Goal: Answer question/provide support

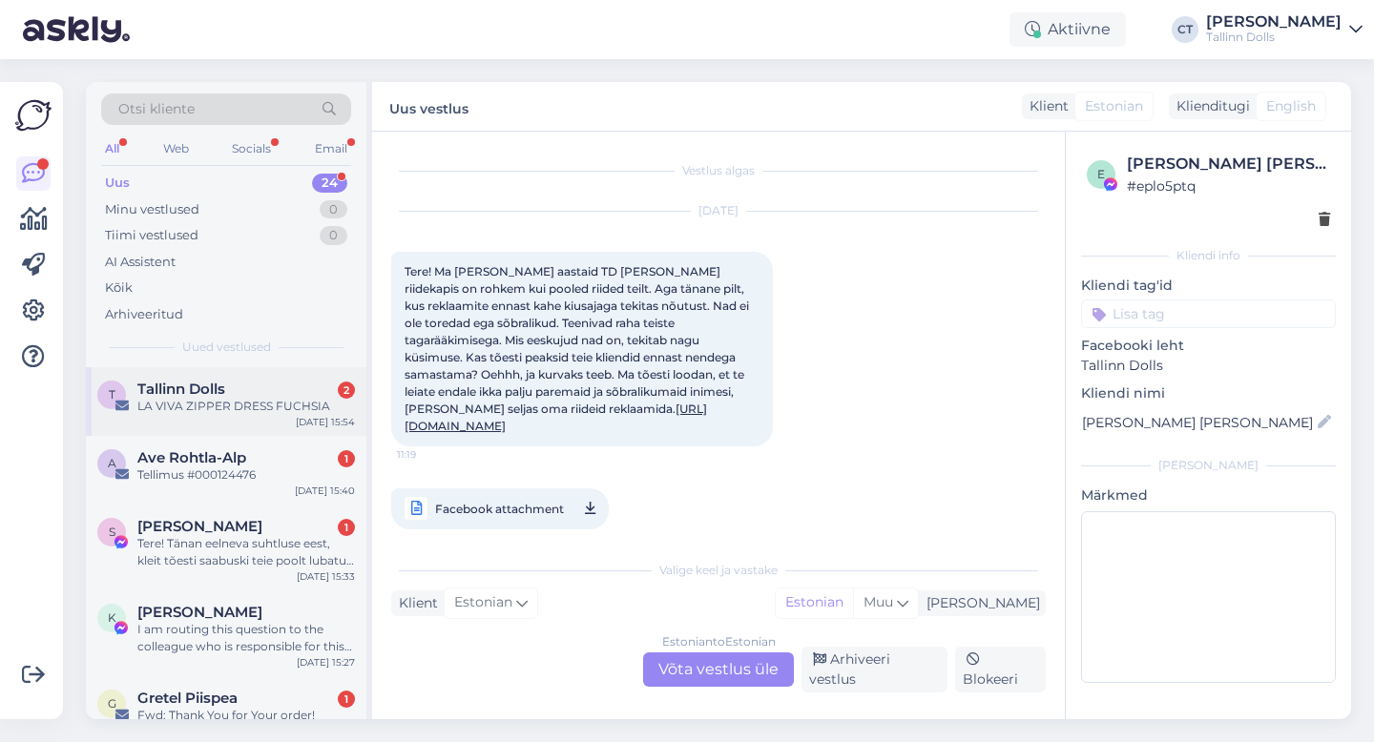
scroll to position [666, 0]
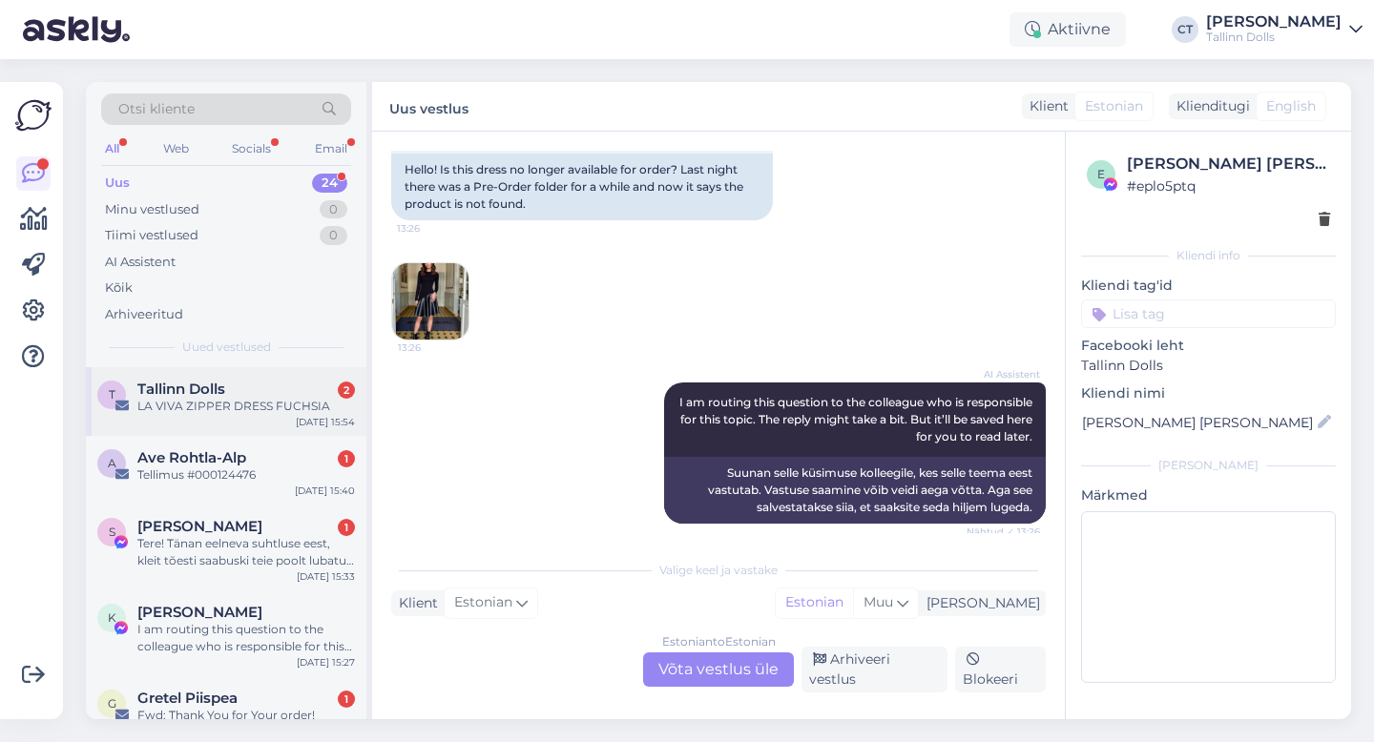
click at [234, 381] on div "Tallinn Dolls 2" at bounding box center [245, 389] width 217 height 17
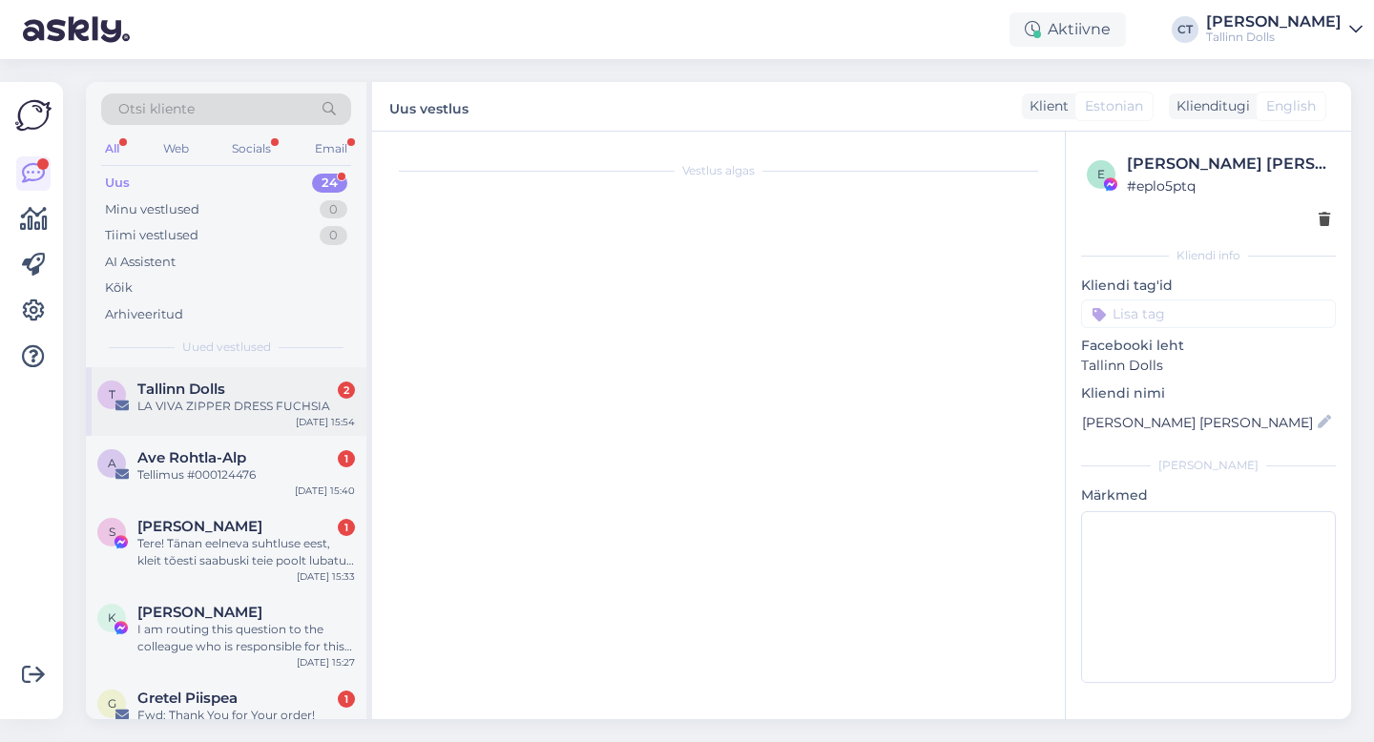
scroll to position [0, 0]
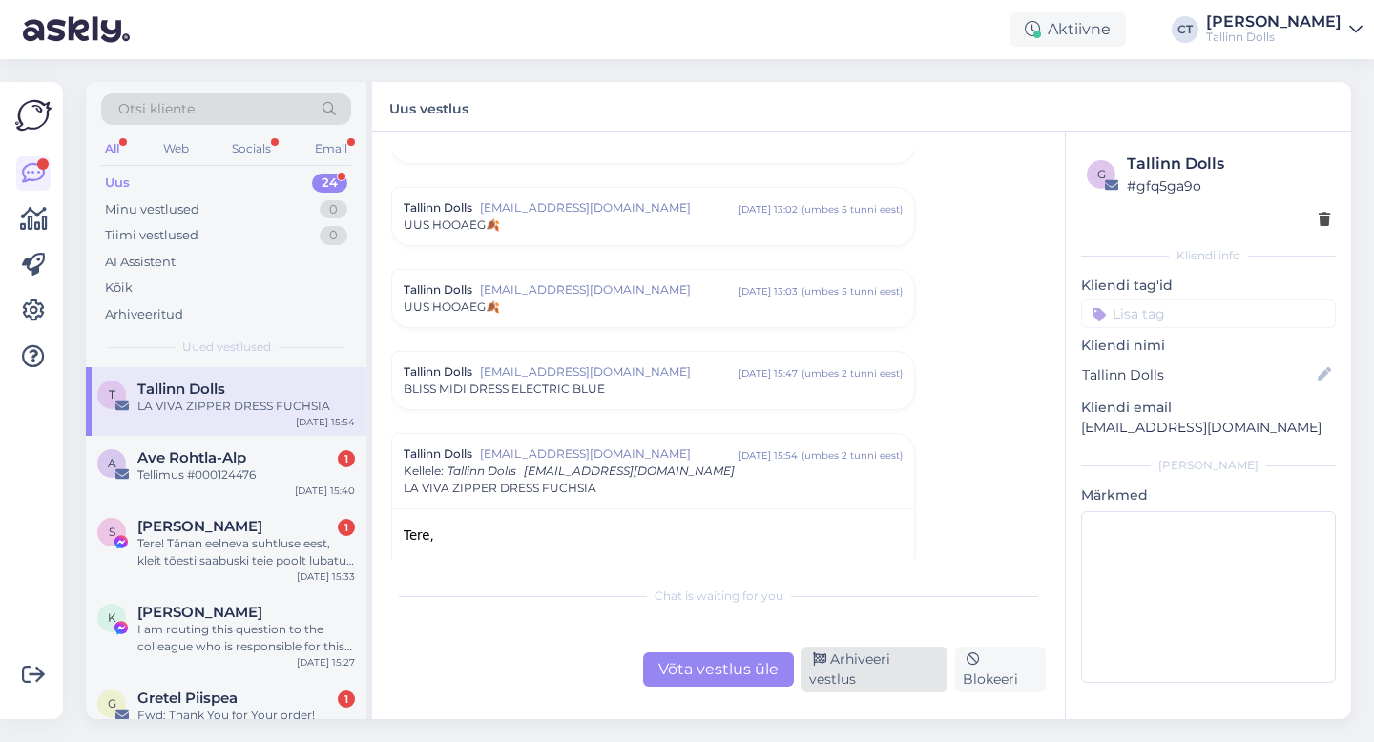
click at [896, 674] on div "Arhiveeri vestlus" at bounding box center [874, 670] width 146 height 46
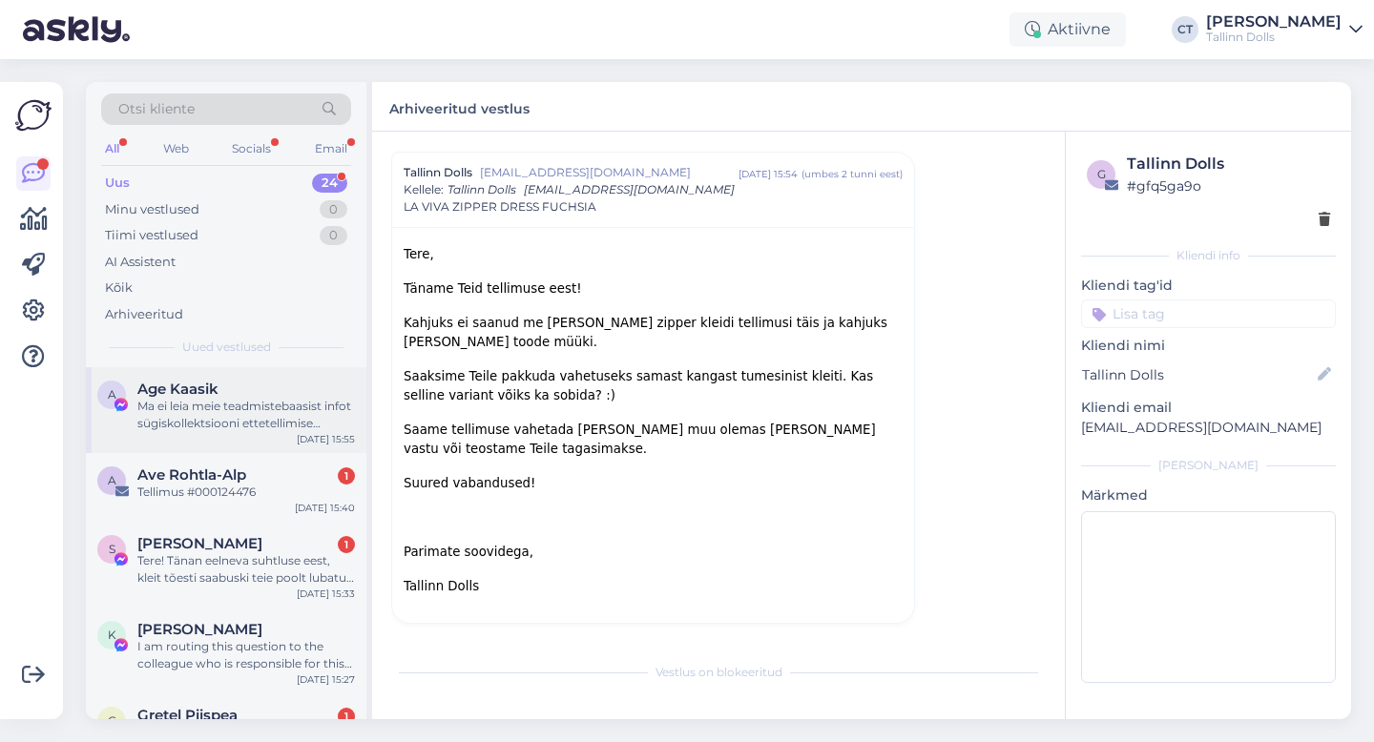
click at [247, 407] on div "Ma ei leia meie teadmistebaasist infot sügiskollektsiooni ettetellimise tingimu…" at bounding box center [245, 415] width 217 height 34
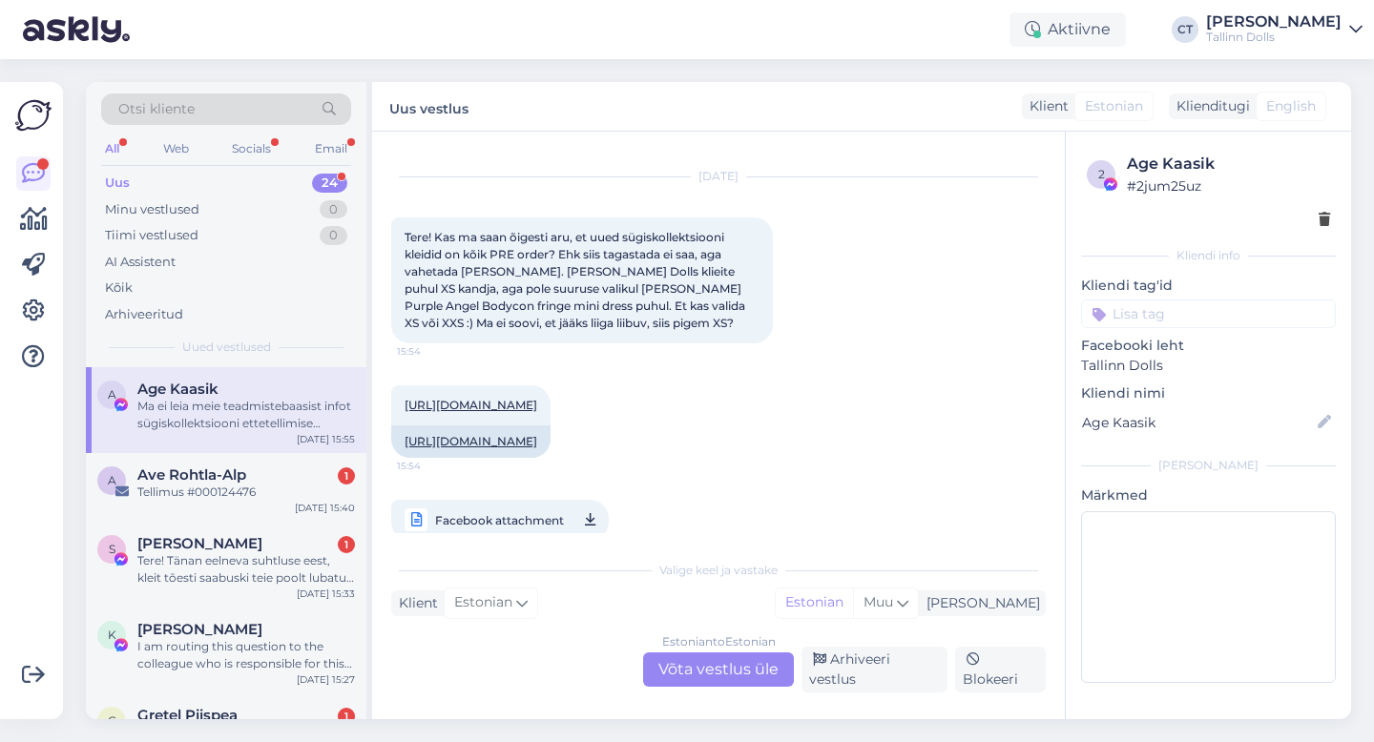
scroll to position [26, 0]
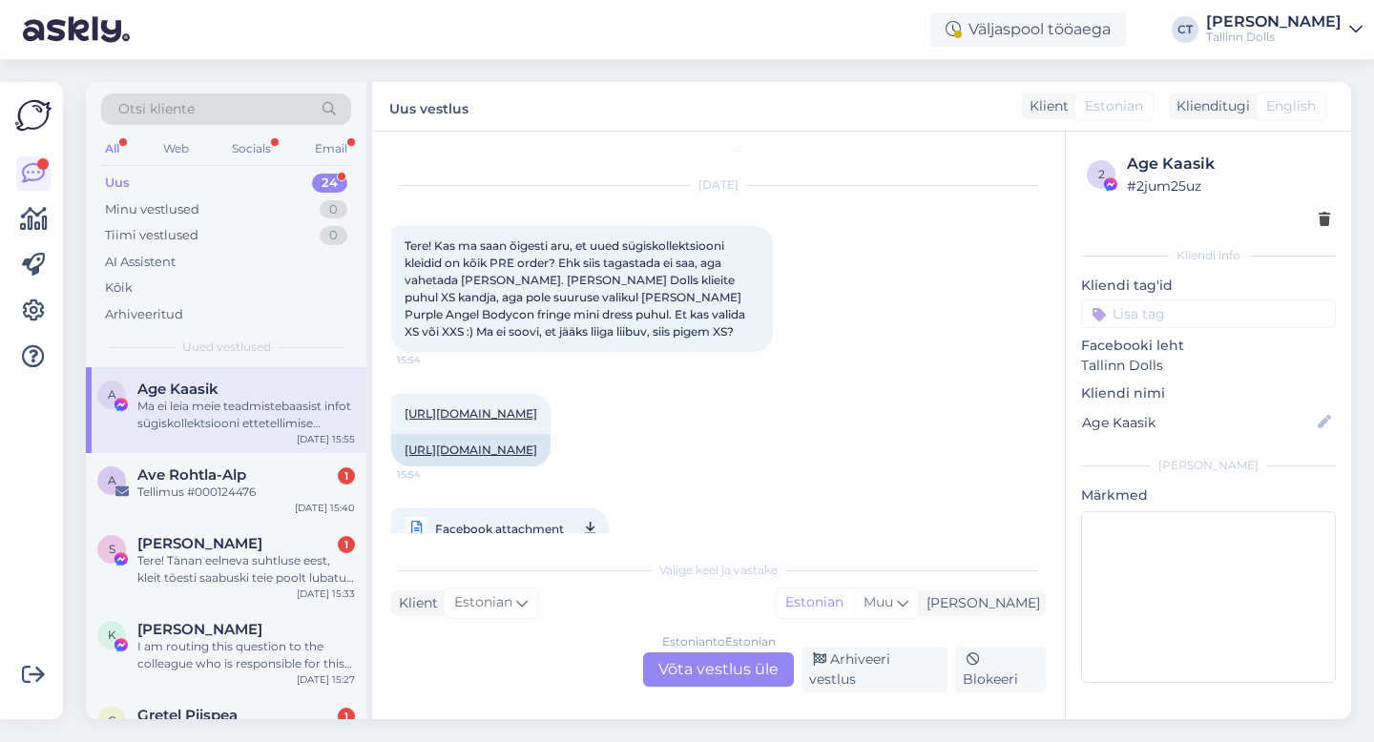
click at [256, 178] on div "Uus 24" at bounding box center [226, 183] width 250 height 27
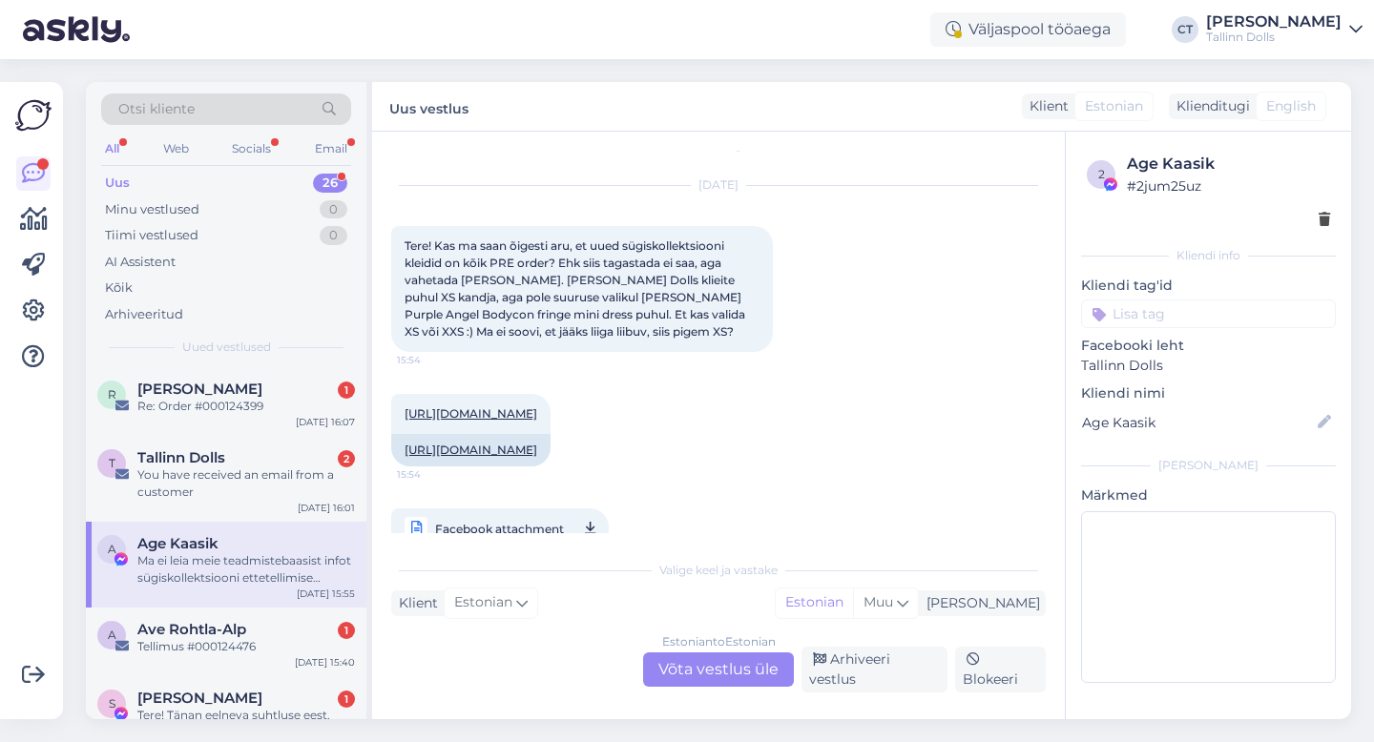
click at [122, 179] on div "Uus" at bounding box center [117, 183] width 25 height 19
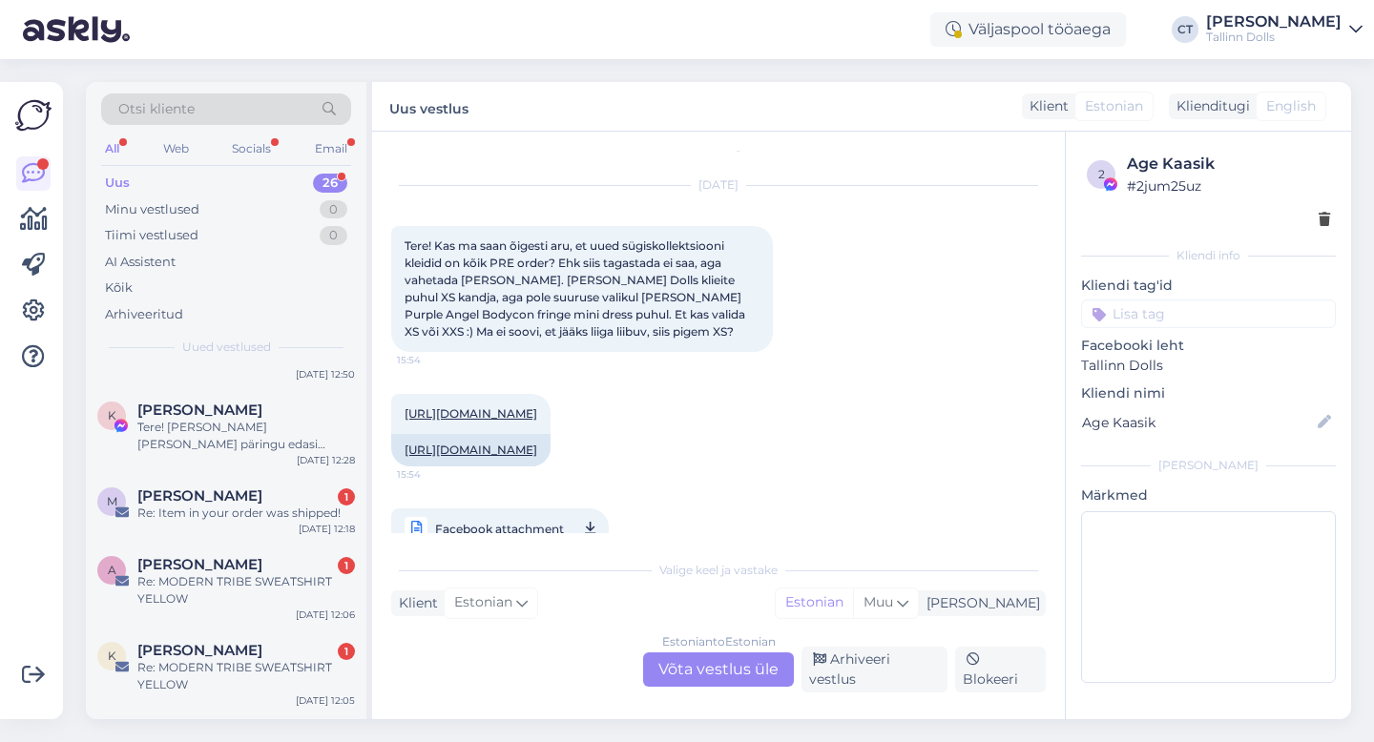
scroll to position [1657, 0]
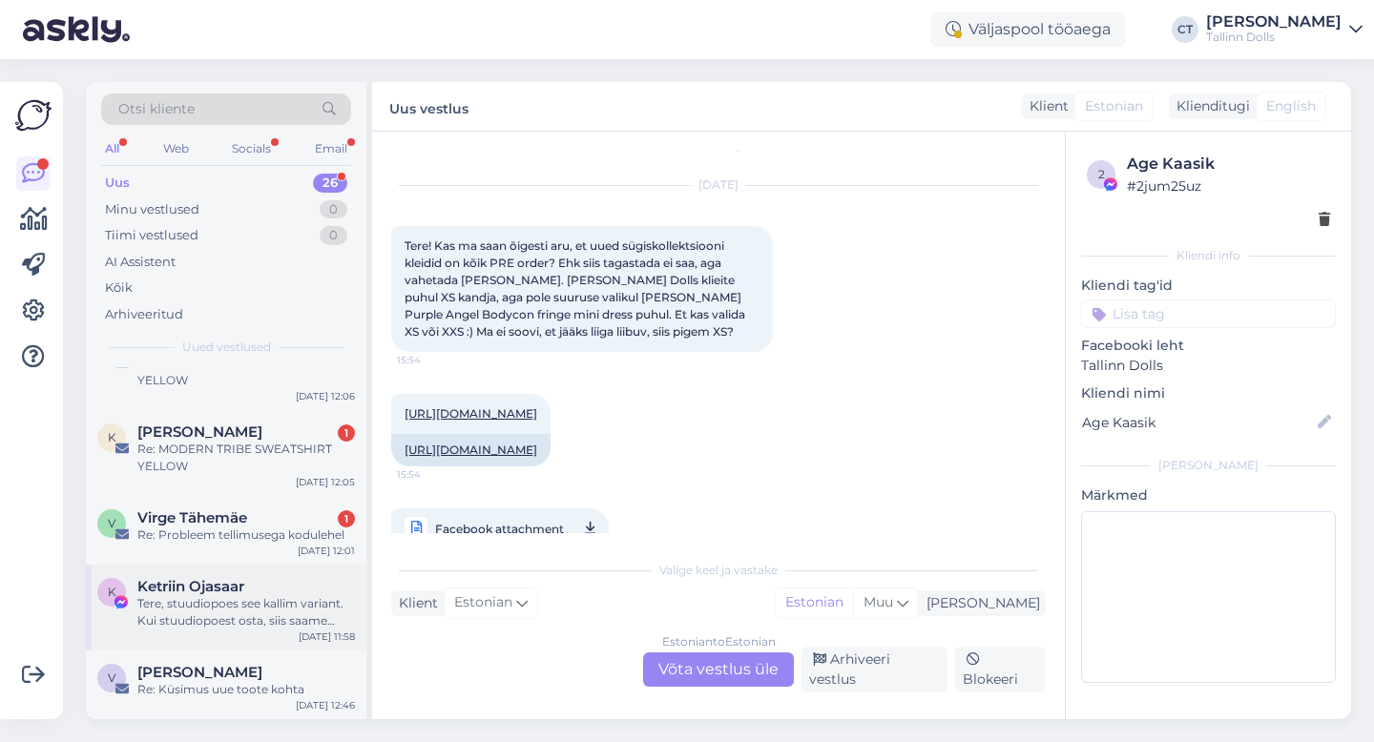
click at [190, 626] on div "Tere, stuudiopoes see kallim variant. Kui stuudiopoest osta, siis saame soodush…" at bounding box center [245, 612] width 217 height 34
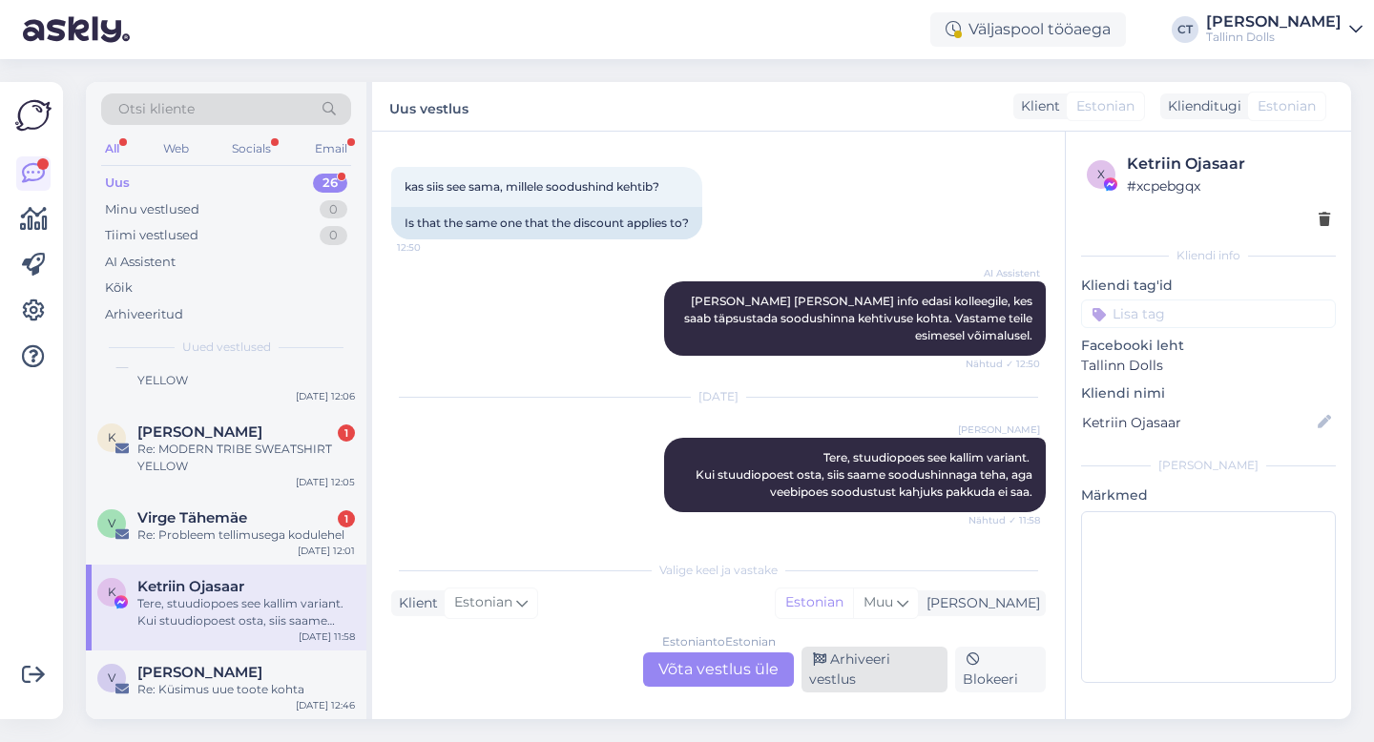
click at [844, 684] on div "Arhiveeri vestlus" at bounding box center [874, 670] width 146 height 46
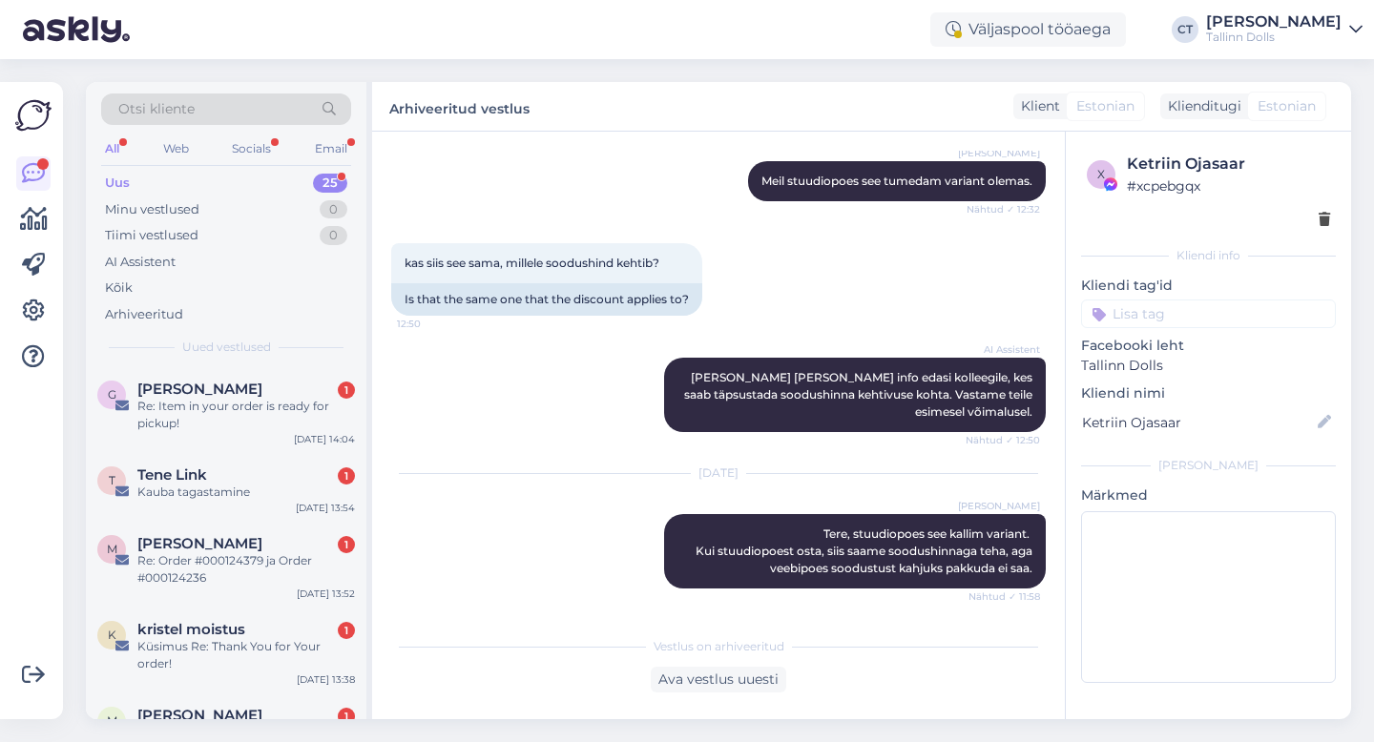
scroll to position [1571, 0]
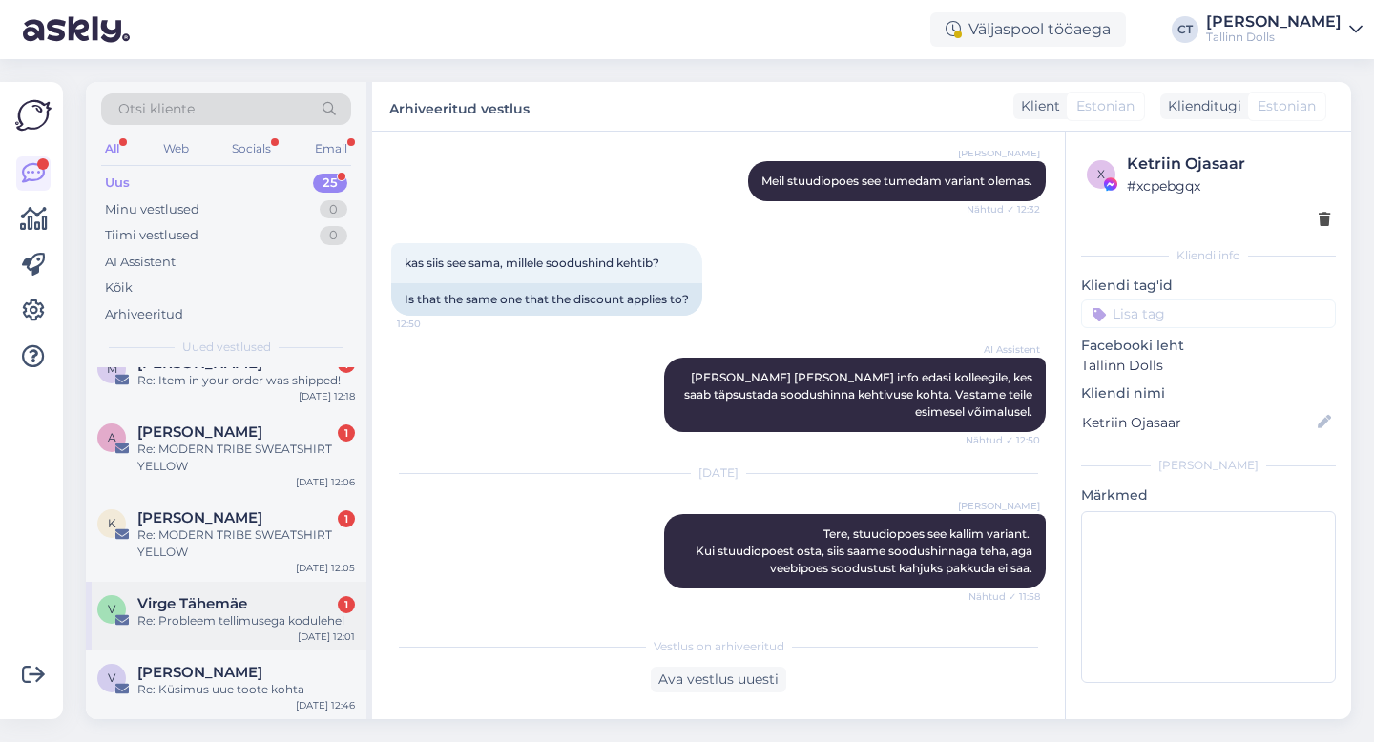
click at [156, 600] on span "Virge Tähemäe" at bounding box center [192, 603] width 110 height 17
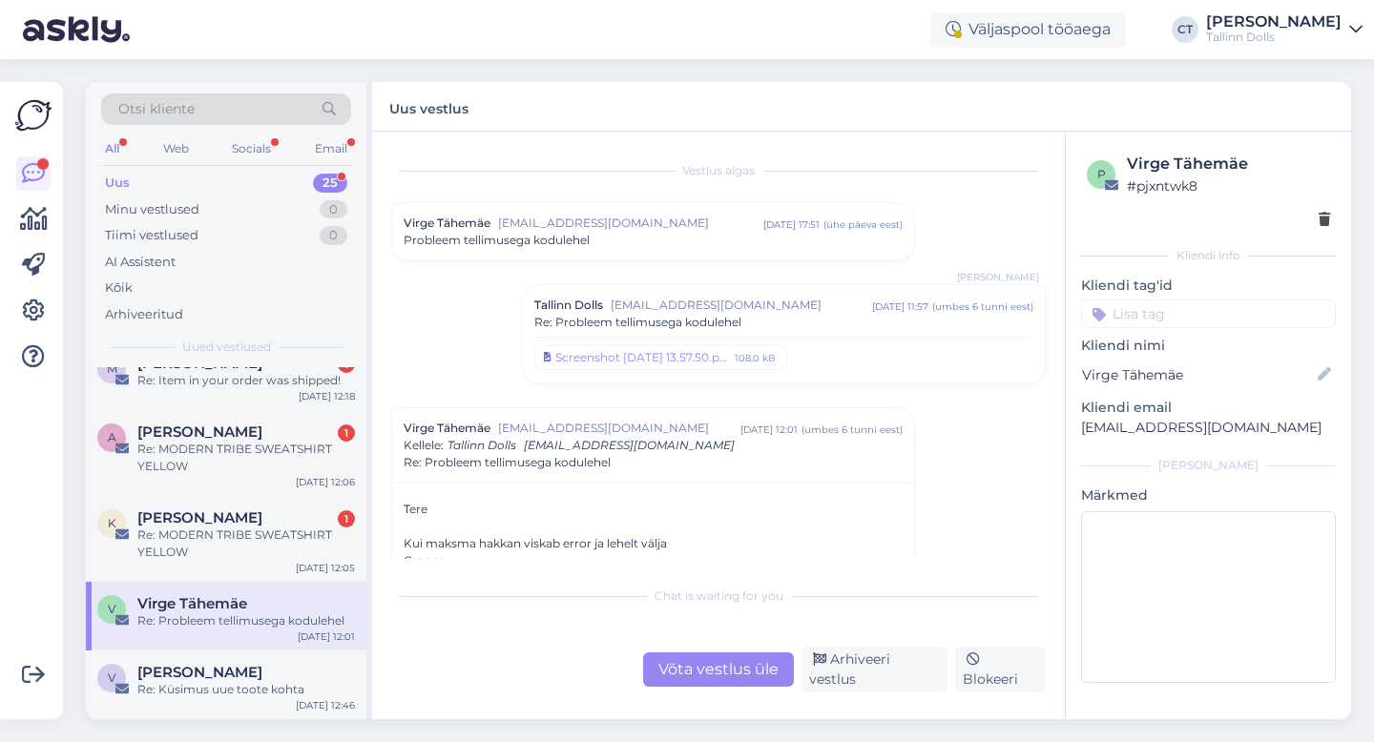
scroll to position [114, 0]
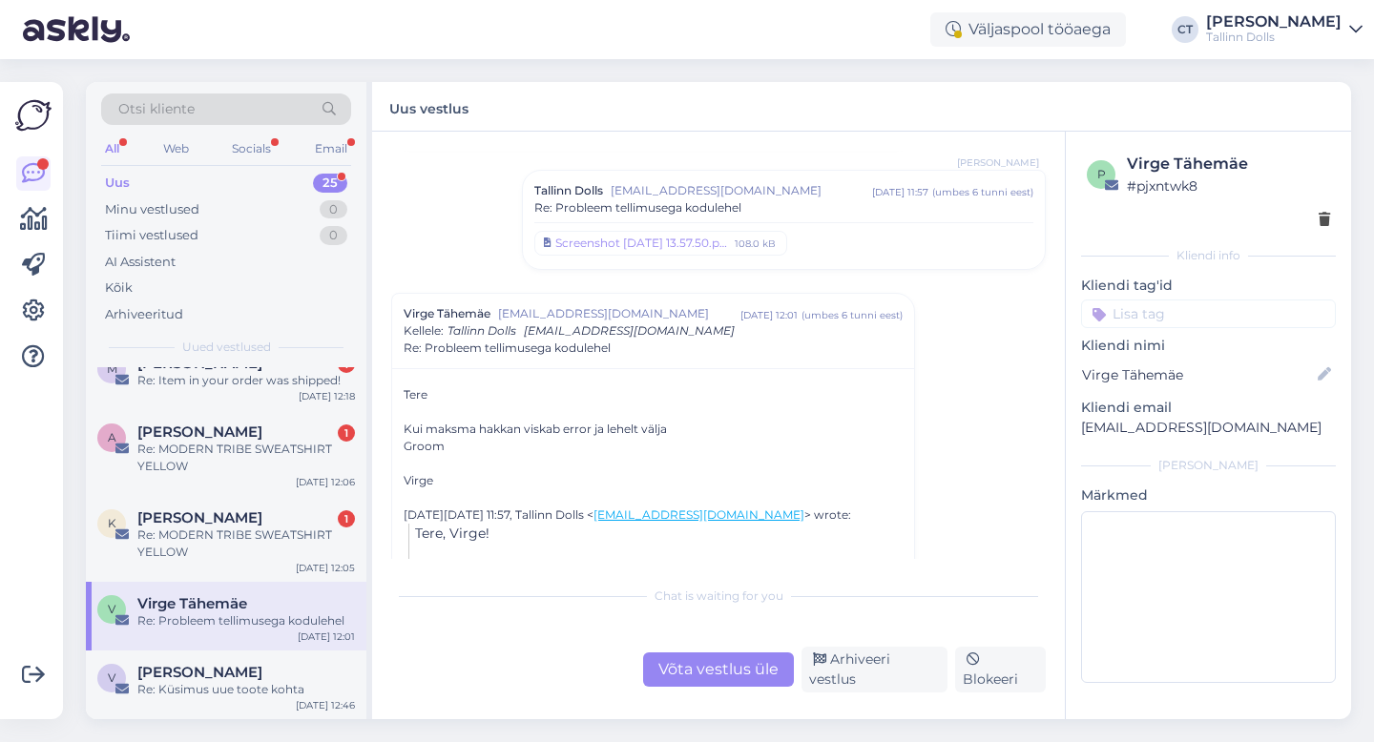
click at [704, 674] on div "Võta vestlus üle" at bounding box center [718, 669] width 151 height 34
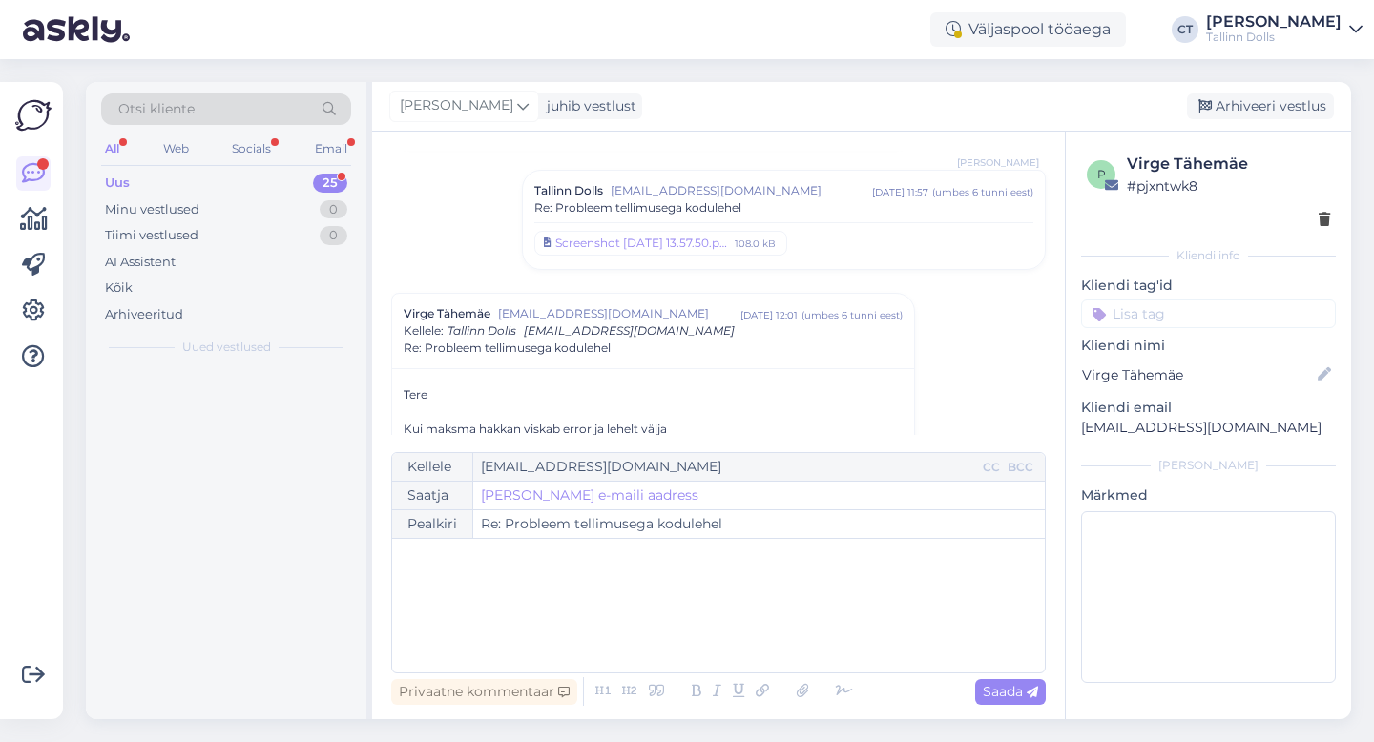
scroll to position [0, 0]
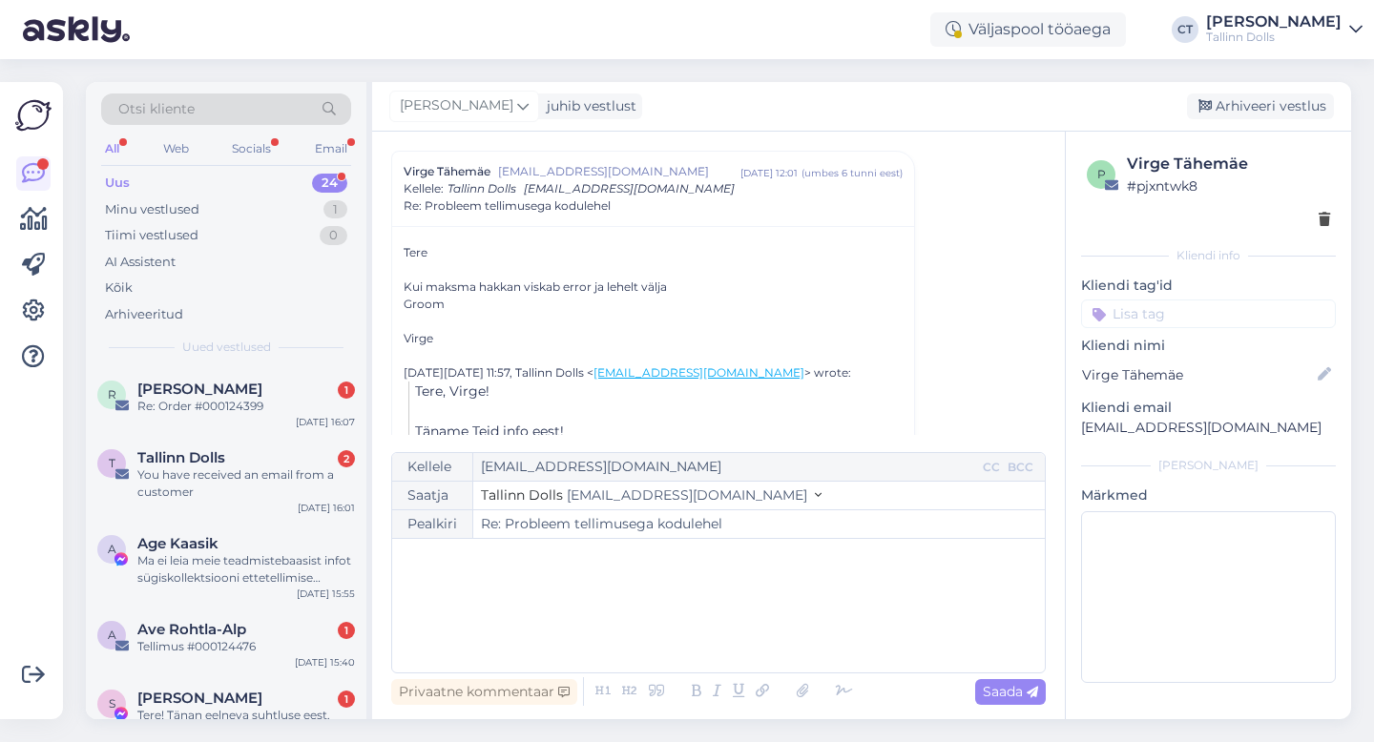
click at [704, 632] on div "﻿" at bounding box center [718, 605] width 633 height 114
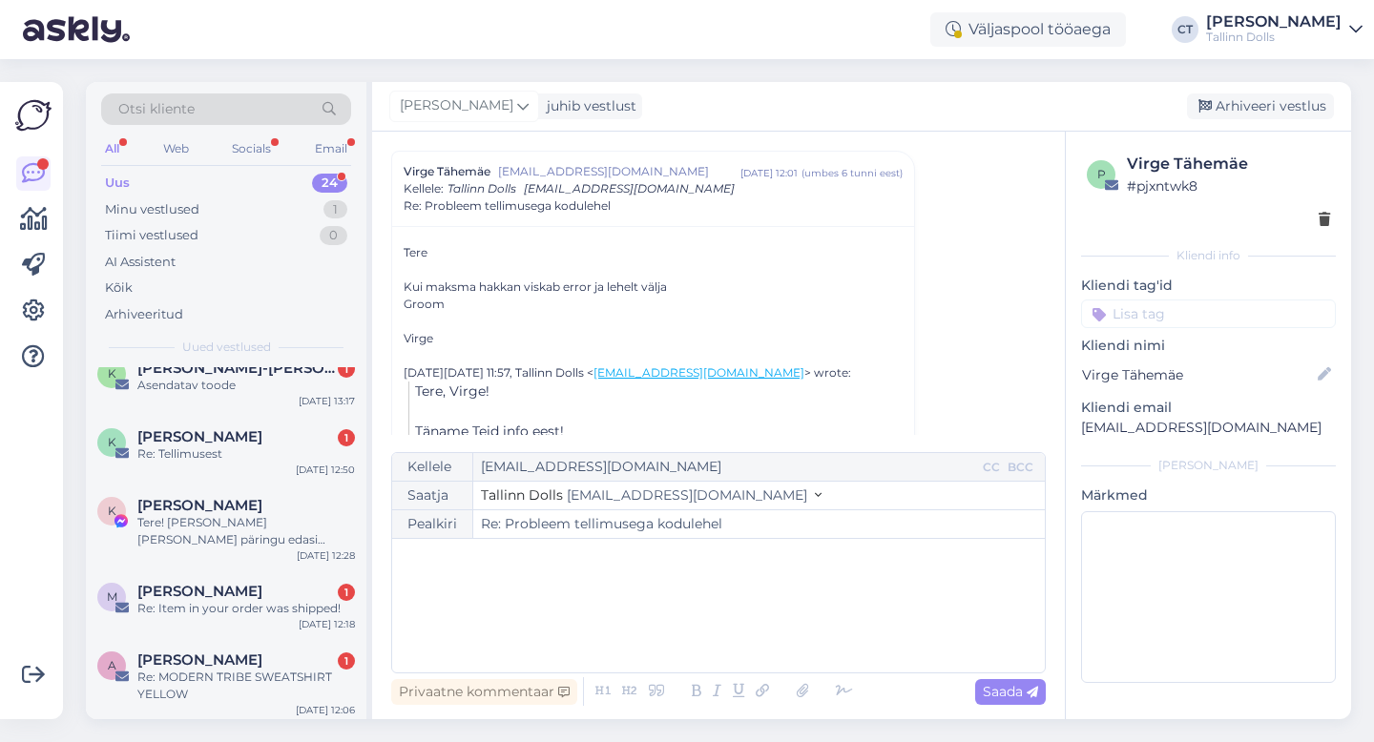
scroll to position [1502, 0]
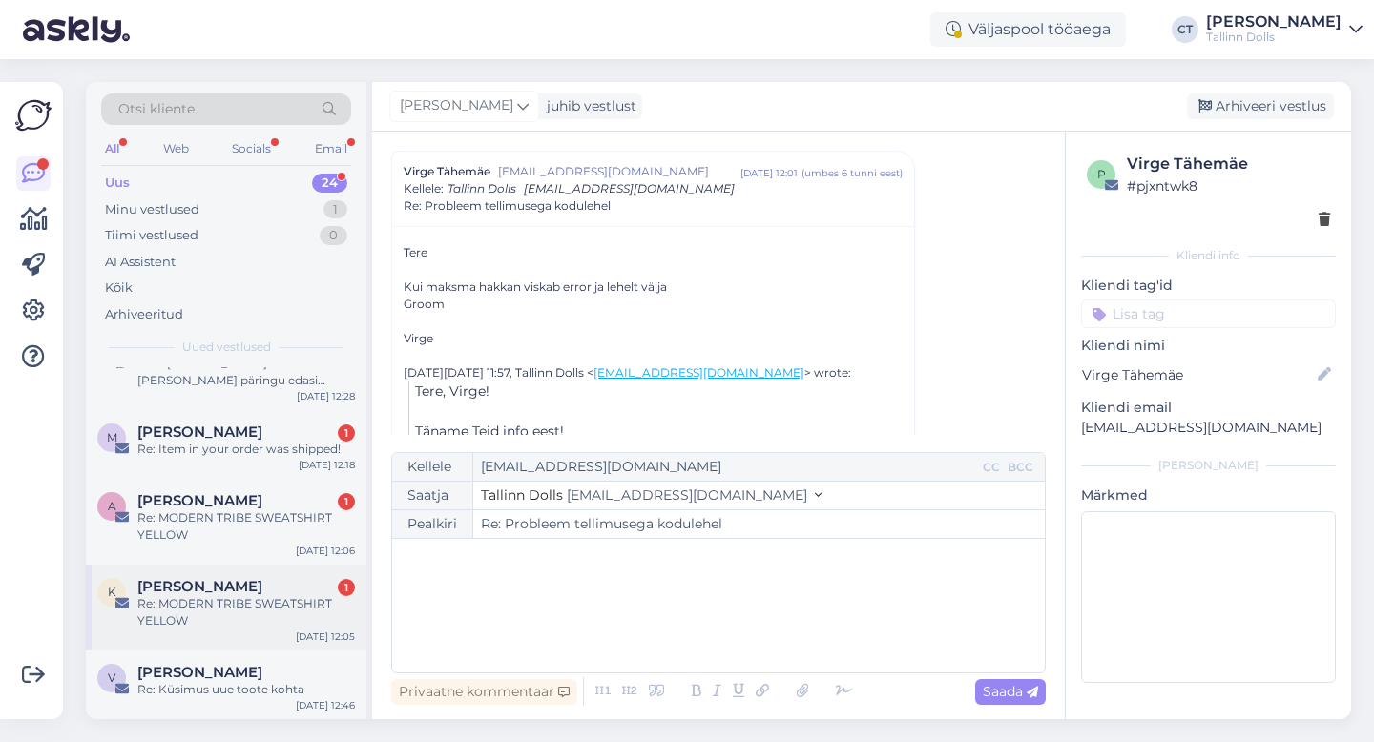
click at [274, 593] on div "[PERSON_NAME] 1" at bounding box center [245, 586] width 217 height 17
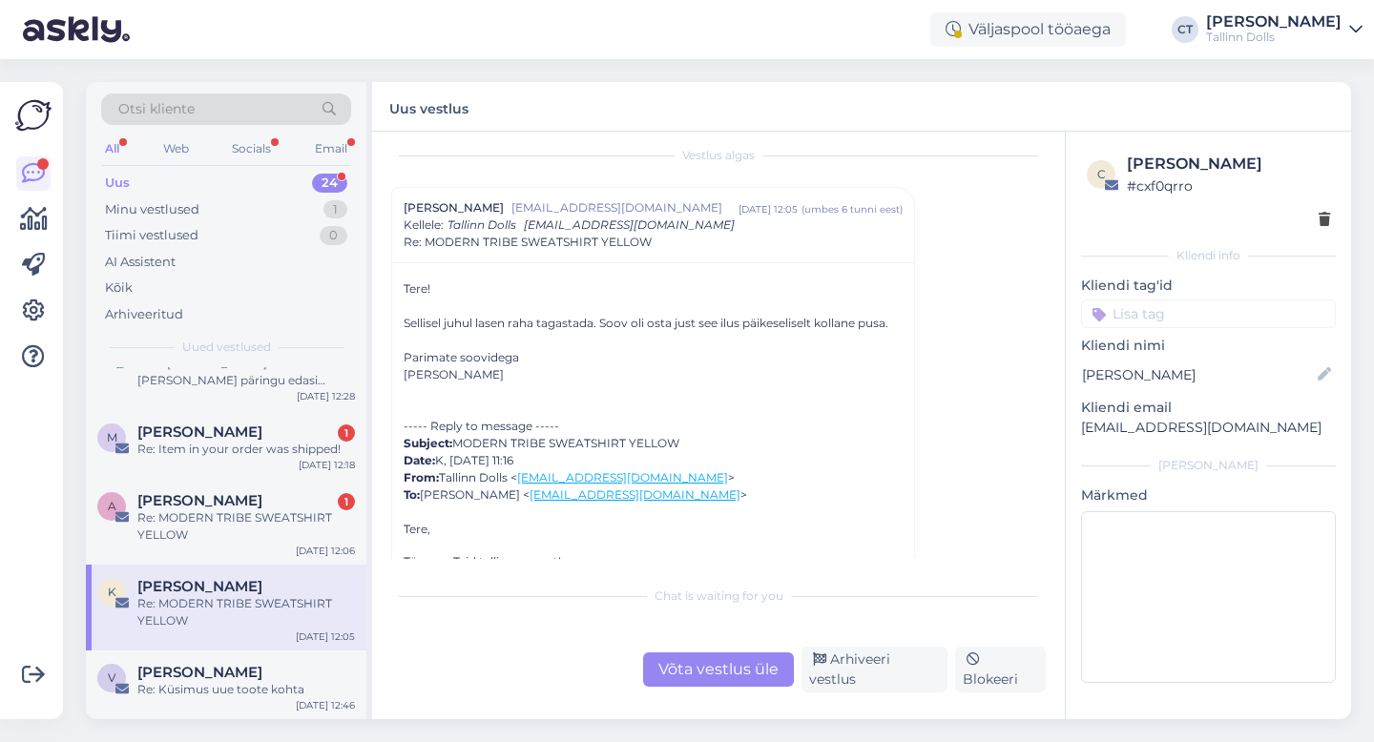
scroll to position [21, 0]
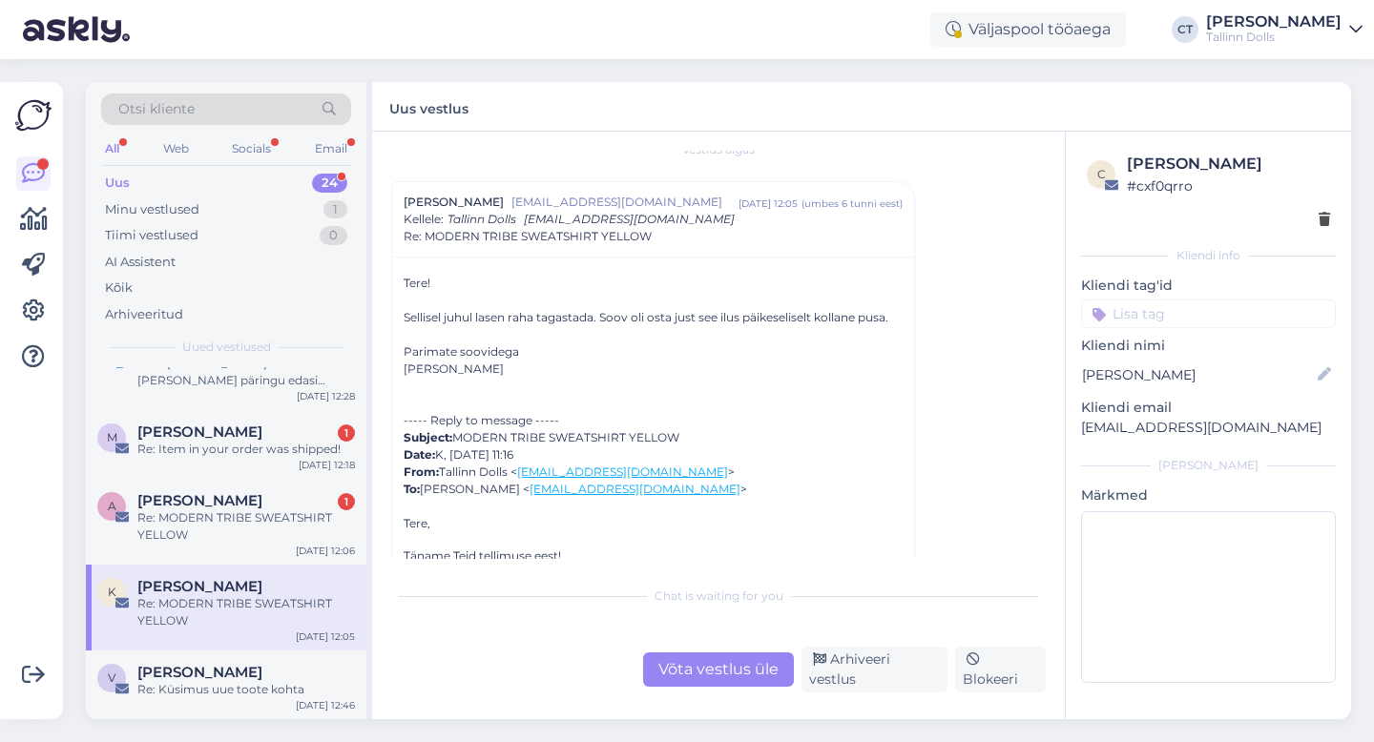
click at [693, 668] on div "Võta vestlus üle" at bounding box center [718, 669] width 151 height 34
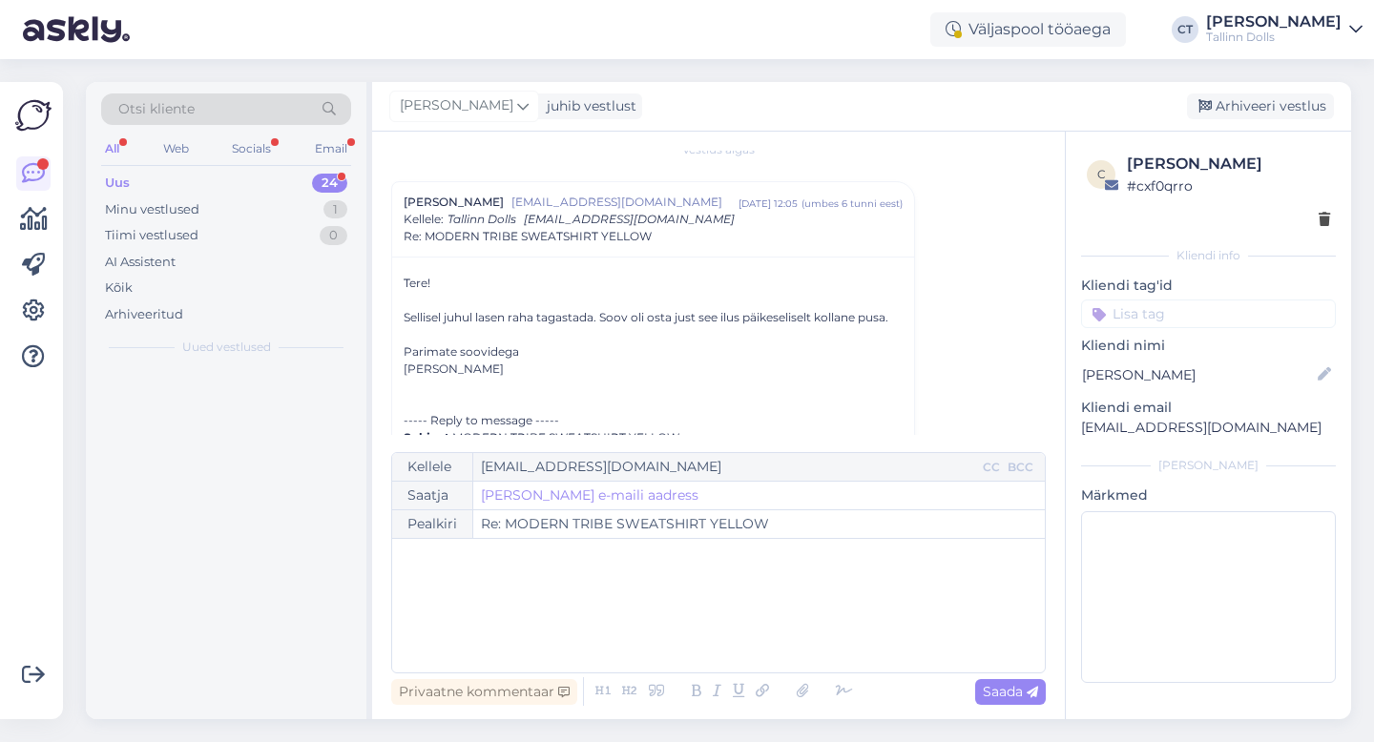
scroll to position [0, 0]
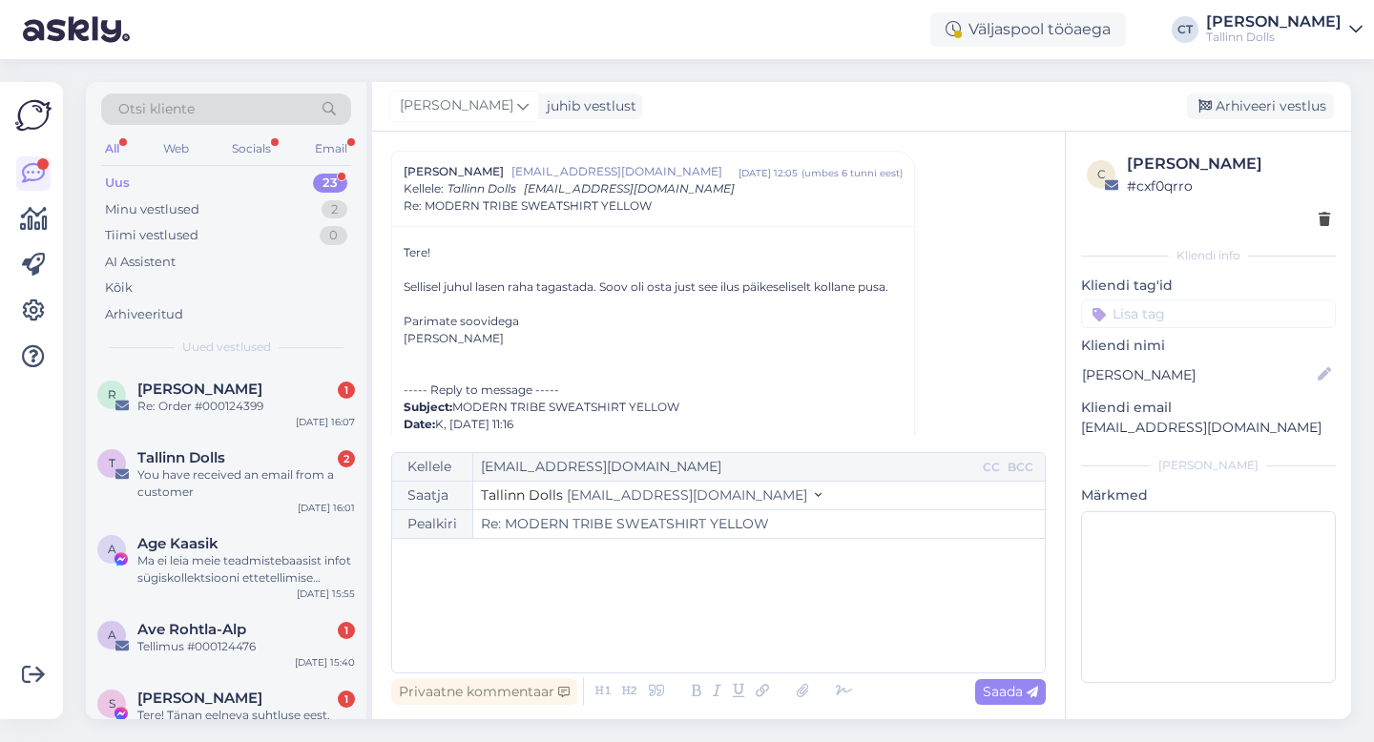
click at [723, 627] on div "﻿" at bounding box center [718, 605] width 633 height 114
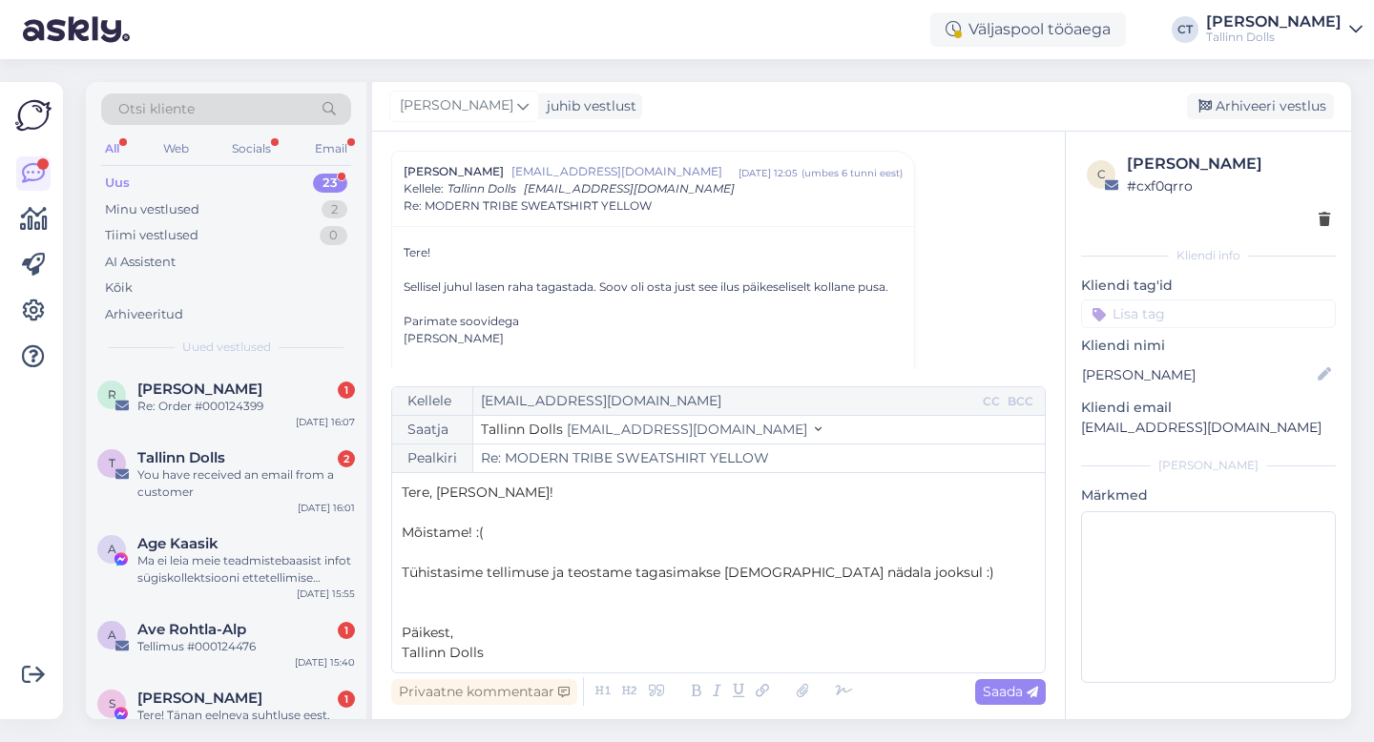
click at [1013, 707] on div "Privaatne kommentaar Saada" at bounding box center [718, 691] width 654 height 36
click at [1015, 697] on span "Saada" at bounding box center [1009, 691] width 55 height 17
type input "Re: Re: MODERN TRIBE SWEATSHIRT YELLOW"
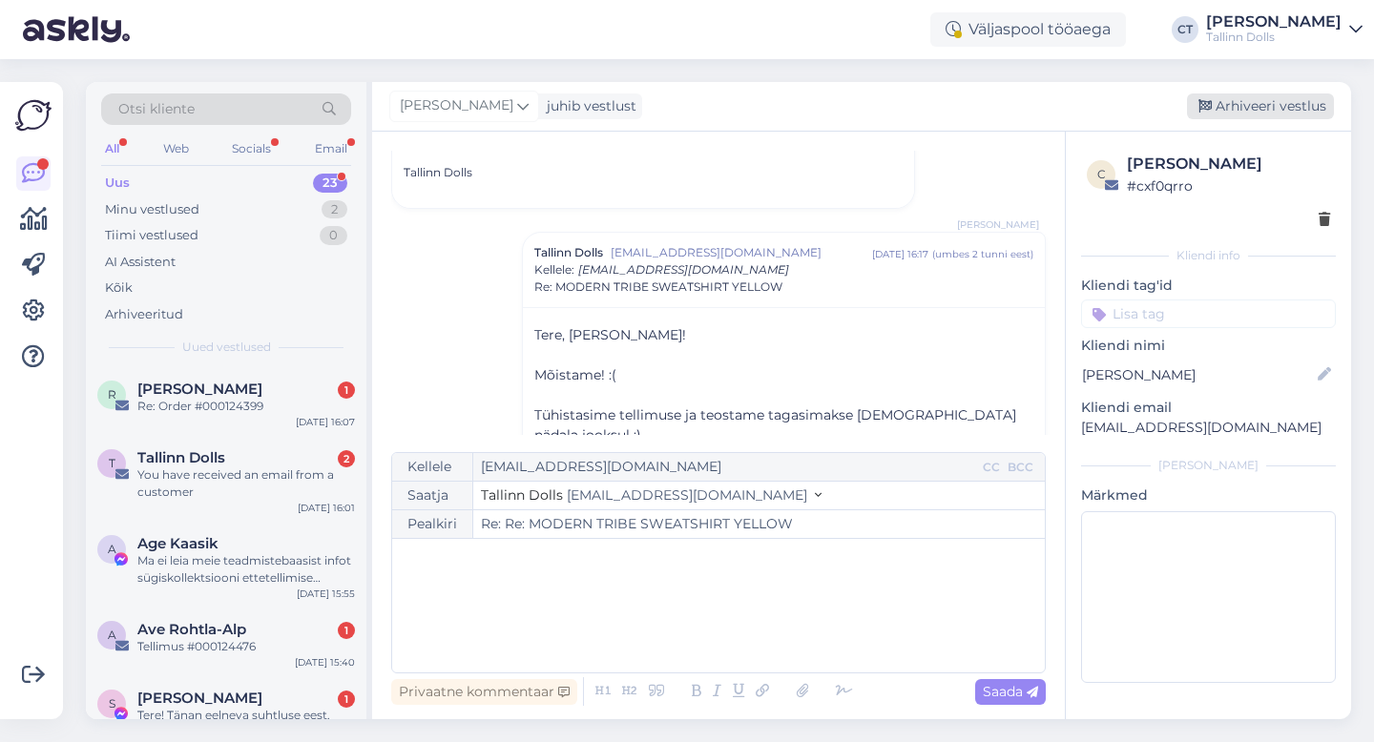
click at [1275, 111] on div "Arhiveeri vestlus" at bounding box center [1260, 106] width 147 height 26
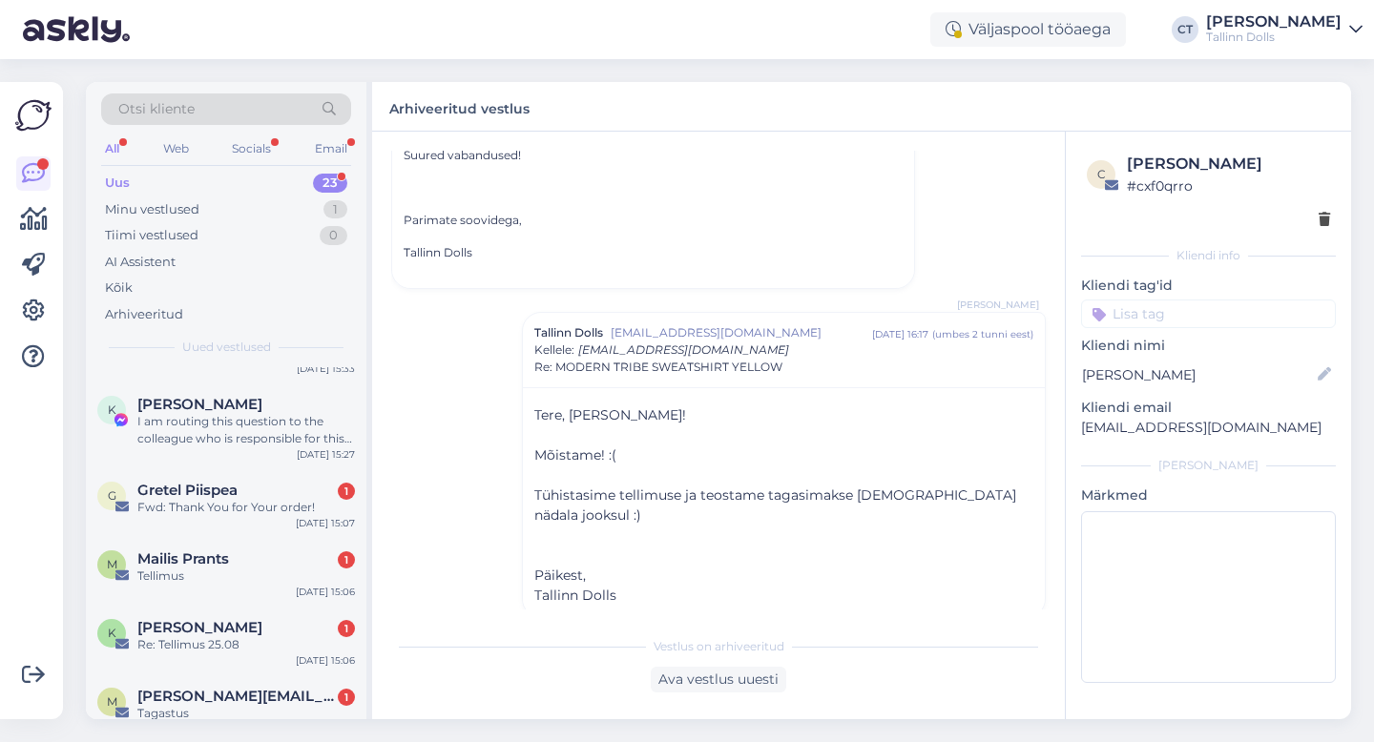
scroll to position [1416, 0]
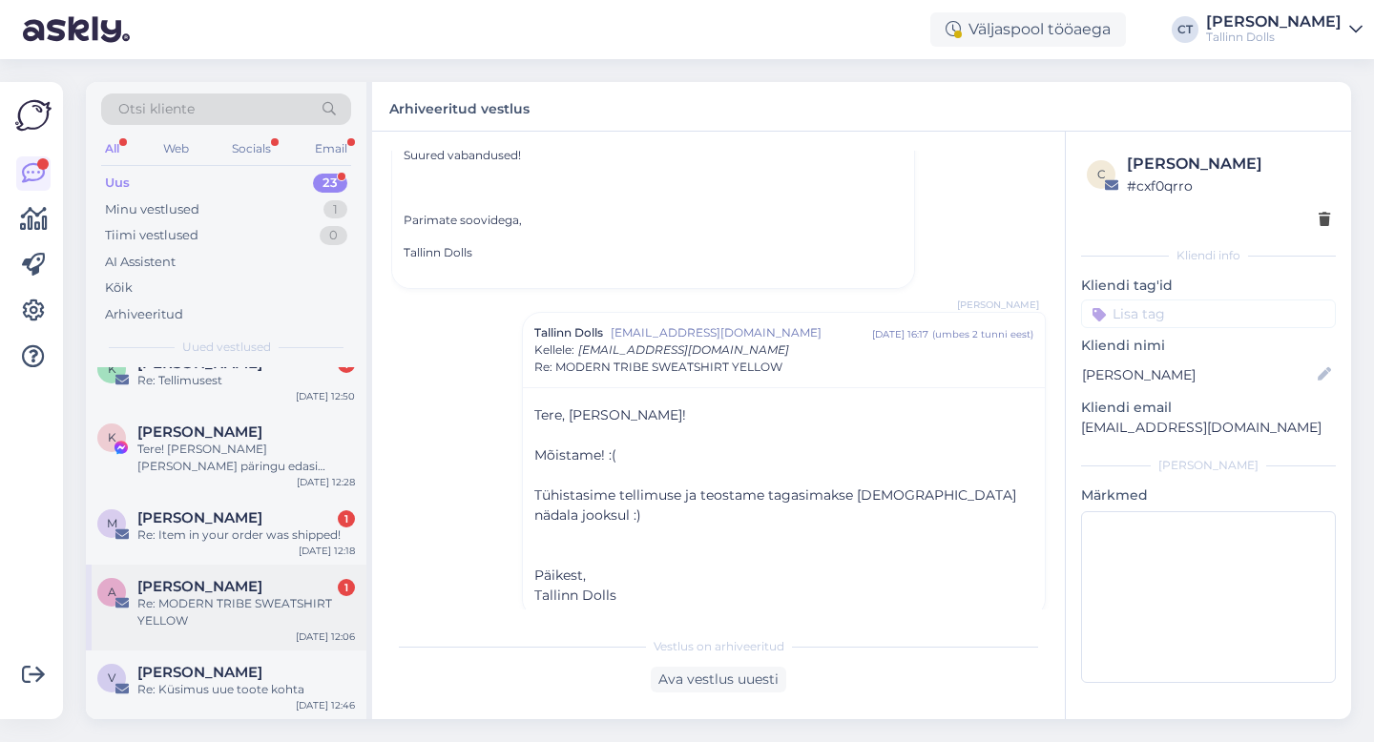
click at [272, 617] on div "Re: MODERN TRIBE SWEATSHIRT YELLOW" at bounding box center [245, 612] width 217 height 34
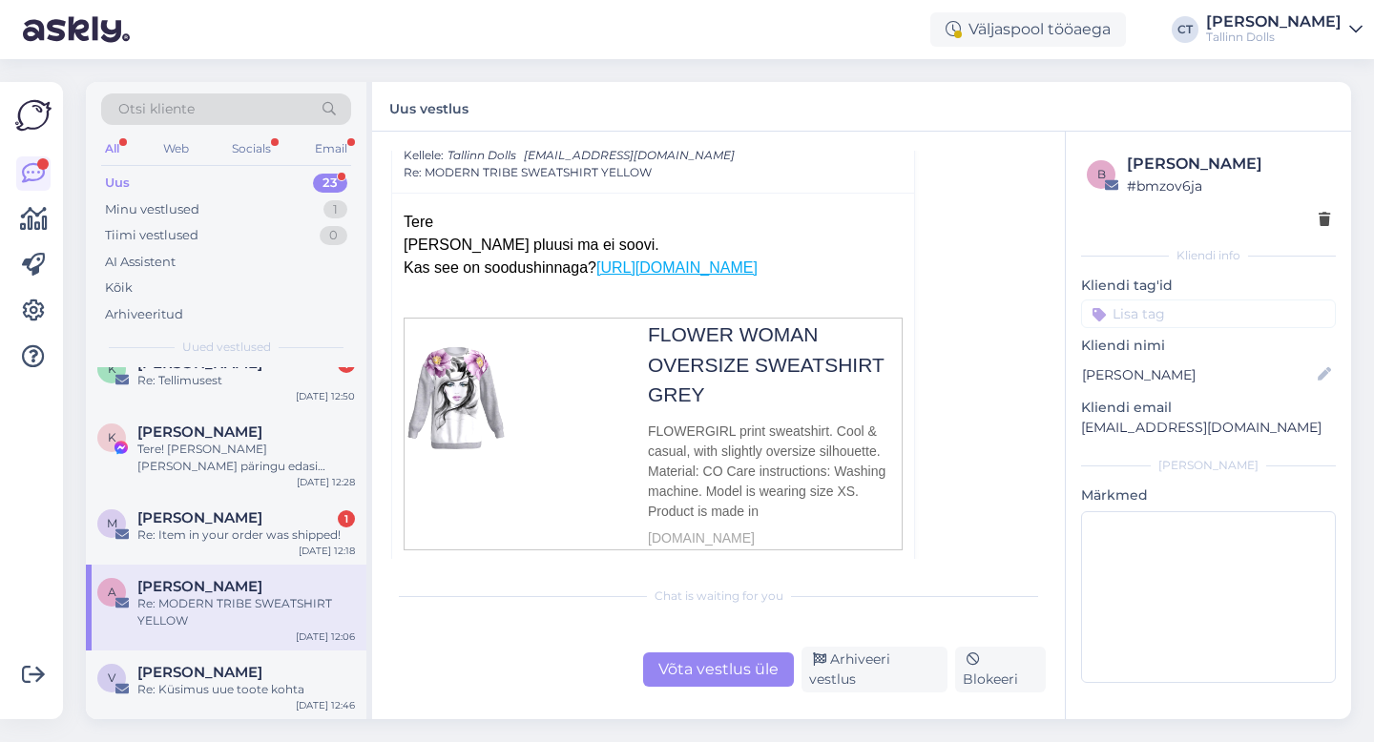
scroll to position [293, 0]
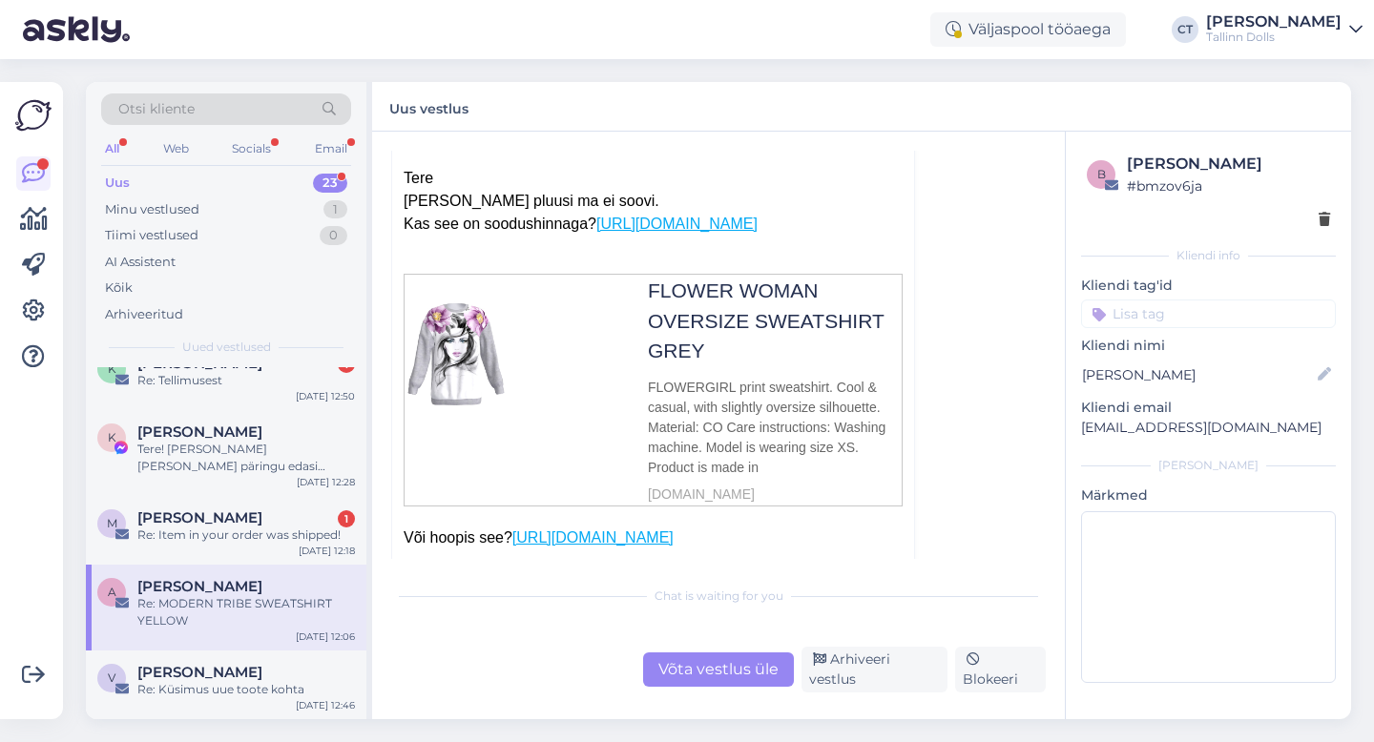
click at [705, 679] on div "Võta vestlus üle" at bounding box center [718, 669] width 151 height 34
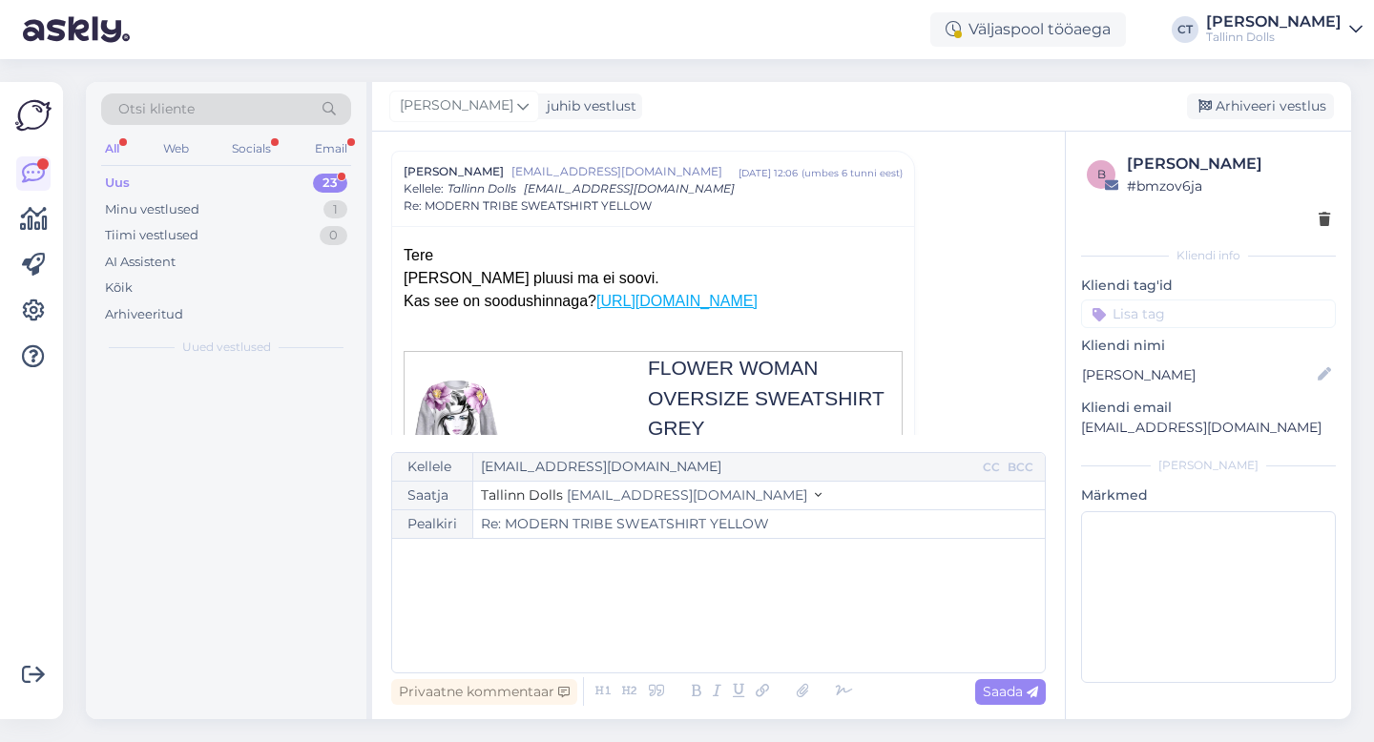
click at [732, 616] on div "﻿" at bounding box center [718, 605] width 633 height 114
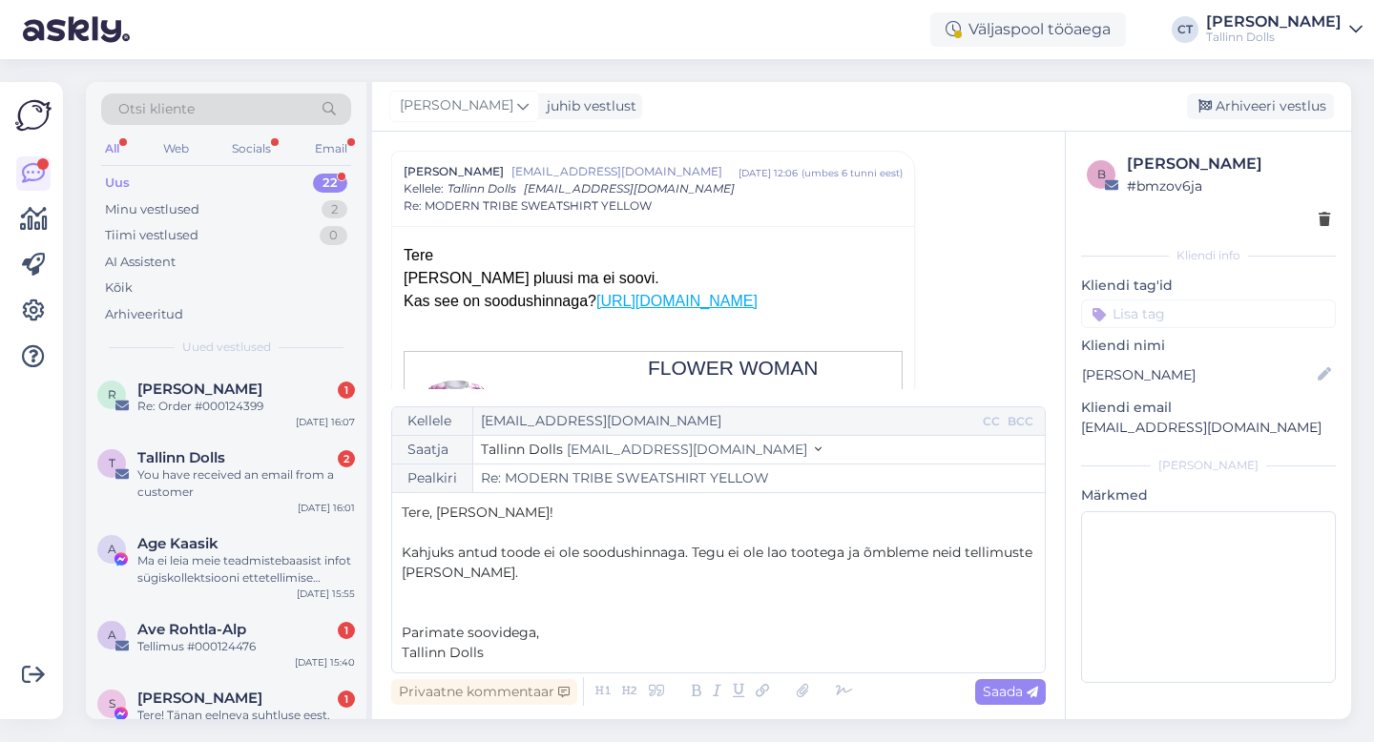
click at [1033, 709] on div "Privaatne kommentaar Saada" at bounding box center [718, 691] width 654 height 36
click at [1033, 700] on div "Saada" at bounding box center [1010, 692] width 71 height 26
type input "Re: Re: MODERN TRIBE SWEATSHIRT YELLOW"
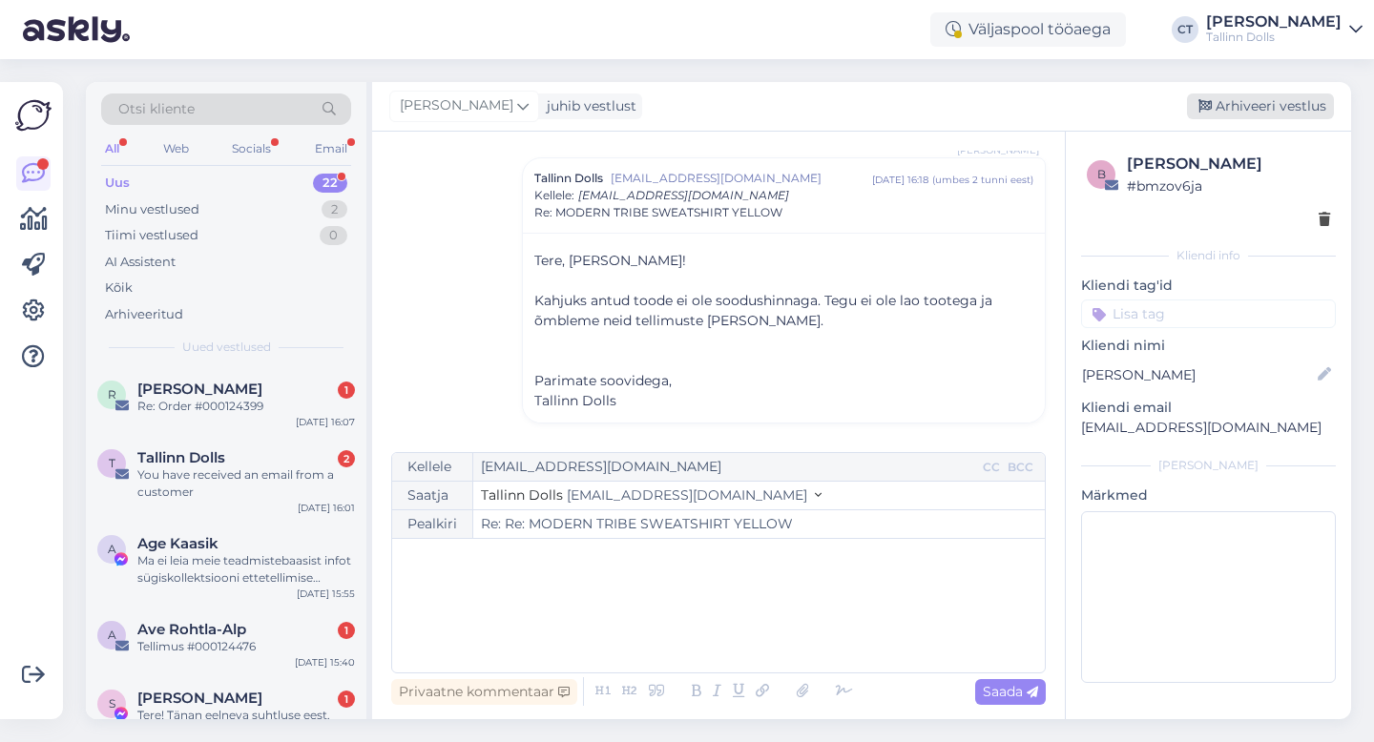
click at [1261, 104] on div "Arhiveeri vestlus" at bounding box center [1260, 106] width 147 height 26
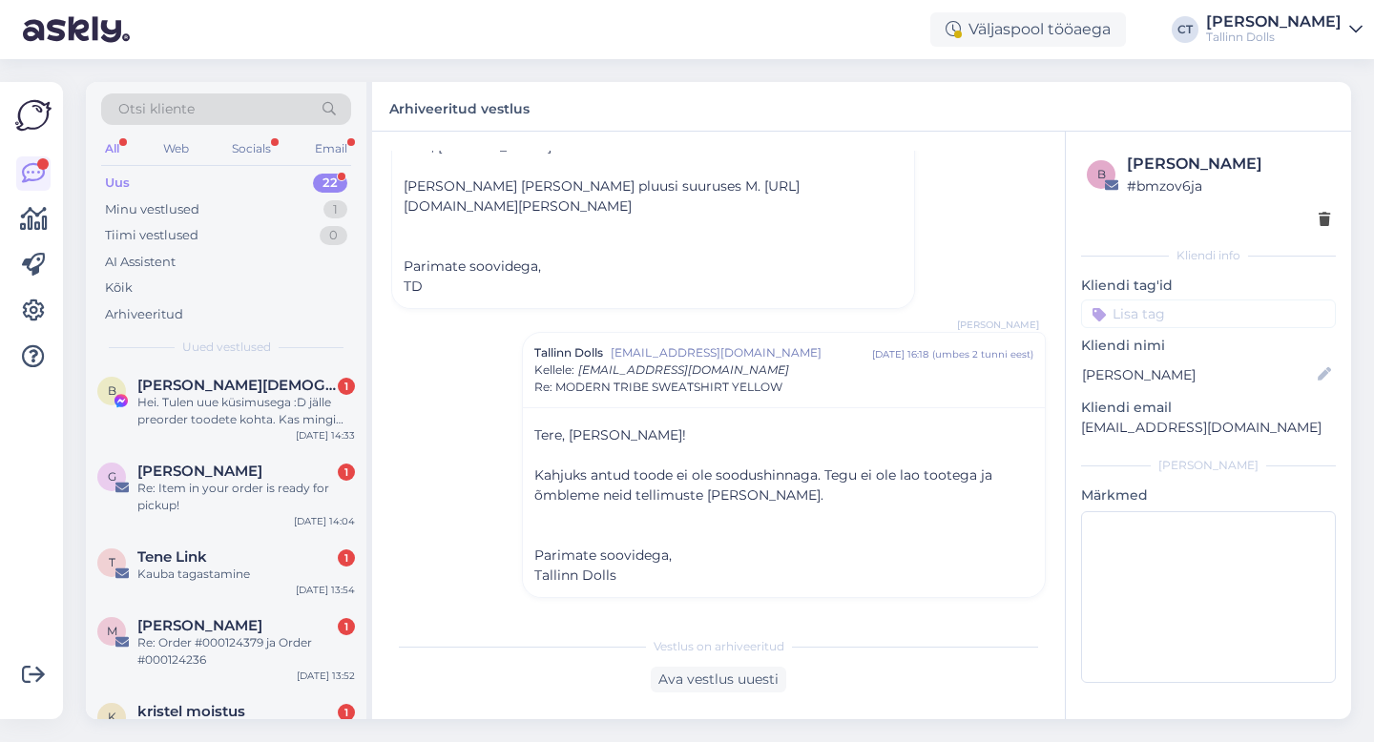
scroll to position [1331, 0]
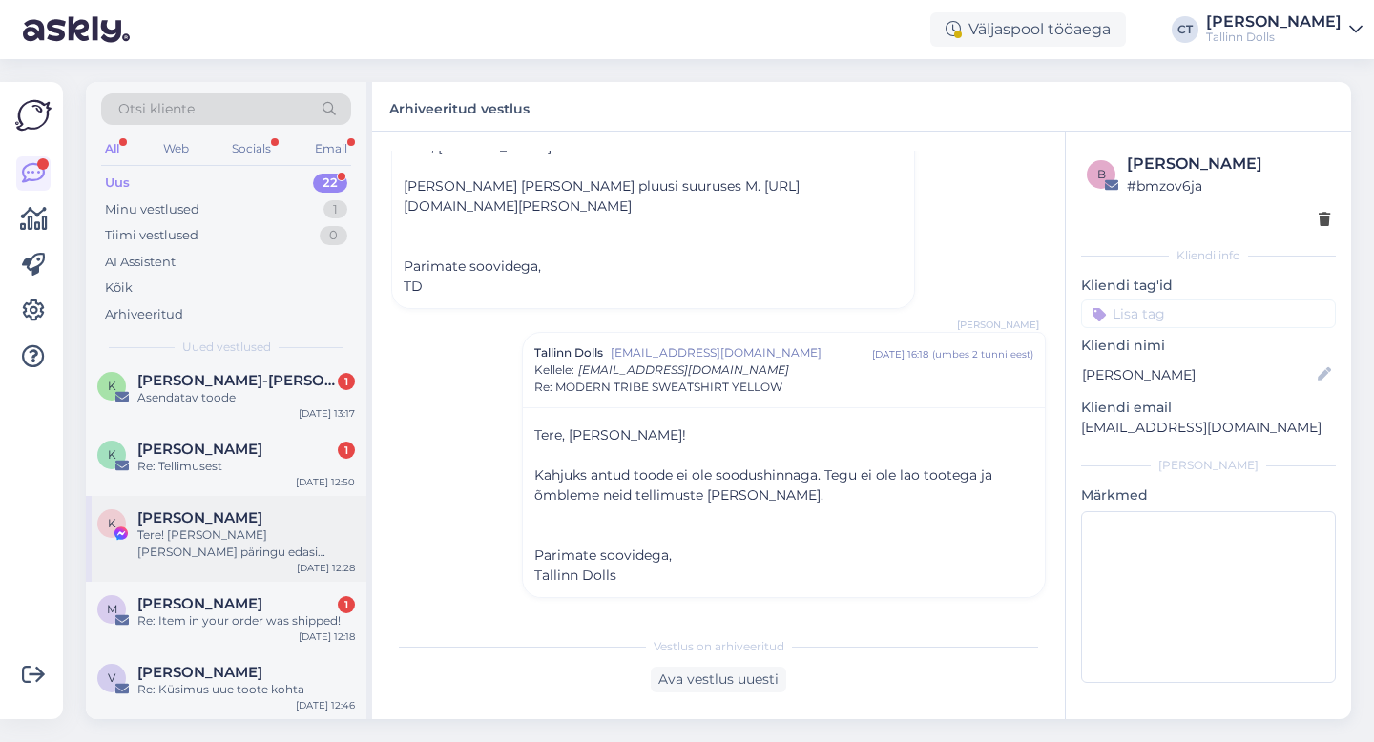
click at [308, 579] on div "K [PERSON_NAME] Tere! [PERSON_NAME] [PERSON_NAME] päringu edasi kolleegile, kes…" at bounding box center [226, 539] width 280 height 86
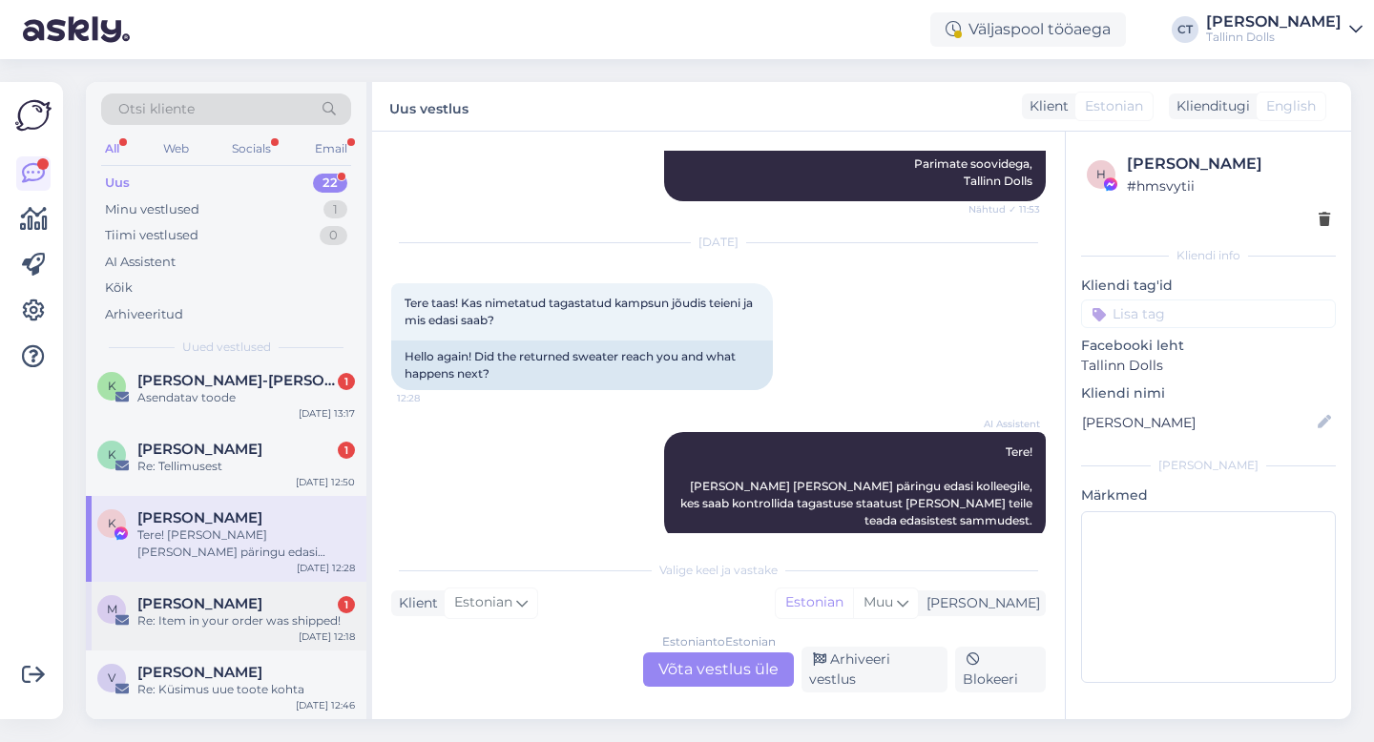
click at [297, 610] on div "[PERSON_NAME] 1" at bounding box center [245, 603] width 217 height 17
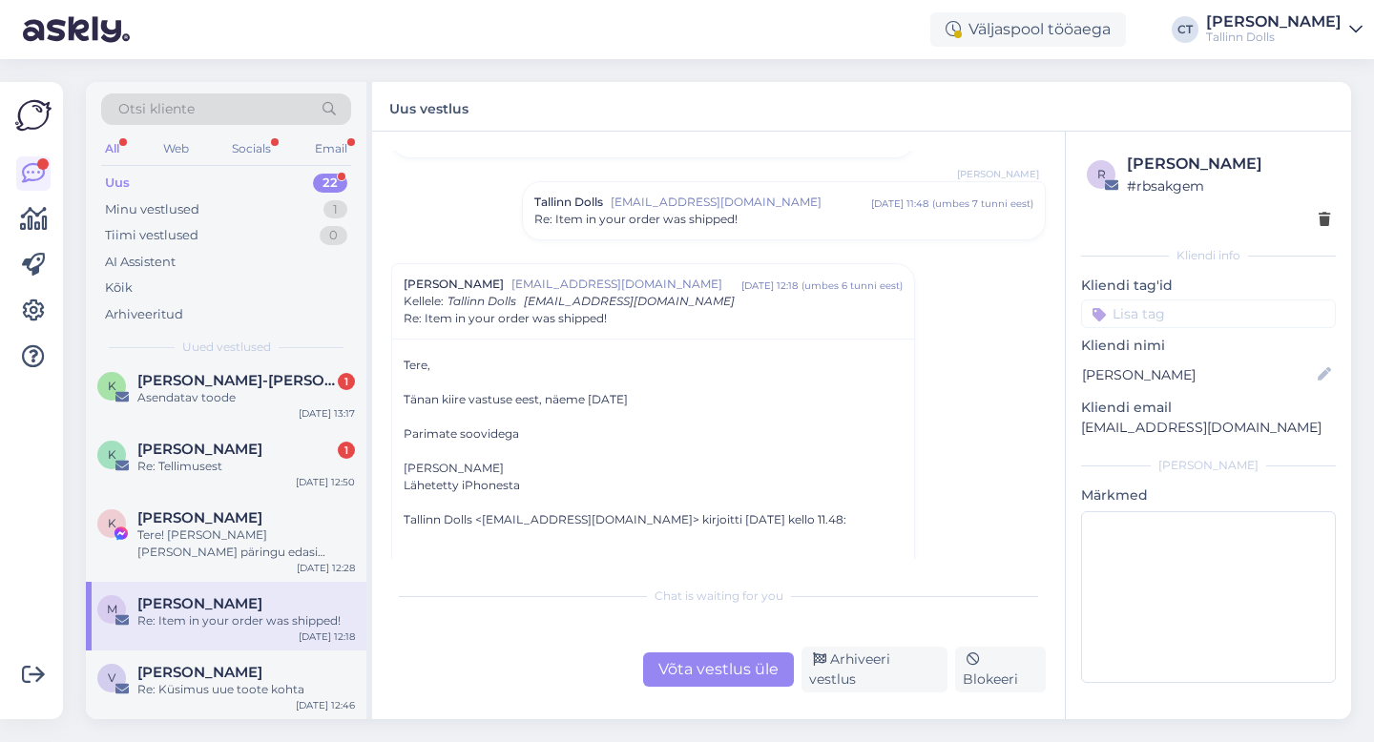
scroll to position [1191, 0]
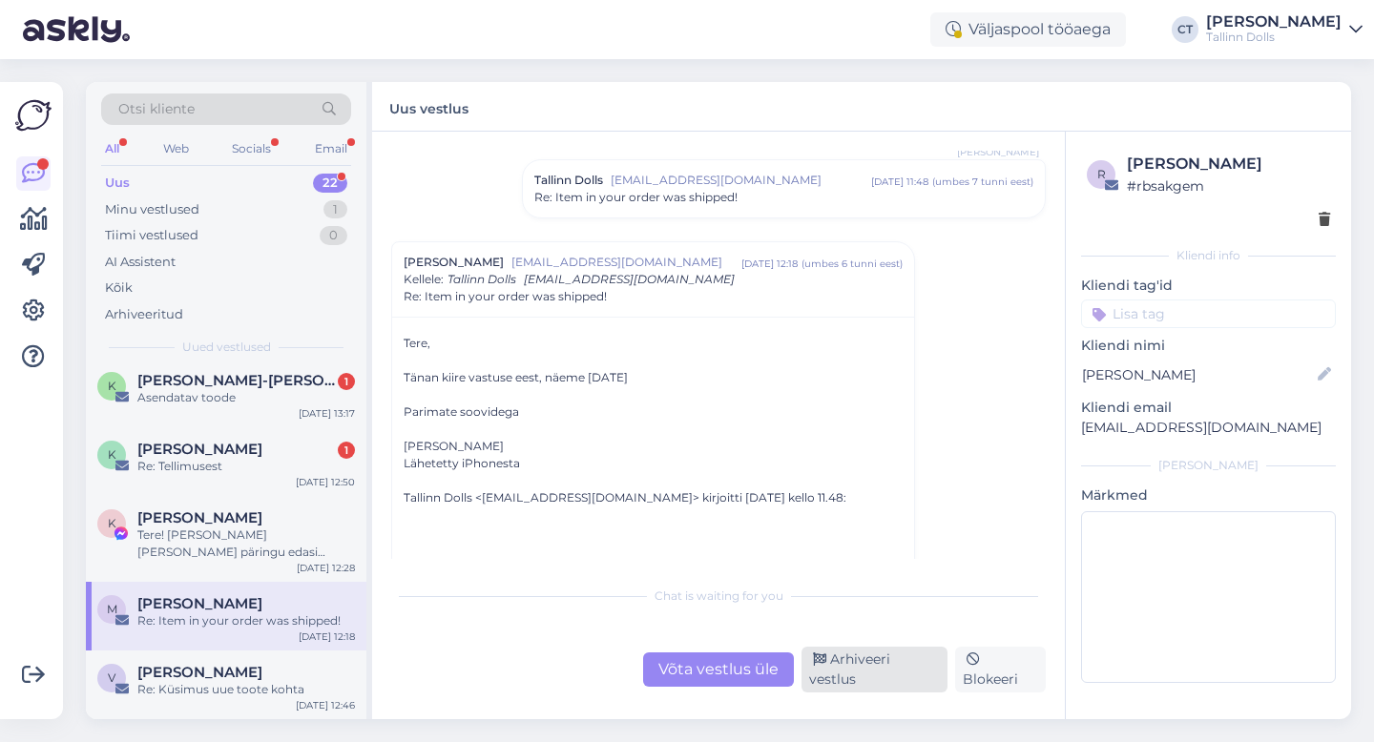
click at [896, 671] on div "Arhiveeri vestlus" at bounding box center [874, 670] width 146 height 46
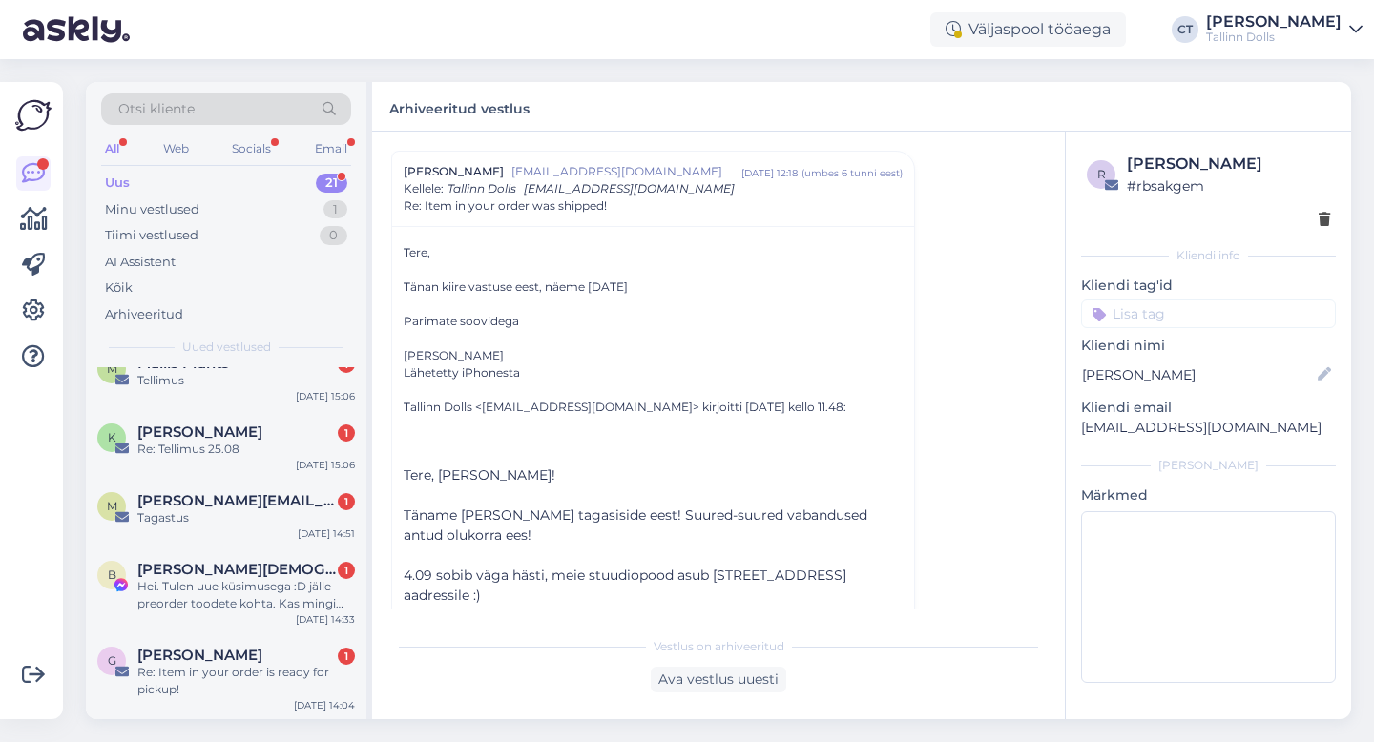
scroll to position [1262, 0]
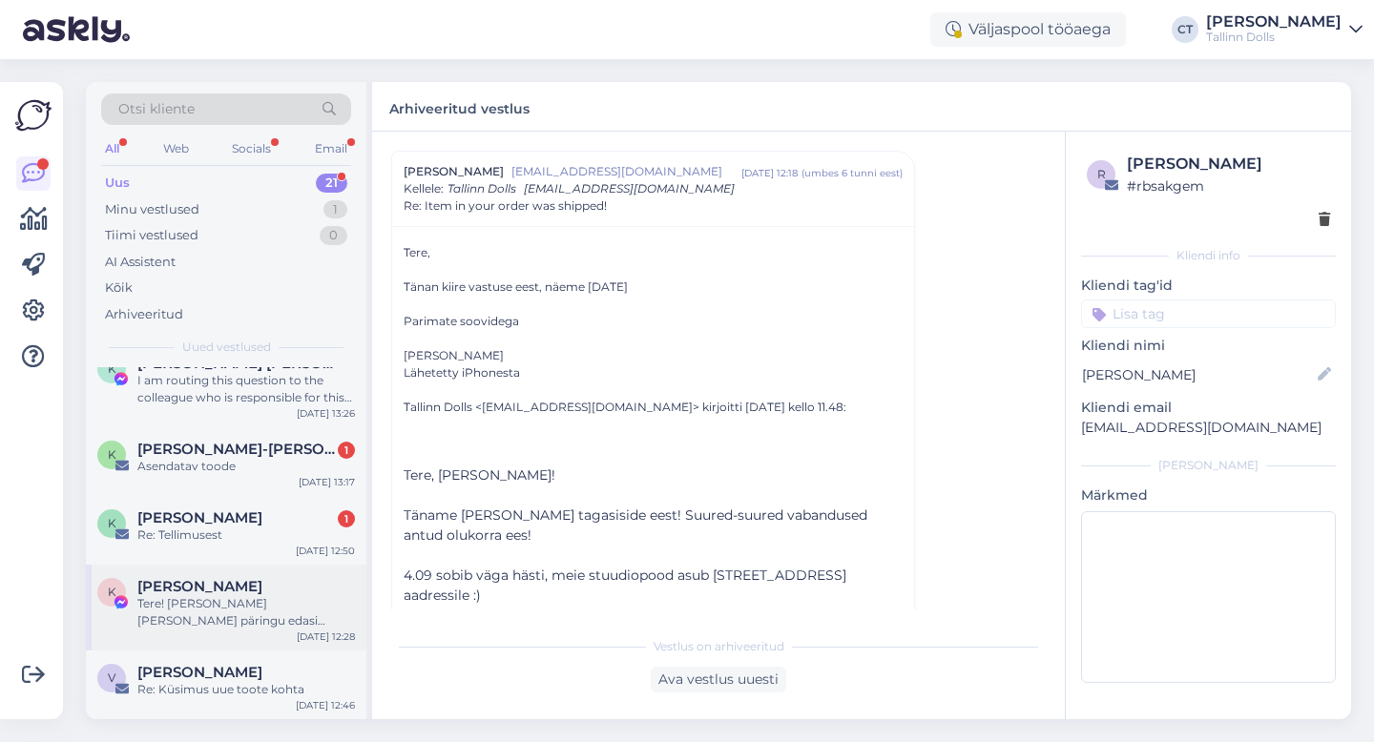
click at [213, 602] on div "Tere! [PERSON_NAME] [PERSON_NAME] päringu edasi kolleegile, kes saab kontrollid…" at bounding box center [245, 612] width 217 height 34
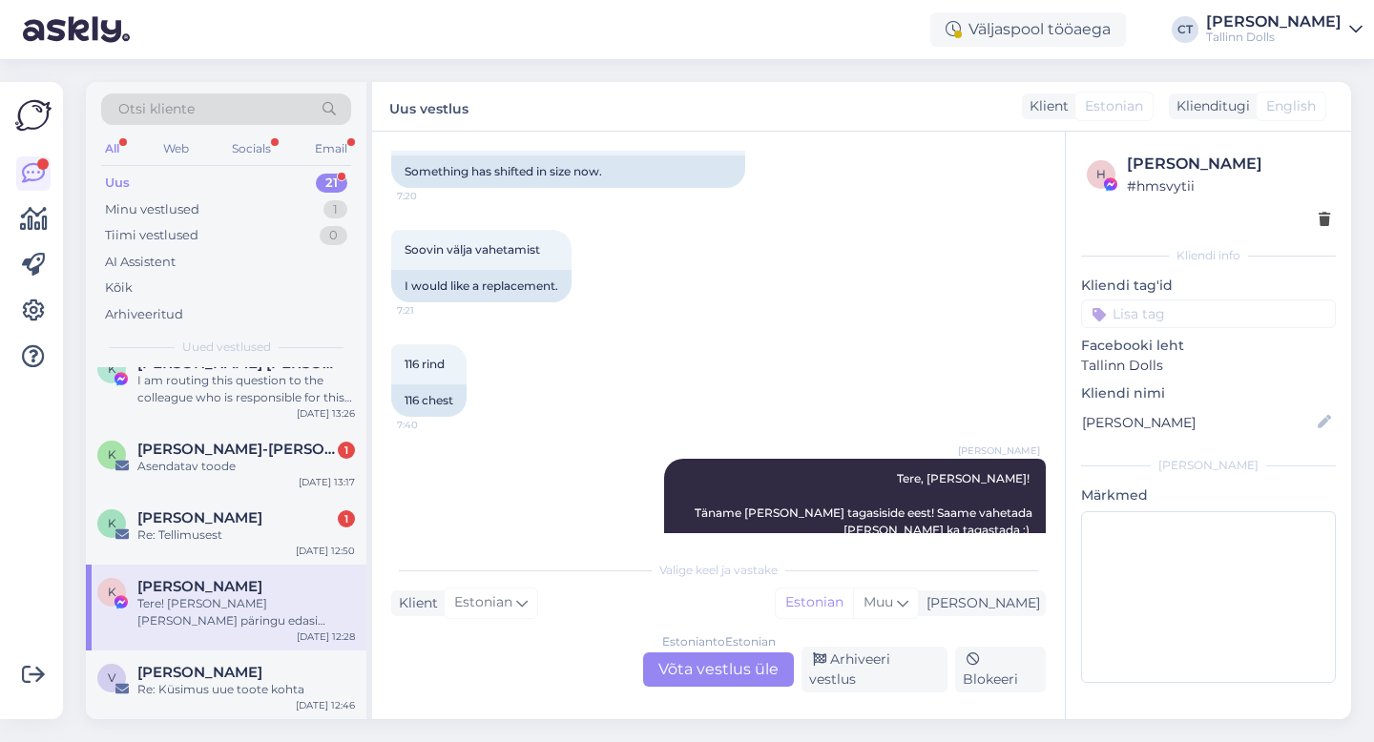
scroll to position [2916, 0]
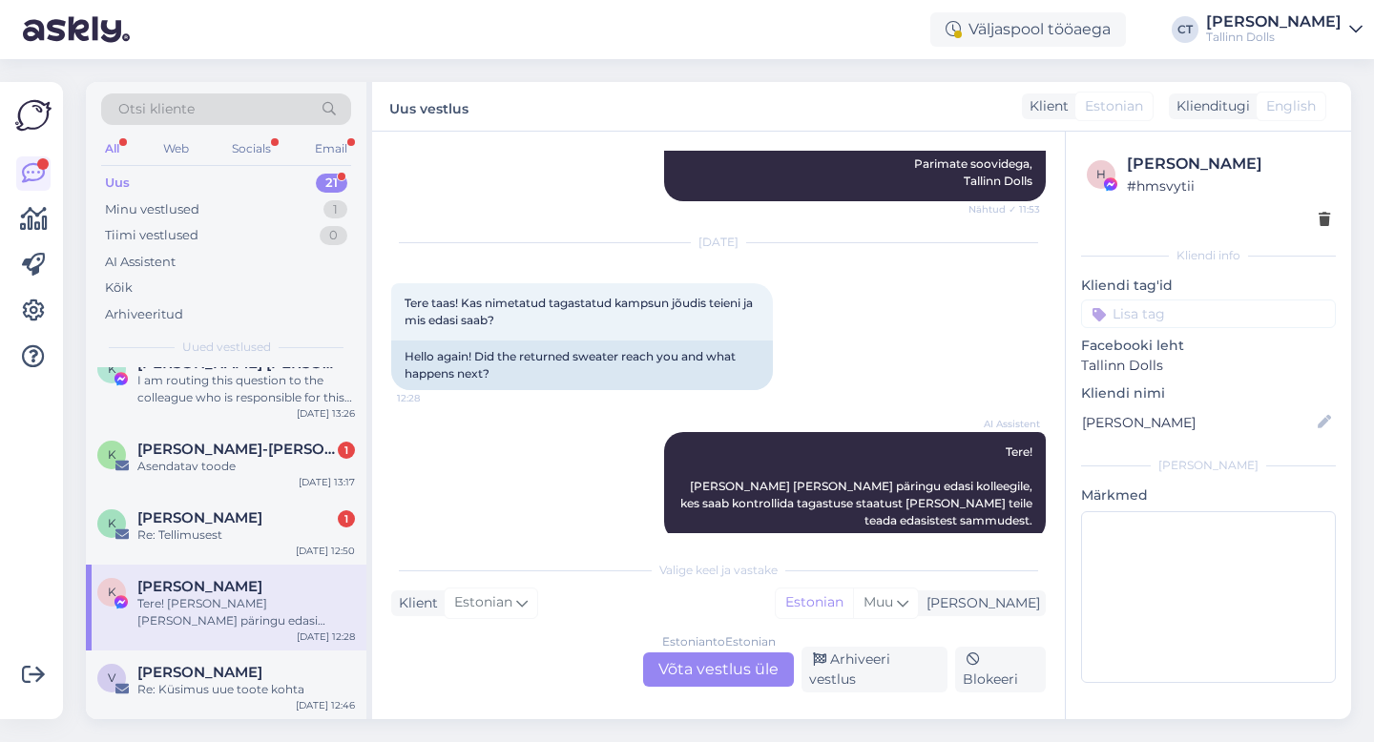
click at [759, 675] on div "Estonian to Estonian Võta vestlus üle" at bounding box center [718, 669] width 151 height 34
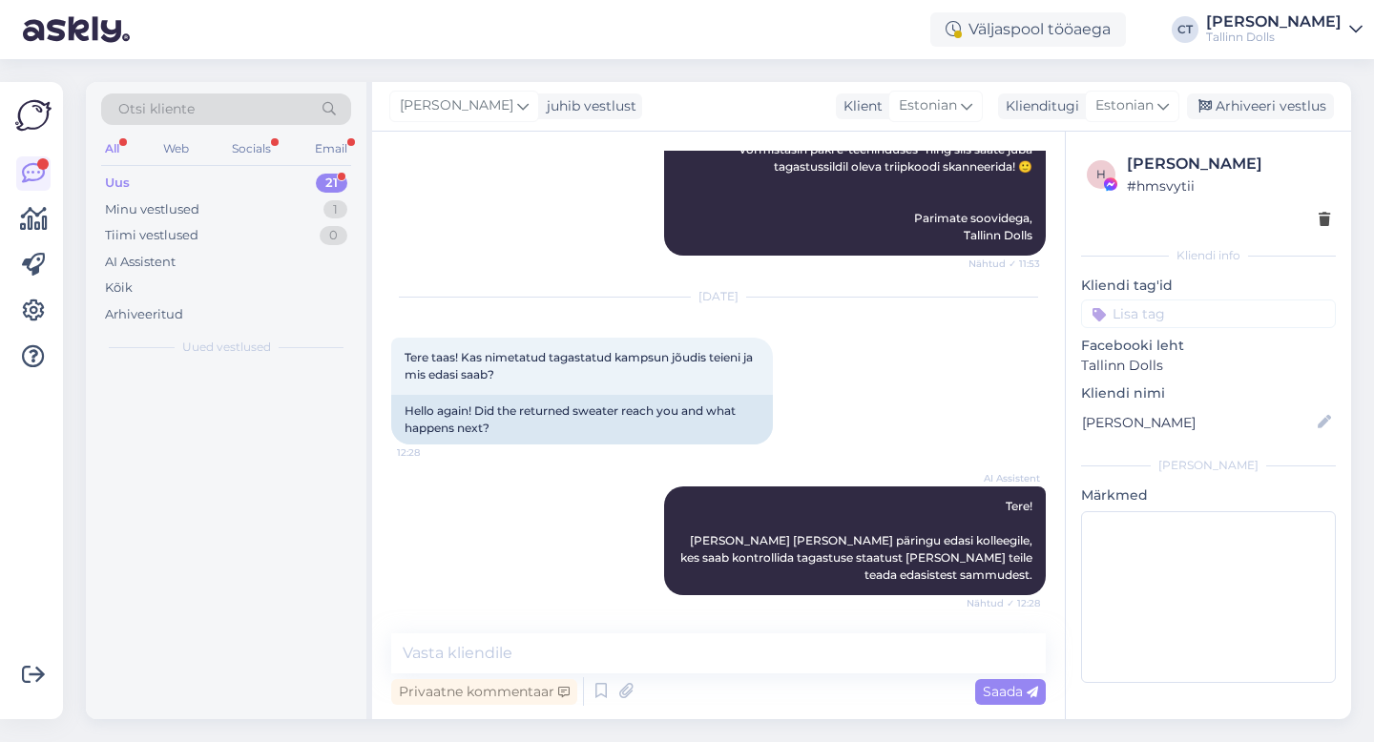
scroll to position [0, 0]
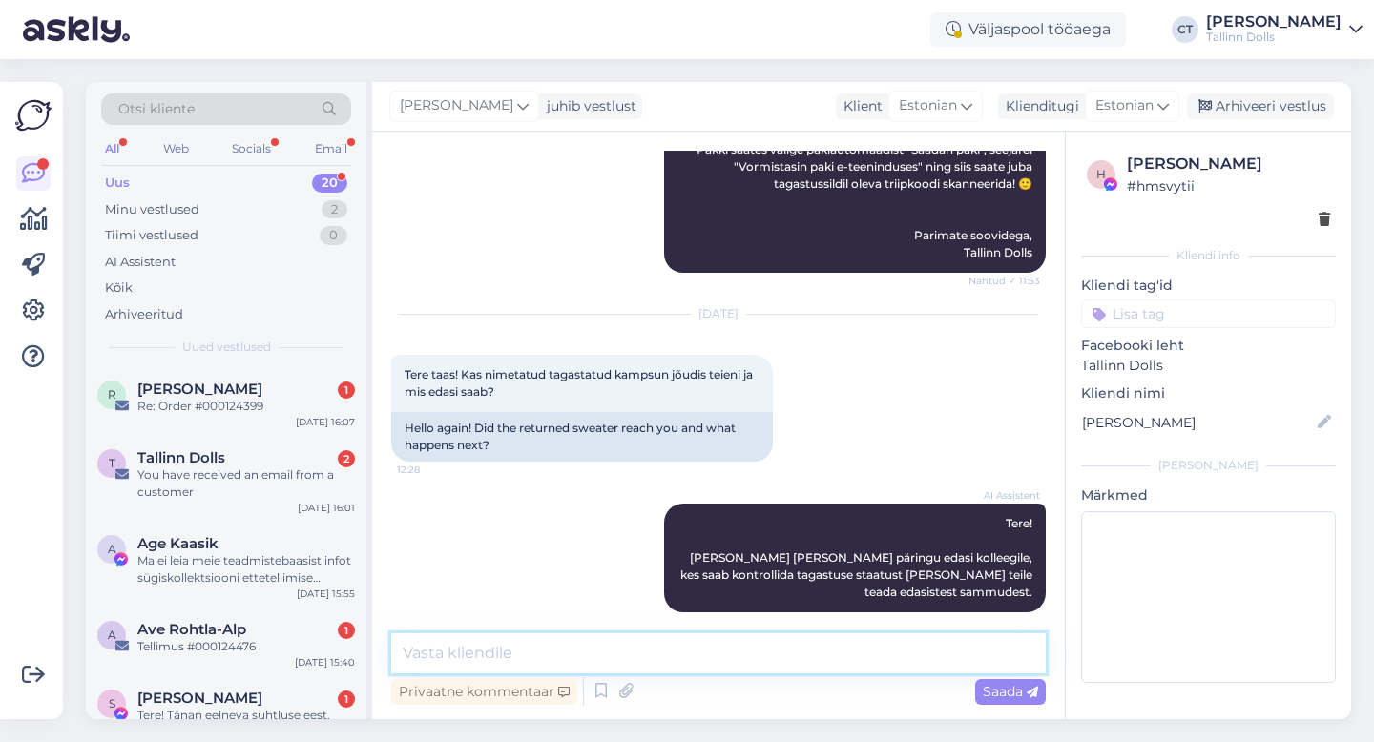
click at [767, 668] on textarea at bounding box center [718, 653] width 654 height 40
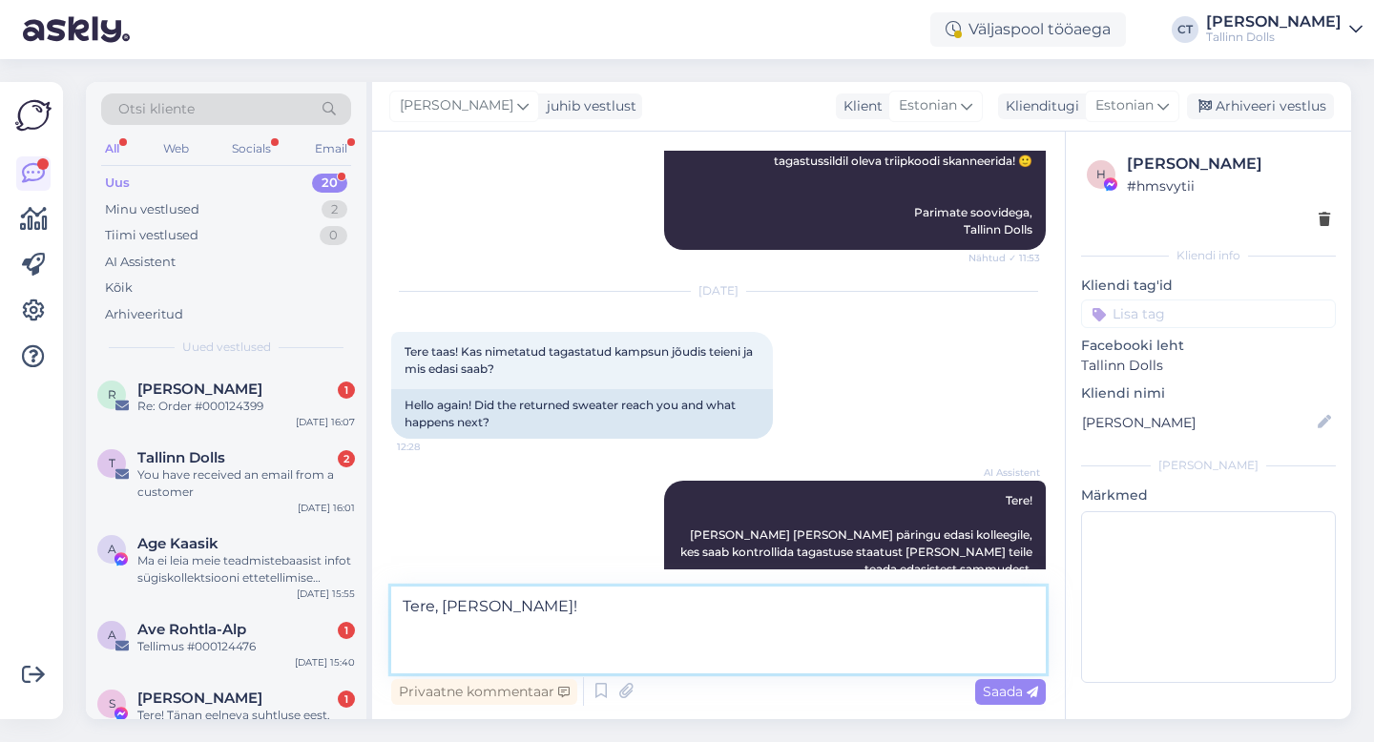
scroll to position [2891, 0]
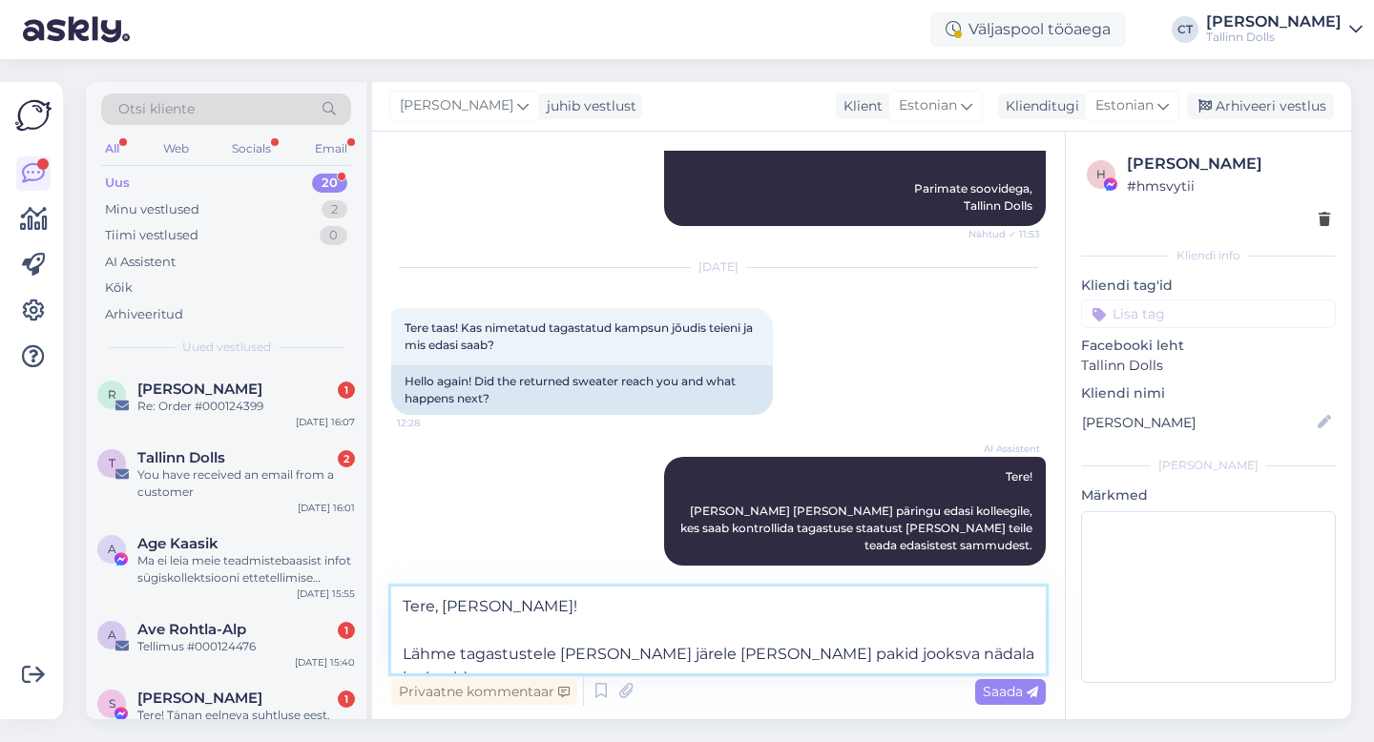
type textarea "Tere, [PERSON_NAME]! Lähme tagastustele [PERSON_NAME] järele [PERSON_NAME] paki…"
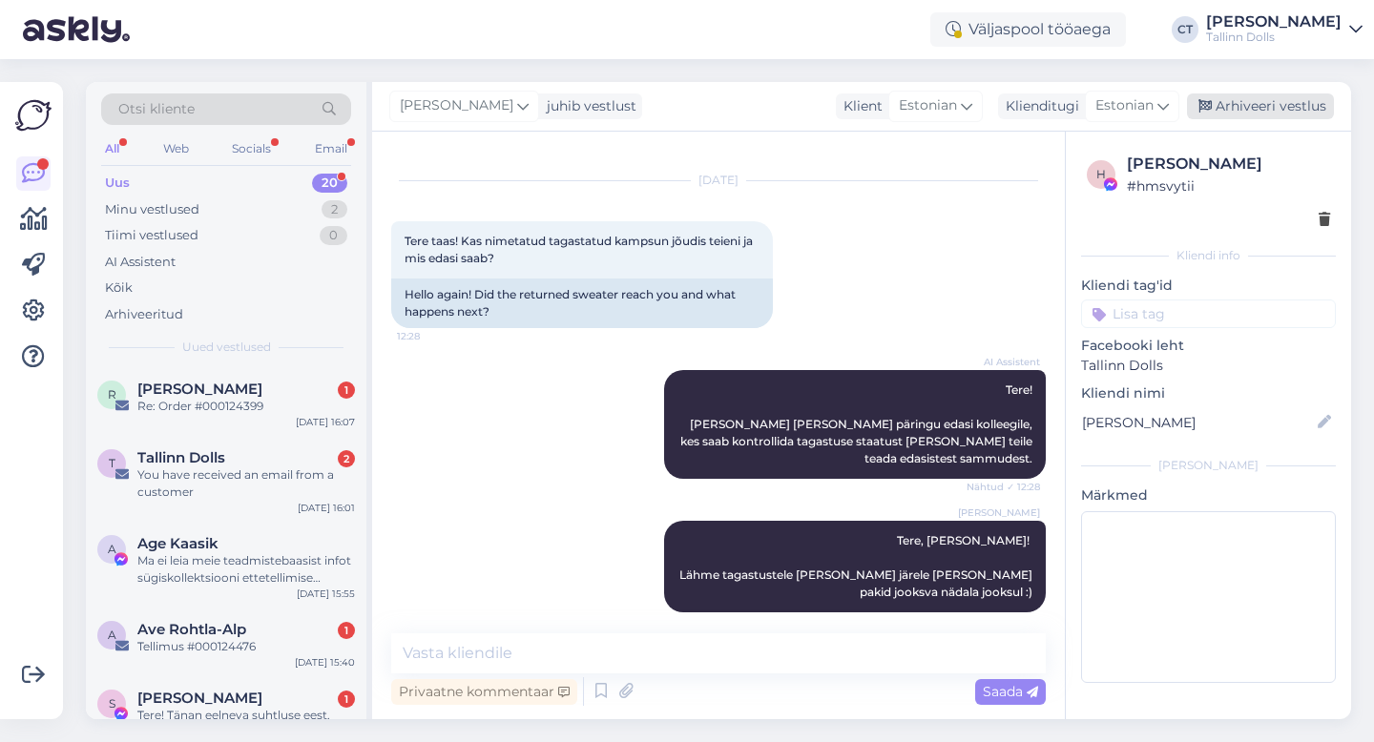
click at [1278, 110] on div "Arhiveeri vestlus" at bounding box center [1260, 106] width 147 height 26
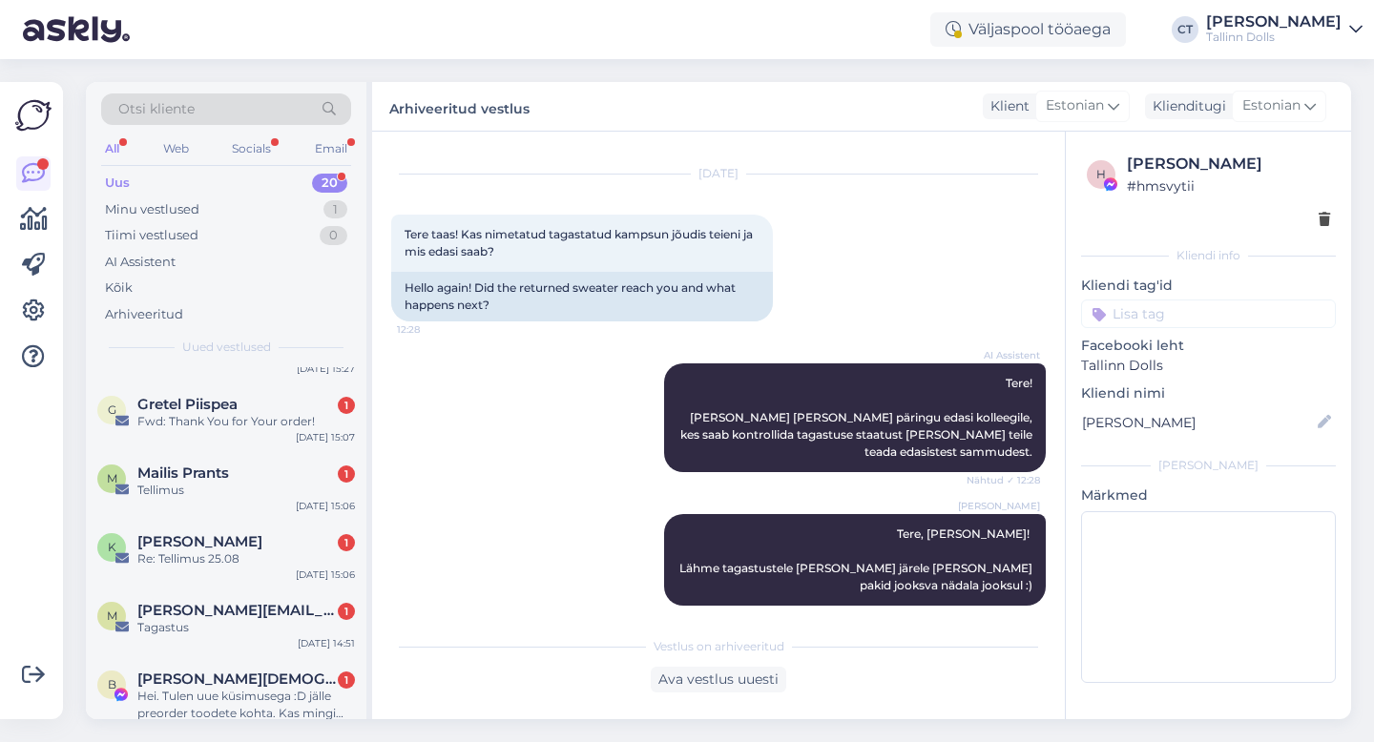
scroll to position [1176, 0]
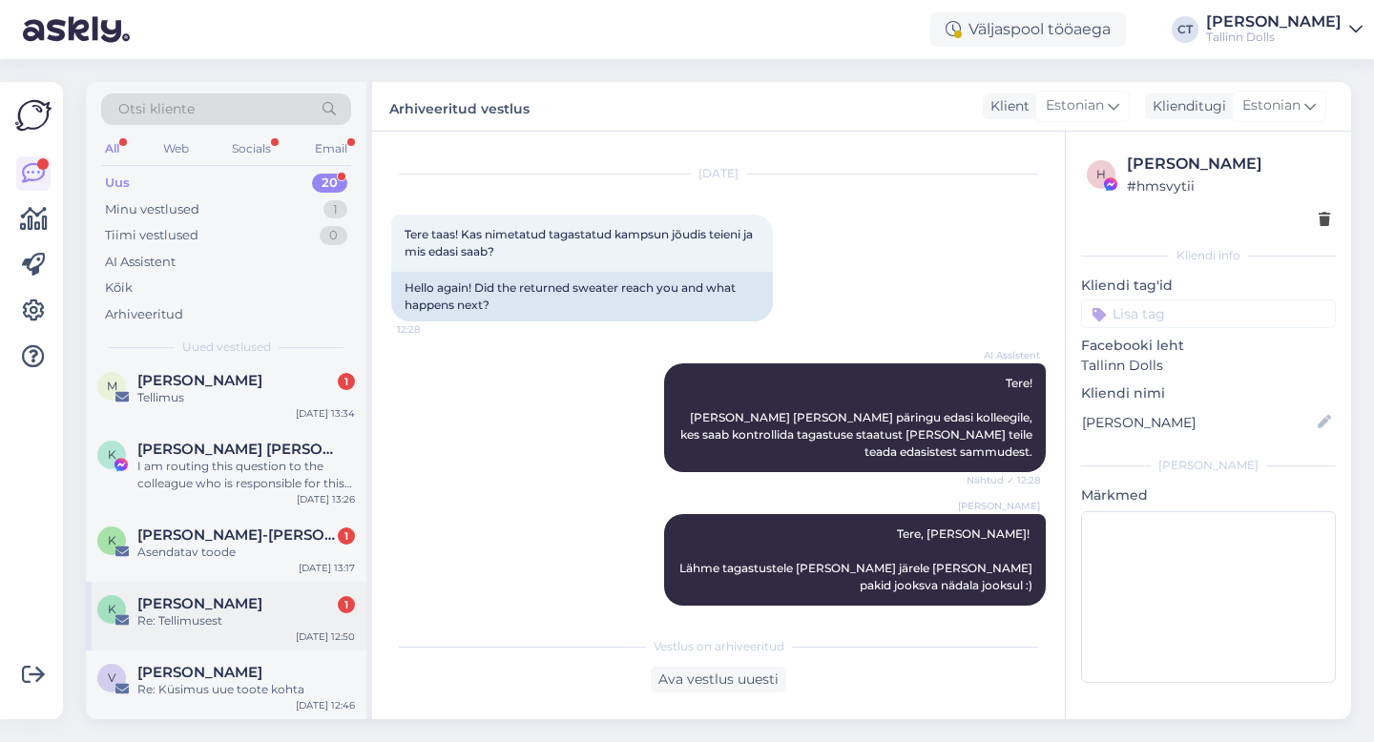
click at [220, 626] on div "Re: Tellimusest" at bounding box center [245, 620] width 217 height 17
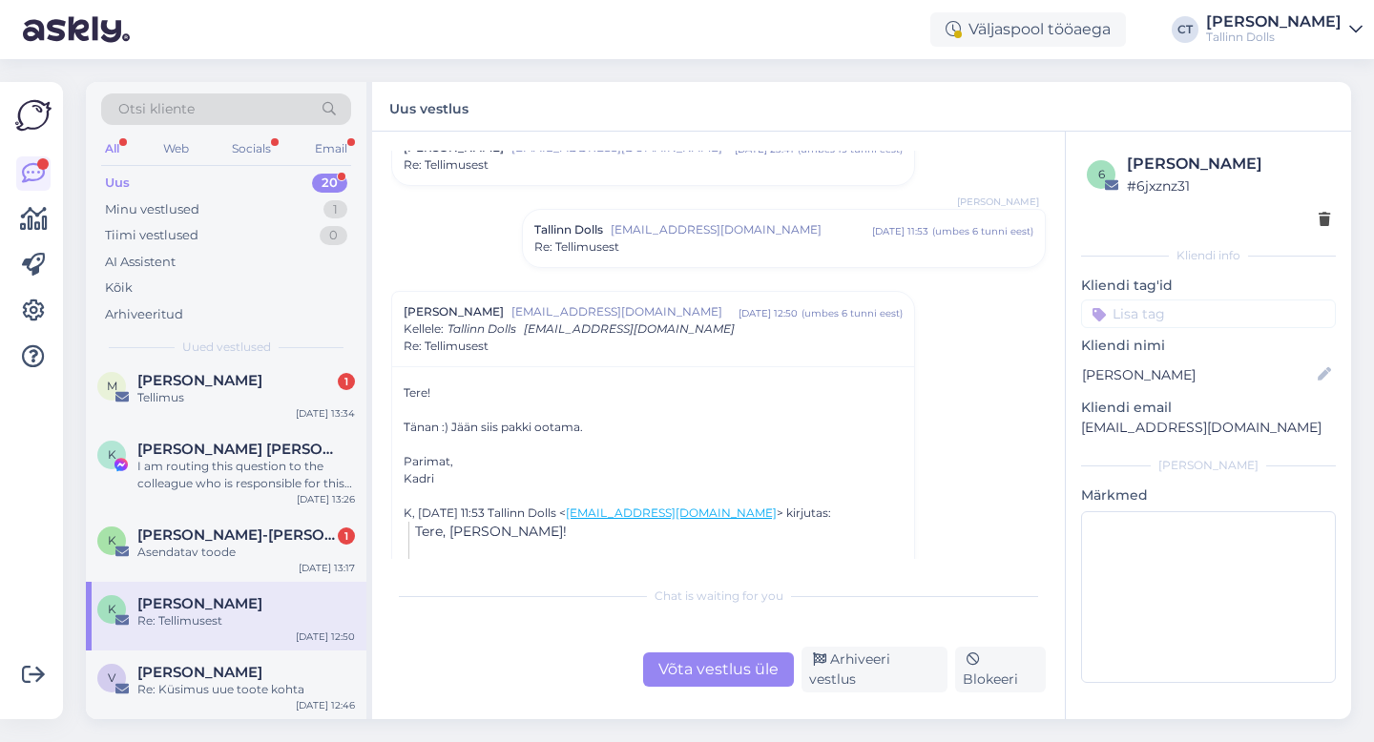
scroll to position [265, 0]
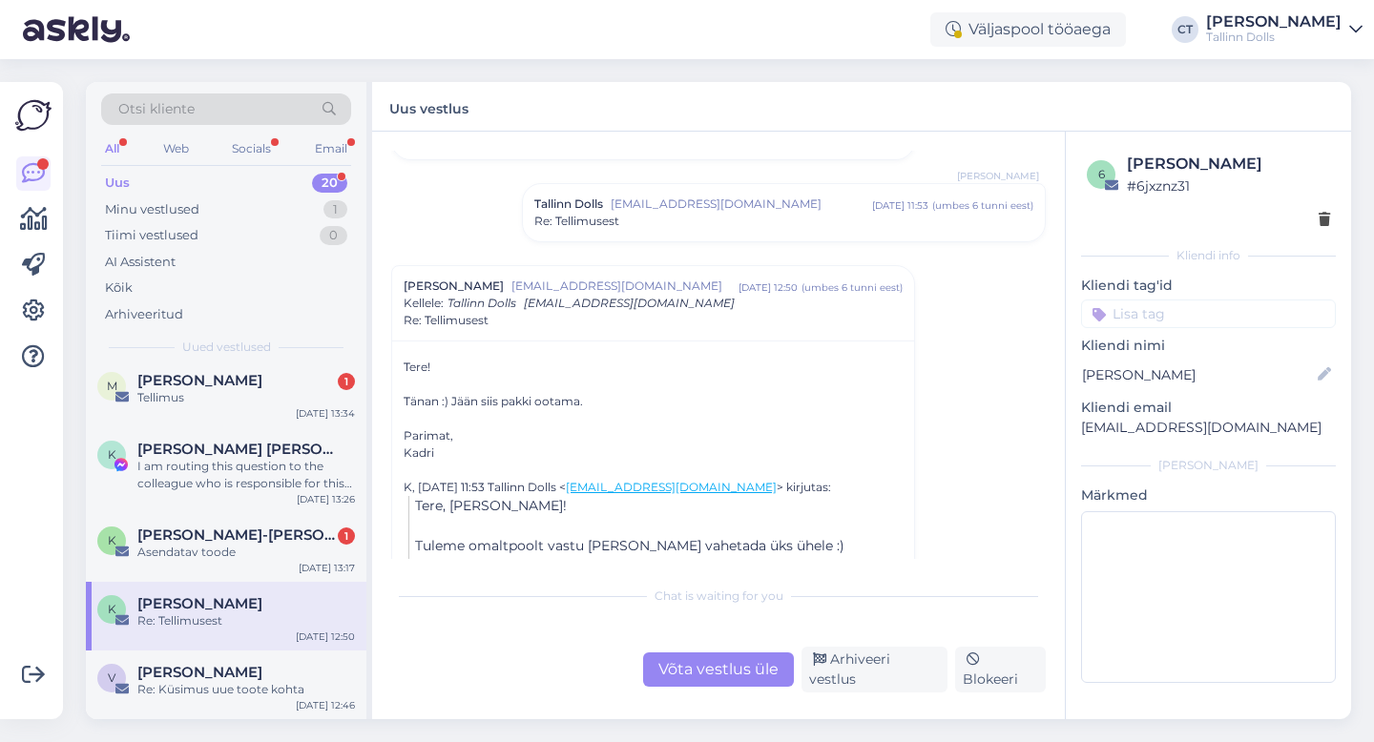
click at [752, 220] on div "Re: Tellimusest" at bounding box center [783, 221] width 499 height 17
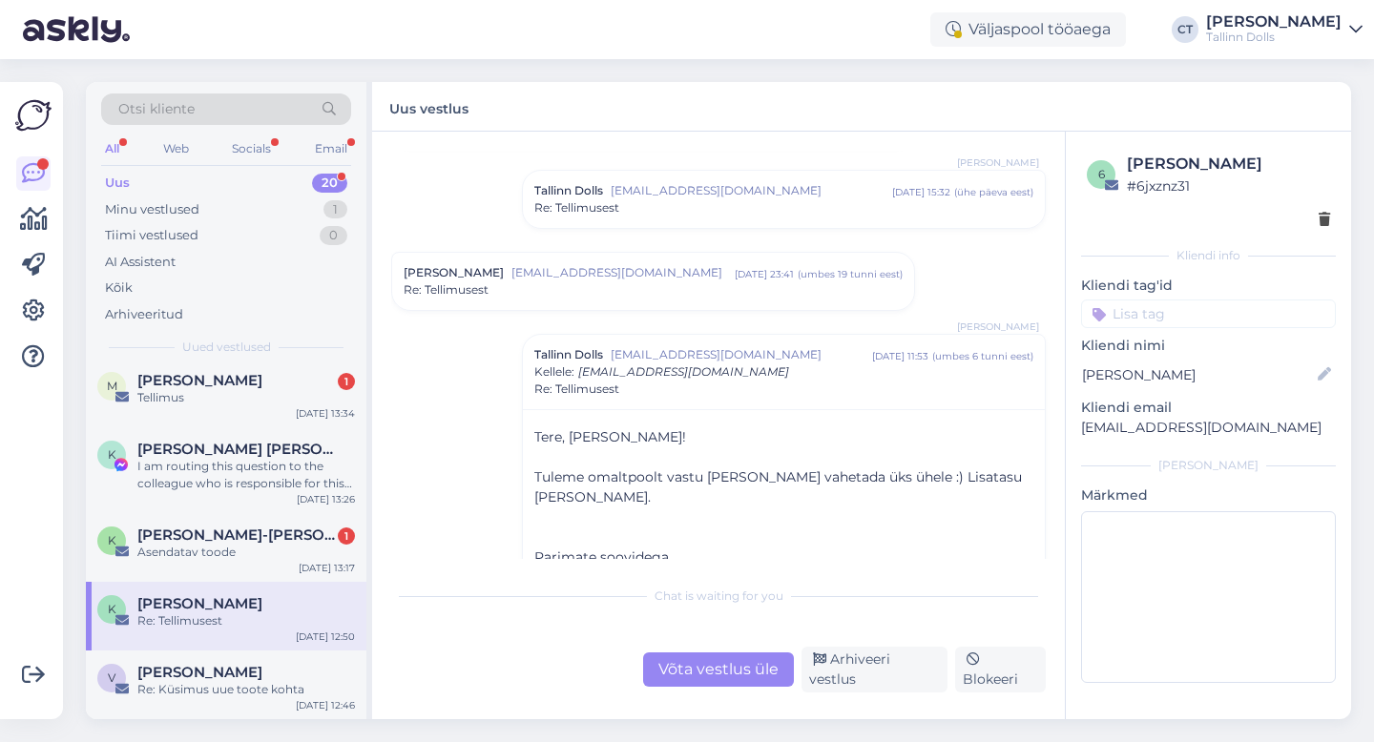
scroll to position [0, 0]
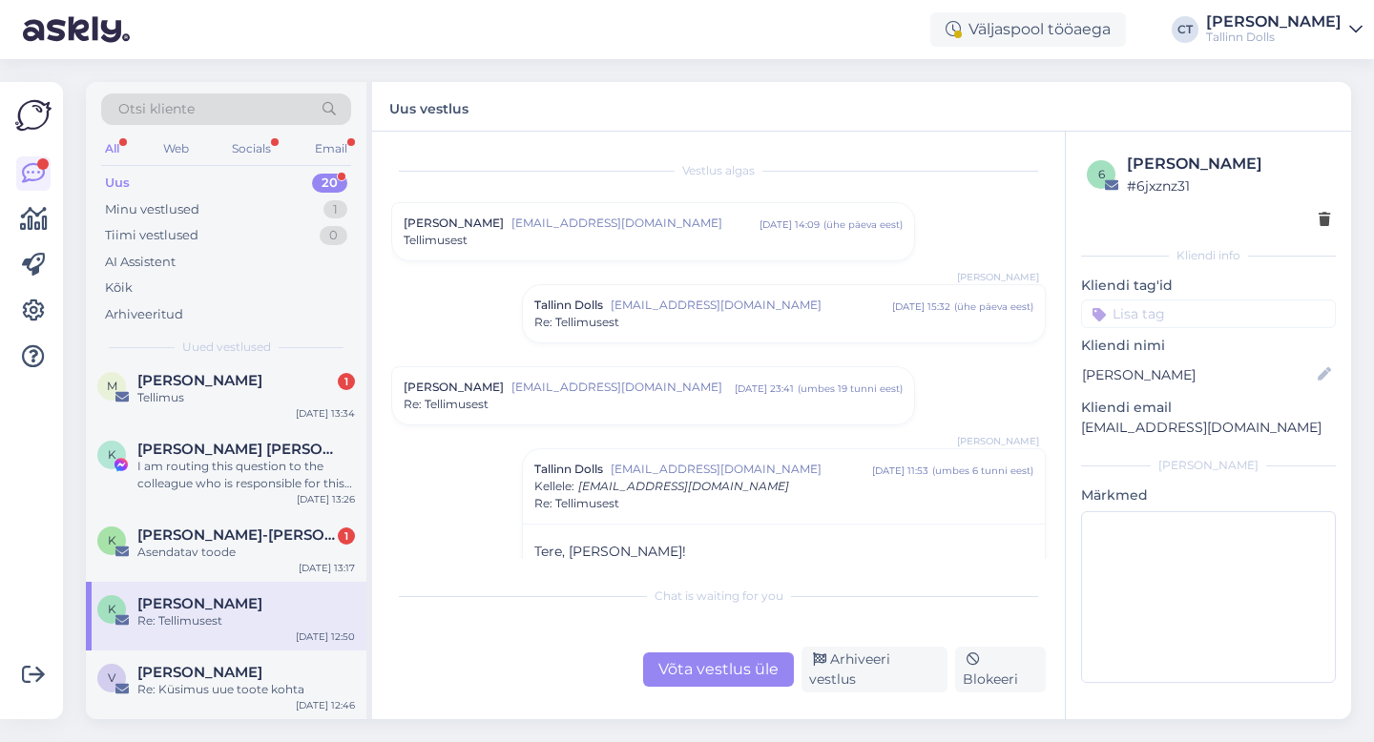
click at [591, 379] on span "[EMAIL_ADDRESS][DOMAIN_NAME]" at bounding box center [622, 387] width 223 height 17
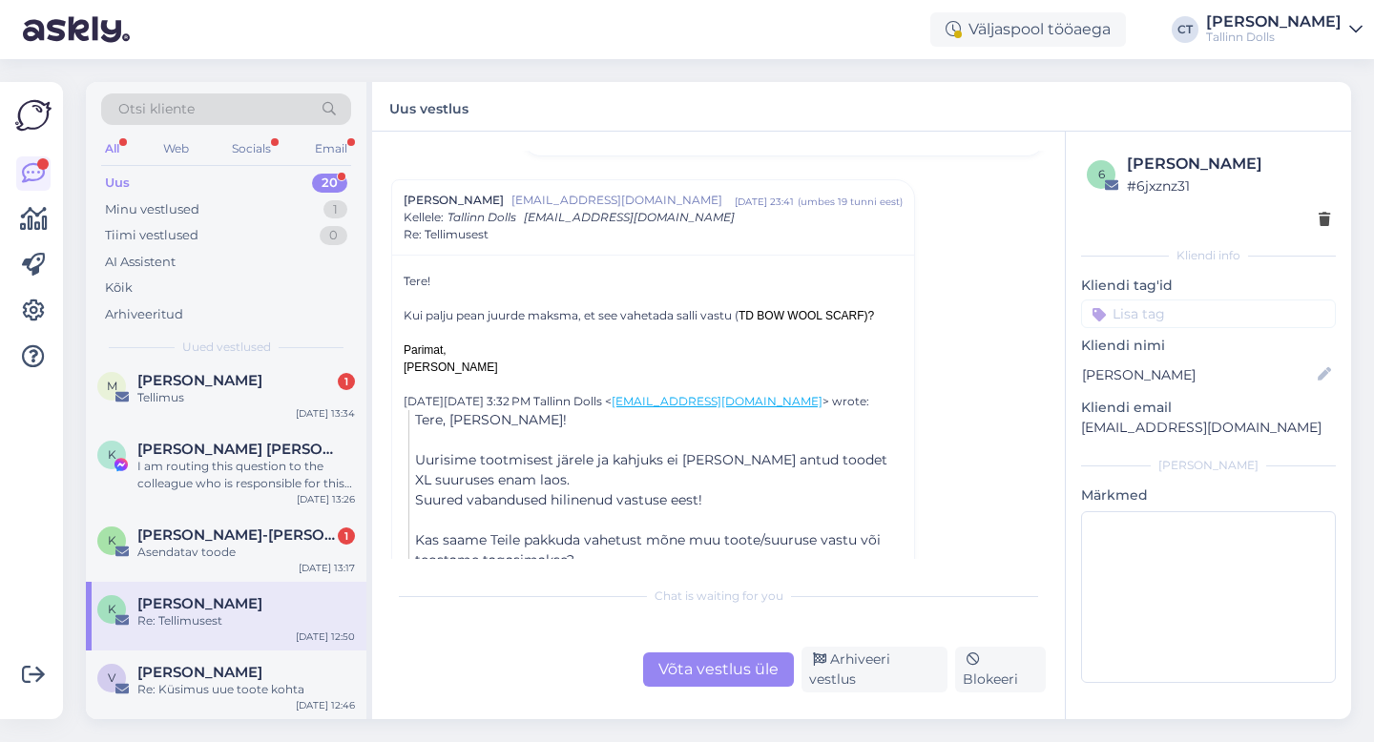
scroll to position [195, 0]
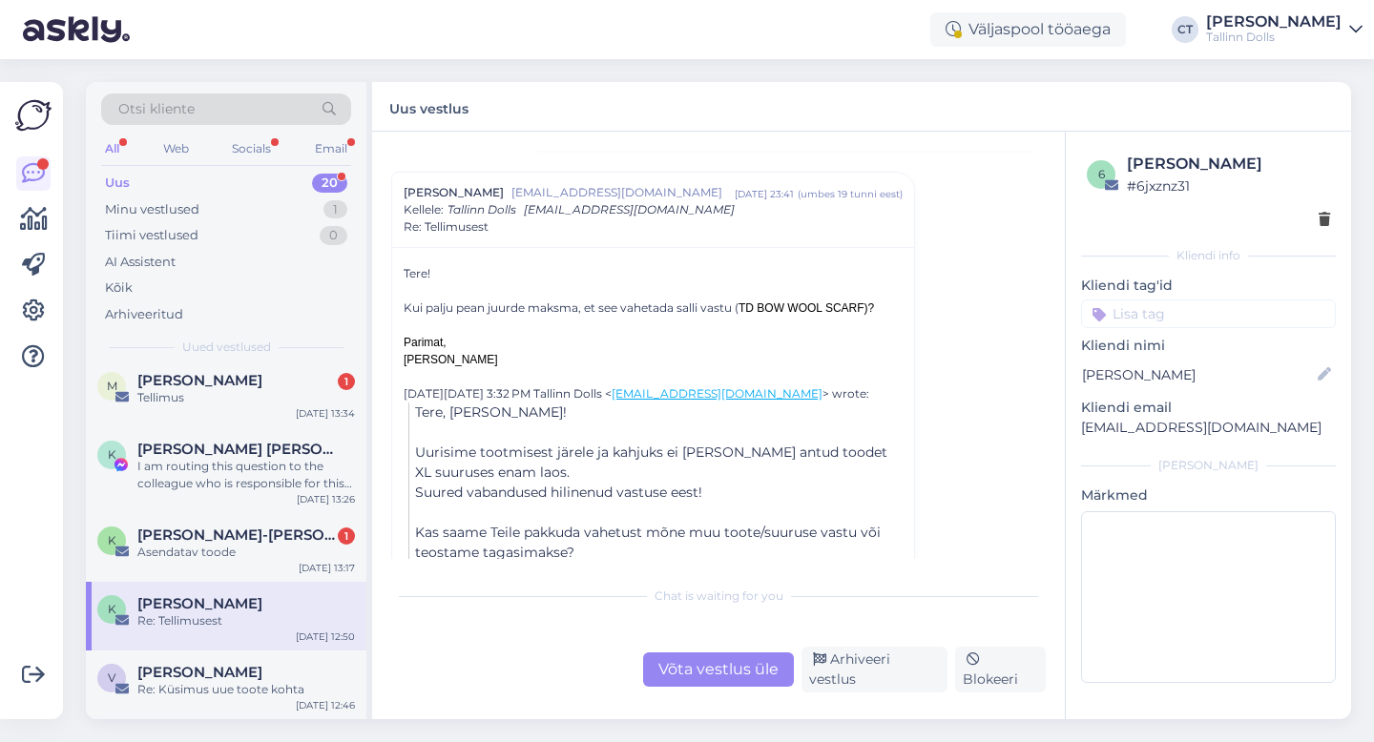
click at [704, 663] on div "Võta vestlus üle" at bounding box center [718, 669] width 151 height 34
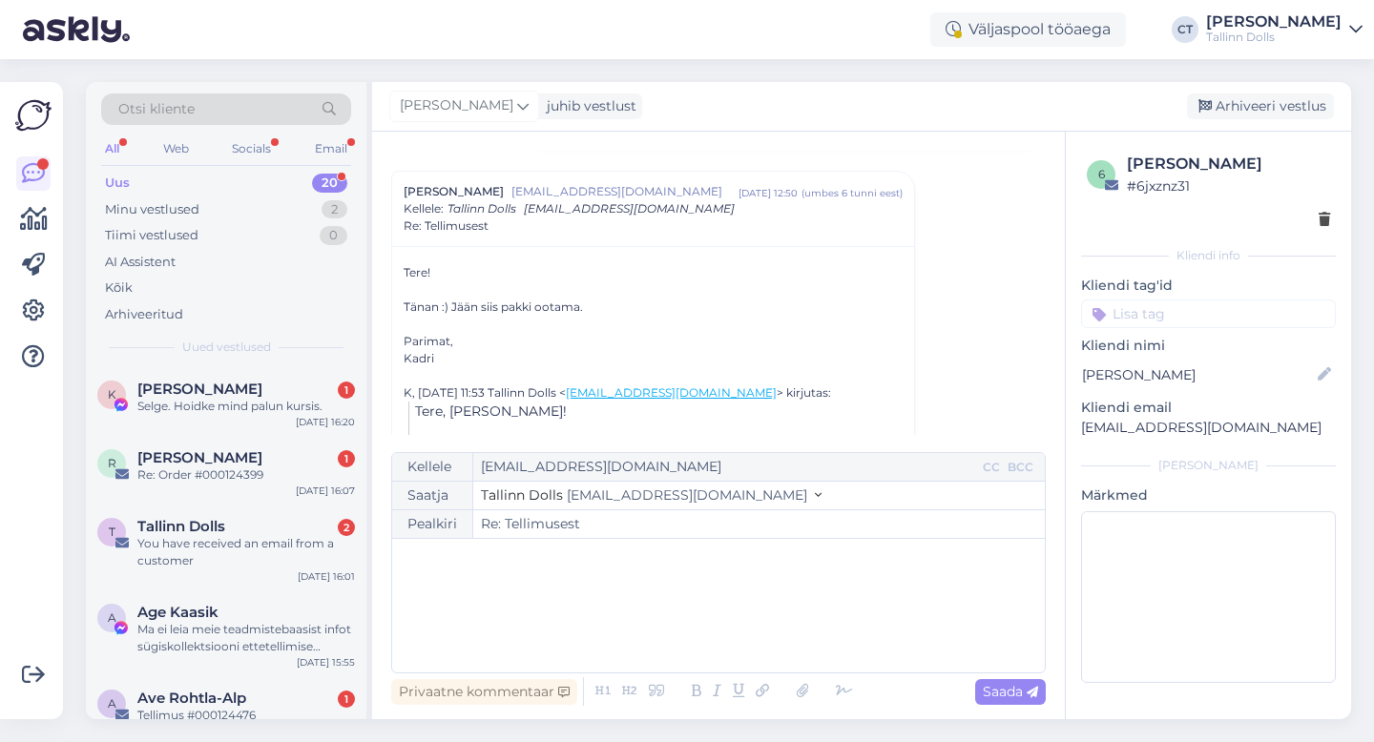
click at [722, 616] on div "﻿" at bounding box center [718, 605] width 633 height 114
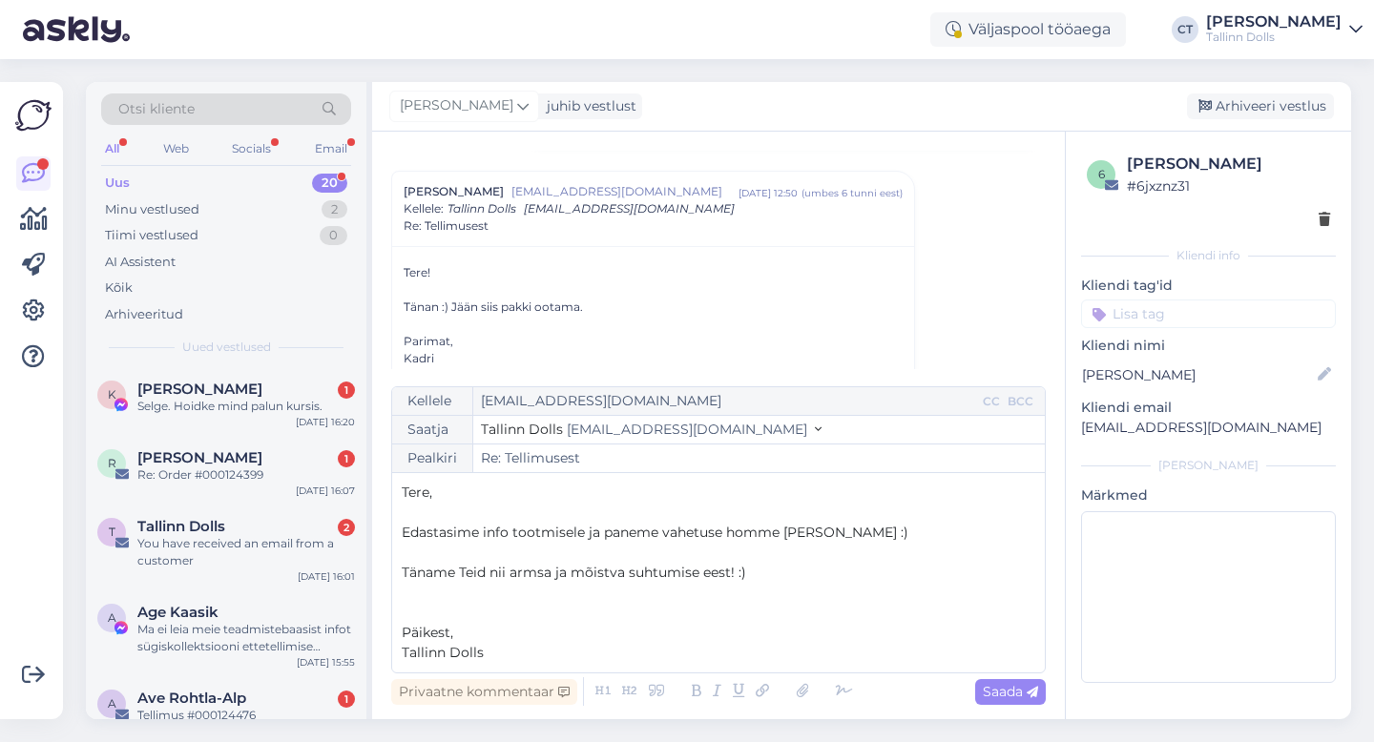
click at [1006, 705] on div "Privaatne kommentaar Saada" at bounding box center [718, 691] width 654 height 36
click at [1009, 695] on span "Saada" at bounding box center [1009, 691] width 55 height 17
type input "Re: Tellimusest"
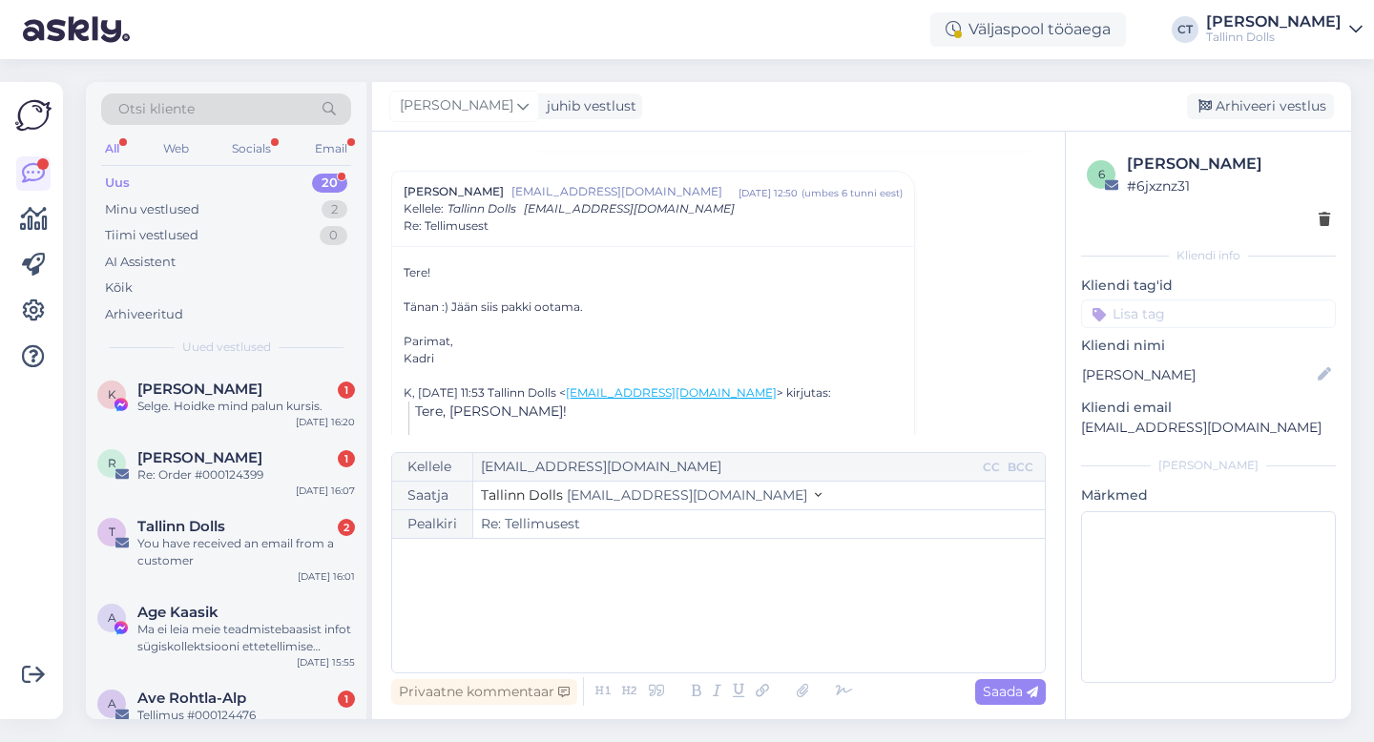
scroll to position [1251, 0]
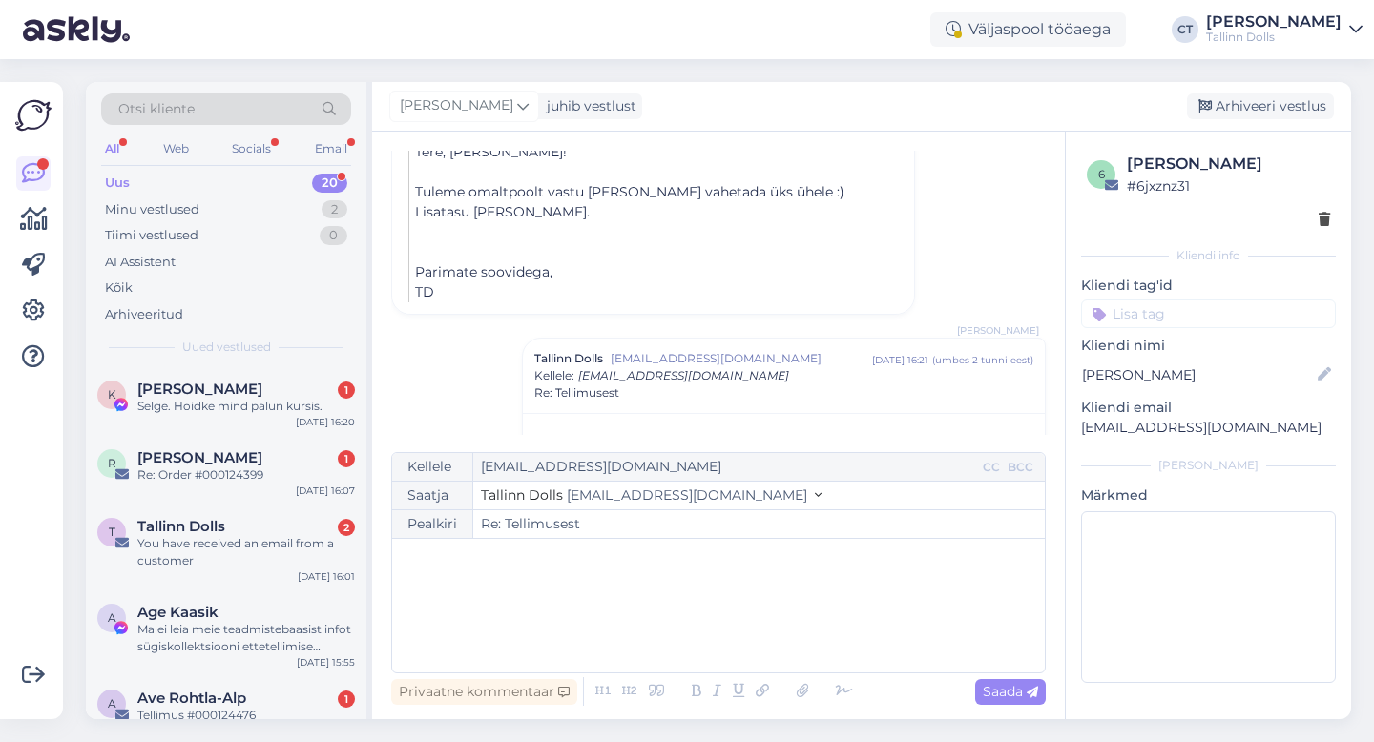
click at [1296, 85] on div "[PERSON_NAME] juhib vestlust [GEOGRAPHIC_DATA] vestlus" at bounding box center [861, 107] width 979 height 50
click at [1293, 112] on div "Arhiveeri vestlus" at bounding box center [1260, 106] width 147 height 26
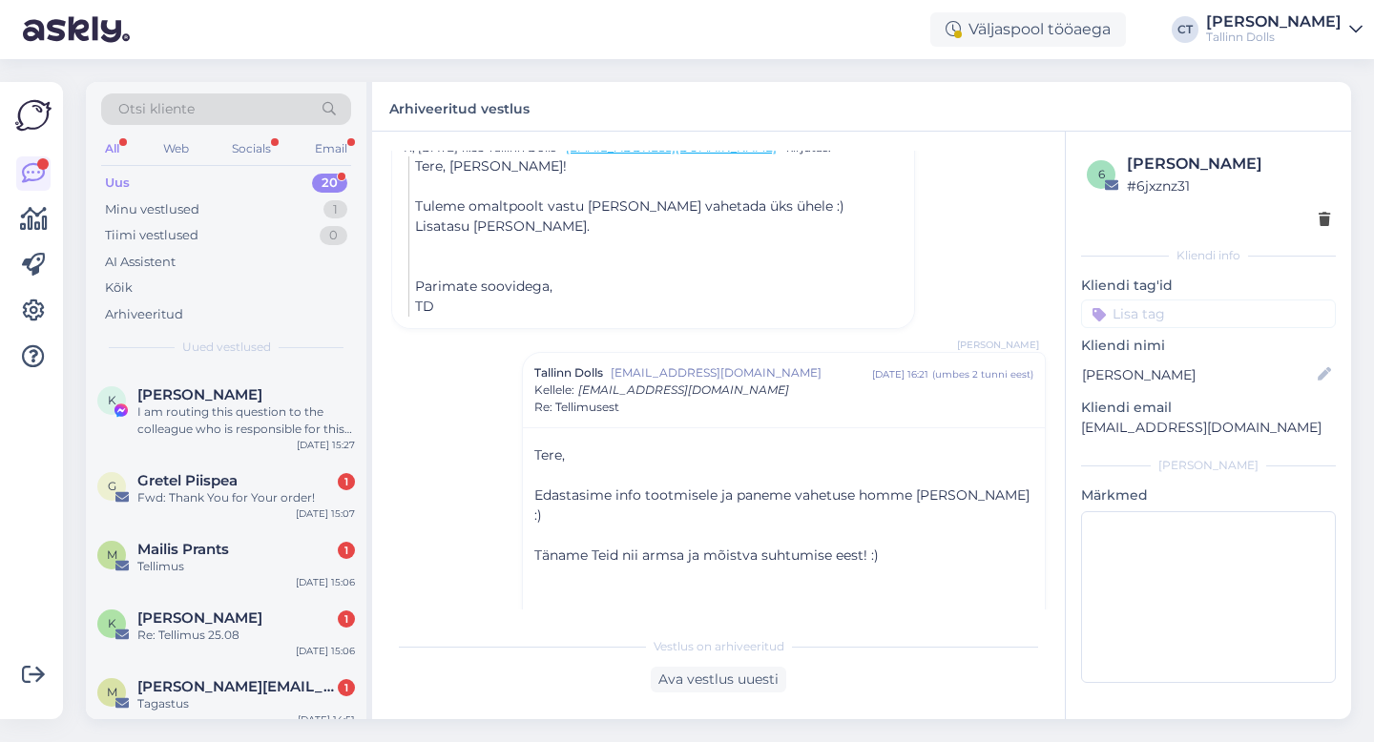
scroll to position [1176, 0]
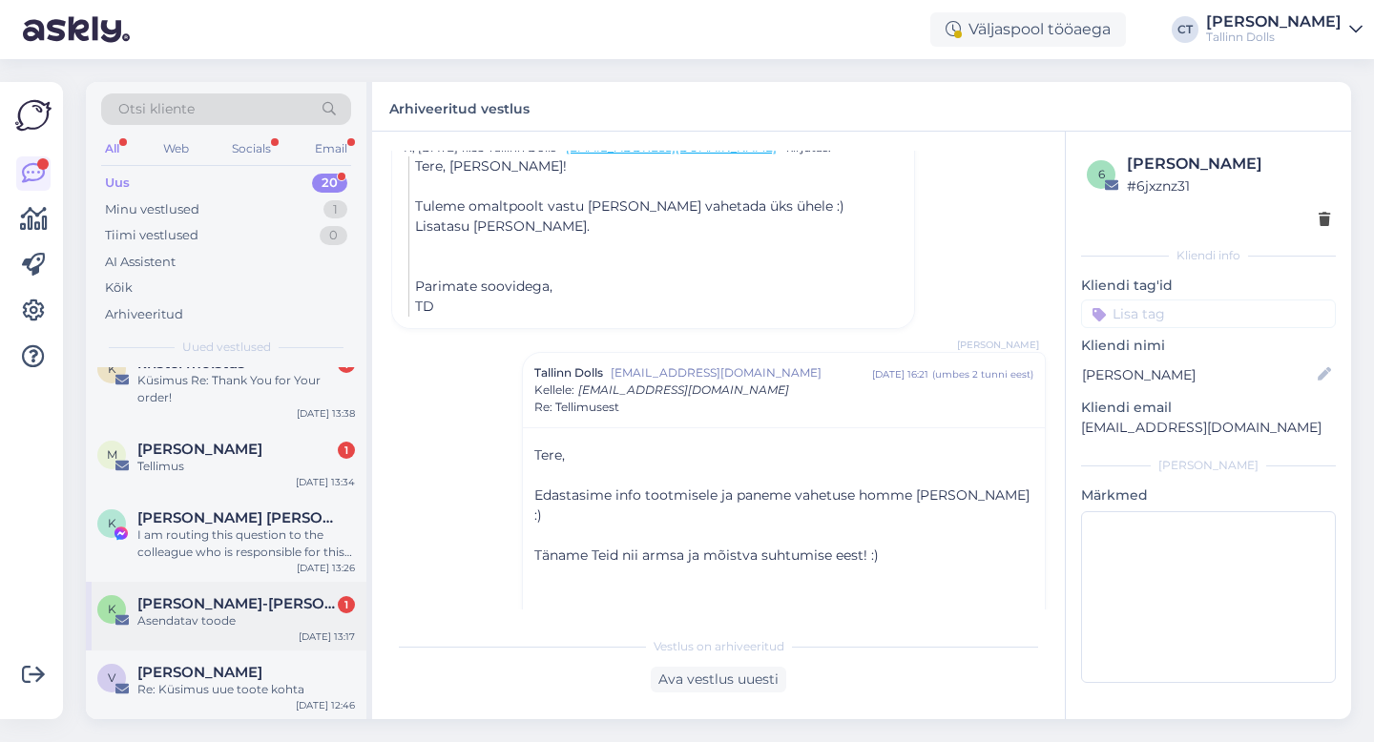
click at [254, 621] on div "Asendatav toode" at bounding box center [245, 620] width 217 height 17
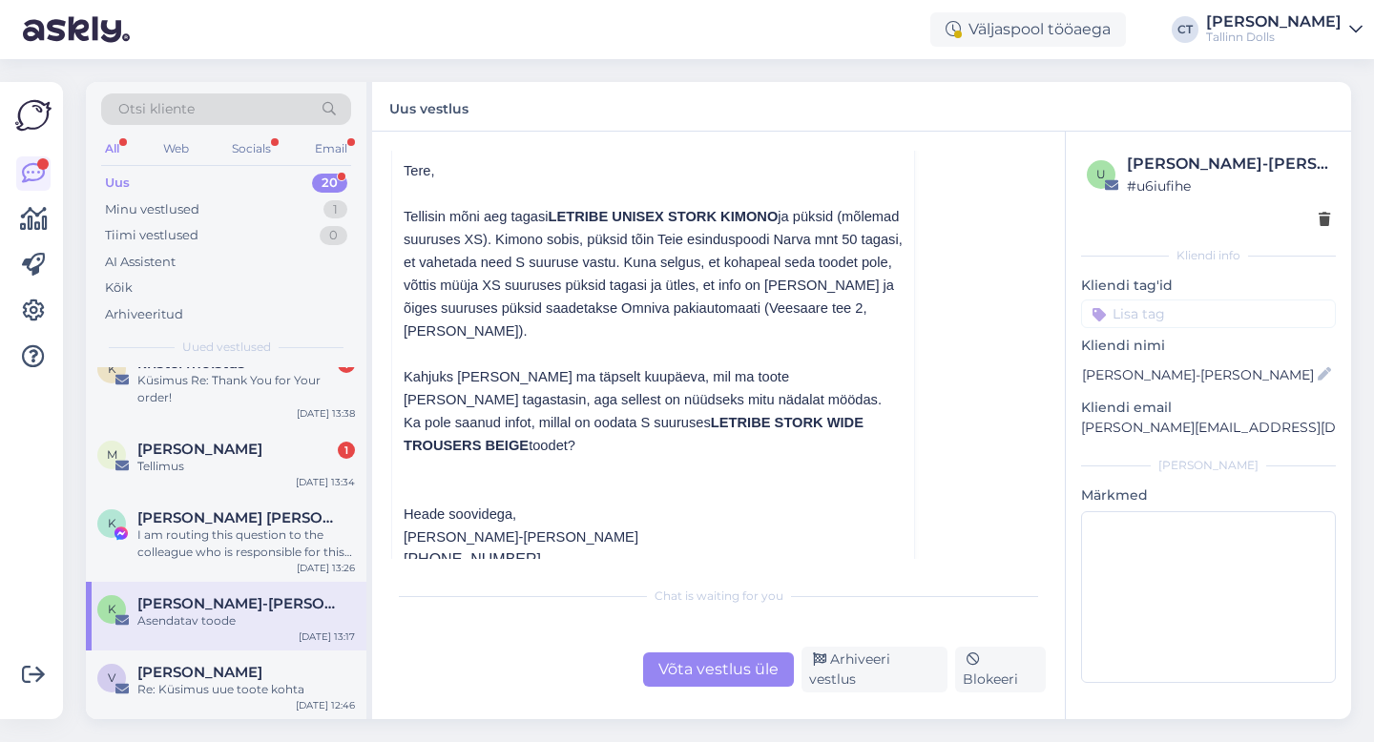
scroll to position [137, 0]
click at [693, 672] on div "Võta vestlus üle" at bounding box center [718, 669] width 151 height 34
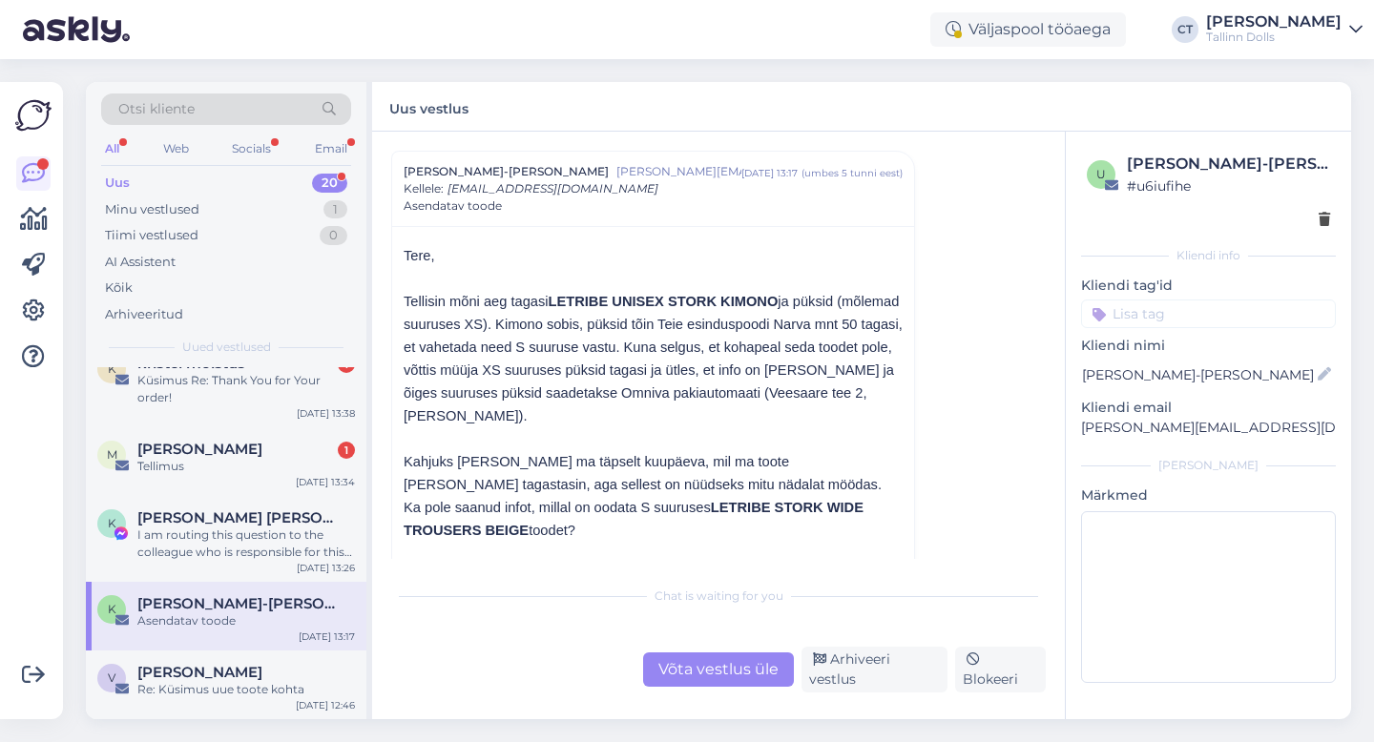
scroll to position [0, 0]
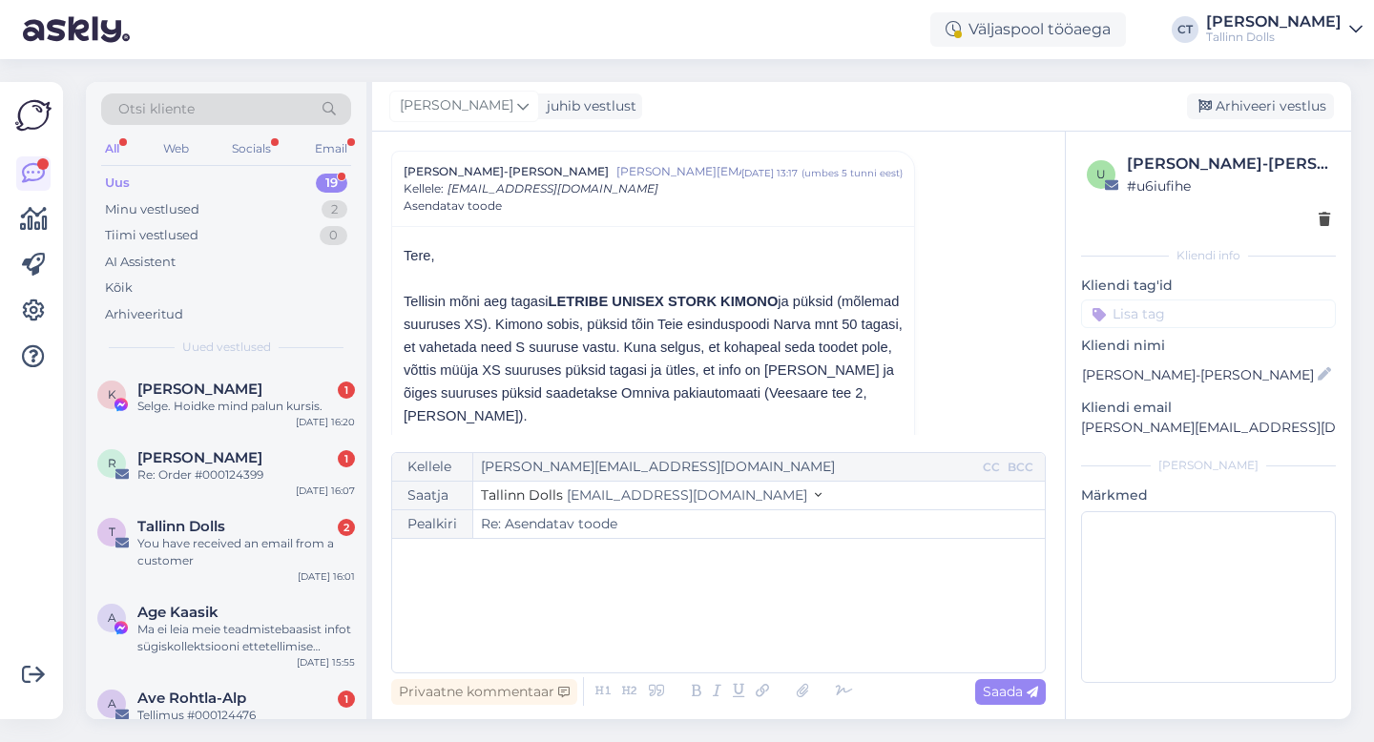
click at [704, 641] on div "﻿" at bounding box center [718, 605] width 633 height 114
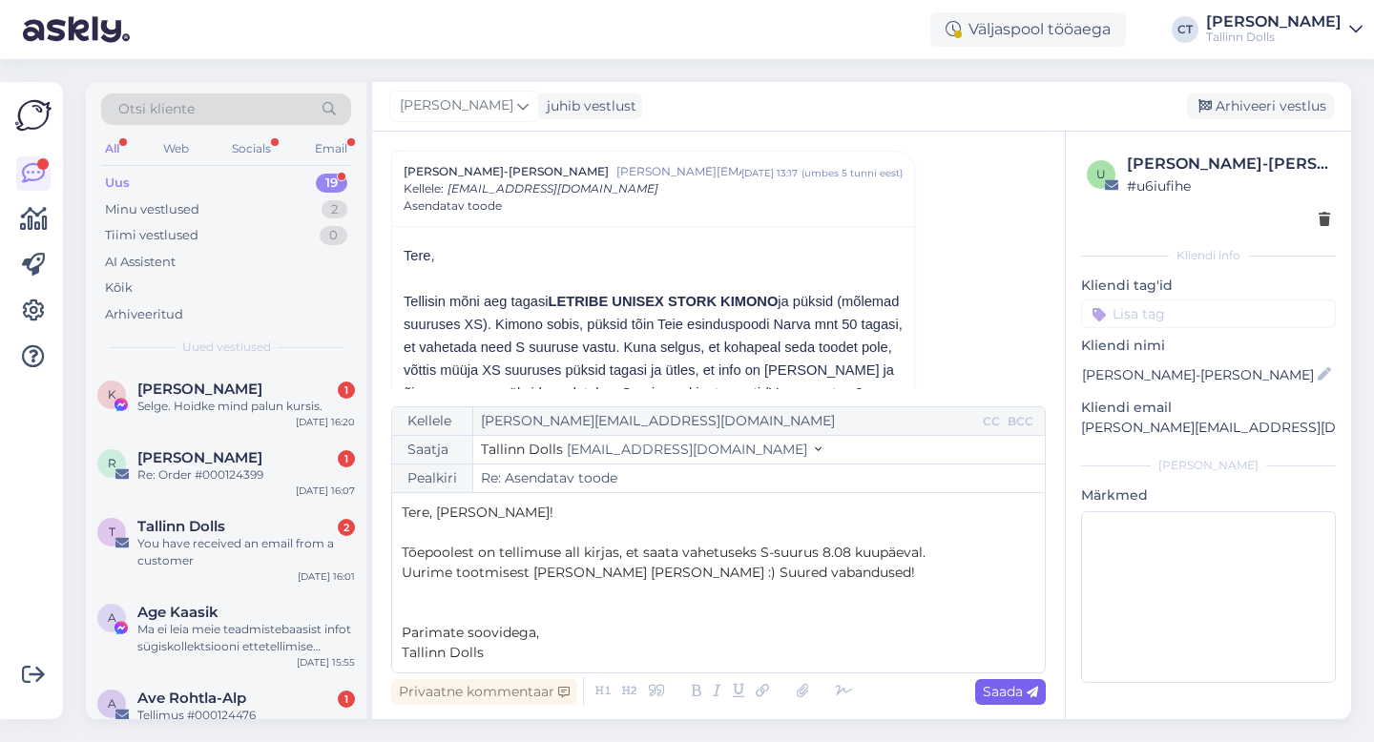
click at [1023, 697] on span "Saada" at bounding box center [1009, 691] width 55 height 17
type input "Re: Re: Asendatav toode"
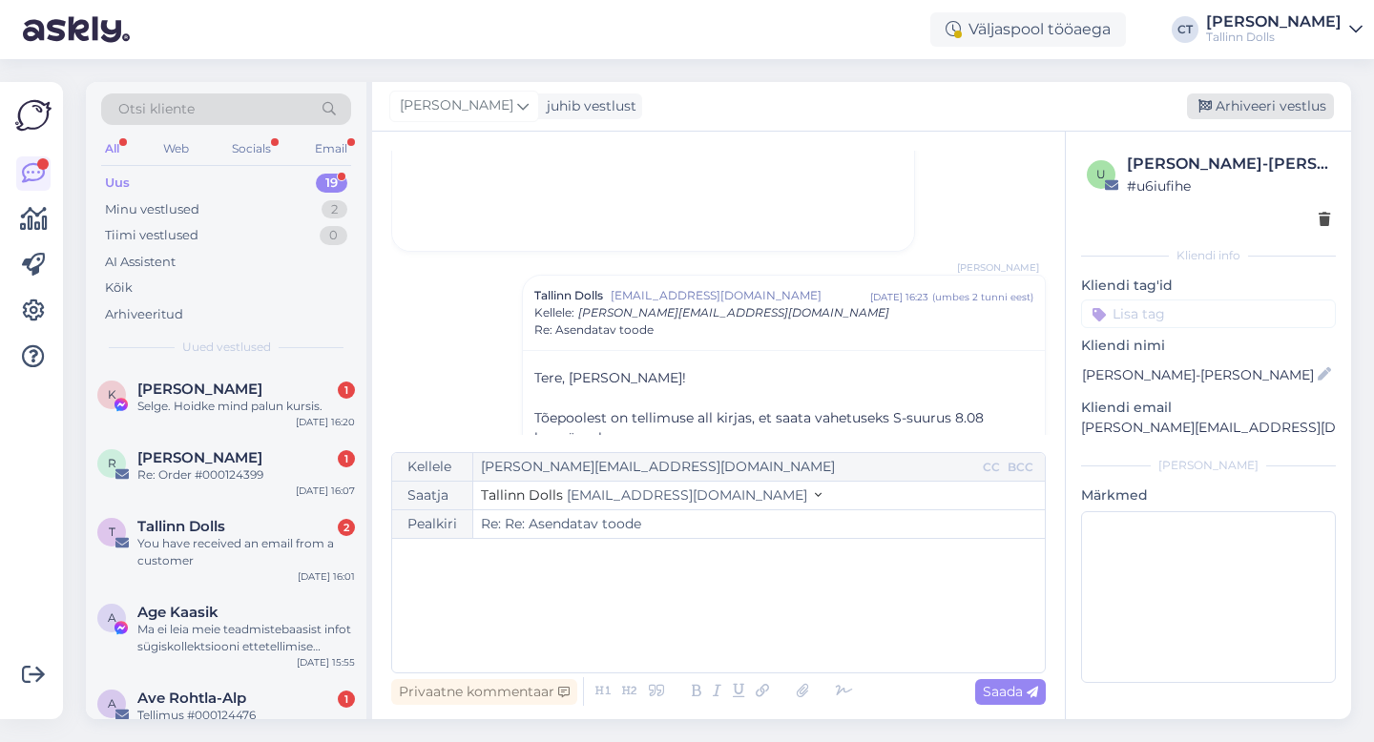
click at [1255, 100] on div "Arhiveeri vestlus" at bounding box center [1260, 106] width 147 height 26
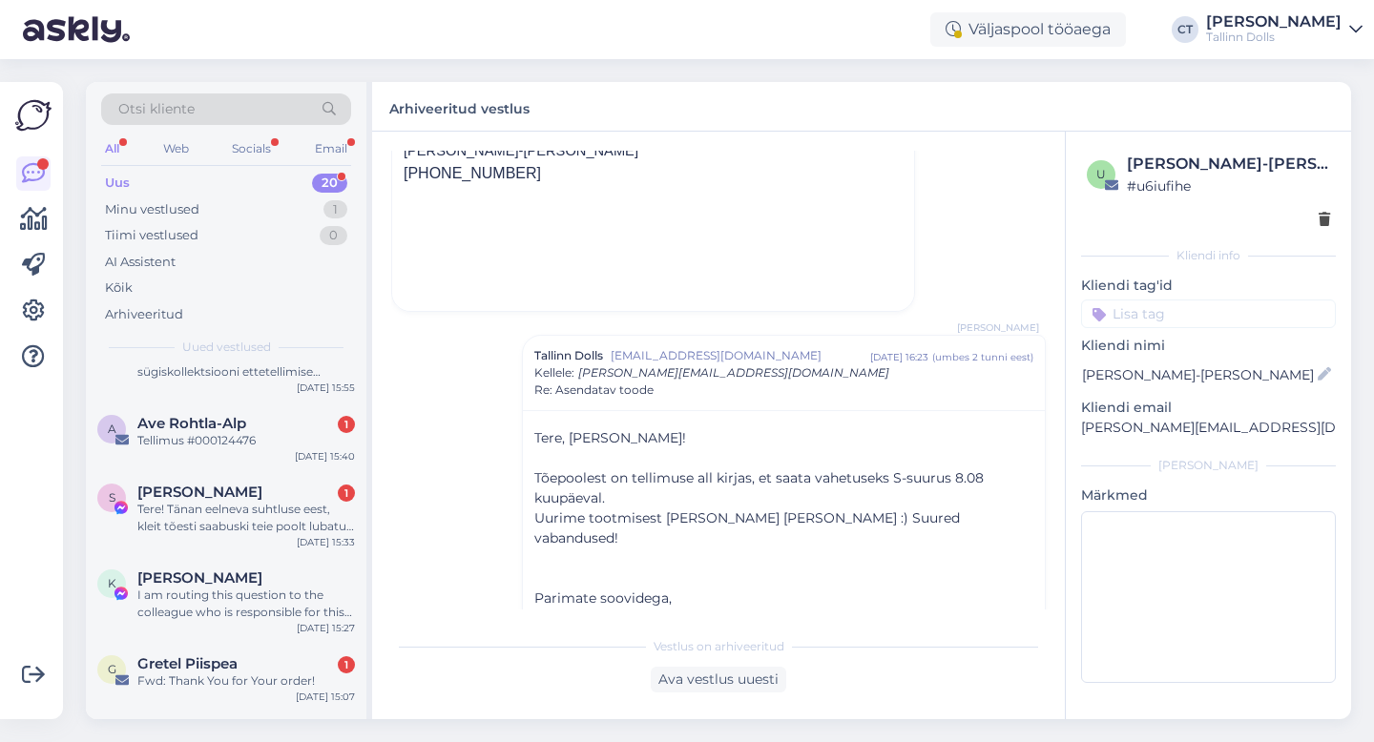
scroll to position [1176, 0]
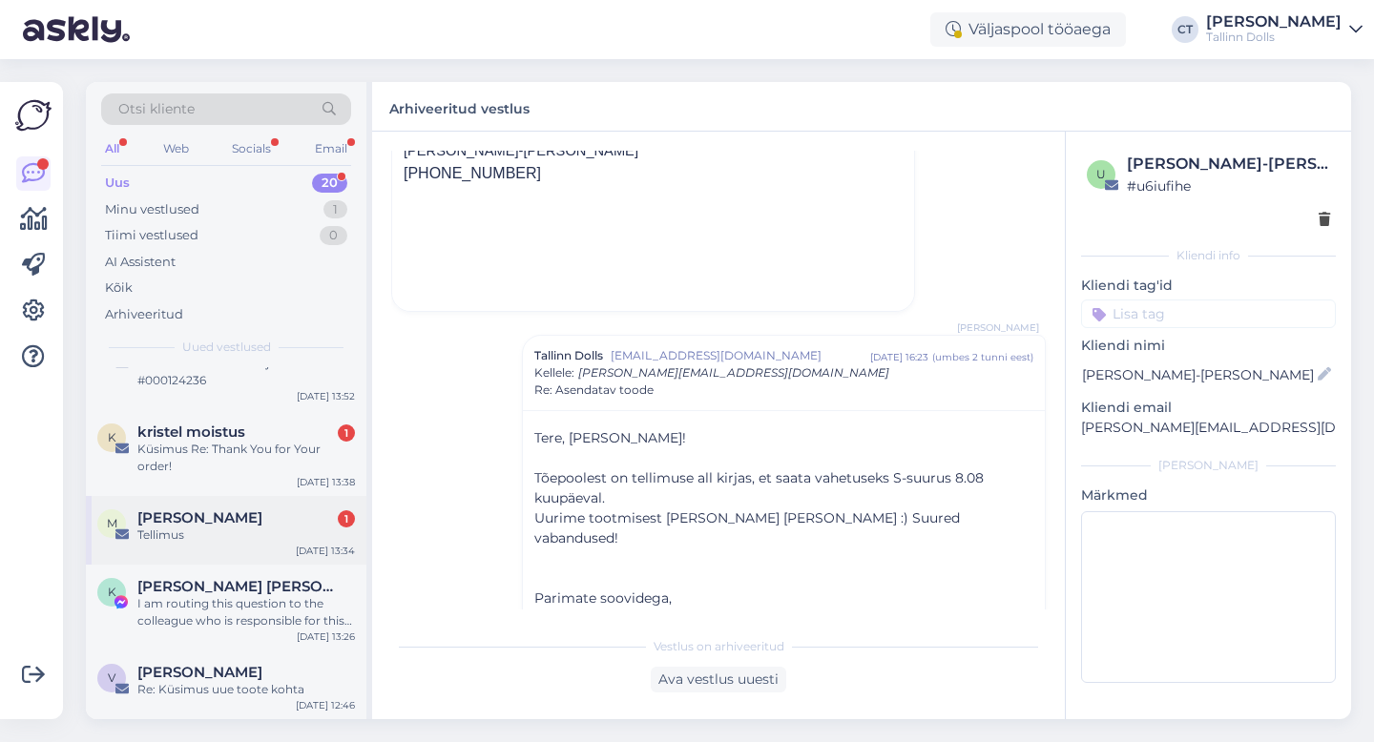
click at [276, 551] on div "M [PERSON_NAME] 1 Tellimus [DATE] 13:34" at bounding box center [226, 530] width 280 height 69
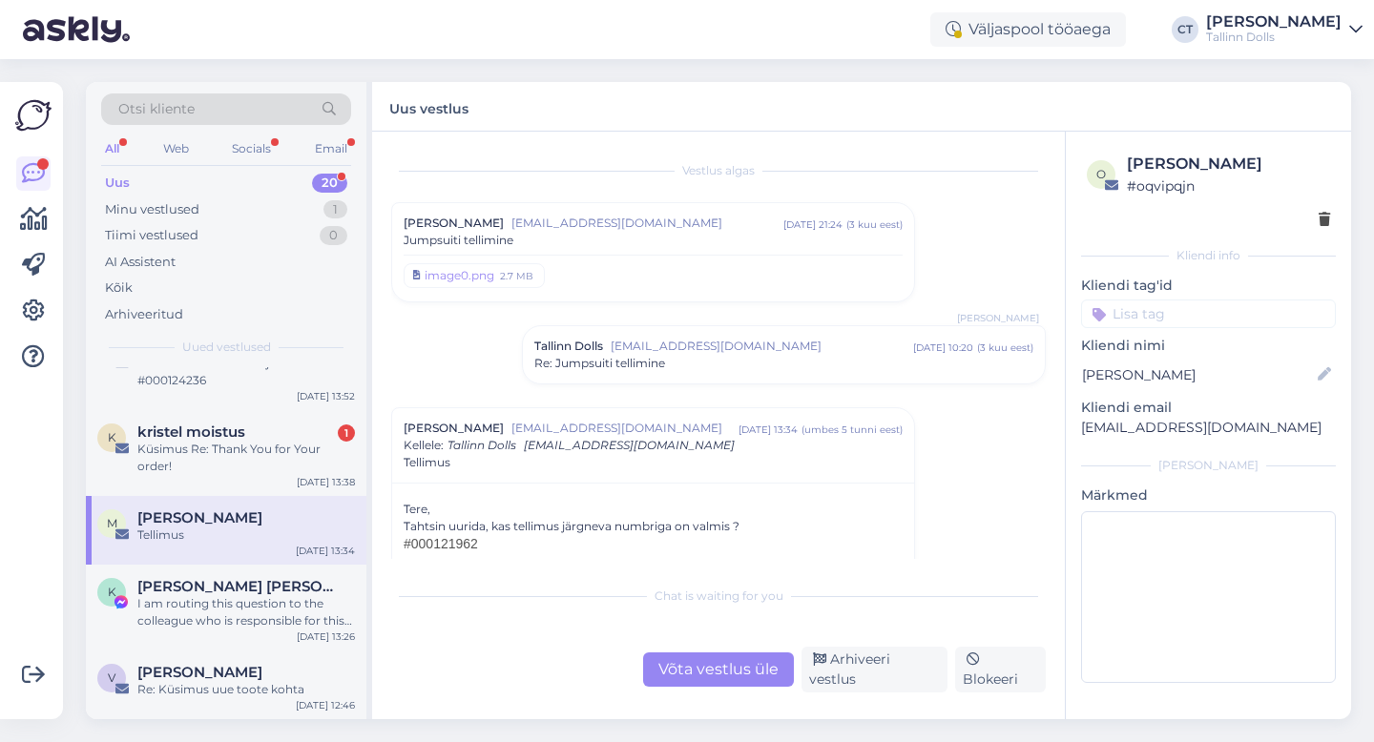
scroll to position [92, 0]
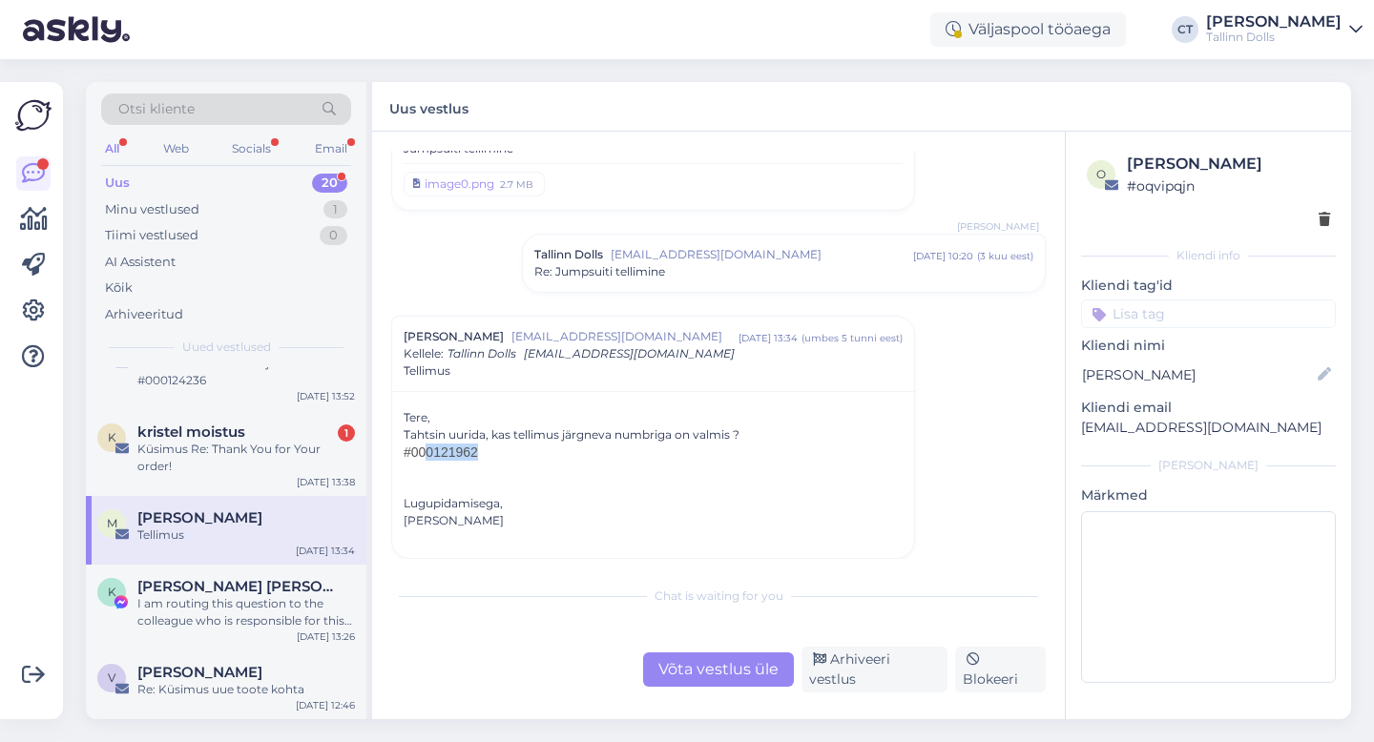
drag, startPoint x: 482, startPoint y: 453, endPoint x: 426, endPoint y: 455, distance: 55.4
click at [426, 455] on h2 "#000121962" at bounding box center [652, 452] width 499 height 17
copy span "0121962"
click at [750, 580] on div "Vestlus [PERSON_NAME] [EMAIL_ADDRESS][DOMAIN_NAME] [DATE] 21:24 ( 3 kuu eest ) …" at bounding box center [718, 426] width 693 height 588
click at [206, 474] on div "Küsimus Re: Thank You for Your order!" at bounding box center [245, 458] width 217 height 34
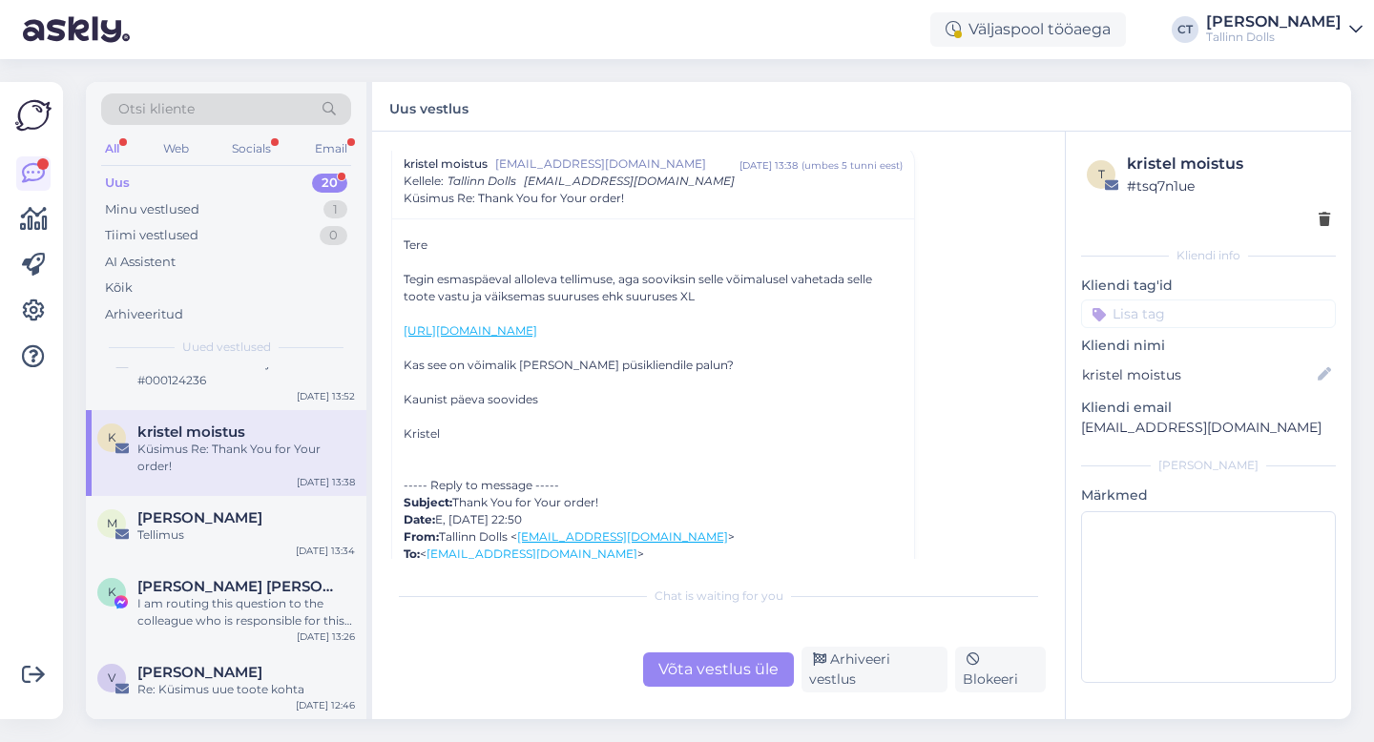
scroll to position [4338, 0]
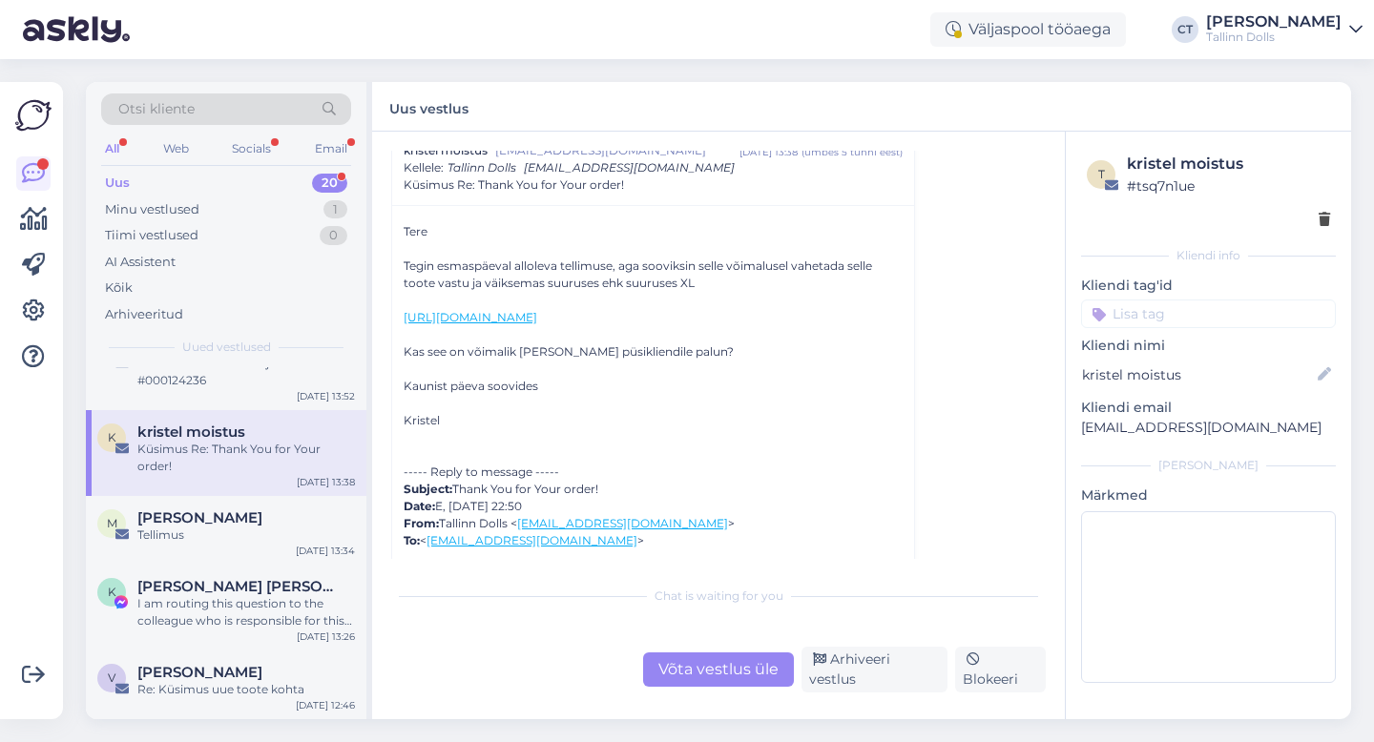
click at [537, 324] on link "[URL][DOMAIN_NAME]" at bounding box center [470, 317] width 134 height 14
click at [700, 682] on div "Võta vestlus üle" at bounding box center [718, 669] width 151 height 34
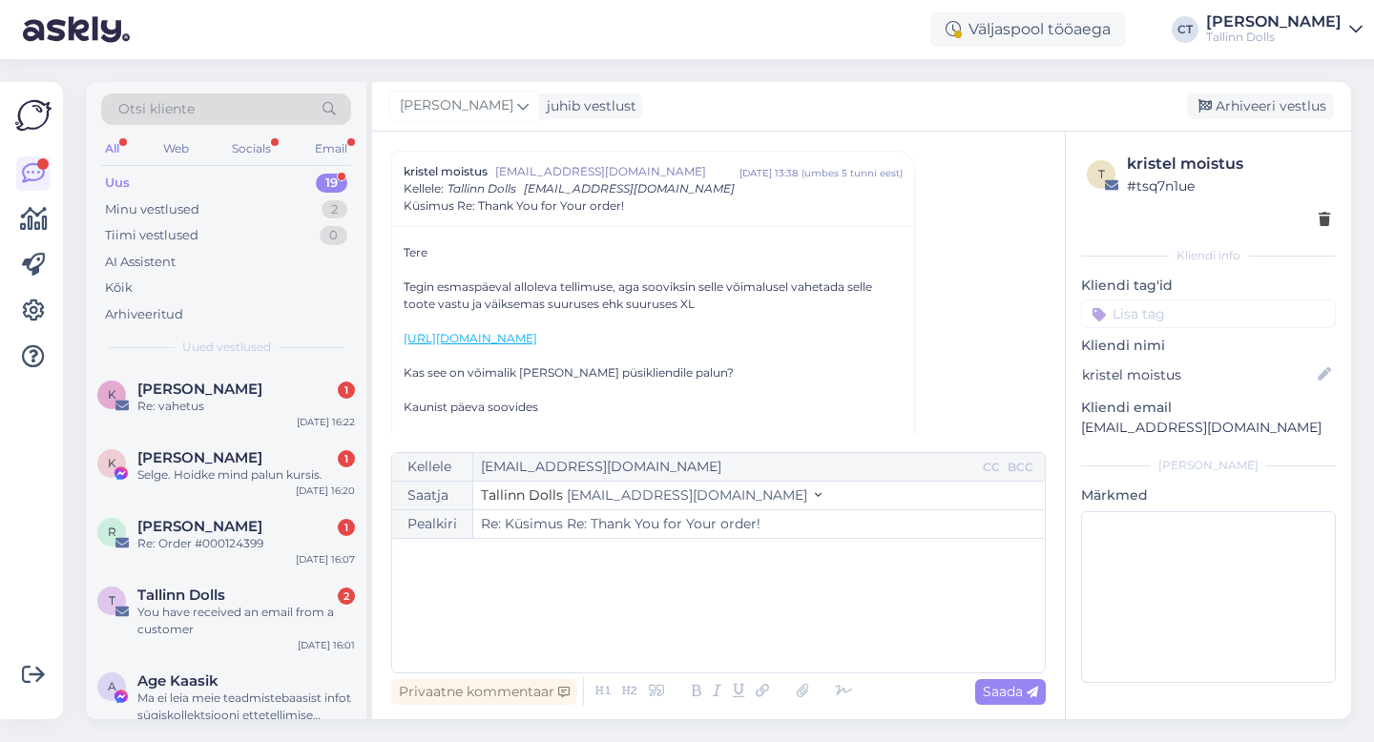
click at [716, 614] on div "﻿" at bounding box center [718, 605] width 633 height 114
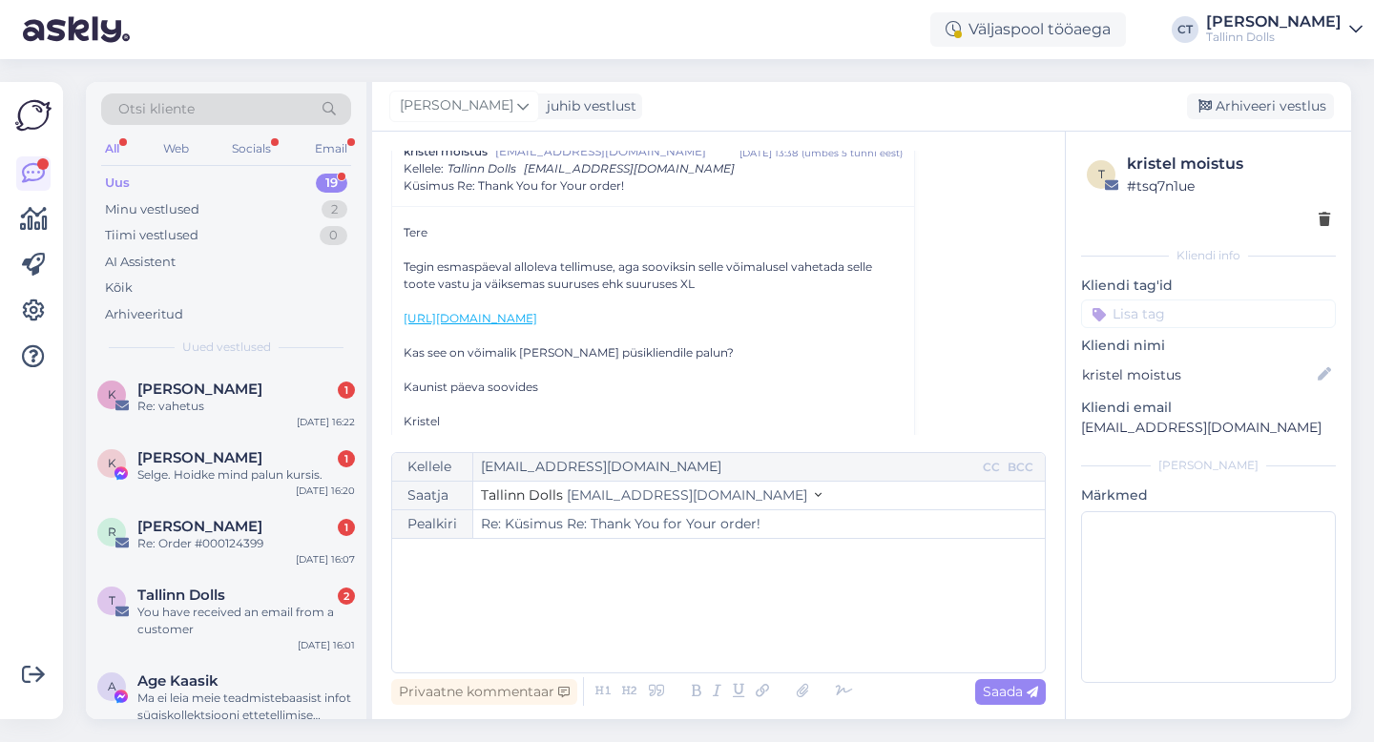
scroll to position [4341, 0]
click at [632, 607] on div "﻿" at bounding box center [718, 605] width 633 height 114
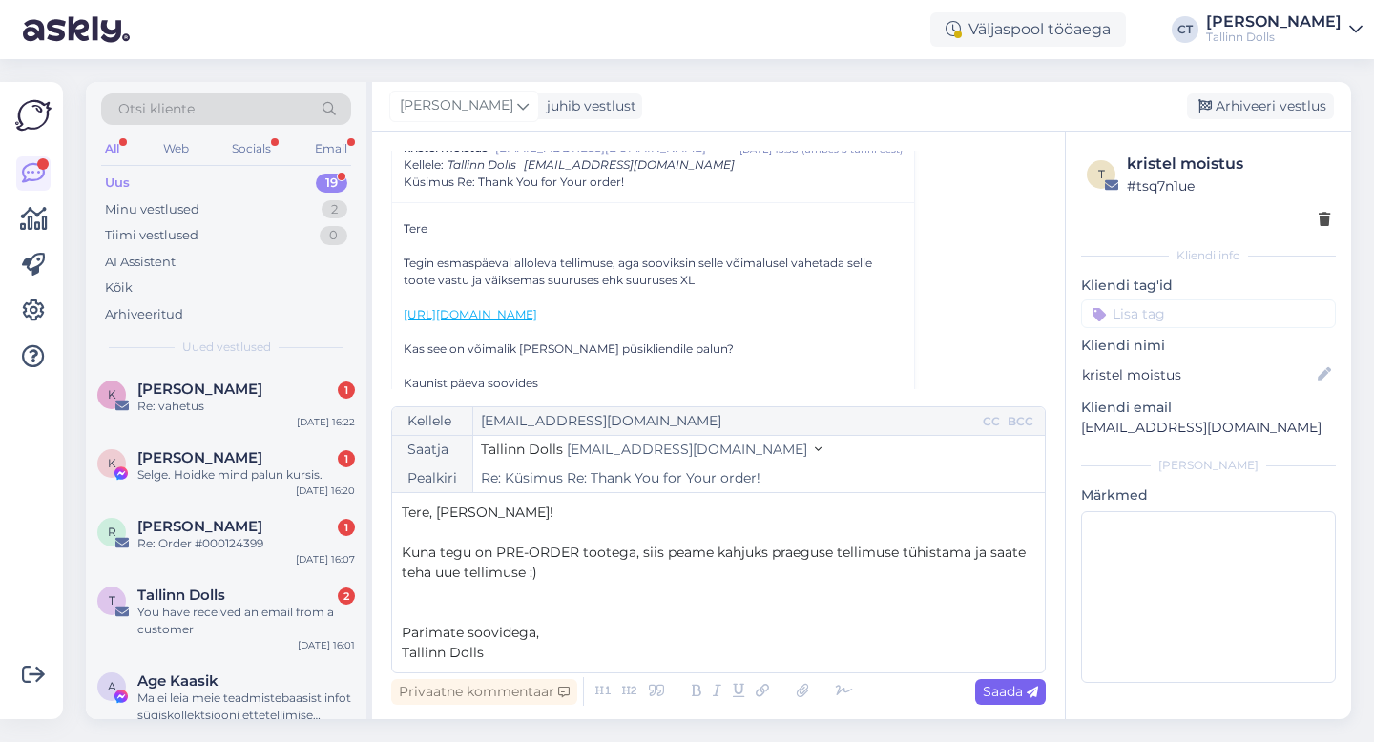
click at [984, 692] on span "Saada" at bounding box center [1009, 691] width 55 height 17
type input "Re: Re: Küsimus Re: Thank You for Your order!"
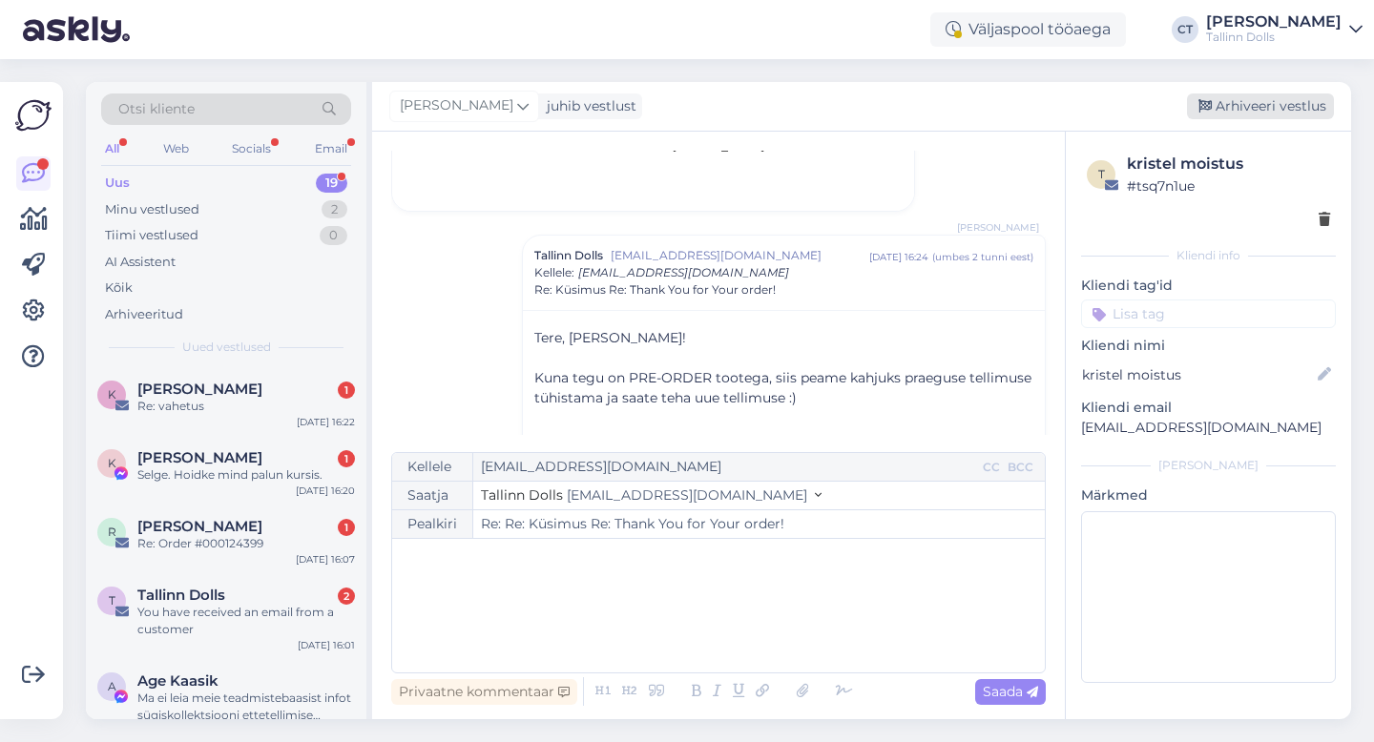
click at [1259, 103] on div "Arhiveeri vestlus" at bounding box center [1260, 106] width 147 height 26
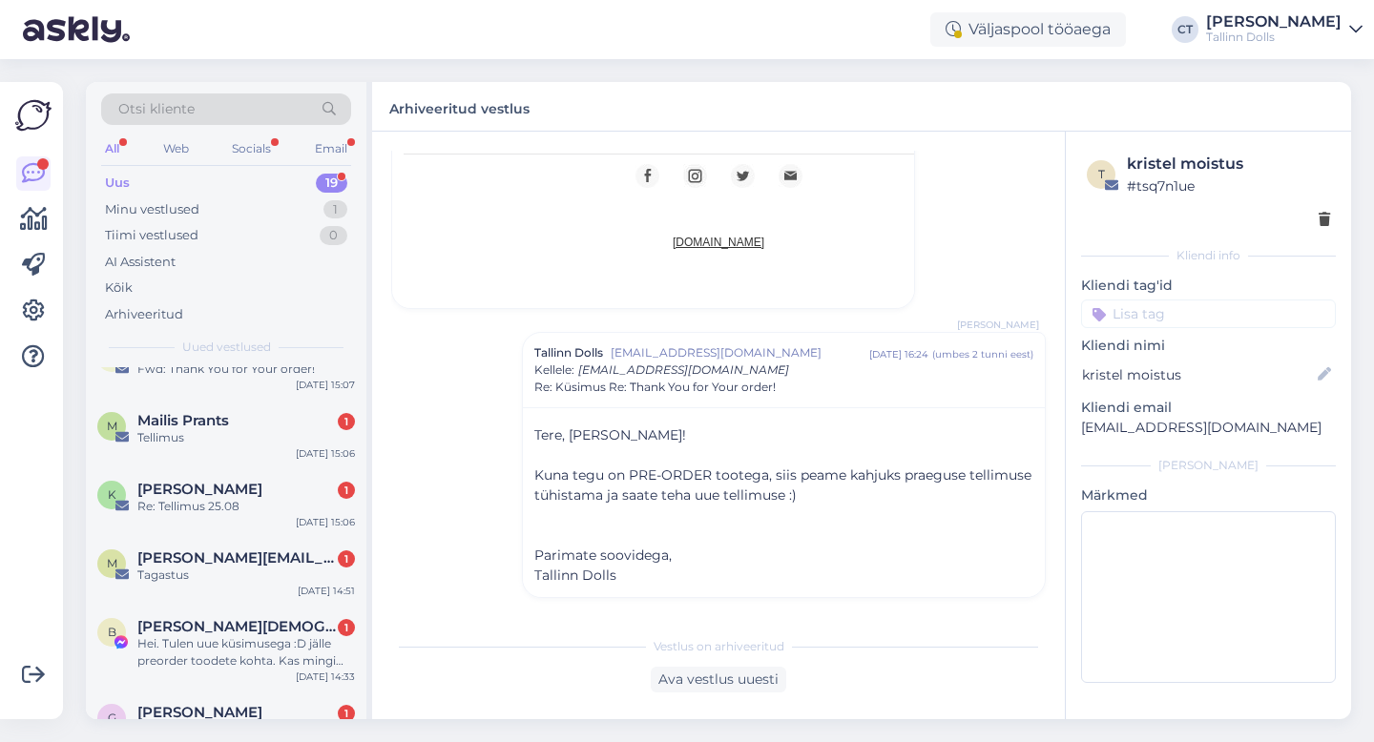
scroll to position [1090, 0]
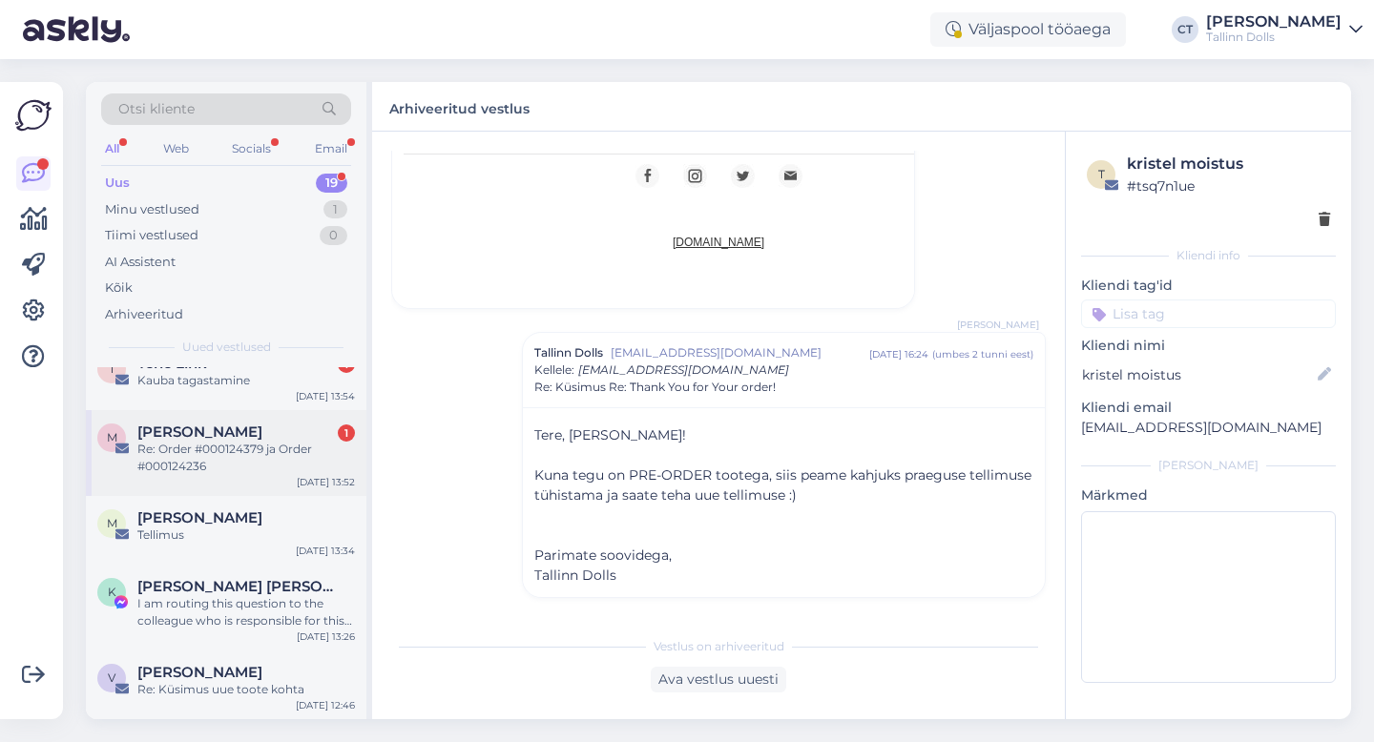
click at [247, 450] on div "Re: Order #000124379 ja Order #000124236" at bounding box center [245, 458] width 217 height 34
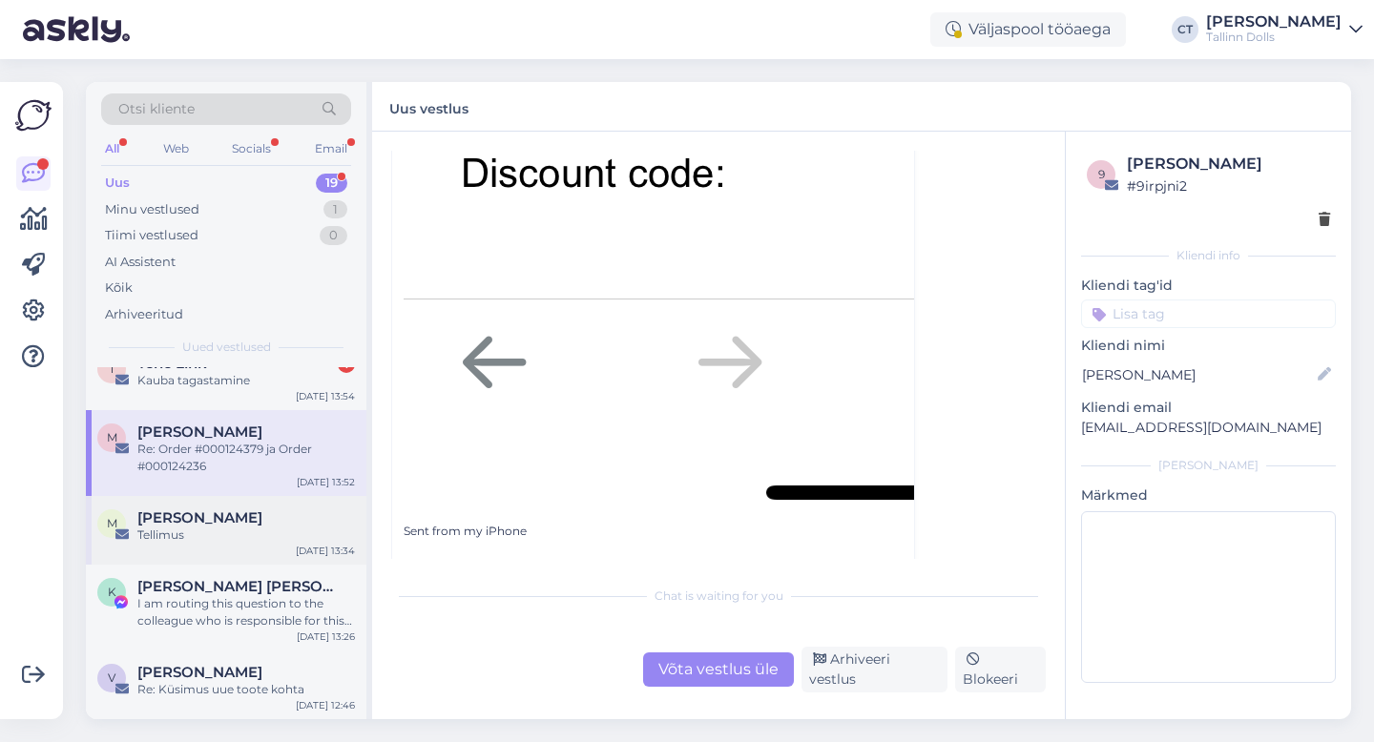
scroll to position [994, 0]
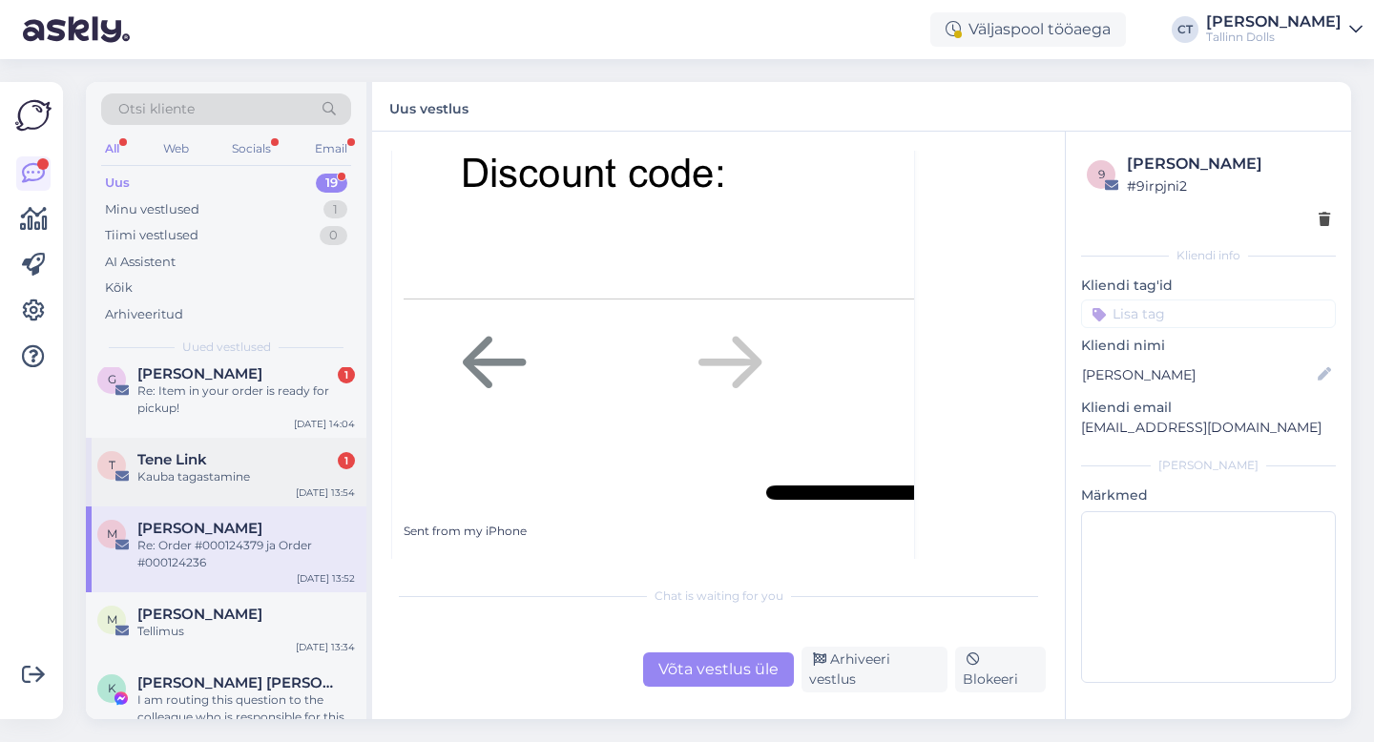
click at [233, 453] on div "Tene Link 1" at bounding box center [245, 459] width 217 height 17
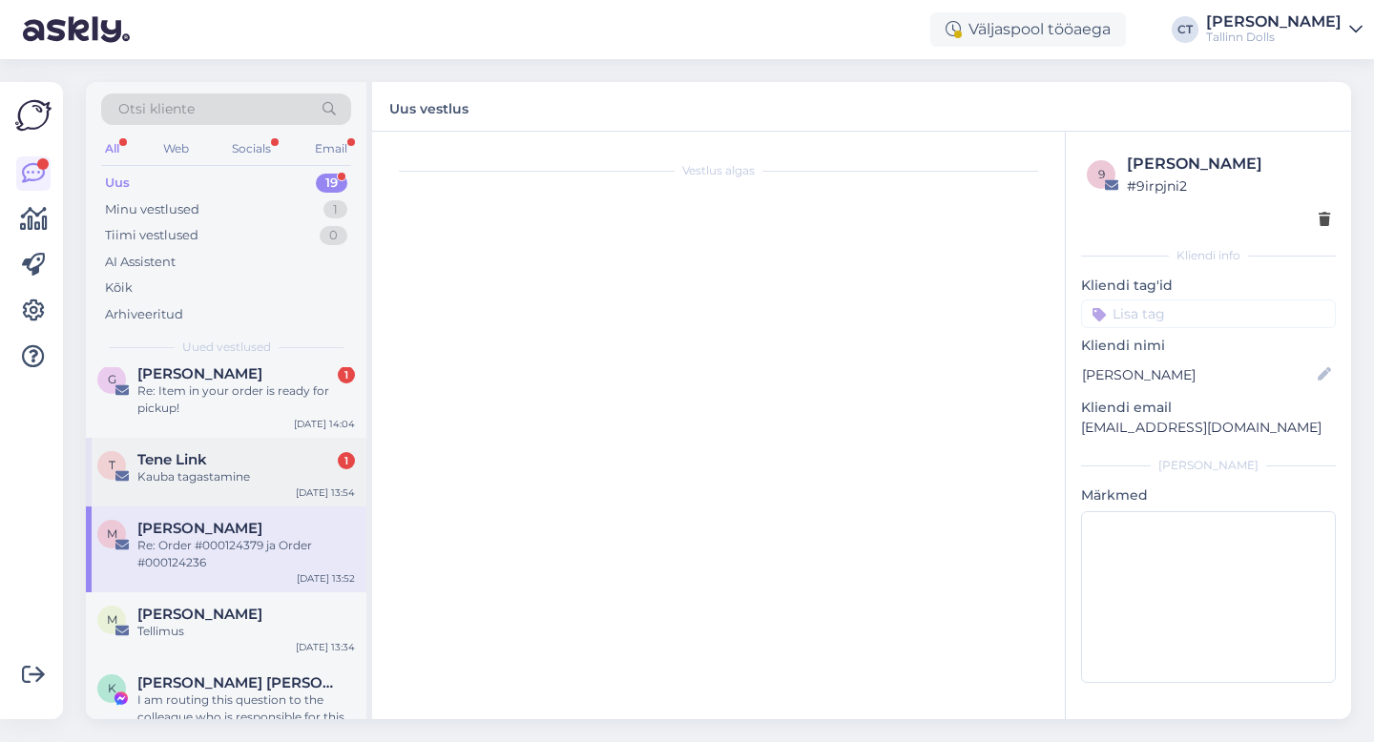
scroll to position [0, 0]
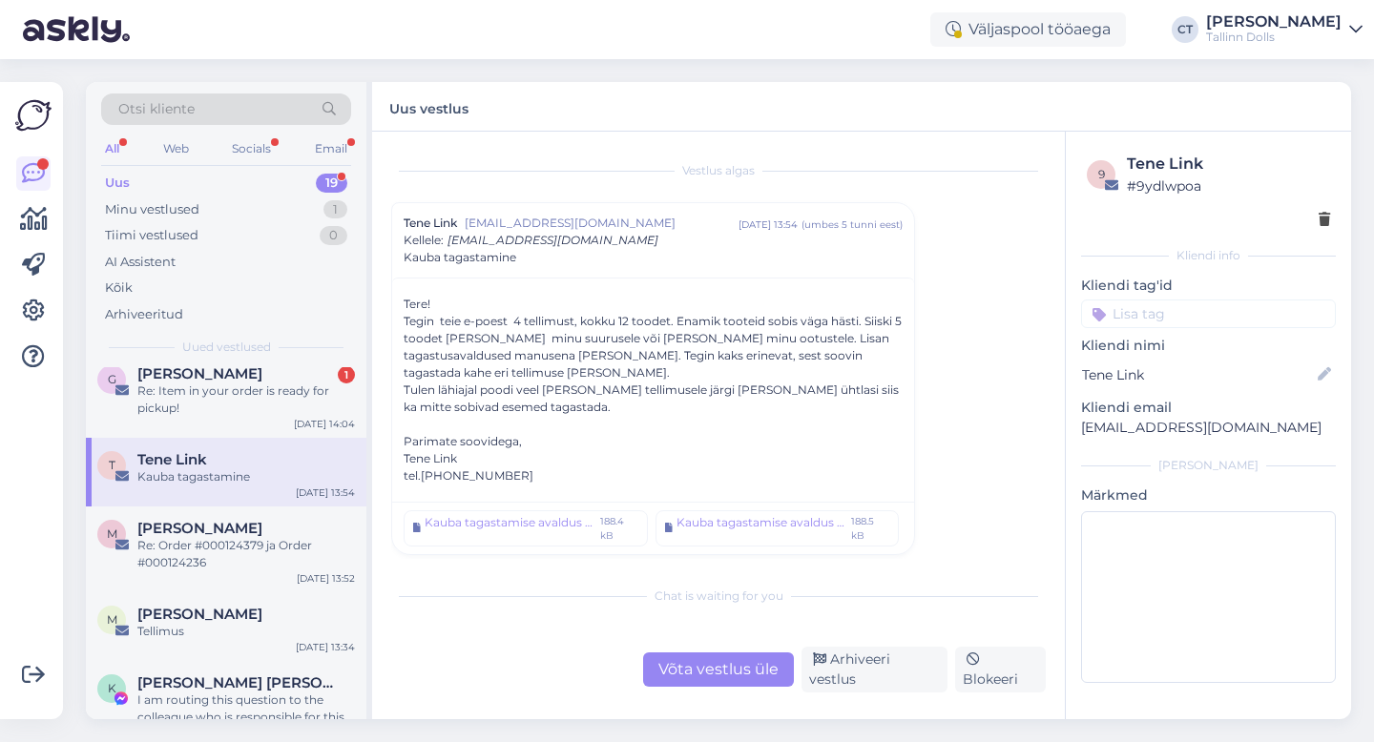
click at [722, 671] on div "Võta vestlus üle" at bounding box center [718, 669] width 151 height 34
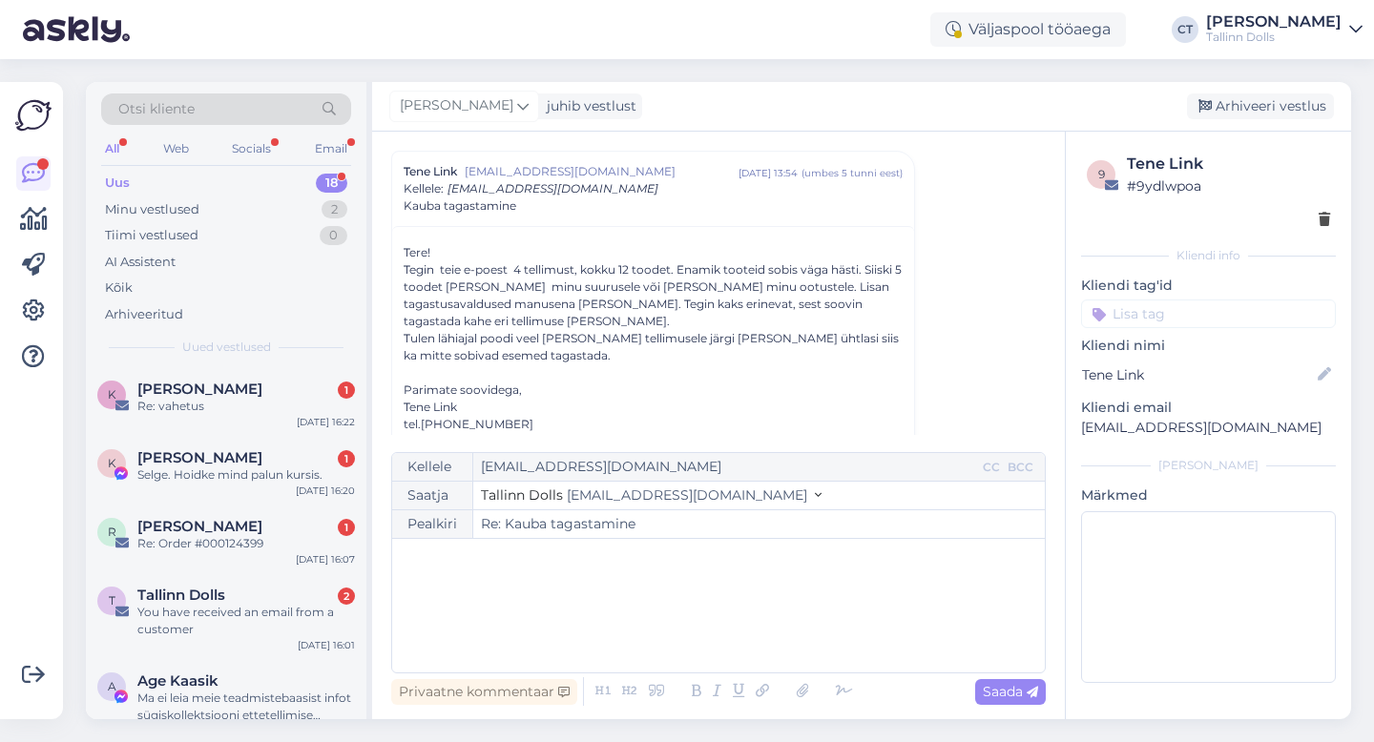
click at [733, 609] on div "﻿" at bounding box center [718, 605] width 633 height 114
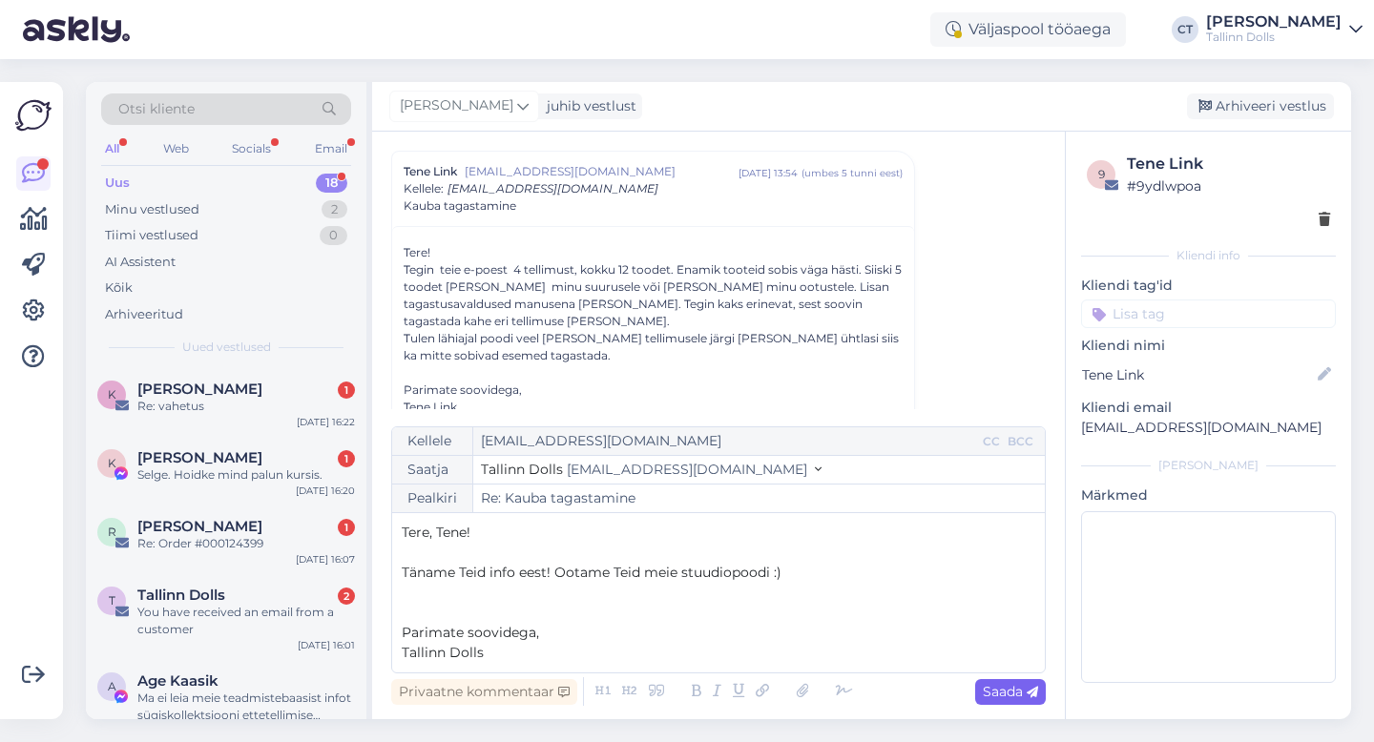
click at [1010, 692] on span "Saada" at bounding box center [1009, 691] width 55 height 17
type input "Re: Re: Kauba tagastamine"
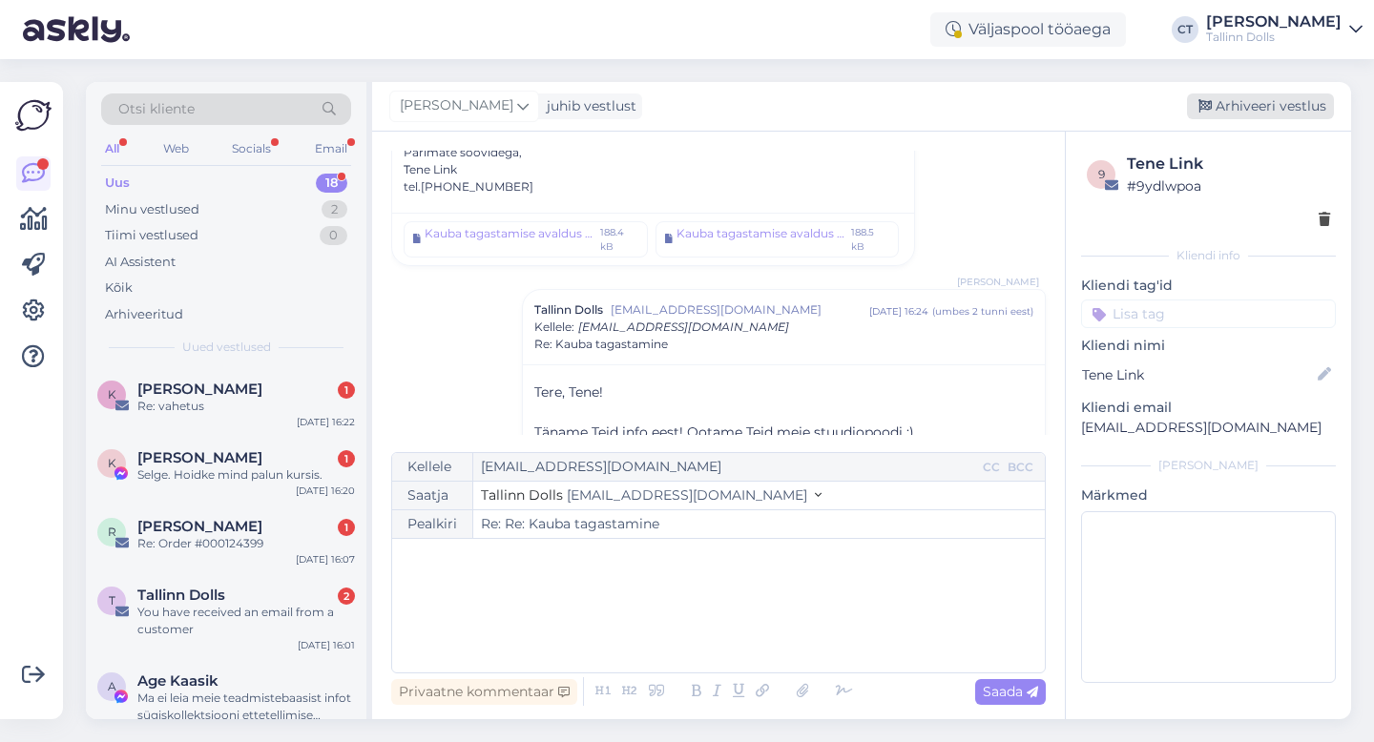
click at [1254, 111] on div "Arhiveeri vestlus" at bounding box center [1260, 106] width 147 height 26
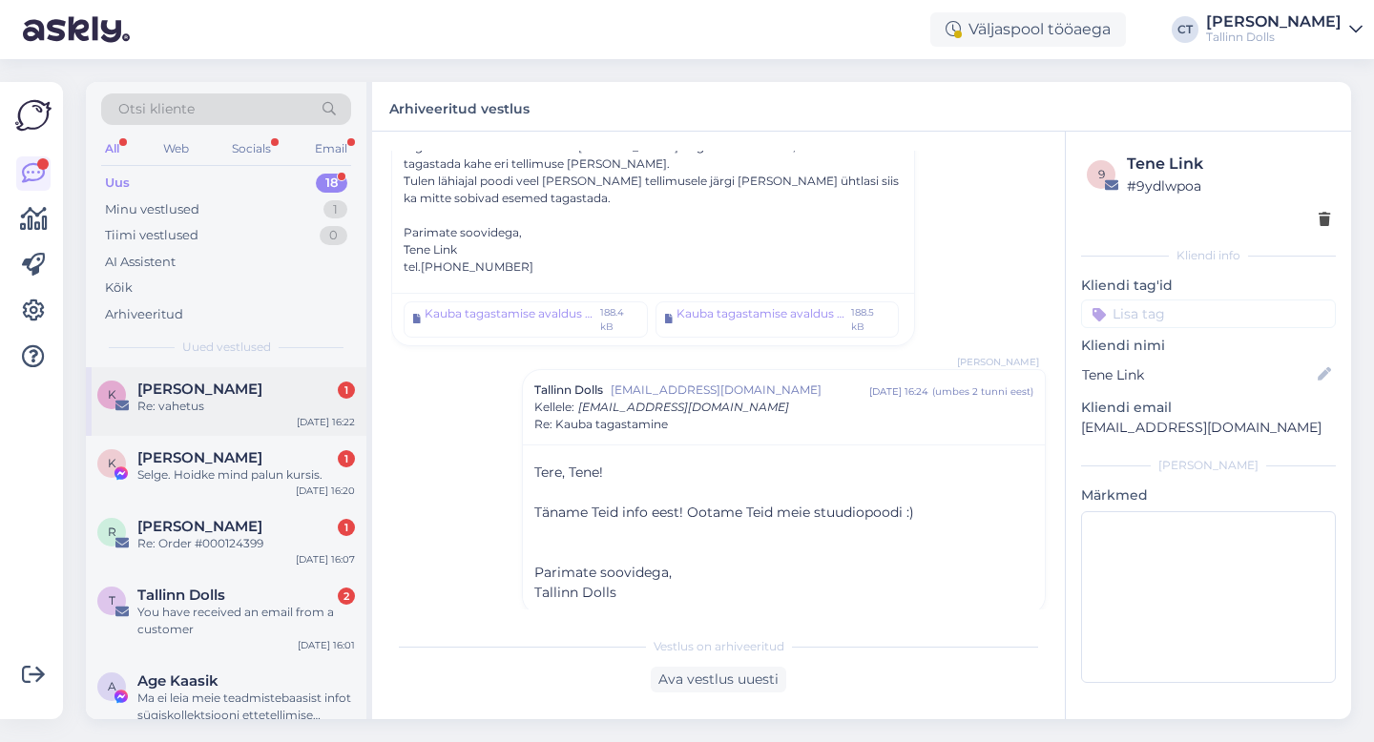
click at [226, 403] on div "Re: vahetus" at bounding box center [245, 406] width 217 height 17
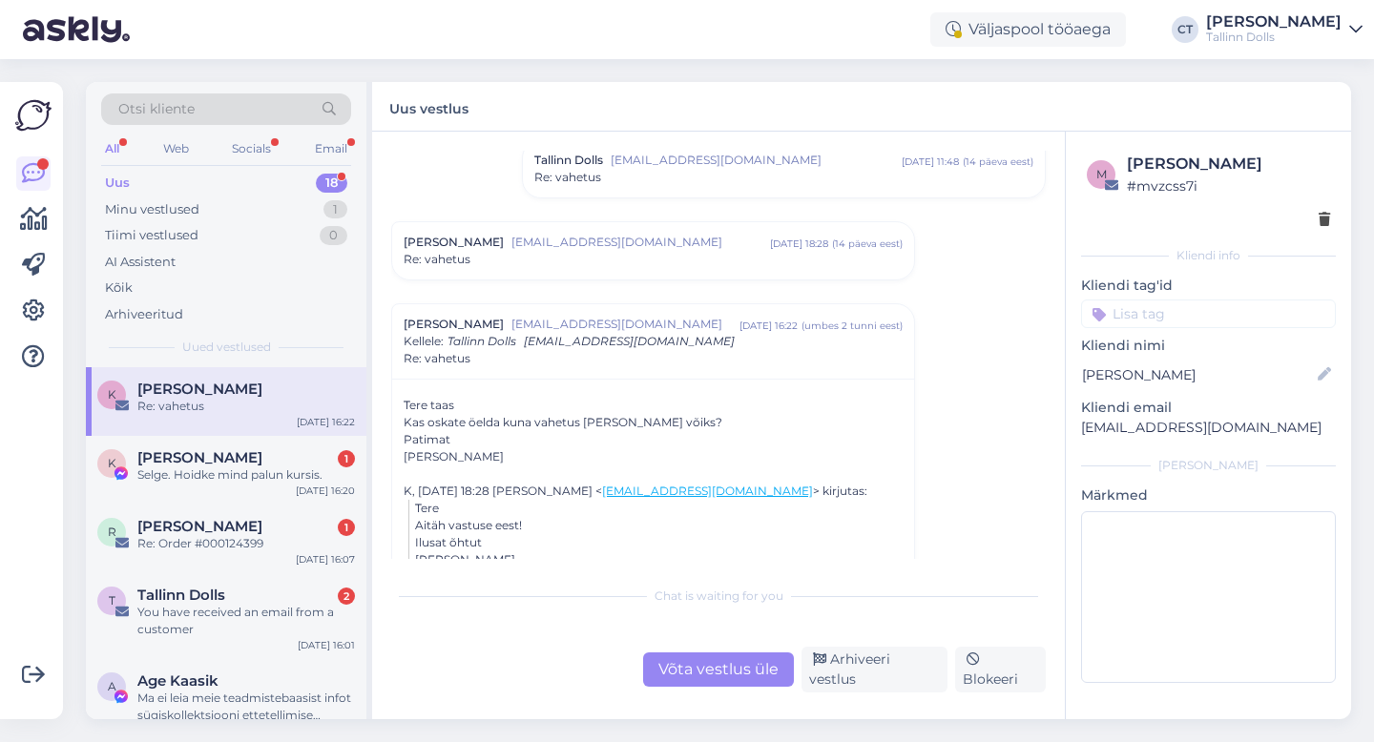
scroll to position [162, 0]
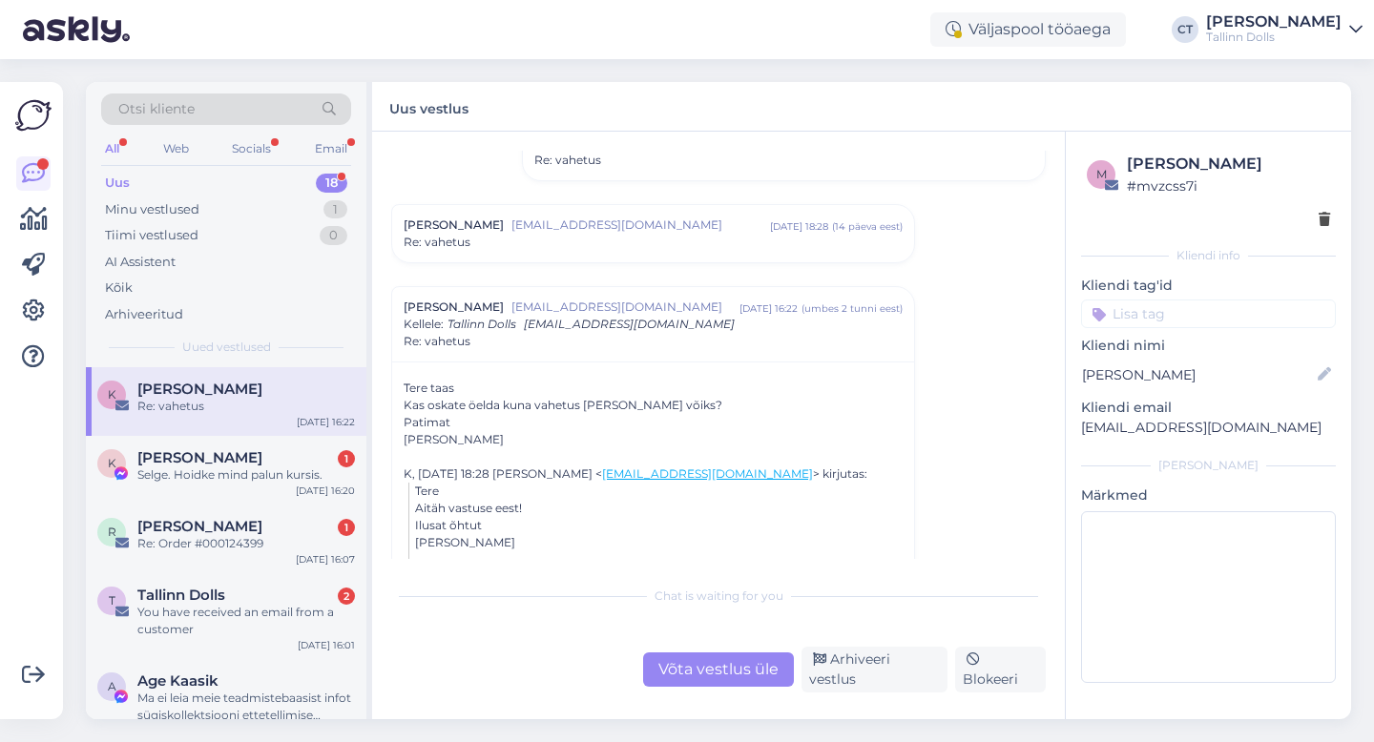
click at [639, 236] on div "Re: vahetus" at bounding box center [652, 242] width 499 height 17
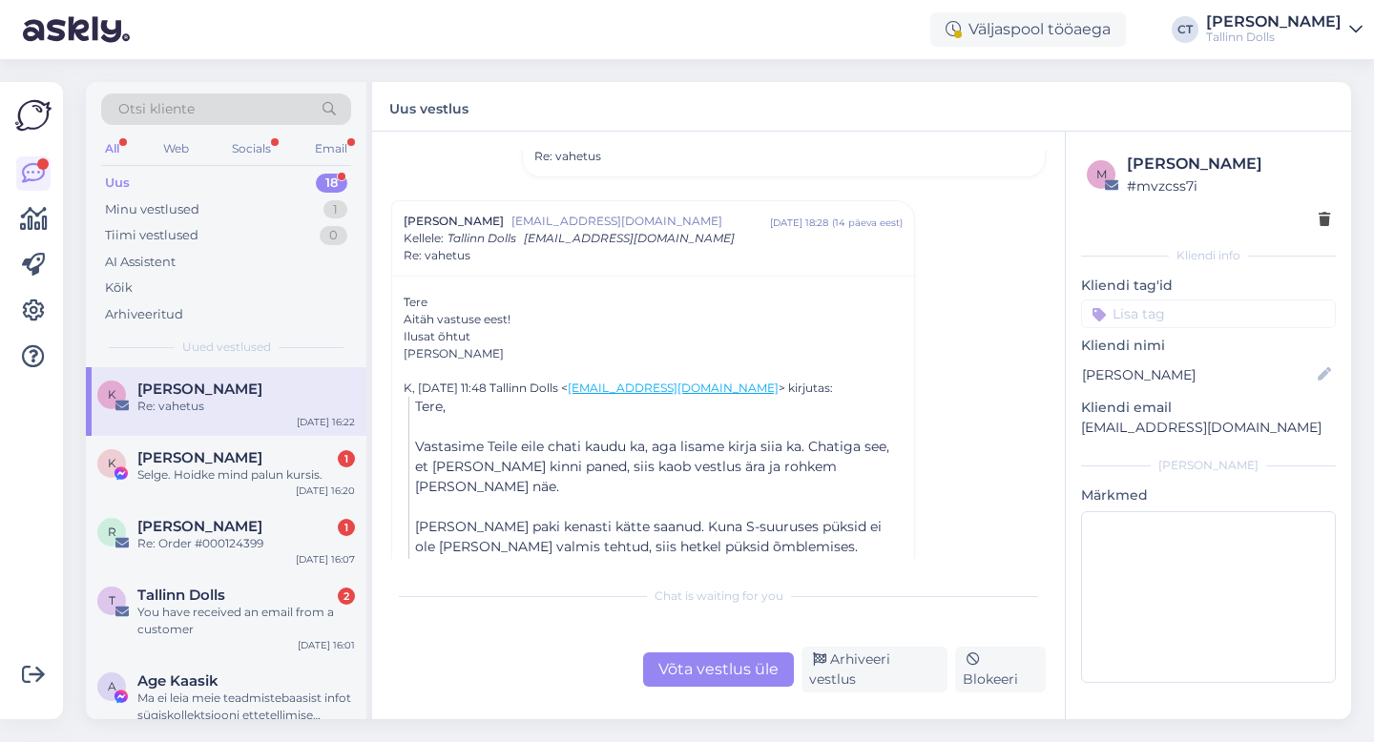
scroll to position [207, 0]
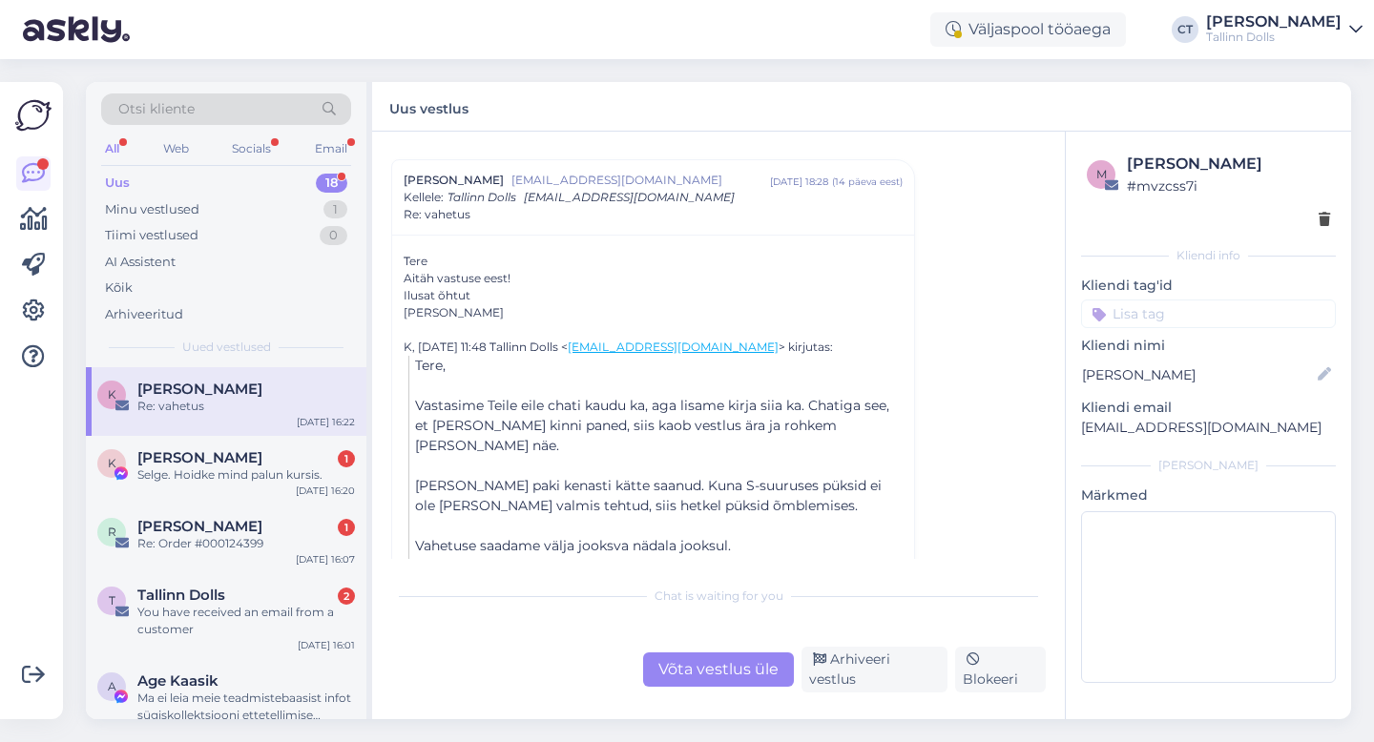
click at [696, 684] on div "Võta vestlus üle" at bounding box center [718, 669] width 151 height 34
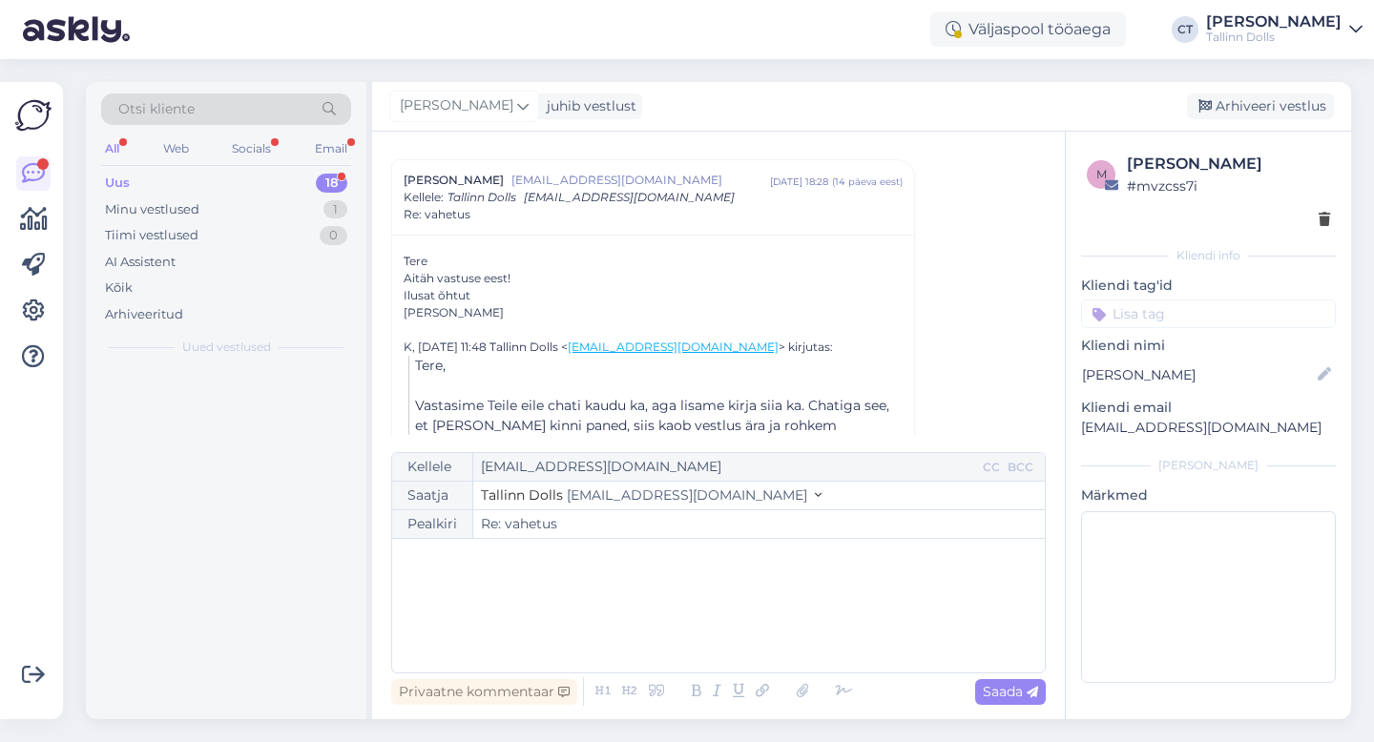
scroll to position [708, 0]
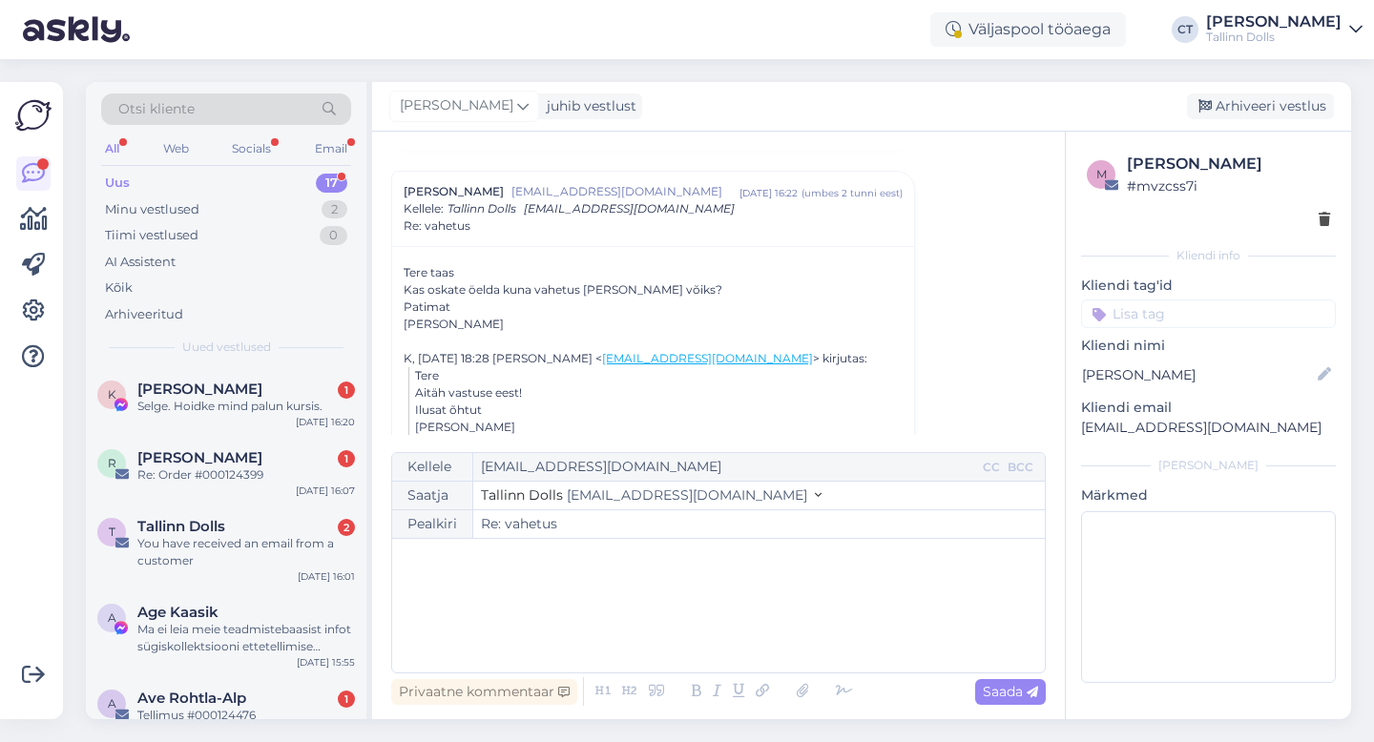
click at [713, 621] on div "﻿" at bounding box center [718, 605] width 633 height 114
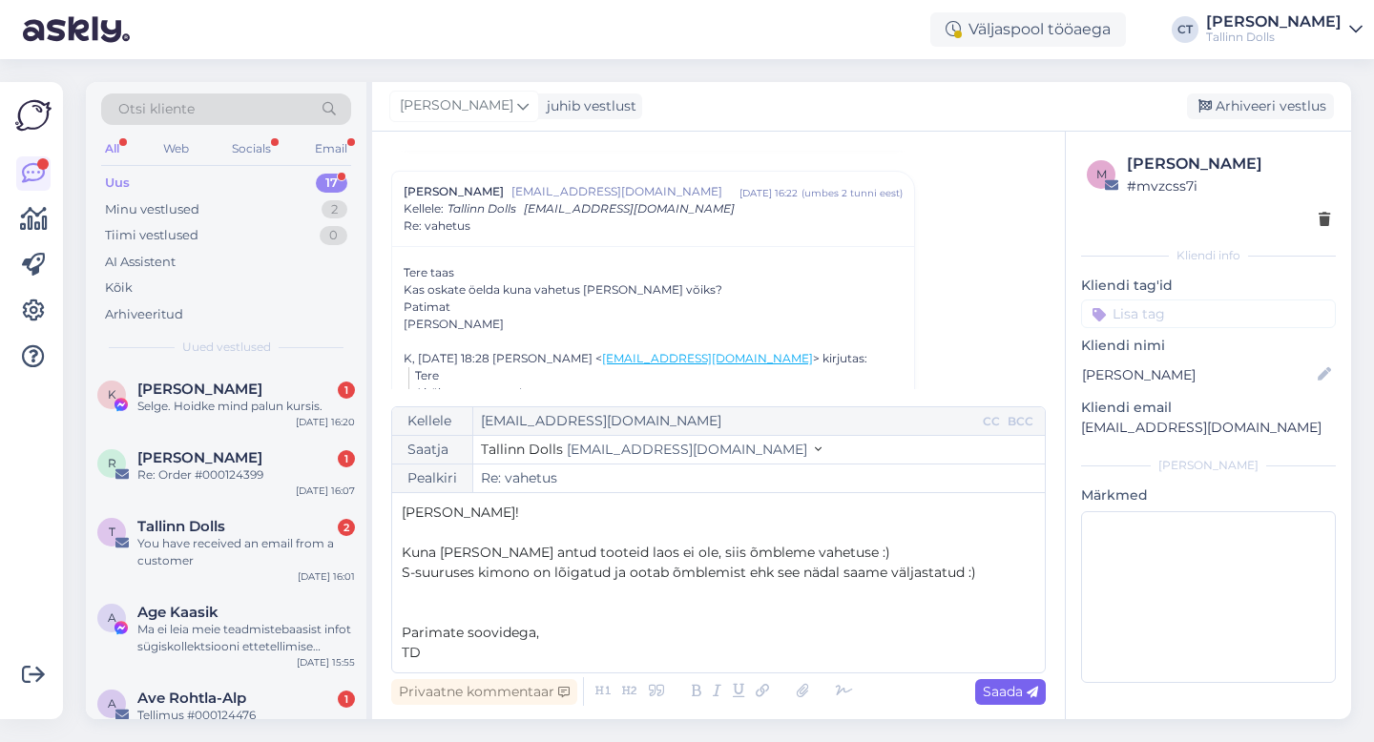
click at [1001, 691] on span "Saada" at bounding box center [1009, 691] width 55 height 17
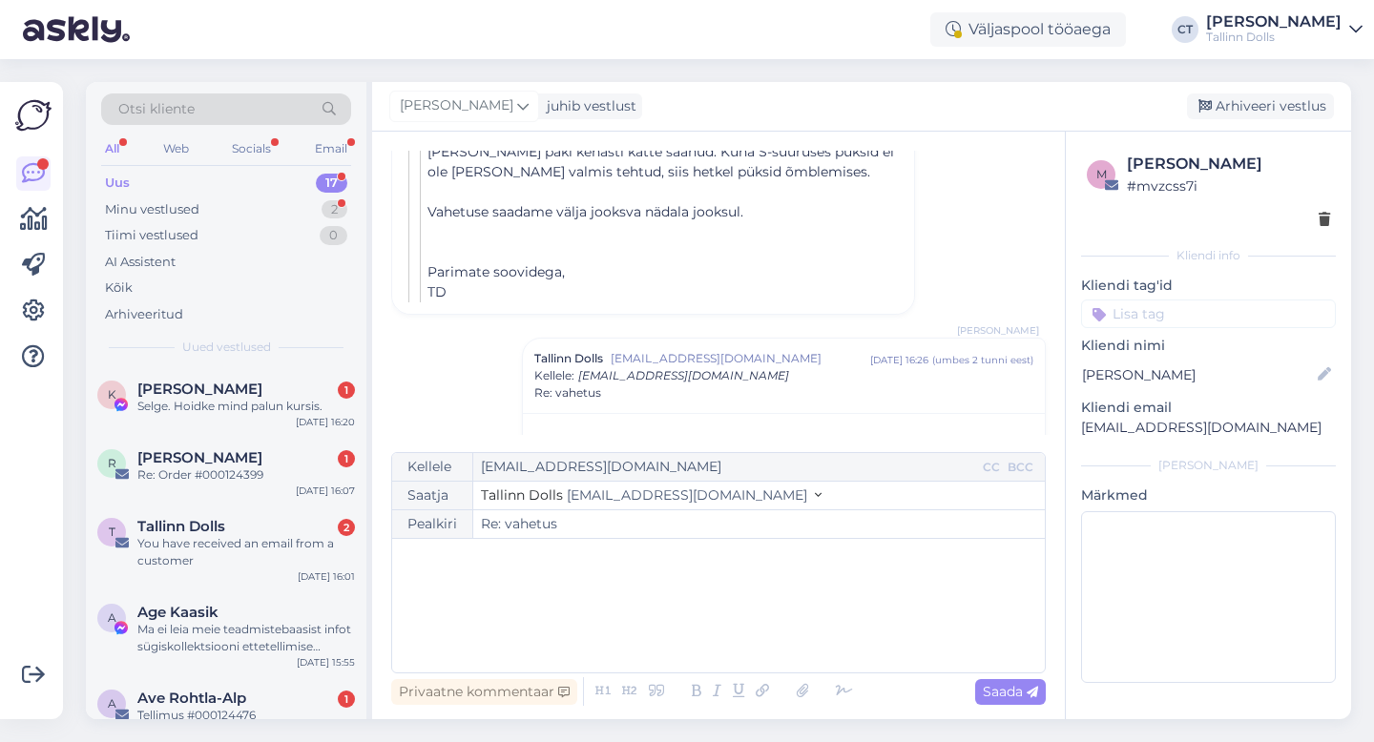
scroll to position [1465, 0]
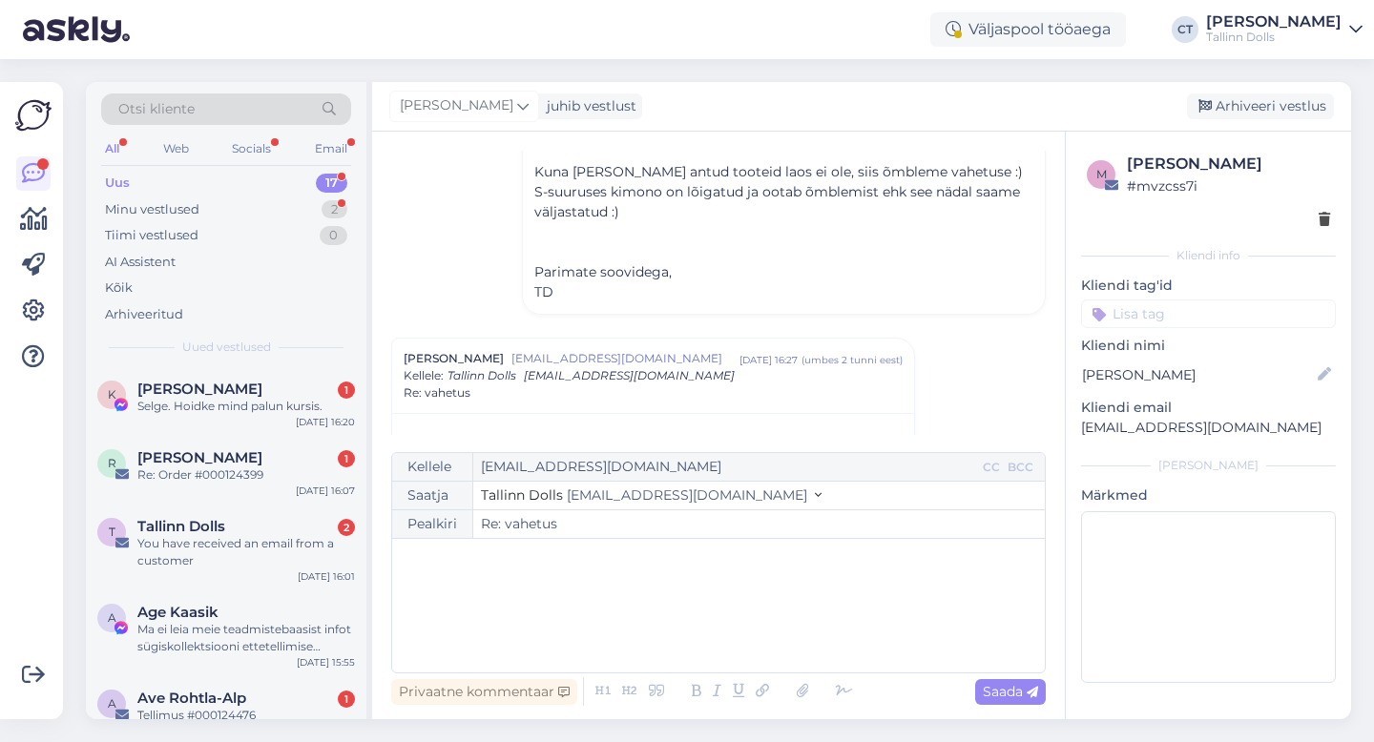
click at [593, 600] on div "﻿" at bounding box center [718, 605] width 633 height 114
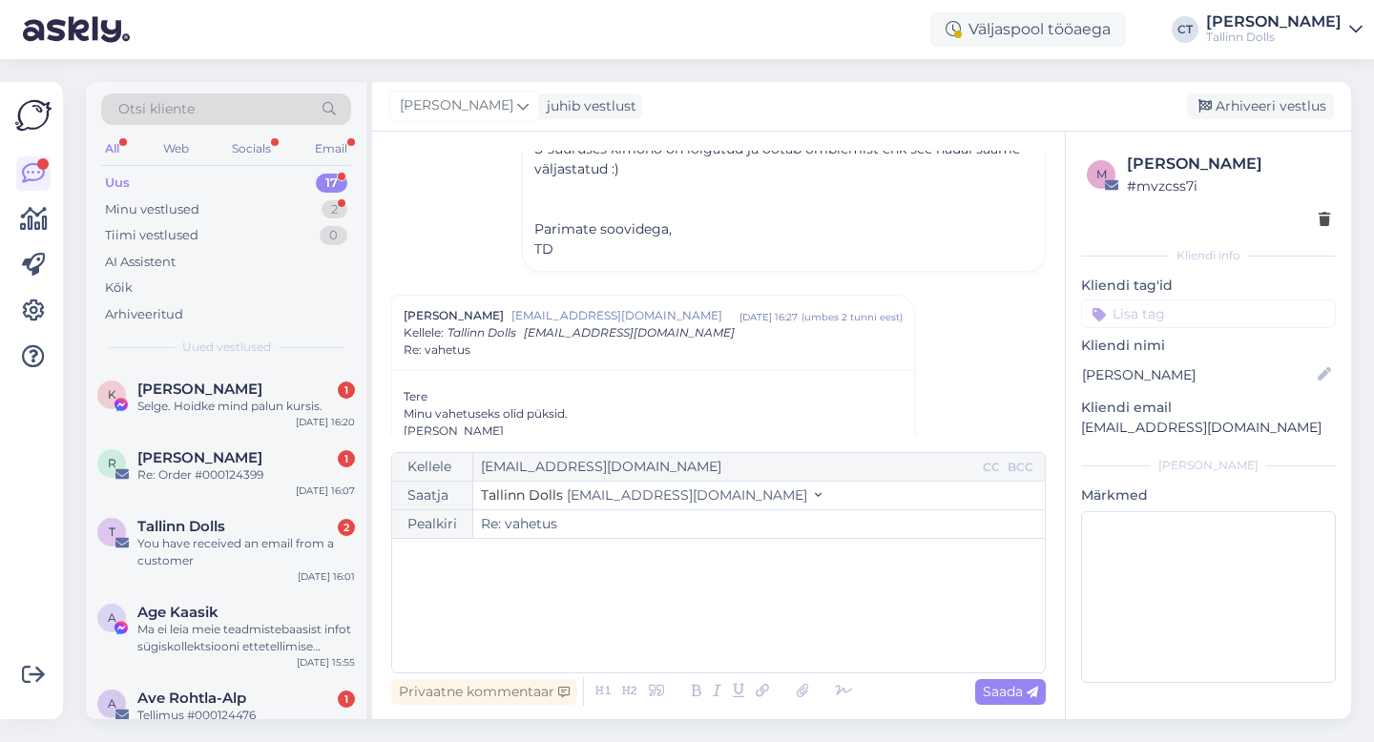
scroll to position [1510, 0]
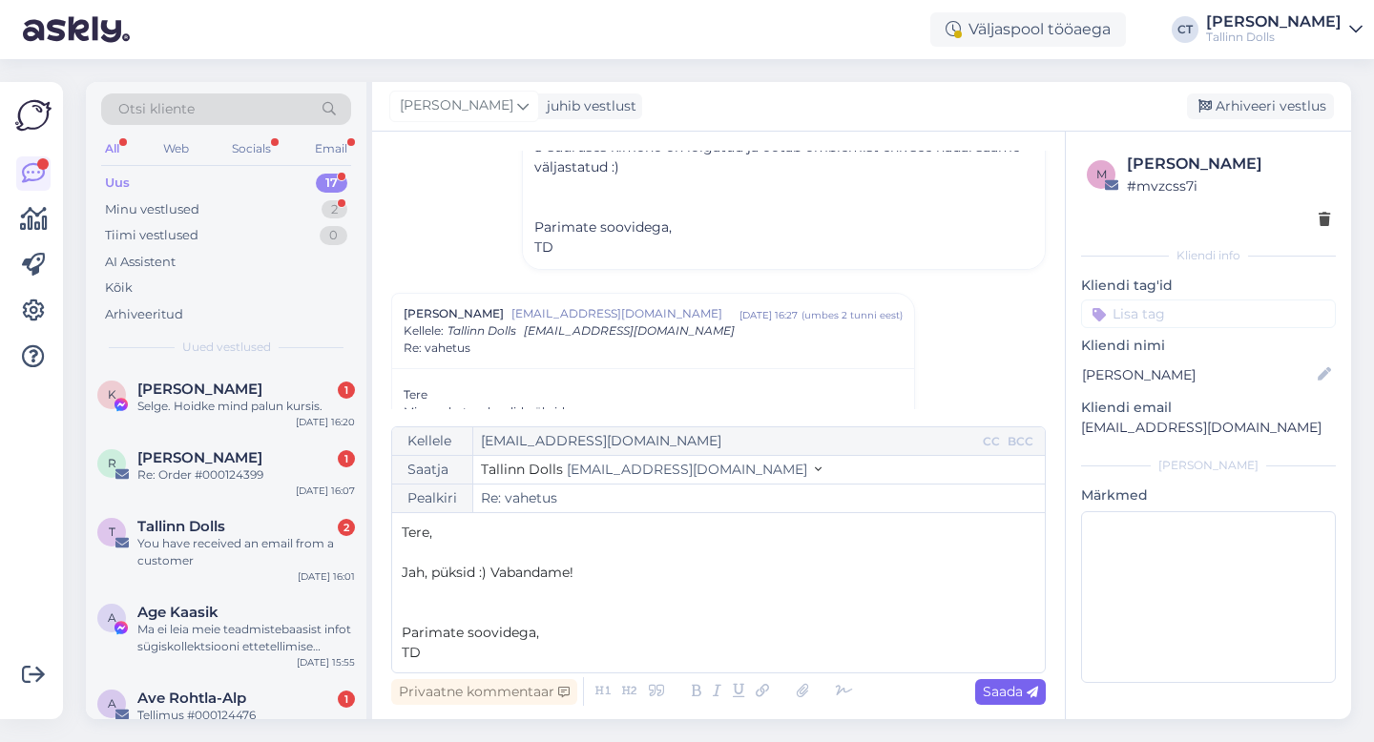
click at [1002, 699] on span "Saada" at bounding box center [1009, 691] width 55 height 17
type input "Re: Re: vahetus"
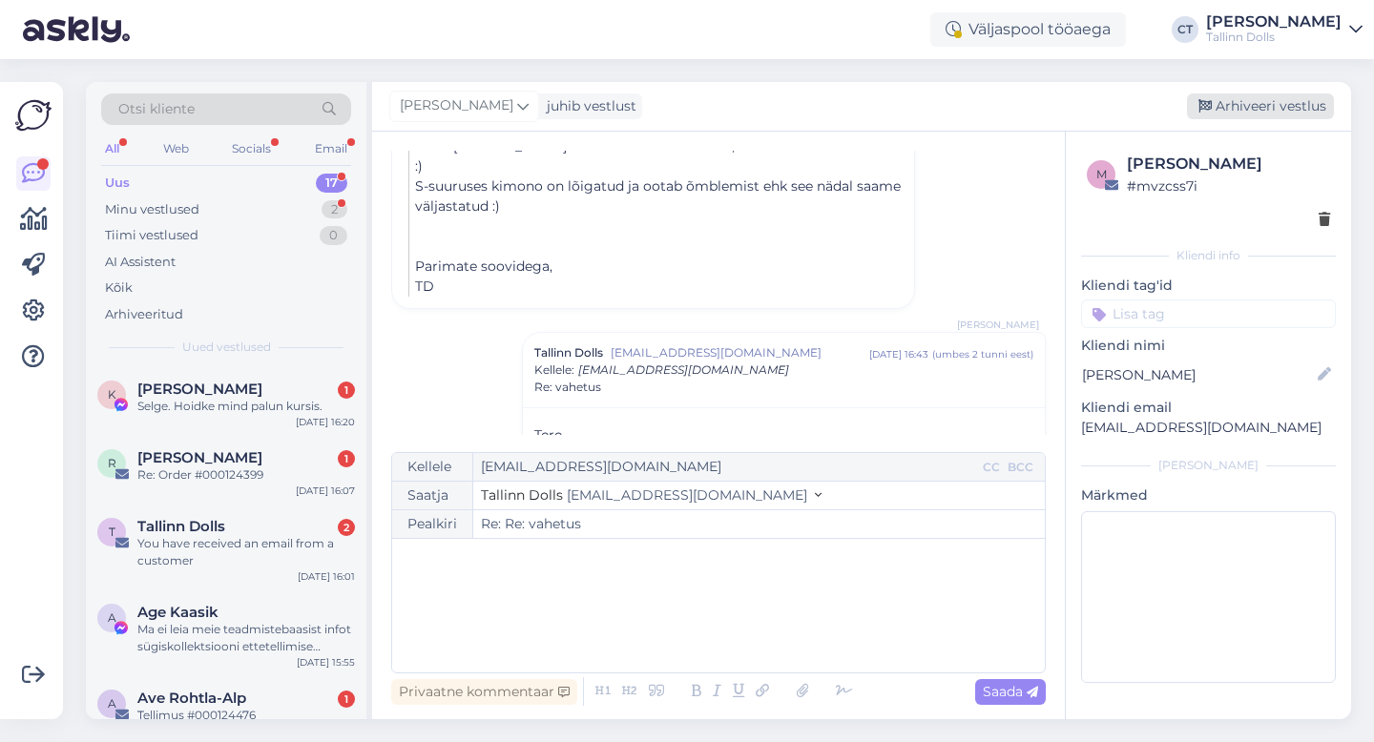
click at [1249, 102] on div "Arhiveeri vestlus" at bounding box center [1260, 106] width 147 height 26
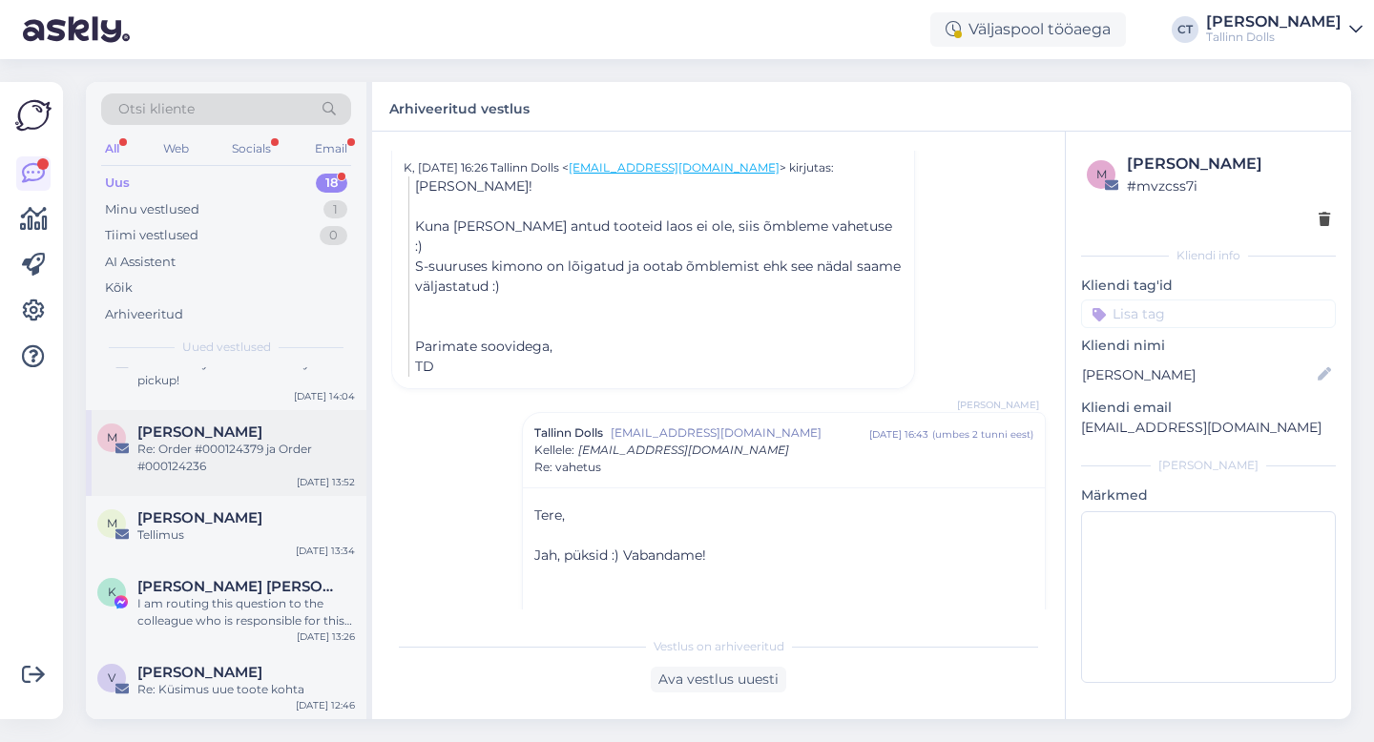
scroll to position [937, 0]
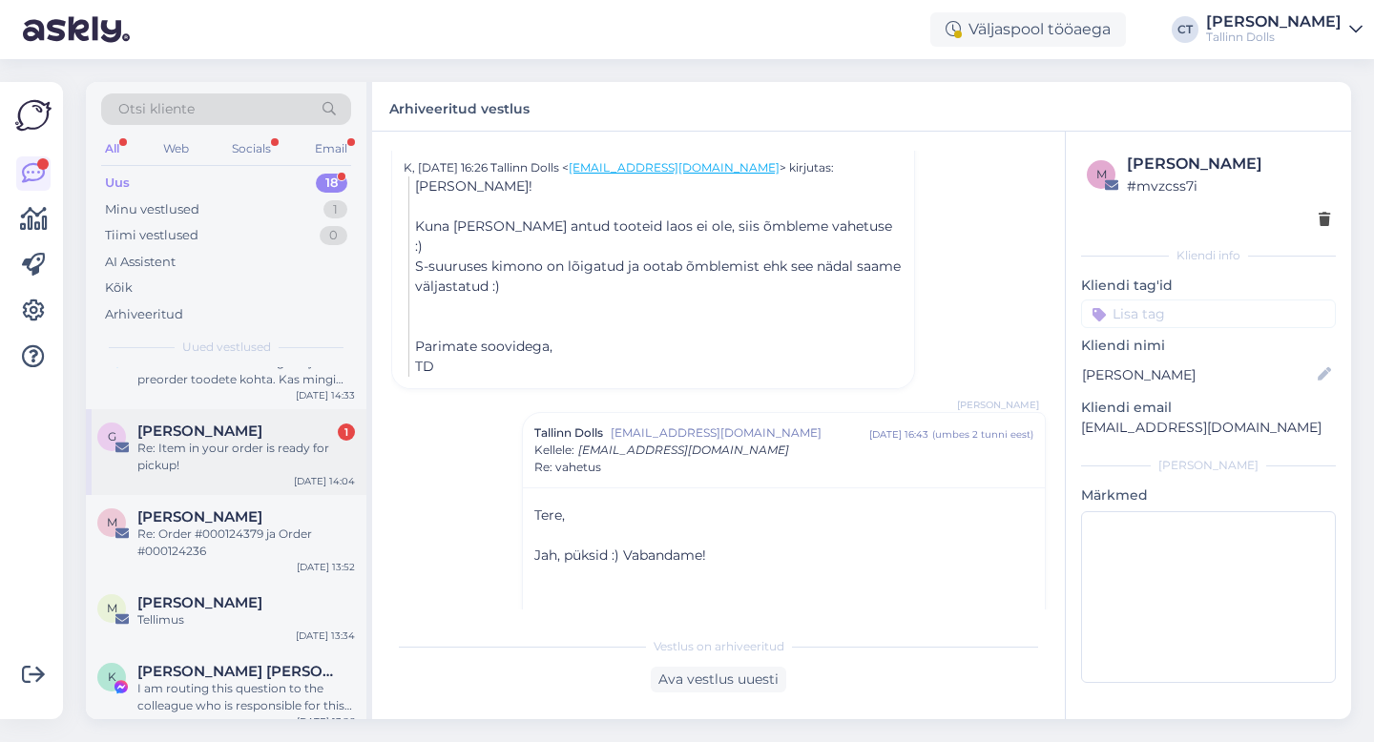
click at [257, 448] on div "Re: Item in your order is ready for pickup!" at bounding box center [245, 457] width 217 height 34
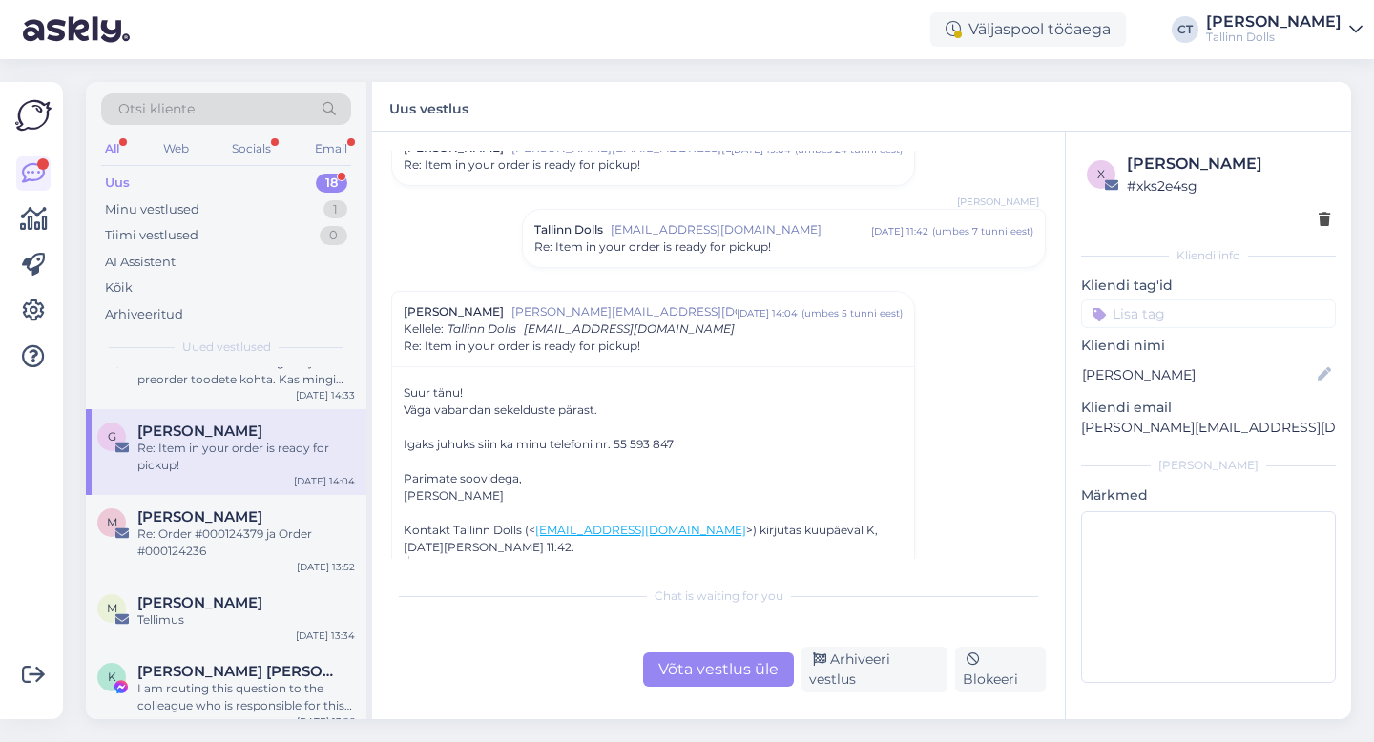
scroll to position [90, 0]
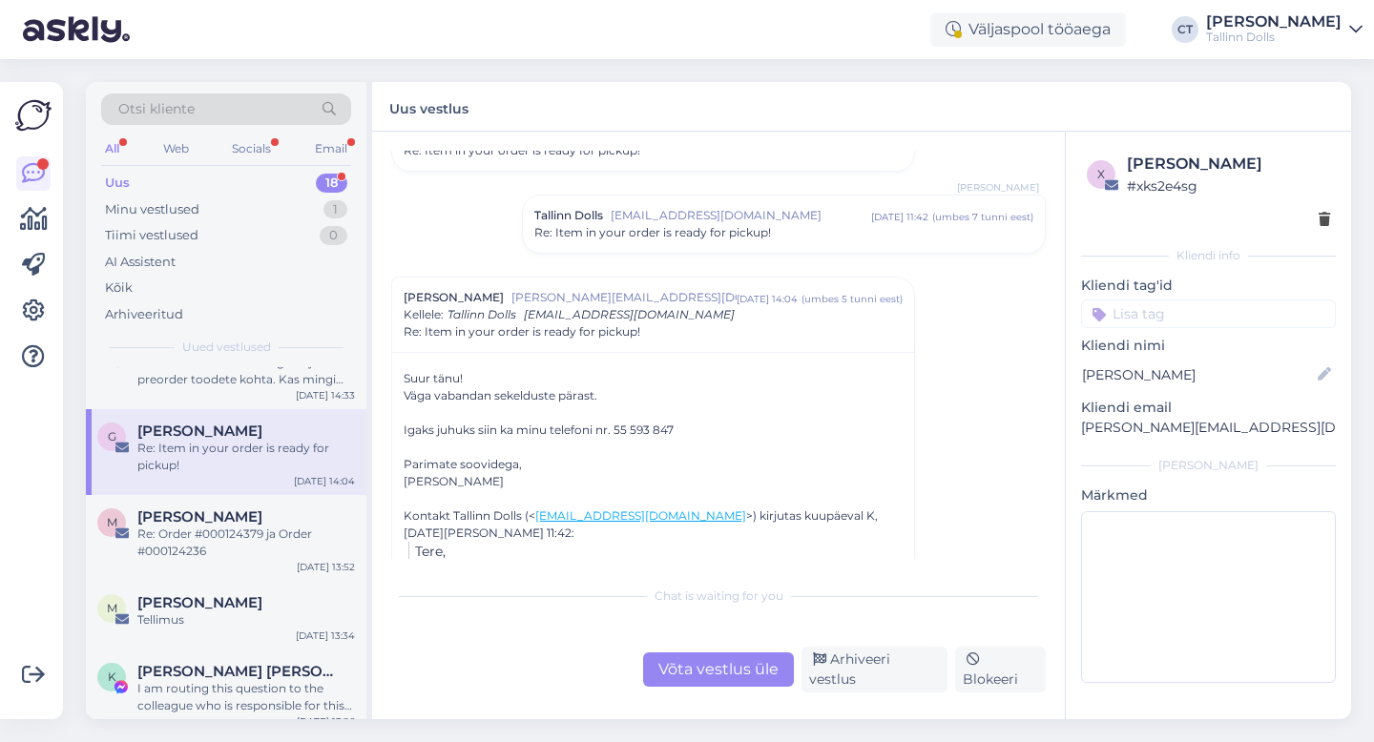
click at [676, 684] on div "Võta vestlus üle" at bounding box center [718, 669] width 151 height 34
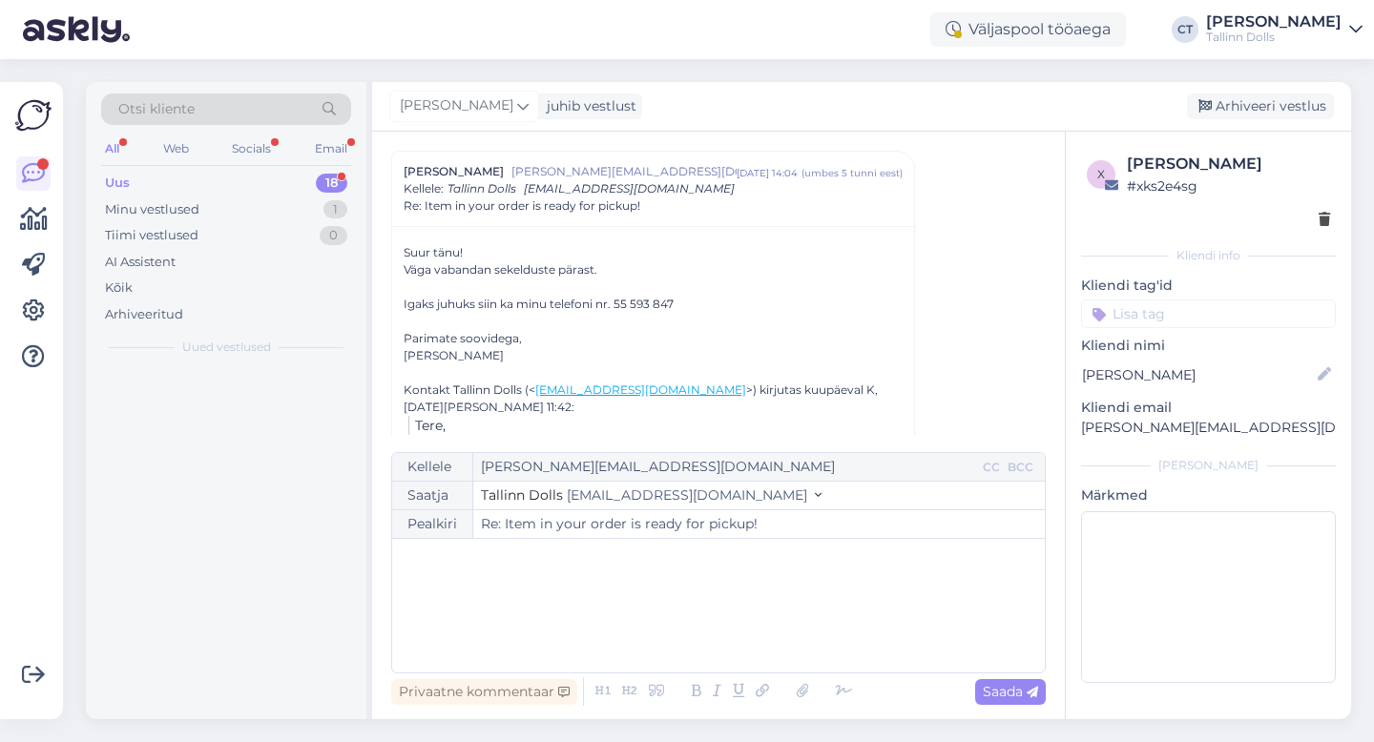
scroll to position [0, 0]
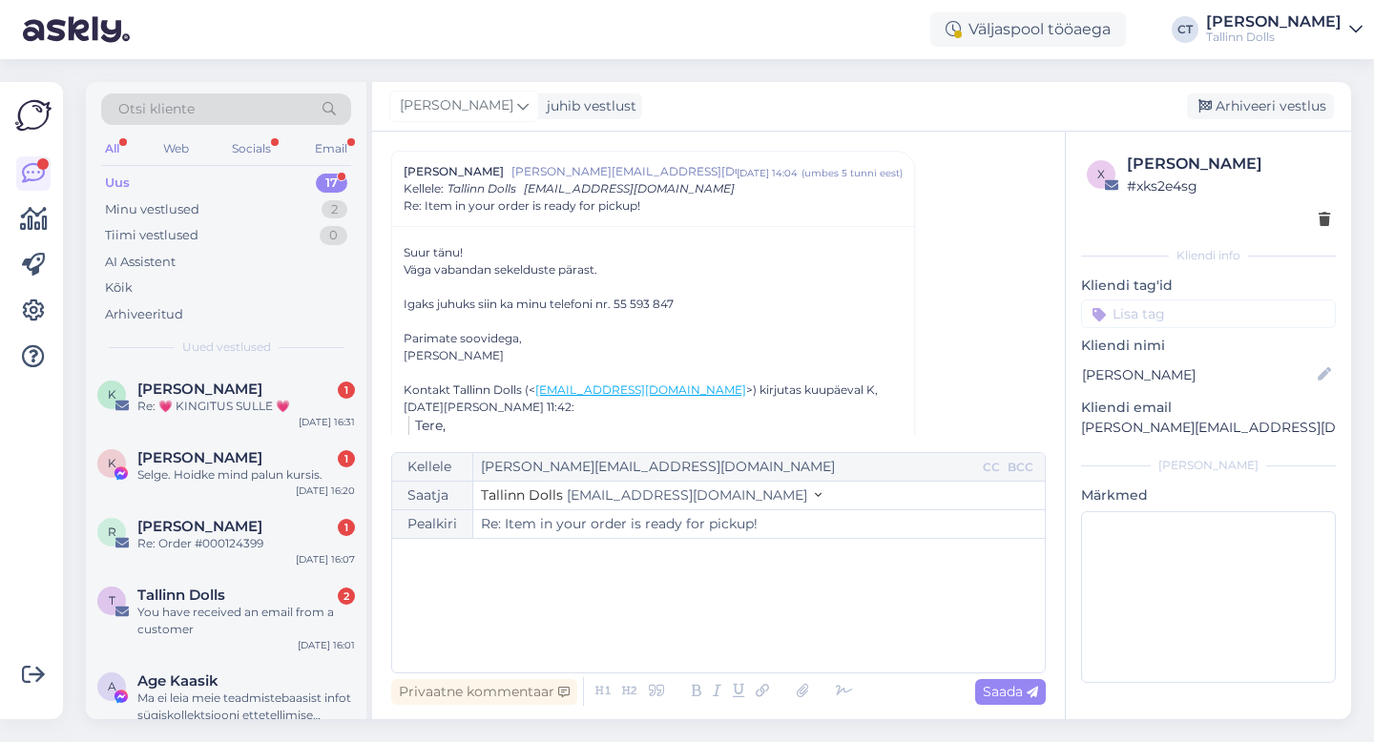
click at [688, 614] on div "﻿" at bounding box center [718, 605] width 633 height 114
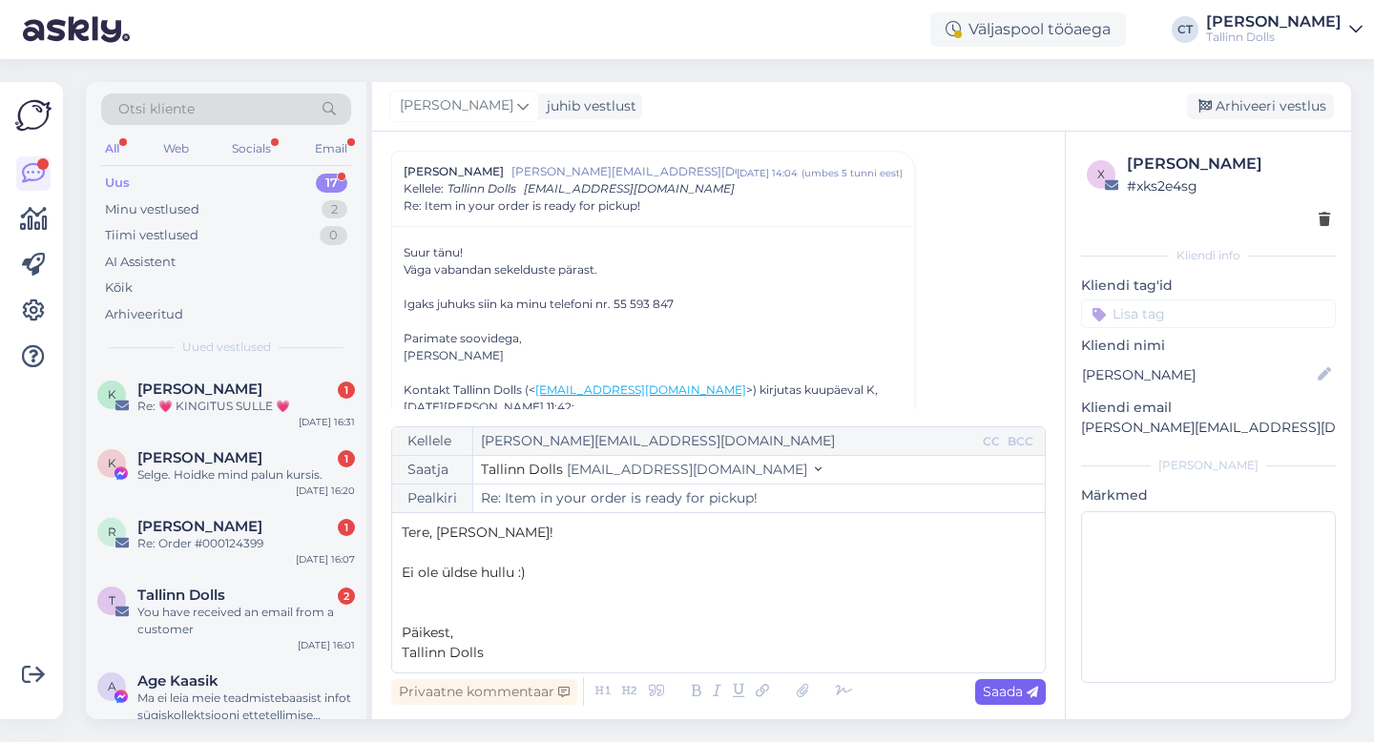
click at [1026, 696] on icon at bounding box center [1031, 692] width 11 height 11
type input "Re: Re: Item in your order is ready for pickup!"
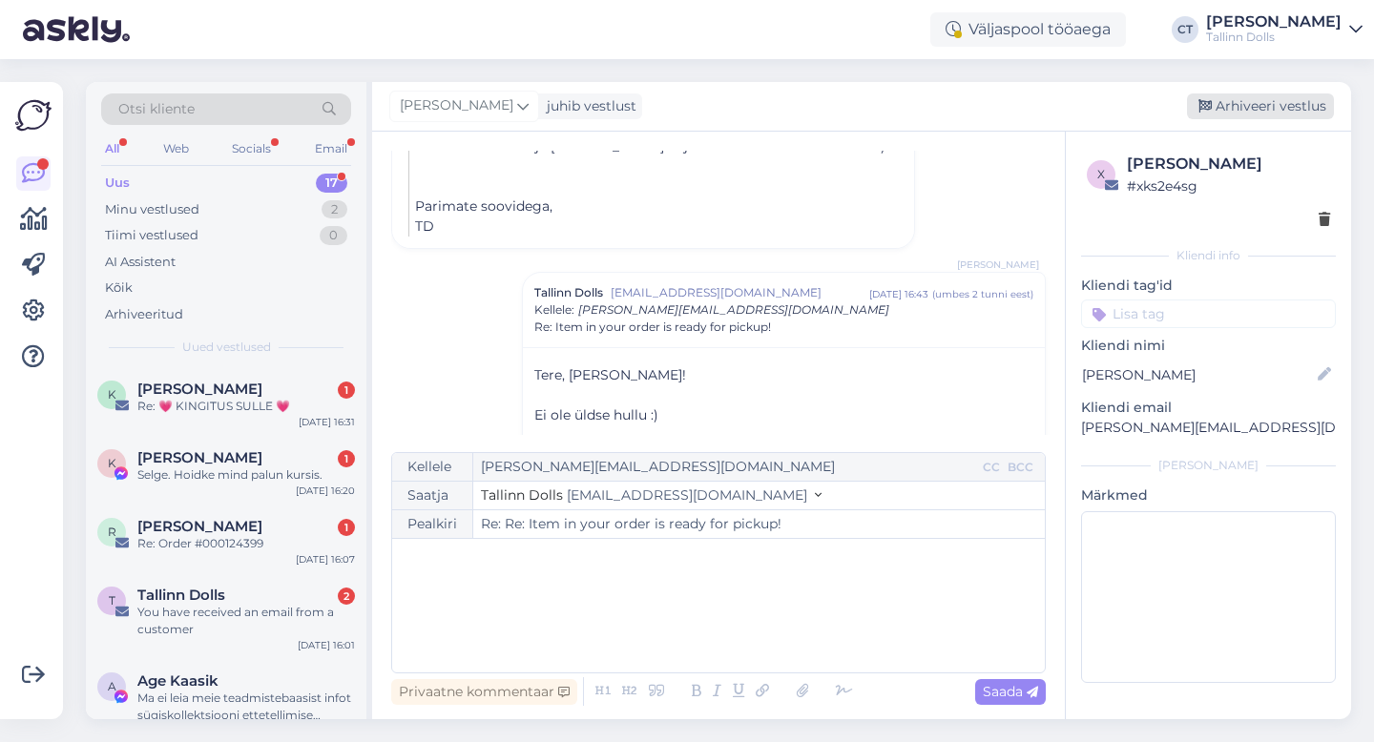
click at [1264, 114] on div "Arhiveeri vestlus" at bounding box center [1260, 106] width 147 height 26
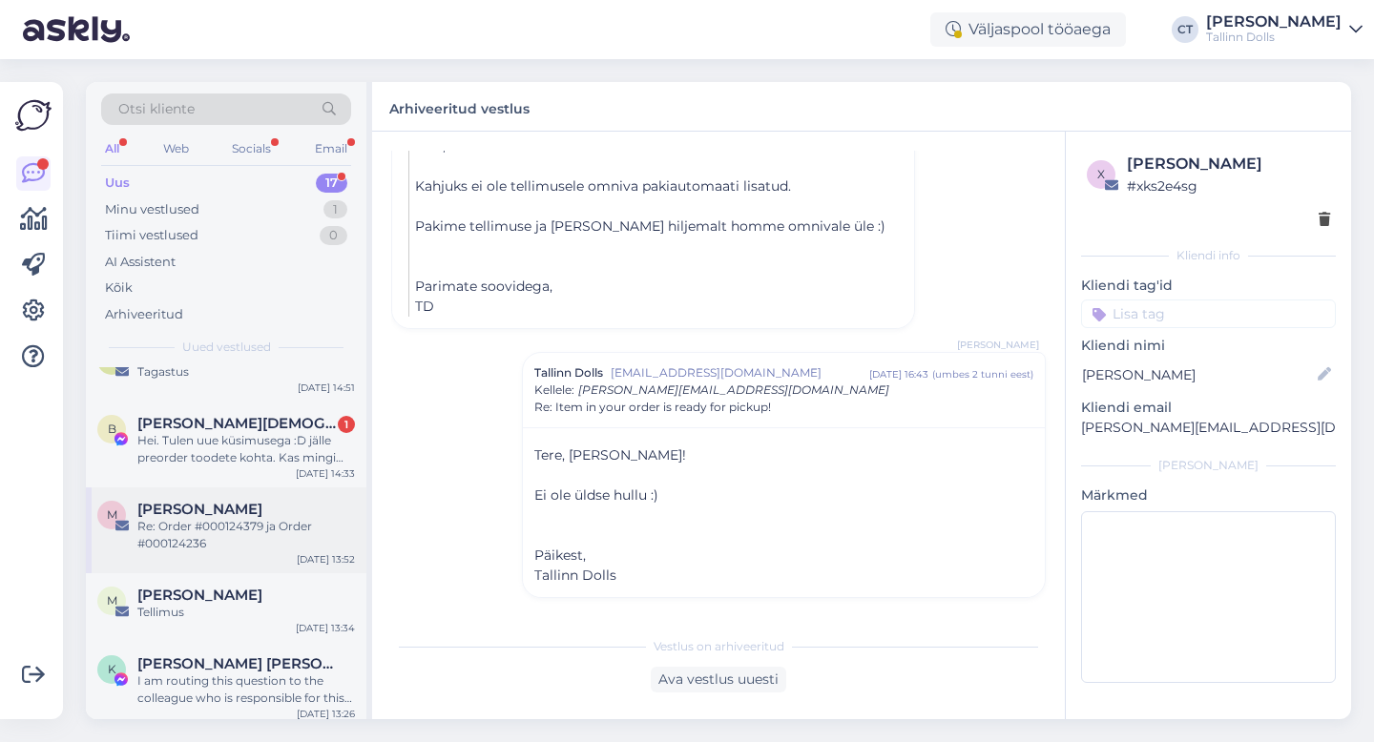
scroll to position [821, 0]
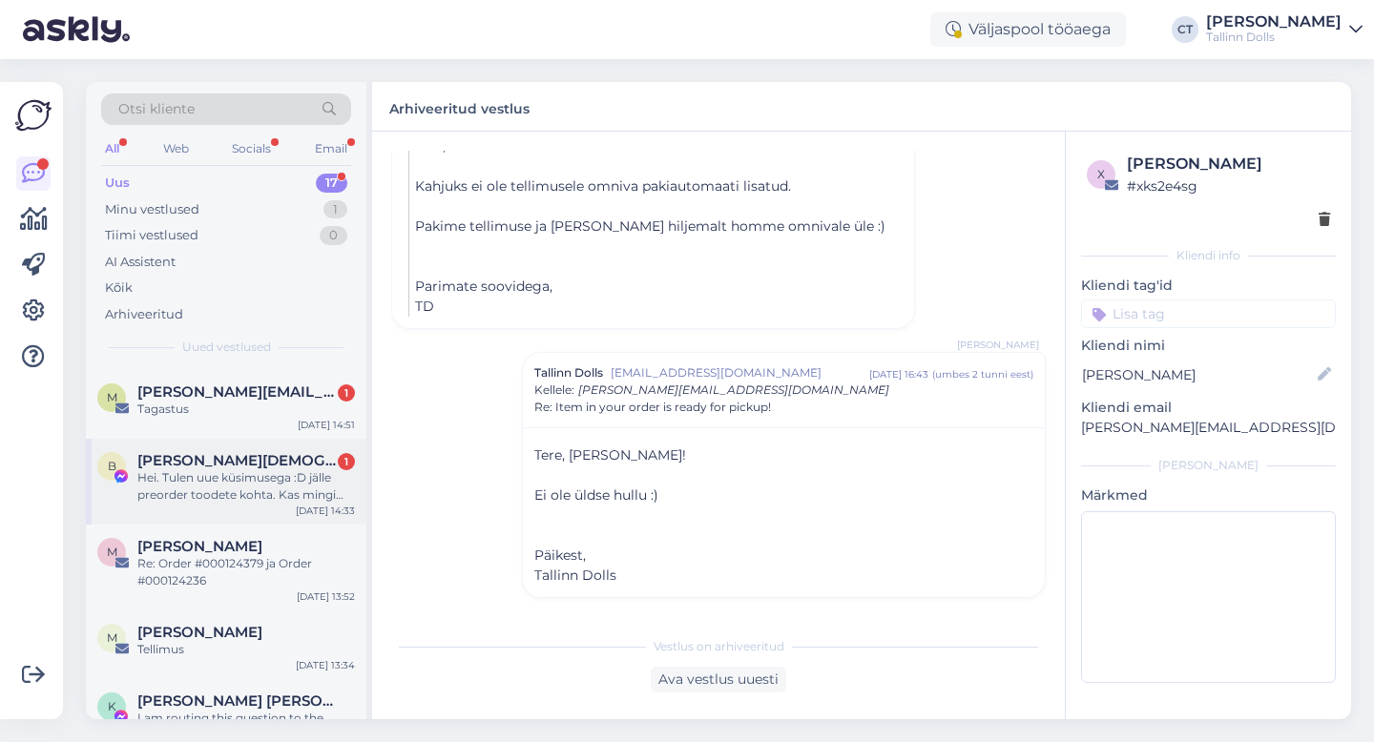
click at [233, 467] on span "[PERSON_NAME][DEMOGRAPHIC_DATA]" at bounding box center [236, 460] width 198 height 17
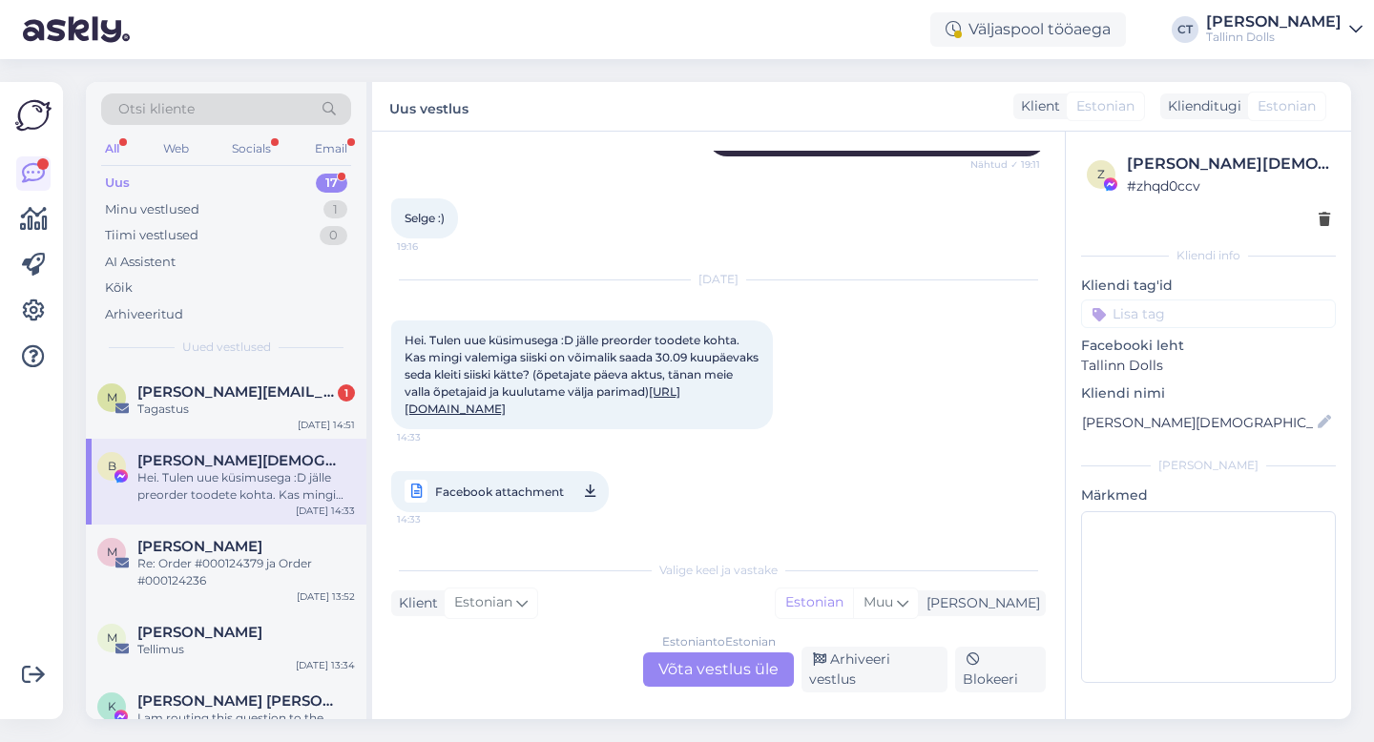
scroll to position [792, 0]
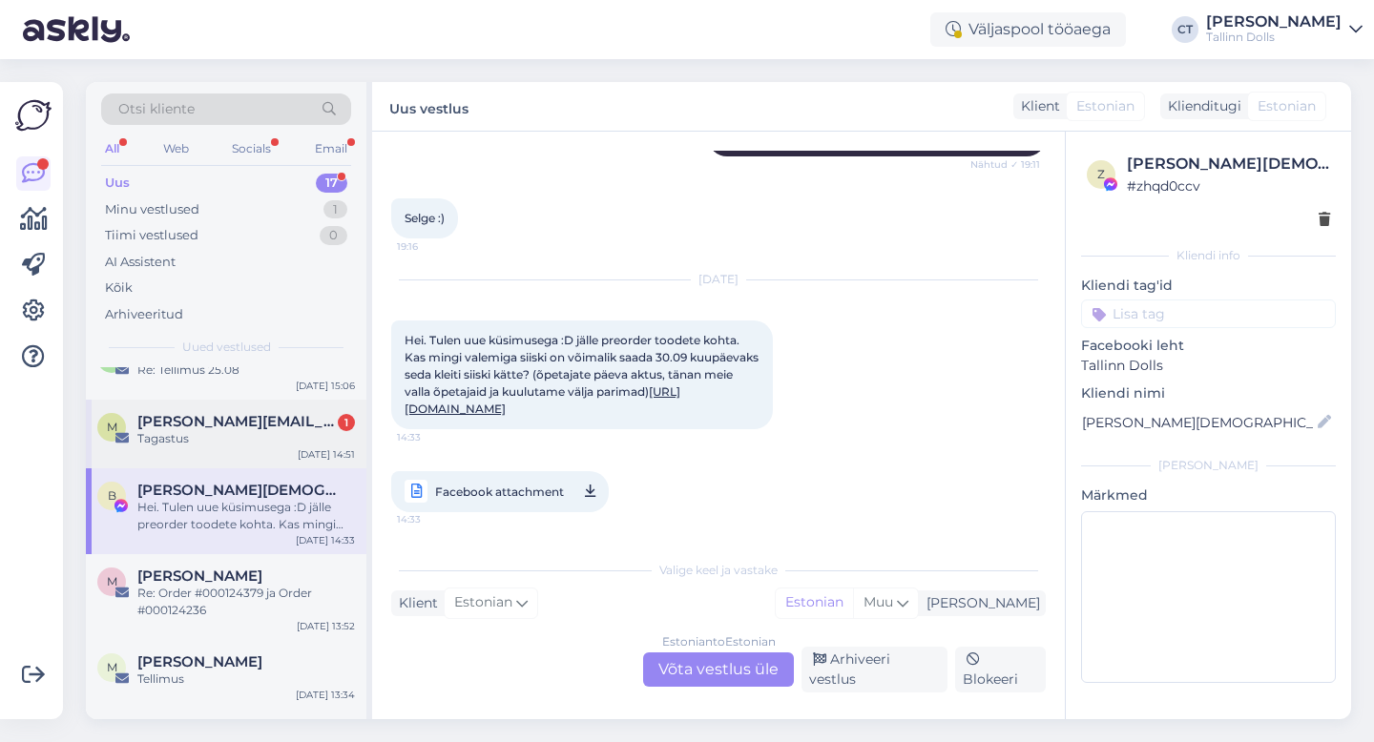
click at [245, 439] on div "Tagastus" at bounding box center [245, 438] width 217 height 17
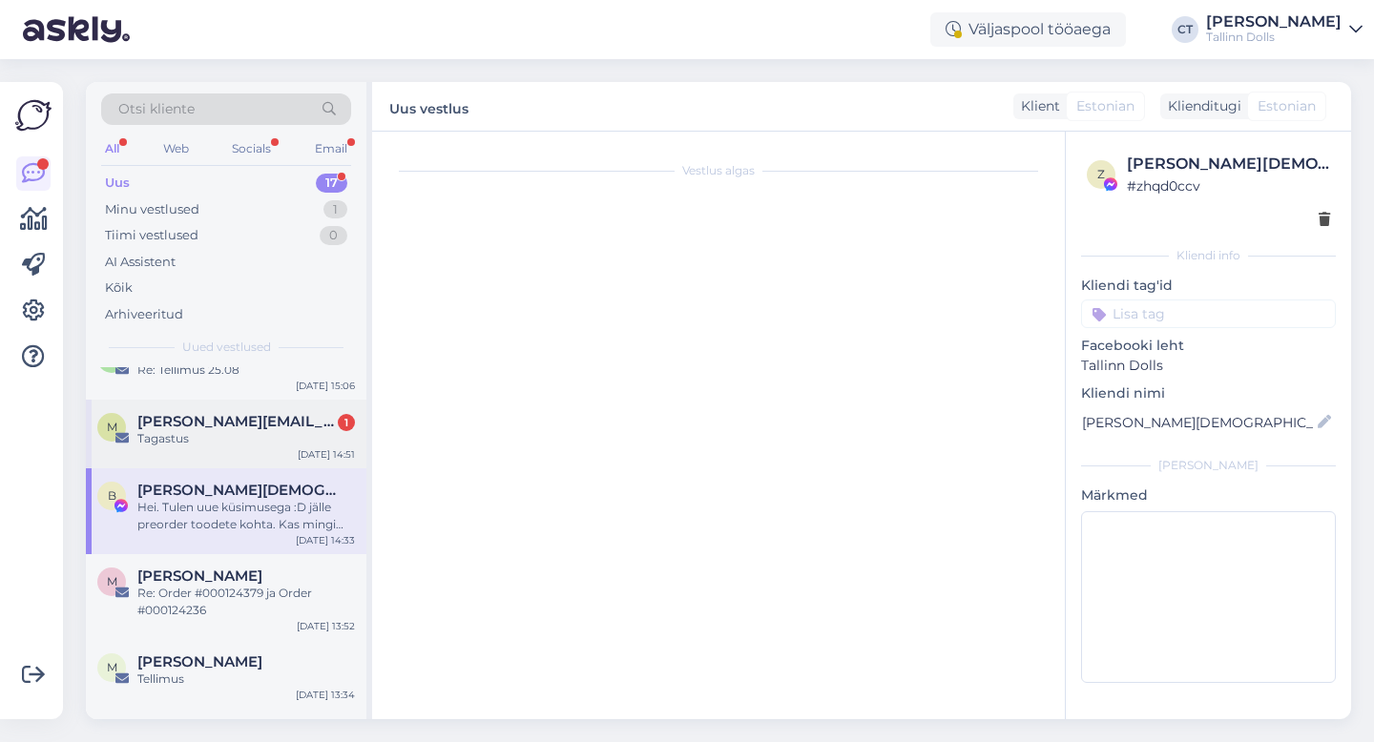
scroll to position [0, 0]
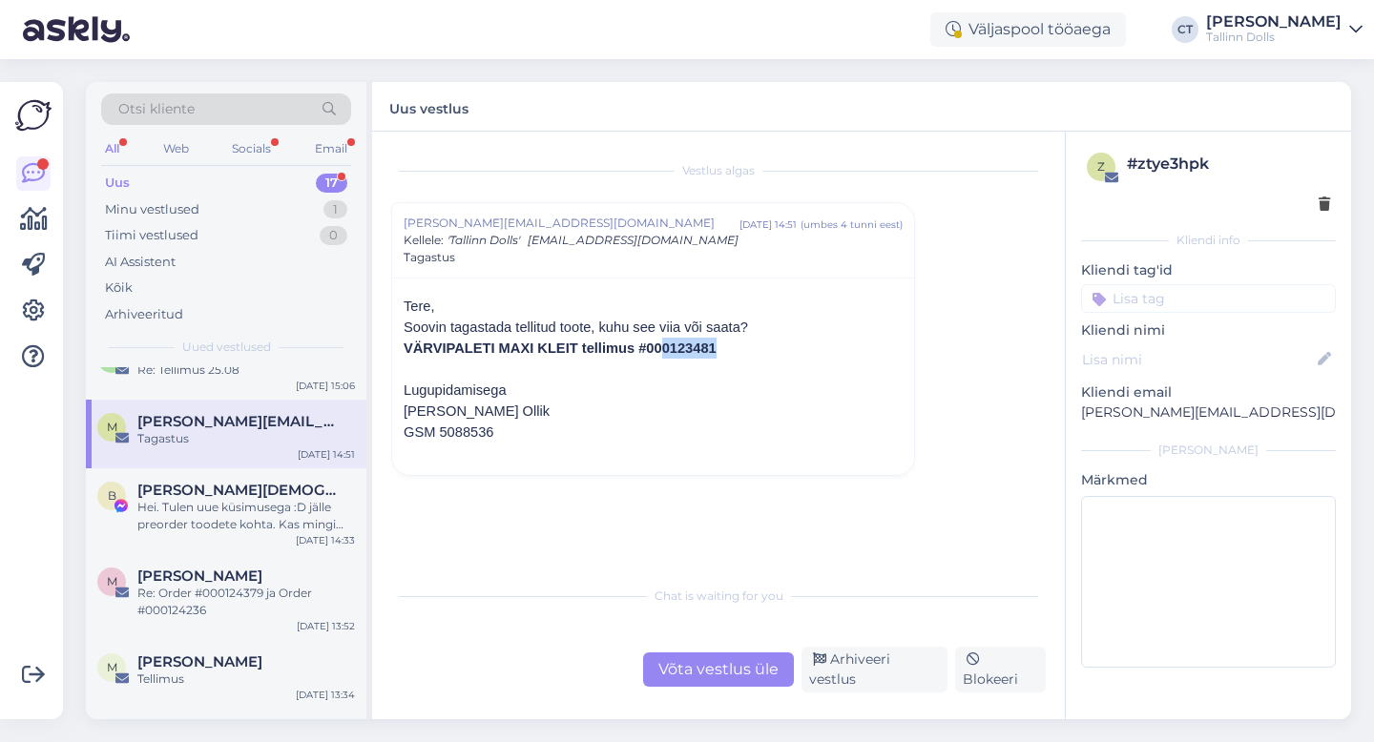
drag, startPoint x: 719, startPoint y: 350, endPoint x: 657, endPoint y: 347, distance: 62.1
click at [657, 347] on p "VÄRVIPALETI MAXI KLEIT tellimus #000123481" at bounding box center [652, 348] width 499 height 21
copy b "0123481"
click at [704, 671] on div "Võta vestlus üle" at bounding box center [718, 669] width 151 height 34
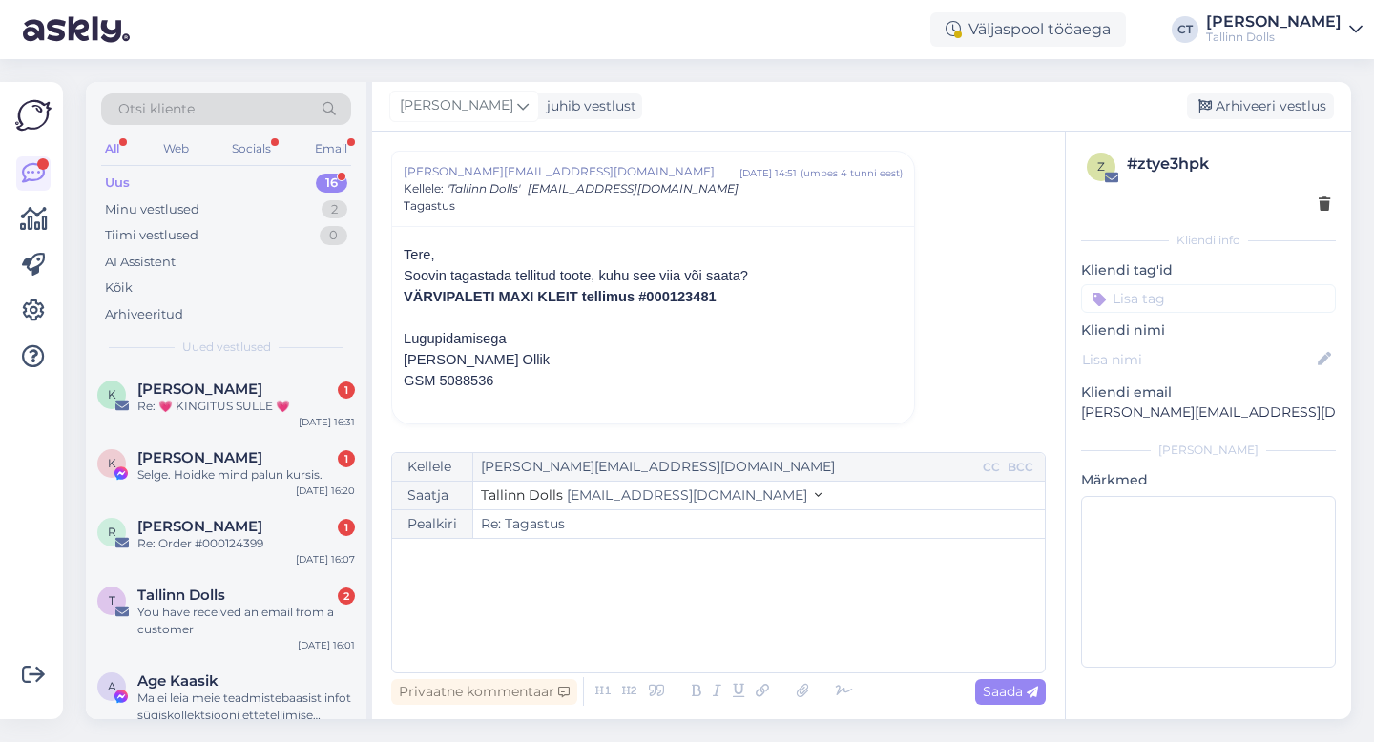
click at [703, 637] on div "﻿" at bounding box center [718, 605] width 633 height 114
click at [580, 589] on div "﻿" at bounding box center [718, 605] width 633 height 114
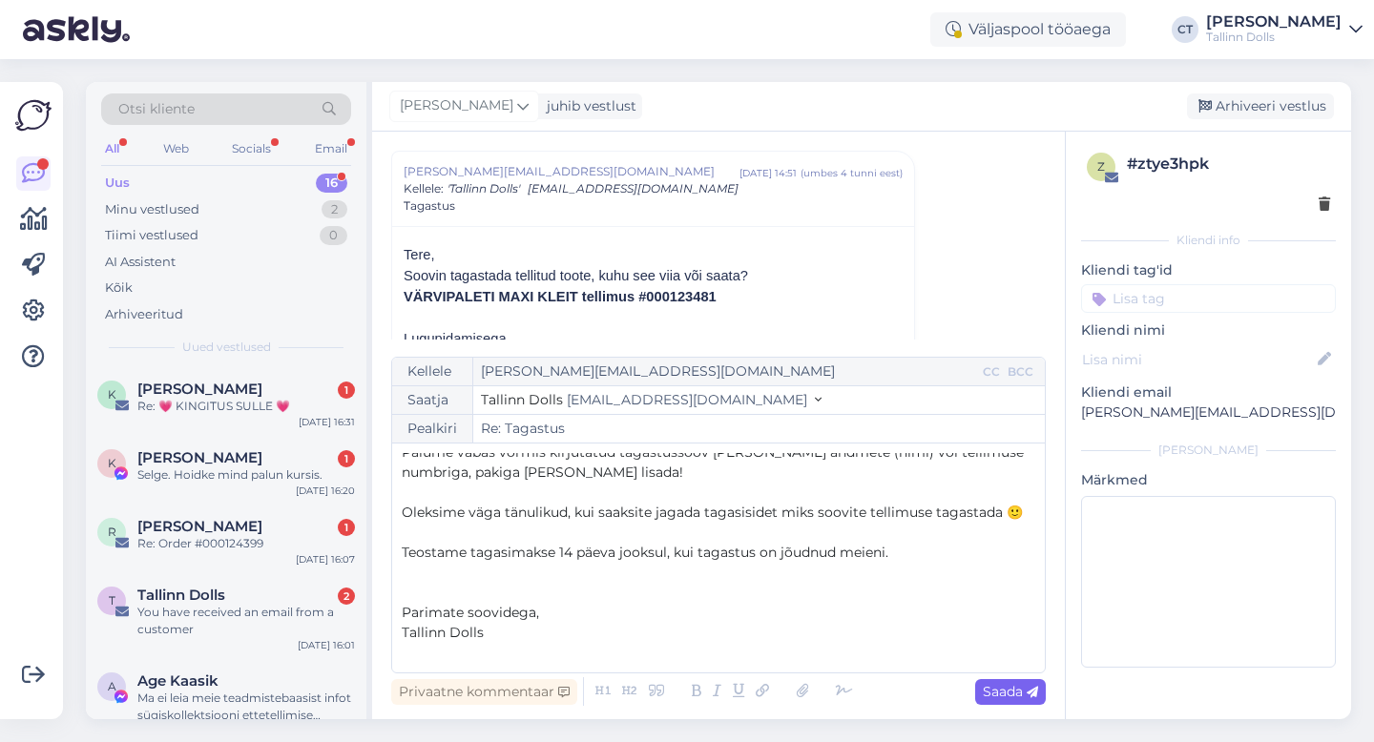
click at [1018, 689] on span "Saada" at bounding box center [1009, 691] width 55 height 17
type input "Re: Re: Tagastus"
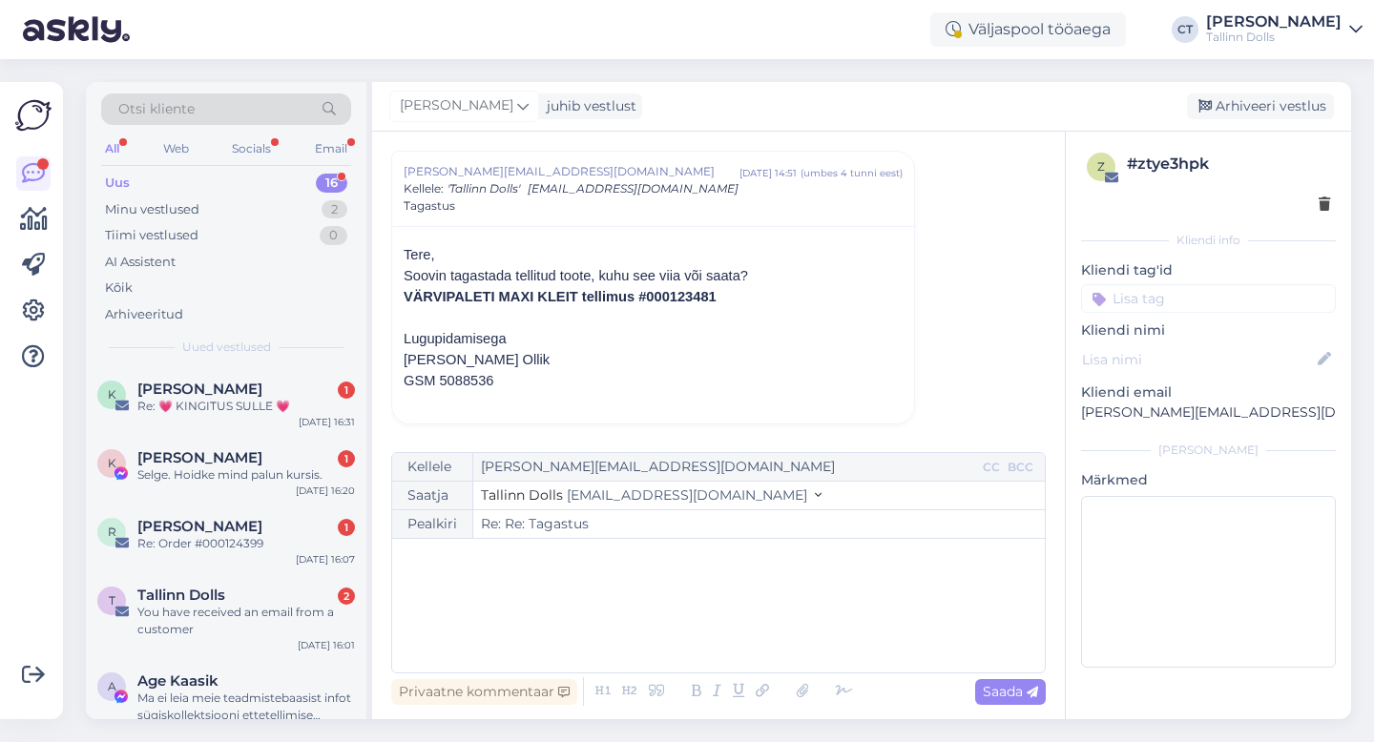
scroll to position [0, 0]
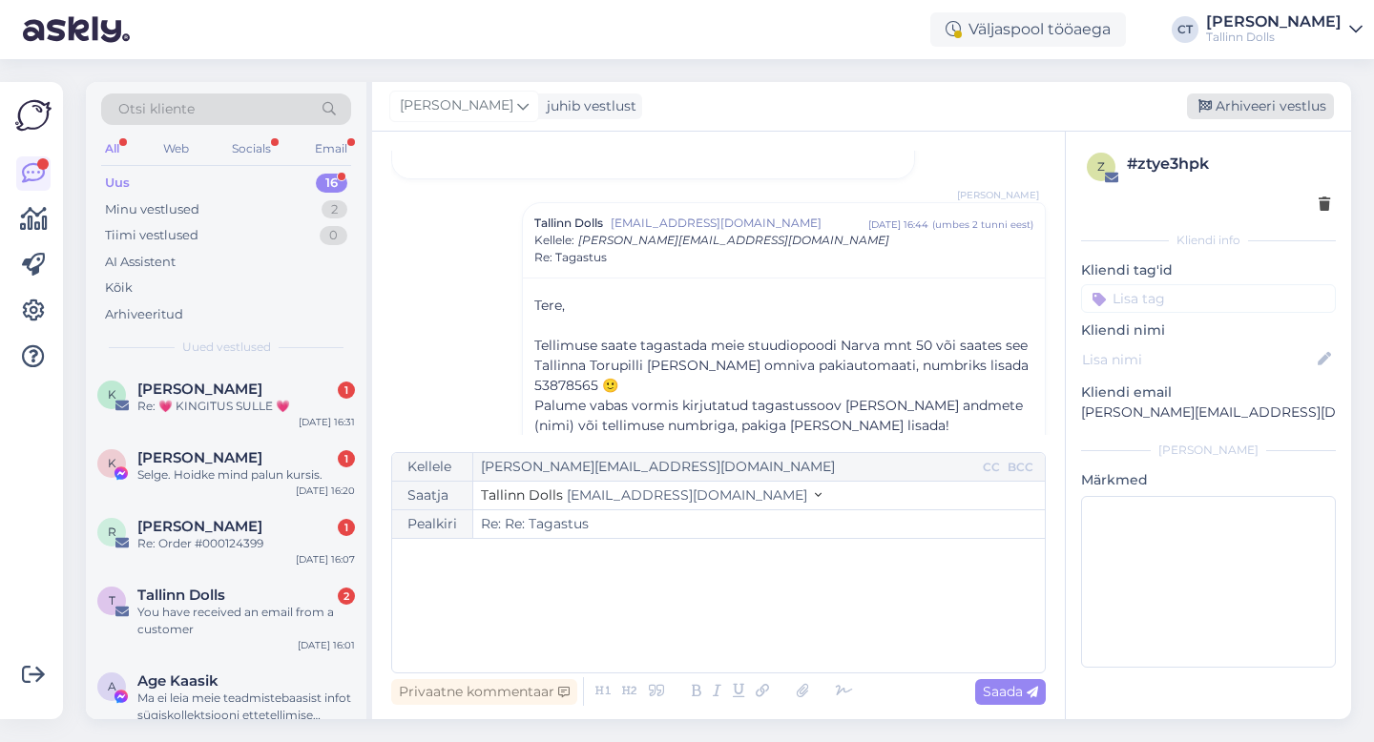
click at [1276, 97] on div "Arhiveeri vestlus" at bounding box center [1260, 106] width 147 height 26
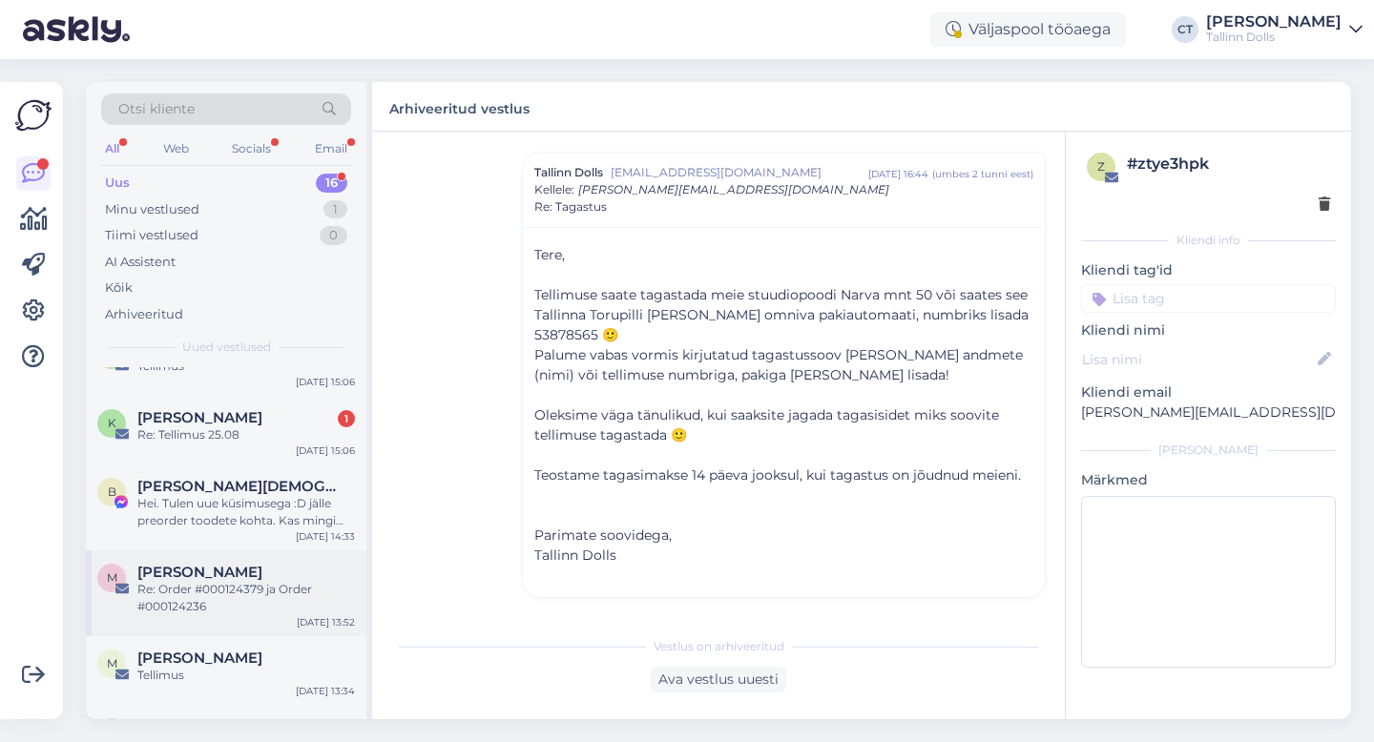
scroll to position [726, 0]
click at [268, 437] on div "Re: Tellimus 25.08" at bounding box center [245, 435] width 217 height 17
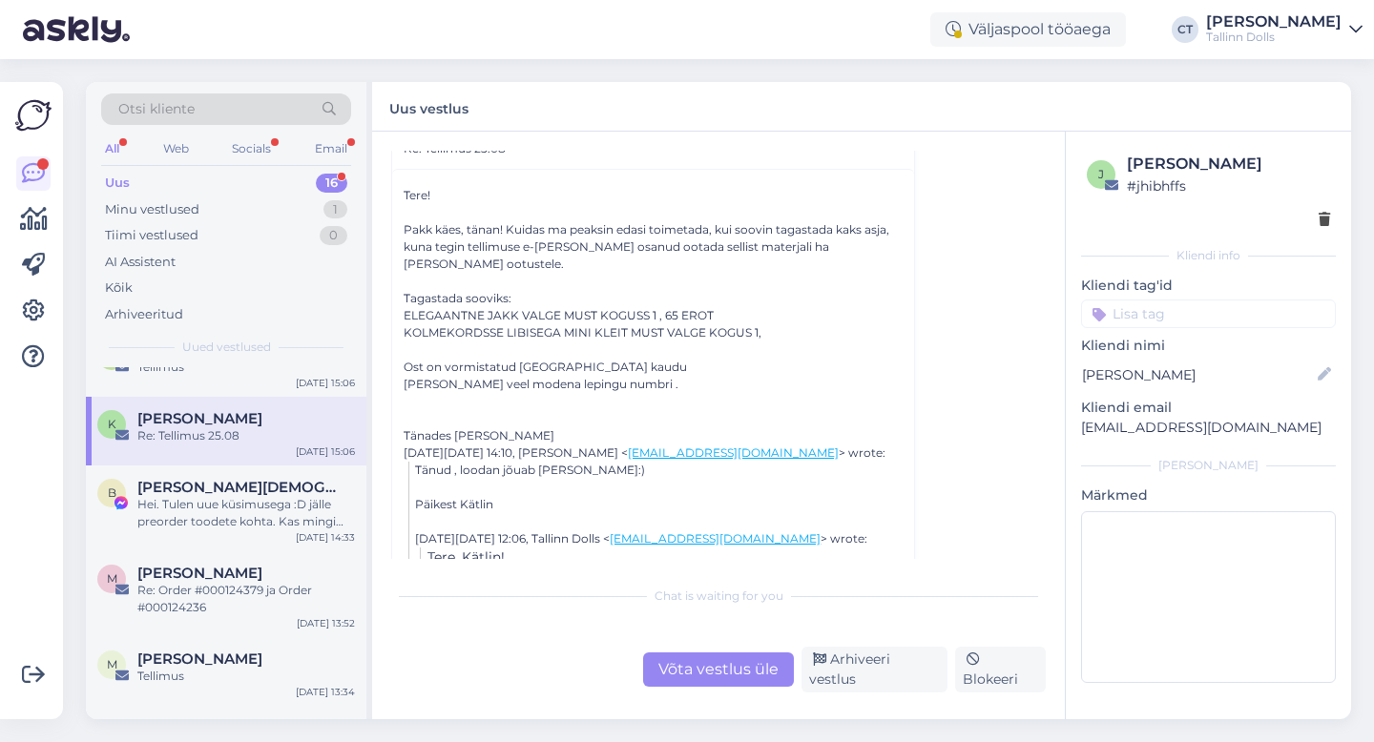
scroll to position [397, 0]
click at [698, 679] on div "Võta vestlus üle" at bounding box center [718, 669] width 151 height 34
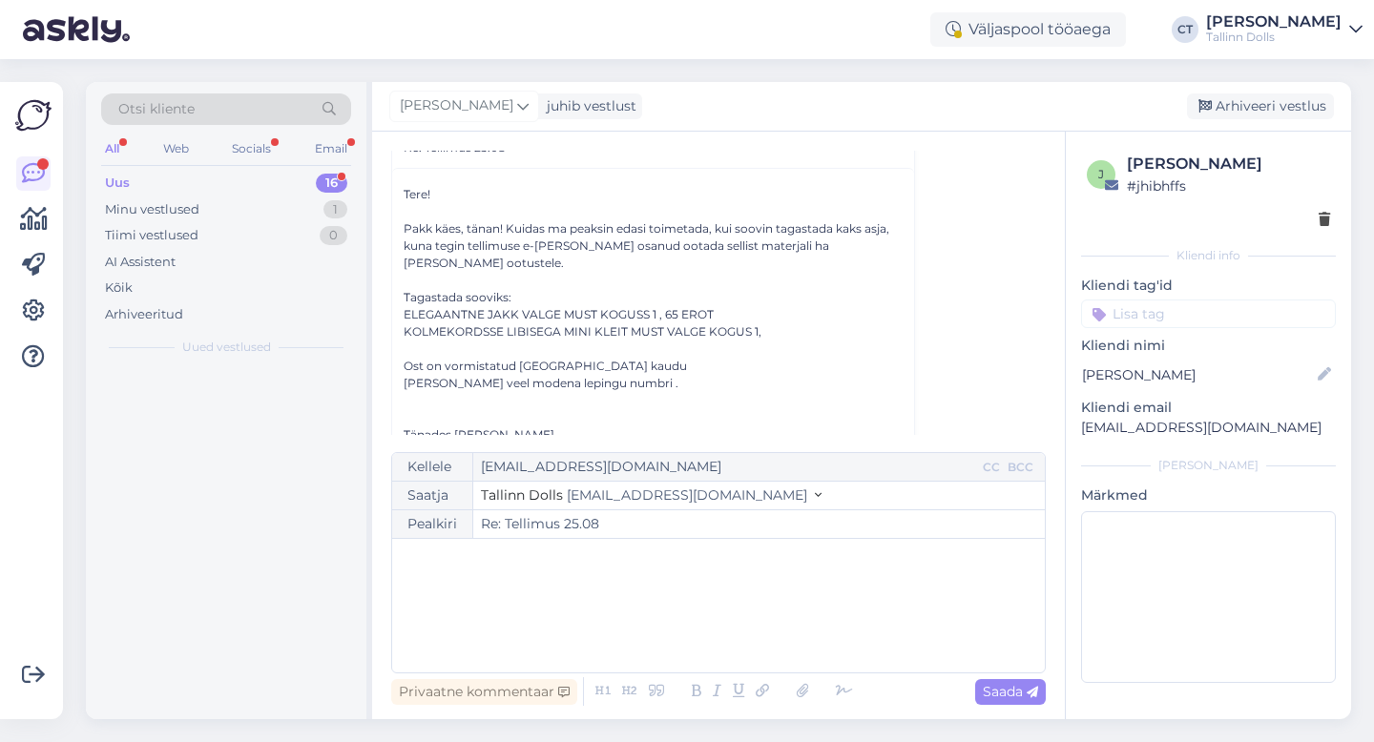
scroll to position [0, 0]
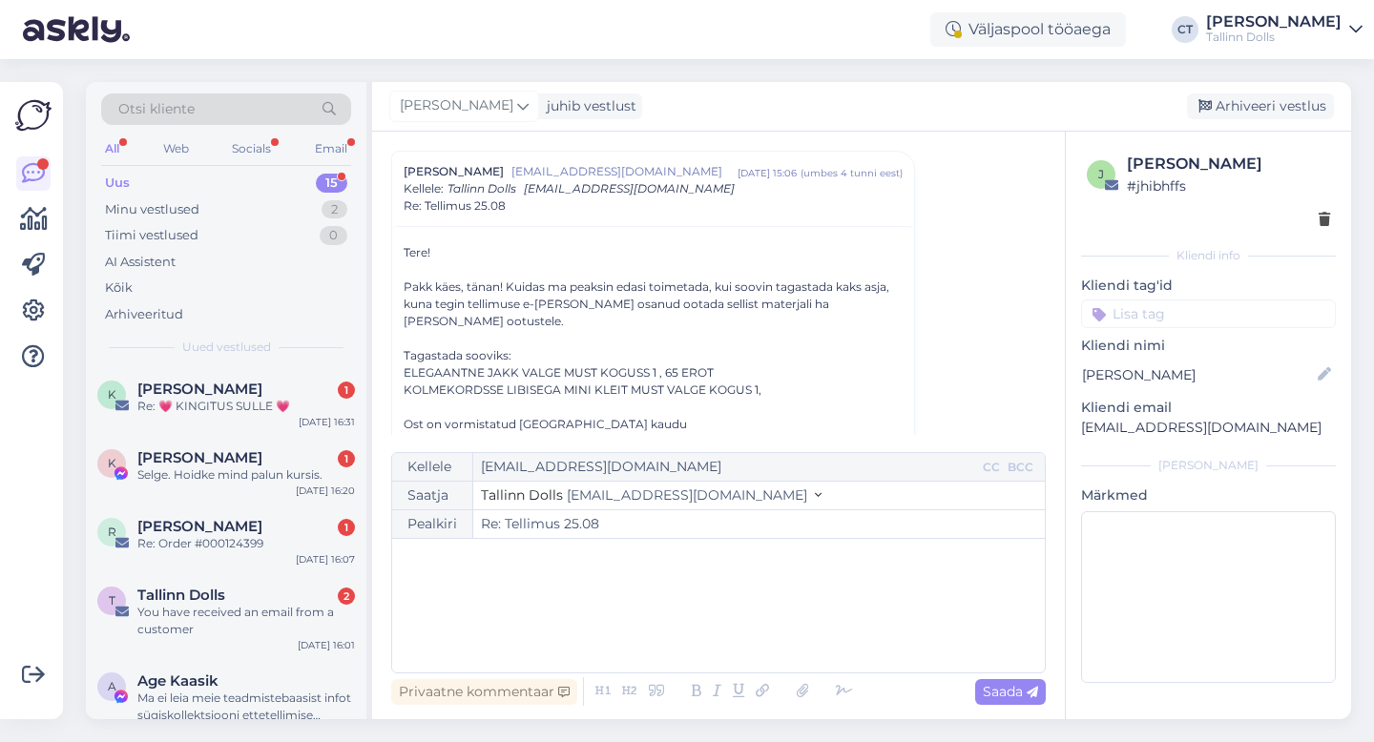
click at [701, 631] on div "﻿" at bounding box center [718, 605] width 633 height 114
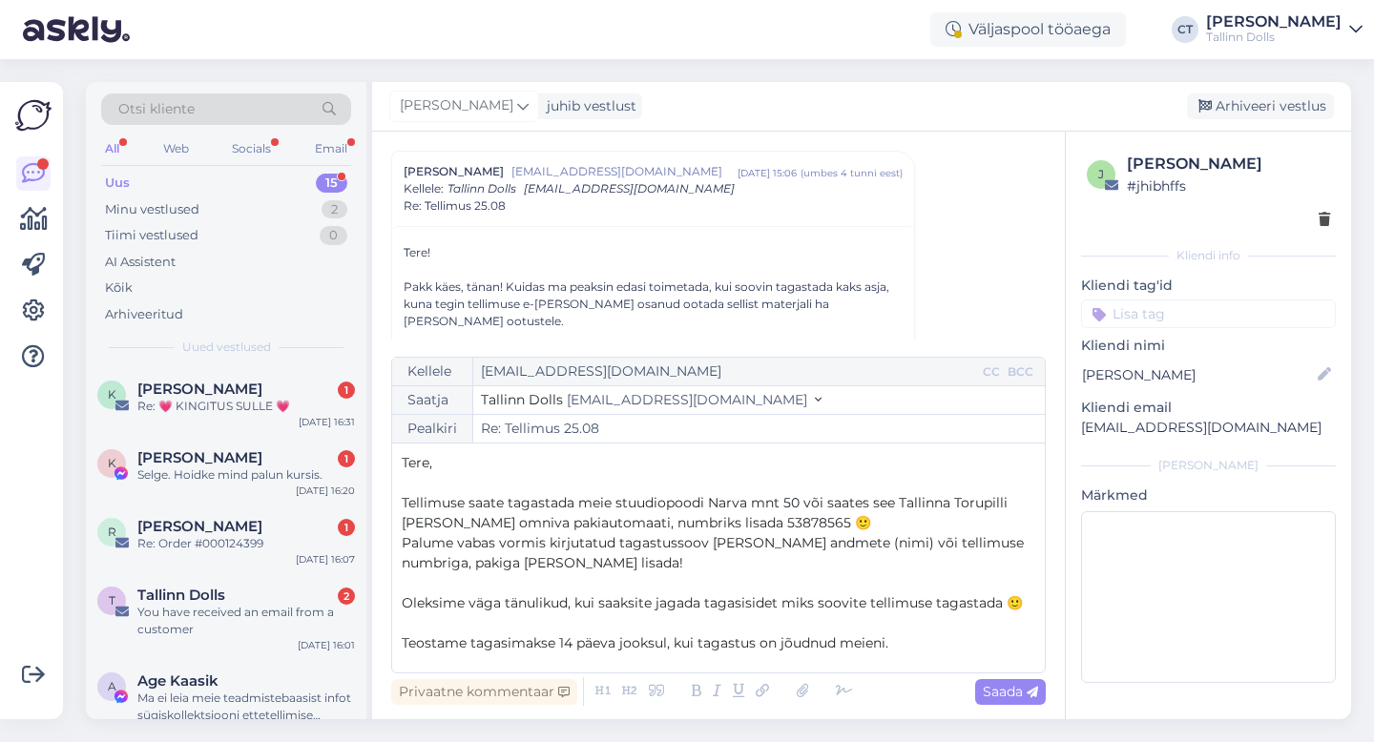
scroll to position [91, 0]
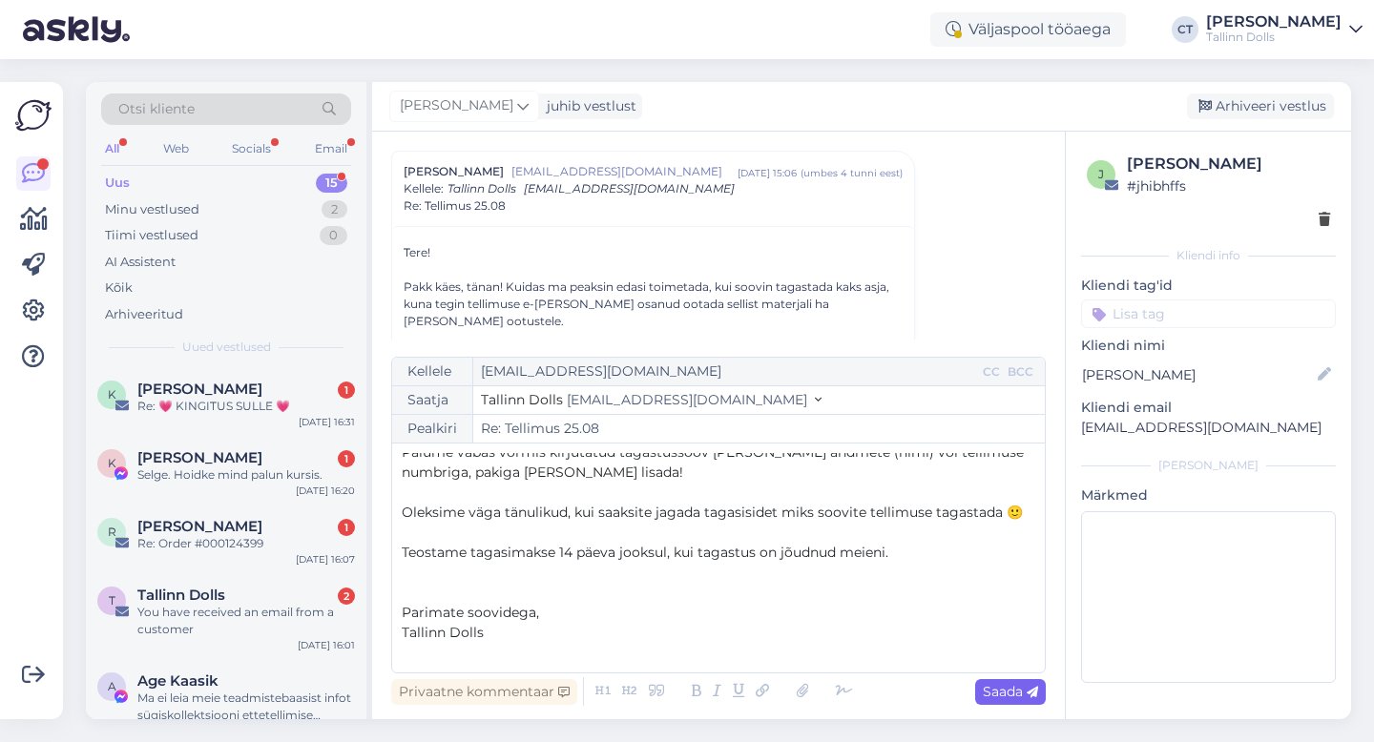
click at [1042, 693] on div "Saada" at bounding box center [1010, 692] width 71 height 26
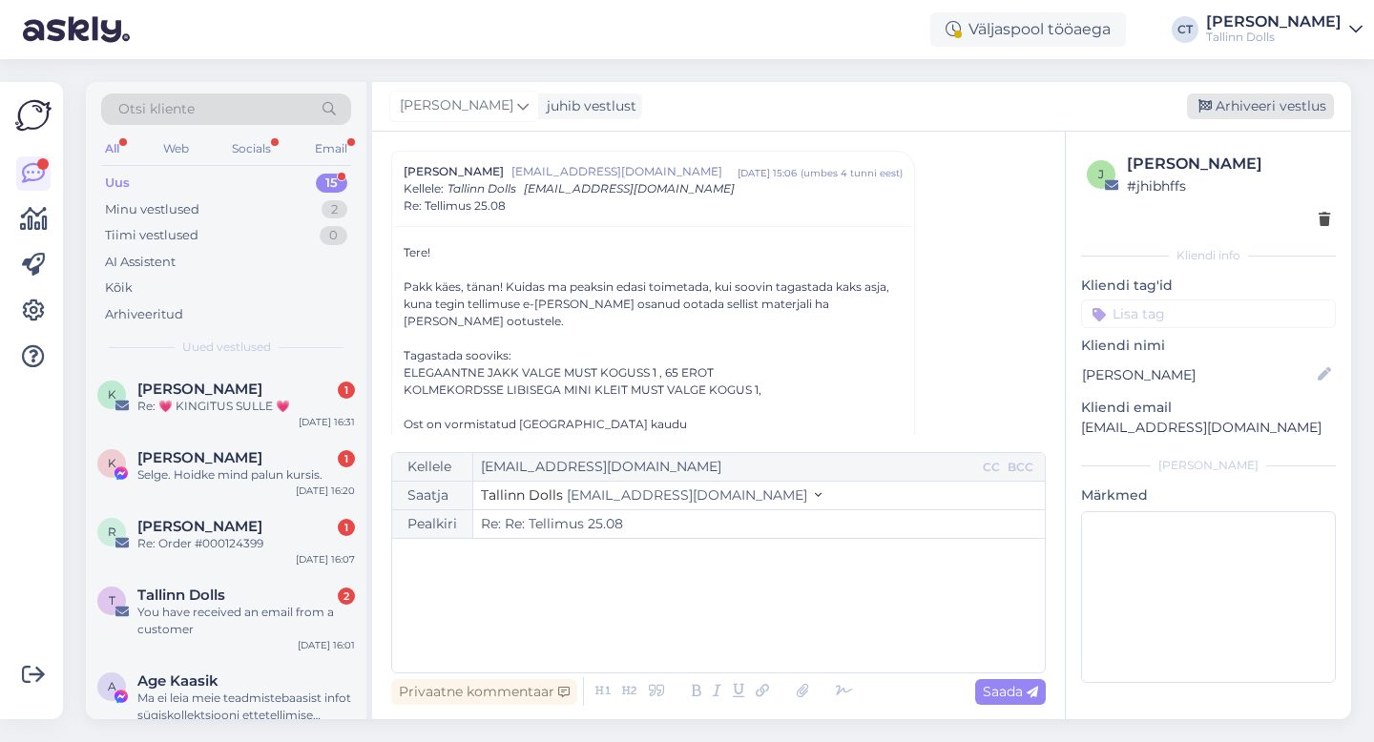
type input "Re: Tellimus 25.08"
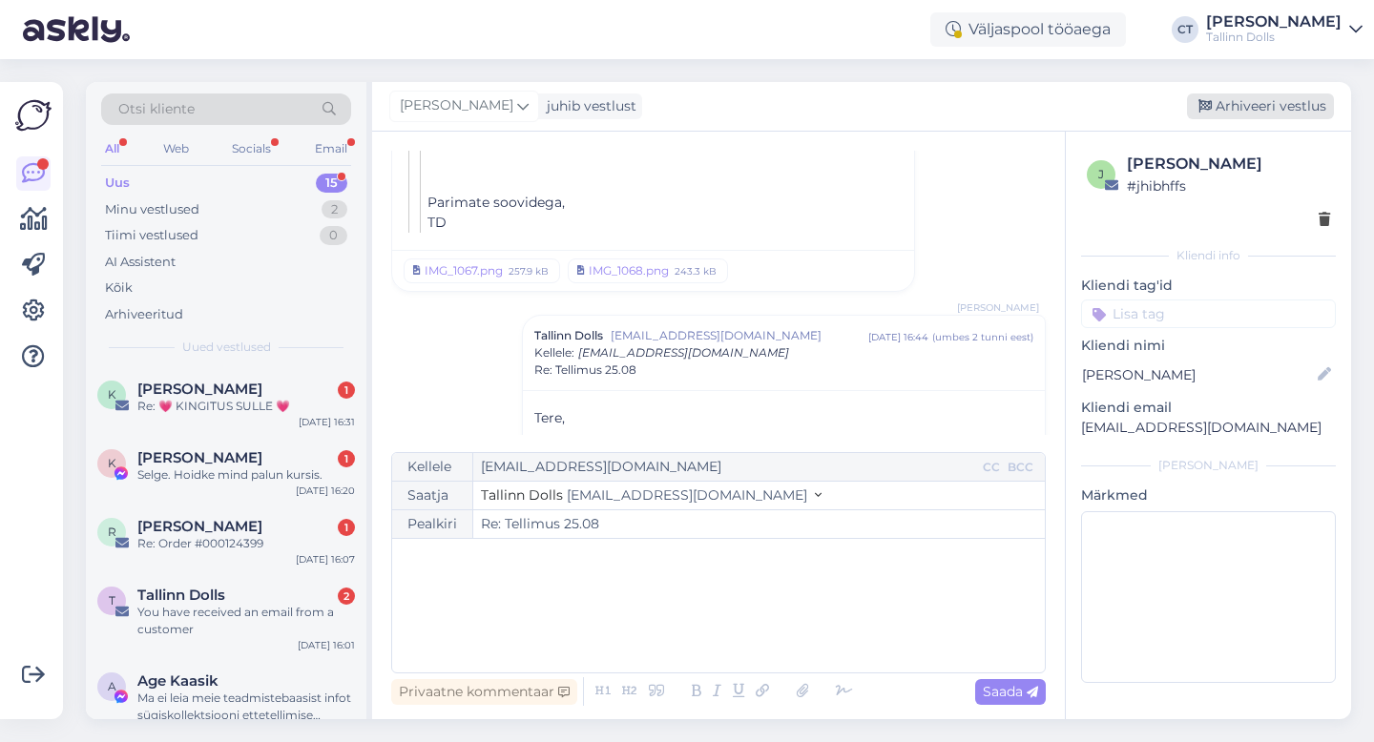
click at [1313, 103] on div "Arhiveeri vestlus" at bounding box center [1260, 106] width 147 height 26
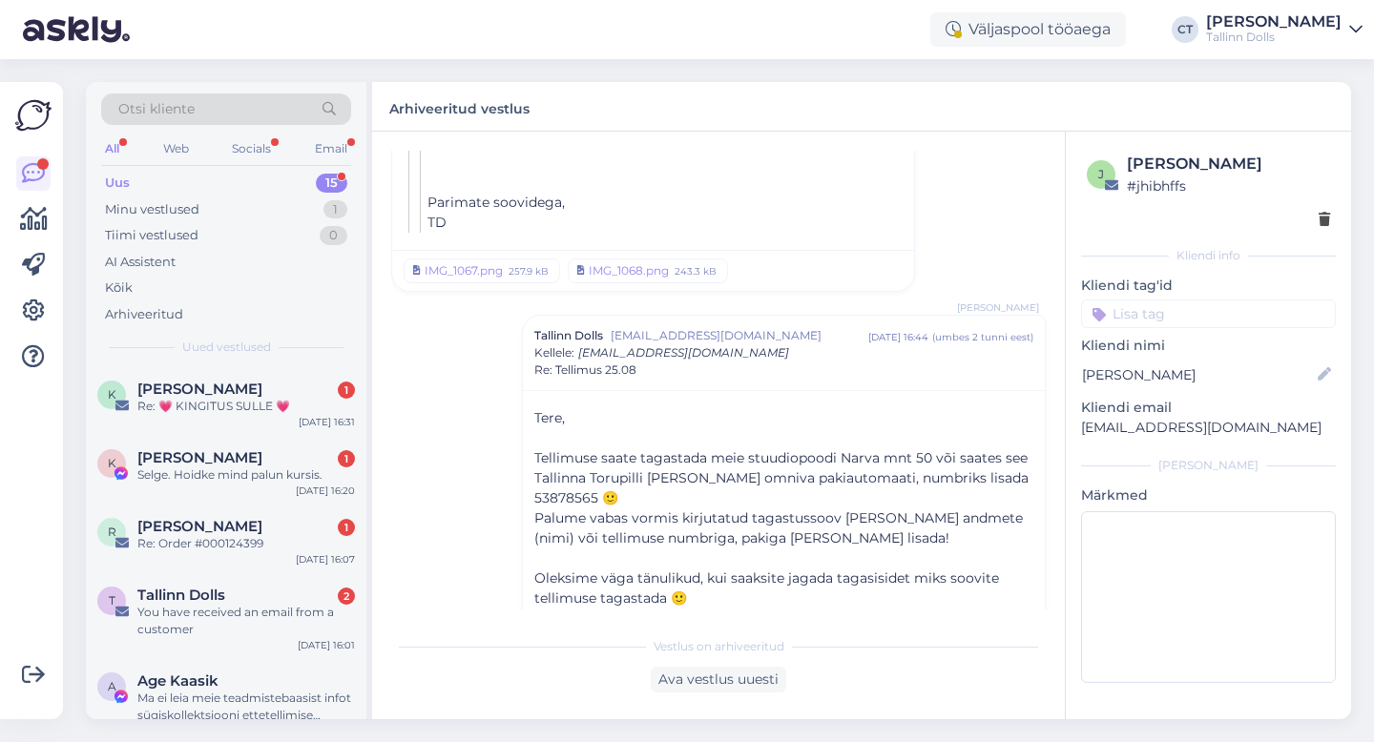
scroll to position [1057, 0]
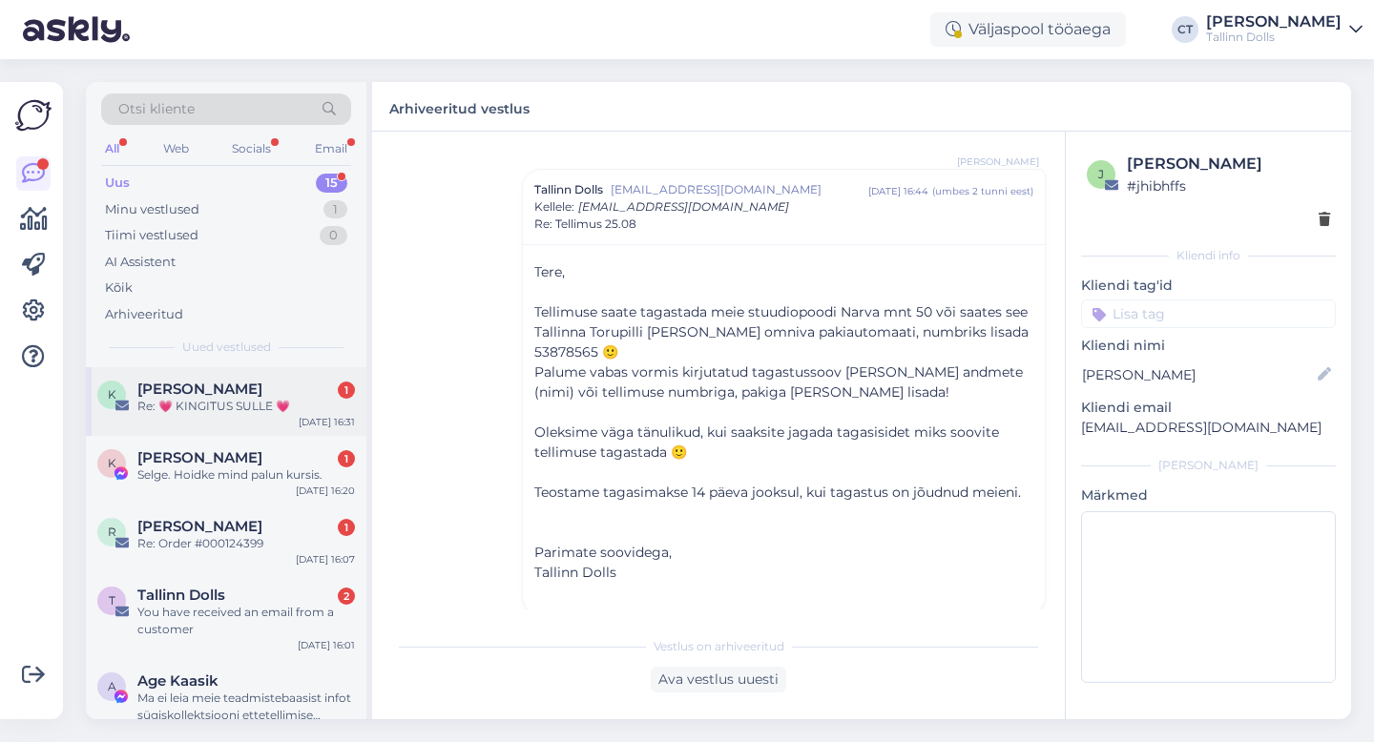
click at [276, 383] on div "[PERSON_NAME] 1" at bounding box center [245, 389] width 217 height 17
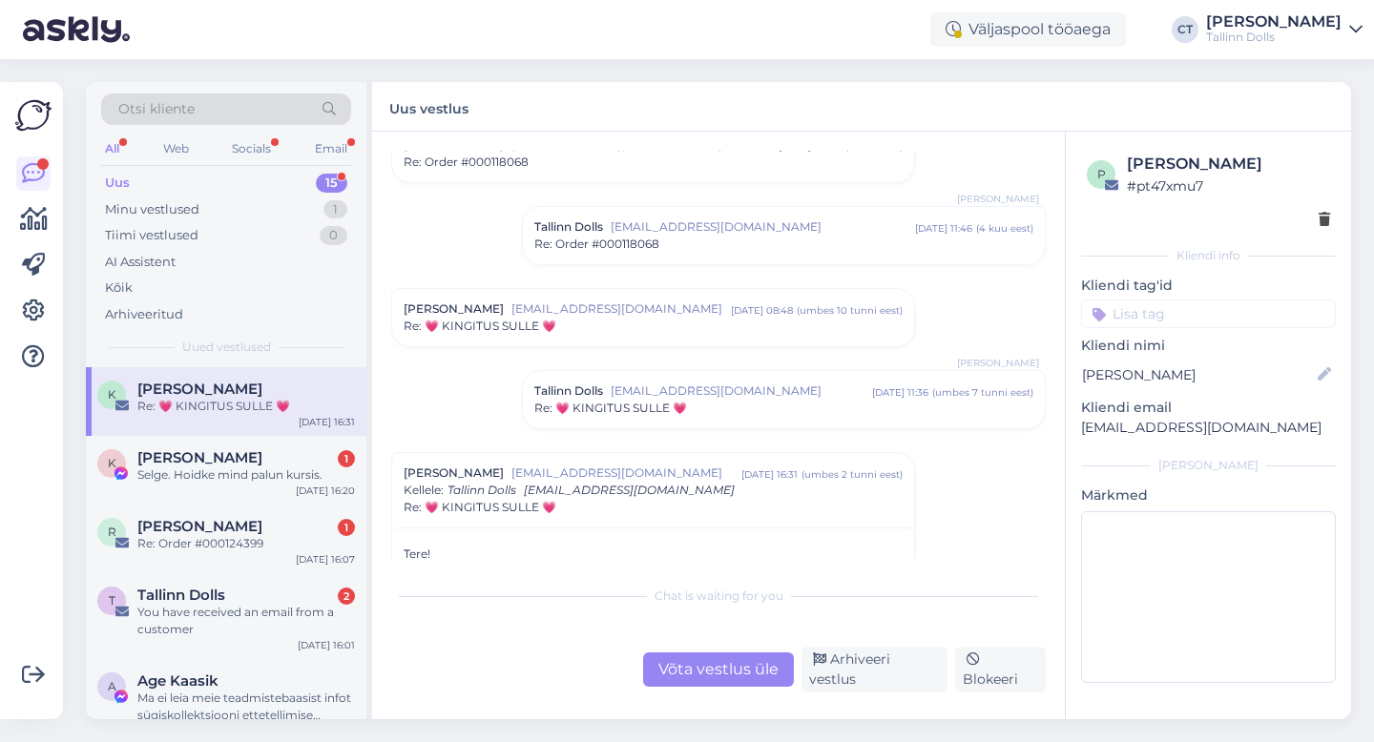
scroll to position [0, 0]
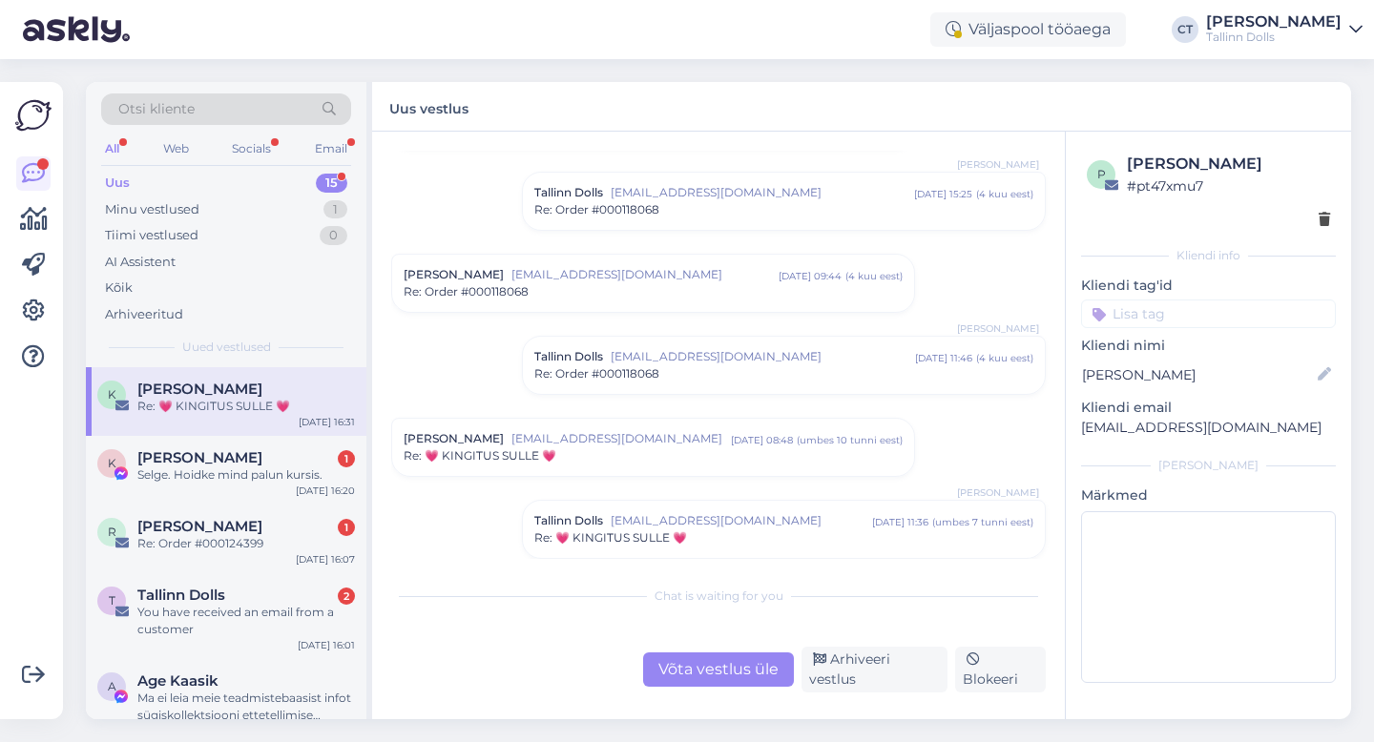
click at [589, 454] on div "Re: 💗 KINGITUS SULLE 💗" at bounding box center [652, 455] width 499 height 17
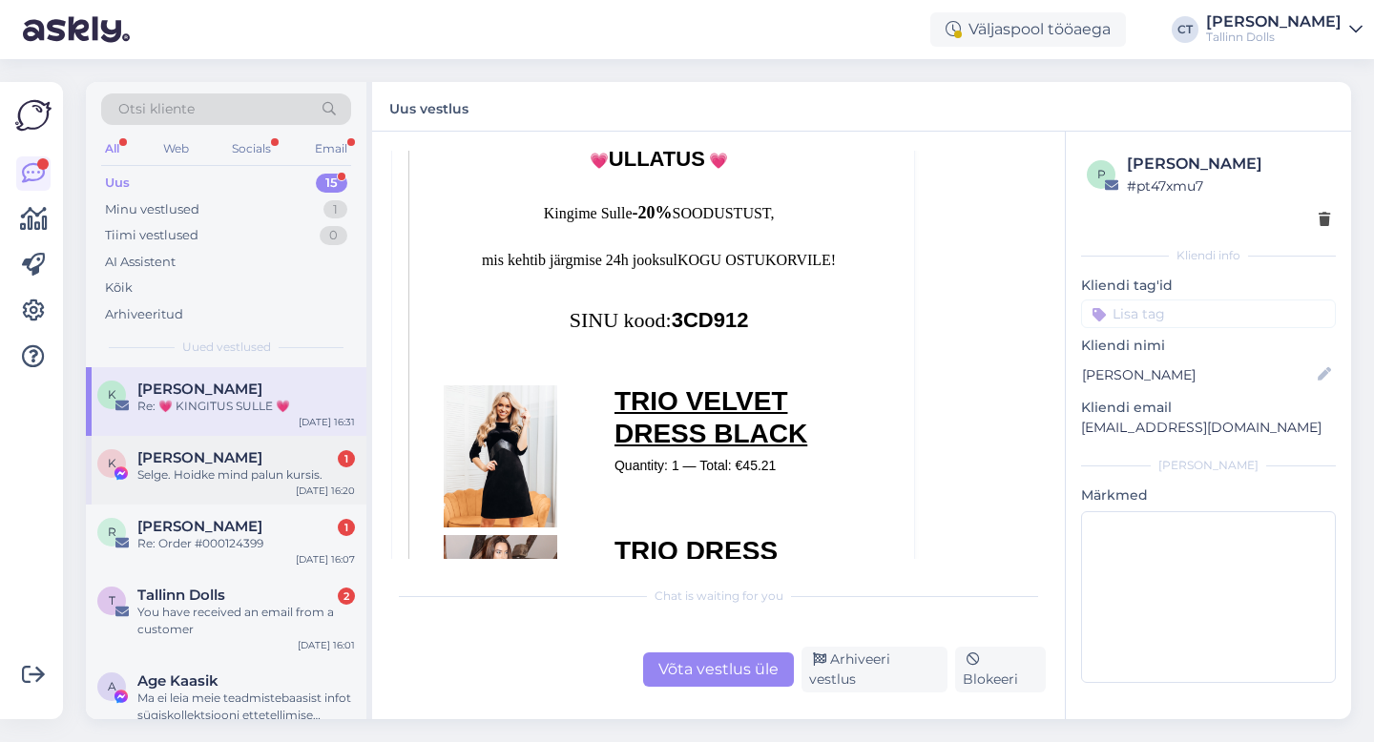
scroll to position [87, 0]
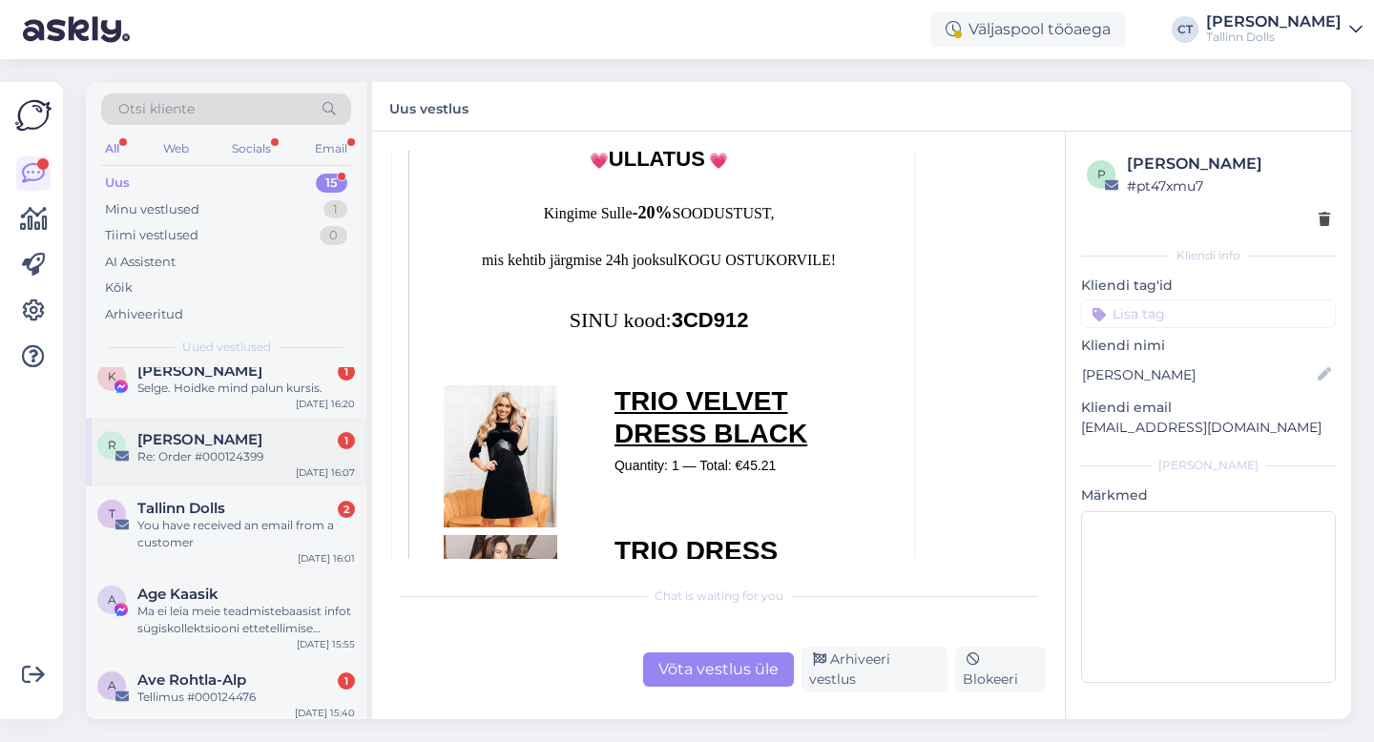
click at [226, 449] on div "Re: Order #000124399" at bounding box center [245, 456] width 217 height 17
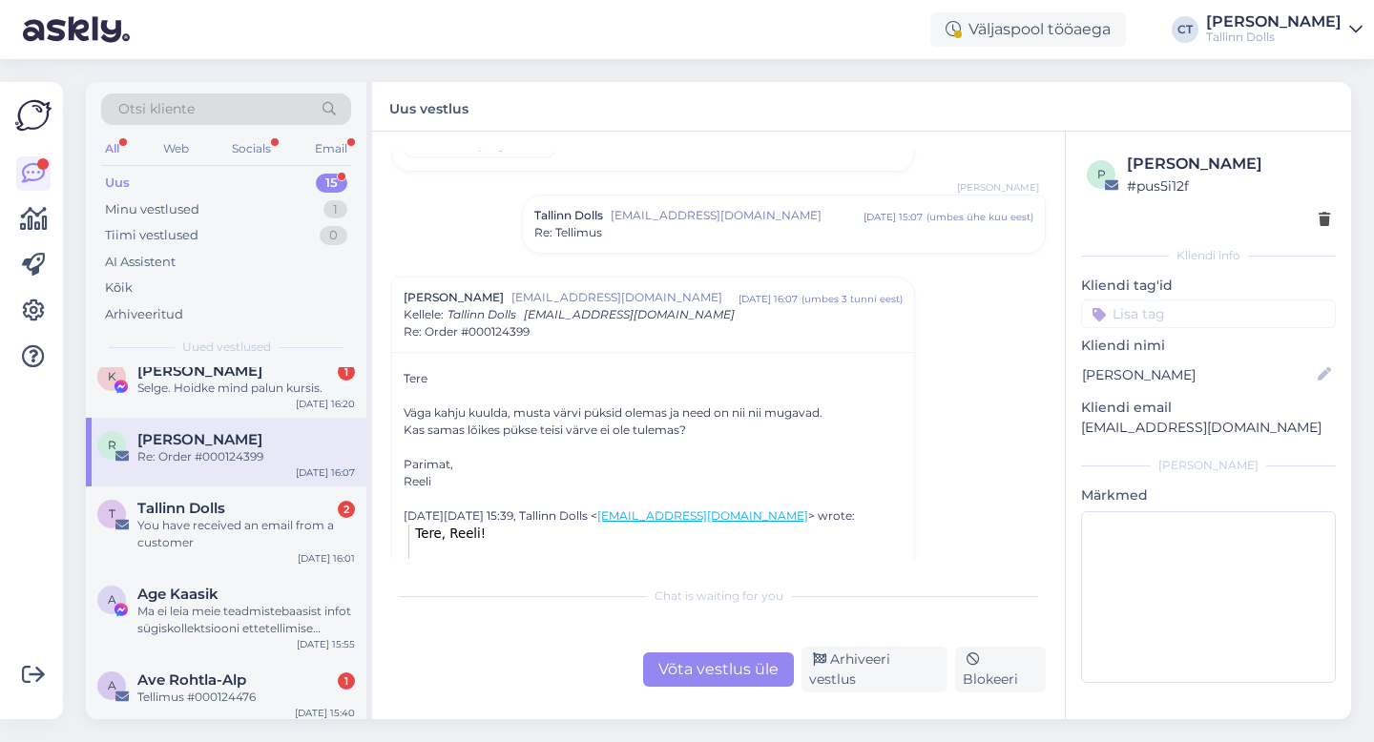
scroll to position [1526, 0]
click at [739, 681] on div "Võta vestlus üle" at bounding box center [718, 669] width 151 height 34
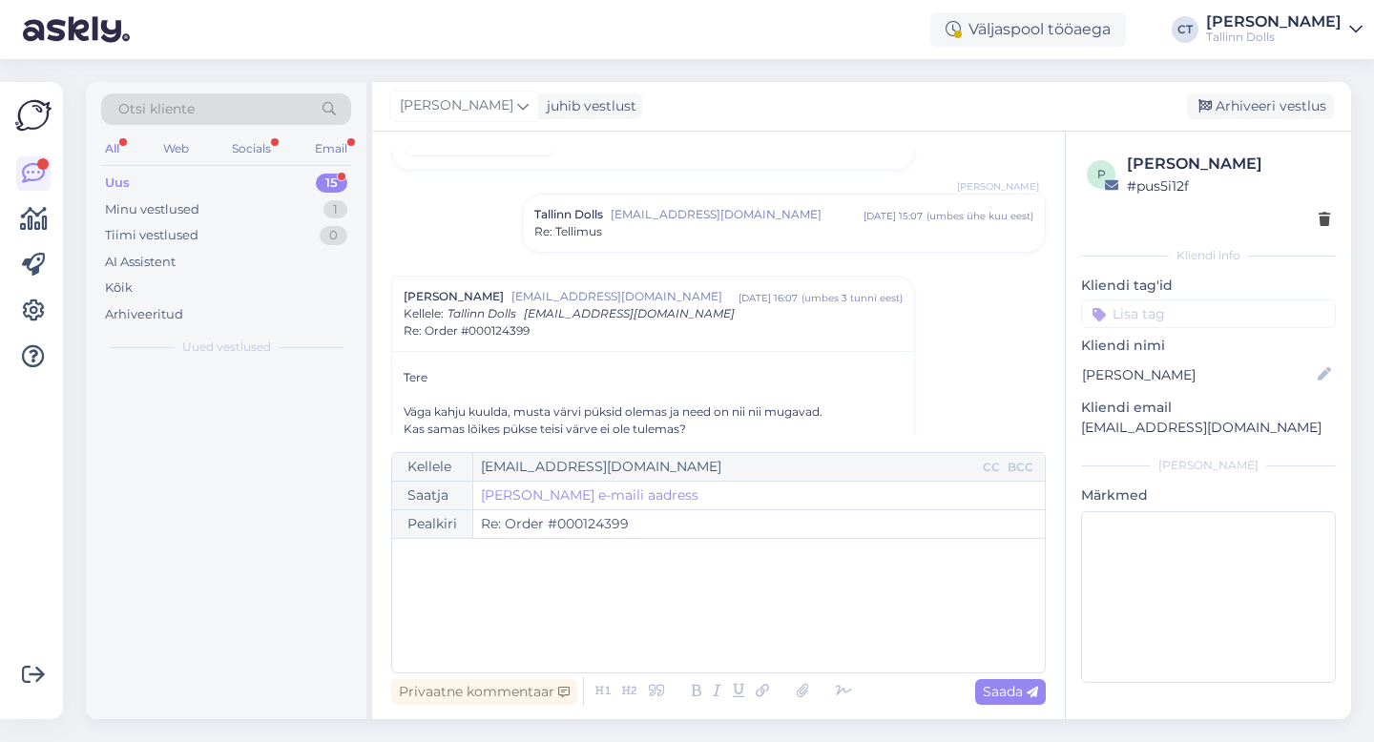
scroll to position [0, 0]
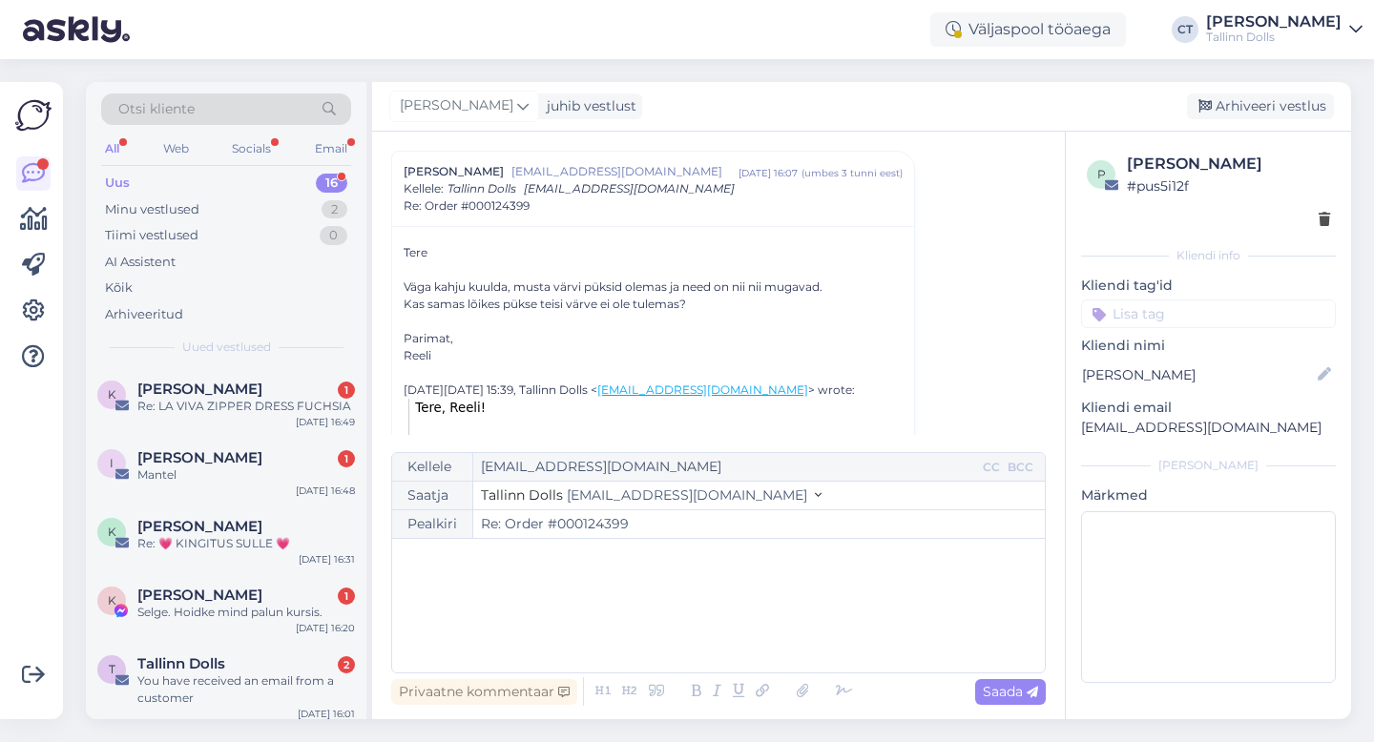
click at [730, 616] on div "﻿" at bounding box center [718, 605] width 633 height 114
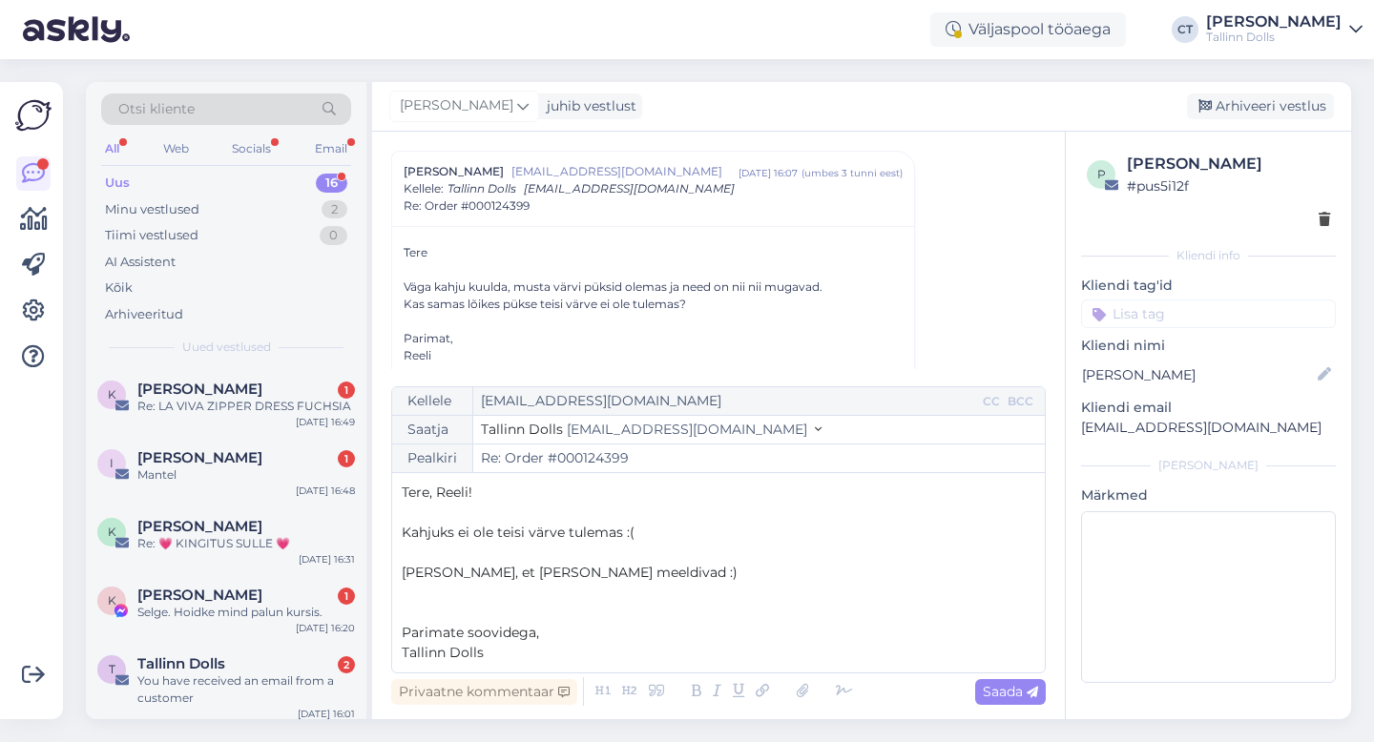
click at [729, 580] on p "[PERSON_NAME], et [PERSON_NAME] meeldivad :)" at bounding box center [718, 573] width 633 height 20
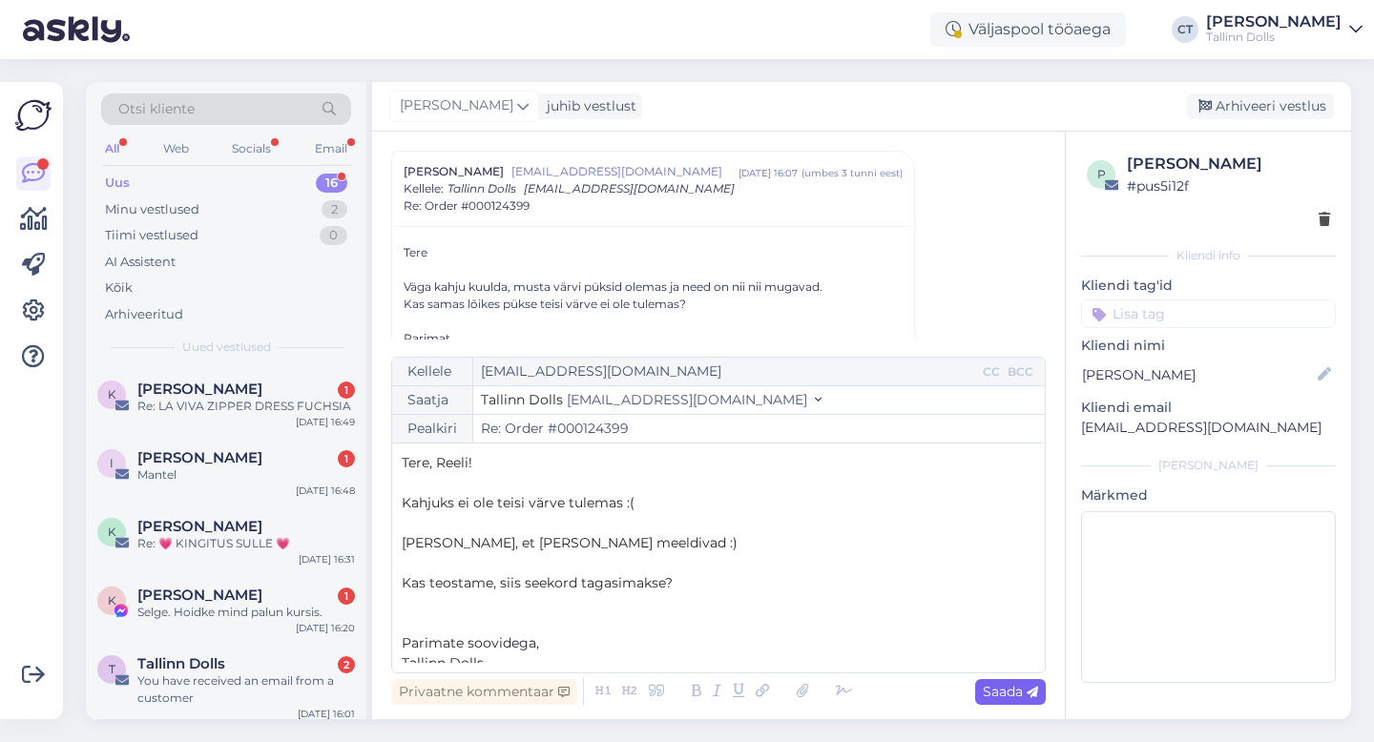
click at [1030, 697] on icon at bounding box center [1031, 692] width 11 height 11
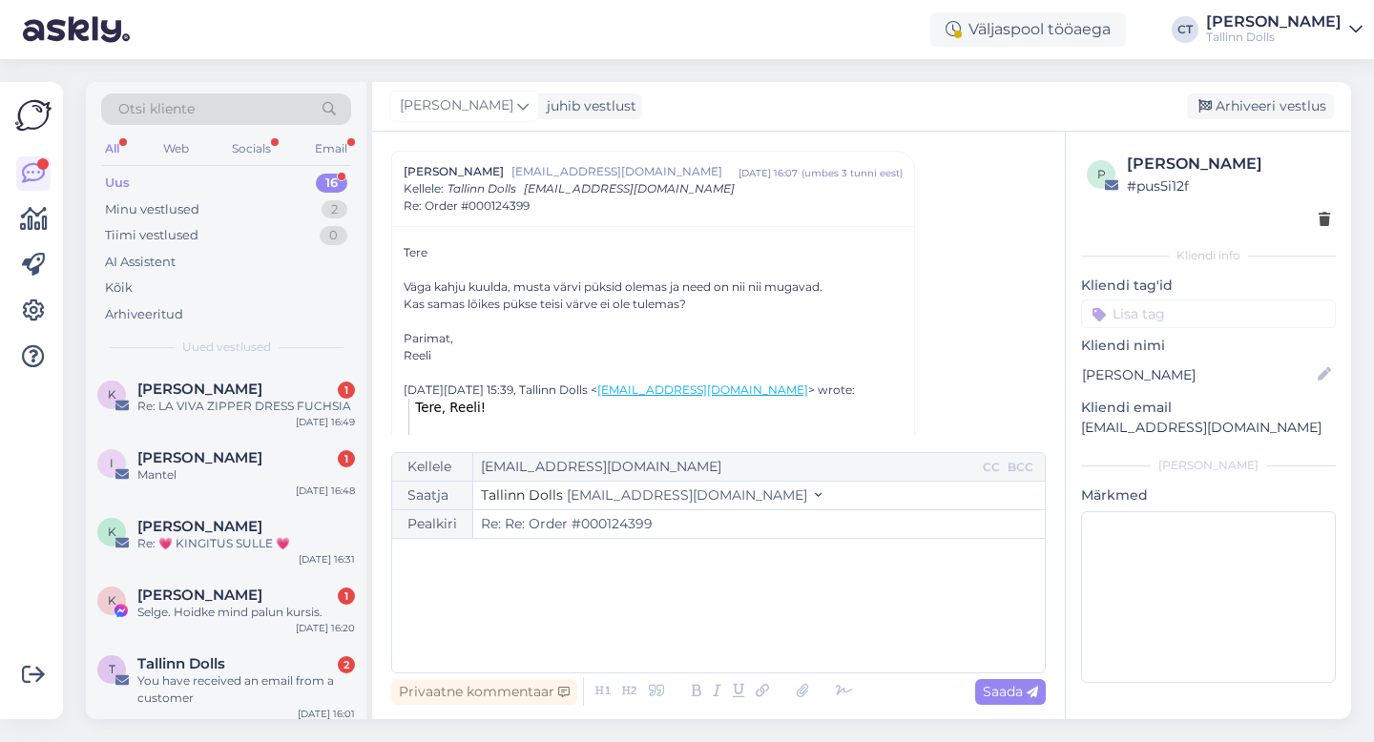
type input "Re: Order #000124399"
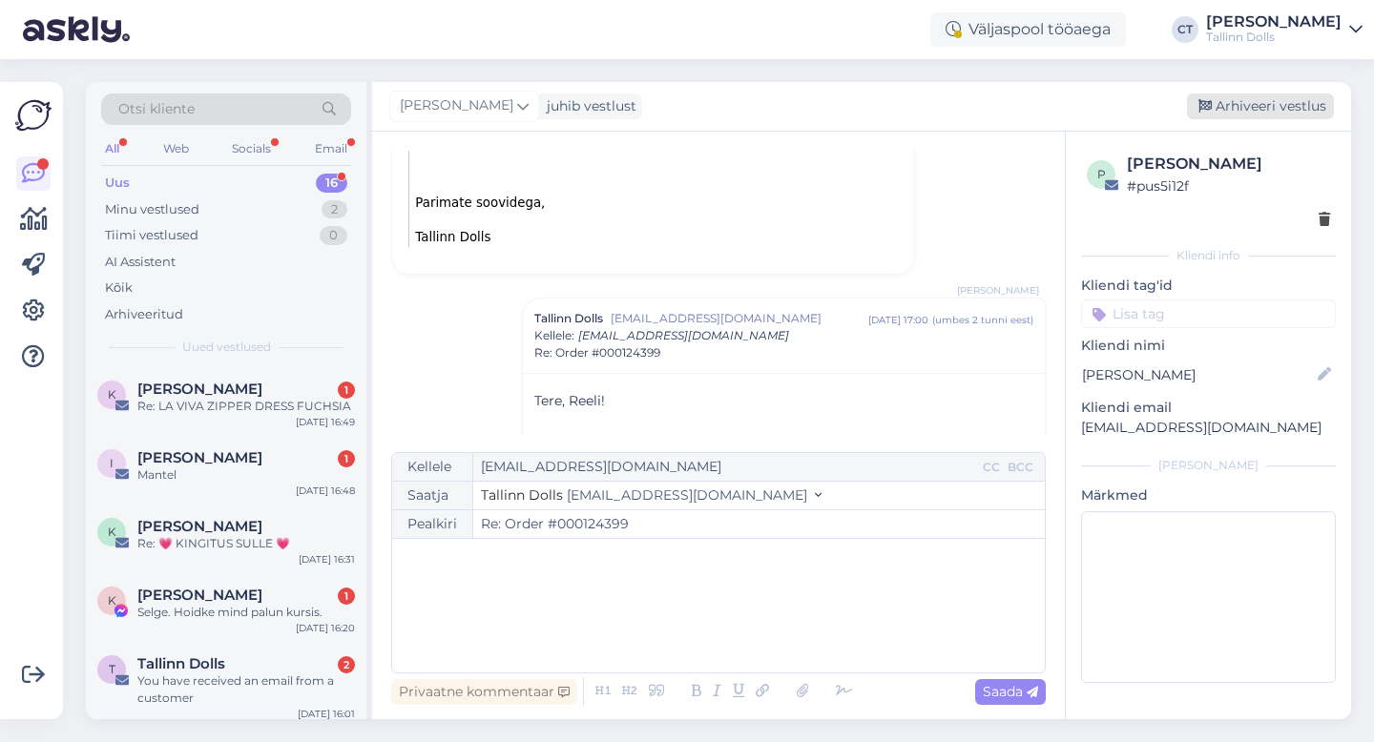
click at [1262, 108] on div "Arhiveeri vestlus" at bounding box center [1260, 106] width 147 height 26
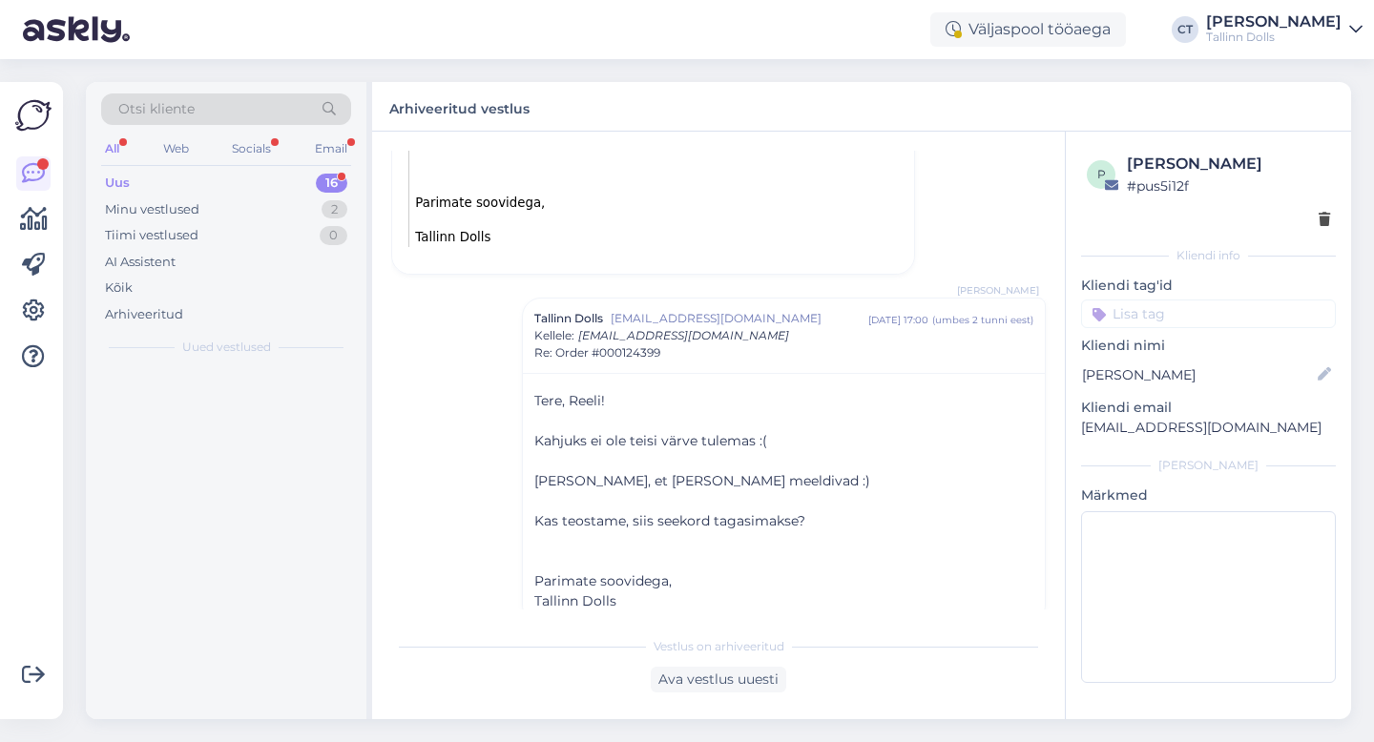
scroll to position [2126, 0]
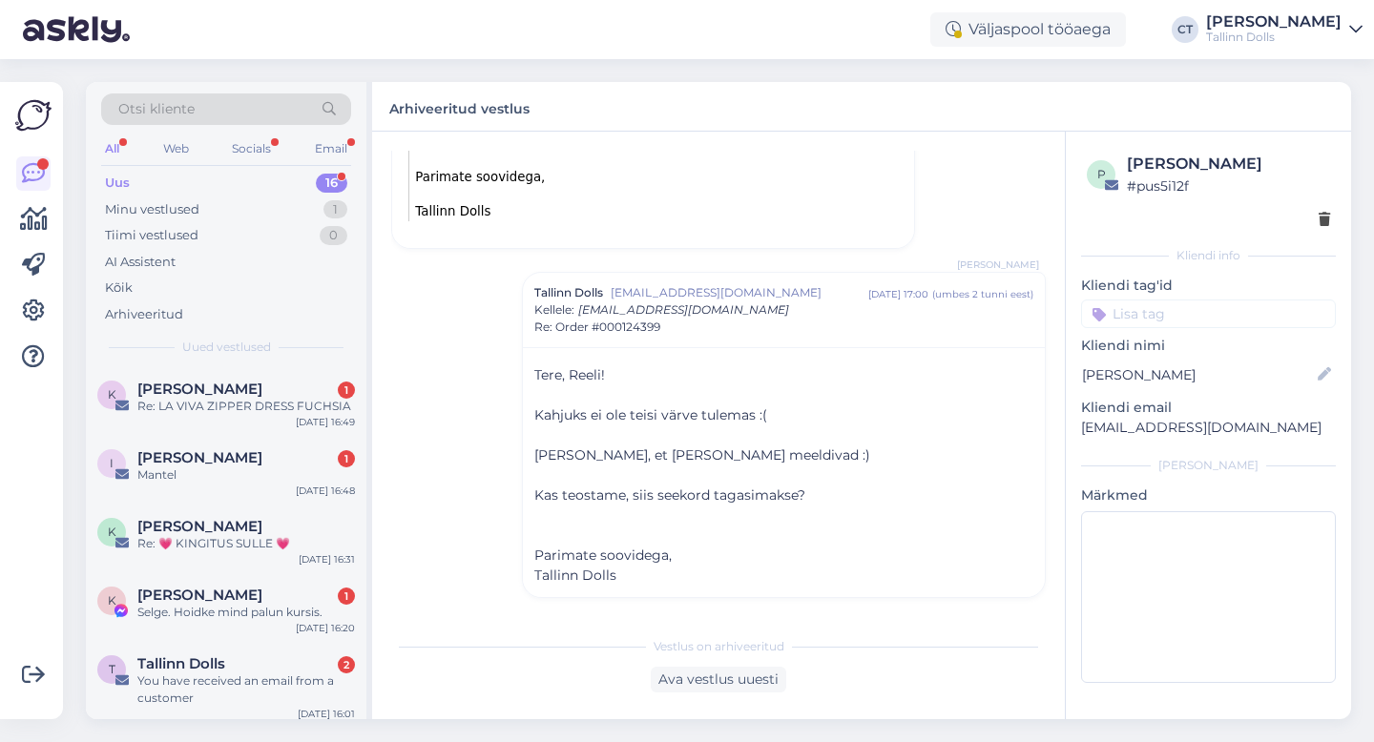
click at [189, 422] on div "K [PERSON_NAME] Viisimaa 1 Re: LA VIVA ZIPPER DRESS FUCHSIA [DATE] 16:49" at bounding box center [226, 401] width 280 height 69
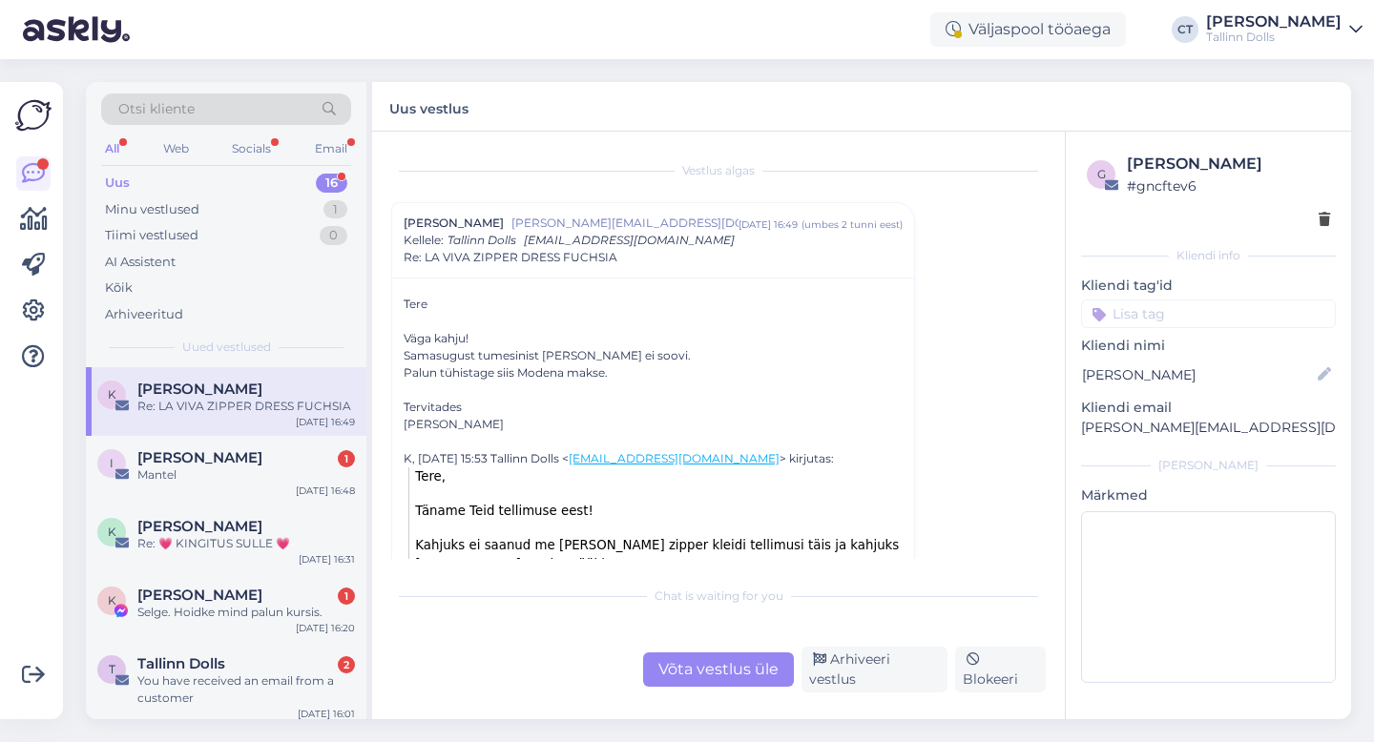
scroll to position [13, 0]
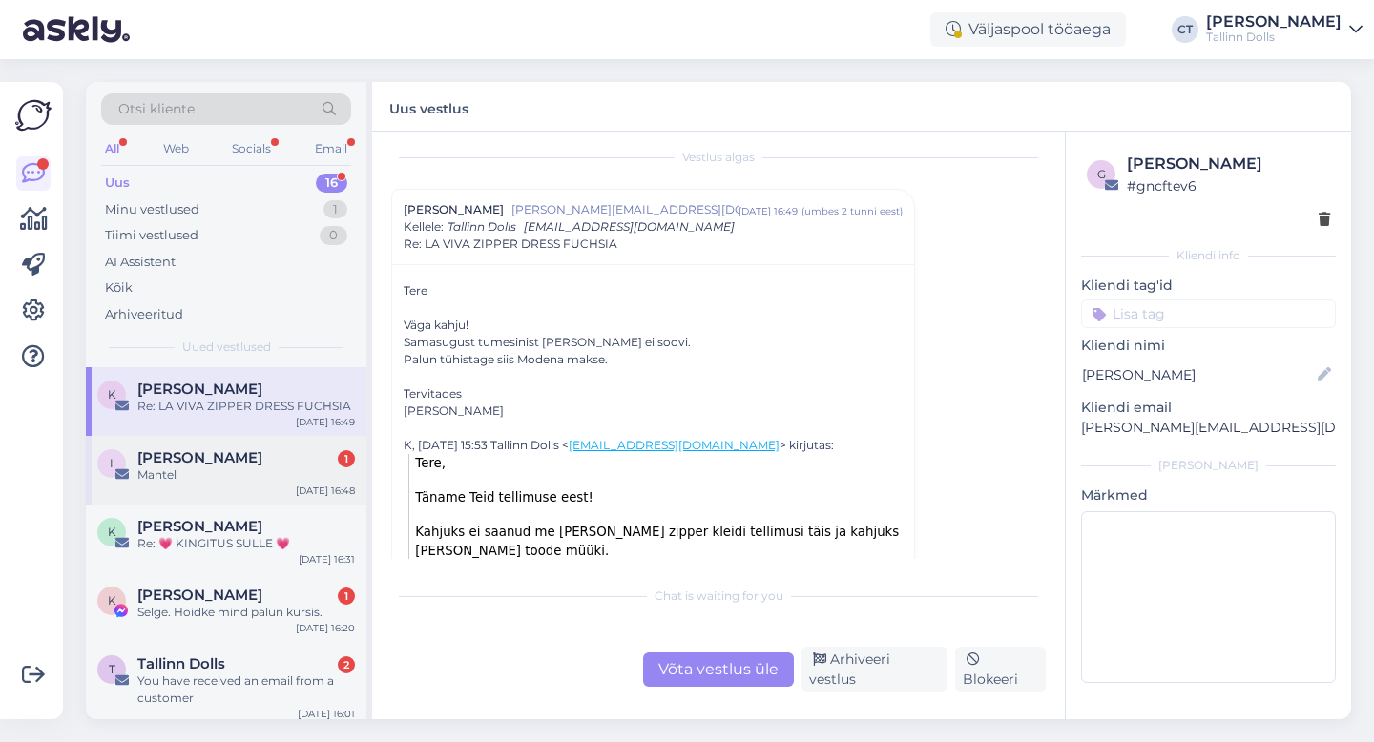
click at [248, 482] on div "Mantel" at bounding box center [245, 474] width 217 height 17
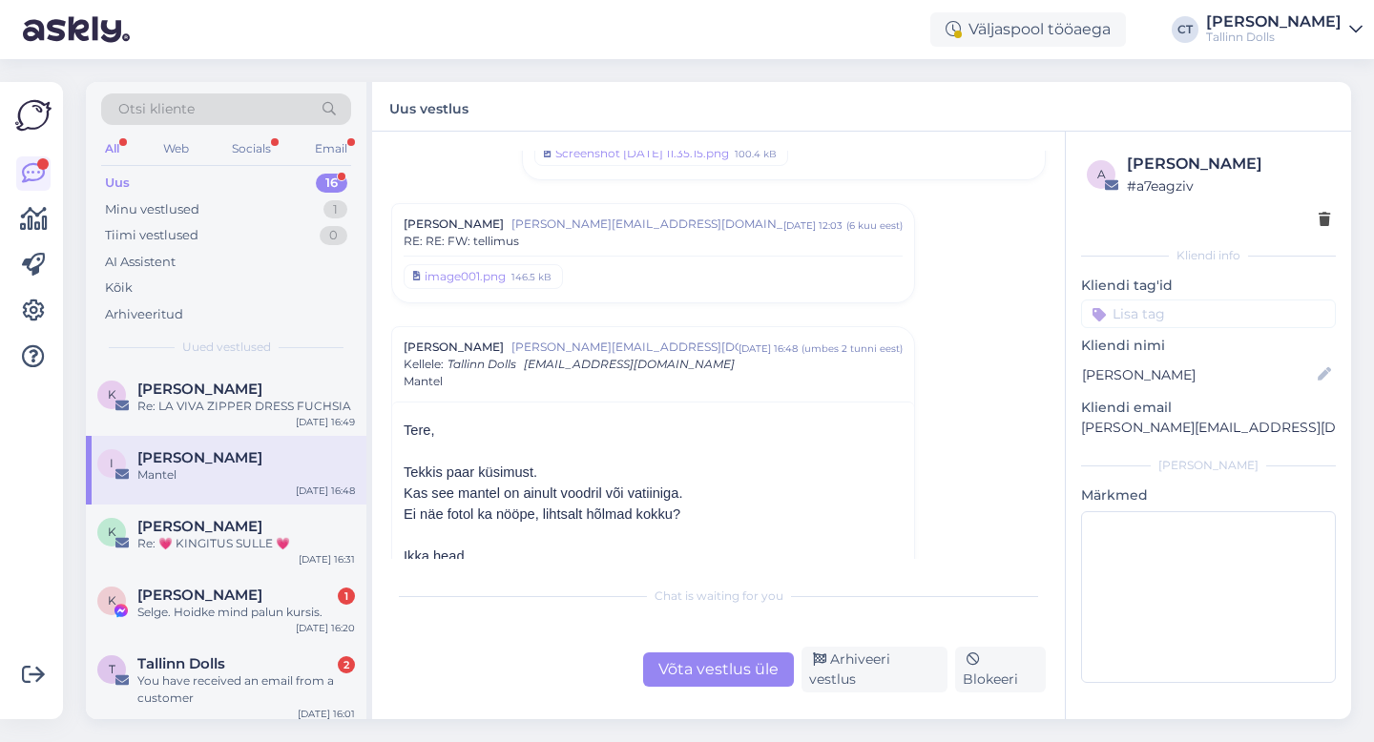
scroll to position [982, 0]
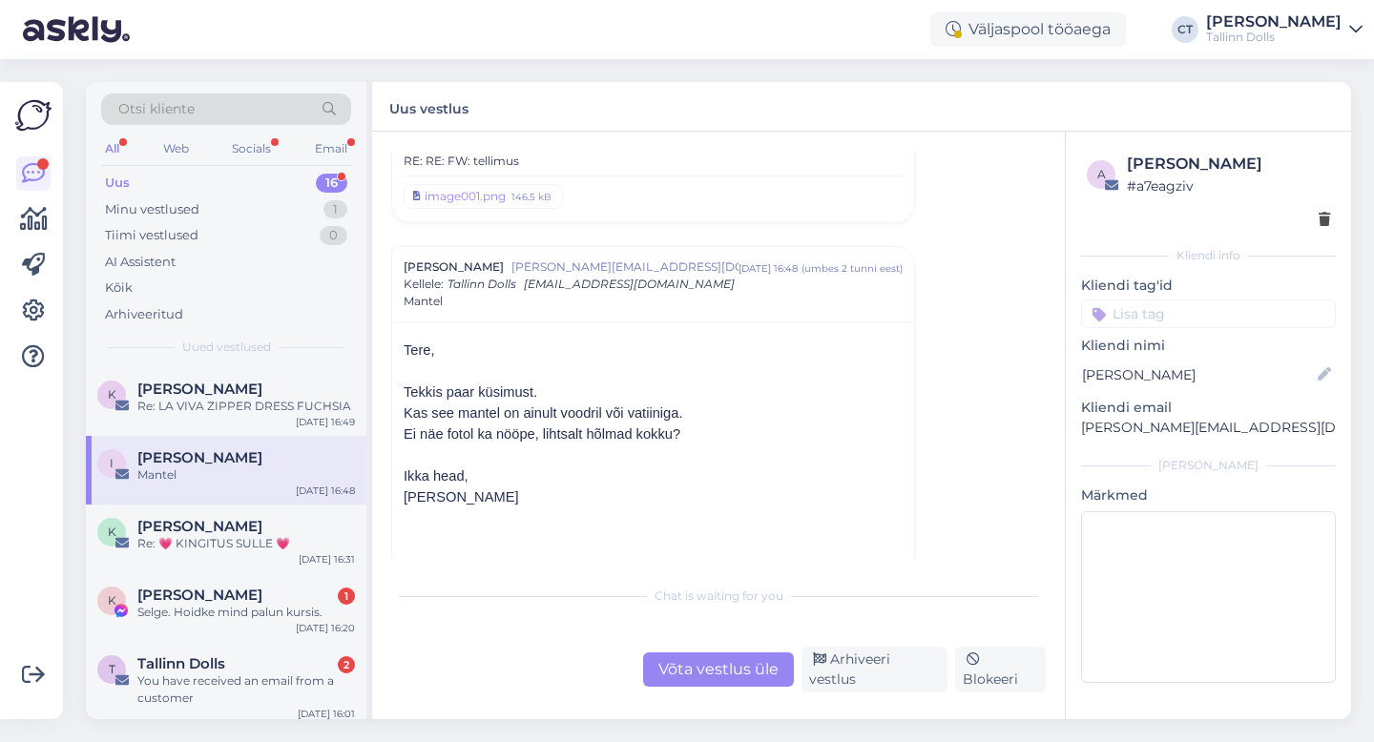
click at [706, 671] on div "Võta vestlus üle" at bounding box center [718, 669] width 151 height 34
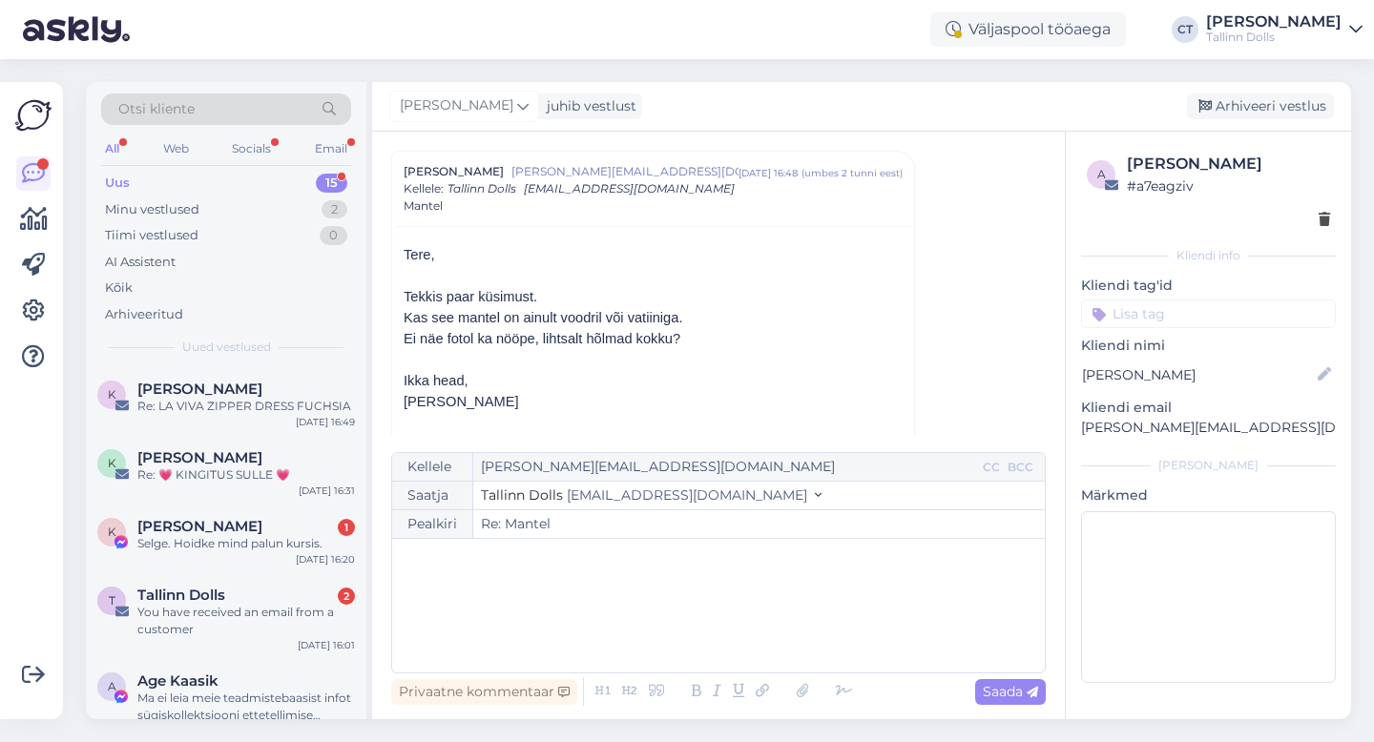
click at [706, 635] on div "﻿" at bounding box center [718, 605] width 633 height 114
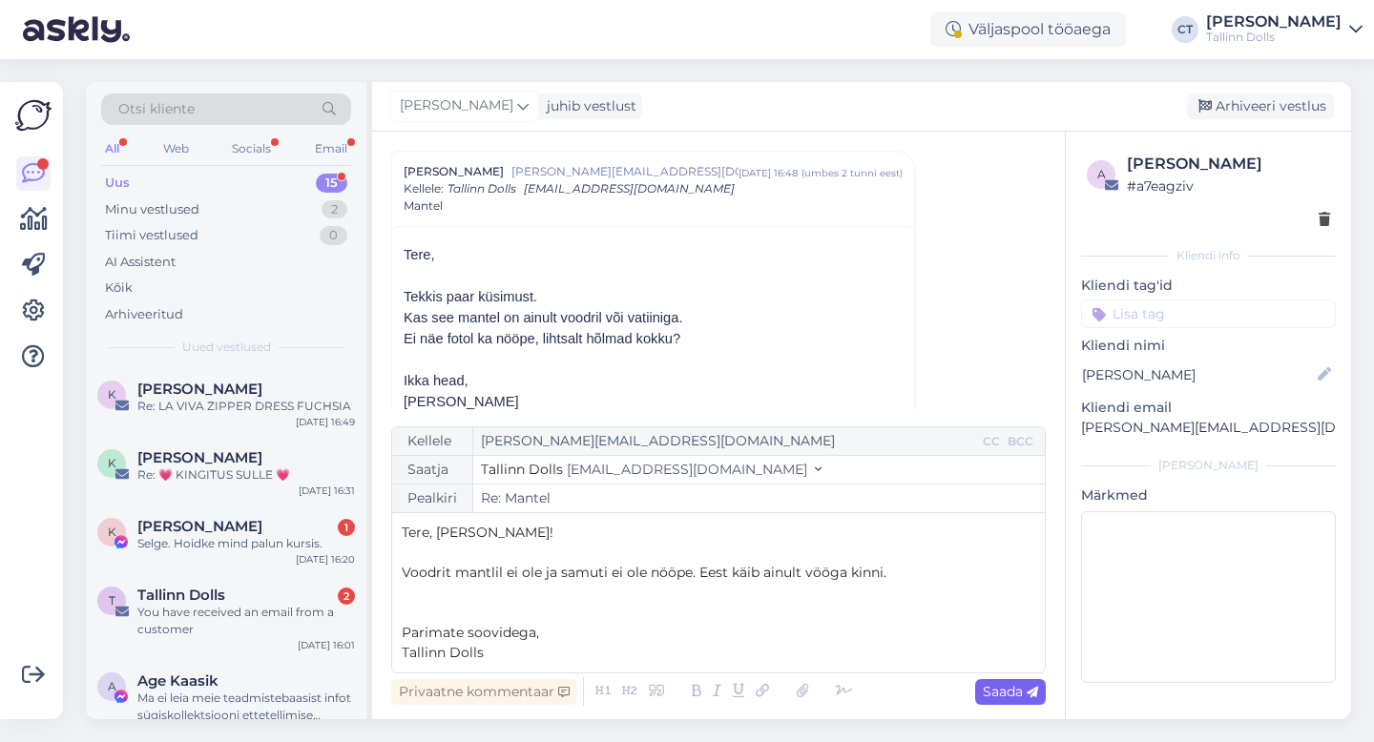
click at [998, 694] on span "Saada" at bounding box center [1009, 691] width 55 height 17
type input "Re: Re: Mantel"
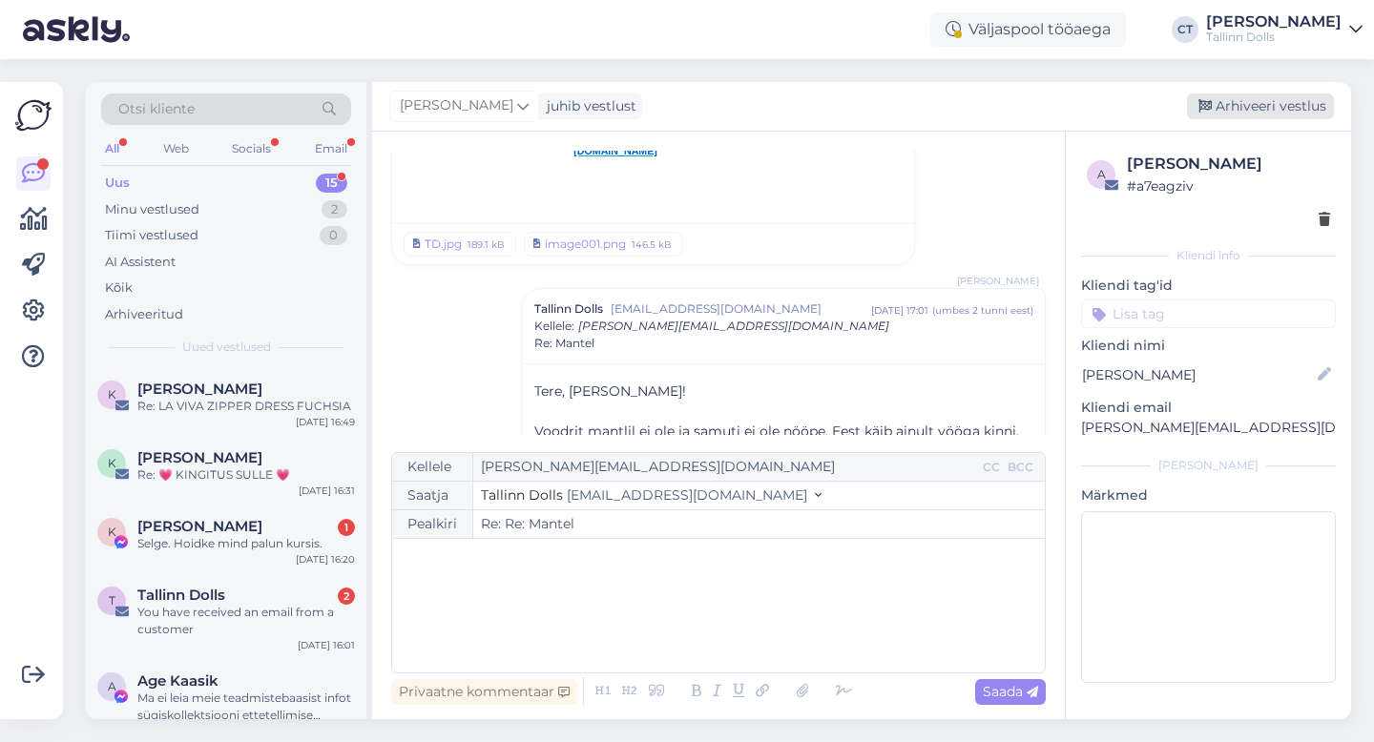
click at [1263, 114] on div "Arhiveeri vestlus" at bounding box center [1260, 106] width 147 height 26
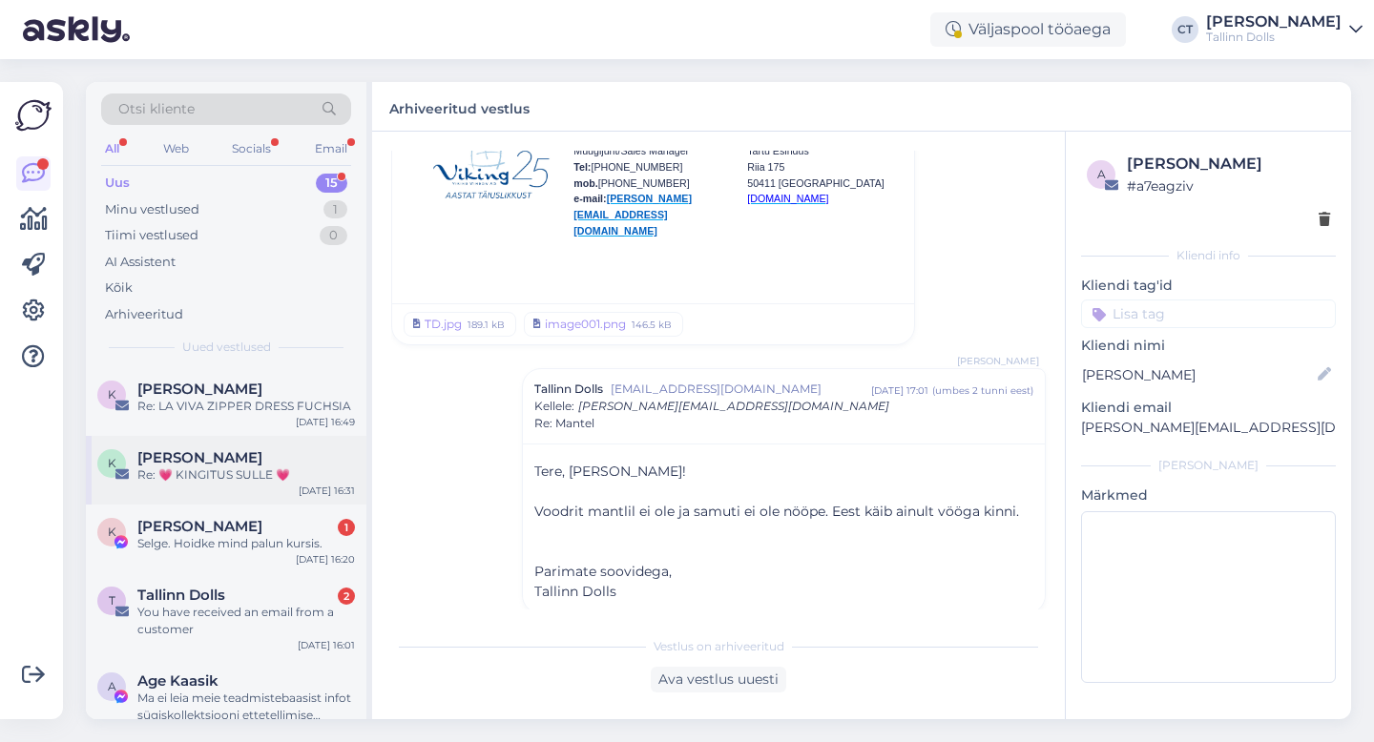
click at [254, 486] on div "K [PERSON_NAME] Re: 💗 KINGITUS SULLE 💗 [DATE] 16:31" at bounding box center [226, 470] width 280 height 69
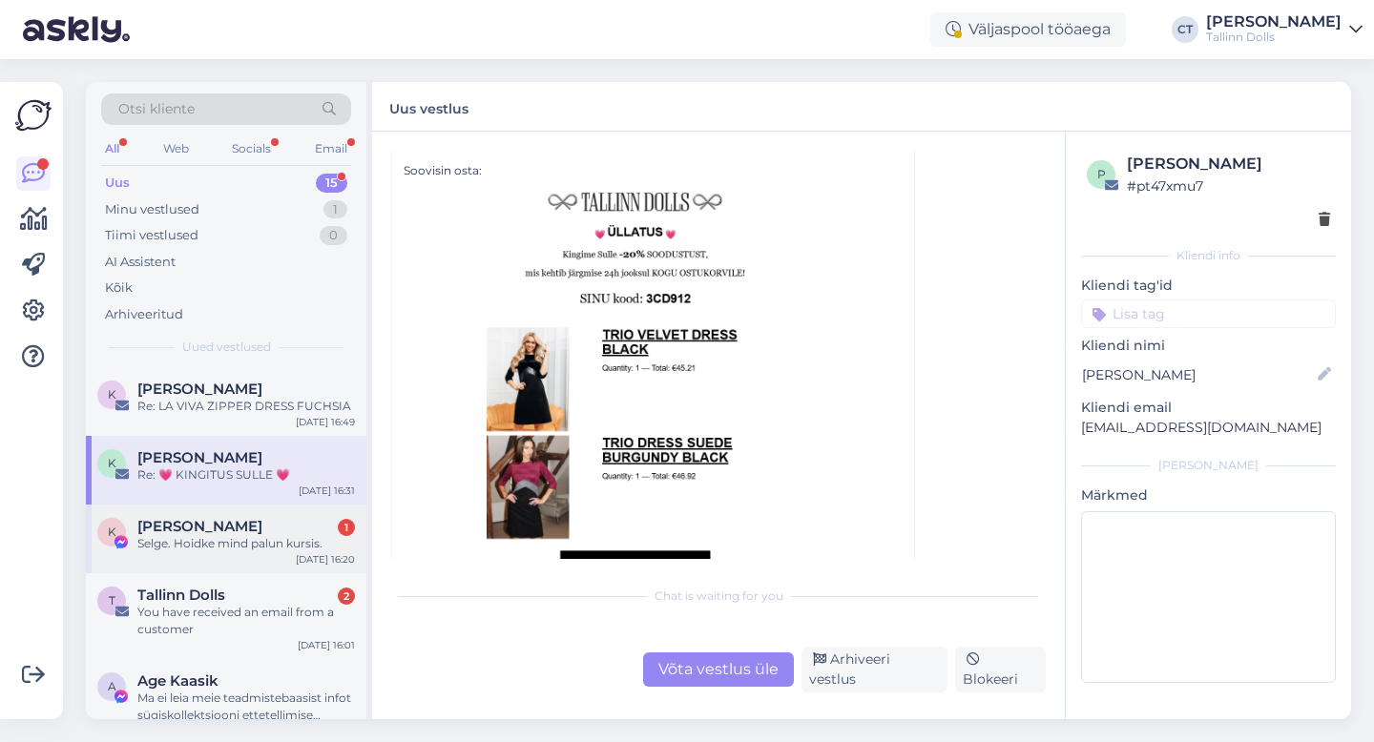
click at [241, 566] on div "K [PERSON_NAME] 1 Selge. Hoidke mind palun kursis. [DATE] 16:20" at bounding box center [226, 539] width 280 height 69
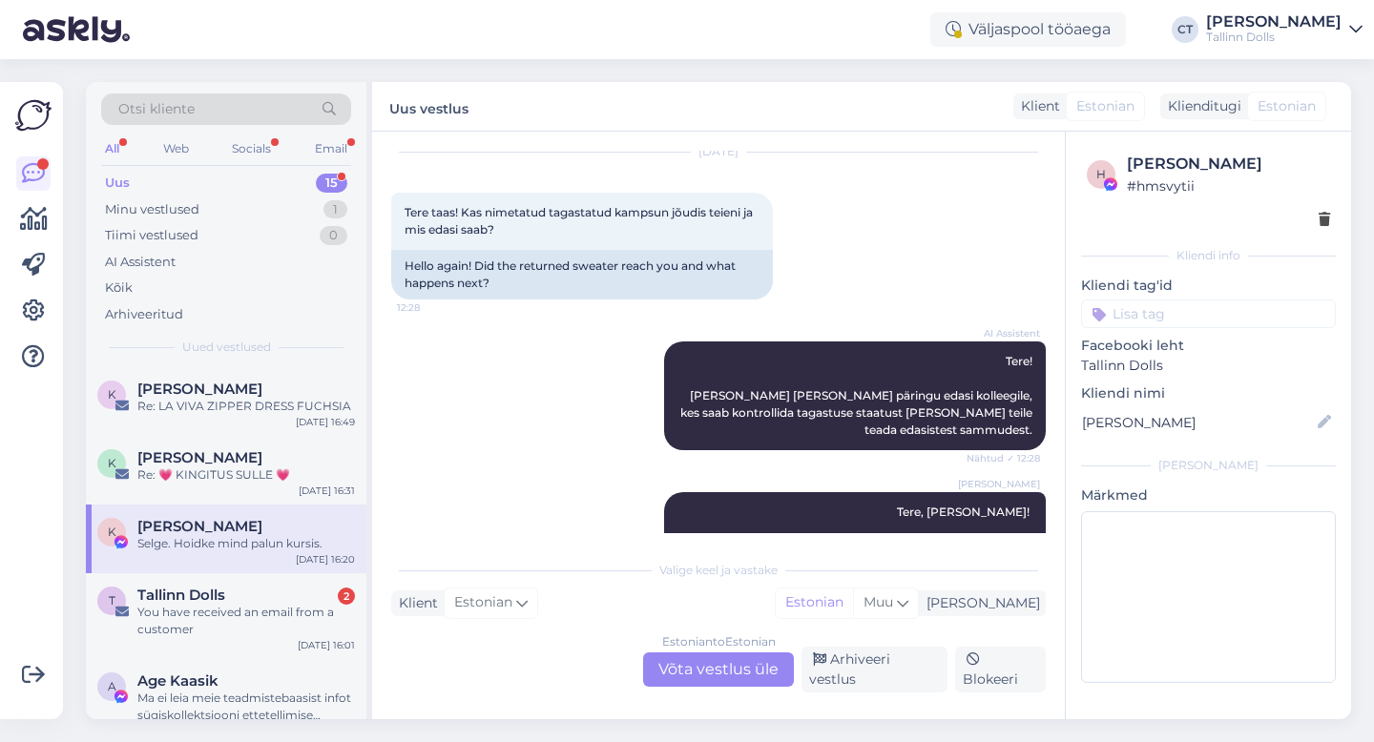
scroll to position [3132, 0]
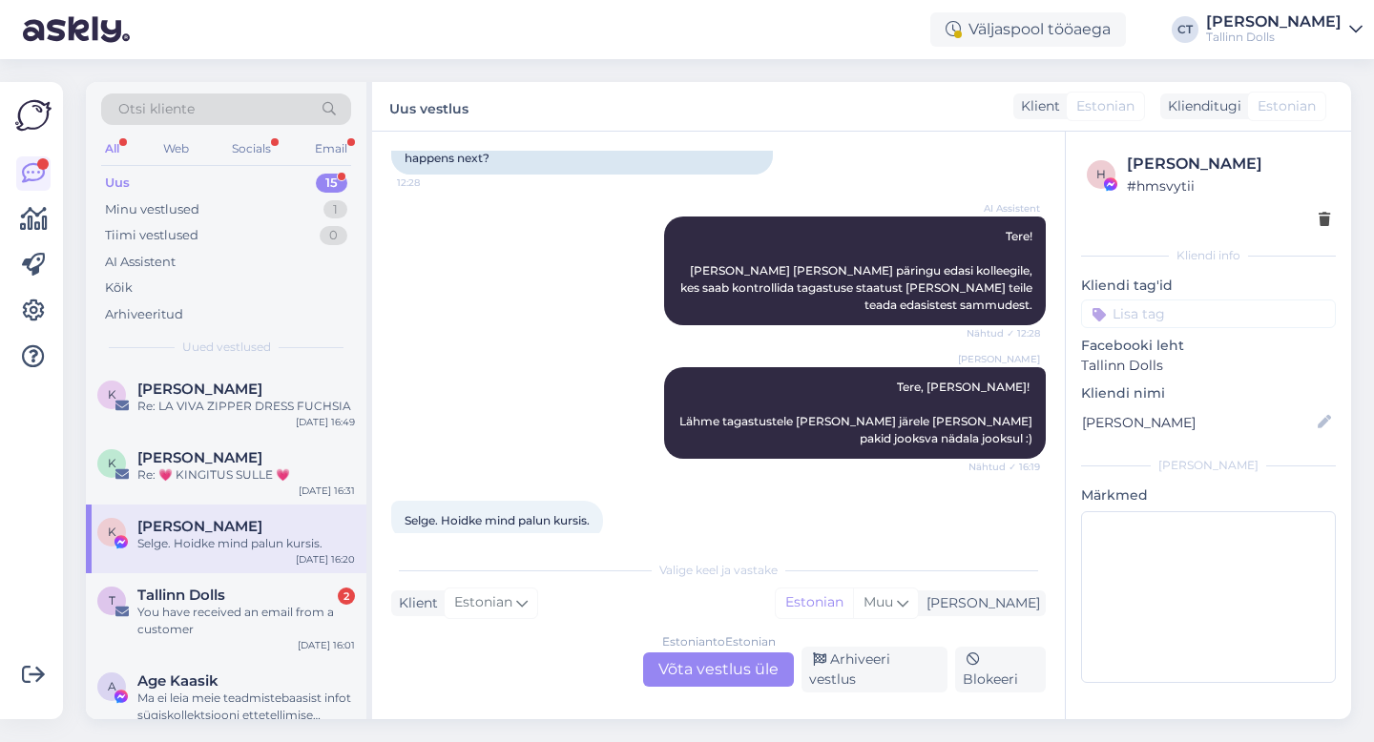
click at [747, 670] on div "Estonian to Estonian Võta vestlus üle" at bounding box center [718, 669] width 151 height 34
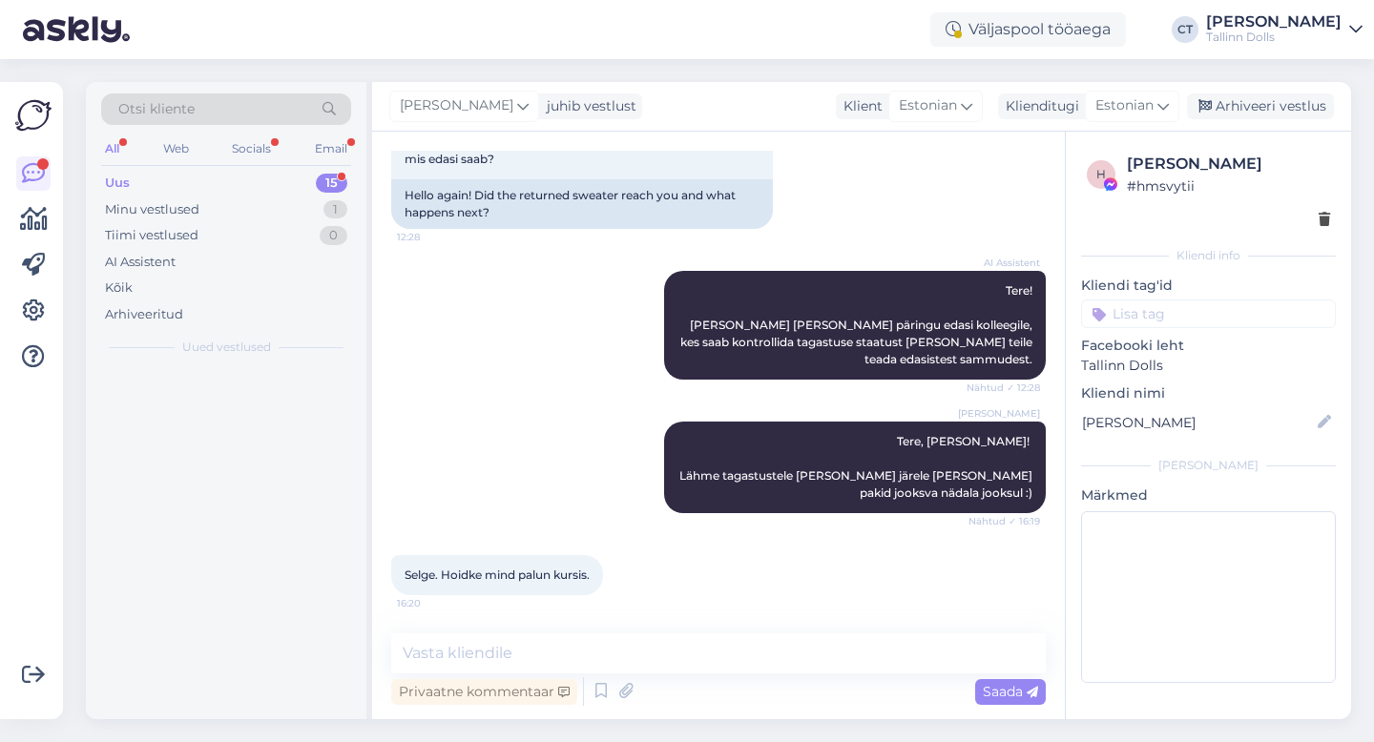
scroll to position [3060, 0]
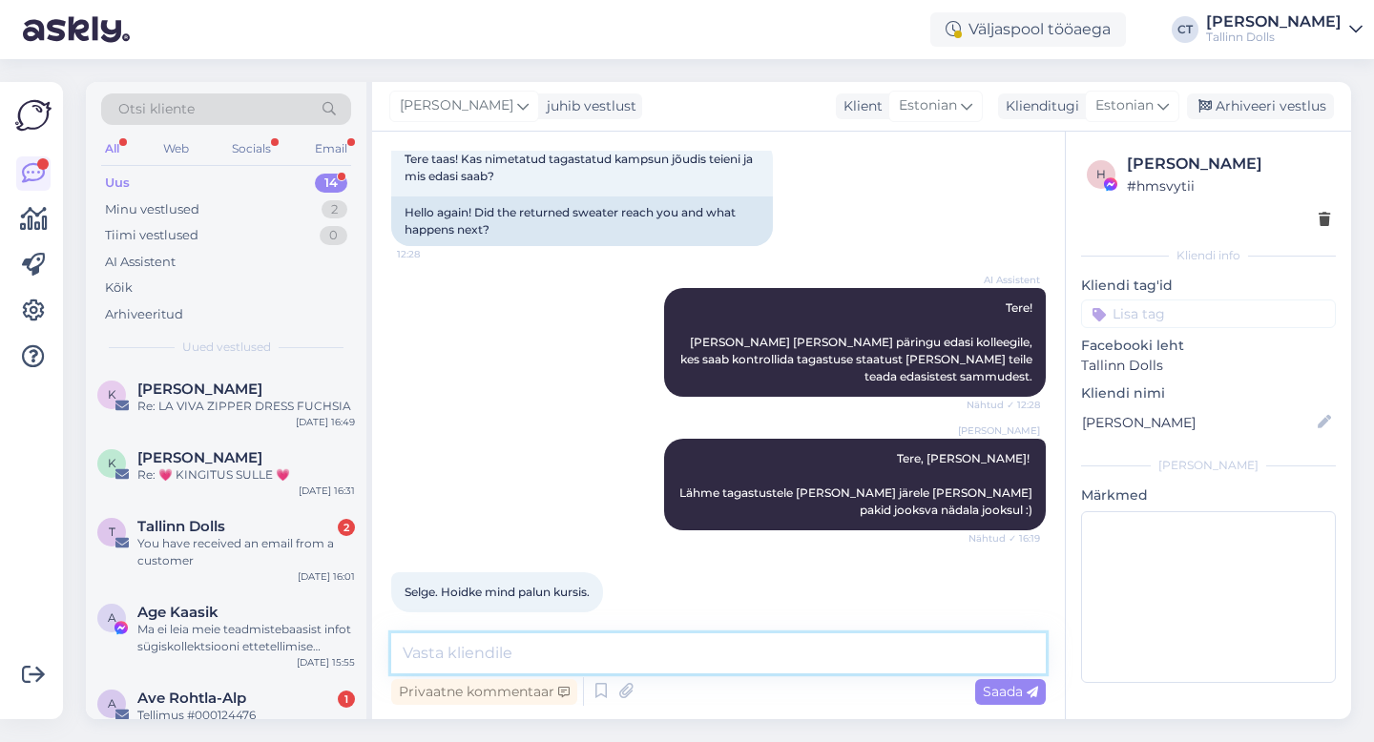
click at [757, 643] on textarea at bounding box center [718, 653] width 654 height 40
type textarea "Teeme nii :)"
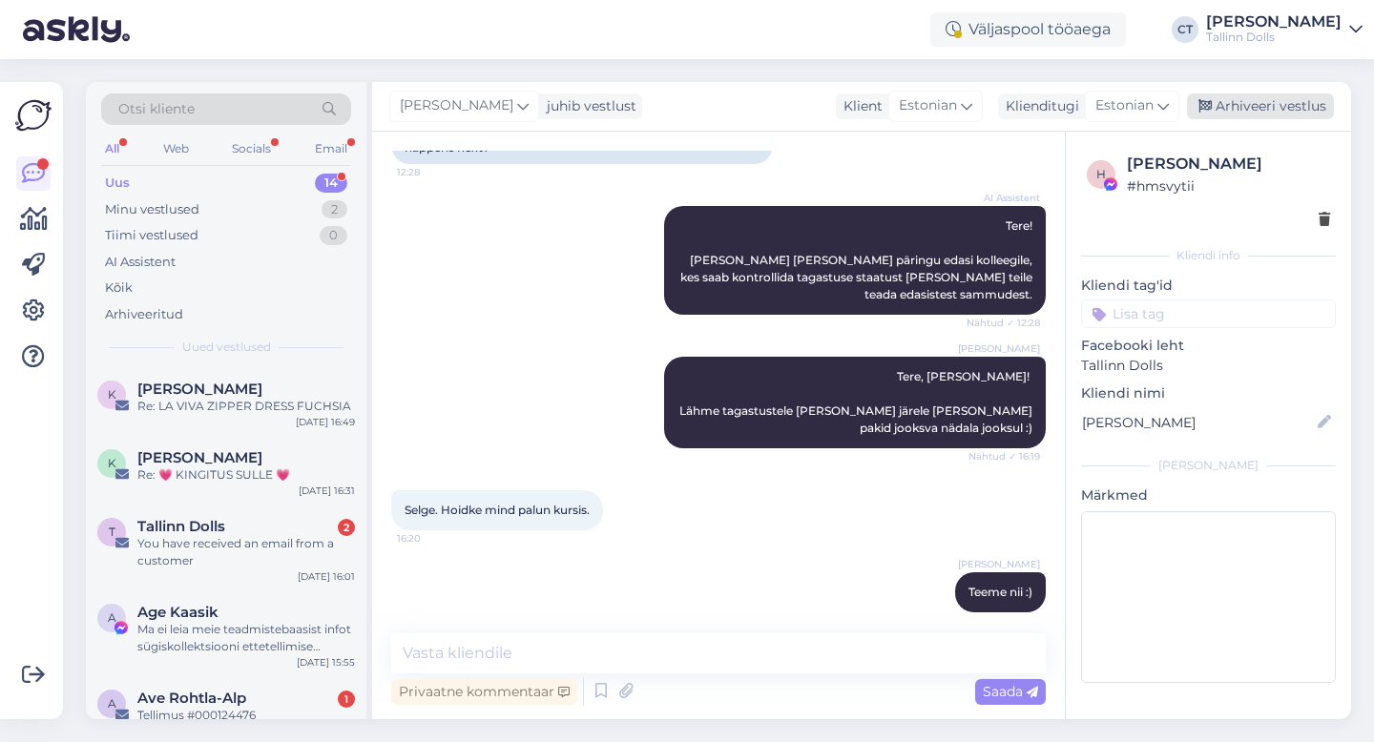
click at [1242, 105] on div "Arhiveeri vestlus" at bounding box center [1260, 106] width 147 height 26
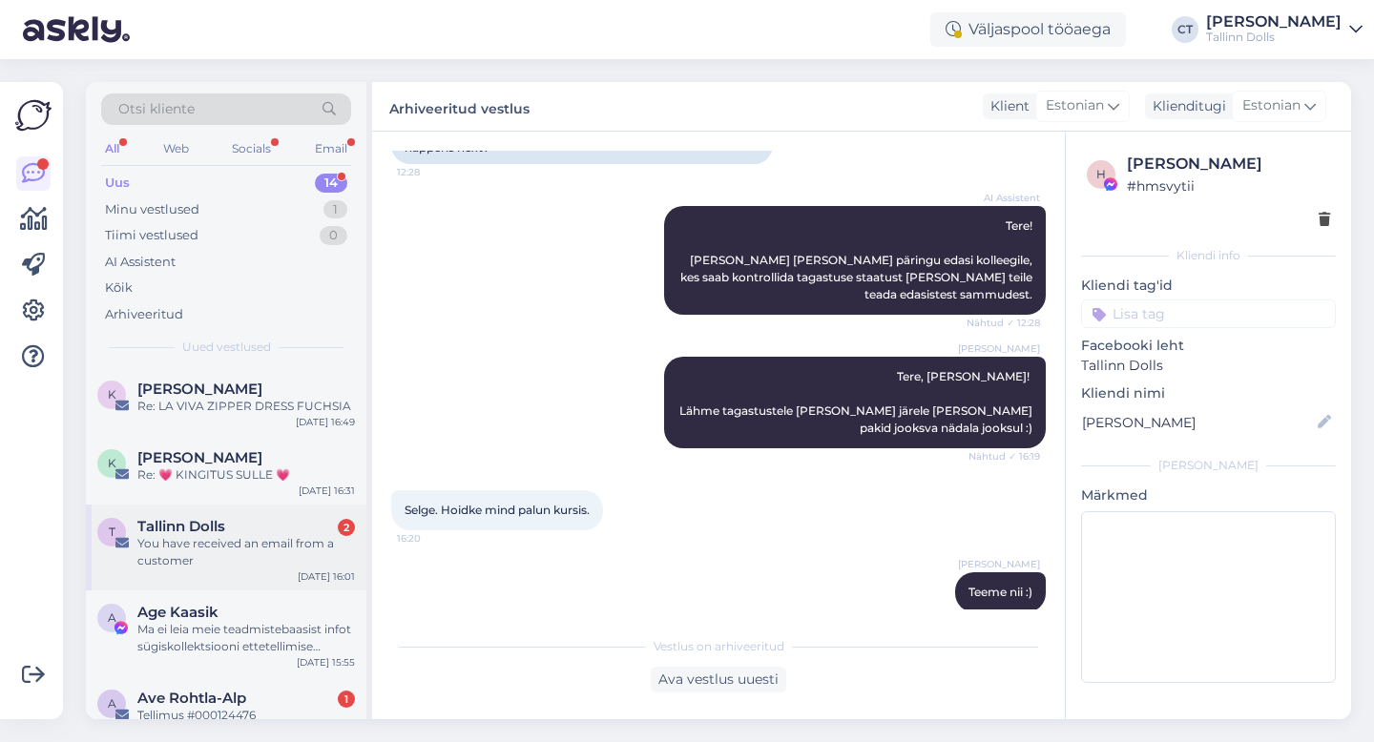
click at [219, 511] on div "T Tallinn Dolls 2 You have received an email from a customer [DATE] 16:01" at bounding box center [226, 548] width 280 height 86
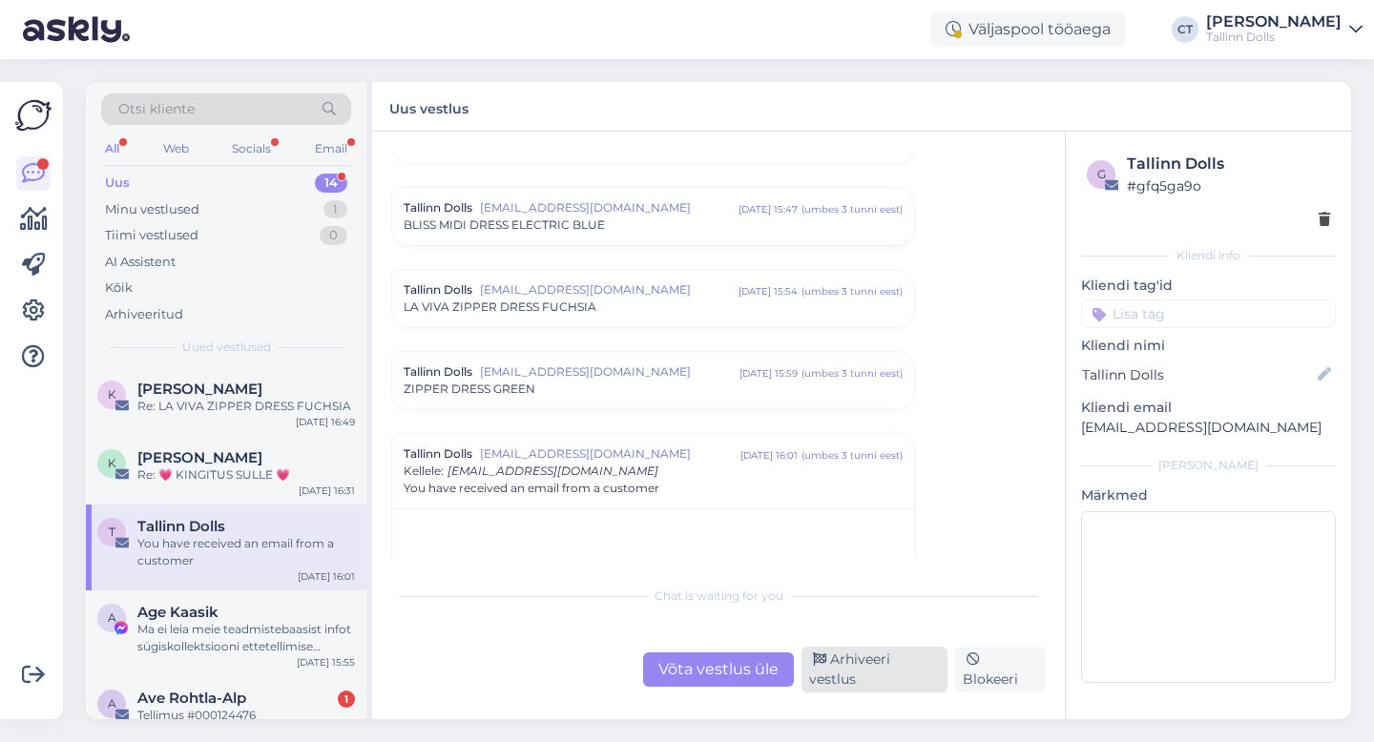
click at [866, 673] on div "Arhiveeri vestlus" at bounding box center [874, 670] width 146 height 46
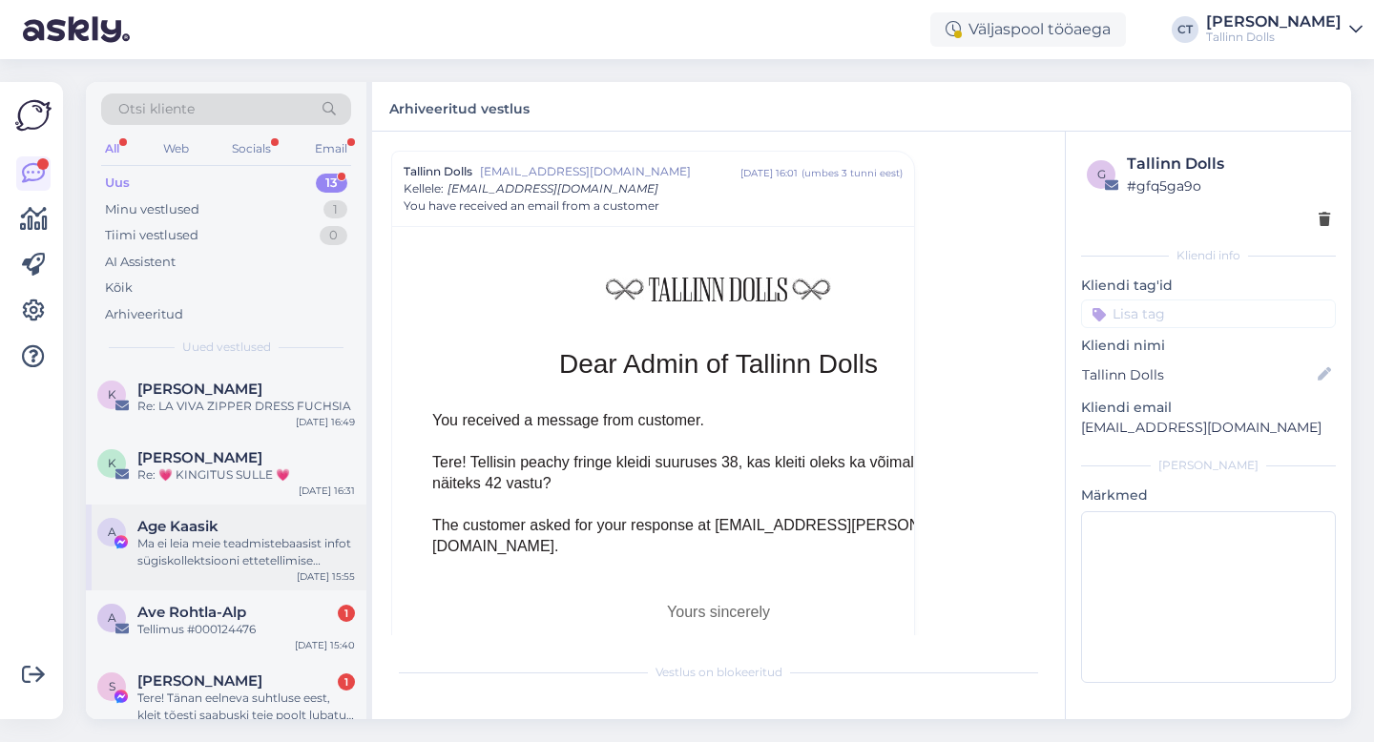
click at [236, 559] on div "Ma ei leia meie teadmistebaasist infot sügiskollektsiooni ettetellimise tingimu…" at bounding box center [245, 552] width 217 height 34
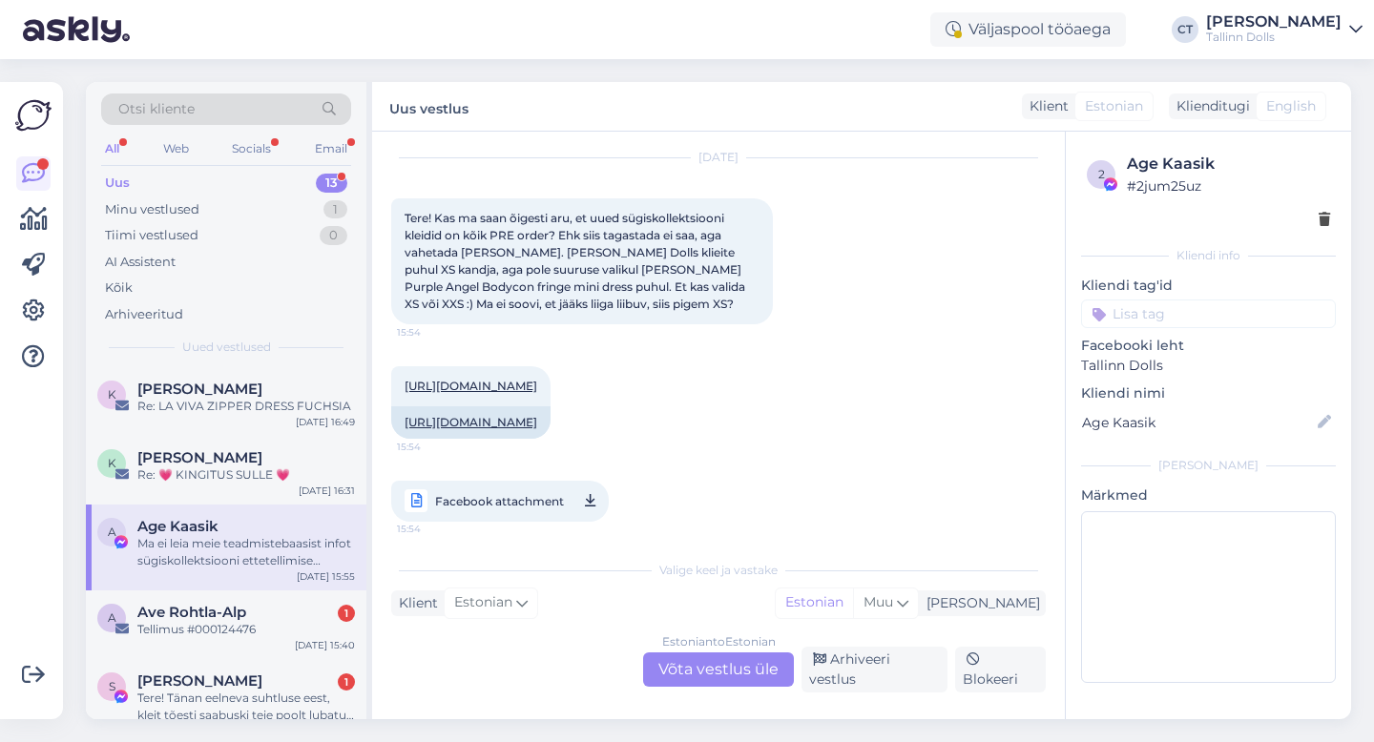
scroll to position [52, 0]
click at [729, 670] on div "Estonian to Estonian Võta vestlus üle" at bounding box center [718, 669] width 151 height 34
click at [748, 651] on div "Estonian to Estonian" at bounding box center [719, 641] width 114 height 17
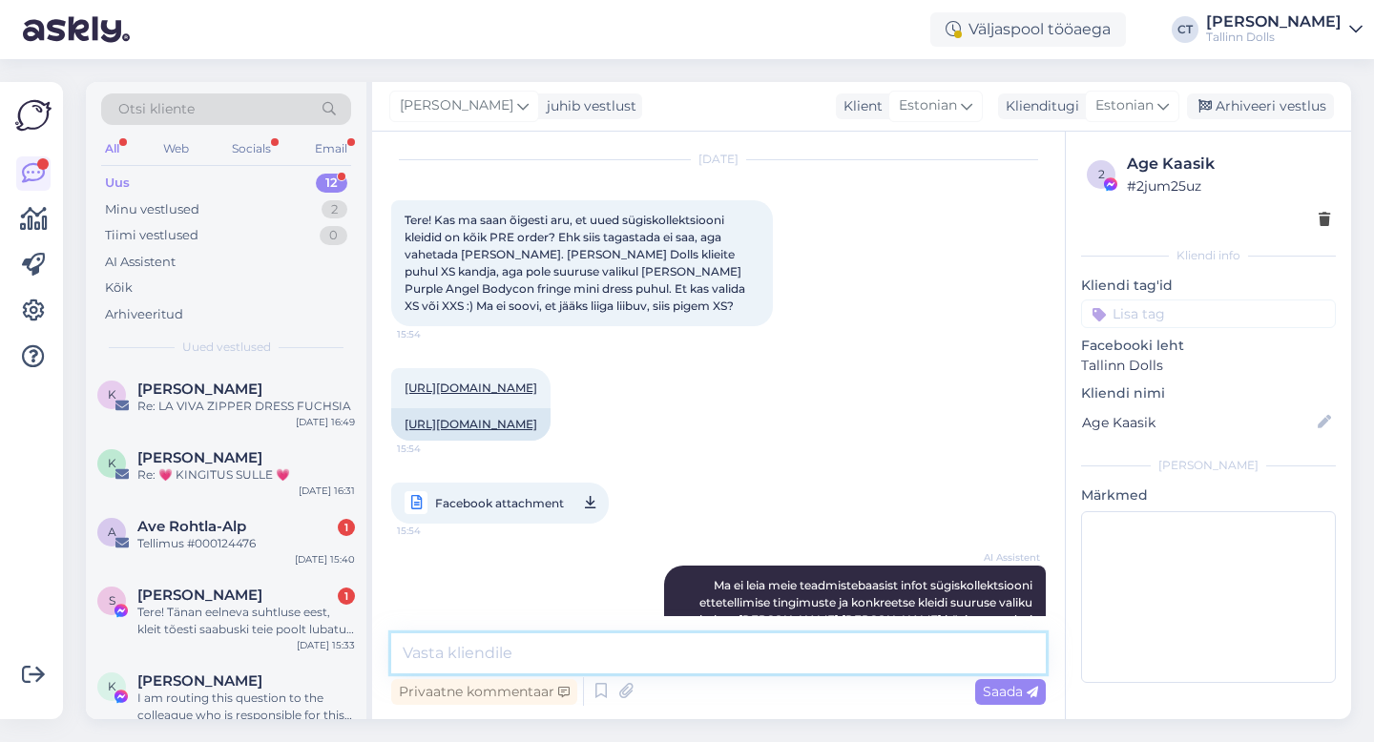
click at [748, 655] on textarea at bounding box center [718, 653] width 654 height 40
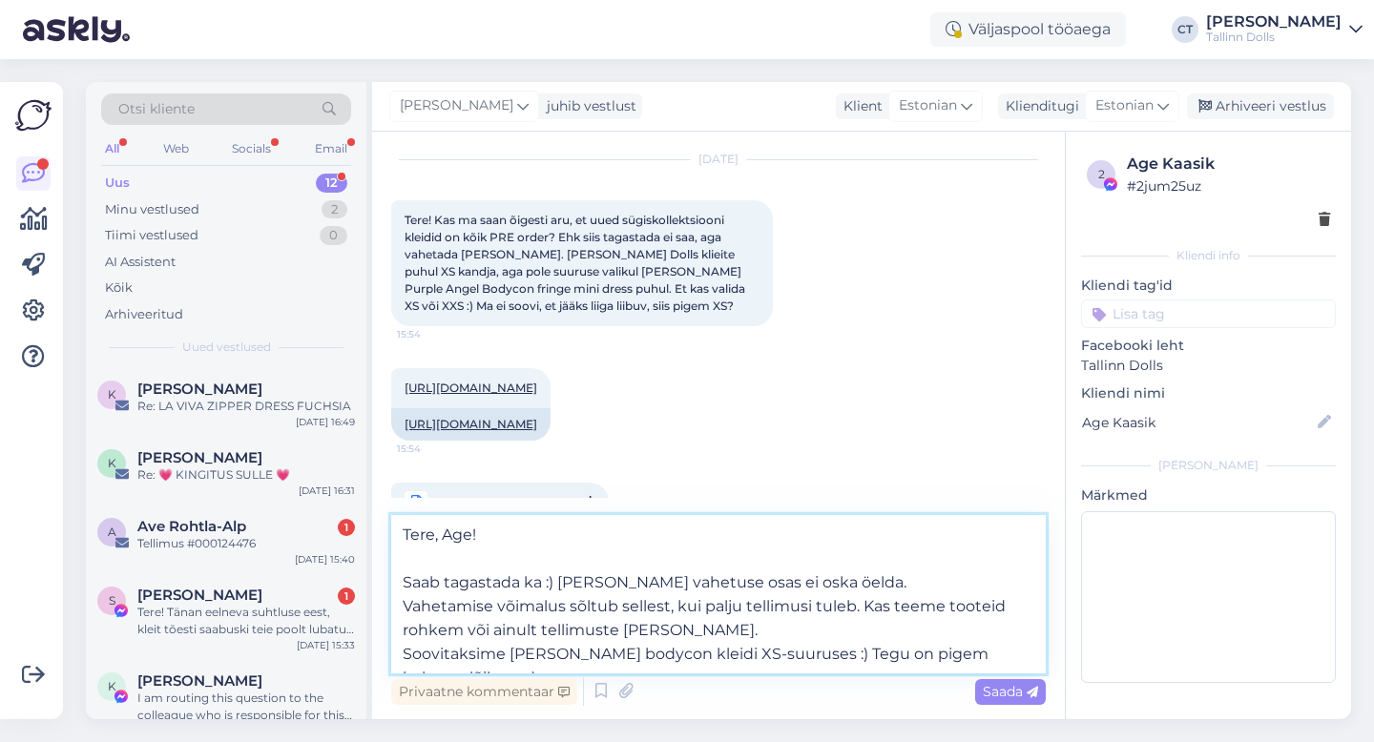
type textarea "Tere, Age! Saab tagastada ka :) [PERSON_NAME] vahetuse osas ei oska öelda. Vahe…"
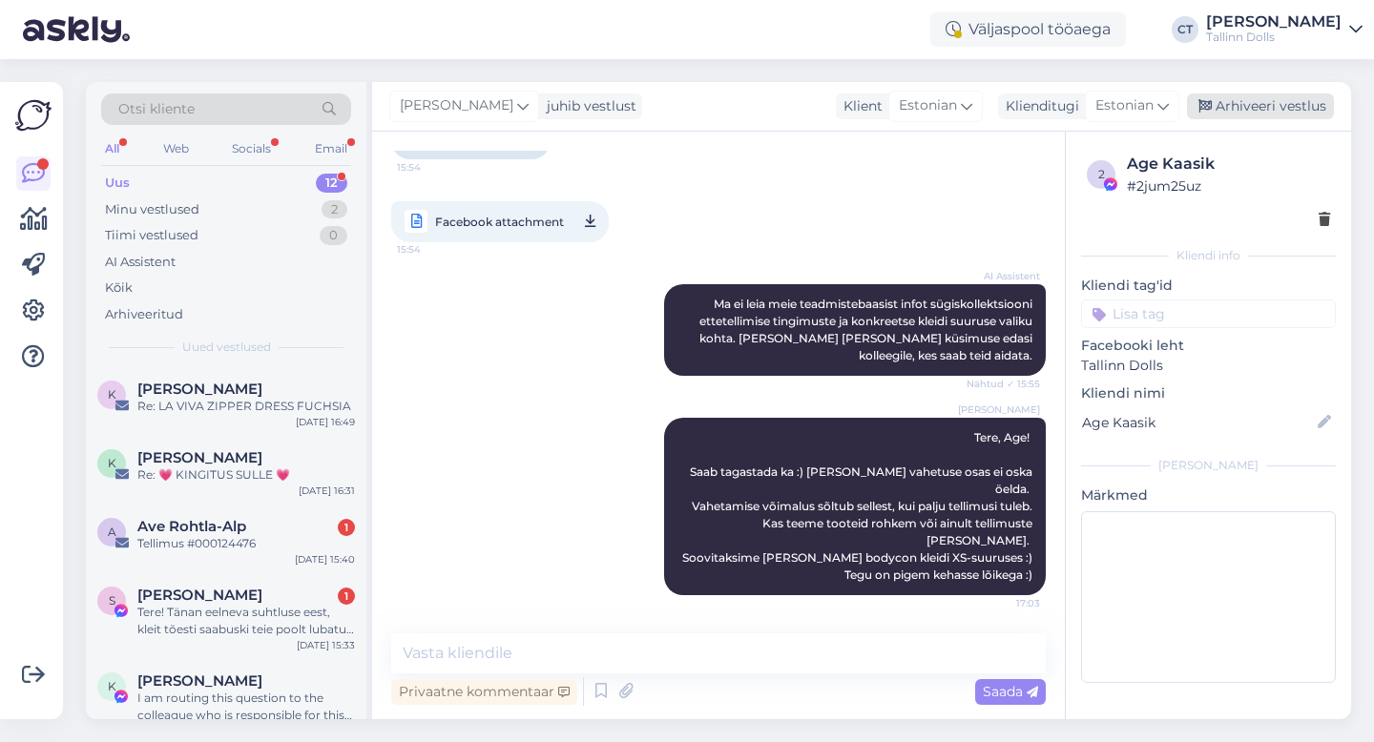
click at [1299, 97] on div "Arhiveeri vestlus" at bounding box center [1260, 106] width 147 height 26
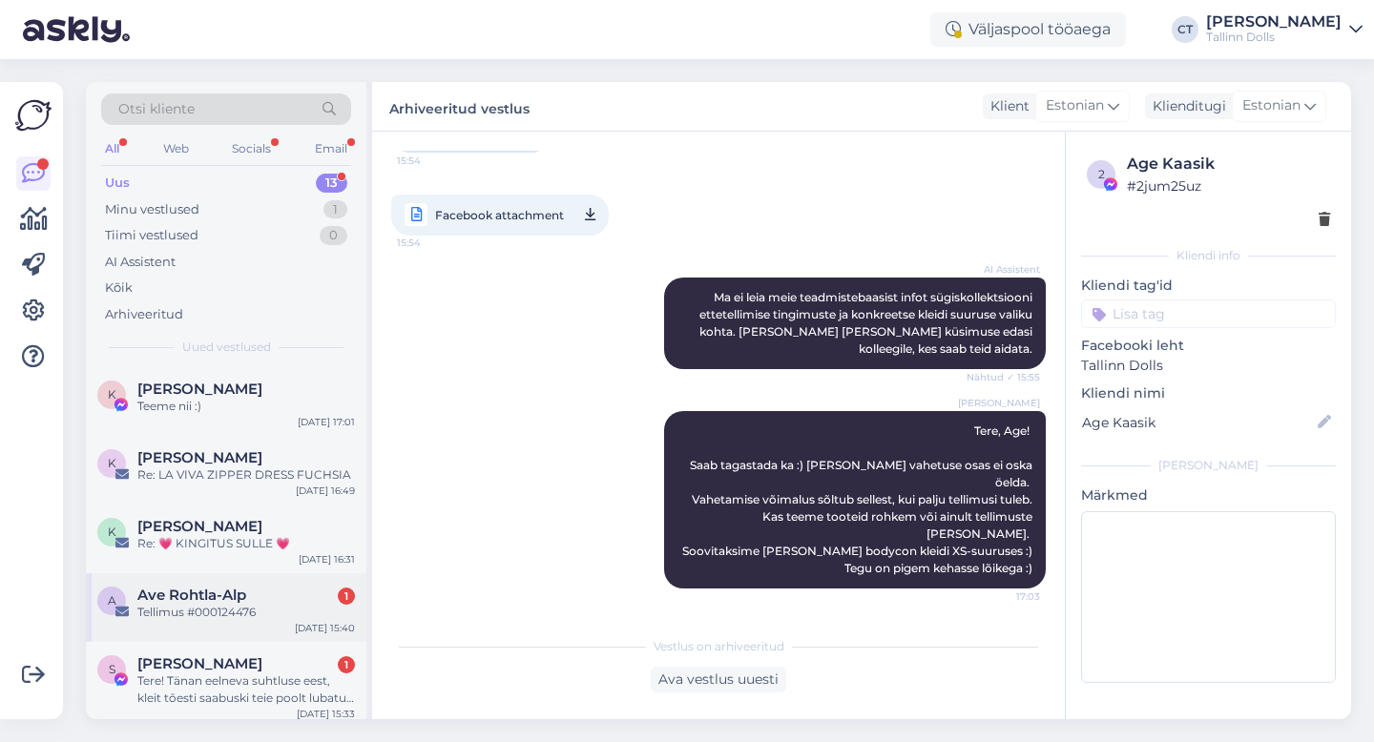
click at [228, 613] on div "Tellimus #000124476" at bounding box center [245, 612] width 217 height 17
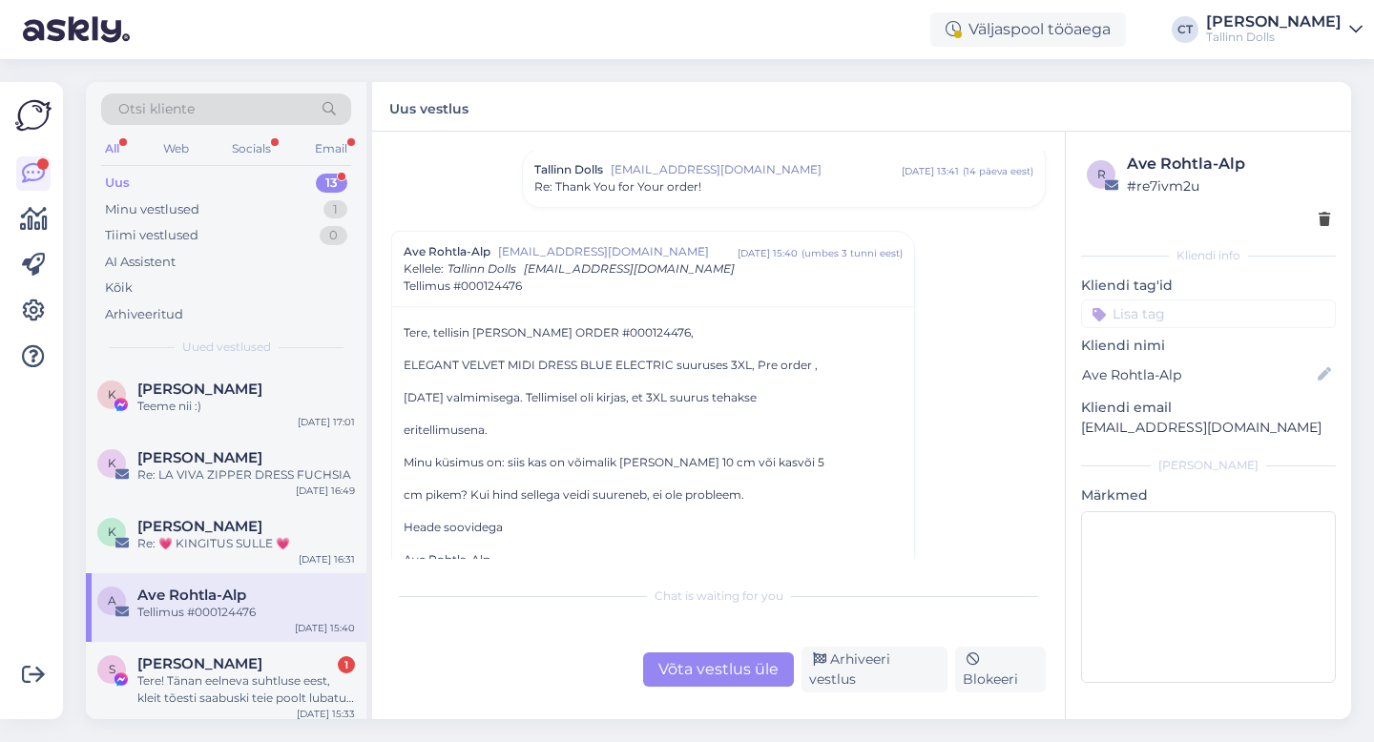
scroll to position [2018, 0]
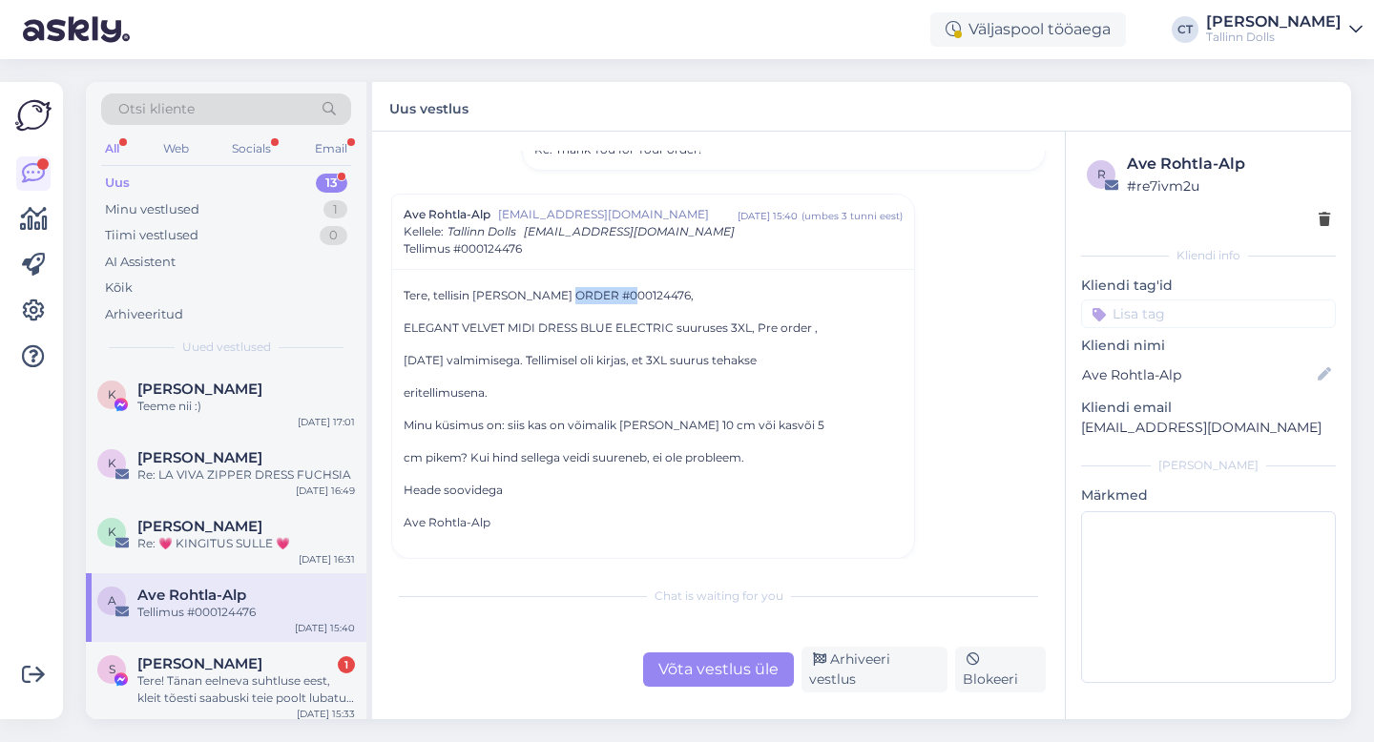
drag, startPoint x: 629, startPoint y: 294, endPoint x: 574, endPoint y: 289, distance: 54.6
click at [574, 290] on p "Tere, tellisin [PERSON_NAME] ORDER #000124476," at bounding box center [652, 295] width 499 height 17
copy p "0124476,"
click at [713, 660] on div "Võta vestlus üle" at bounding box center [718, 669] width 151 height 34
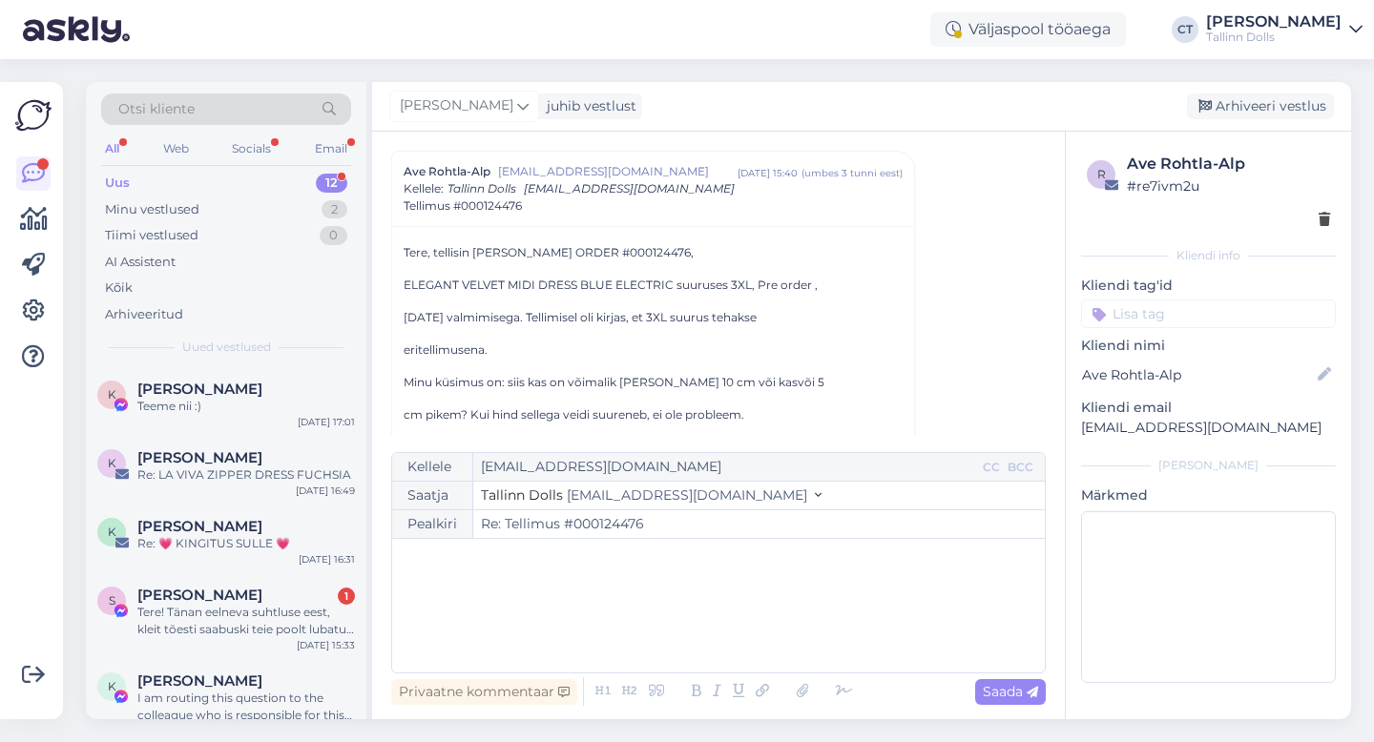
click at [716, 622] on div "﻿" at bounding box center [718, 605] width 633 height 114
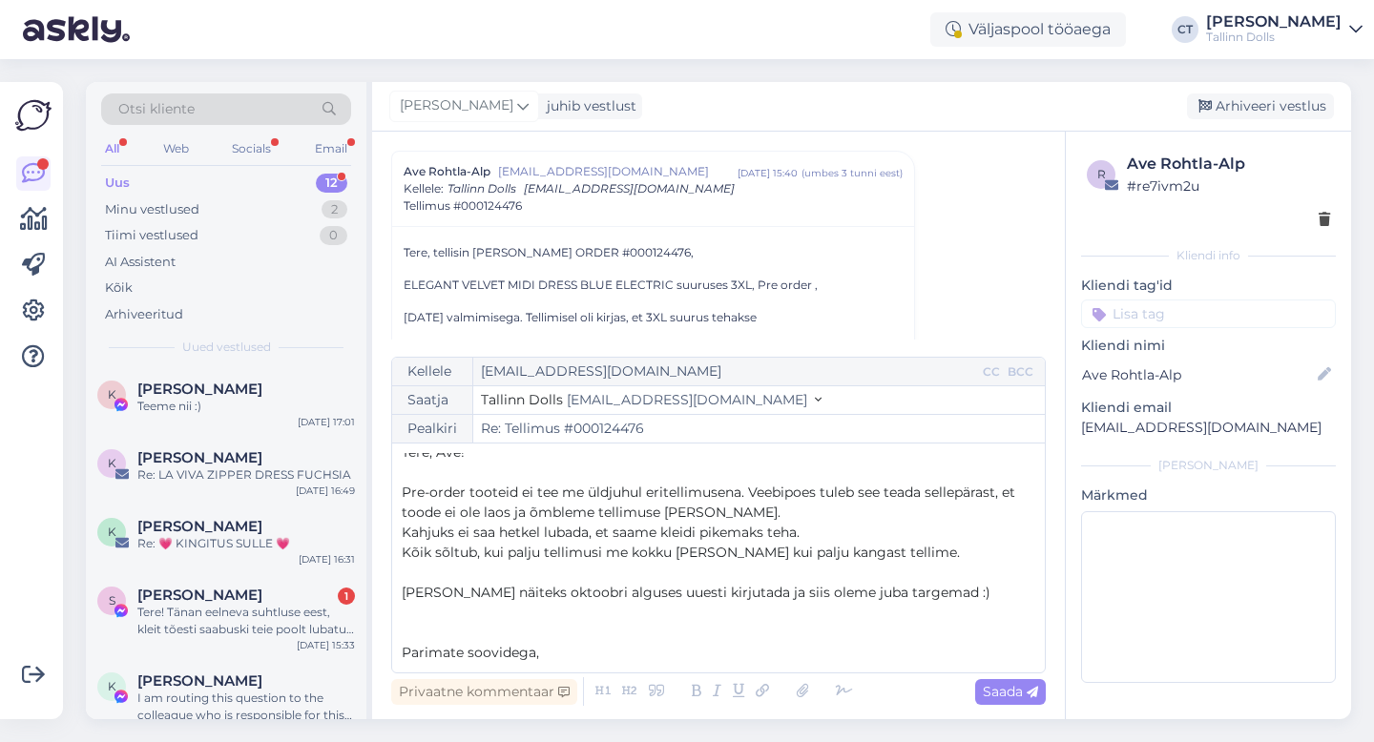
scroll to position [31, 0]
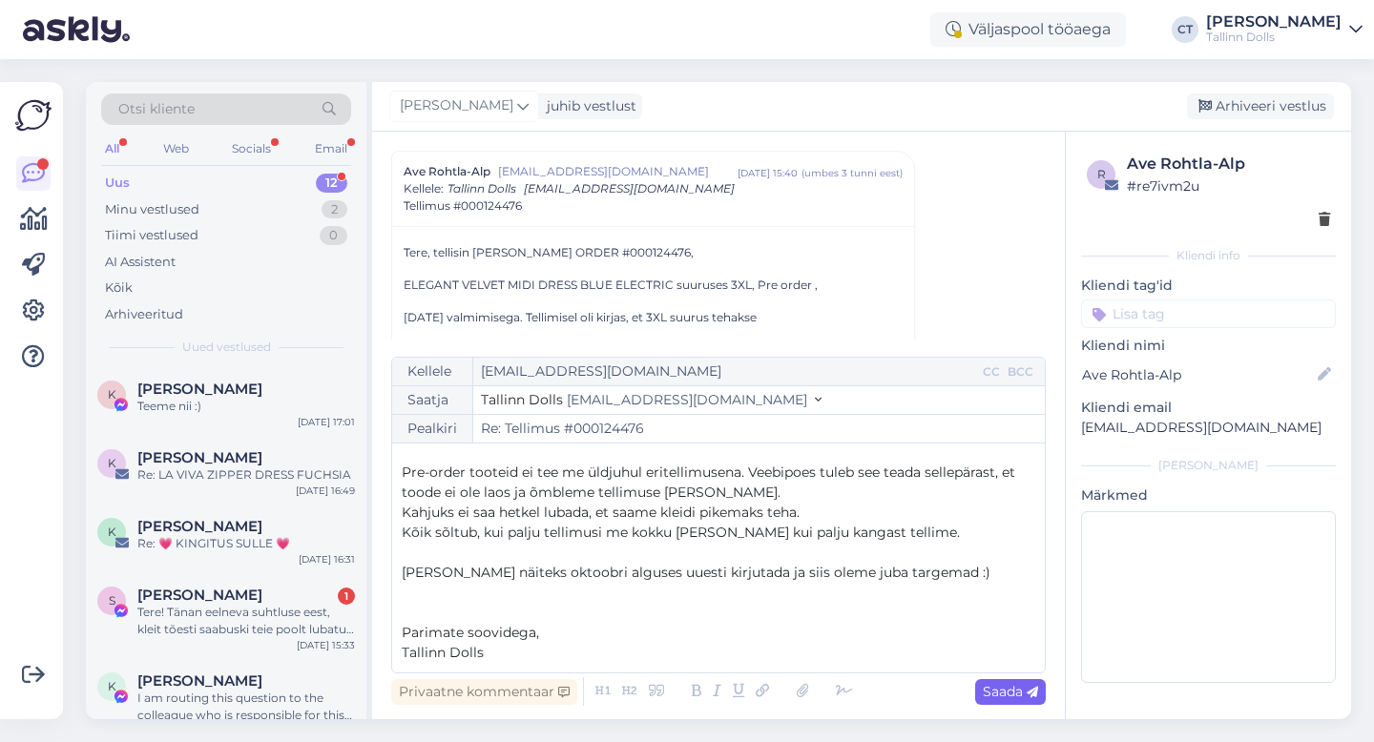
click at [1004, 701] on div "Saada" at bounding box center [1010, 692] width 71 height 26
type input "Re: Re: Tellimus #000124476"
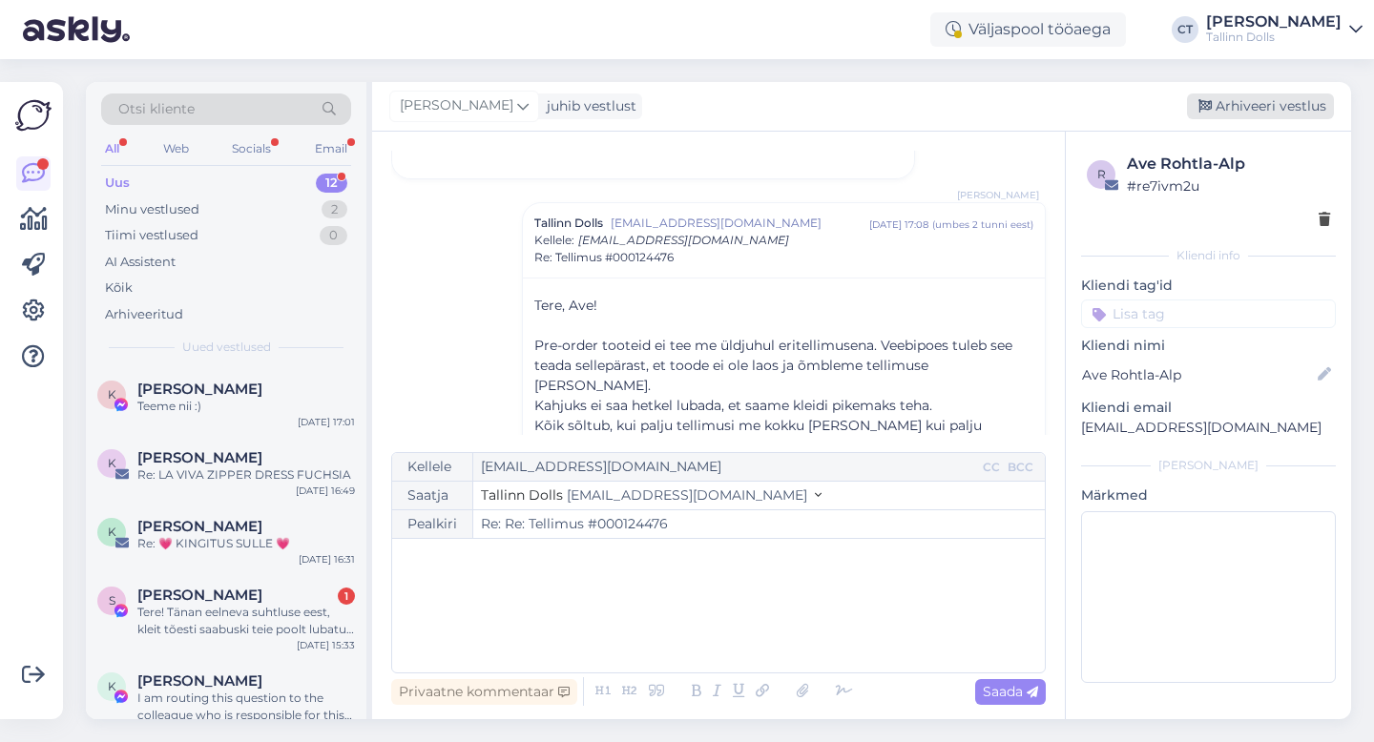
scroll to position [0, 0]
click at [1247, 108] on div "Arhiveeri vestlus" at bounding box center [1260, 106] width 147 height 26
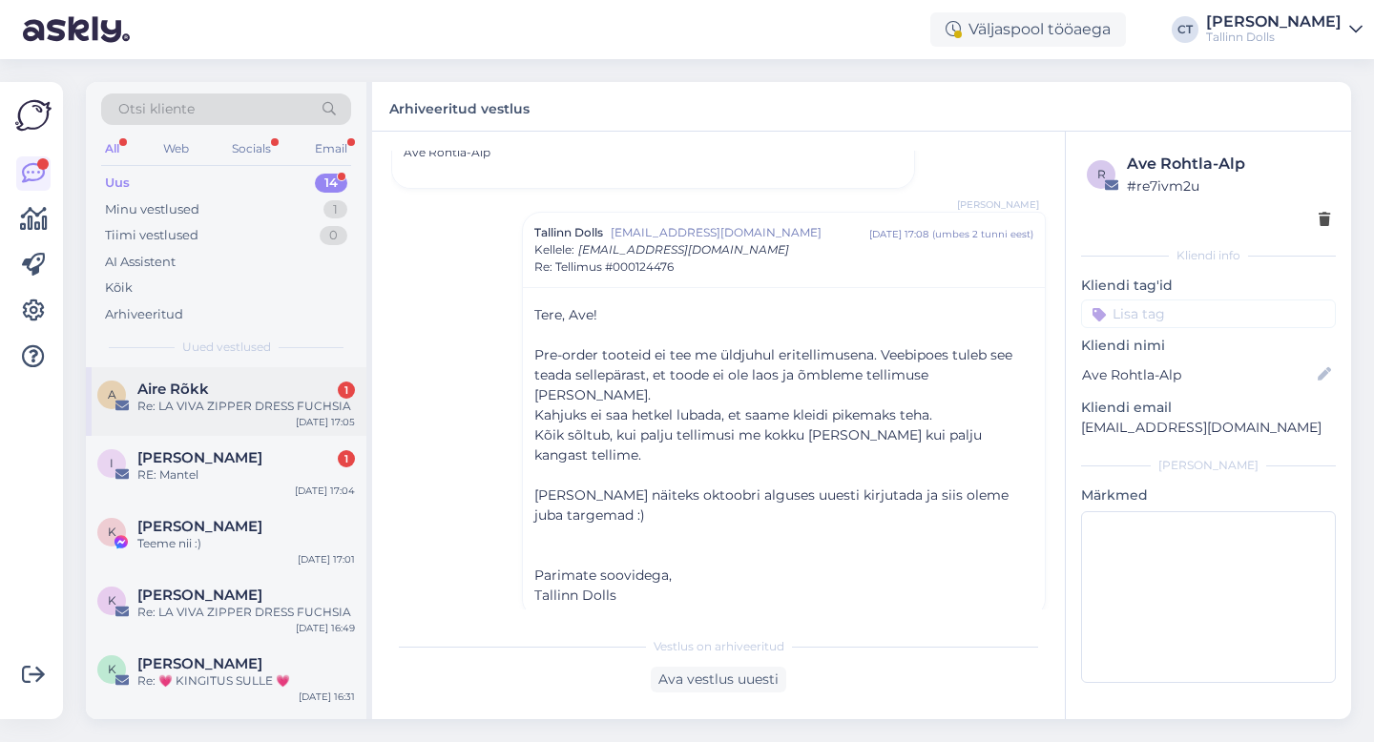
click at [234, 418] on div "A Aire Rõkk 1 Re: LA VIVA ZIPPER DRESS FUCHSIA [DATE] 17:05" at bounding box center [226, 401] width 280 height 69
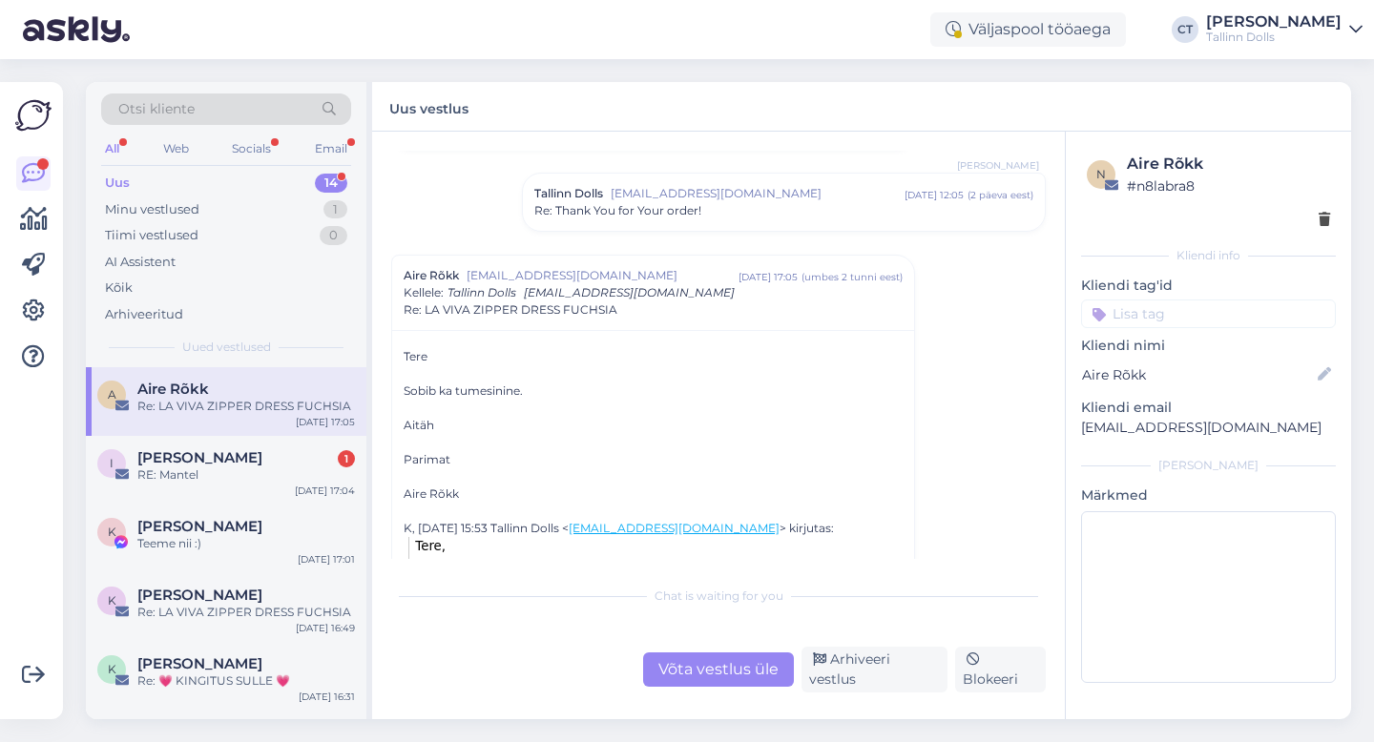
scroll to position [810, 0]
click at [254, 475] on div "RE: Mantel" at bounding box center [245, 474] width 217 height 17
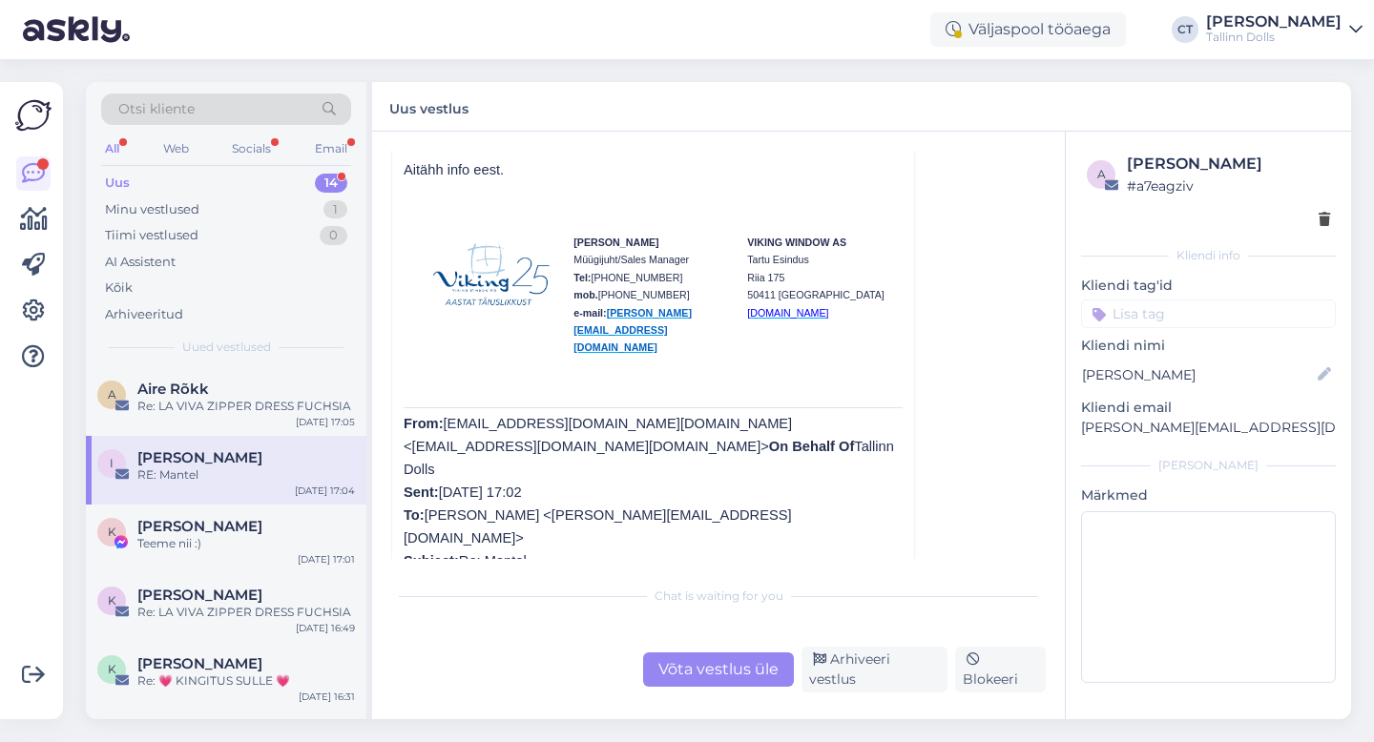
scroll to position [1409, 0]
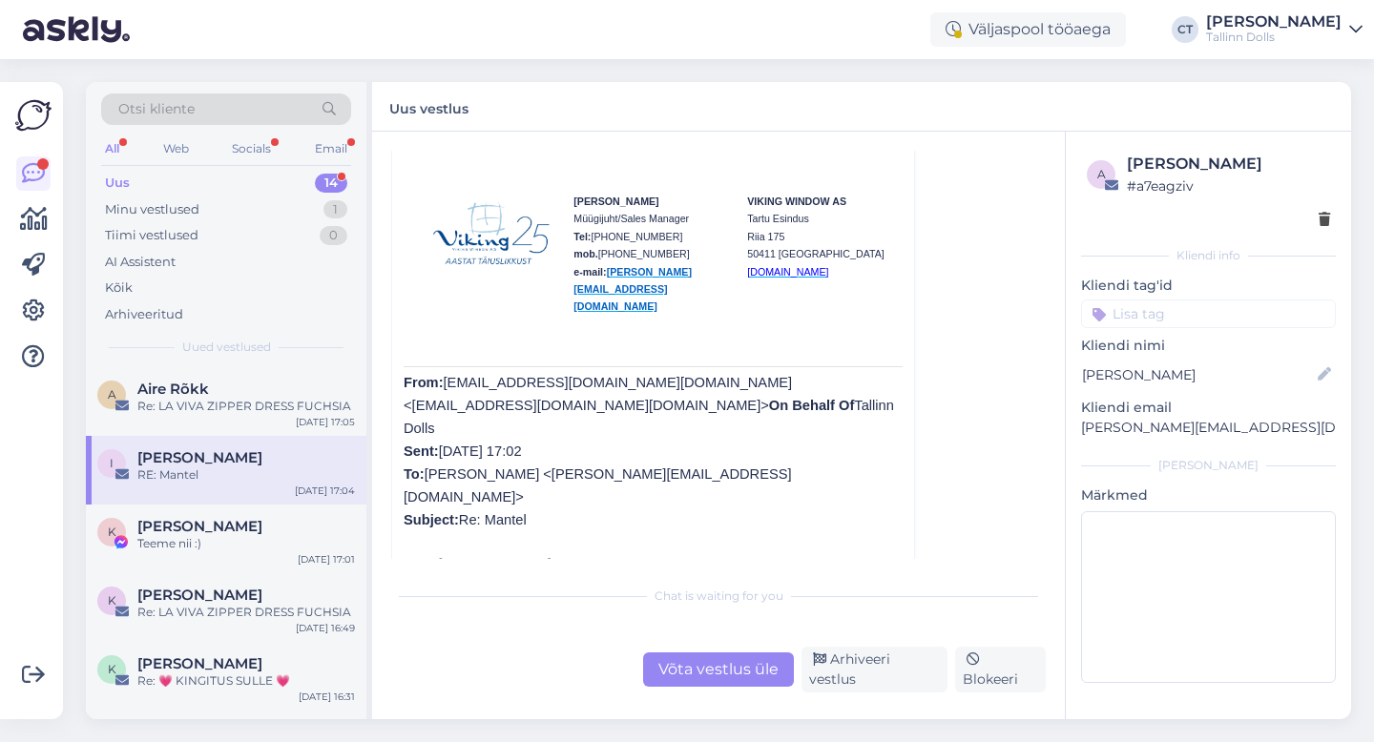
click at [927, 693] on div "Vestlus [PERSON_NAME] Traks [EMAIL_ADDRESS][DOMAIN_NAME] [DATE] 16:41 ( 8 kuu e…" at bounding box center [718, 426] width 693 height 588
click at [924, 679] on div "Arhiveeri vestlus" at bounding box center [874, 670] width 146 height 46
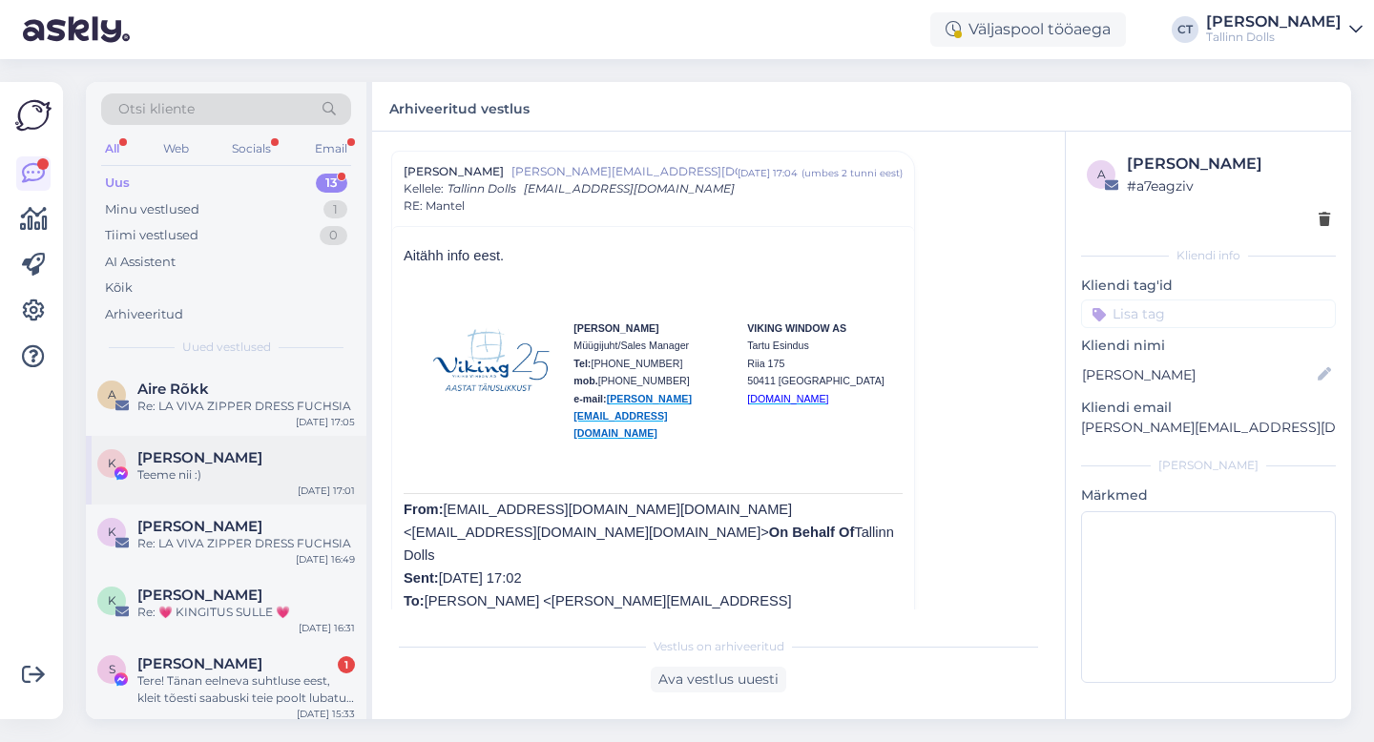
click at [228, 476] on div "Teeme nii :)" at bounding box center [245, 474] width 217 height 17
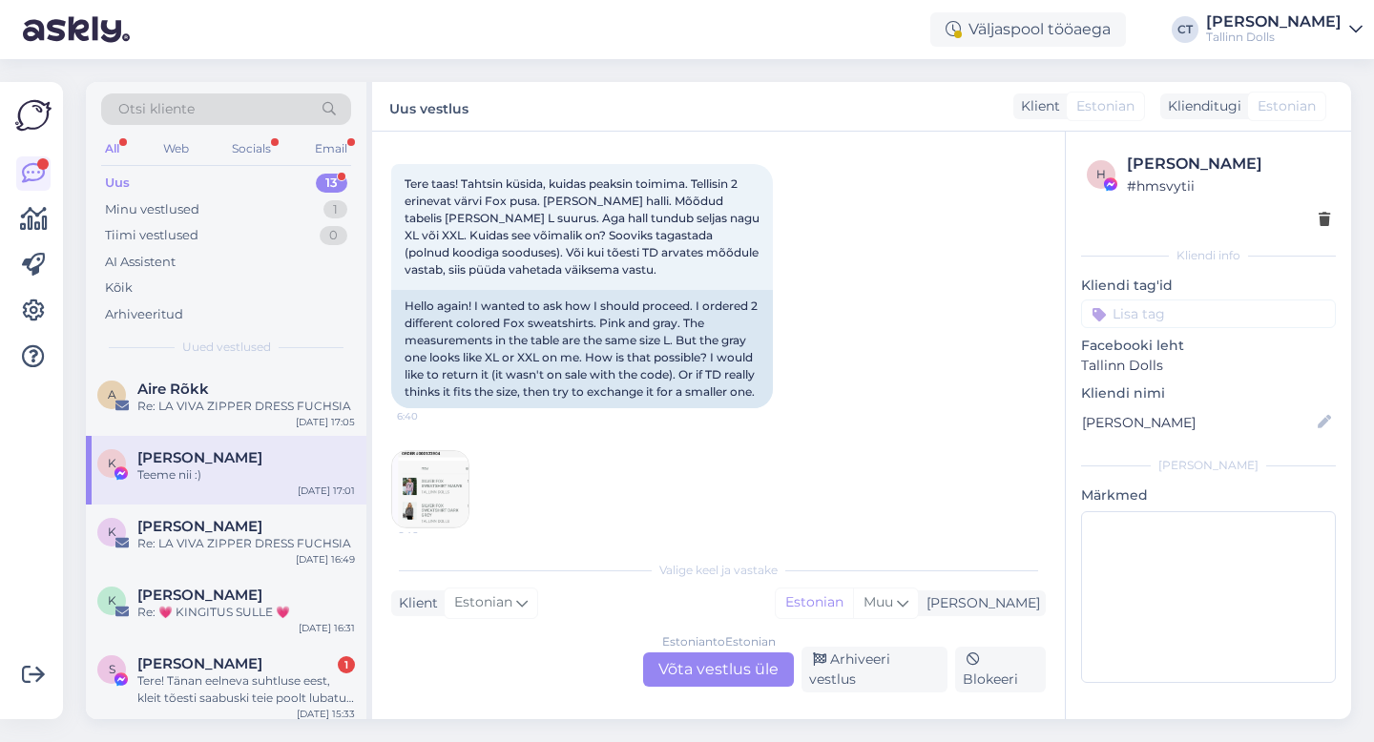
scroll to position [3214, 0]
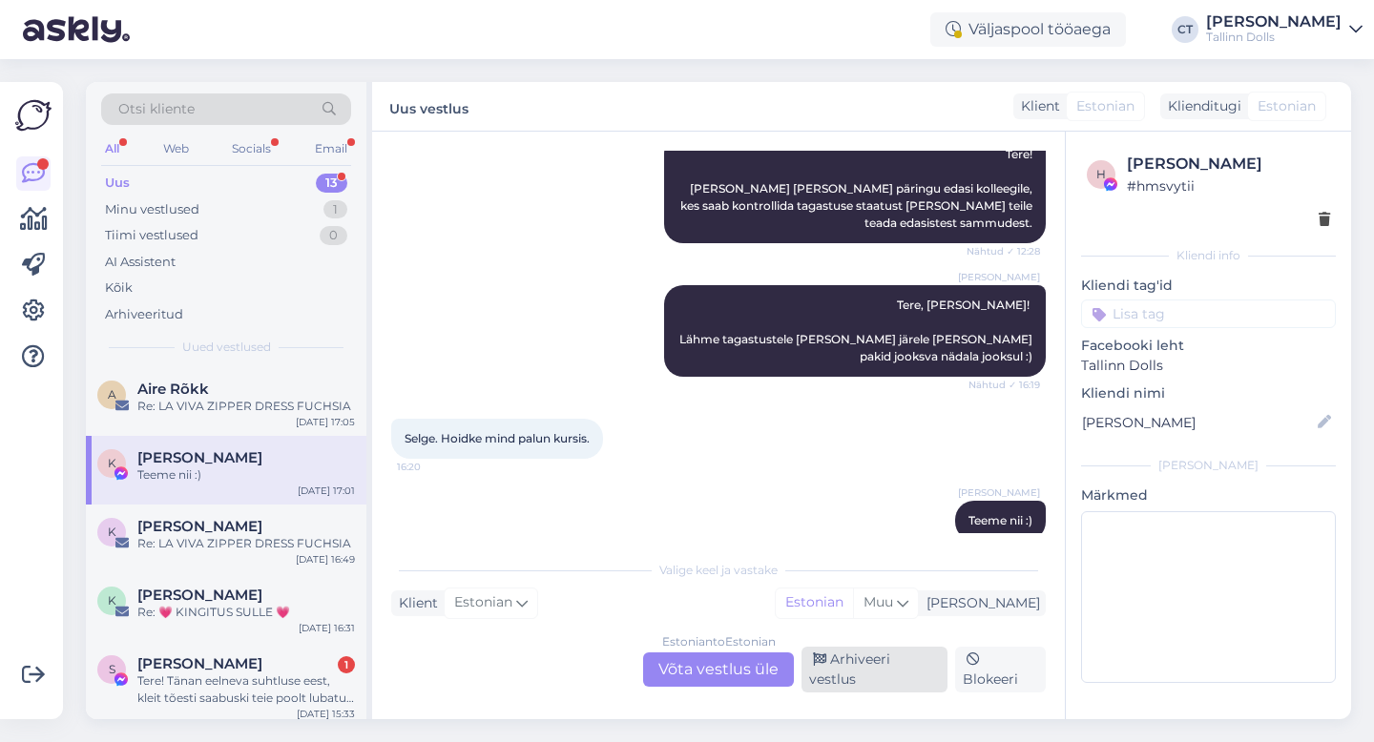
click at [908, 686] on div "Arhiveeri vestlus" at bounding box center [874, 670] width 146 height 46
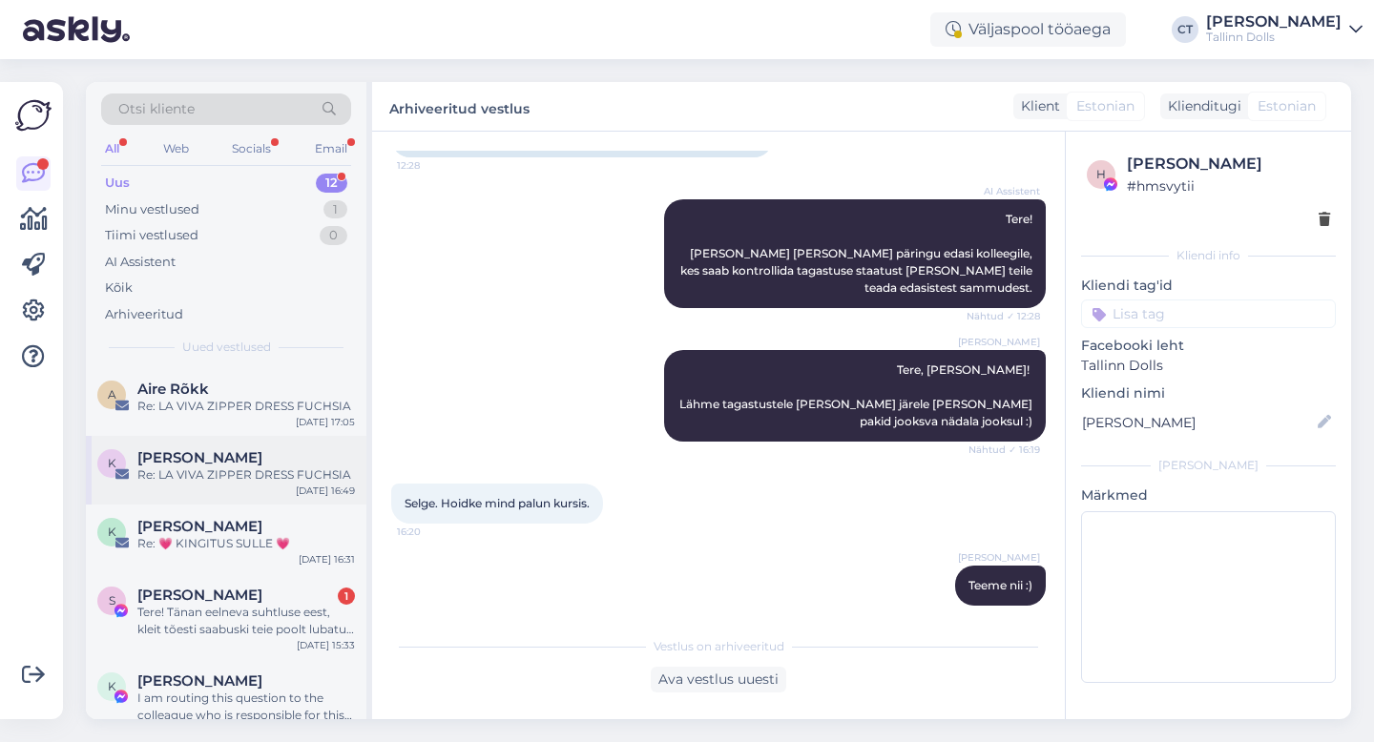
scroll to position [82, 0]
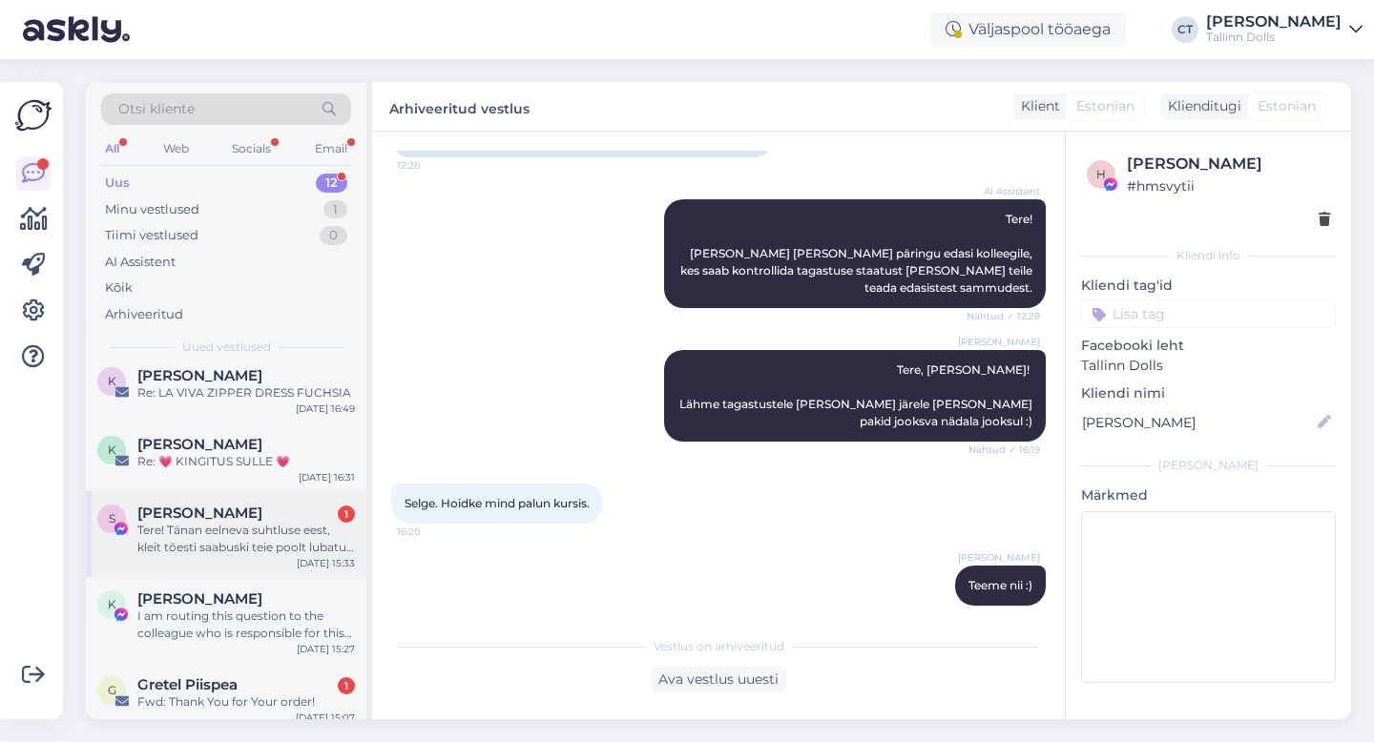
click at [230, 533] on div "Tere! Tänan eelneva suhtluse eest, kleit tõesti saabuski teie poolt lubatud aja…" at bounding box center [245, 539] width 217 height 34
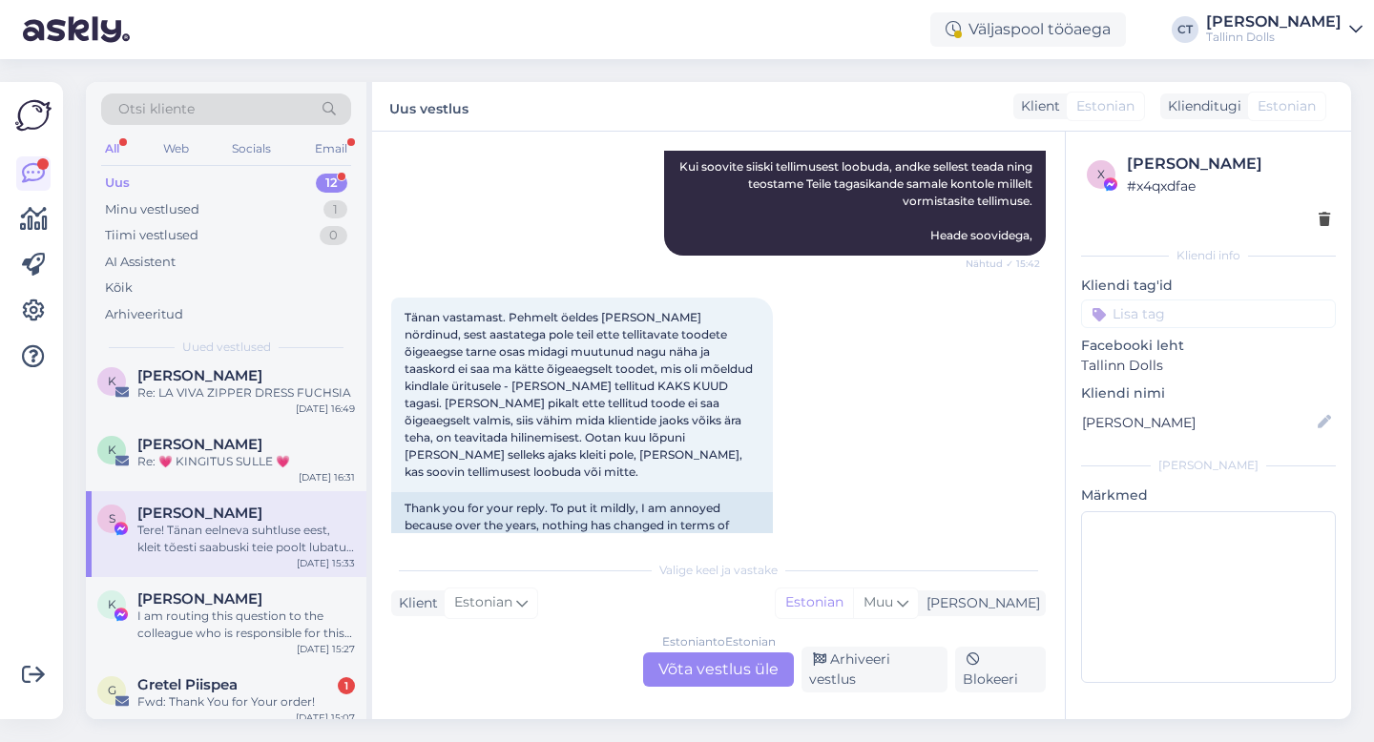
scroll to position [155, 0]
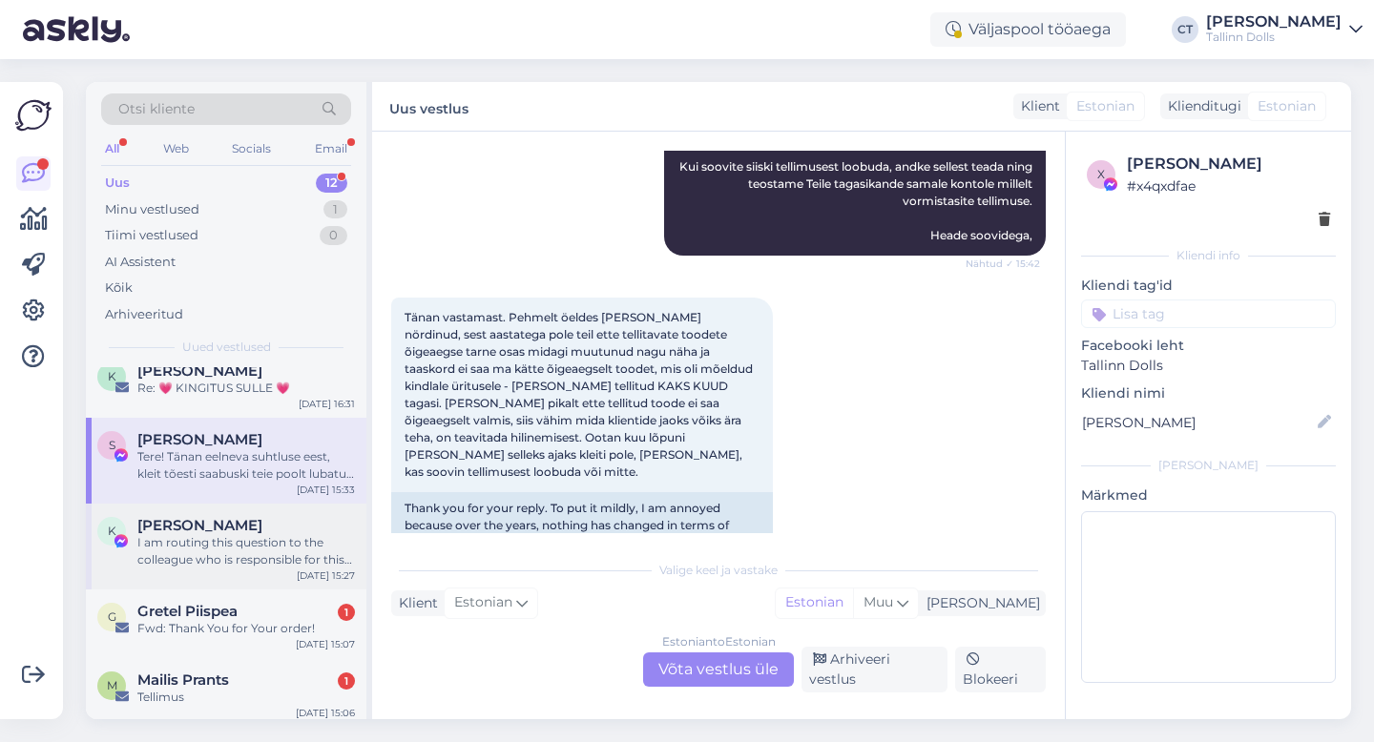
click at [171, 548] on div "I am routing this question to the colleague who is responsible for this topic. …" at bounding box center [245, 551] width 217 height 34
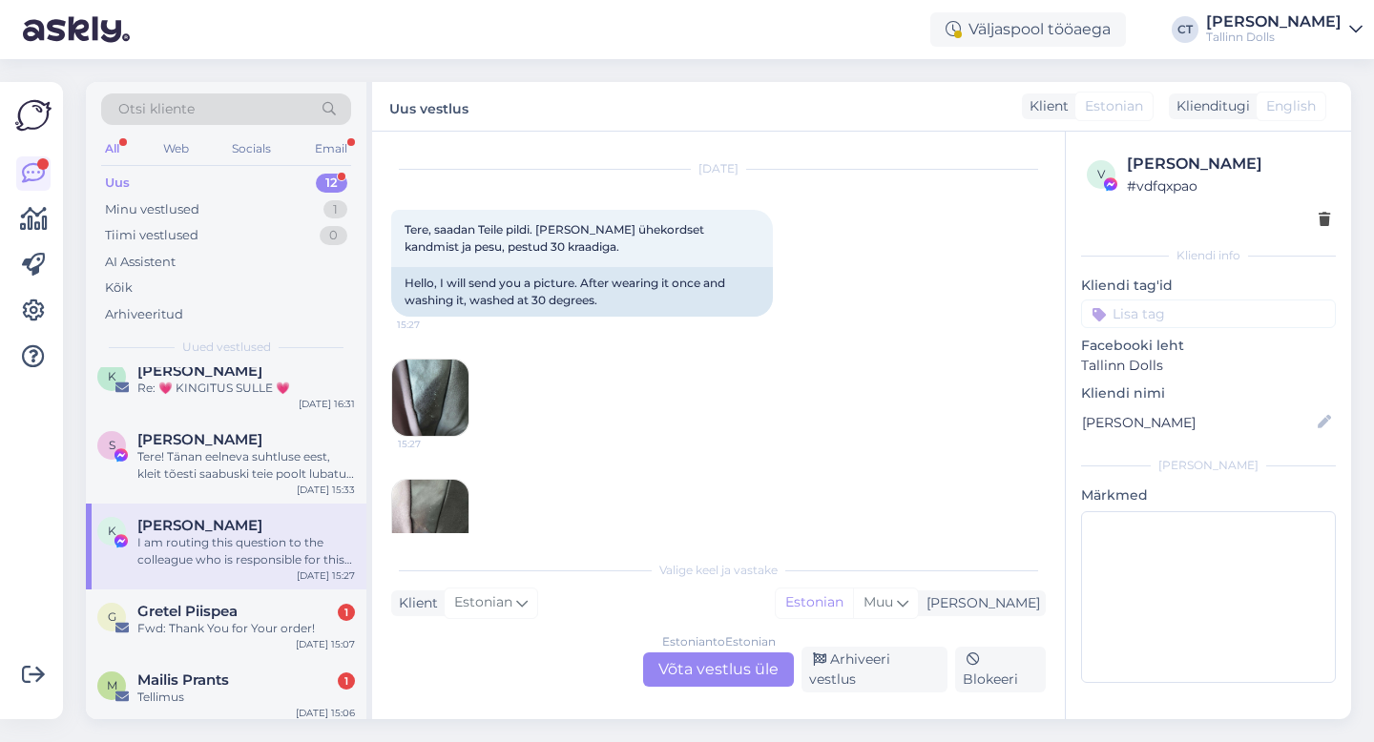
scroll to position [2611, 0]
click at [432, 359] on img at bounding box center [430, 397] width 76 height 76
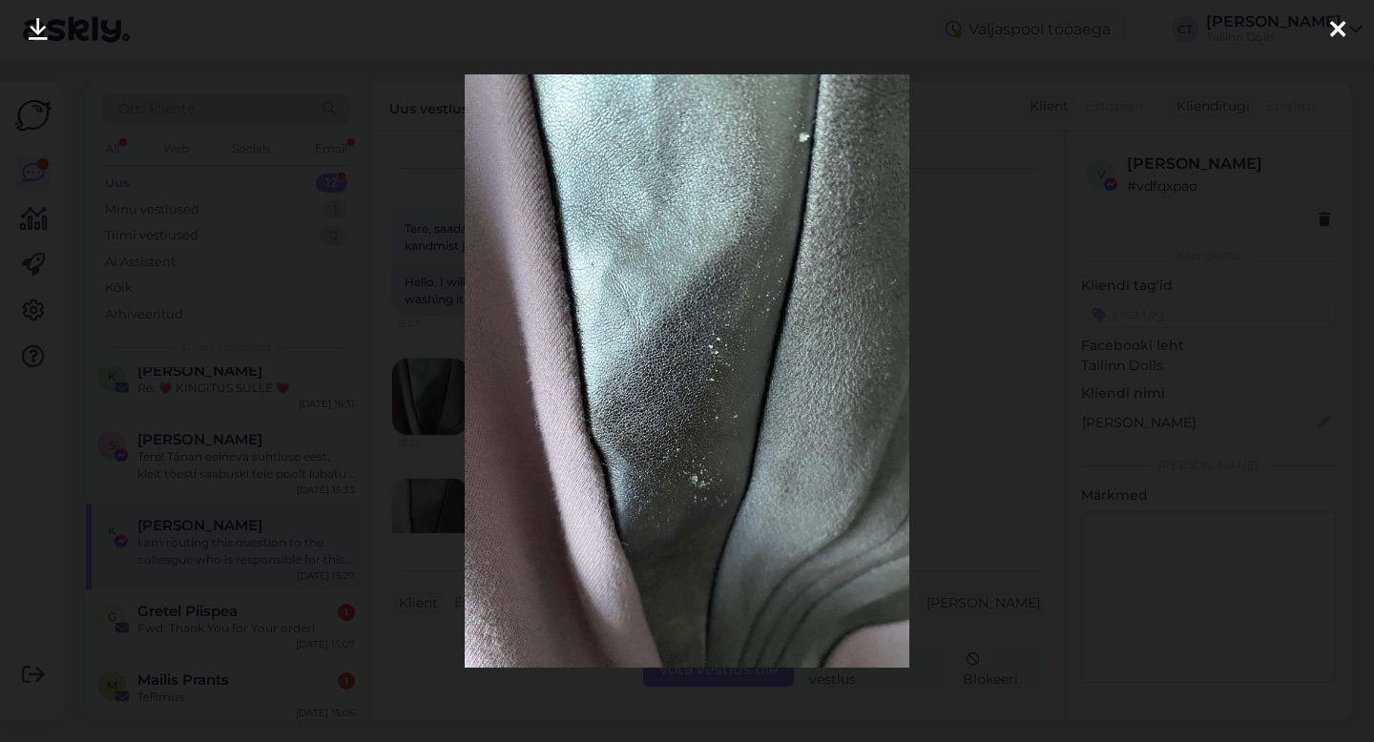
click at [1335, 35] on icon at bounding box center [1337, 30] width 15 height 25
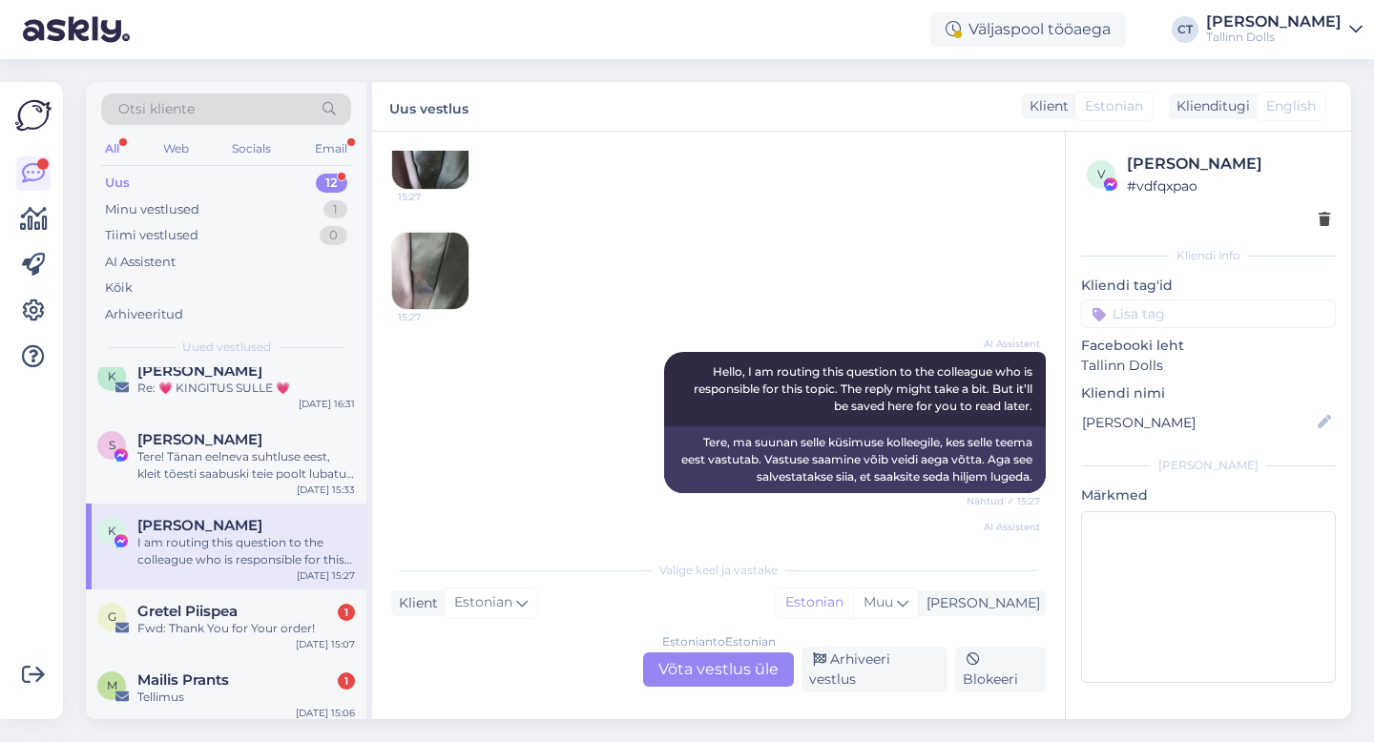
scroll to position [2958, 0]
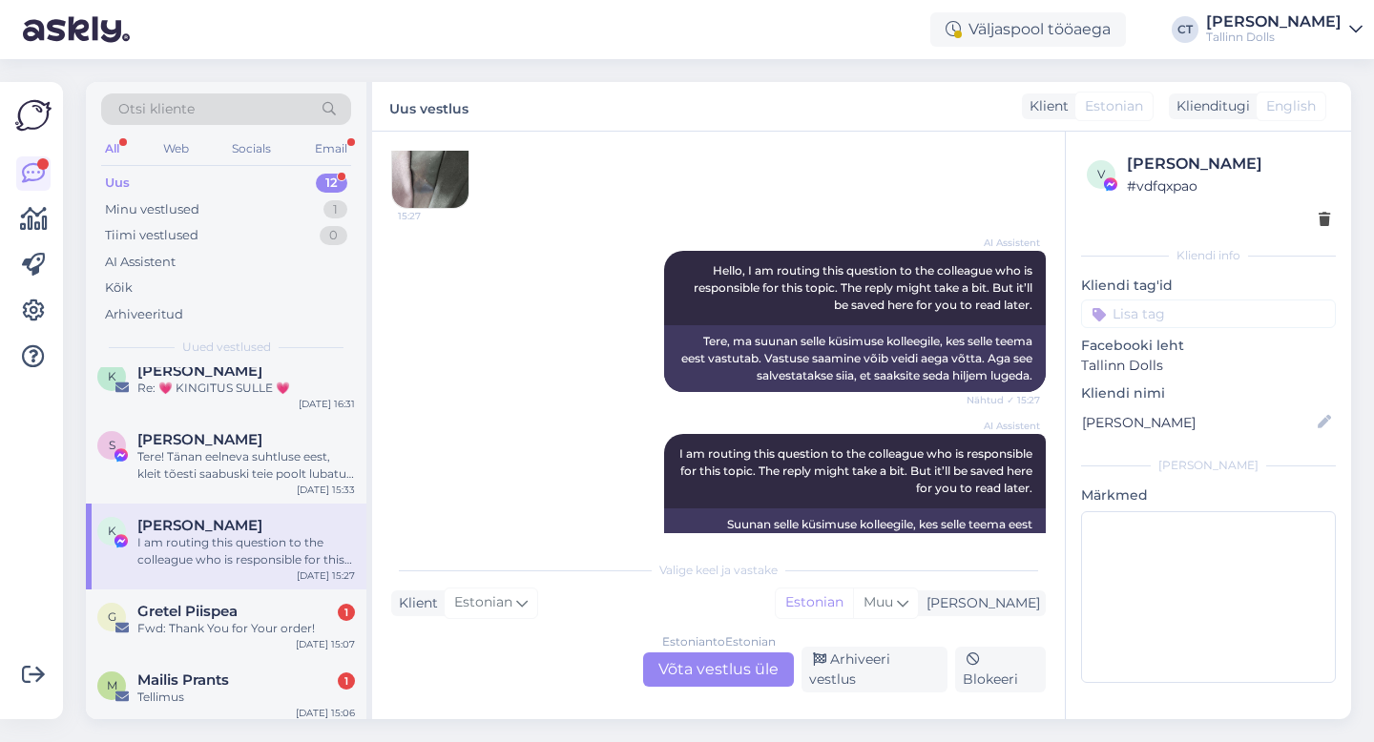
click at [728, 667] on div "Estonian to Estonian Võta vestlus üle" at bounding box center [718, 669] width 151 height 34
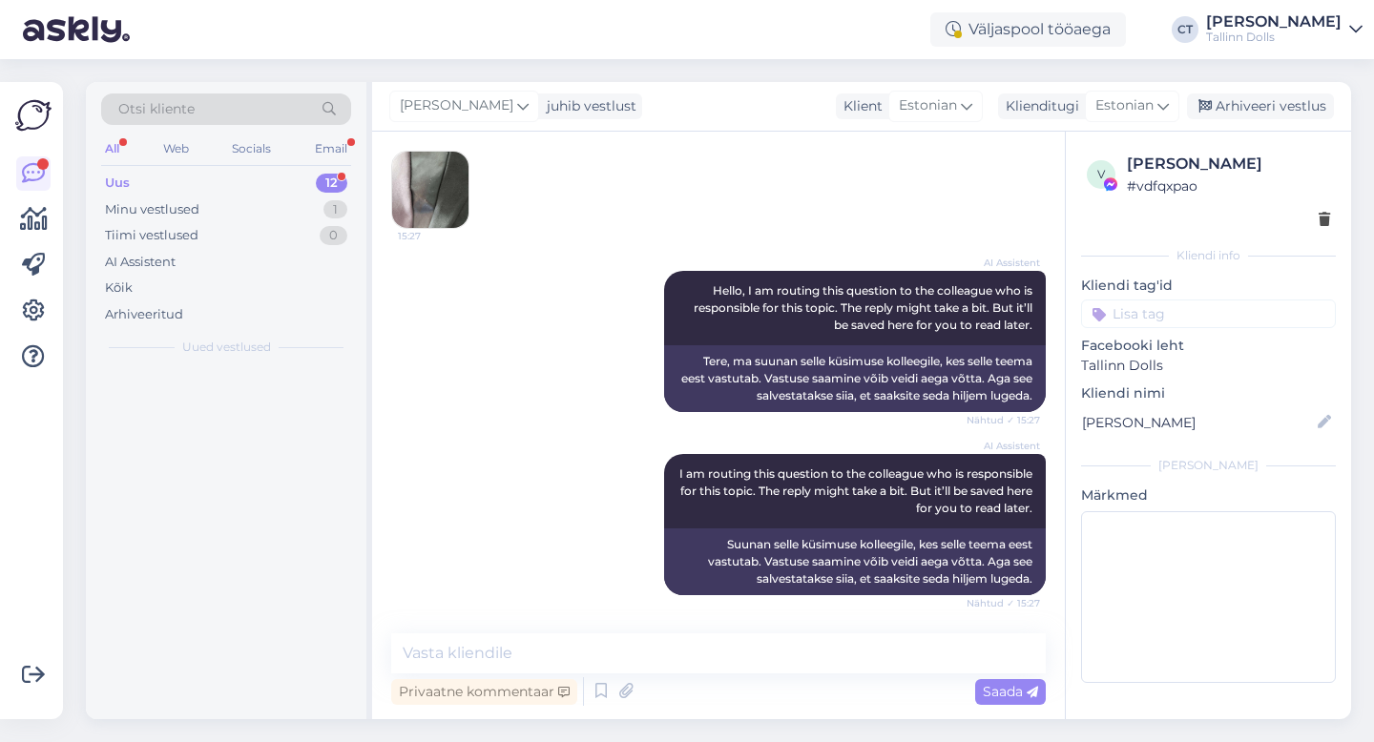
scroll to position [0, 0]
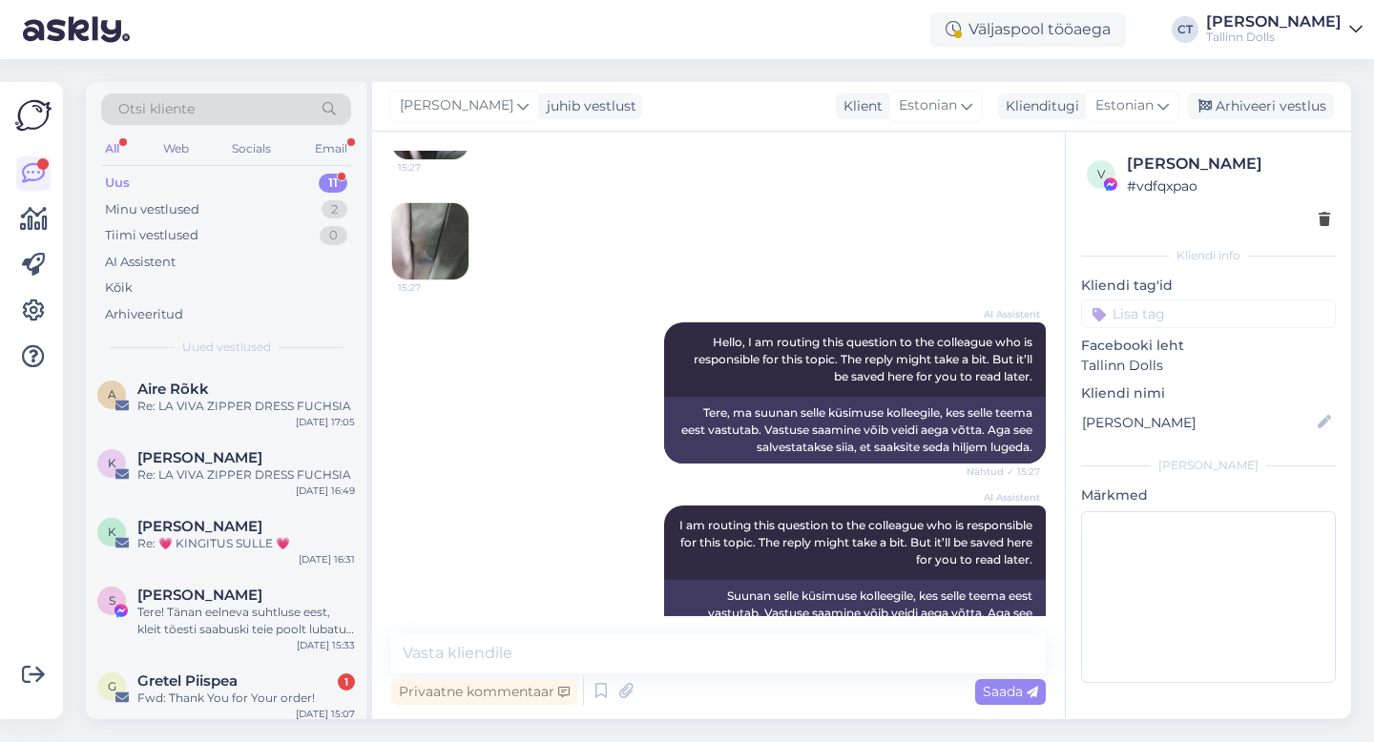
click at [727, 630] on div "Vestlus algas [DATE] Tere! Tellisin Teie e-poest kleidi kuid kahjuks ei sobinud…" at bounding box center [718, 426] width 693 height 588
click at [722, 655] on textarea at bounding box center [718, 653] width 654 height 40
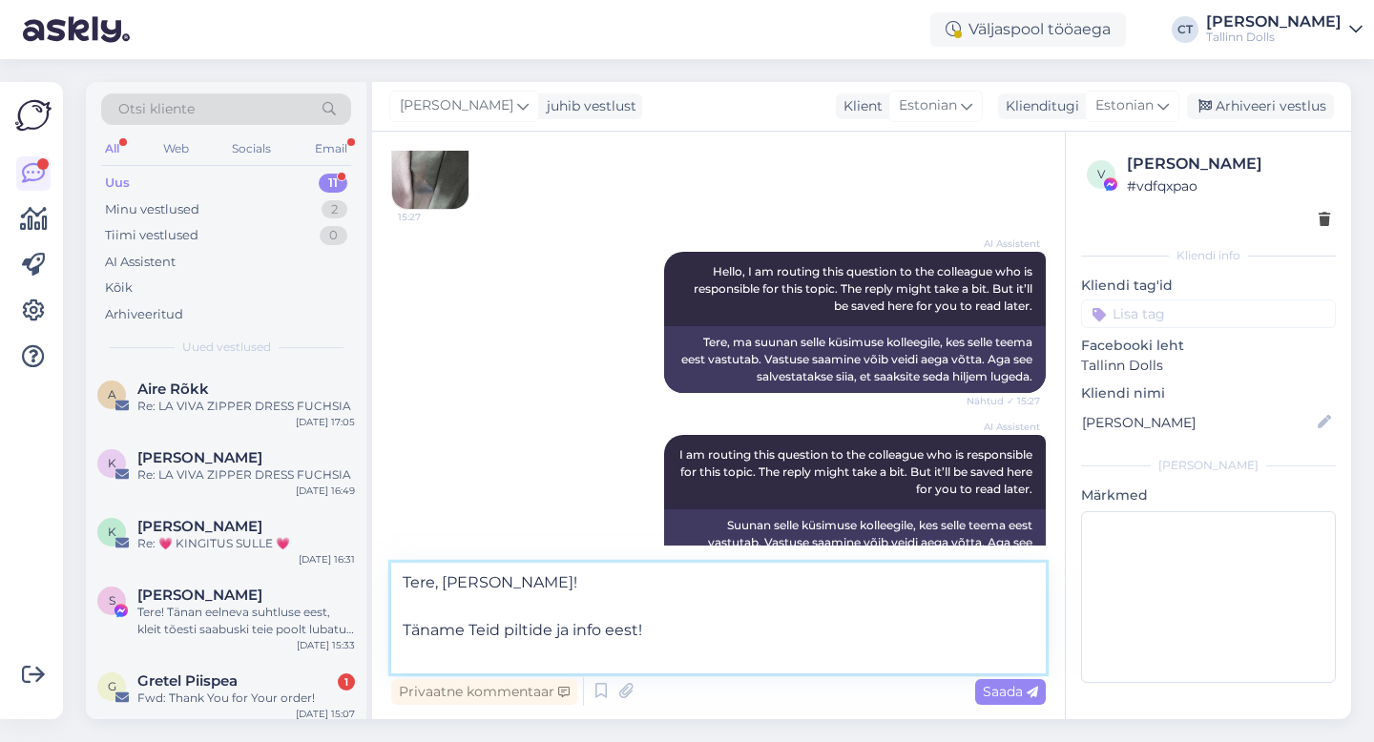
scroll to position [2958, 0]
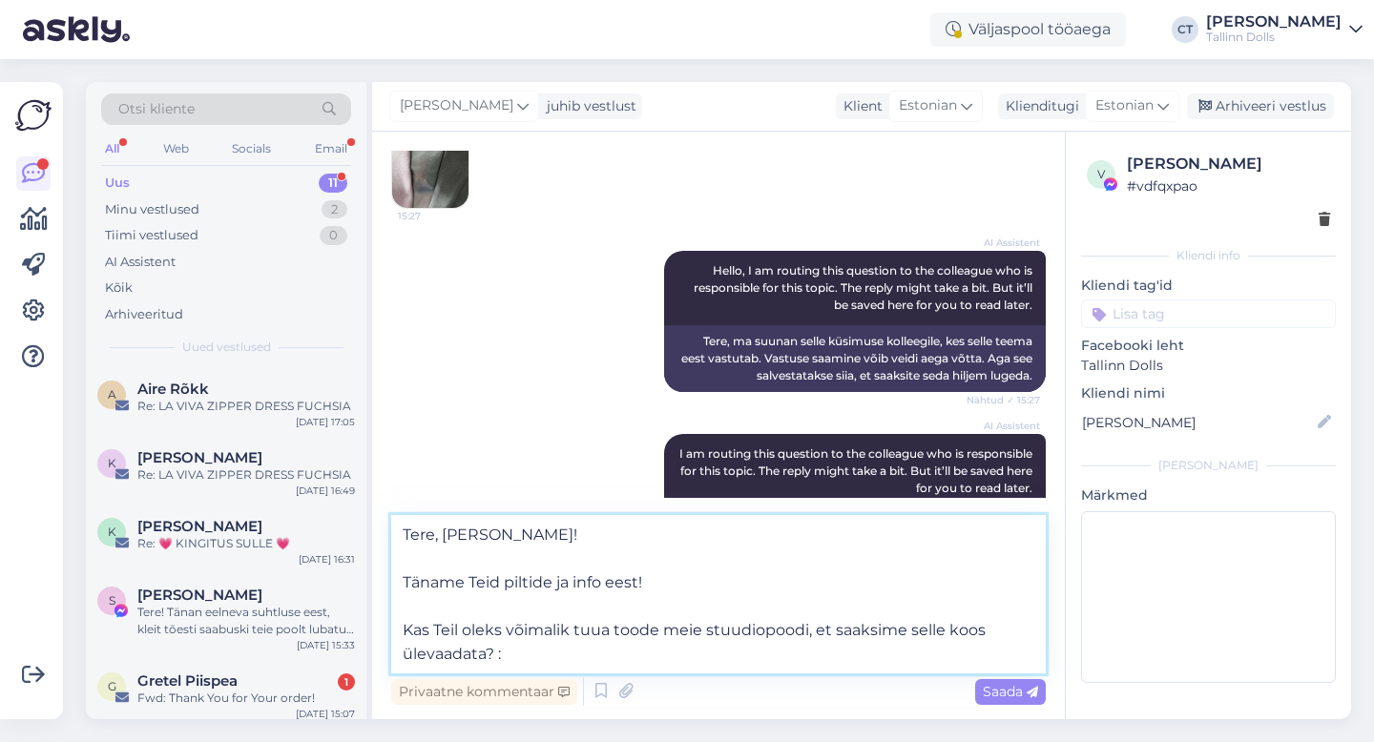
type textarea "Tere, [PERSON_NAME]! Täname Teid piltide ja info eest! Kas Teil oleks võimalik …"
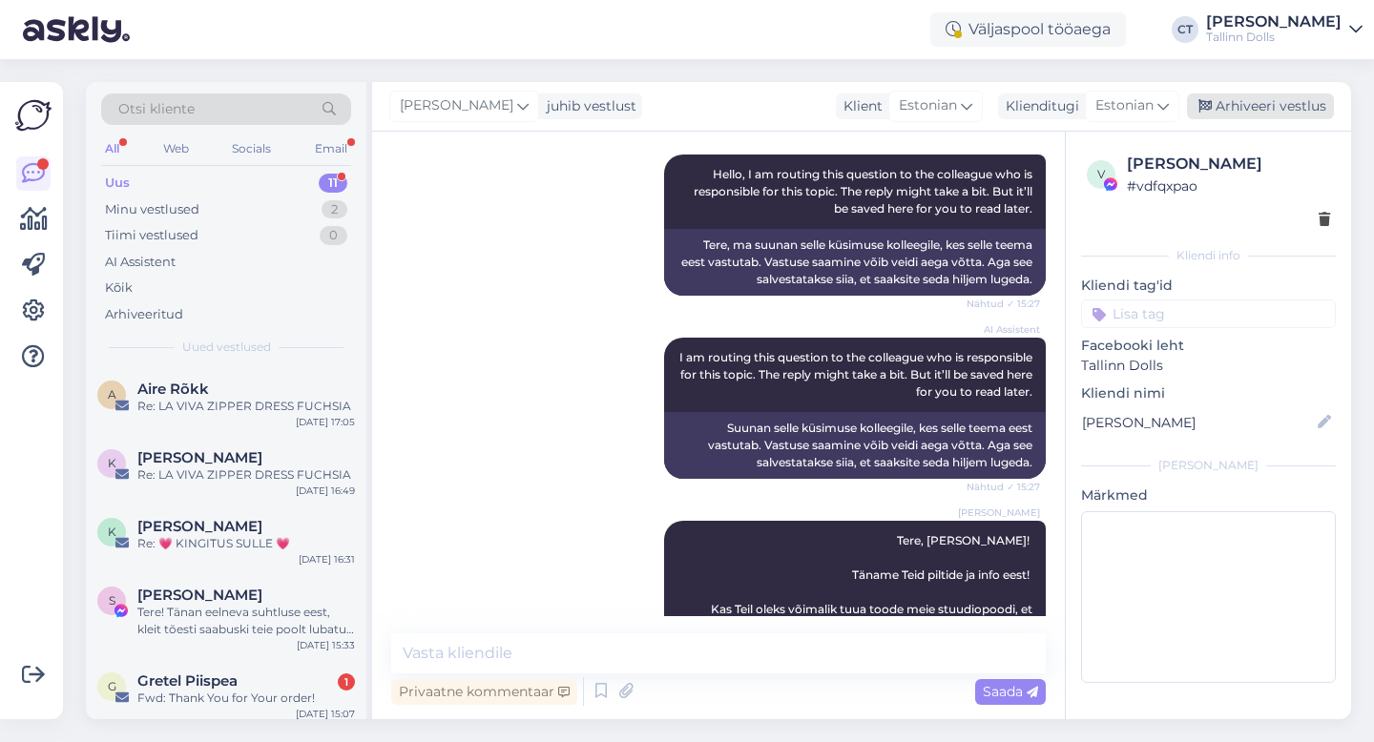
click at [1288, 108] on div "Arhiveeri vestlus" at bounding box center [1260, 106] width 147 height 26
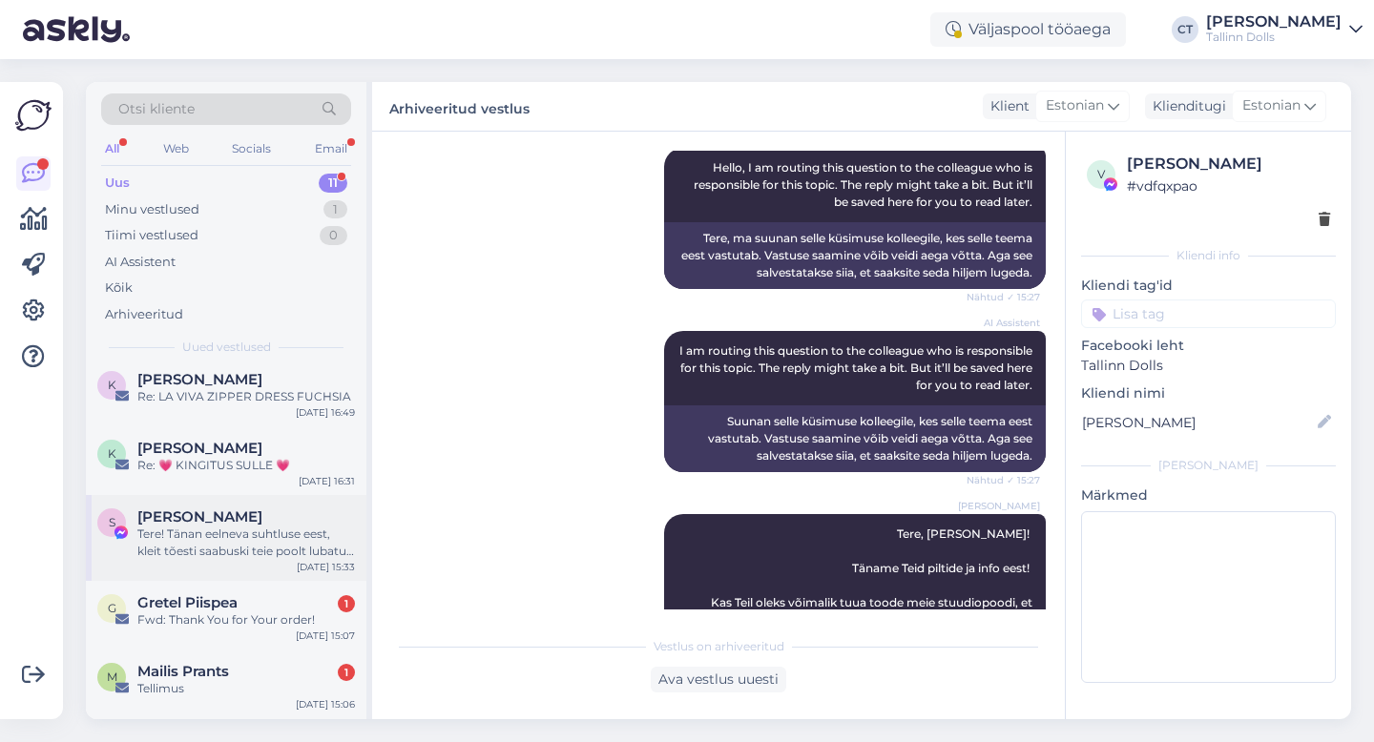
scroll to position [79, 0]
click at [211, 610] on div "Fwd: Thank You for Your order!" at bounding box center [245, 618] width 217 height 17
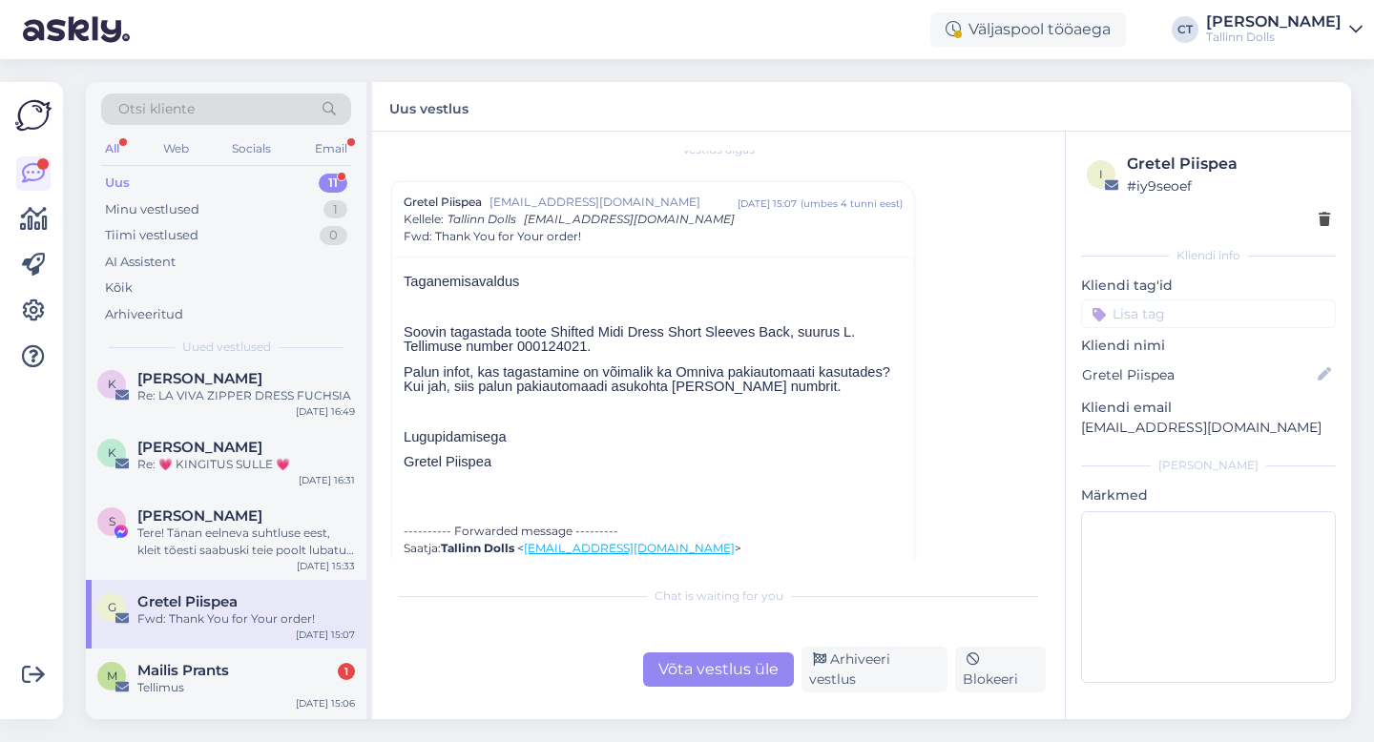
scroll to position [23, 0]
click at [710, 693] on div "Vestlus [PERSON_NAME] Piispea [EMAIL_ADDRESS][DOMAIN_NAME] [DATE] 15:07 ( umbes…" at bounding box center [718, 426] width 693 height 588
click at [710, 683] on div "Võta vestlus üle" at bounding box center [718, 669] width 151 height 34
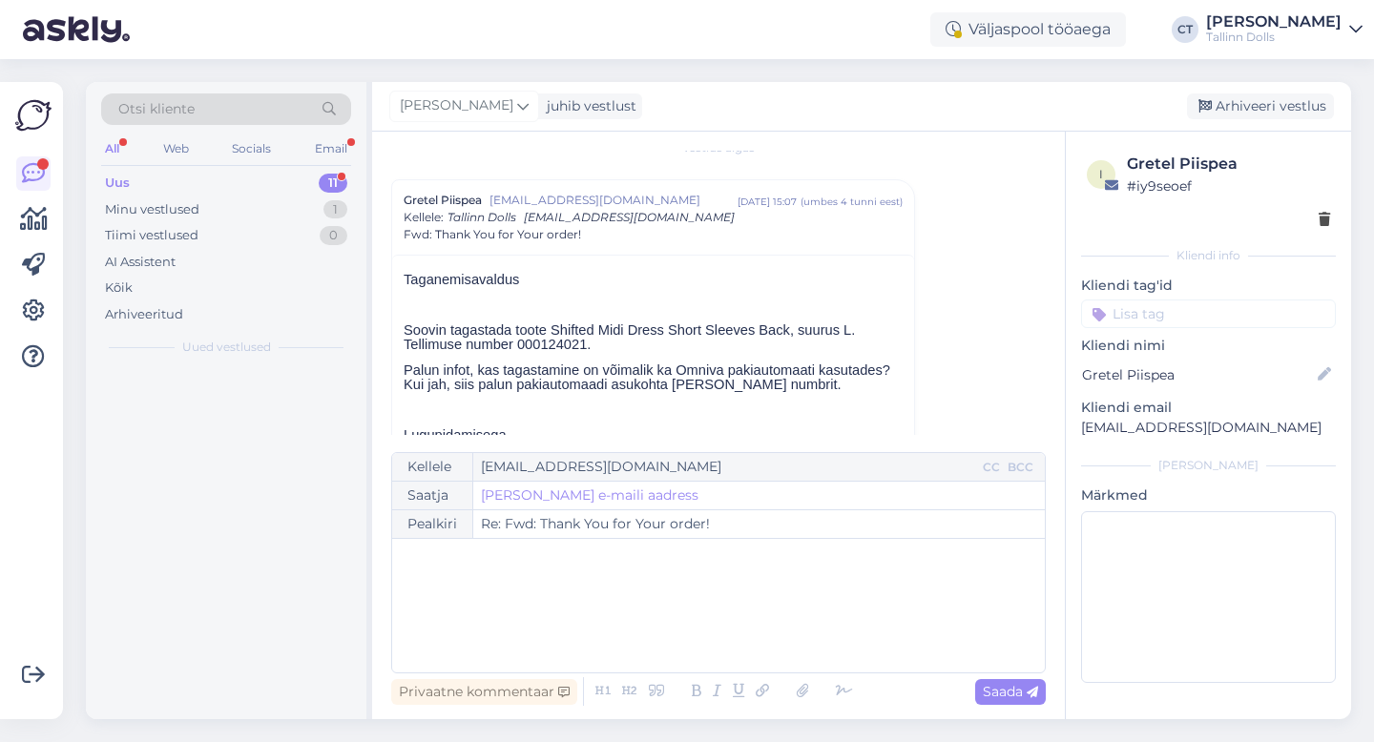
scroll to position [0, 0]
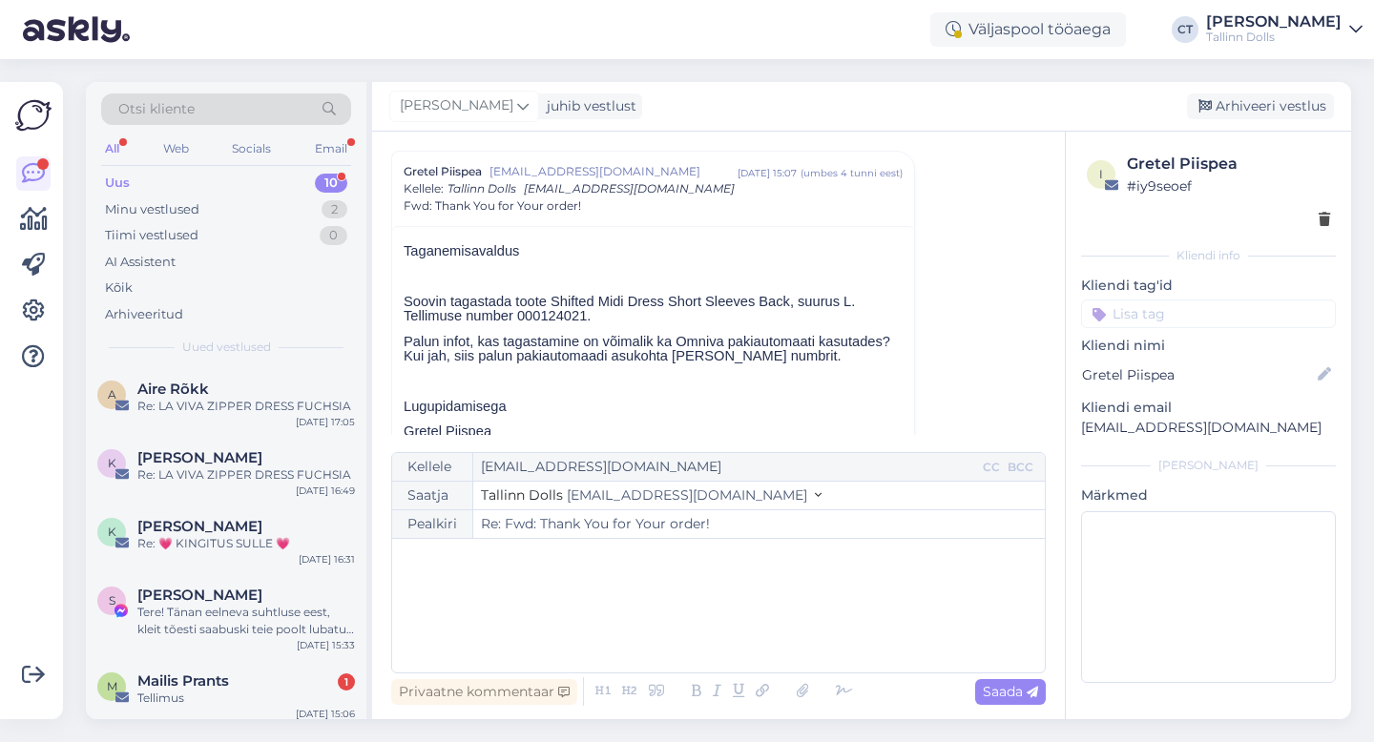
click at [699, 631] on div "﻿" at bounding box center [718, 605] width 633 height 114
click at [531, 630] on div "﻿" at bounding box center [718, 605] width 633 height 114
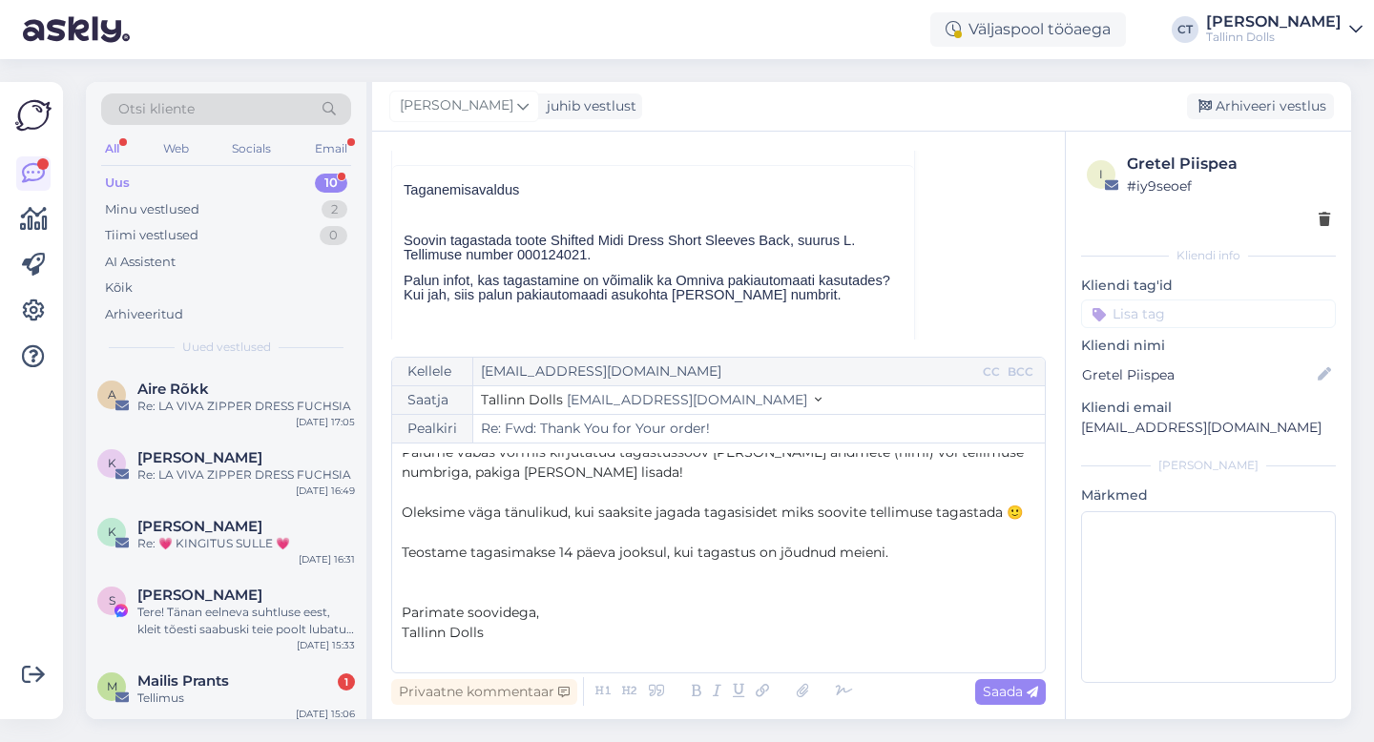
scroll to position [127, 0]
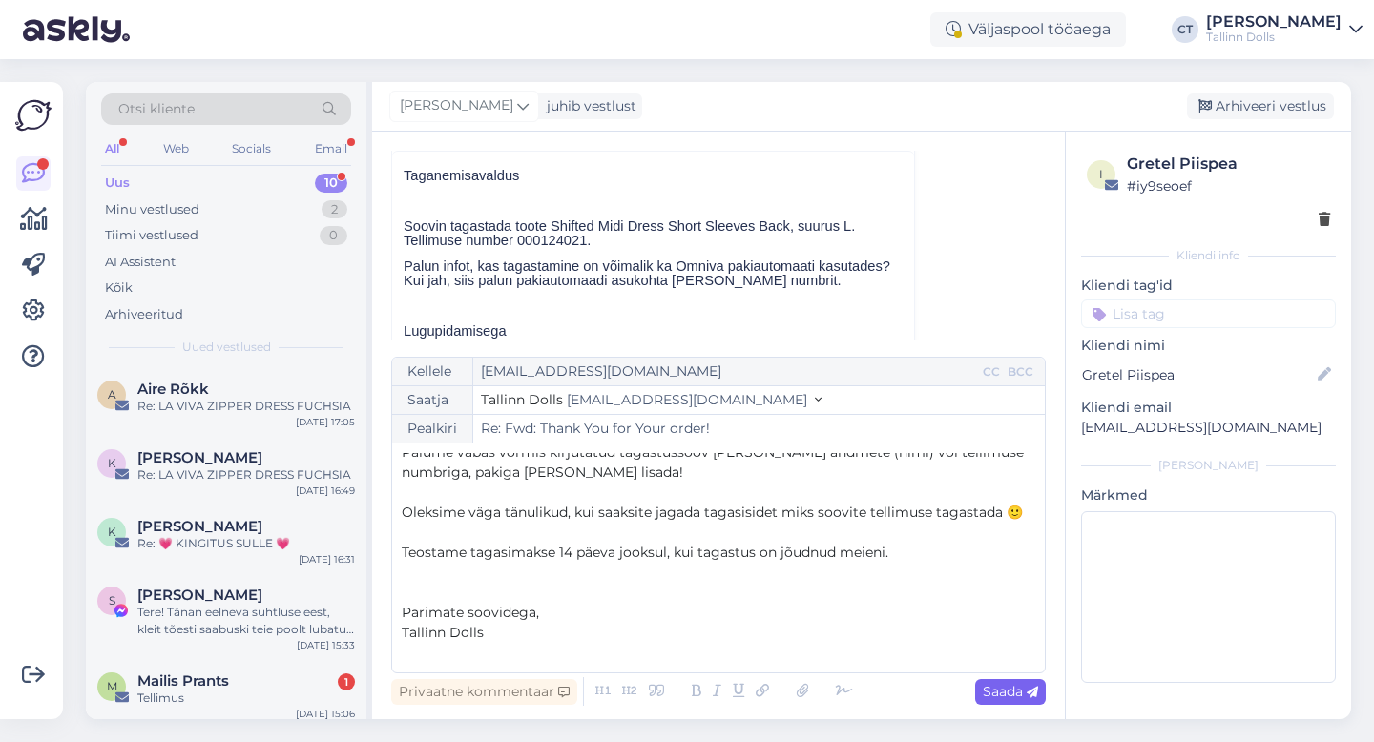
click at [991, 684] on span "Saada" at bounding box center [1009, 691] width 55 height 17
type input "Re: Re: Fwd: Thank You for Your order!"
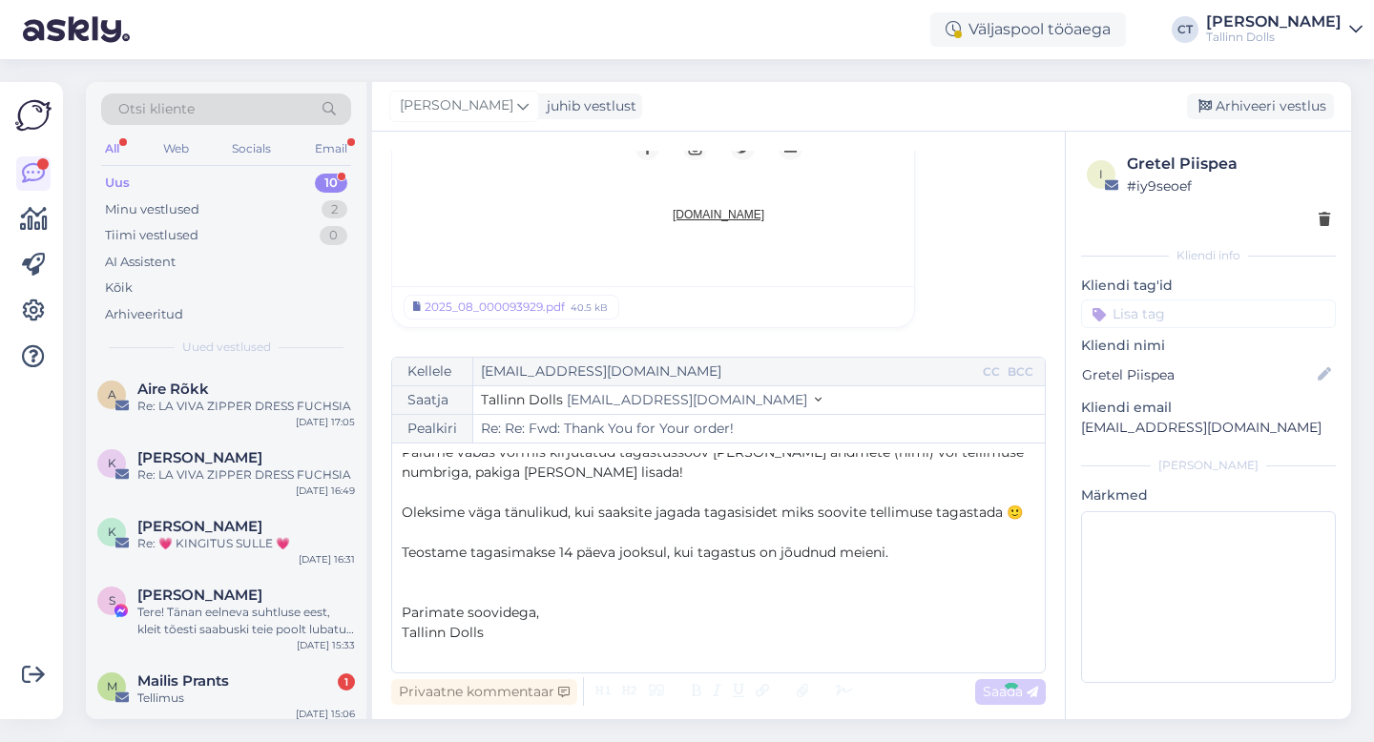
scroll to position [0, 0]
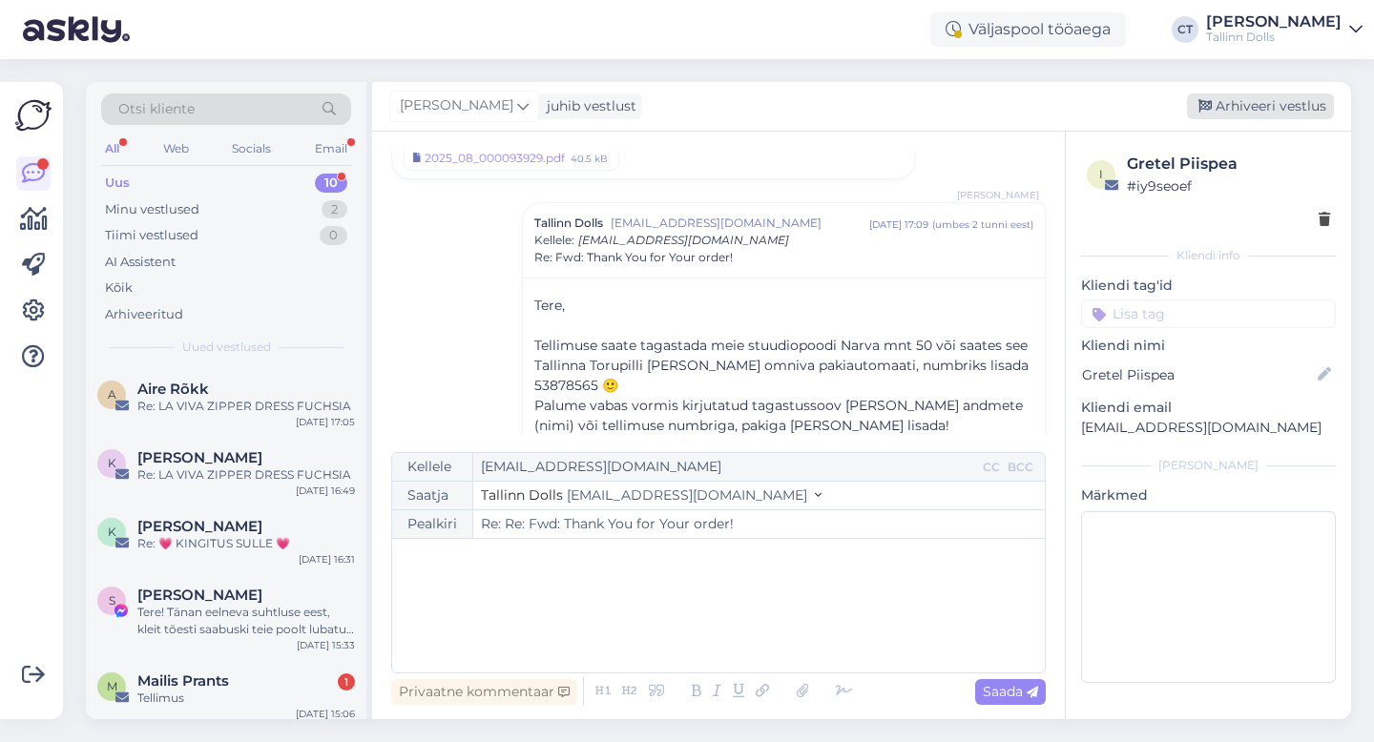
click at [1284, 108] on div "Arhiveeri vestlus" at bounding box center [1260, 106] width 147 height 26
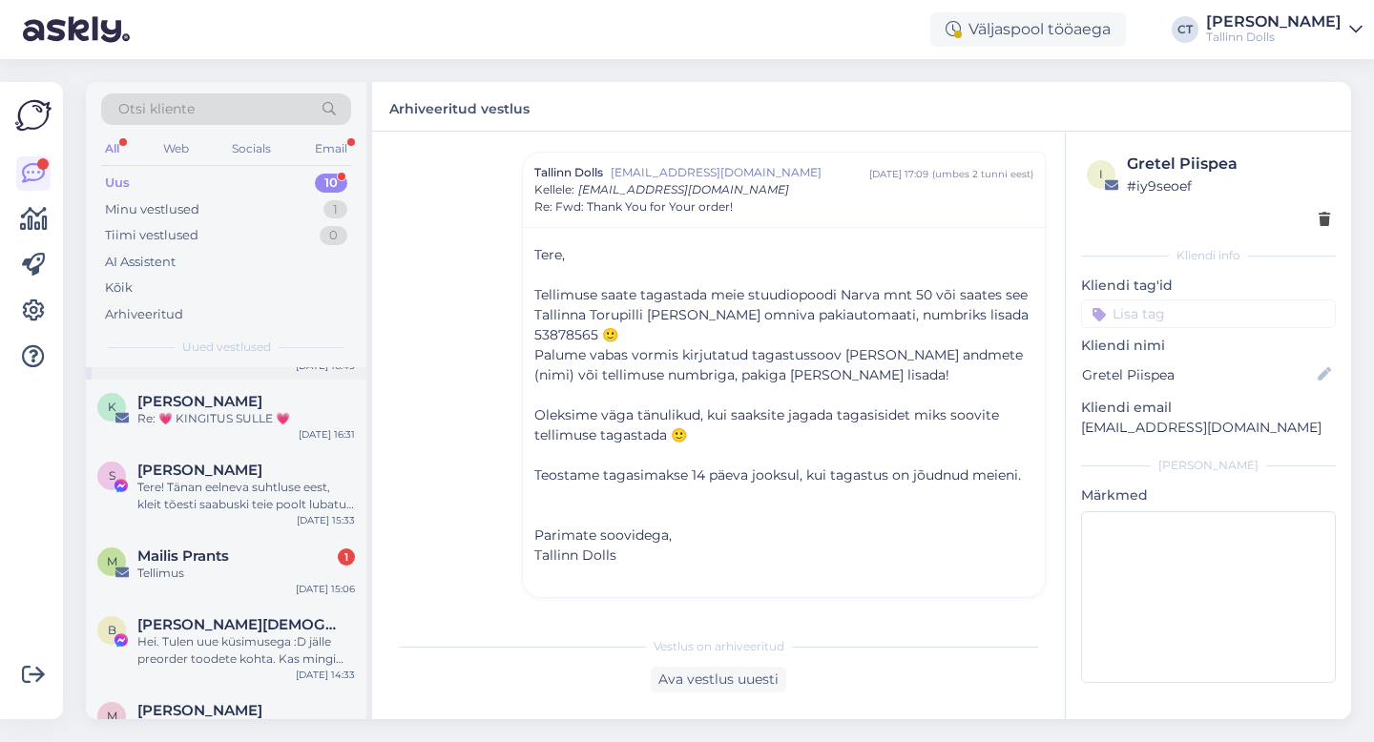
scroll to position [134, 0]
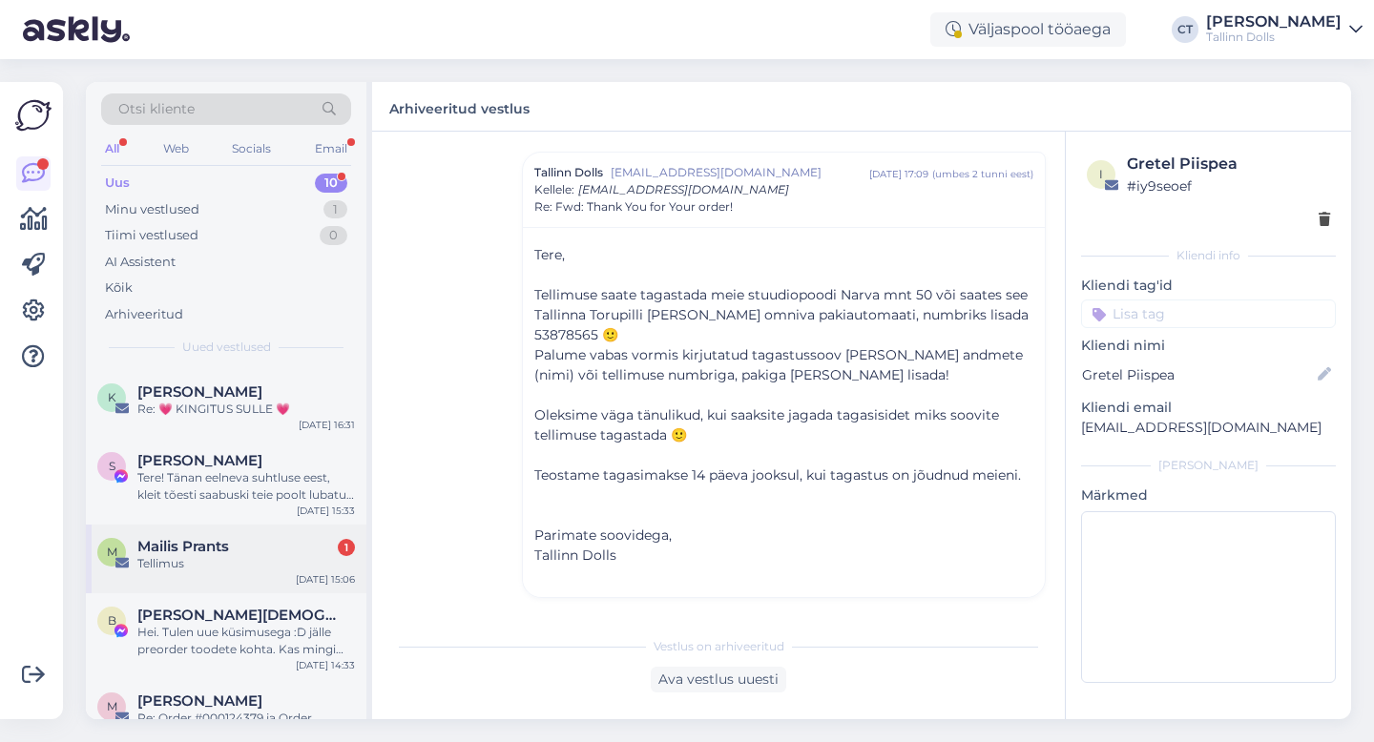
click at [268, 538] on div "Mailis Prants 1" at bounding box center [245, 546] width 217 height 17
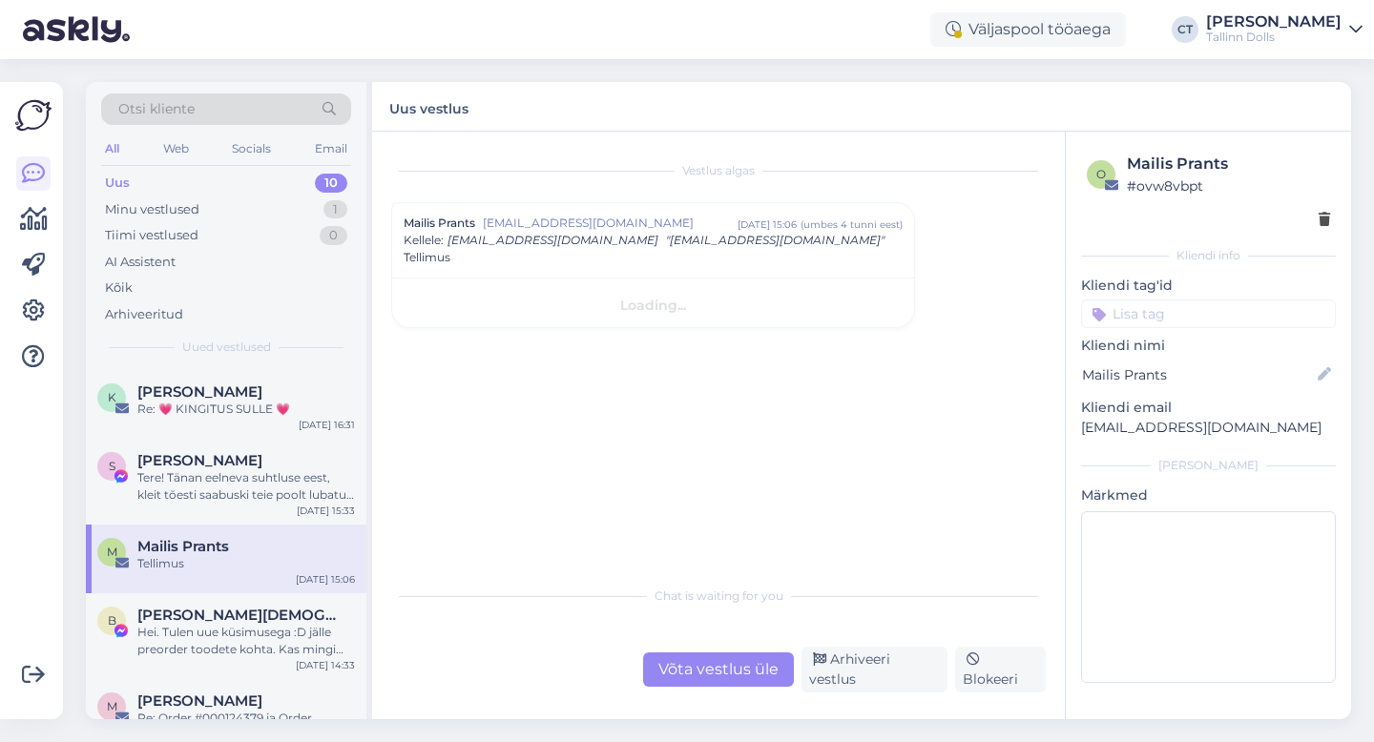
scroll to position [0, 0]
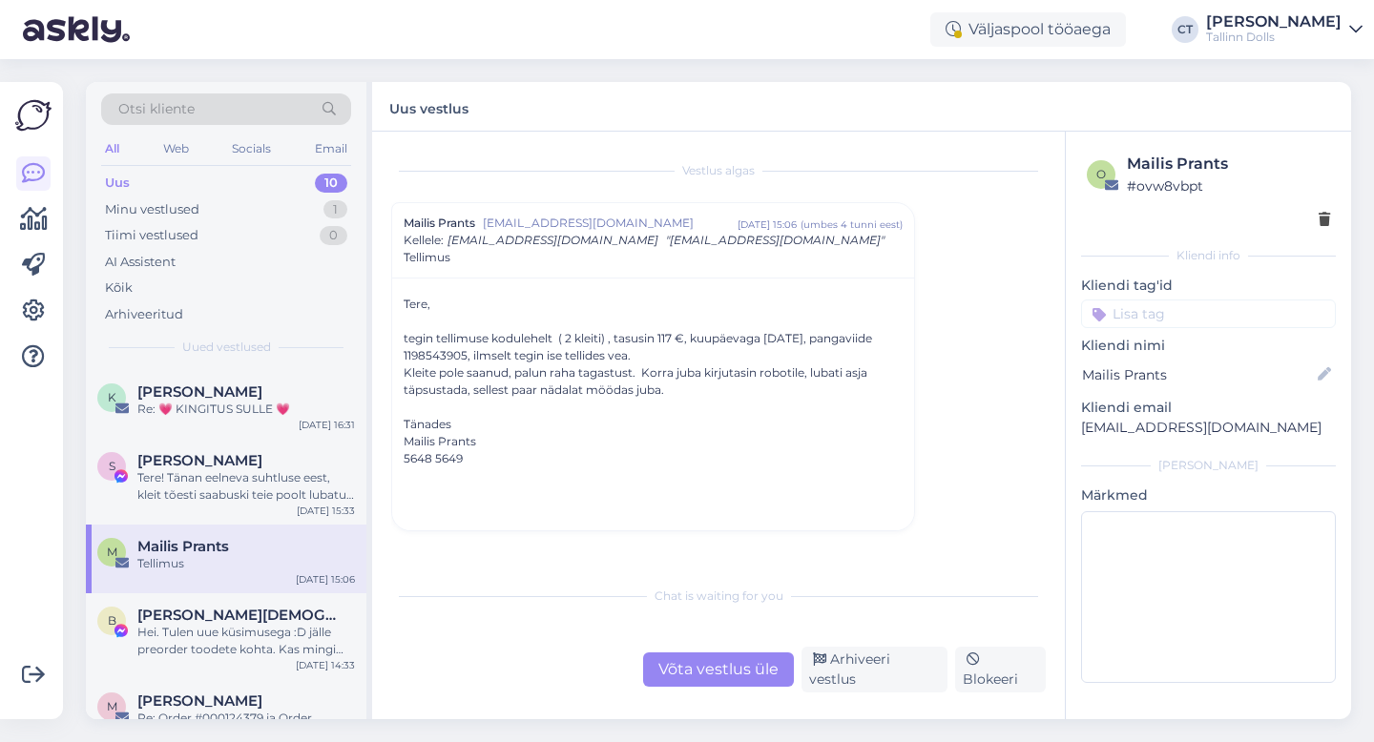
click at [704, 663] on div "Võta vestlus üle" at bounding box center [718, 669] width 151 height 34
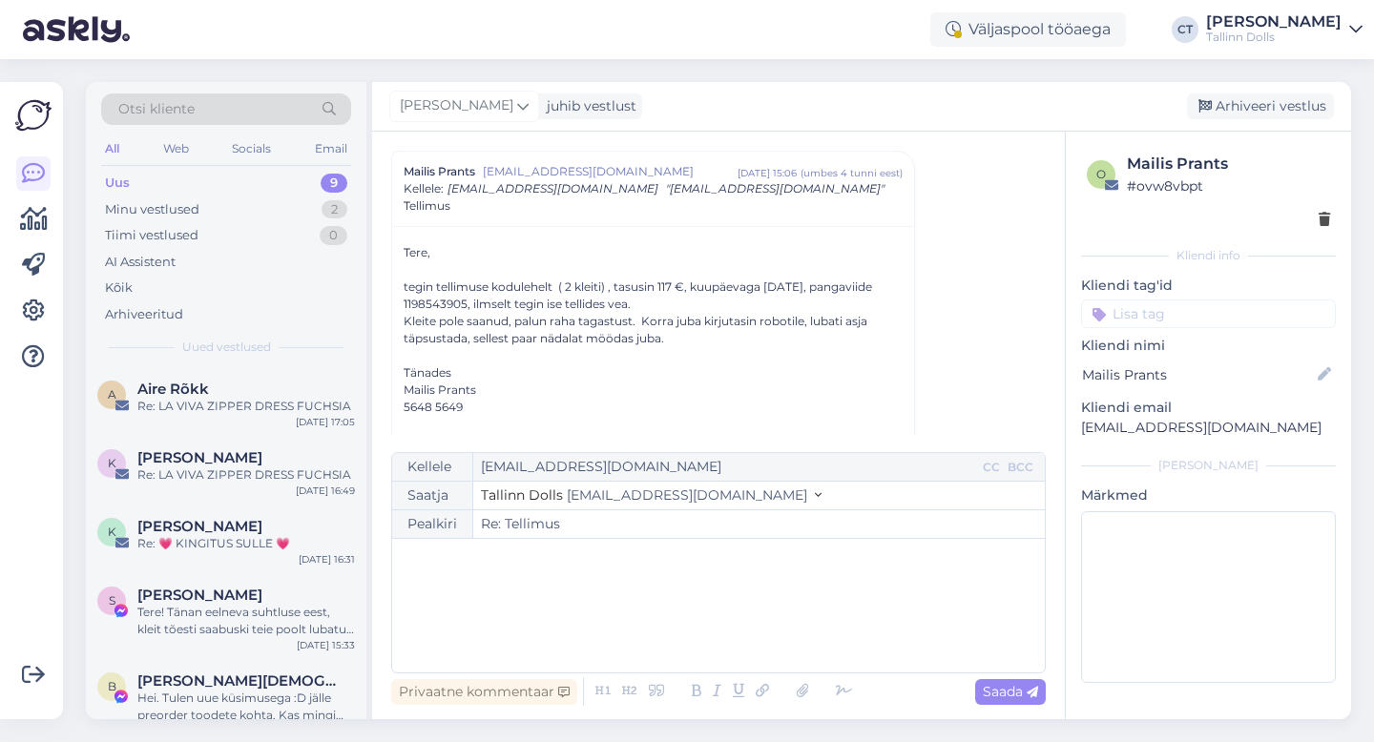
click at [712, 621] on div "﻿" at bounding box center [718, 605] width 633 height 114
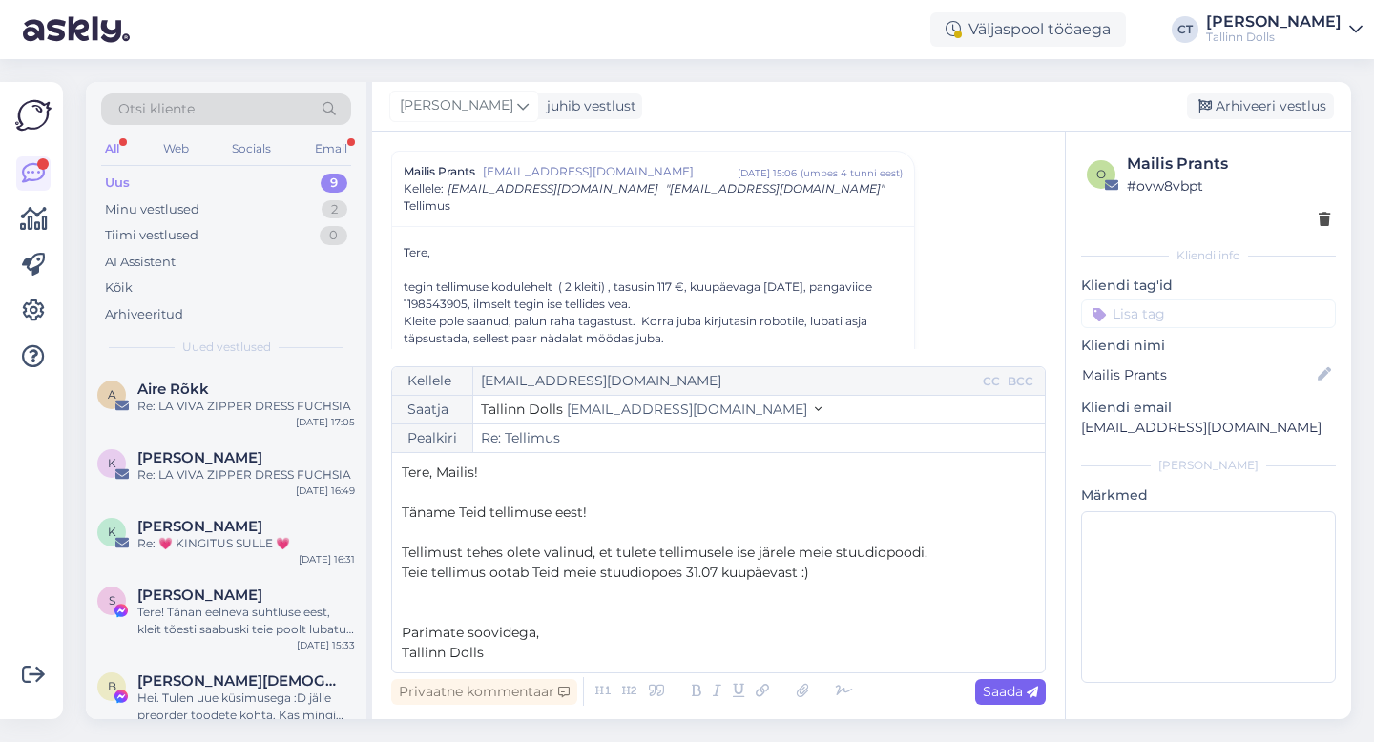
click at [999, 697] on span "Saada" at bounding box center [1009, 691] width 55 height 17
type input "Re: Re: Tellimus"
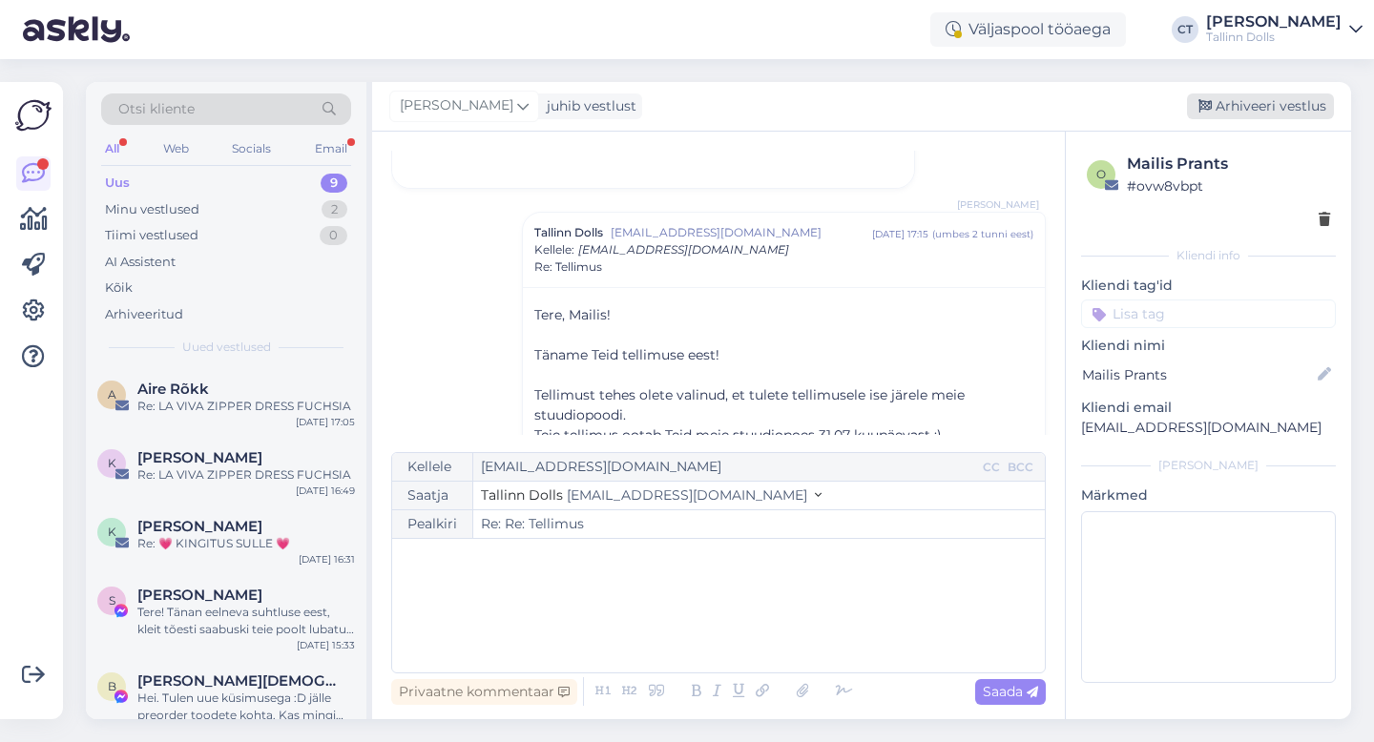
click at [1260, 99] on div "Arhiveeri vestlus" at bounding box center [1260, 106] width 147 height 26
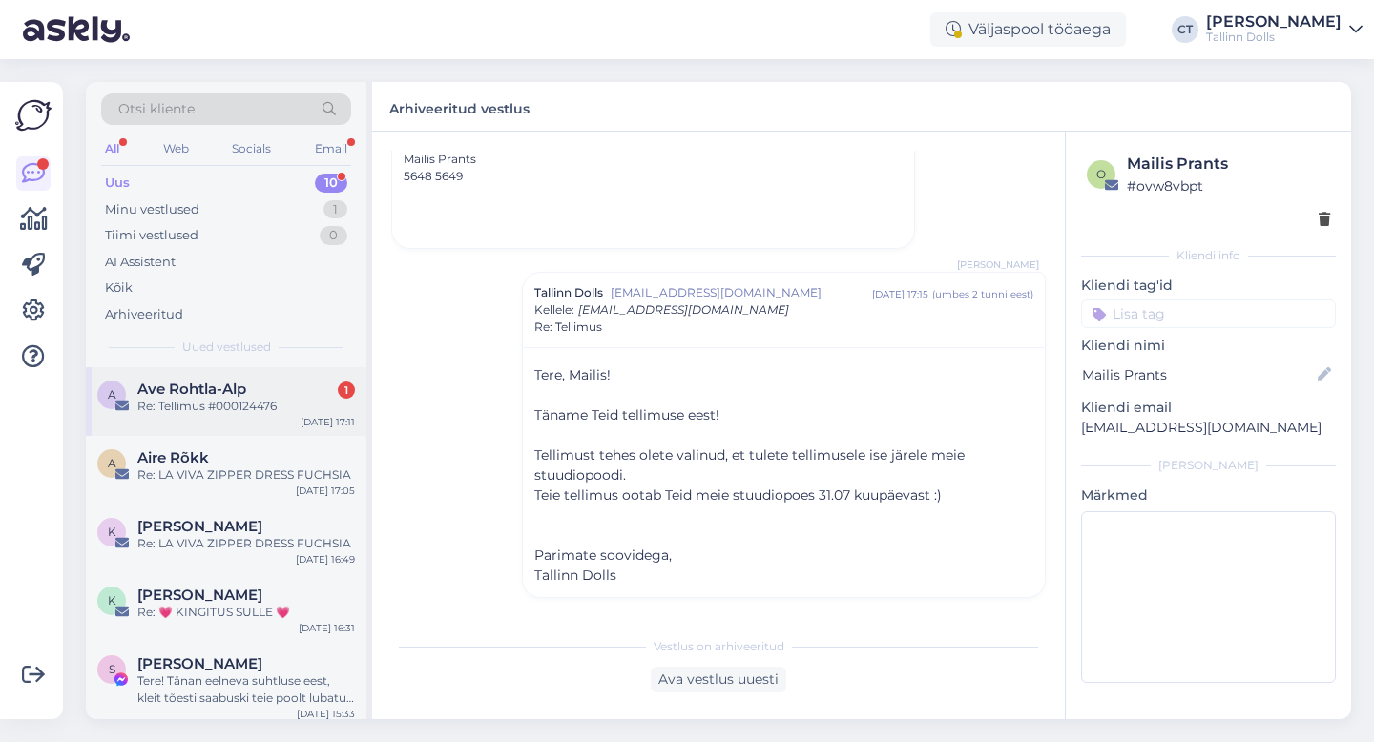
click at [236, 425] on div "A Ave Rohtla-Alp 1 Re: Tellimus #000124476 [DATE] 17:11" at bounding box center [226, 401] width 280 height 69
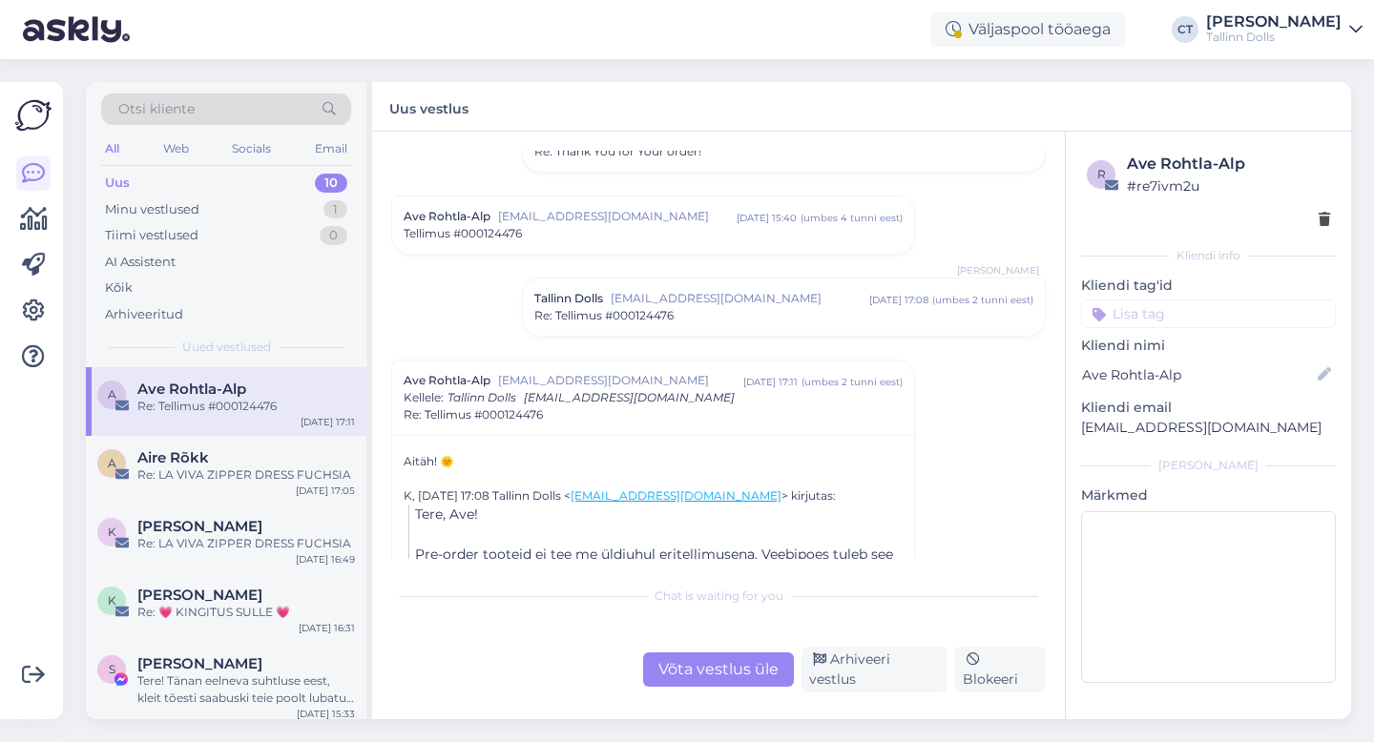
scroll to position [2029, 0]
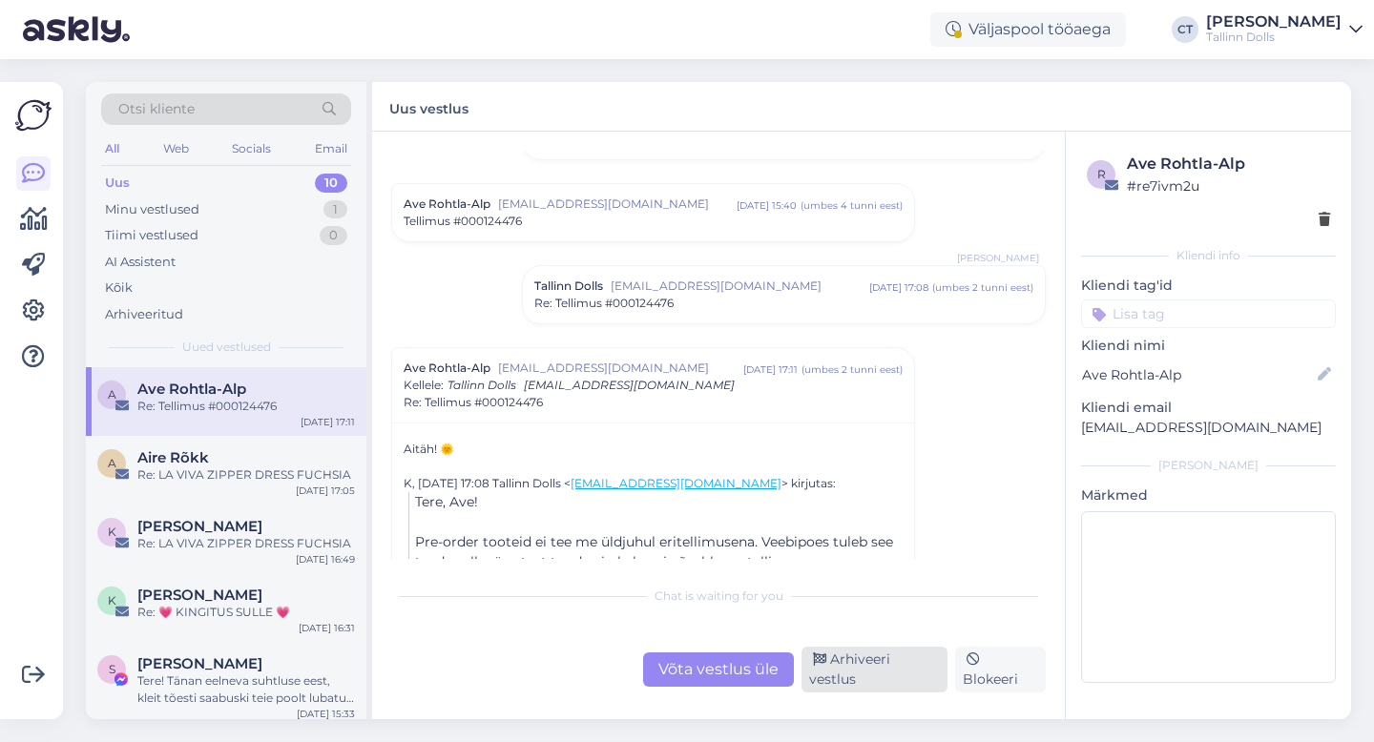
click at [841, 677] on div "Arhiveeri vestlus" at bounding box center [874, 670] width 146 height 46
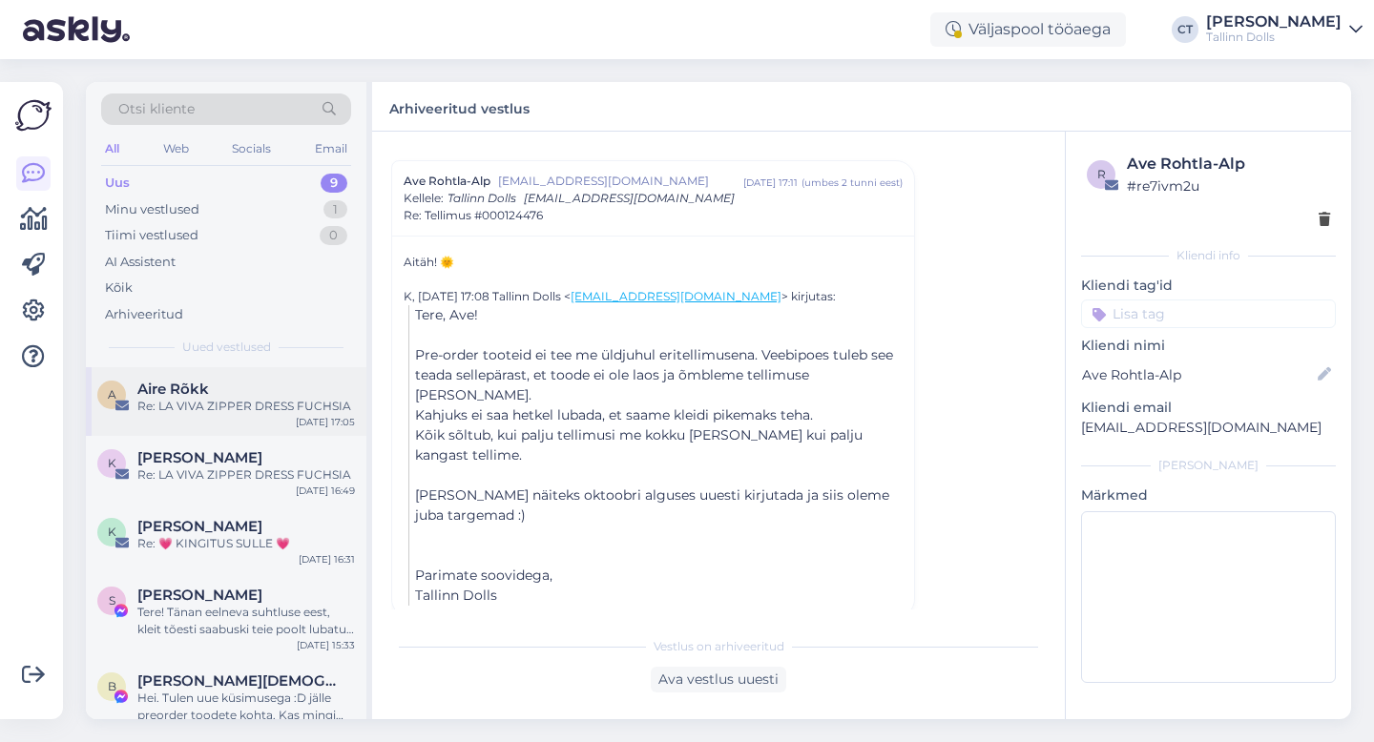
click at [279, 407] on div "Re: LA VIVA ZIPPER DRESS FUCHSIA" at bounding box center [245, 406] width 217 height 17
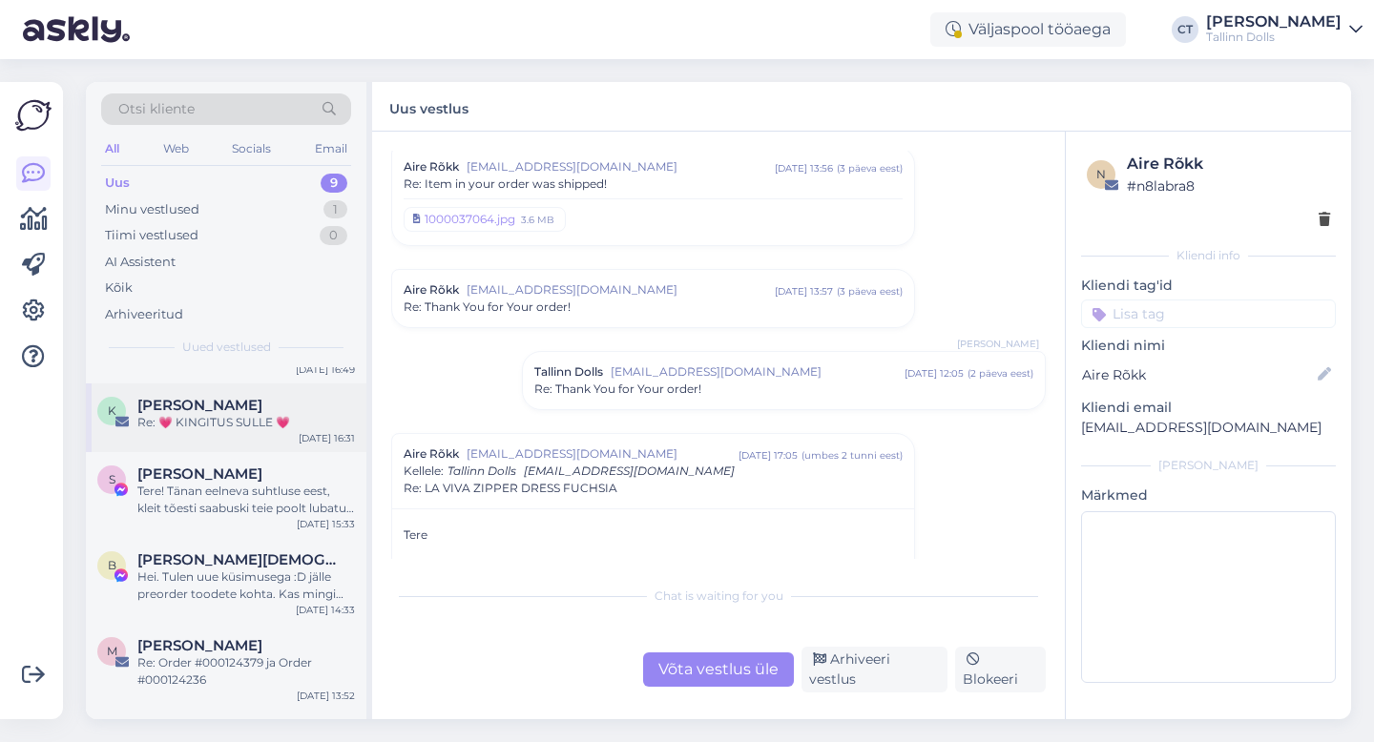
scroll to position [152, 0]
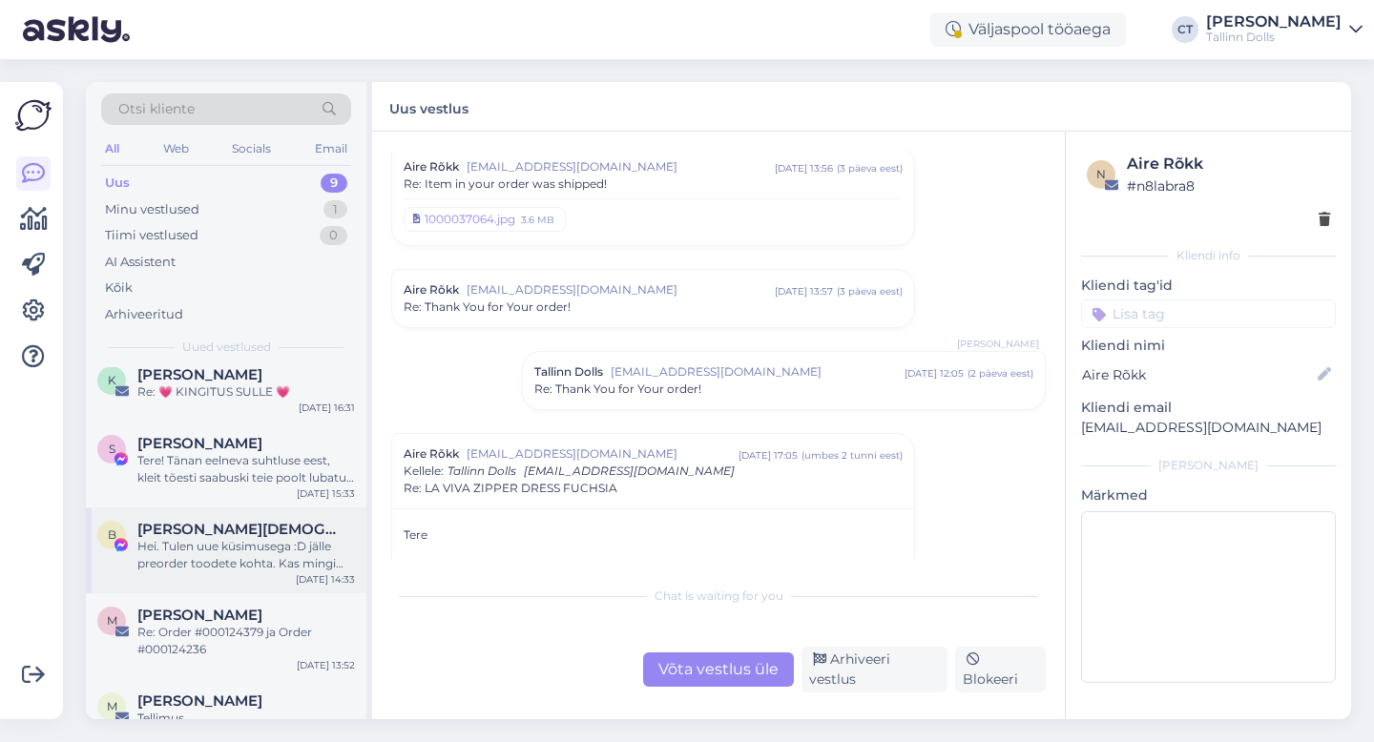
click at [216, 546] on div "Hei. Tulen uue küsimusega :D jälle preorder toodete kohta. Kas mingi valemiga s…" at bounding box center [245, 555] width 217 height 34
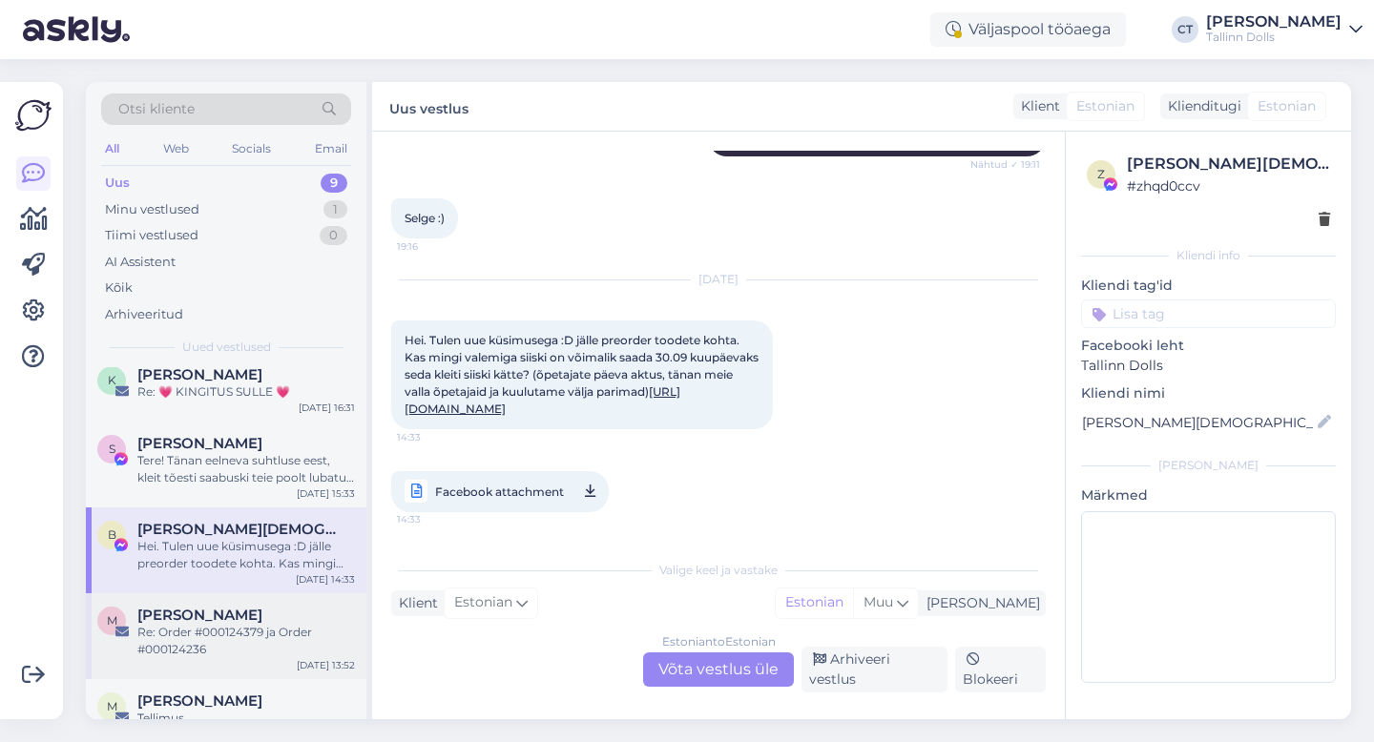
click at [211, 634] on div "Re: Order #000124379 ja Order #000124236" at bounding box center [245, 641] width 217 height 34
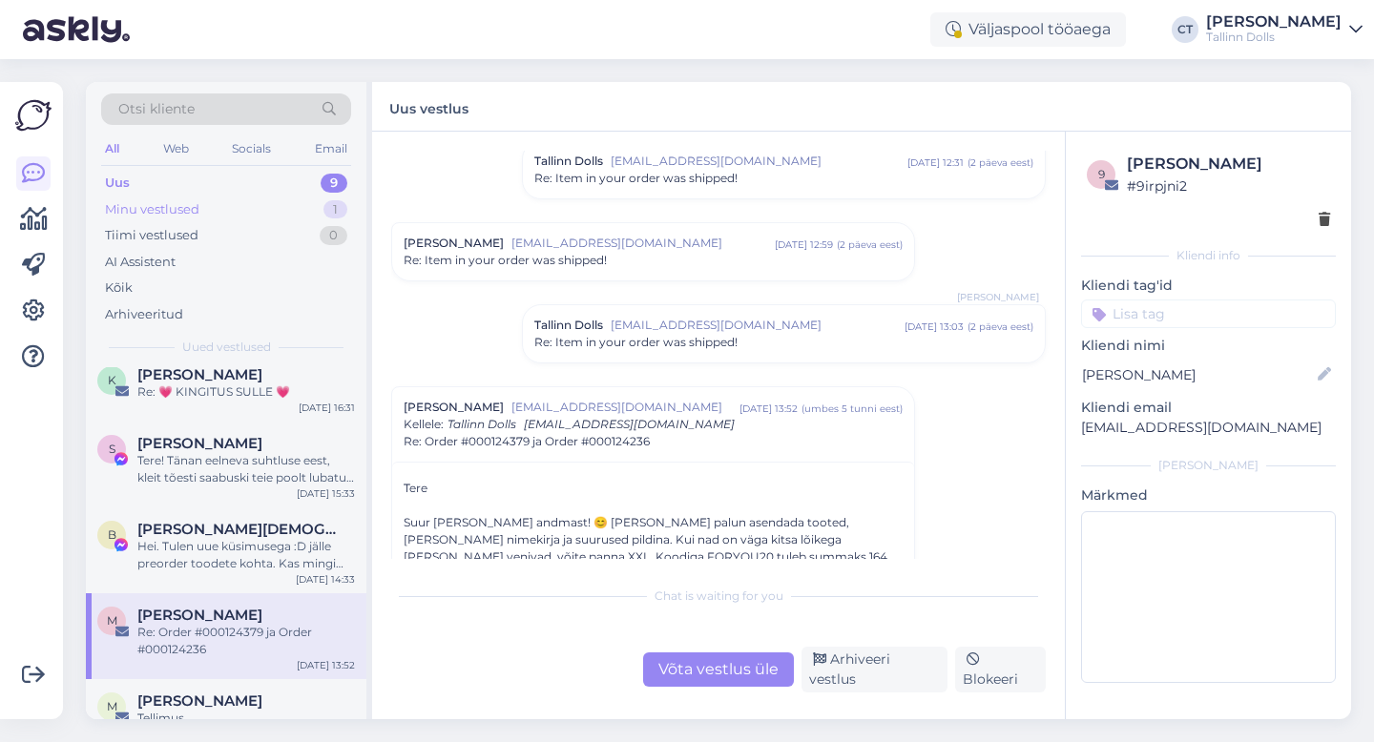
click at [133, 215] on div "Minu vestlused" at bounding box center [152, 209] width 94 height 19
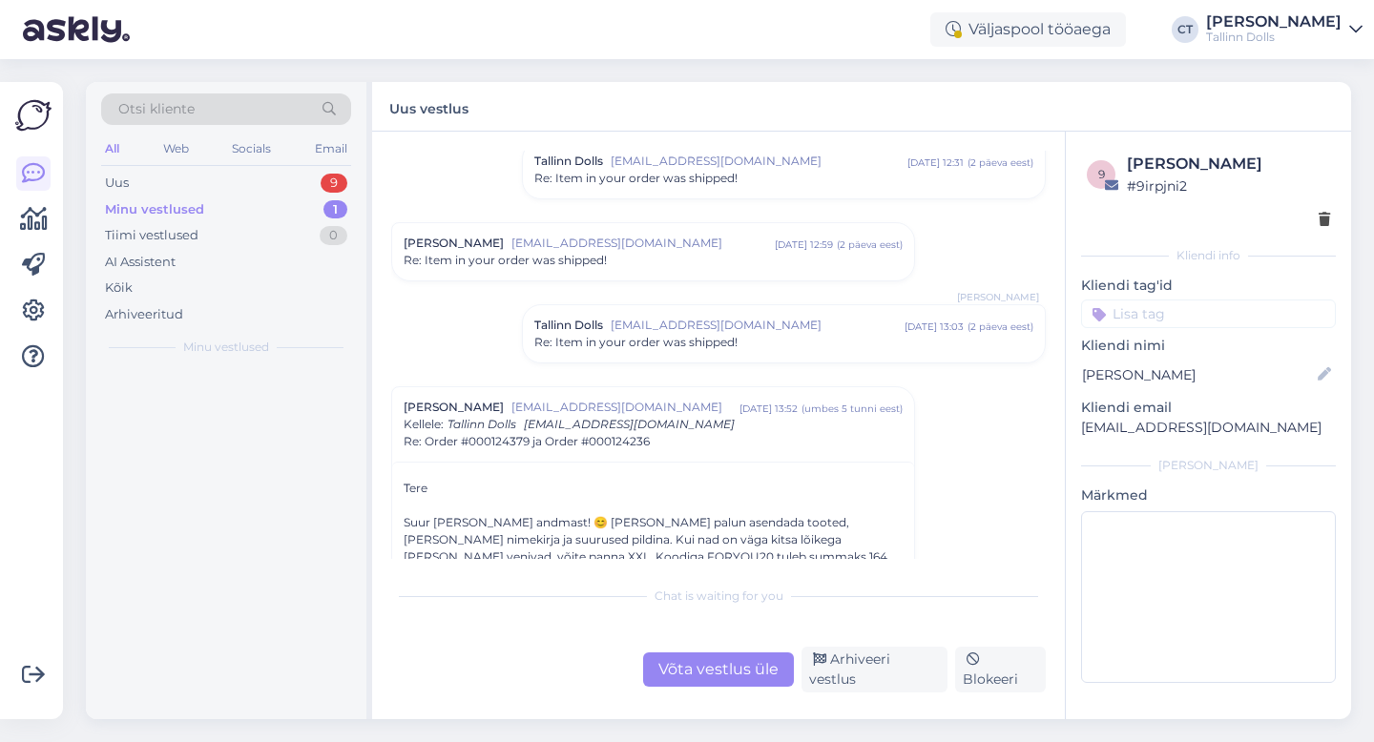
scroll to position [0, 0]
click at [204, 396] on span "Virge Tähemäe" at bounding box center [192, 389] width 110 height 17
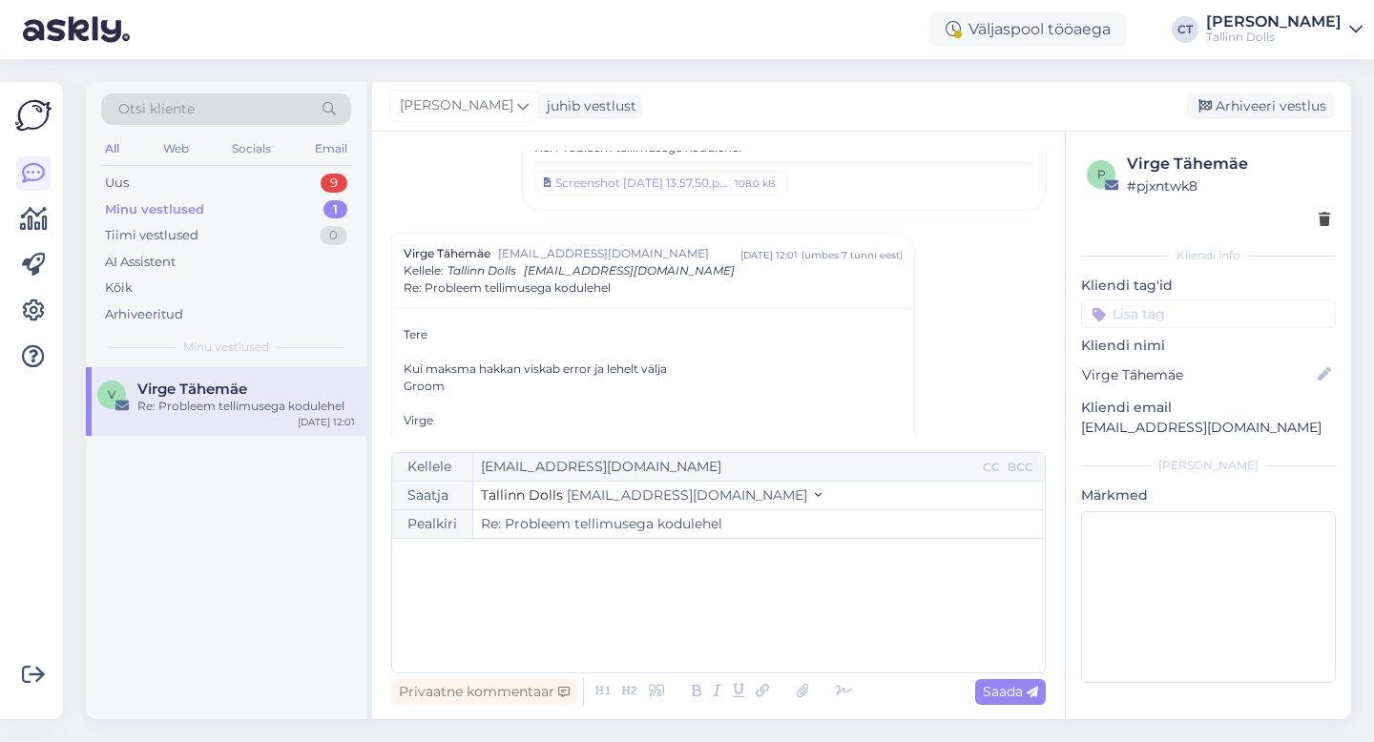
scroll to position [178, 0]
click at [635, 583] on div "﻿" at bounding box center [718, 605] width 633 height 114
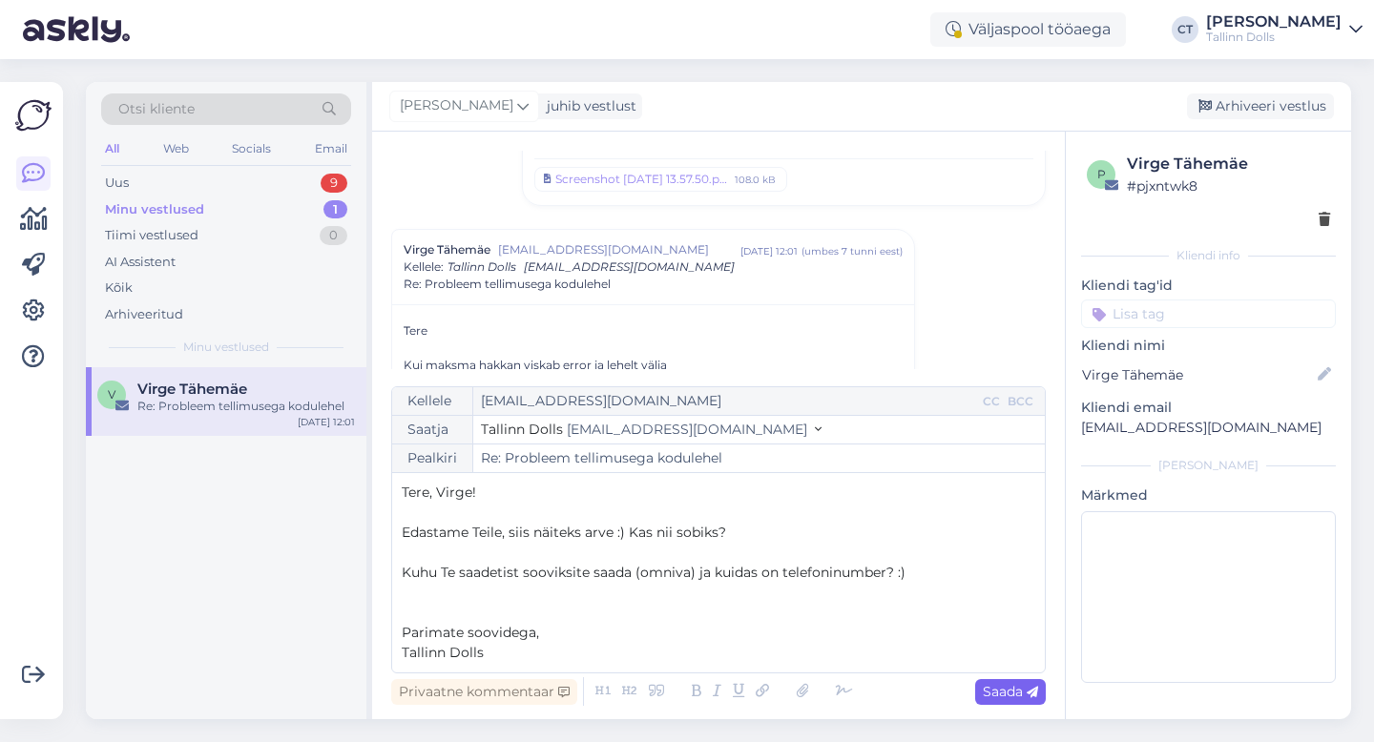
click at [1019, 681] on div "Saada" at bounding box center [1010, 692] width 71 height 26
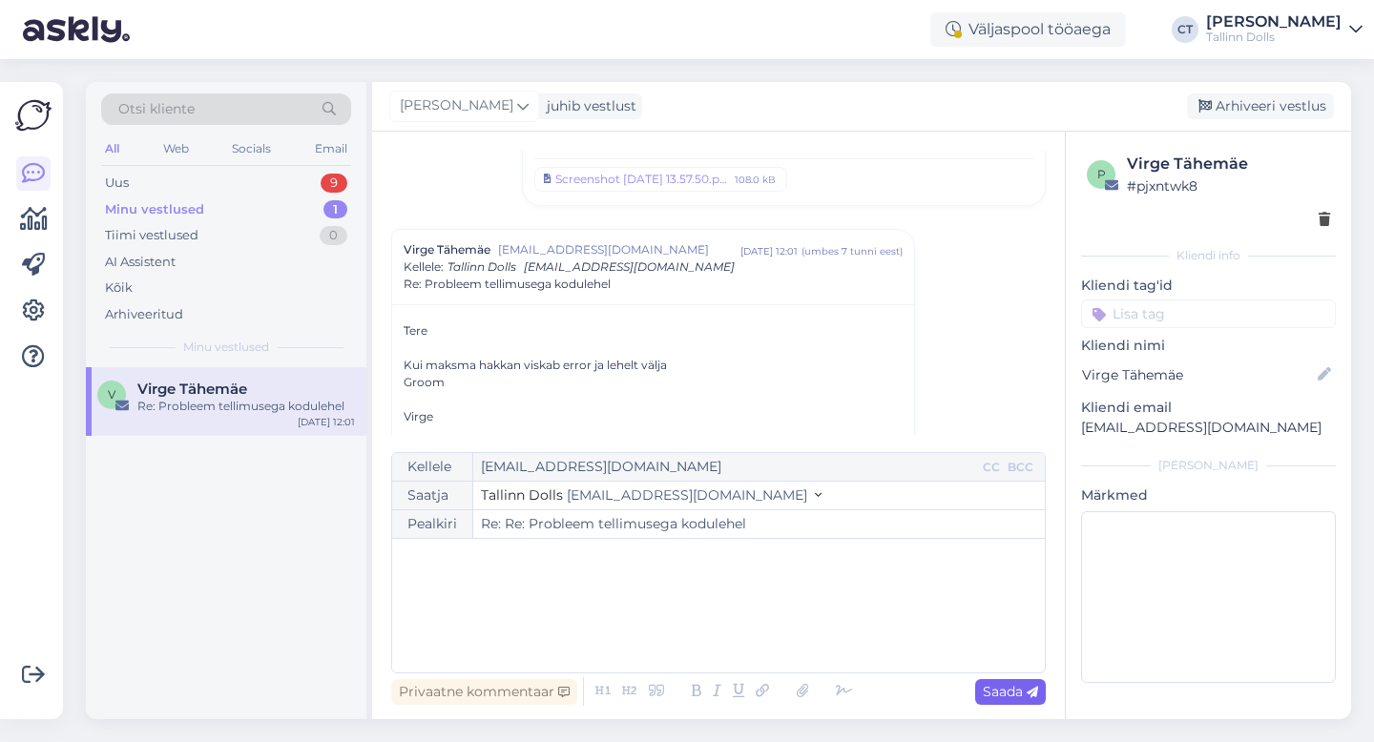
type input "Re: Re: Probleem tellimusega kodulehel"
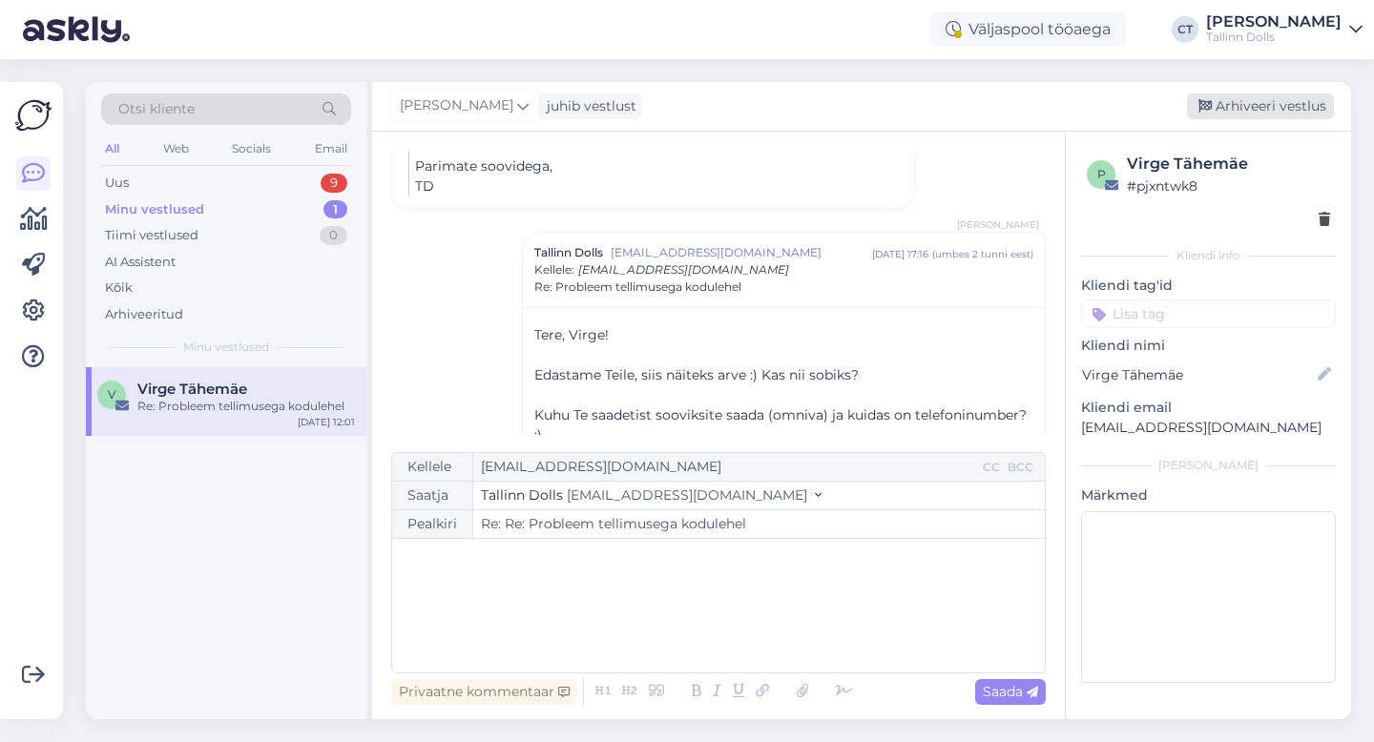
click at [1299, 98] on div "Arhiveeri vestlus" at bounding box center [1260, 106] width 147 height 26
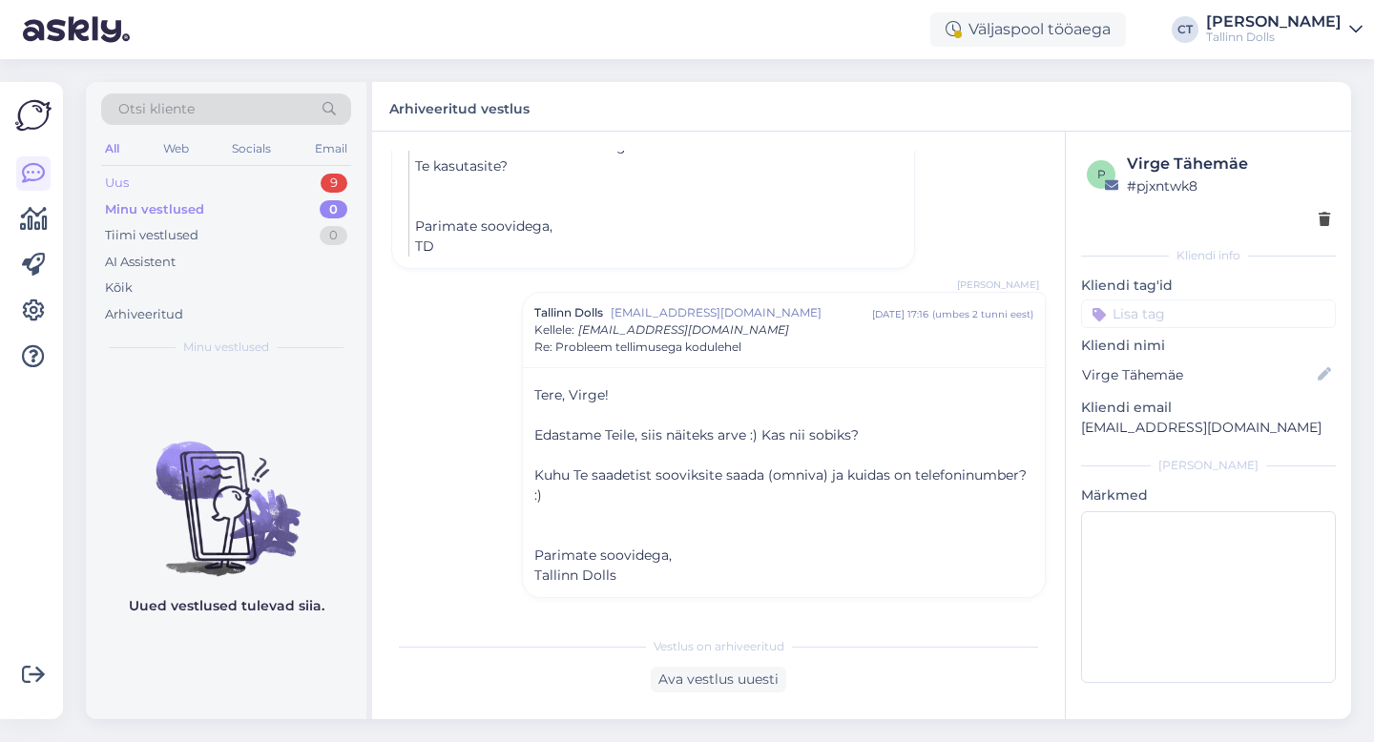
click at [176, 175] on div "Uus 9" at bounding box center [226, 183] width 250 height 27
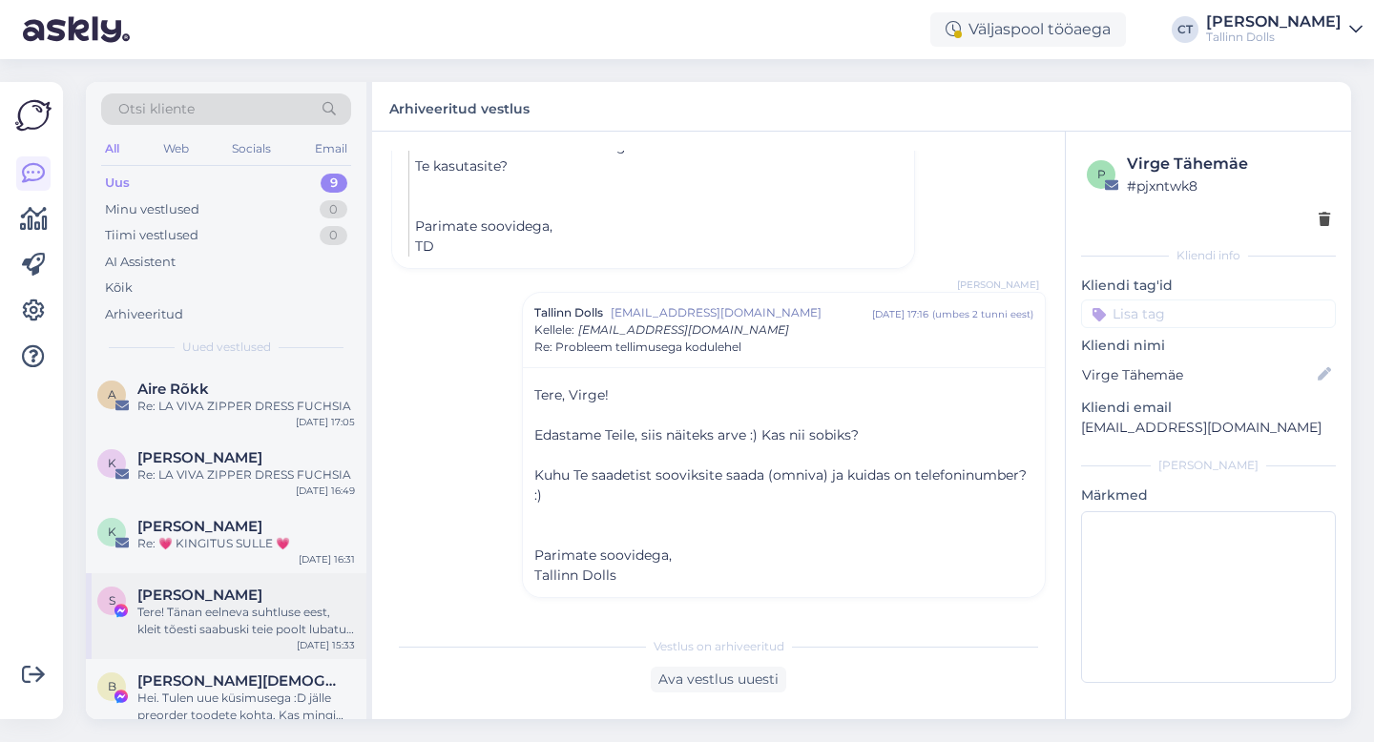
scroll to position [335, 0]
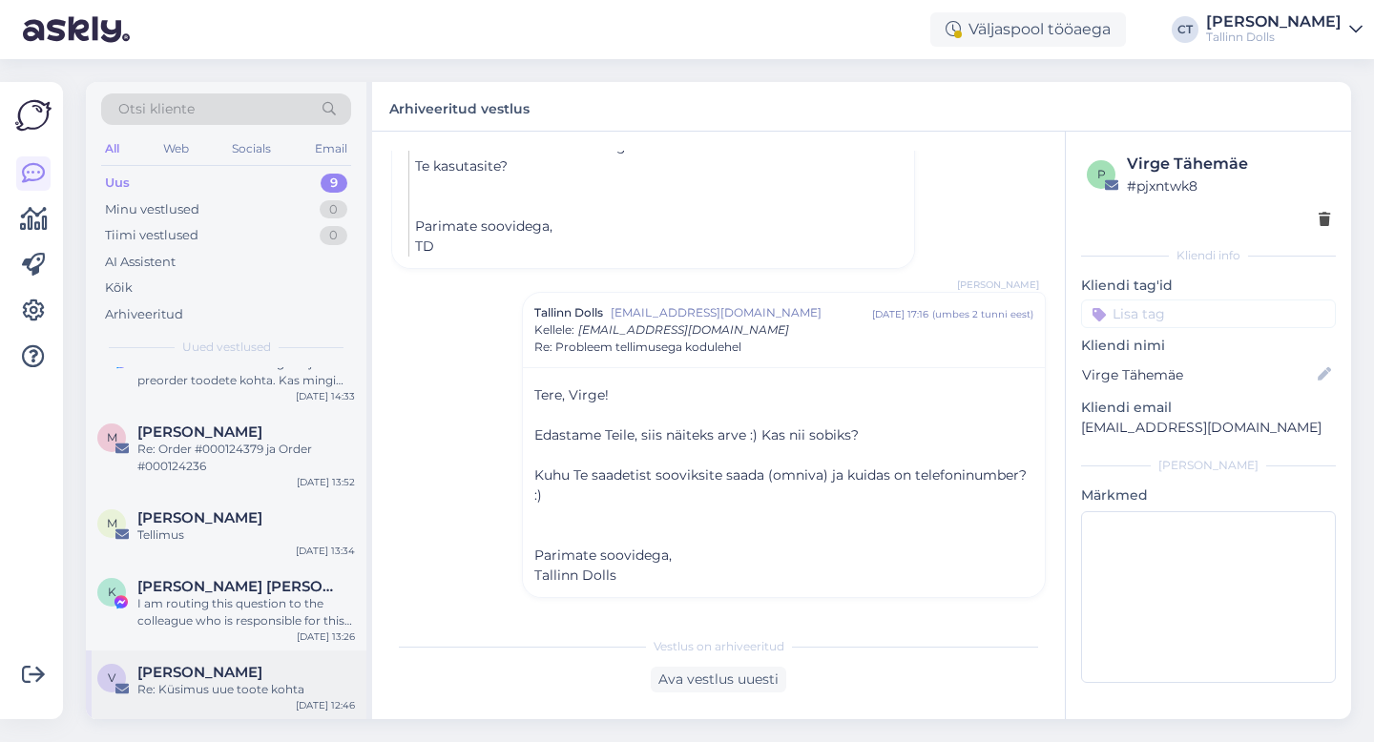
click at [225, 681] on div "Re: Küsimus uue toote kohta" at bounding box center [245, 689] width 217 height 17
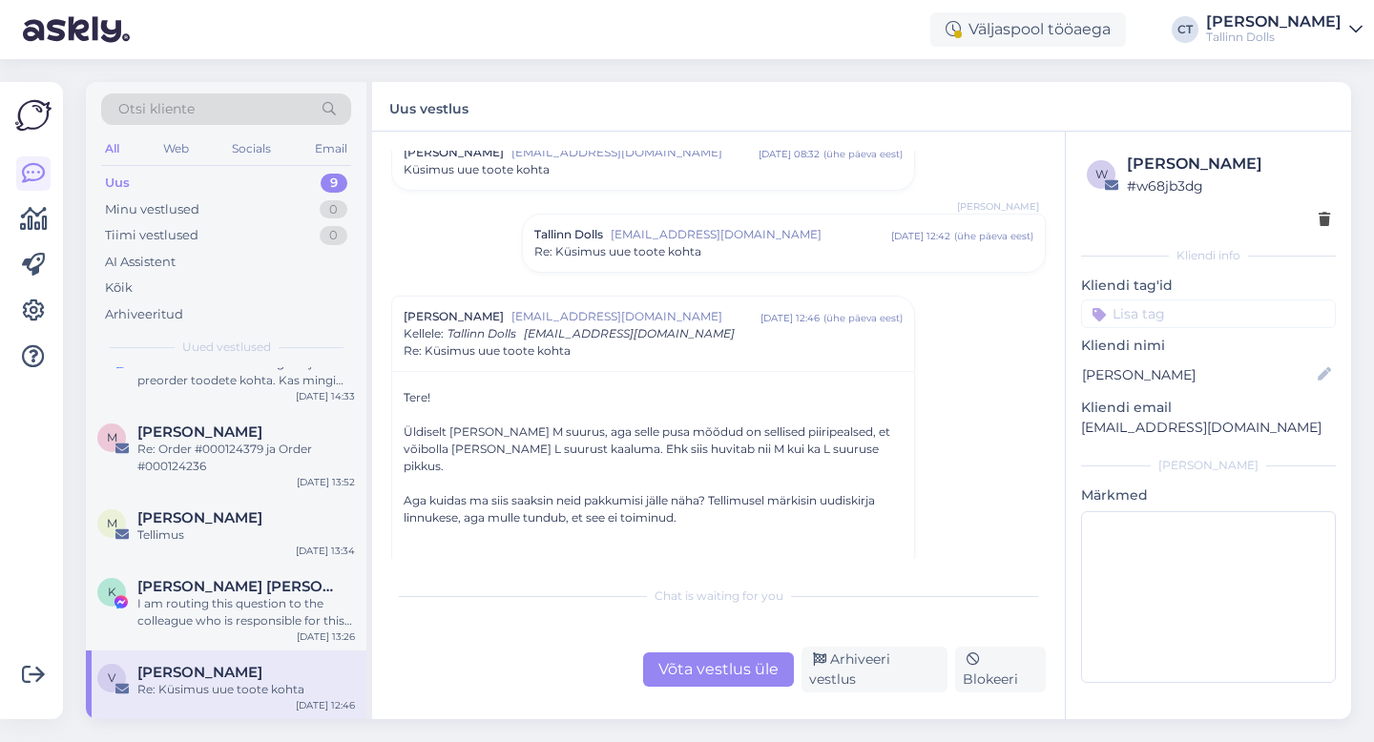
scroll to position [618, 0]
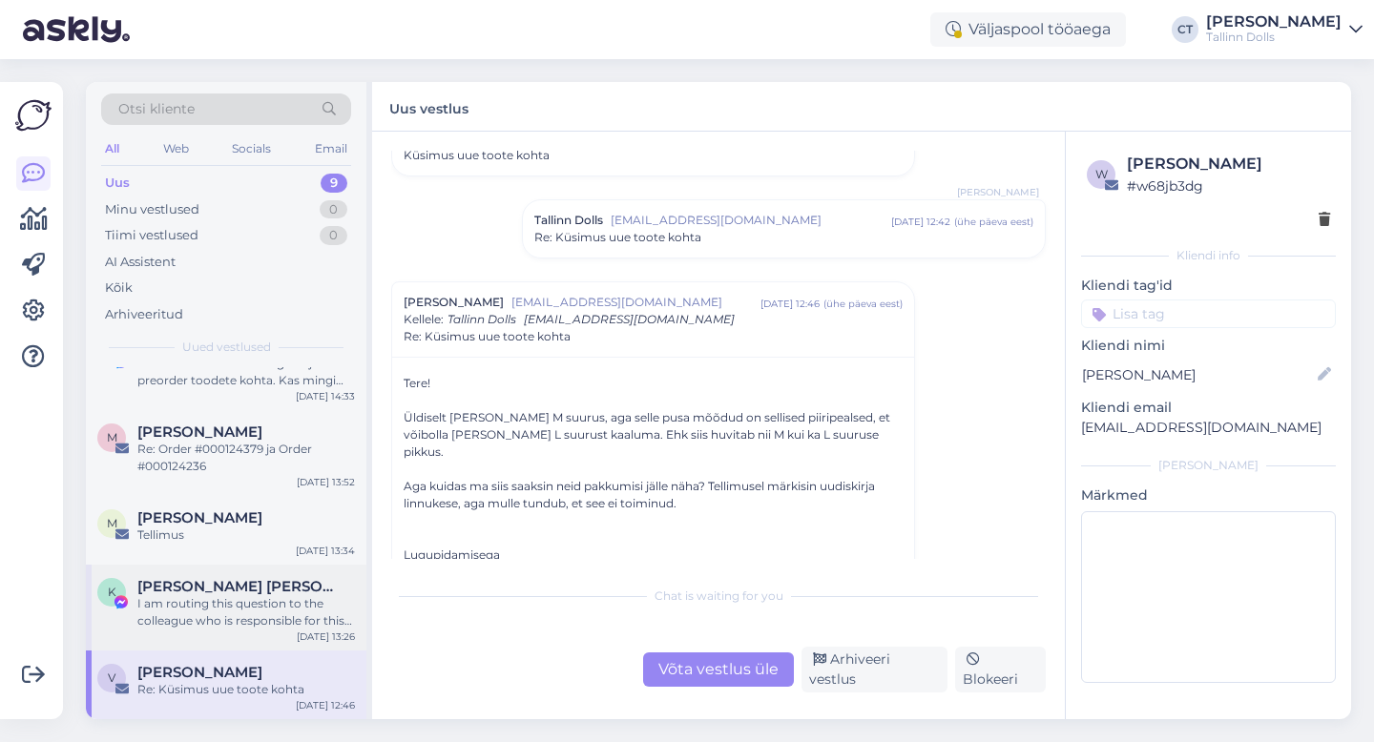
click at [225, 599] on div "I am routing this question to the colleague who is responsible for this topic. …" at bounding box center [245, 612] width 217 height 34
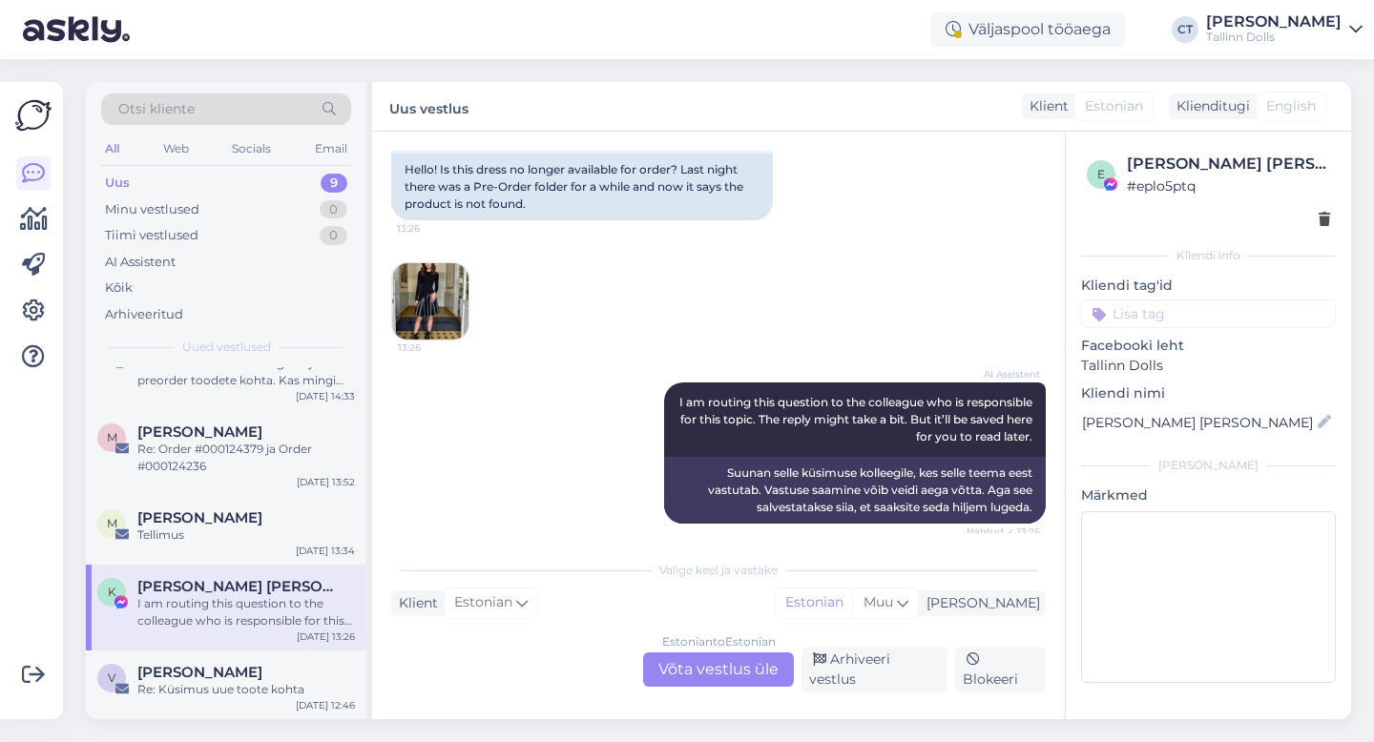
scroll to position [578, 0]
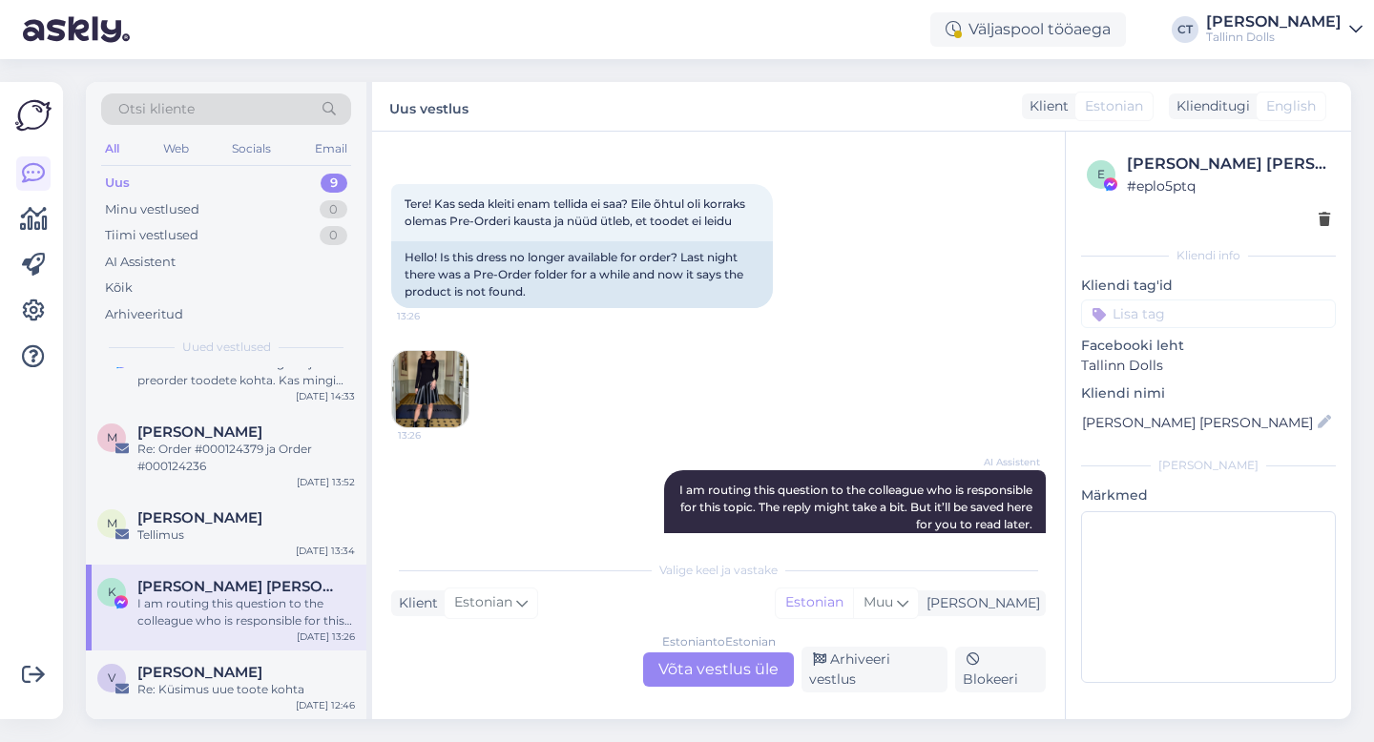
click at [761, 672] on div "Estonian to Estonian Võta vestlus üle" at bounding box center [718, 669] width 151 height 34
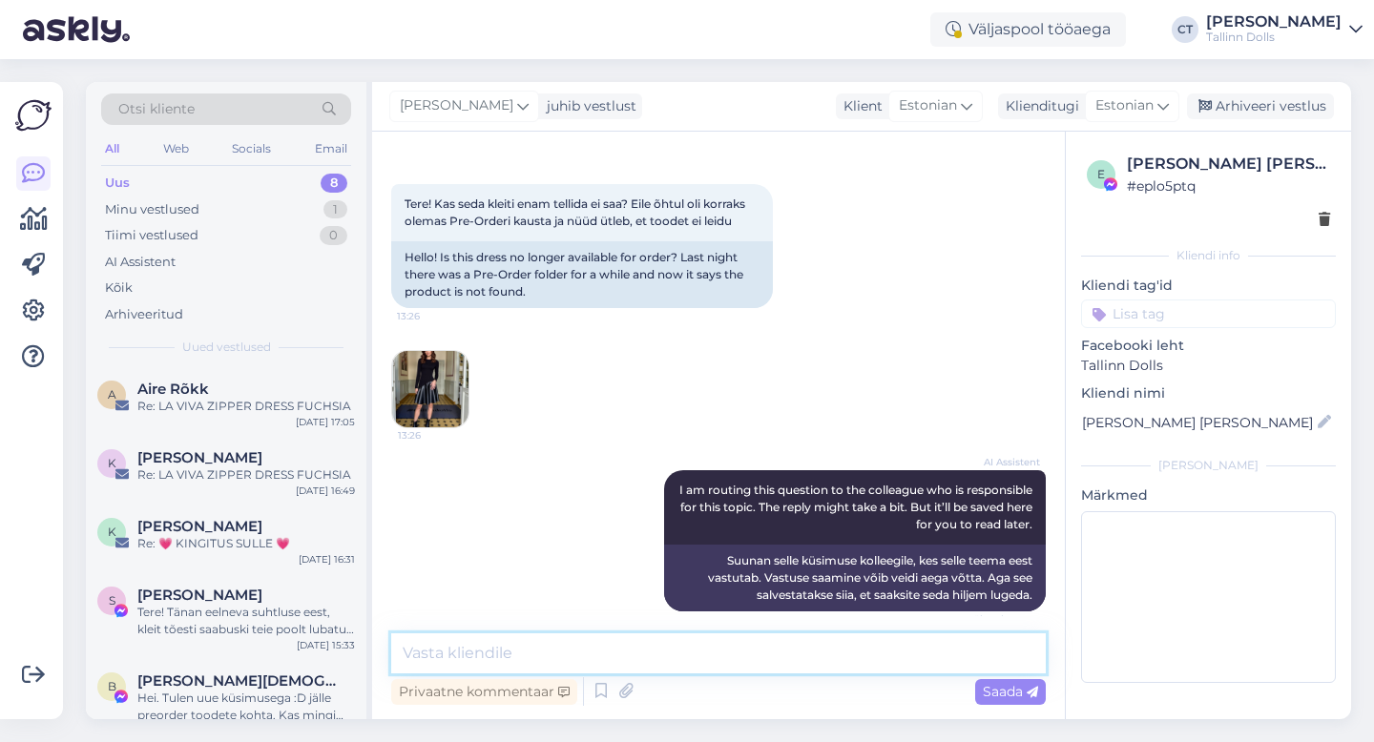
click at [775, 635] on textarea at bounding box center [718, 653] width 654 height 40
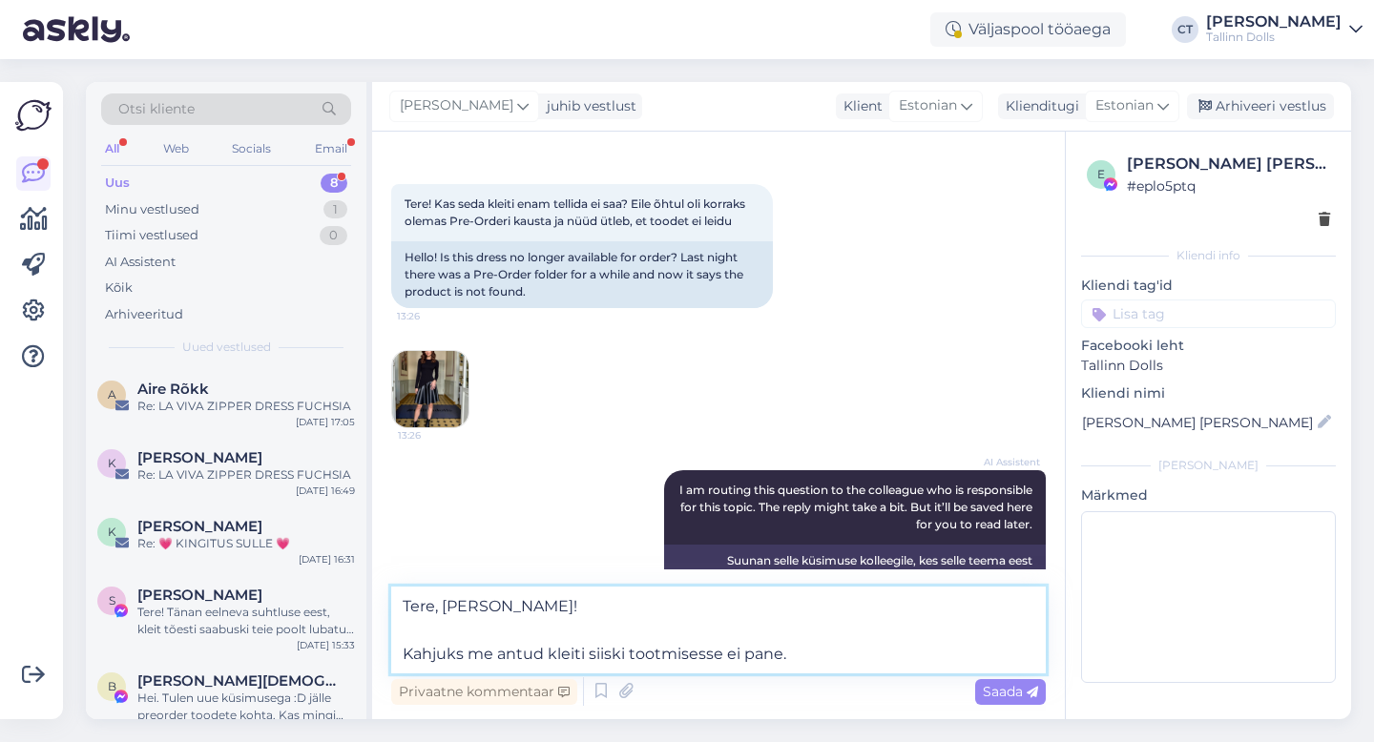
type textarea "Tere, [PERSON_NAME]! Kahjuks me antud kleiti siiski tootmisesse ei pane."
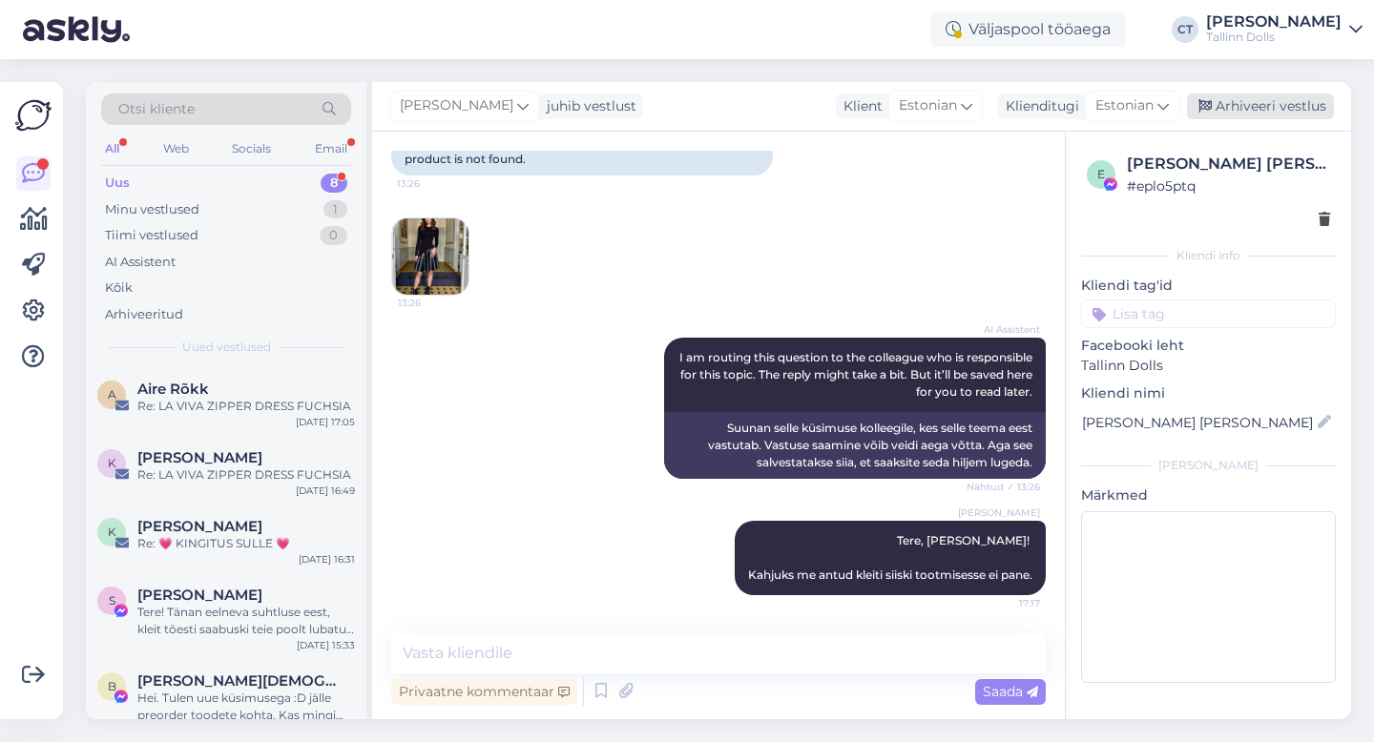
click at [1269, 99] on div "Arhiveeri vestlus" at bounding box center [1260, 106] width 147 height 26
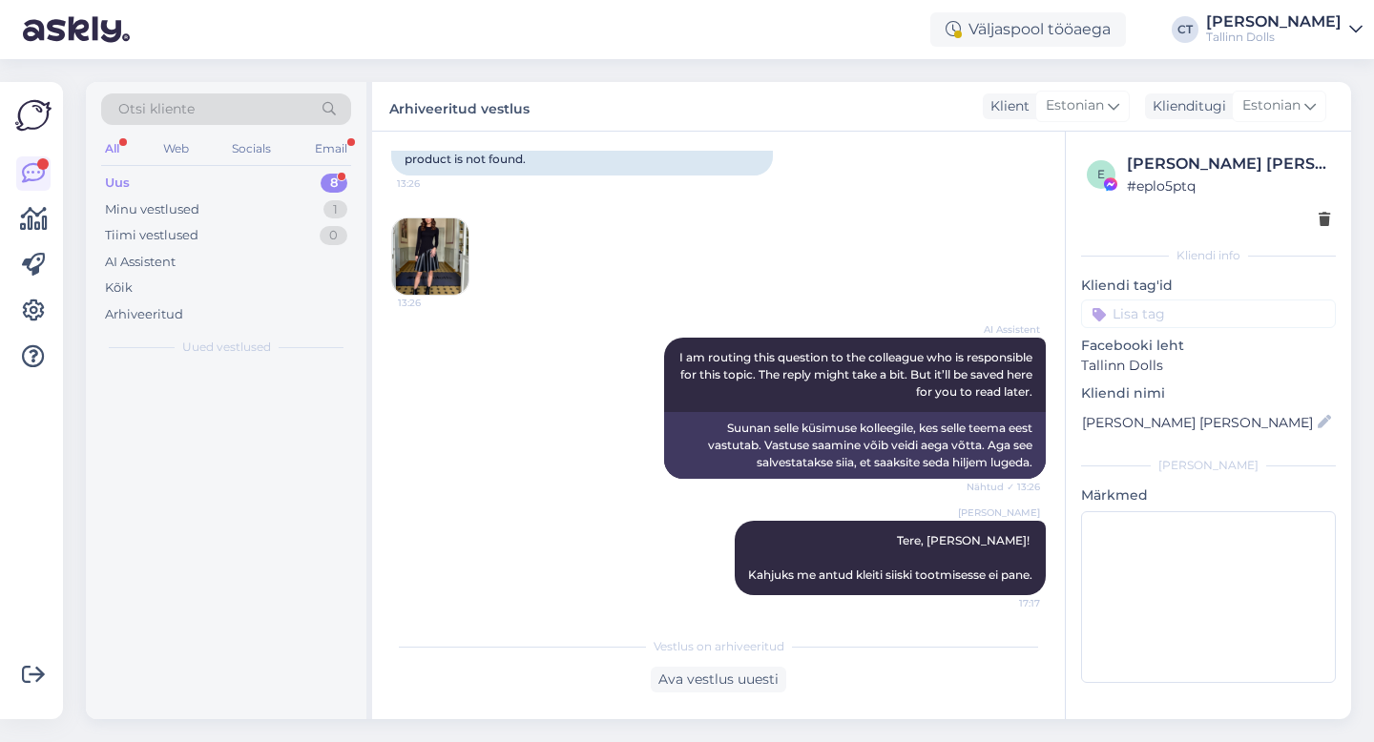
scroll to position [717, 0]
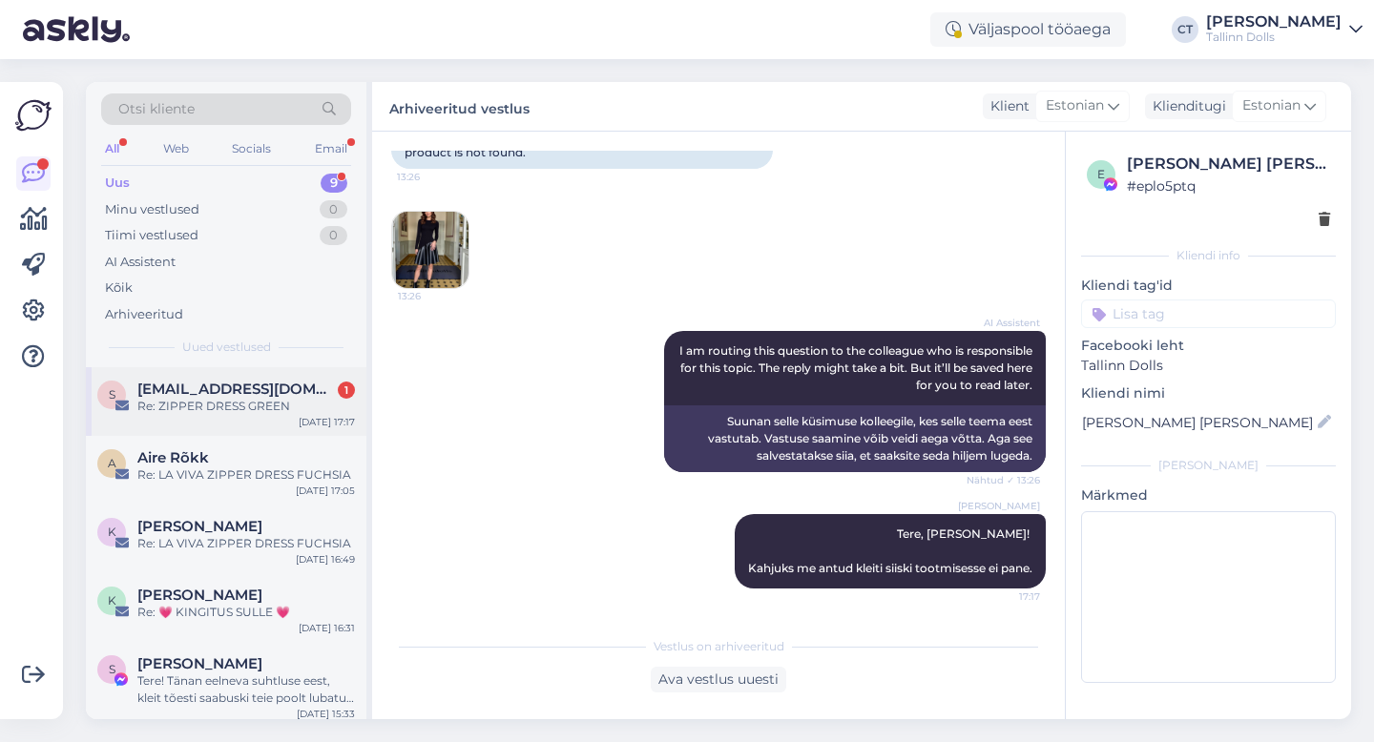
click at [200, 419] on div "s [PERSON_NAME][EMAIL_ADDRESS][DOMAIN_NAME] 1 Re: ZIPPER DRESS GREEN [DATE] 17:…" at bounding box center [226, 401] width 280 height 69
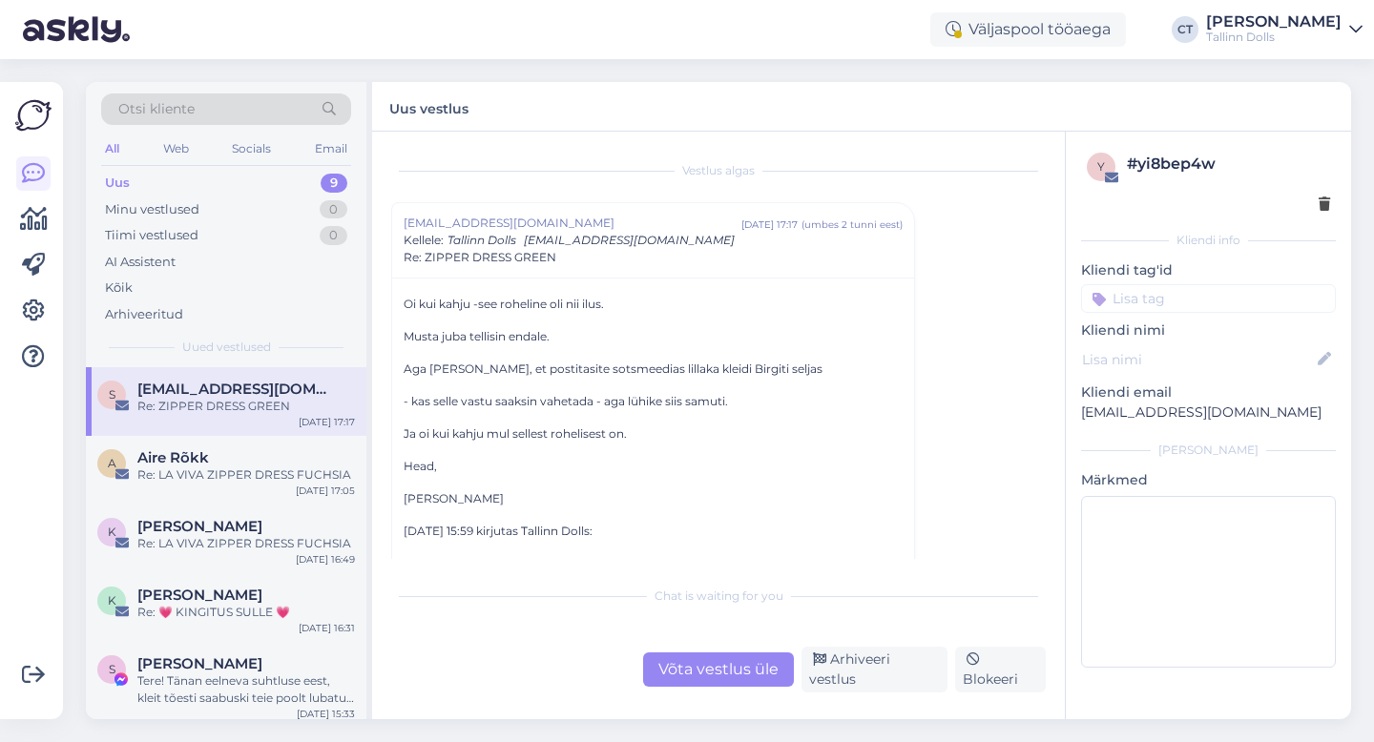
scroll to position [44, 0]
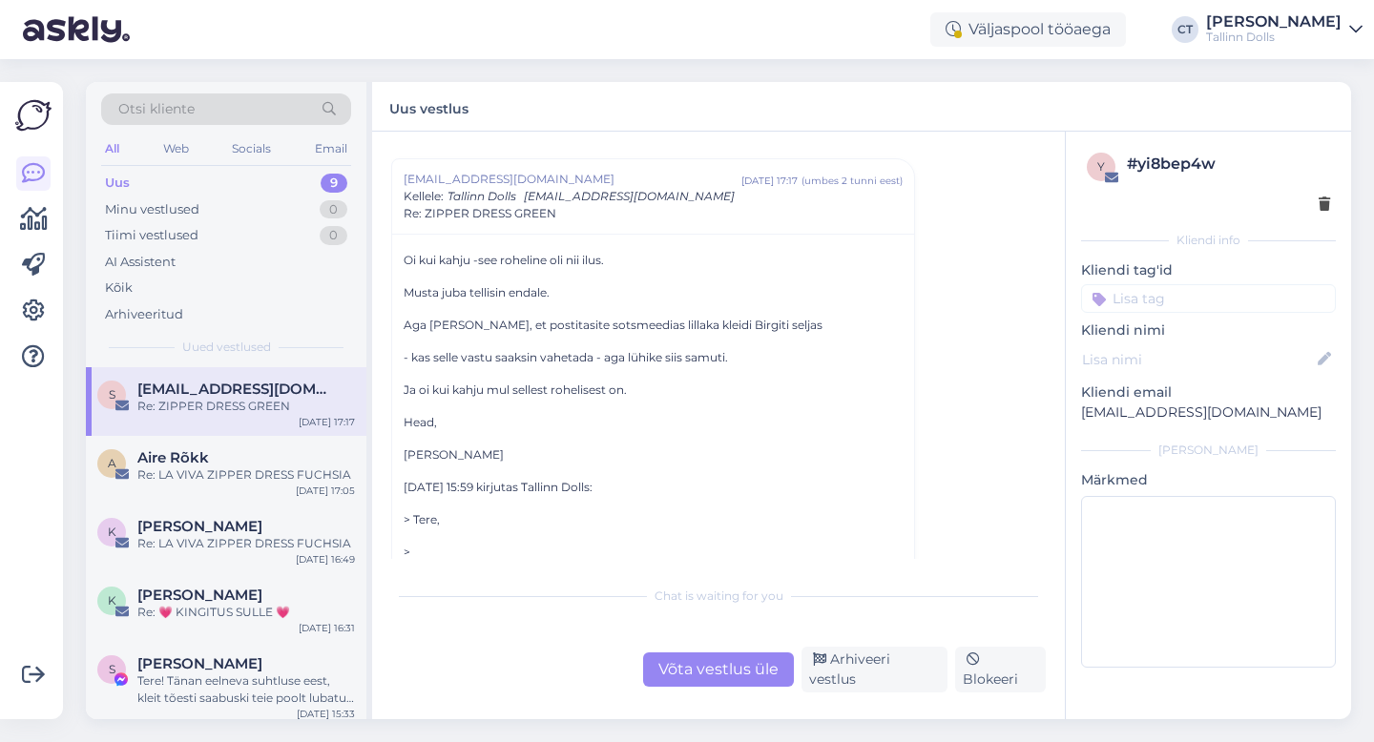
click at [697, 676] on div "Võta vestlus üle" at bounding box center [718, 669] width 151 height 34
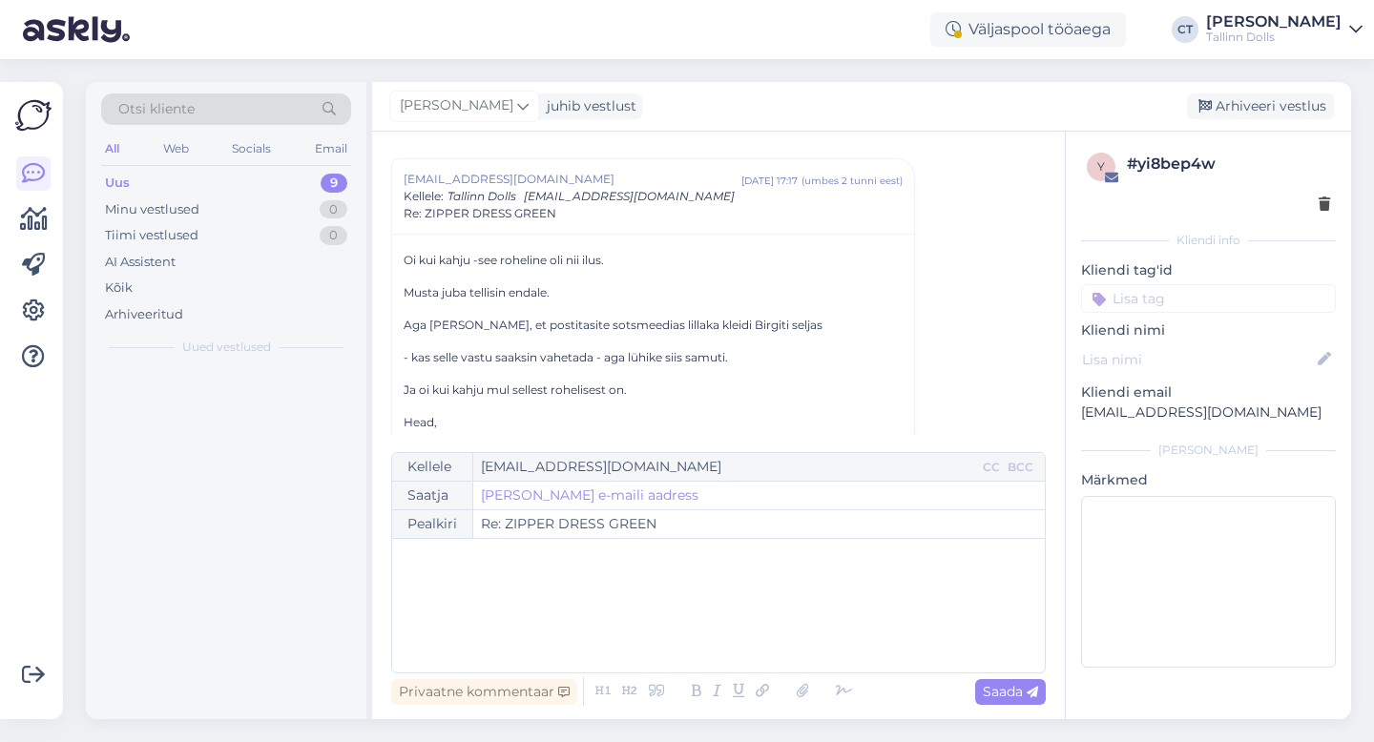
scroll to position [52, 0]
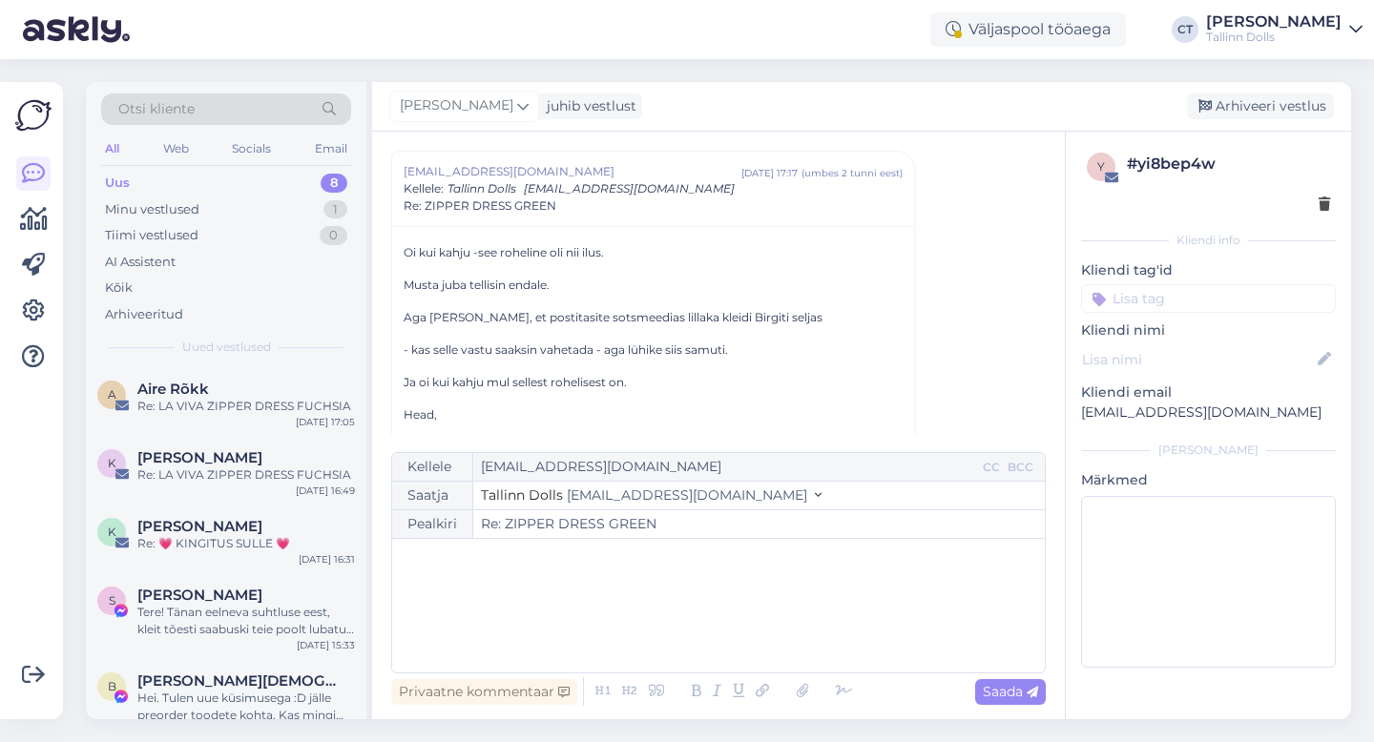
click at [694, 634] on div "﻿" at bounding box center [718, 605] width 633 height 114
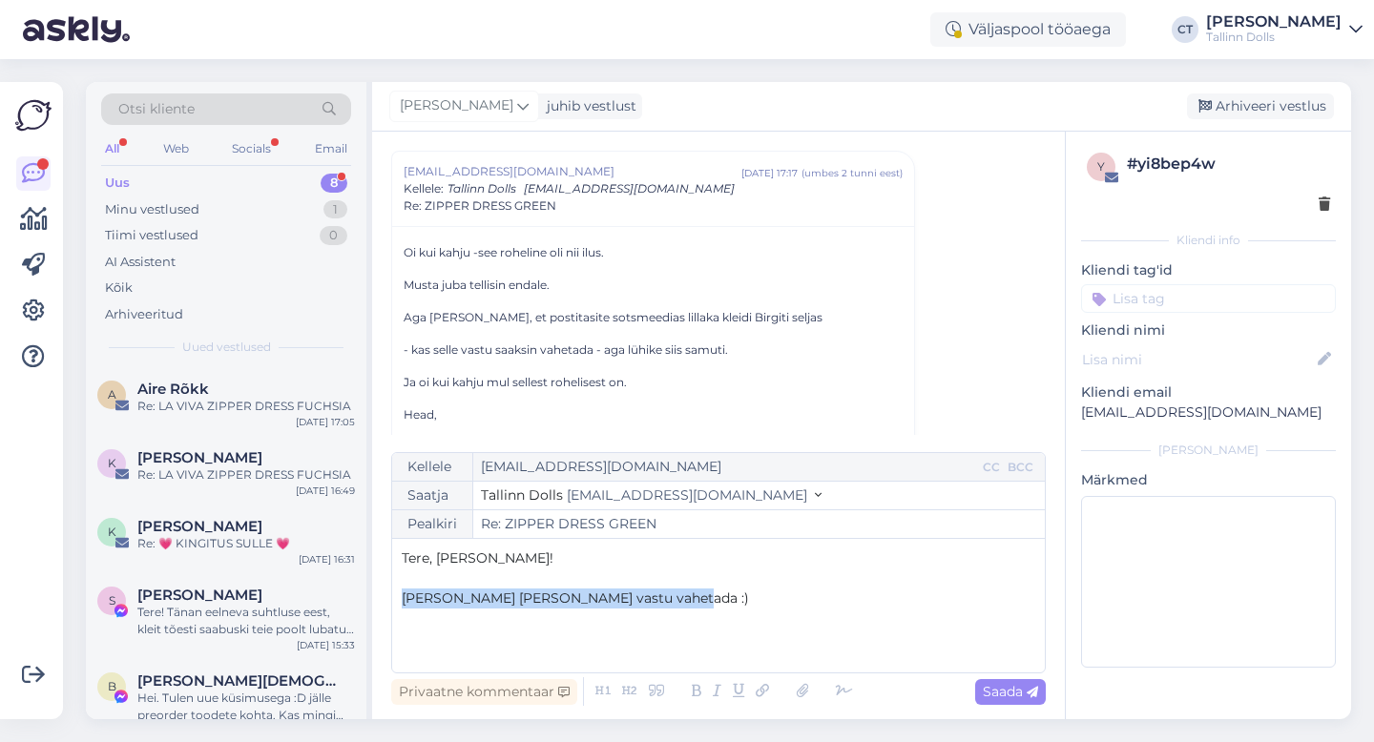
drag, startPoint x: 656, startPoint y: 602, endPoint x: 398, endPoint y: 593, distance: 258.6
click at [398, 593] on div "Kellele [EMAIL_ADDRESS][DOMAIN_NAME] CC BCC Saatja Tallinn Dolls [EMAIL_ADDRESS…" at bounding box center [718, 562] width 654 height 221
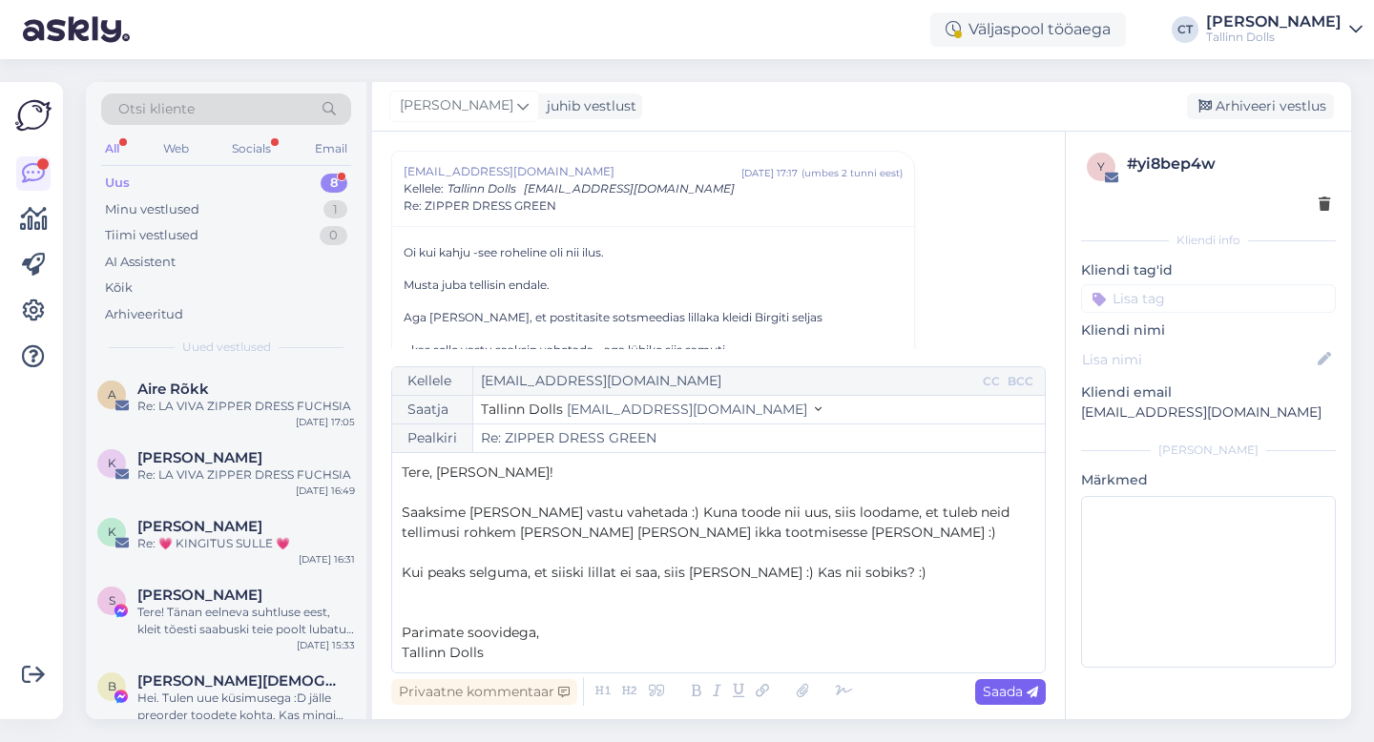
click at [984, 695] on span "Saada" at bounding box center [1009, 691] width 55 height 17
type input "Re: Re: ZIPPER DRESS GREEN"
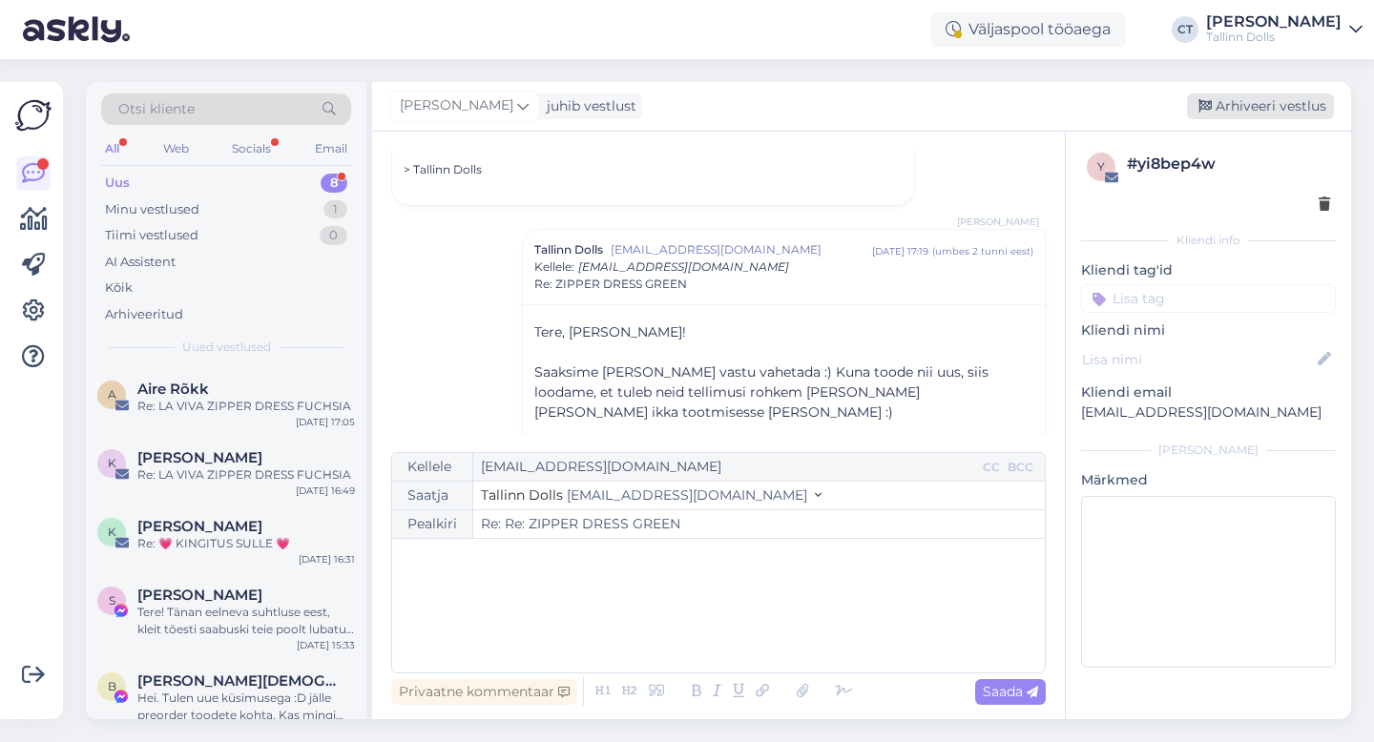
click at [1277, 106] on div "Arhiveeri vestlus" at bounding box center [1260, 106] width 147 height 26
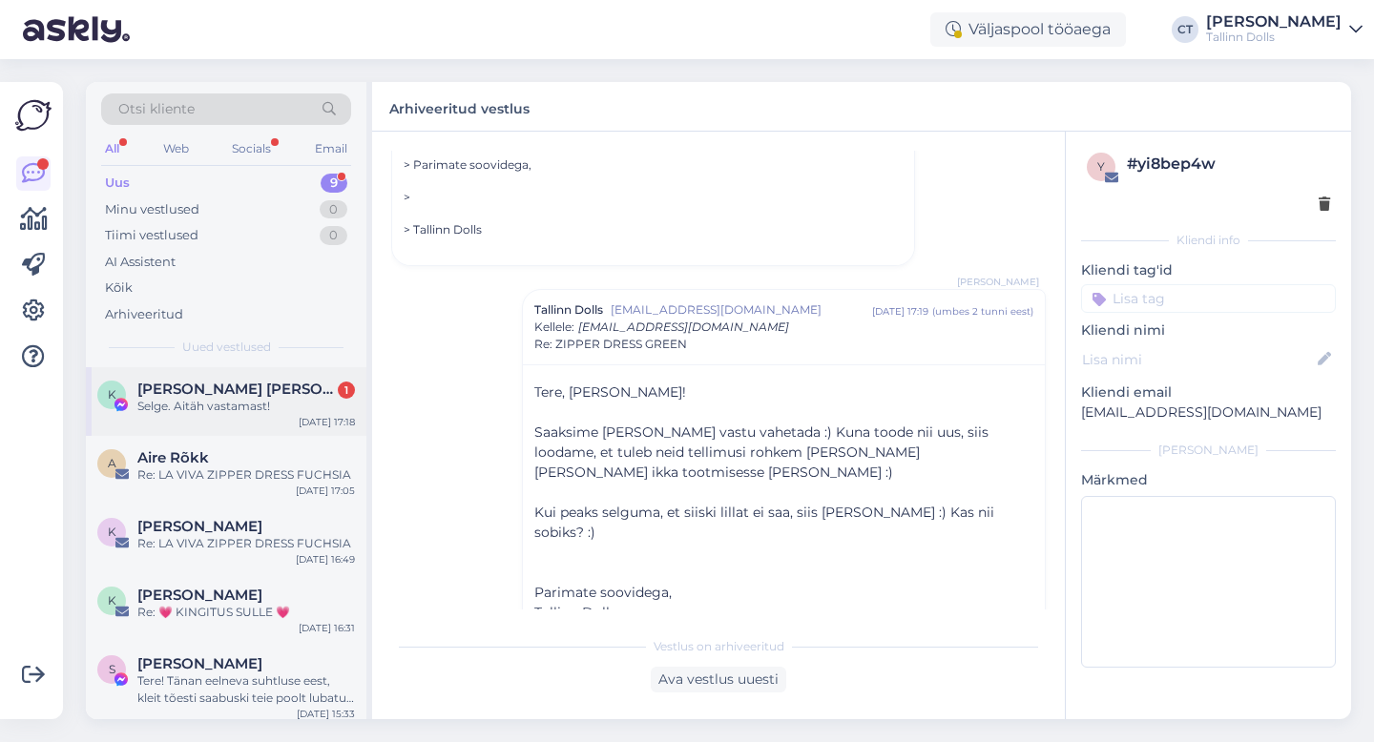
click at [254, 404] on div "Selge. Aitäh vastamast!" at bounding box center [245, 406] width 217 height 17
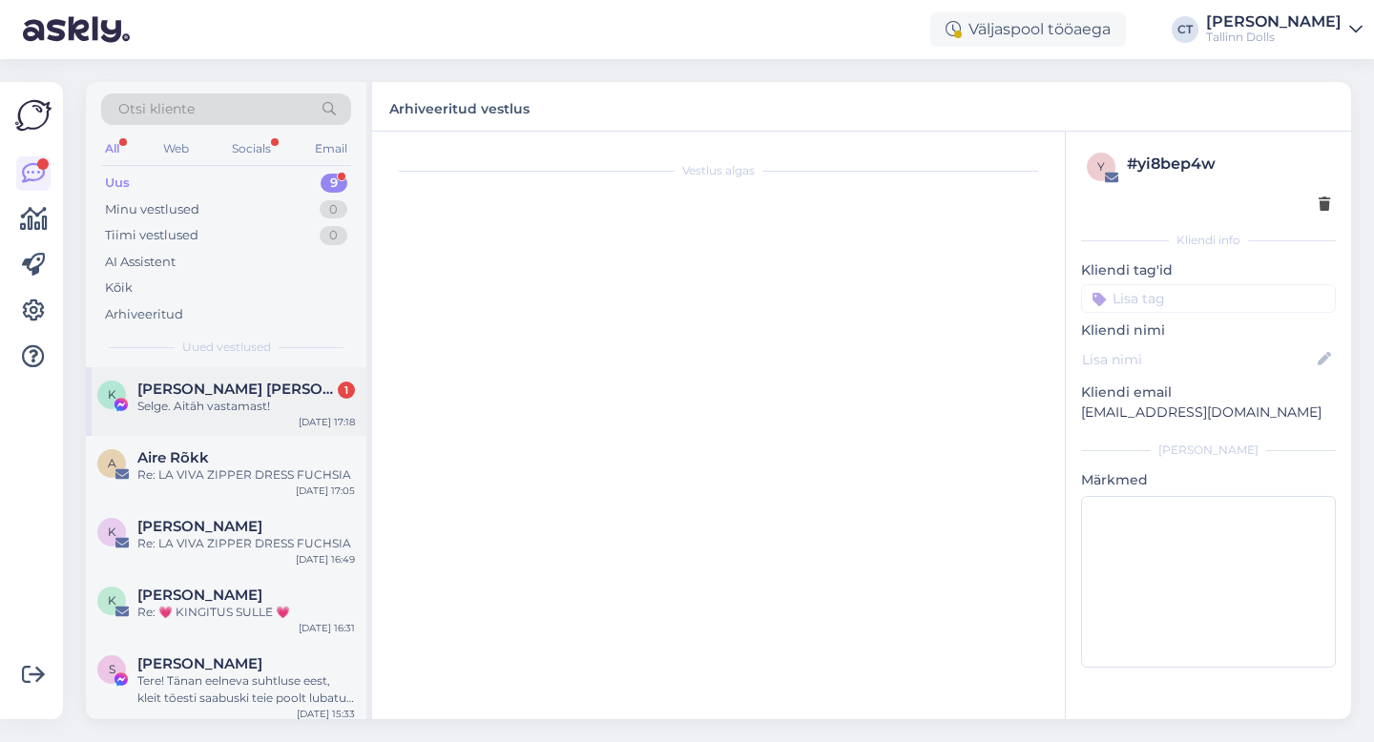
scroll to position [864, 0]
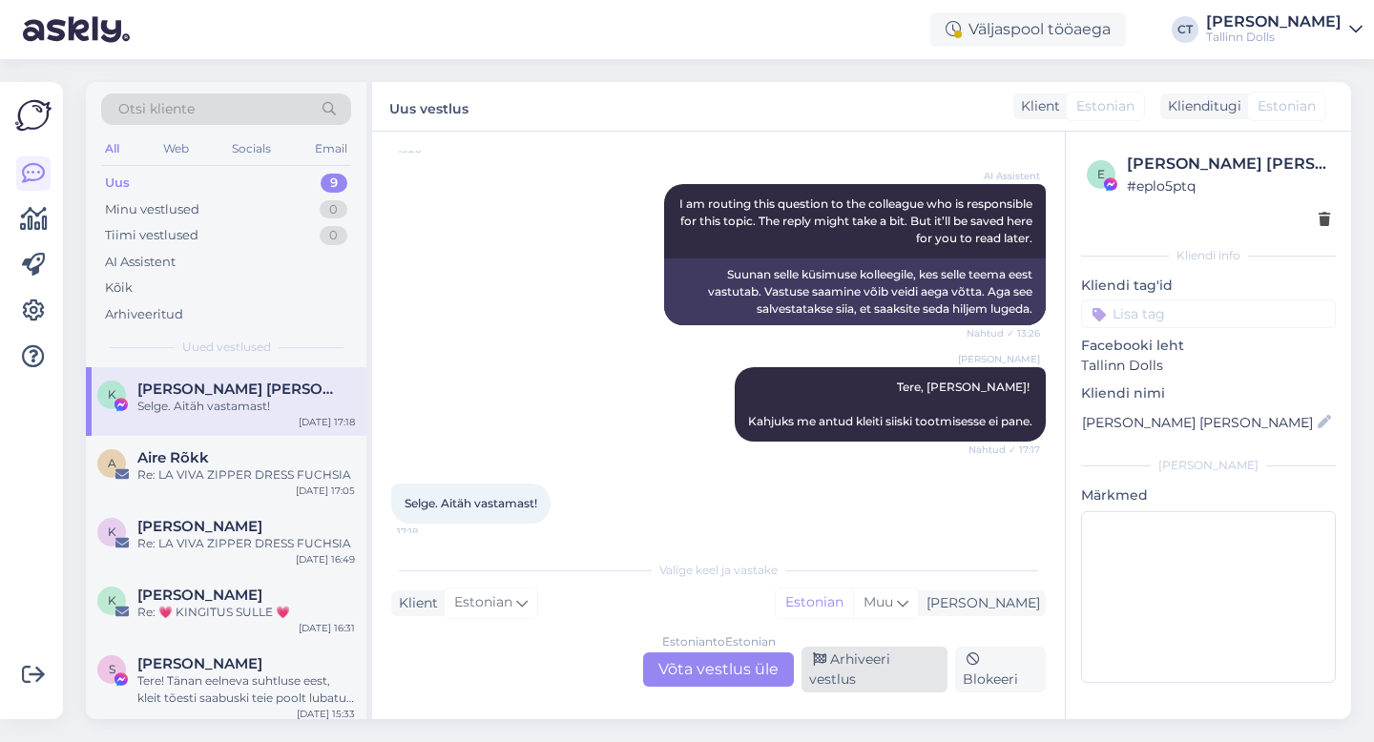
click at [872, 679] on div "Arhiveeri vestlus" at bounding box center [874, 670] width 146 height 46
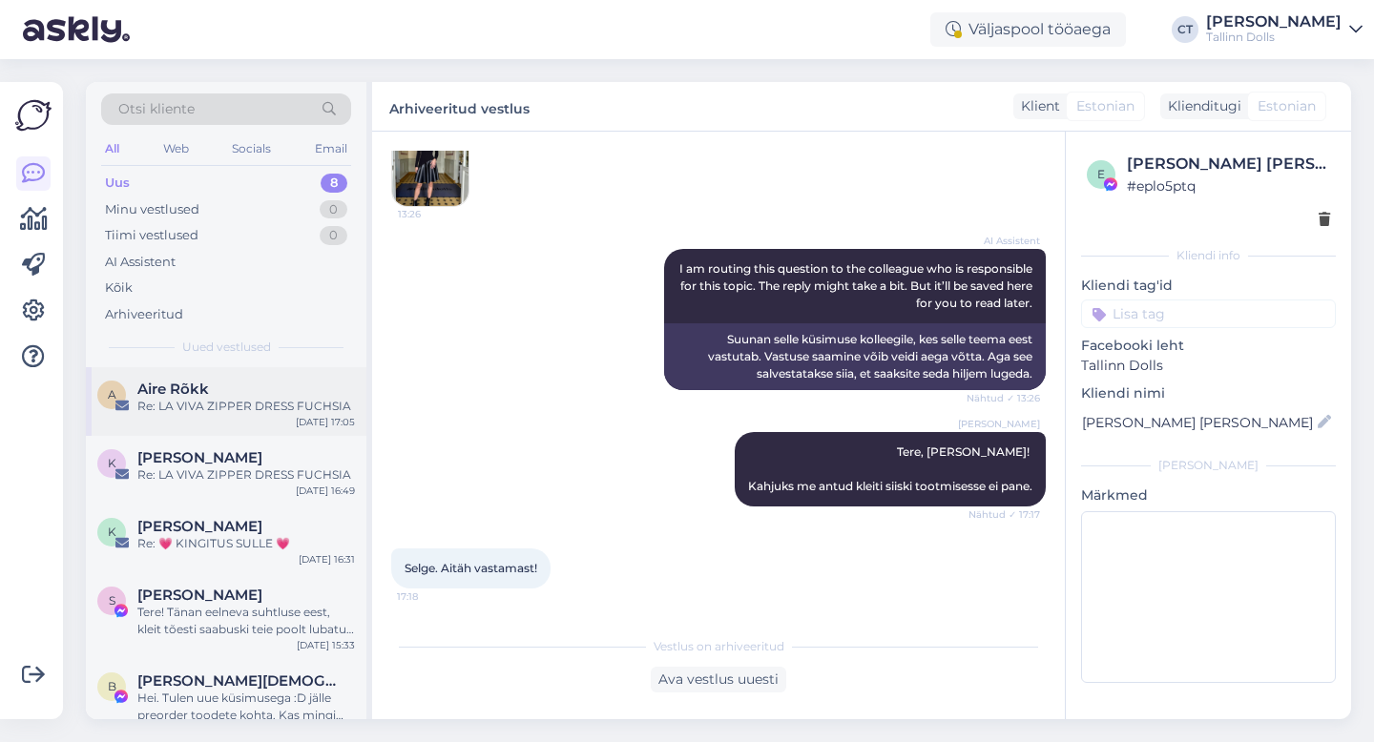
click at [238, 416] on div "A Aire Rõkk Re: LA VIVA ZIPPER DRESS FUCHSIA [DATE] 17:05" at bounding box center [226, 401] width 280 height 69
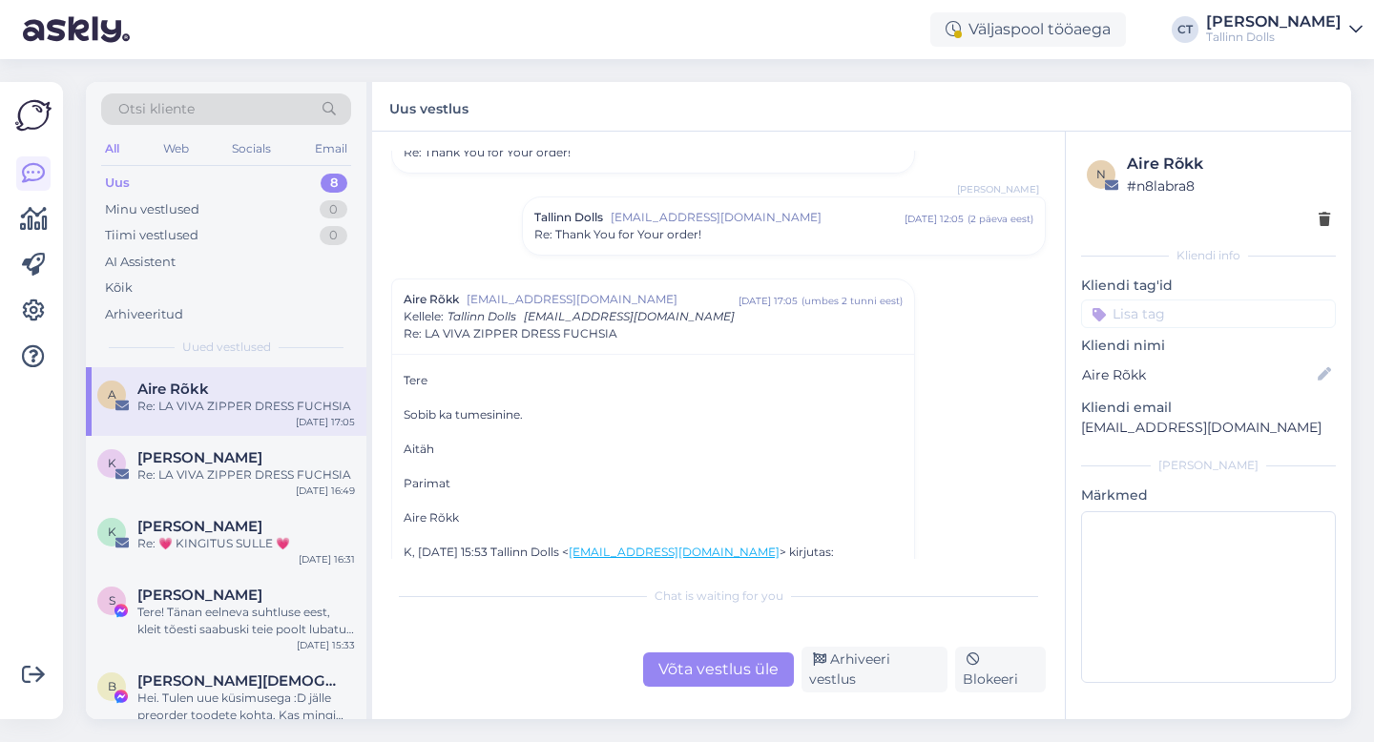
scroll to position [790, 0]
click at [715, 682] on div "Võta vestlus üle" at bounding box center [718, 669] width 151 height 34
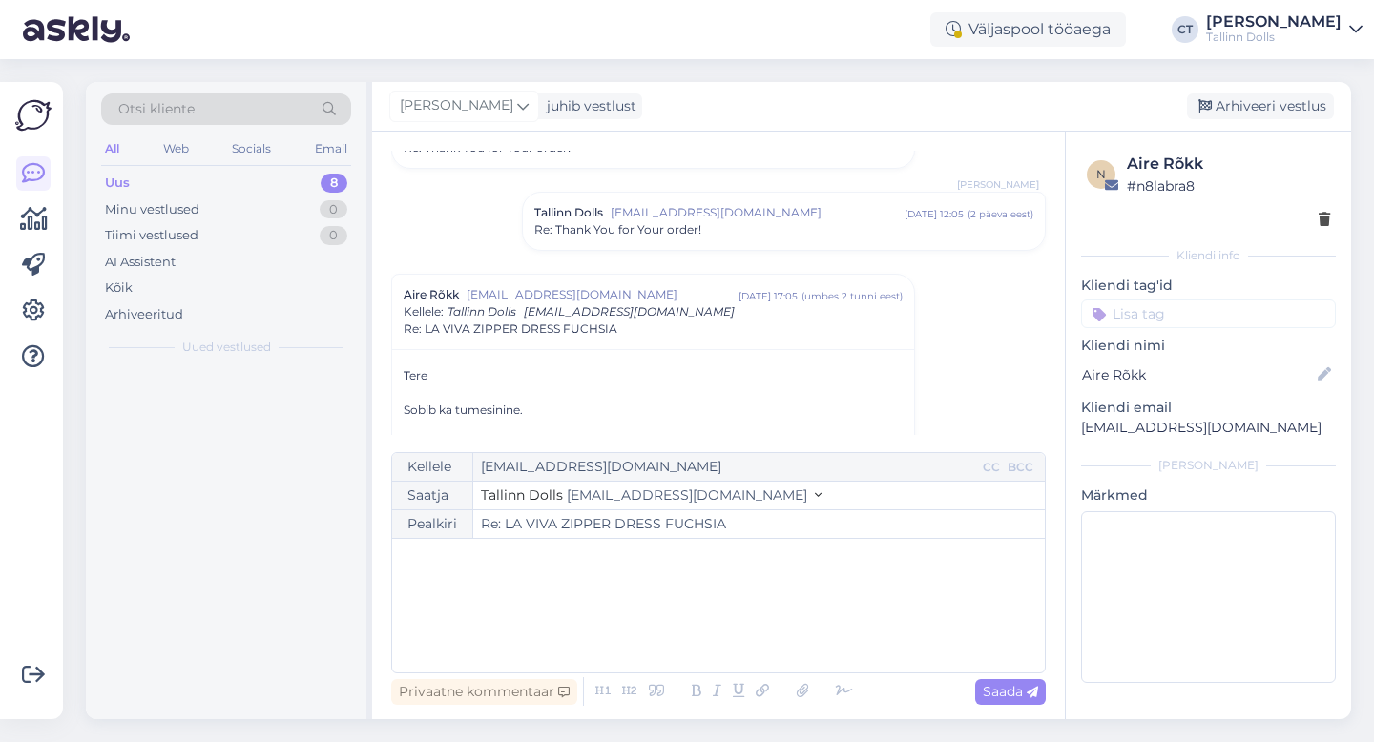
scroll to position [913, 0]
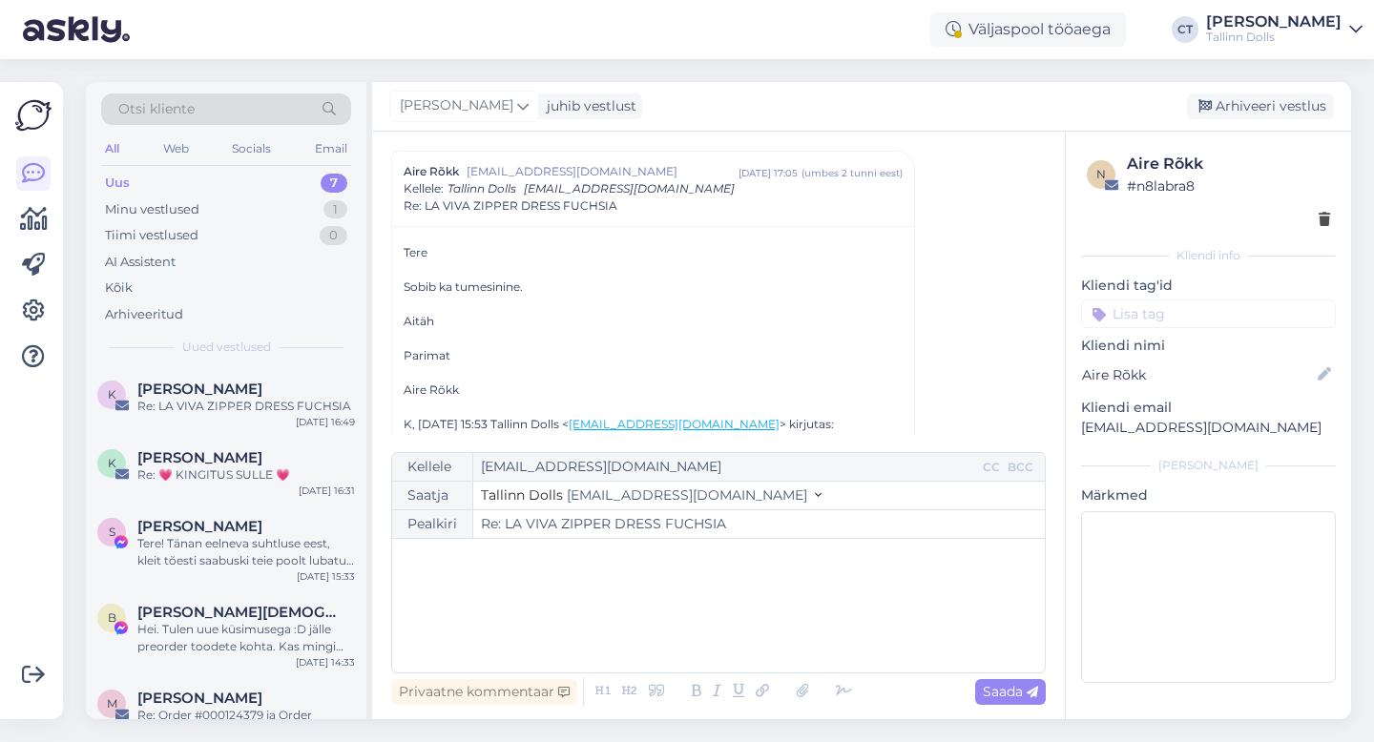
click at [721, 639] on div "﻿" at bounding box center [718, 605] width 633 height 114
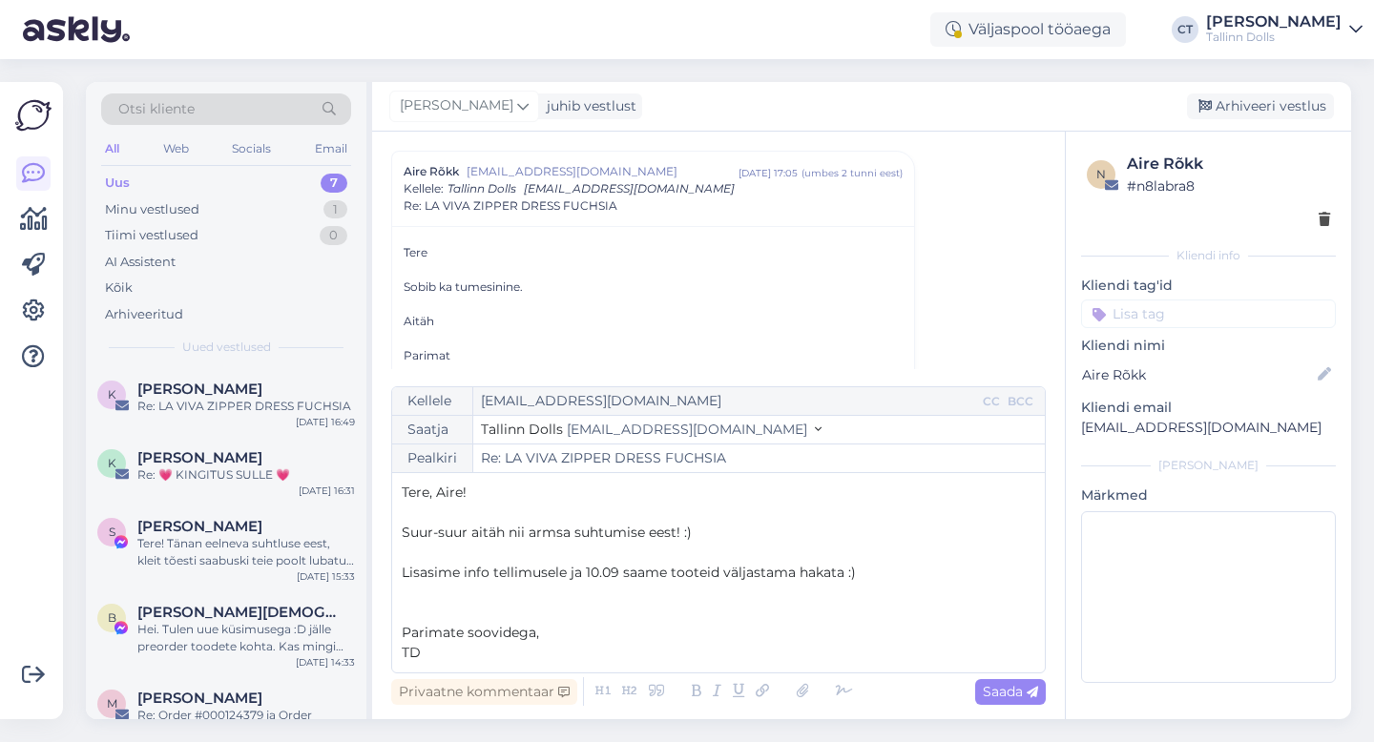
click at [594, 573] on span "Lisasime info tellimusele ja 10.09 saame tooteid väljastama hakata :)" at bounding box center [629, 572] width 454 height 17
click at [1003, 691] on span "Saada" at bounding box center [1009, 691] width 55 height 17
type input "Re: Re: LA VIVA ZIPPER DRESS FUCHSIA"
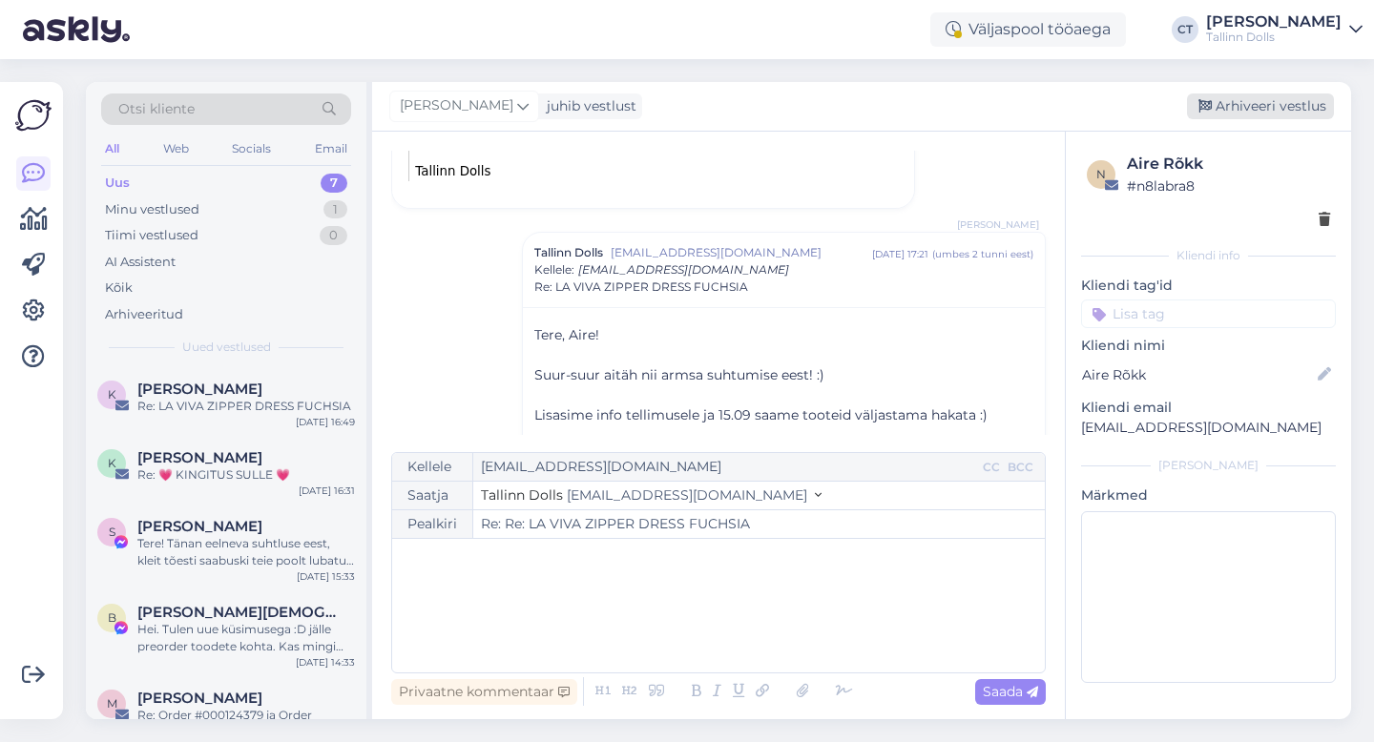
click at [1259, 97] on div "Arhiveeri vestlus" at bounding box center [1260, 106] width 147 height 26
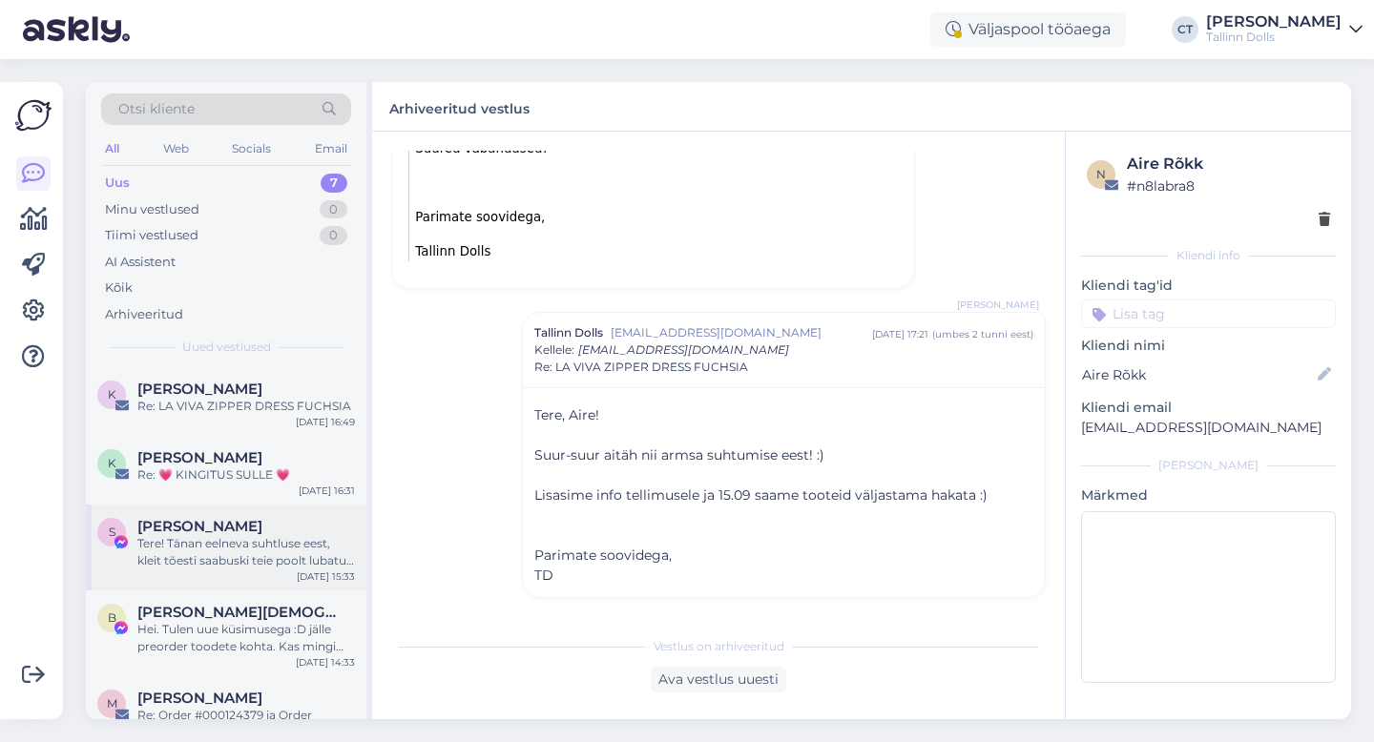
click at [231, 545] on div "Tere! Tänan eelneva suhtluse eest, kleit tõesti saabuski teie poolt lubatud aja…" at bounding box center [245, 552] width 217 height 34
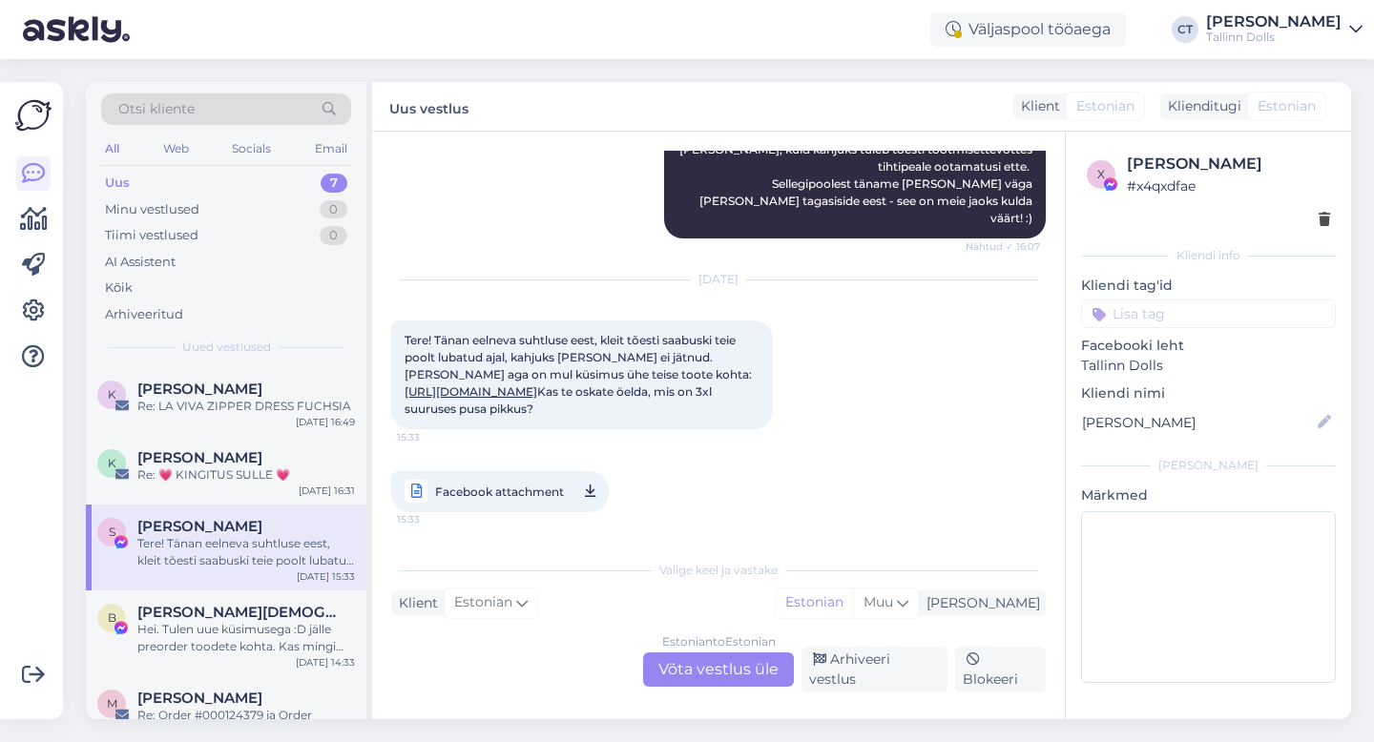
click at [704, 683] on div "Estonian to Estonian Võta vestlus üle" at bounding box center [718, 669] width 151 height 34
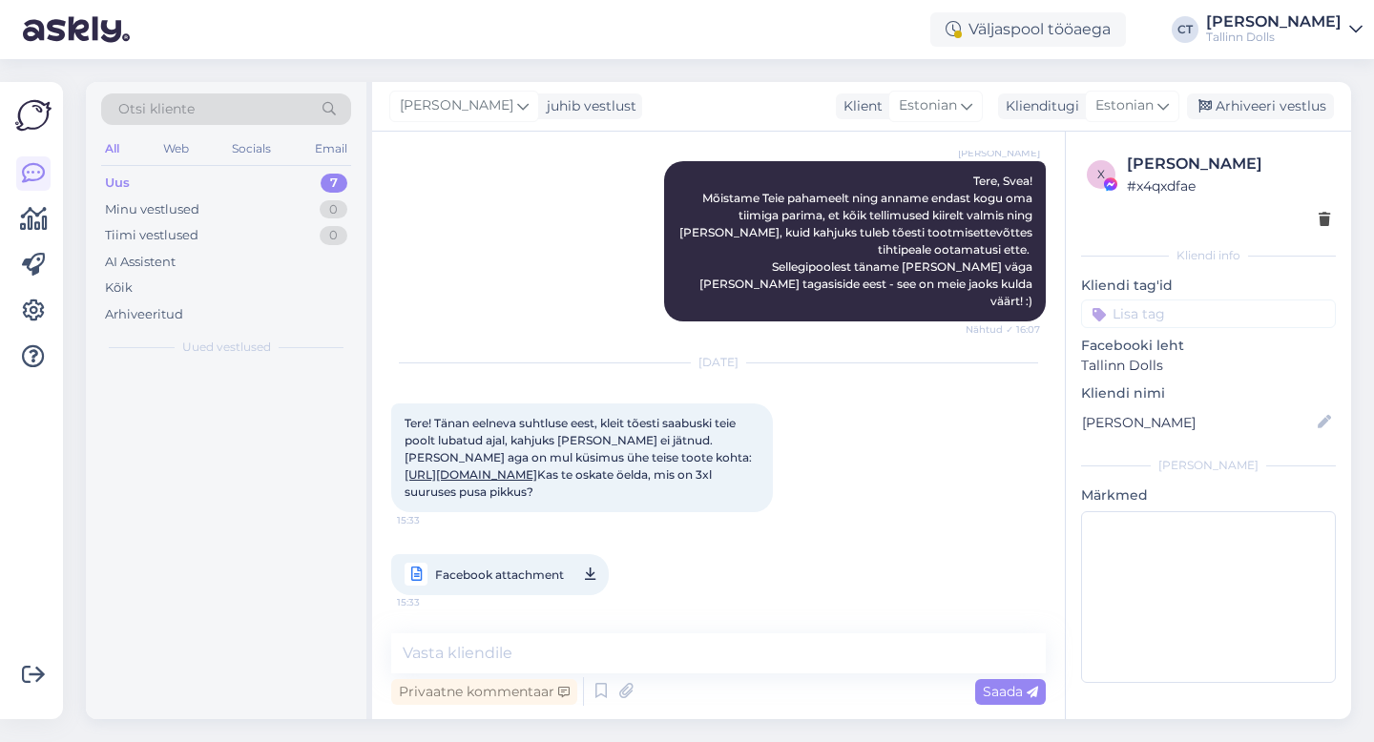
scroll to position [1624, 0]
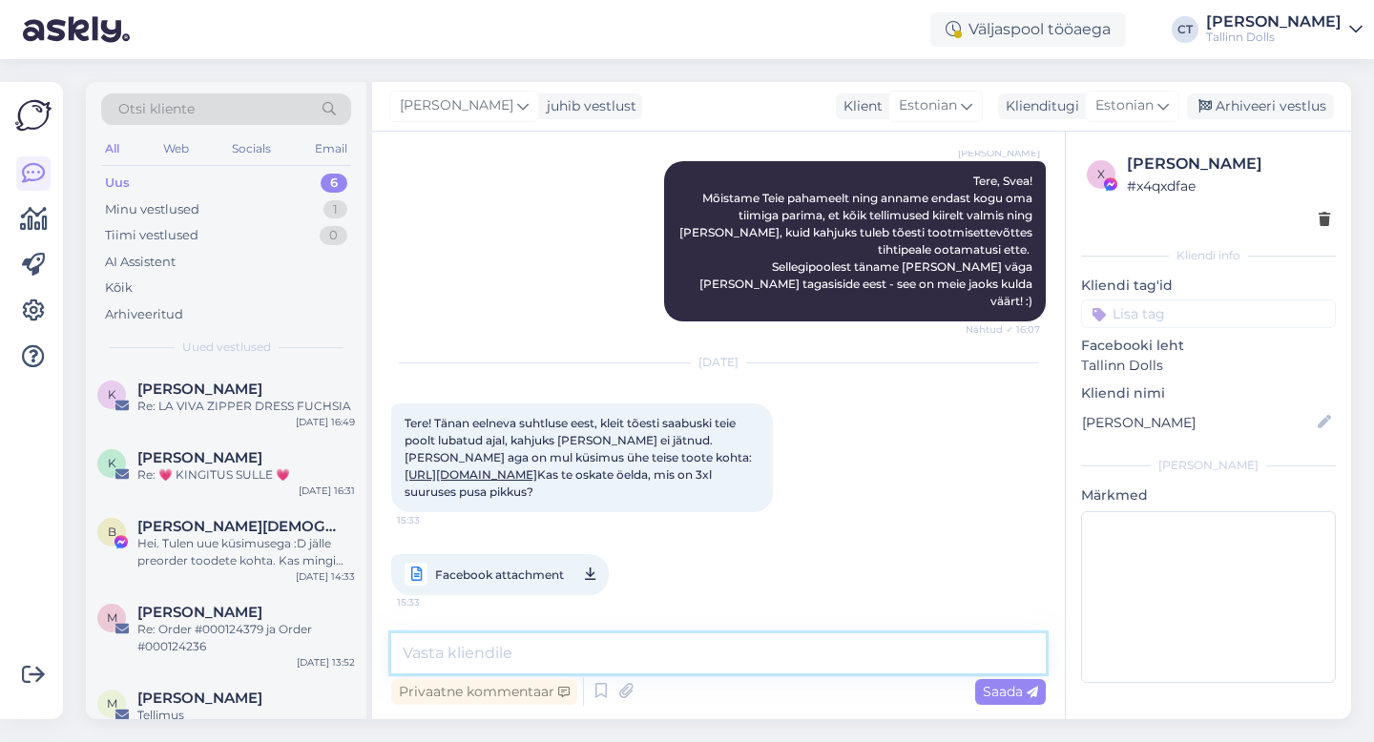
click at [718, 645] on textarea at bounding box center [718, 653] width 654 height 40
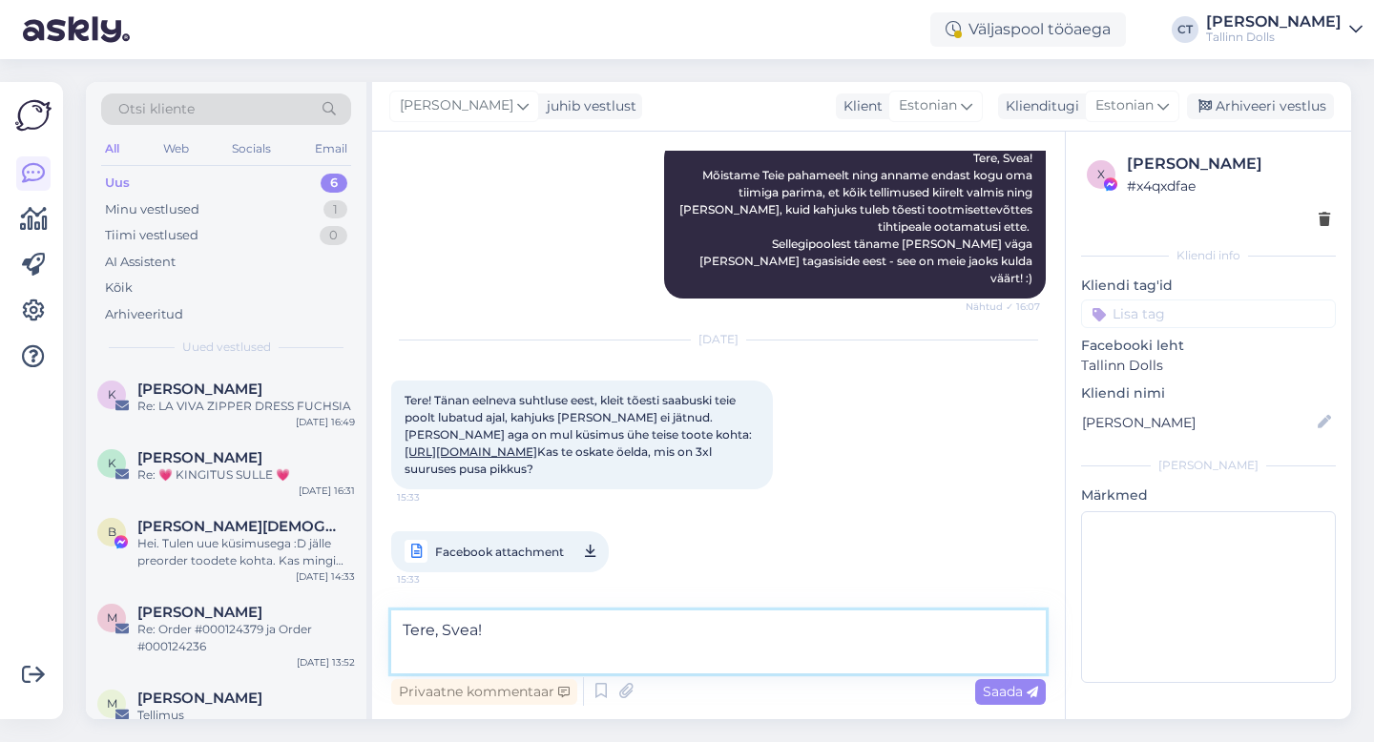
scroll to position [1671, 0]
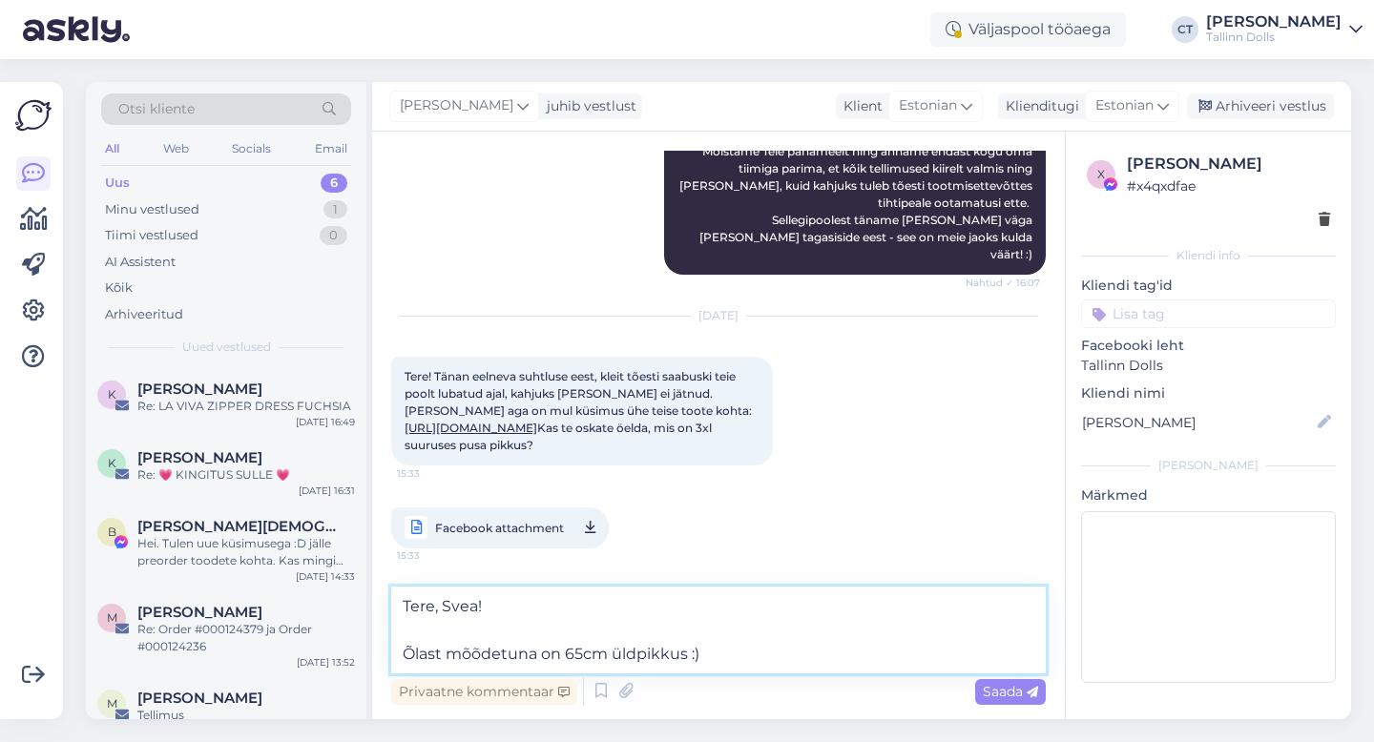
type textarea "Tere, Svea! Õlast mõõdetuna on 65cm üldpikkus :)"
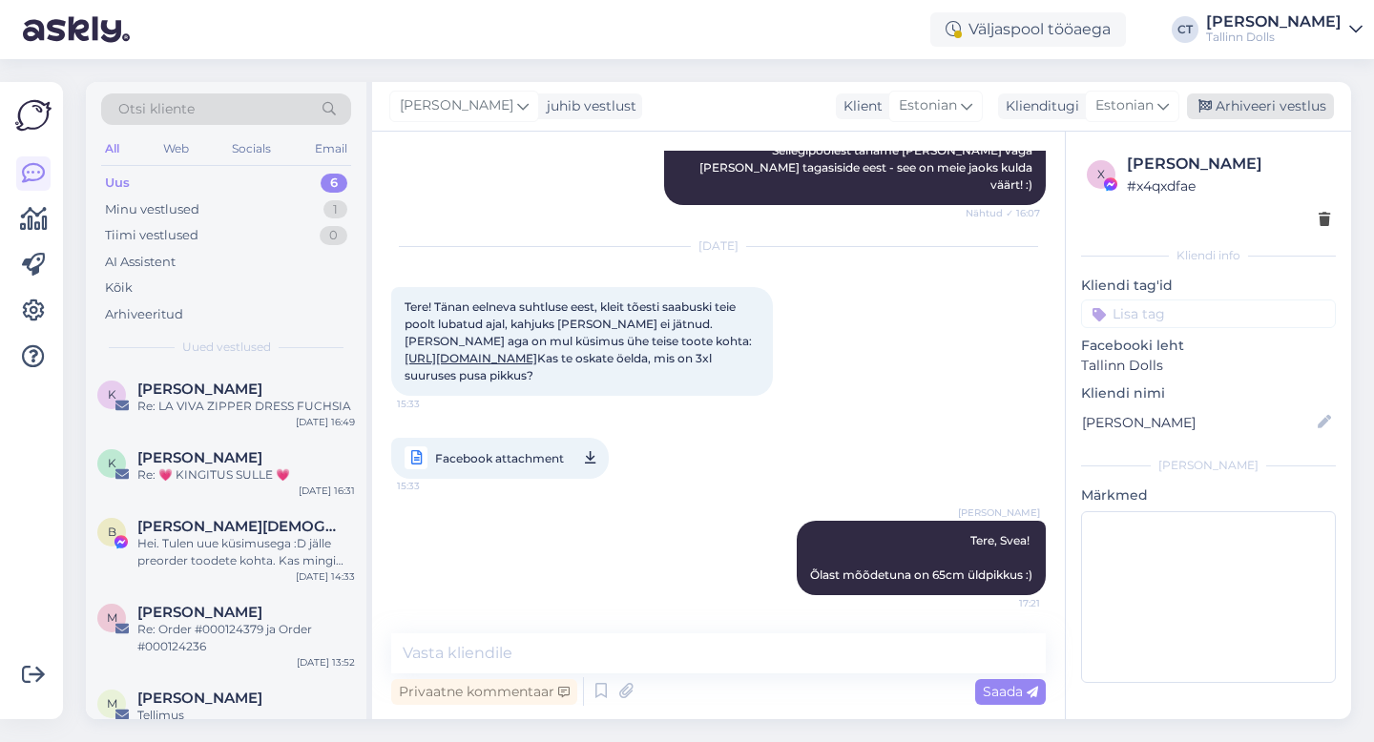
click at [1269, 96] on div "Arhiveeri vestlus" at bounding box center [1260, 106] width 147 height 26
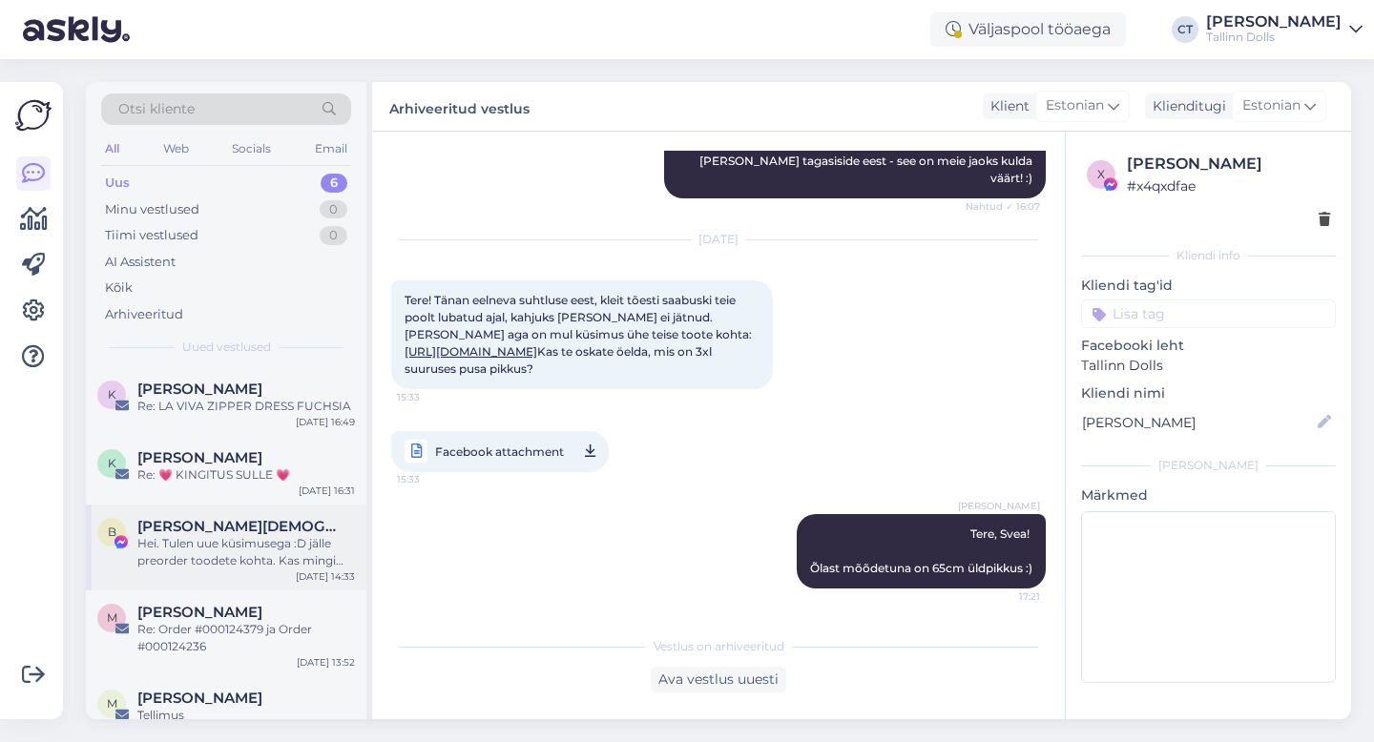
click at [255, 552] on div "Hei. Tulen uue küsimusega :D jälle preorder toodete kohta. Kas mingi valemiga s…" at bounding box center [245, 552] width 217 height 34
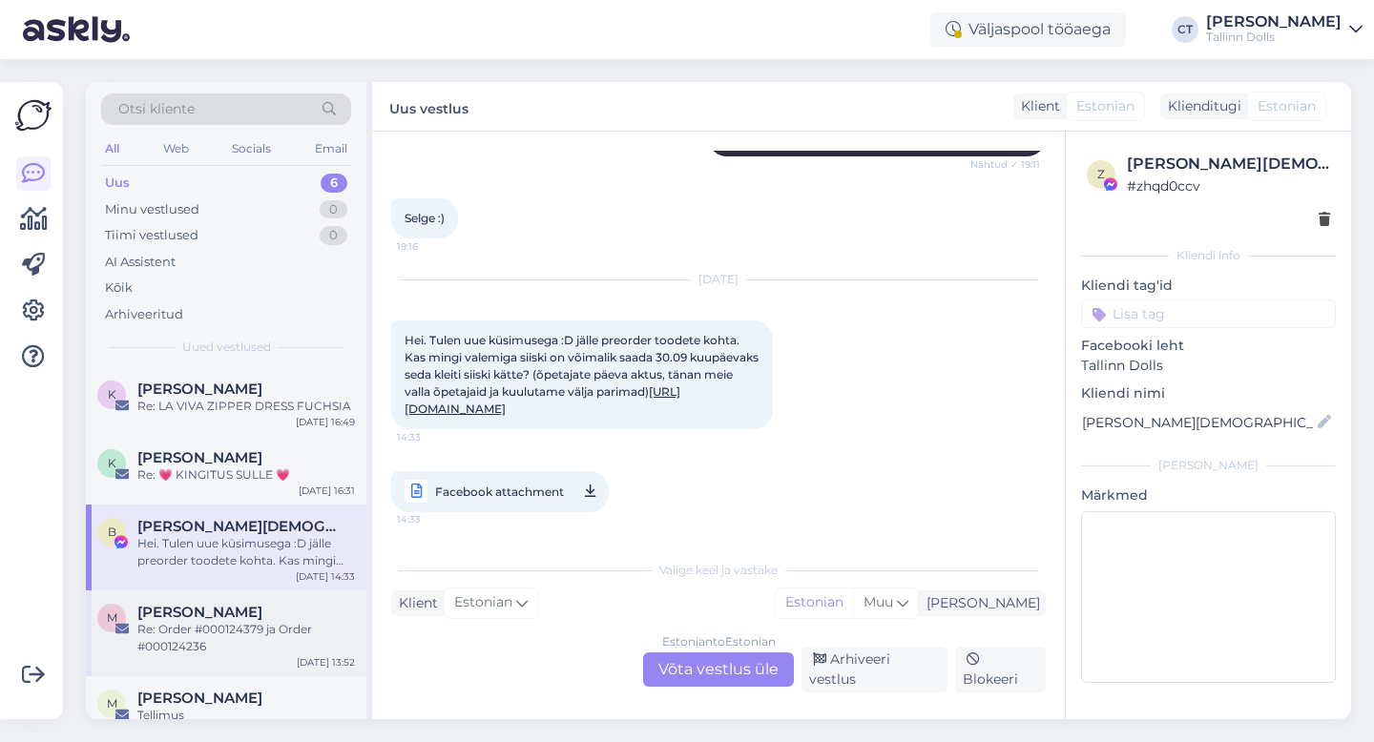
click at [238, 608] on span "[PERSON_NAME]" at bounding box center [199, 612] width 125 height 17
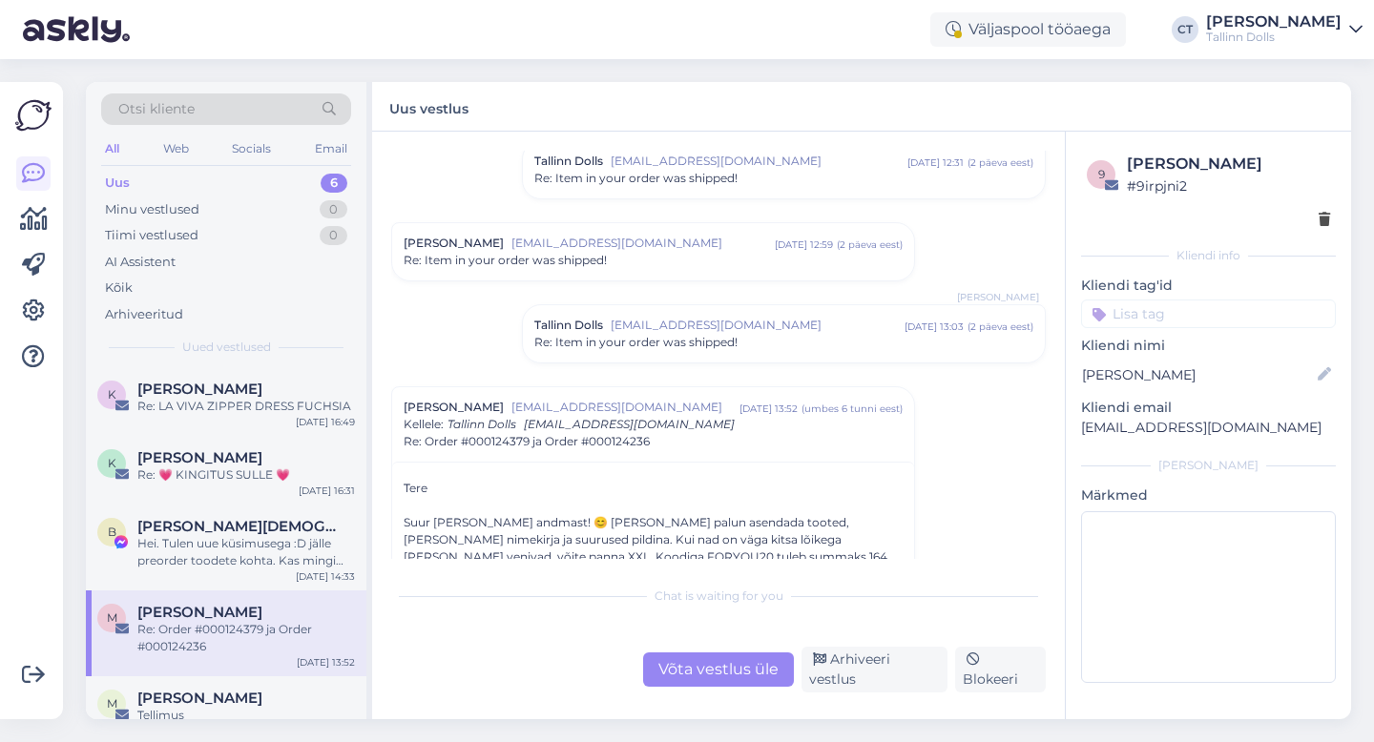
scroll to position [94, 0]
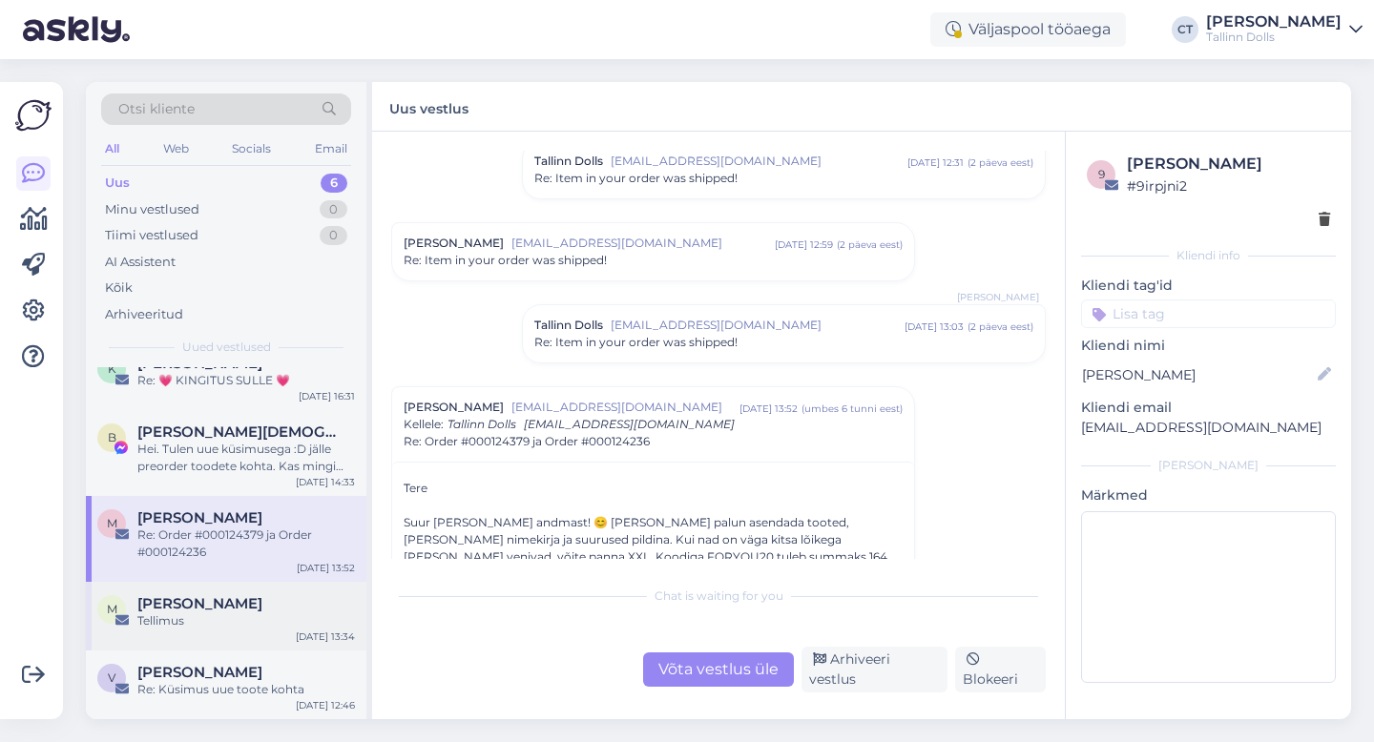
click at [206, 605] on span "[PERSON_NAME]" at bounding box center [199, 603] width 125 height 17
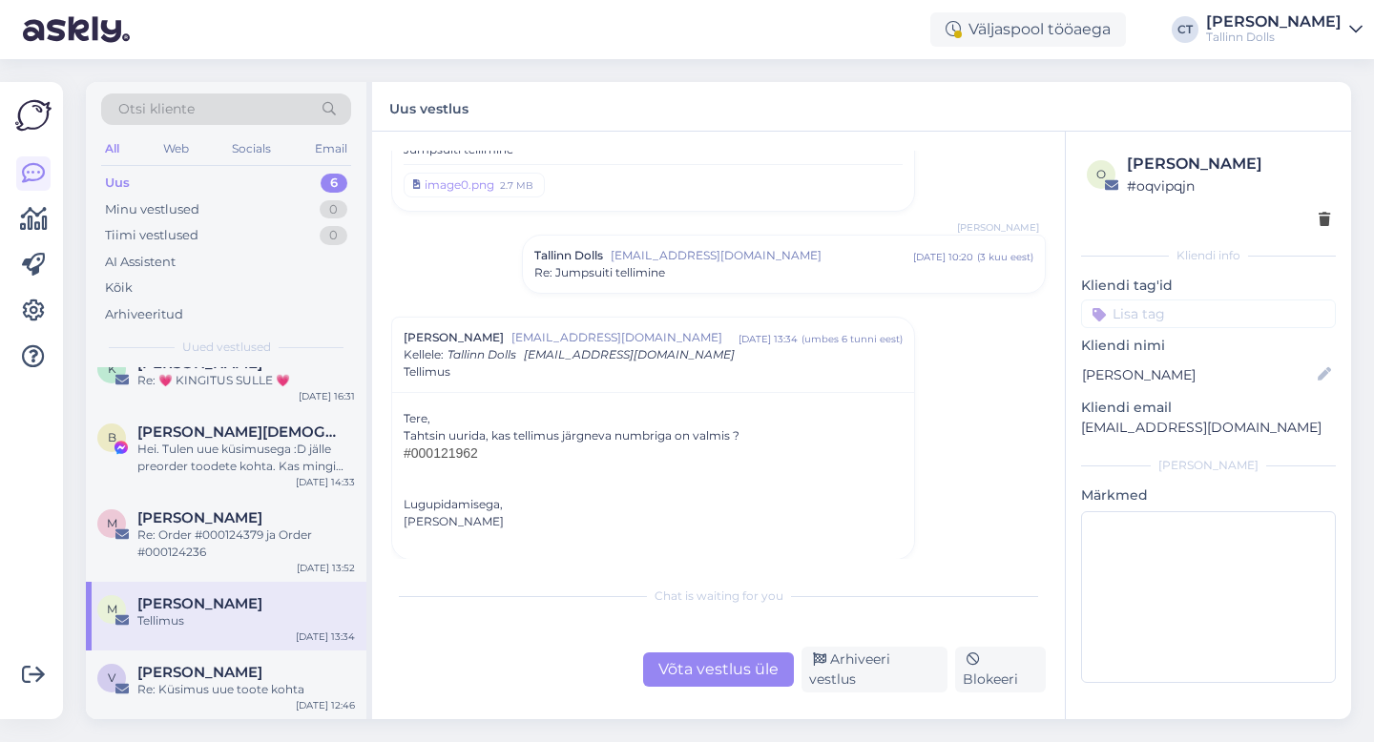
scroll to position [92, 0]
drag, startPoint x: 482, startPoint y: 451, endPoint x: 424, endPoint y: 449, distance: 57.3
click at [424, 449] on h2 "#000121962" at bounding box center [652, 452] width 499 height 17
copy span "0121962"
click at [687, 679] on div "Võta vestlus üle" at bounding box center [718, 669] width 151 height 34
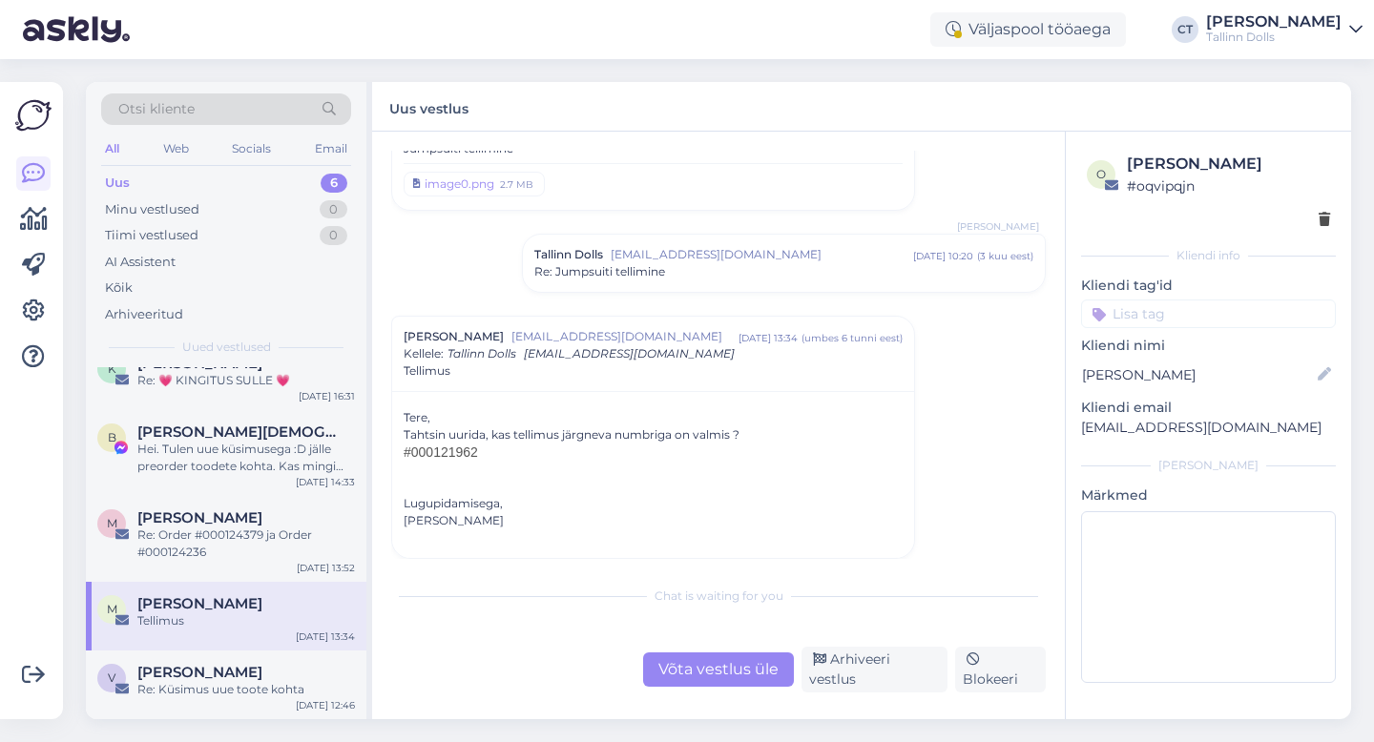
scroll to position [0, 0]
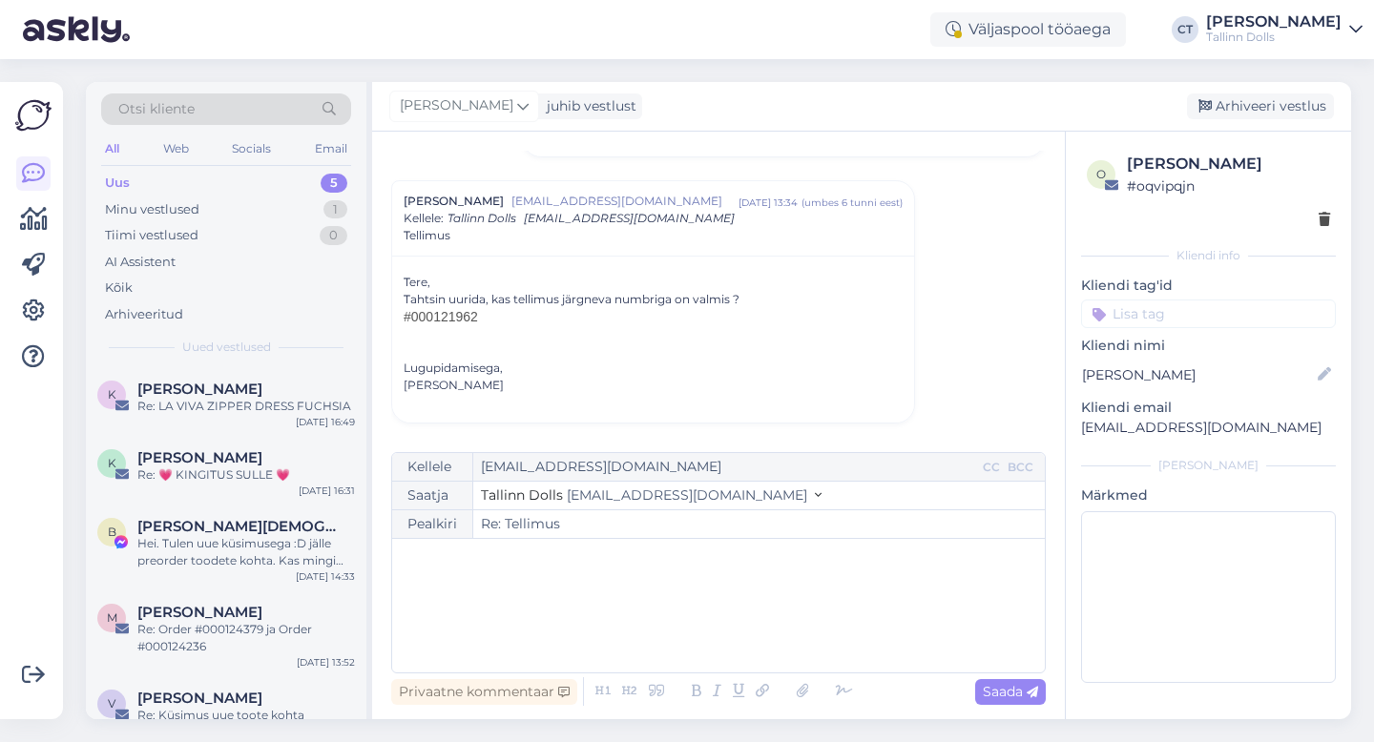
click at [701, 622] on div "﻿" at bounding box center [718, 605] width 633 height 114
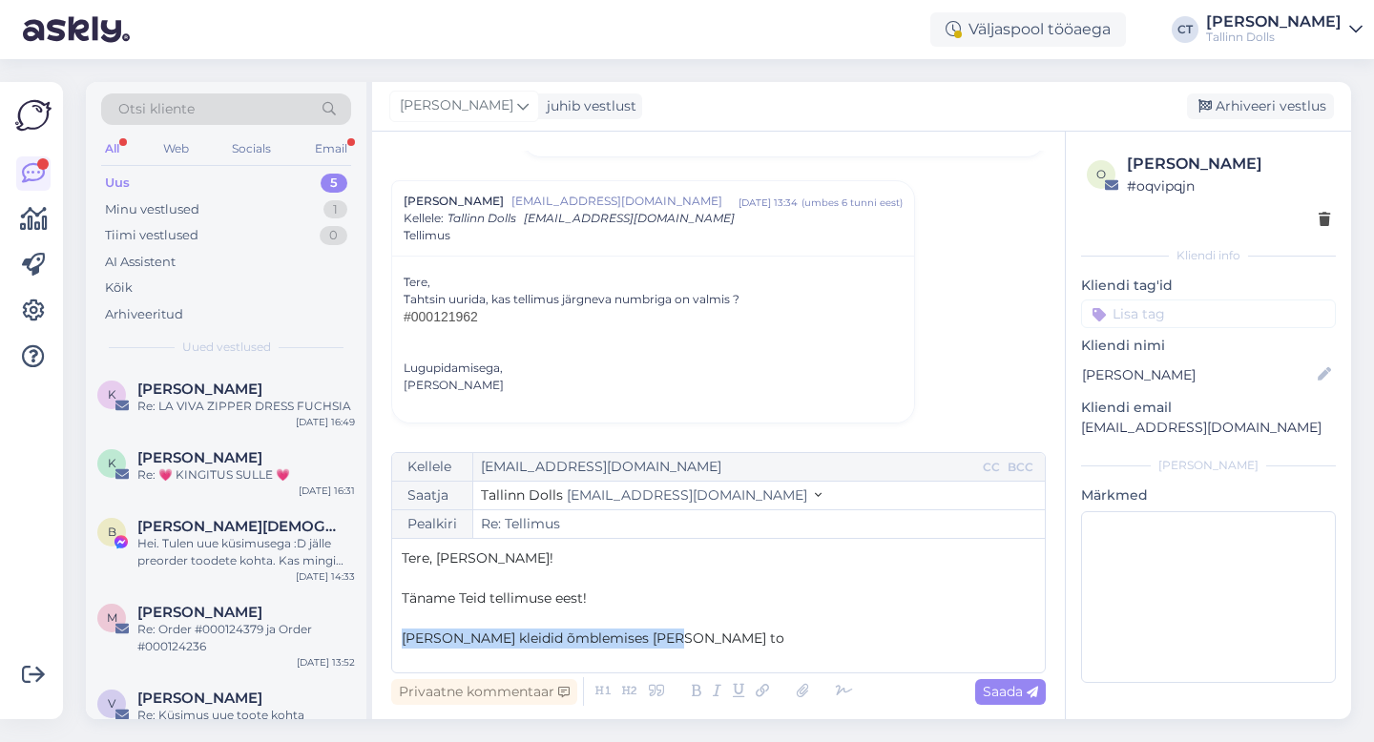
drag, startPoint x: 676, startPoint y: 646, endPoint x: 399, endPoint y: 633, distance: 277.9
click at [399, 633] on div "Kellele [EMAIL_ADDRESS][DOMAIN_NAME] CC BCC Saatja Tallinn Dolls [EMAIL_ADDRESS…" at bounding box center [718, 562] width 654 height 221
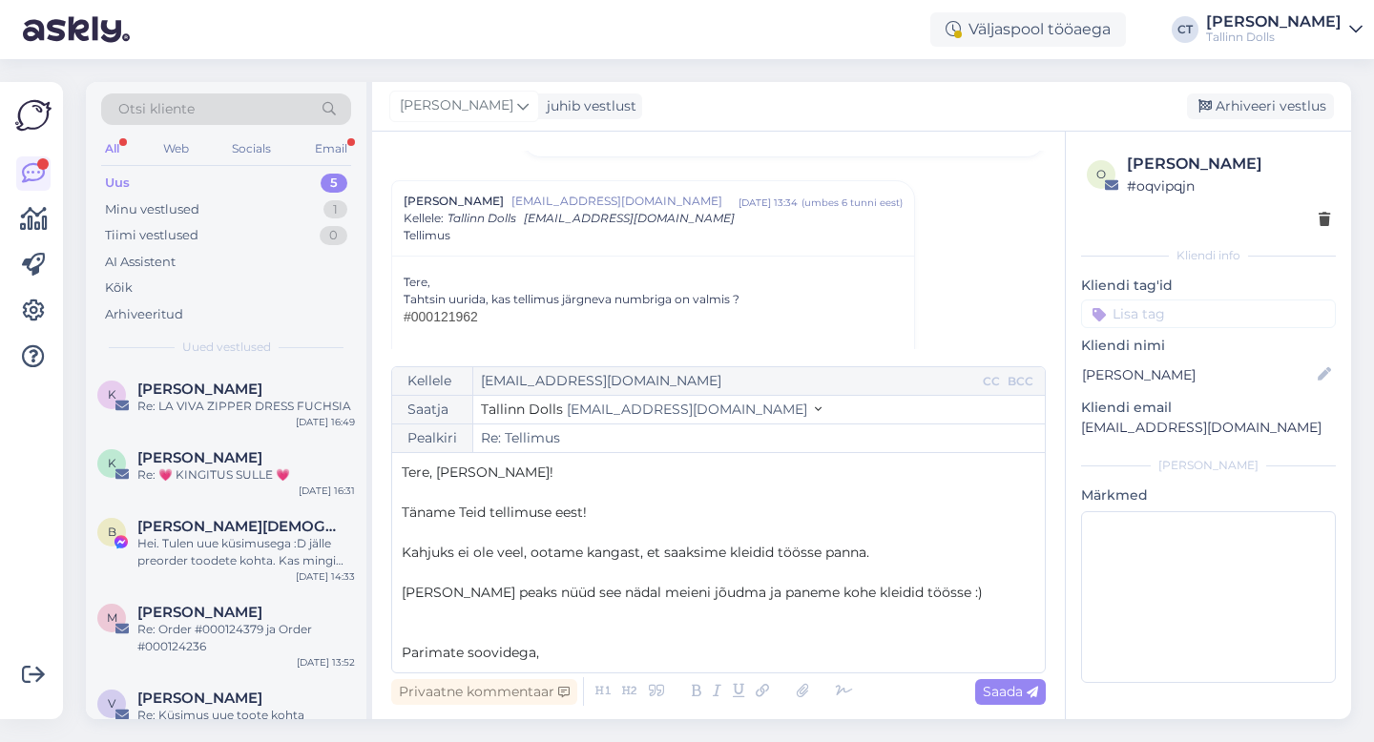
scroll to position [10, 0]
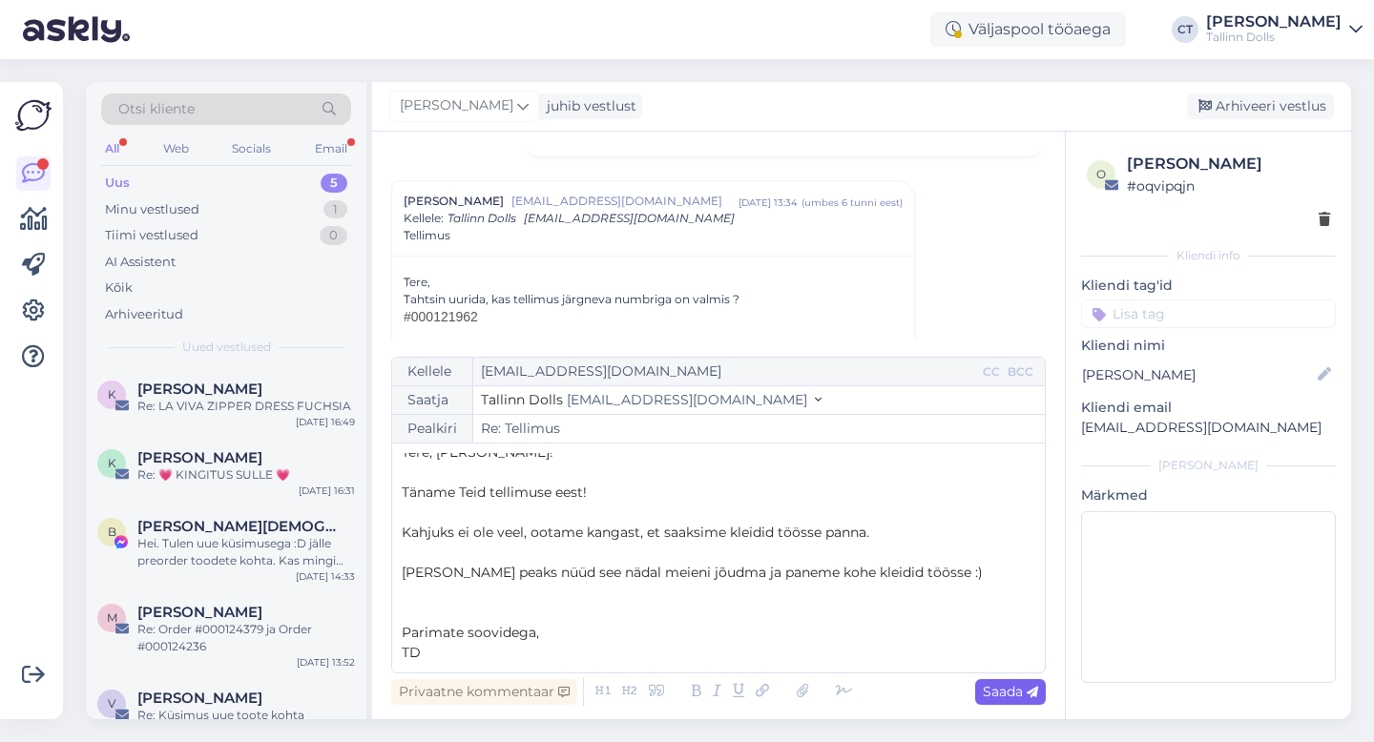
click at [1009, 704] on div "Saada" at bounding box center [1010, 692] width 71 height 26
type input "Re: Re: Tellimus"
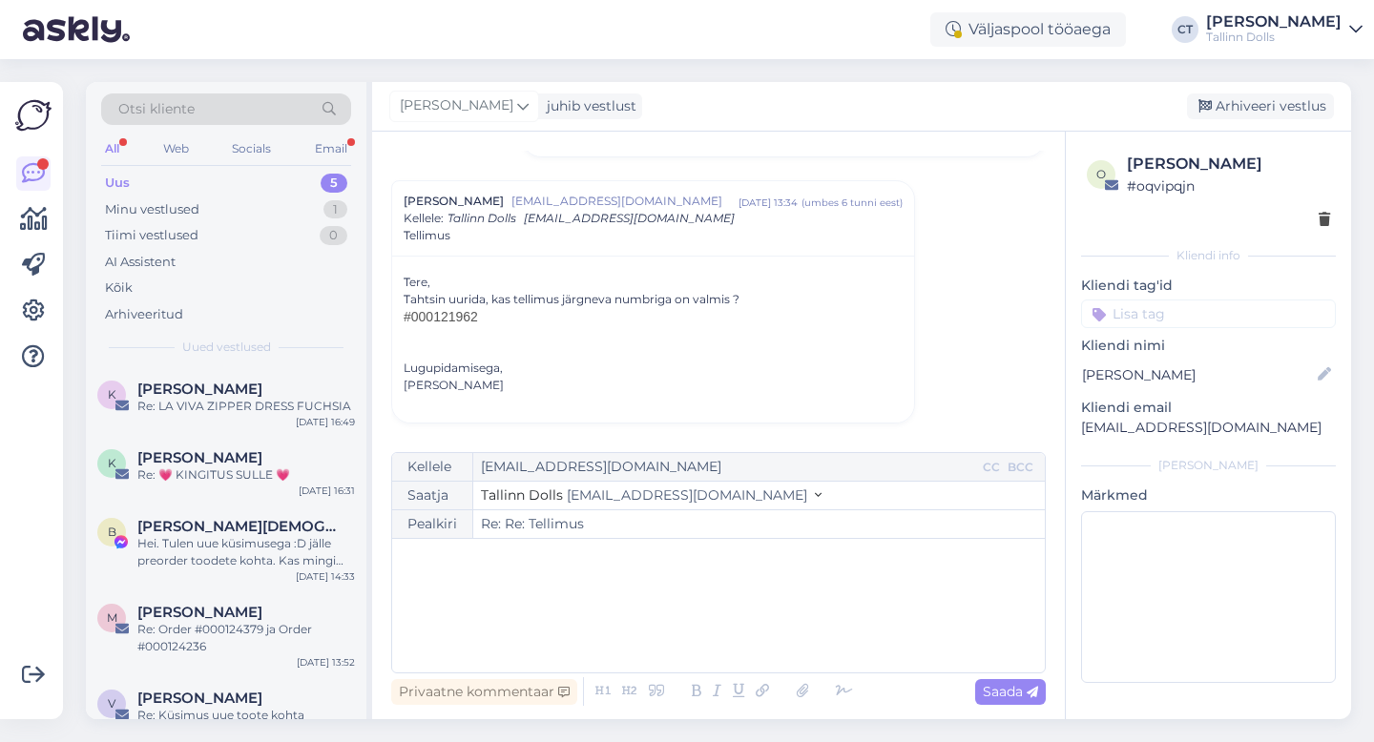
scroll to position [0, 0]
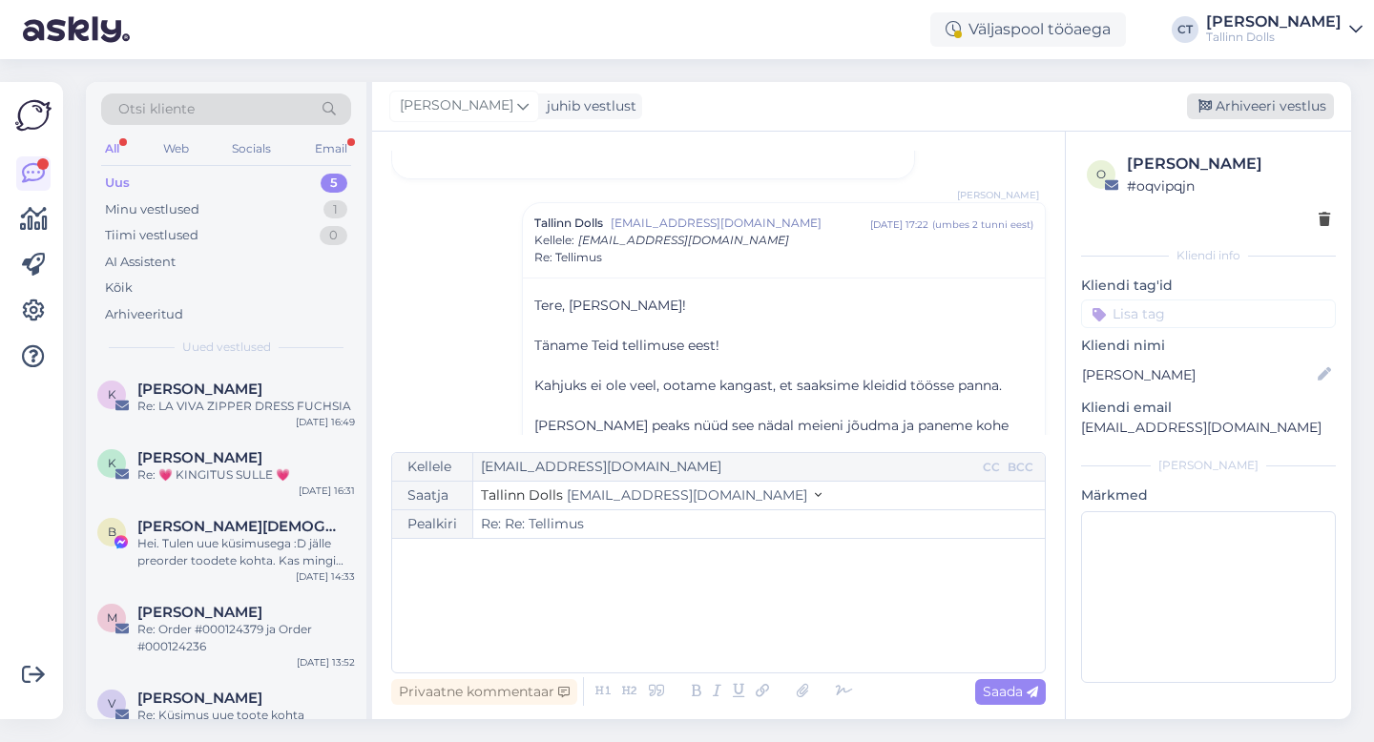
click at [1300, 98] on div "Arhiveeri vestlus" at bounding box center [1260, 106] width 147 height 26
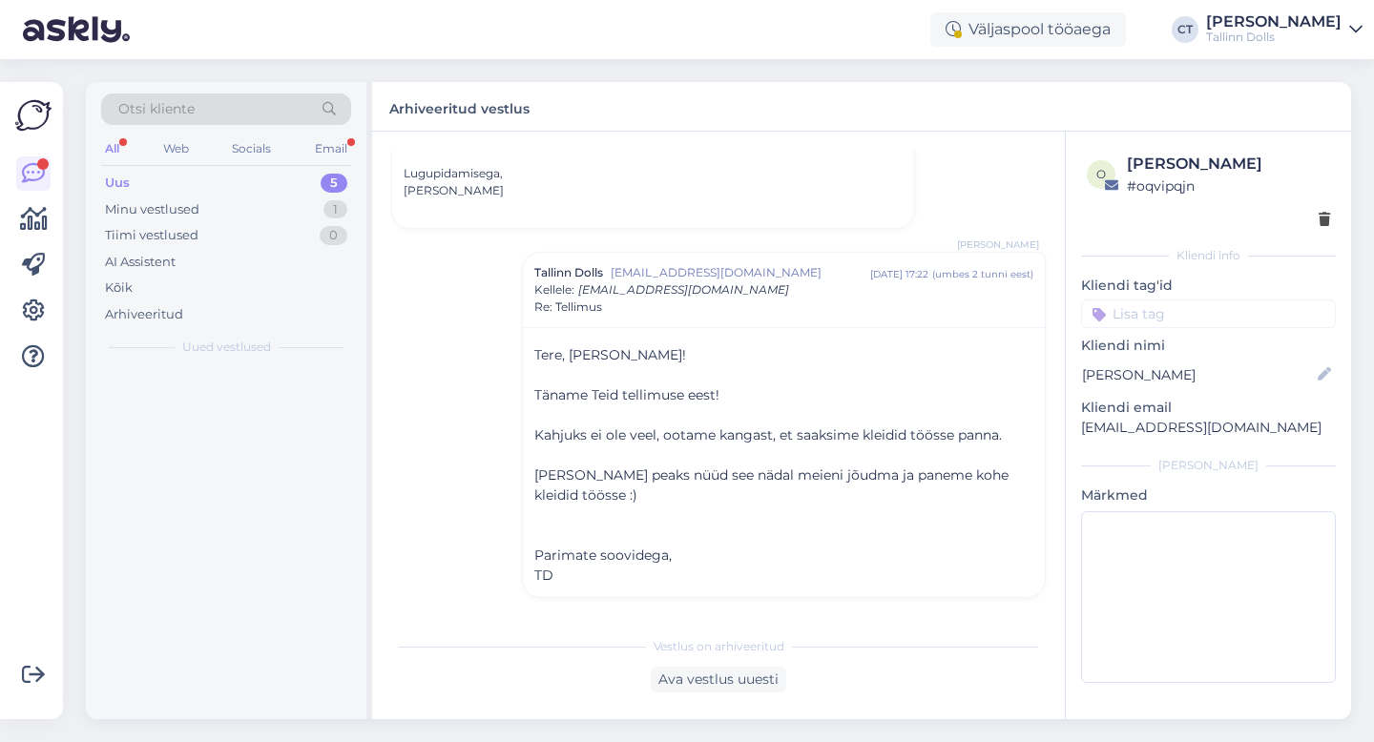
scroll to position [422, 0]
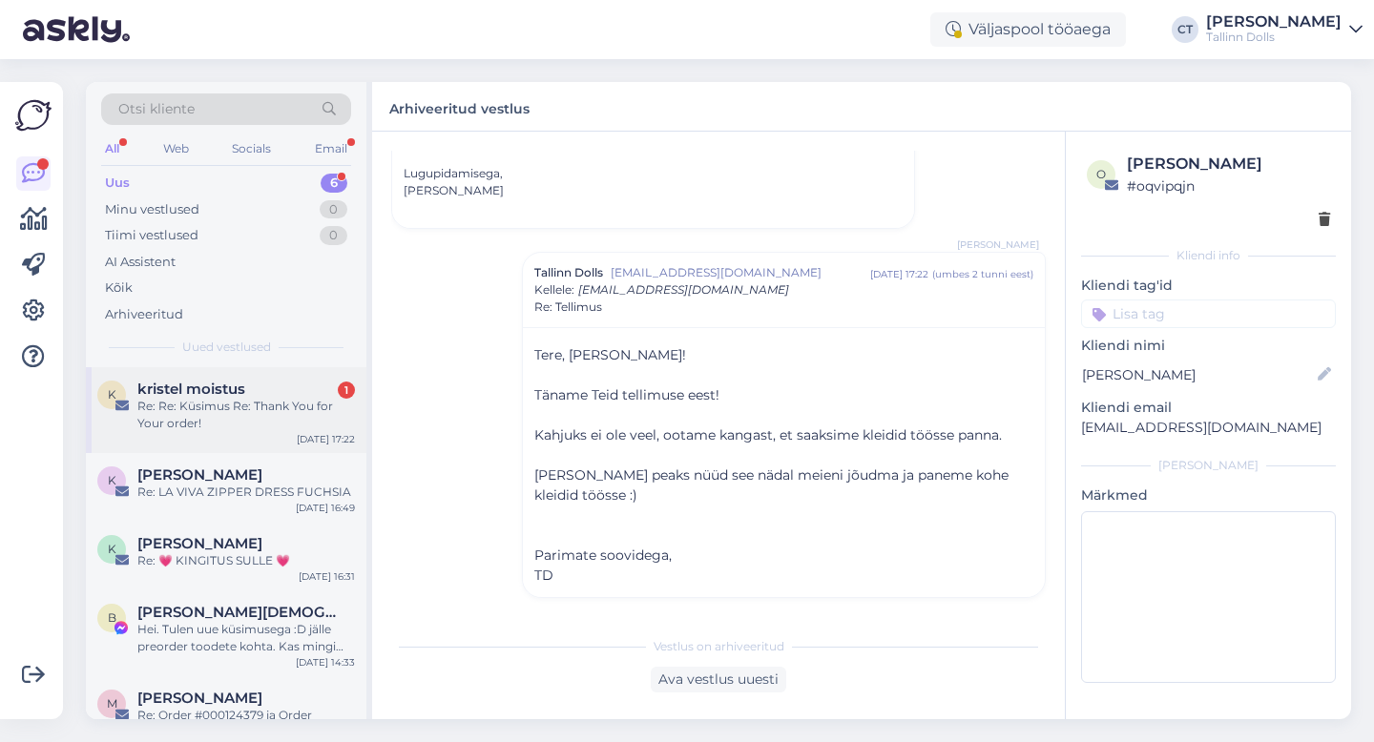
click at [202, 392] on span "kristel moistus" at bounding box center [191, 389] width 108 height 17
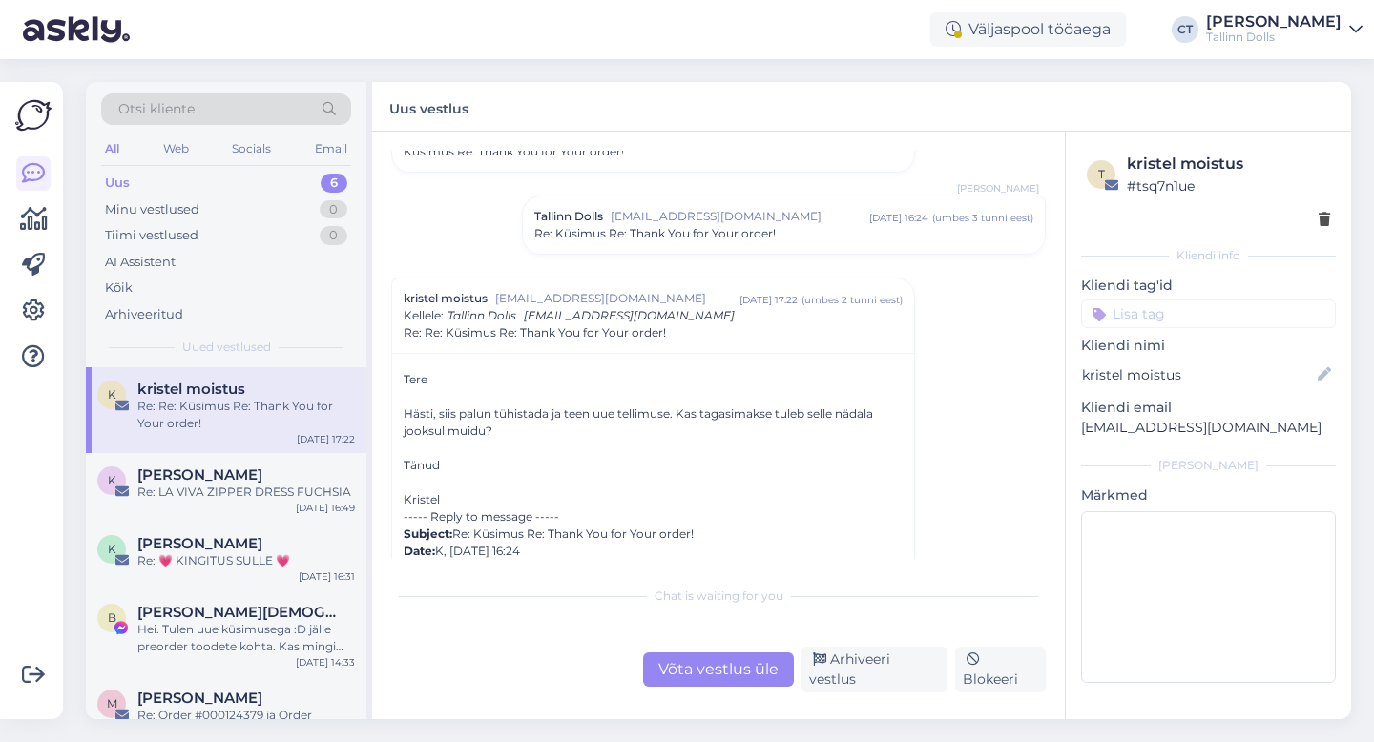
scroll to position [4190, 0]
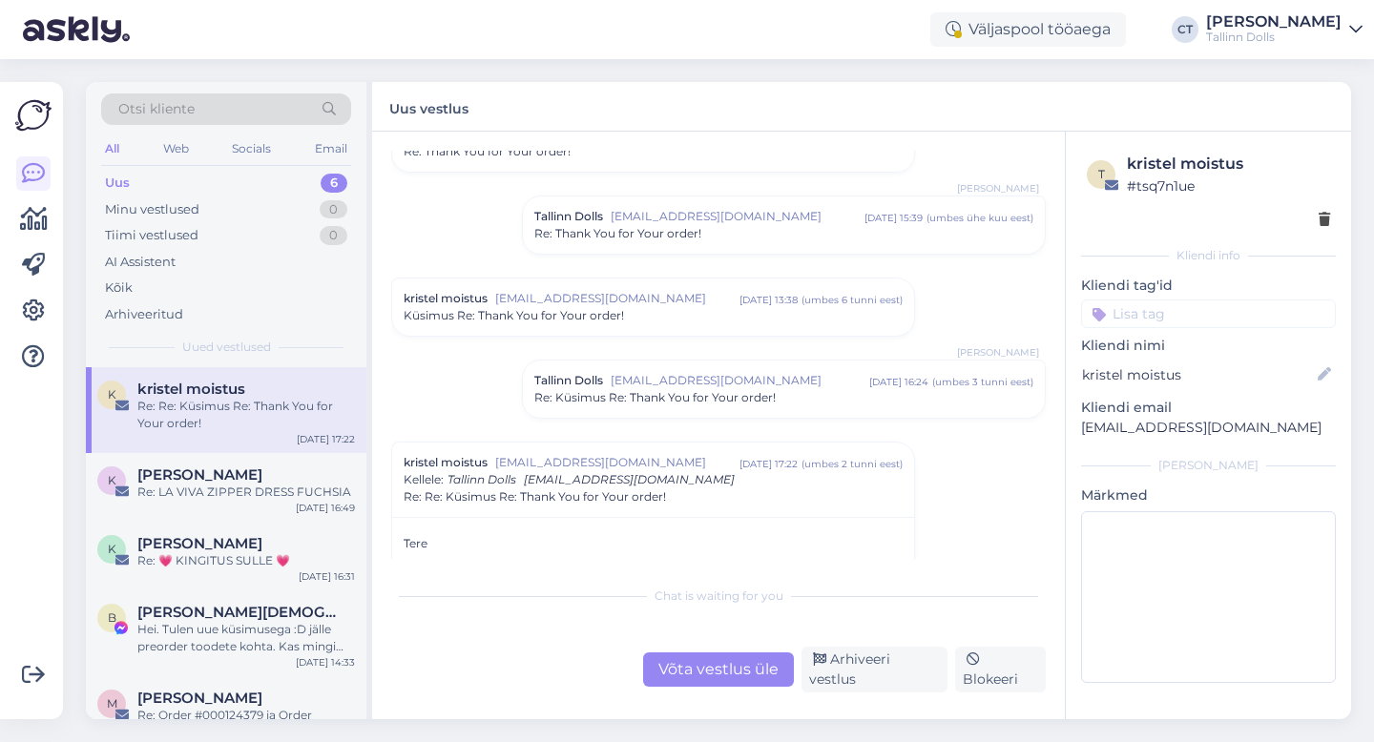
click at [559, 308] on span "Küsimus Re: Thank You for Your order!" at bounding box center [513, 315] width 220 height 17
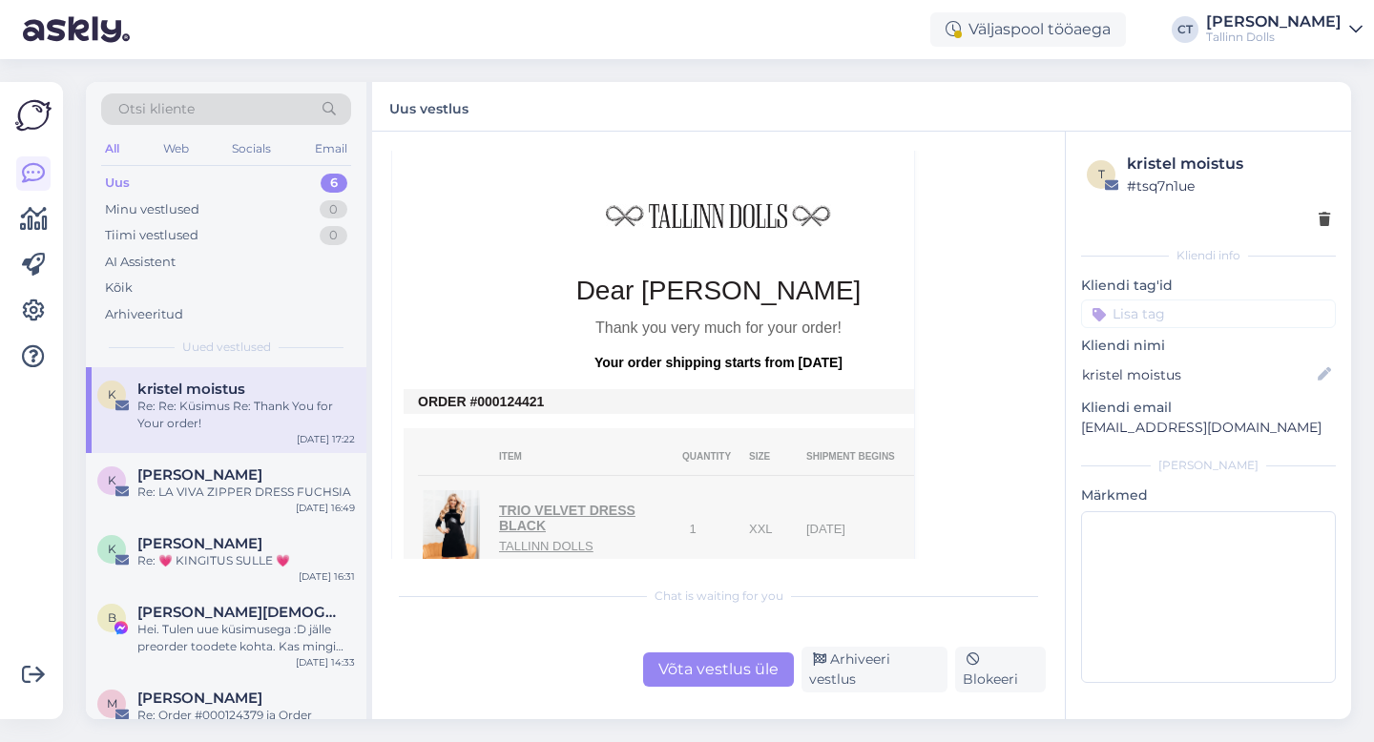
scroll to position [4845, 0]
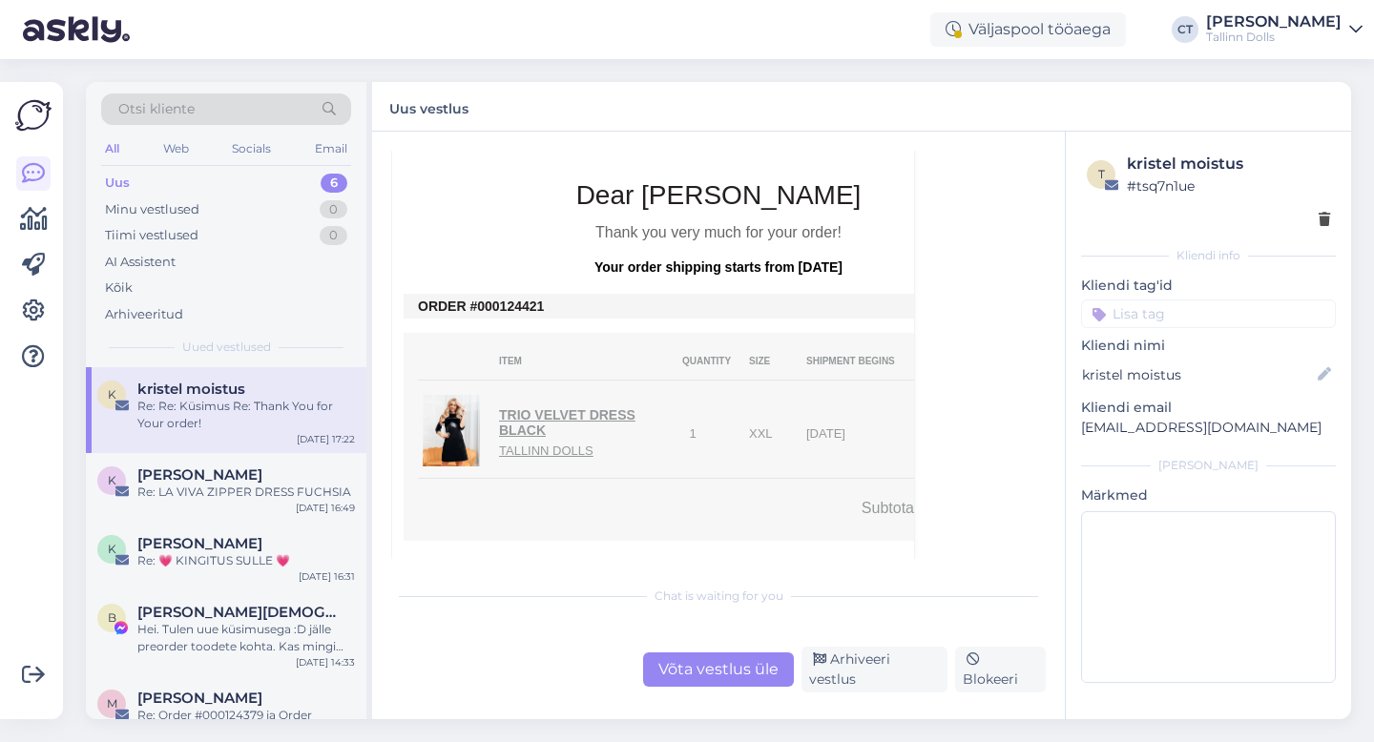
click at [725, 678] on div "Võta vestlus üle" at bounding box center [718, 669] width 151 height 34
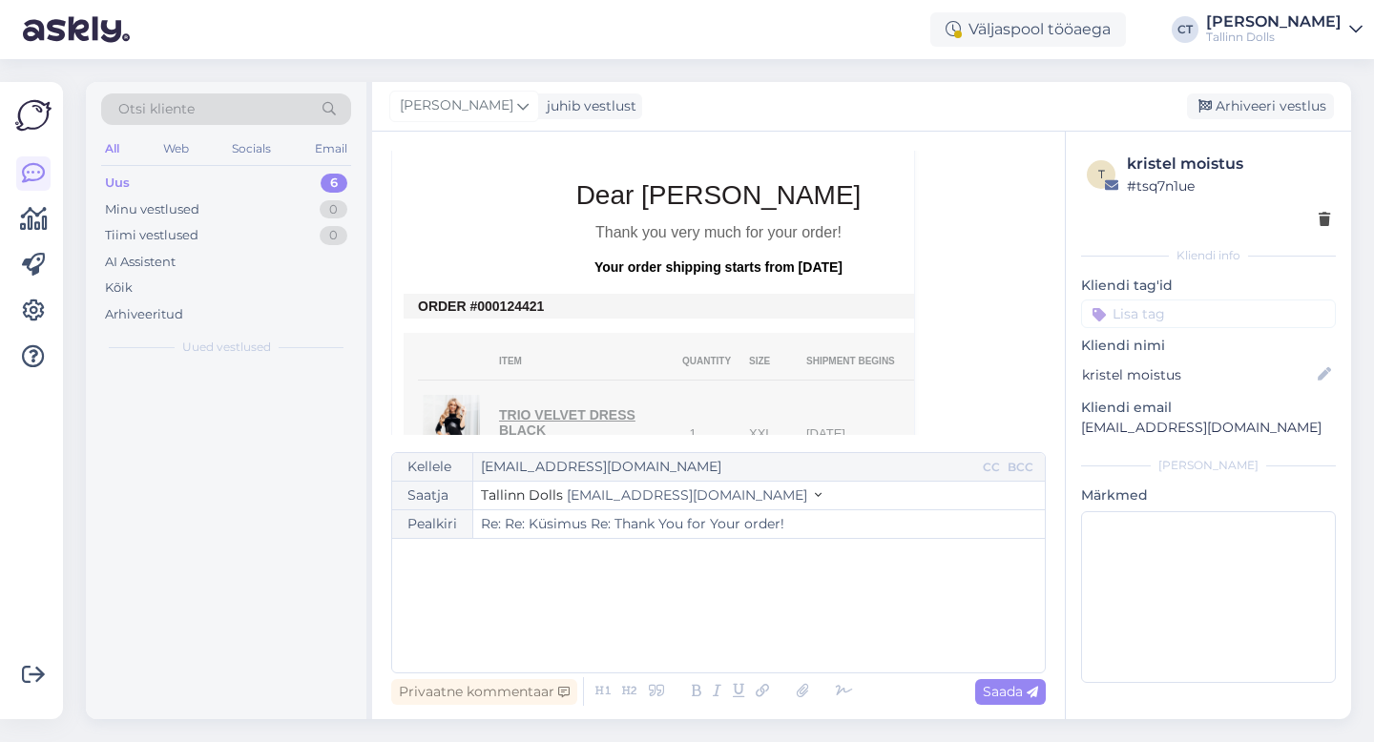
scroll to position [5818, 0]
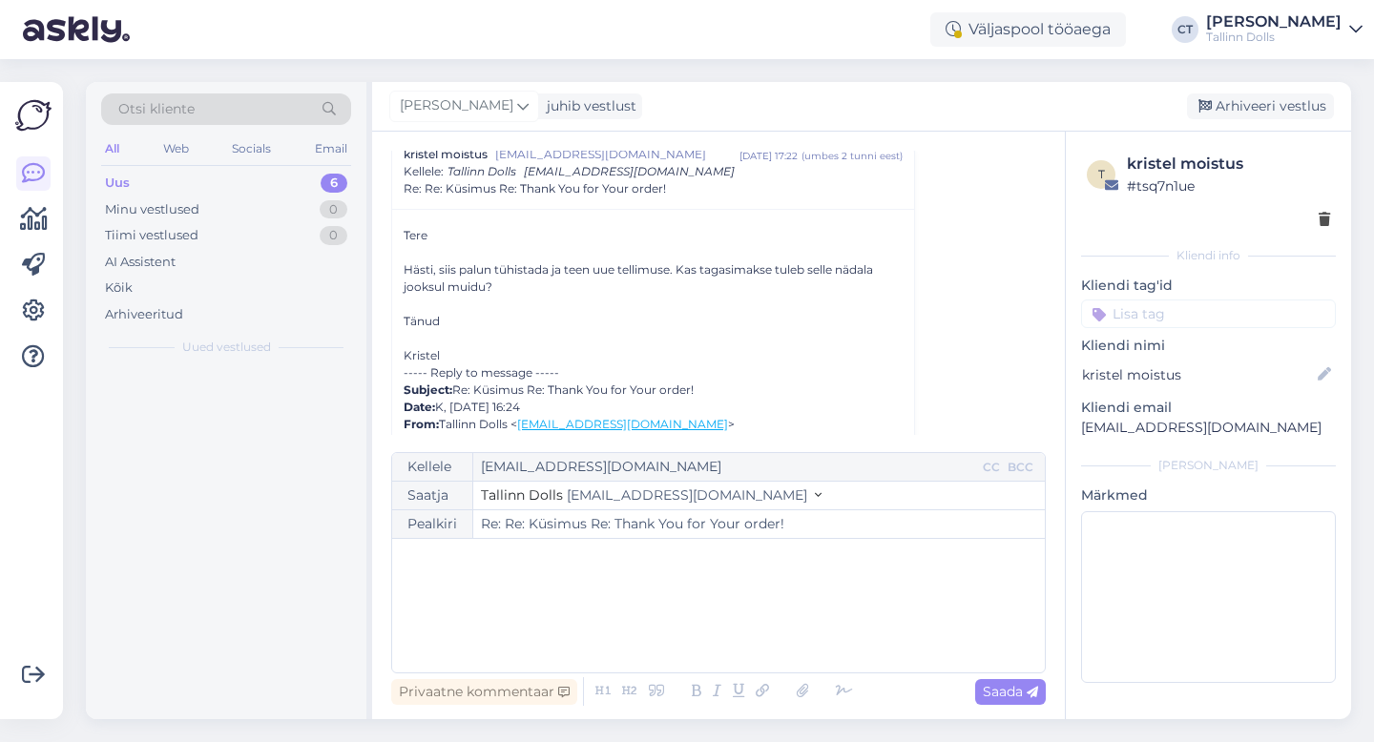
click at [733, 646] on div "﻿" at bounding box center [718, 605] width 633 height 114
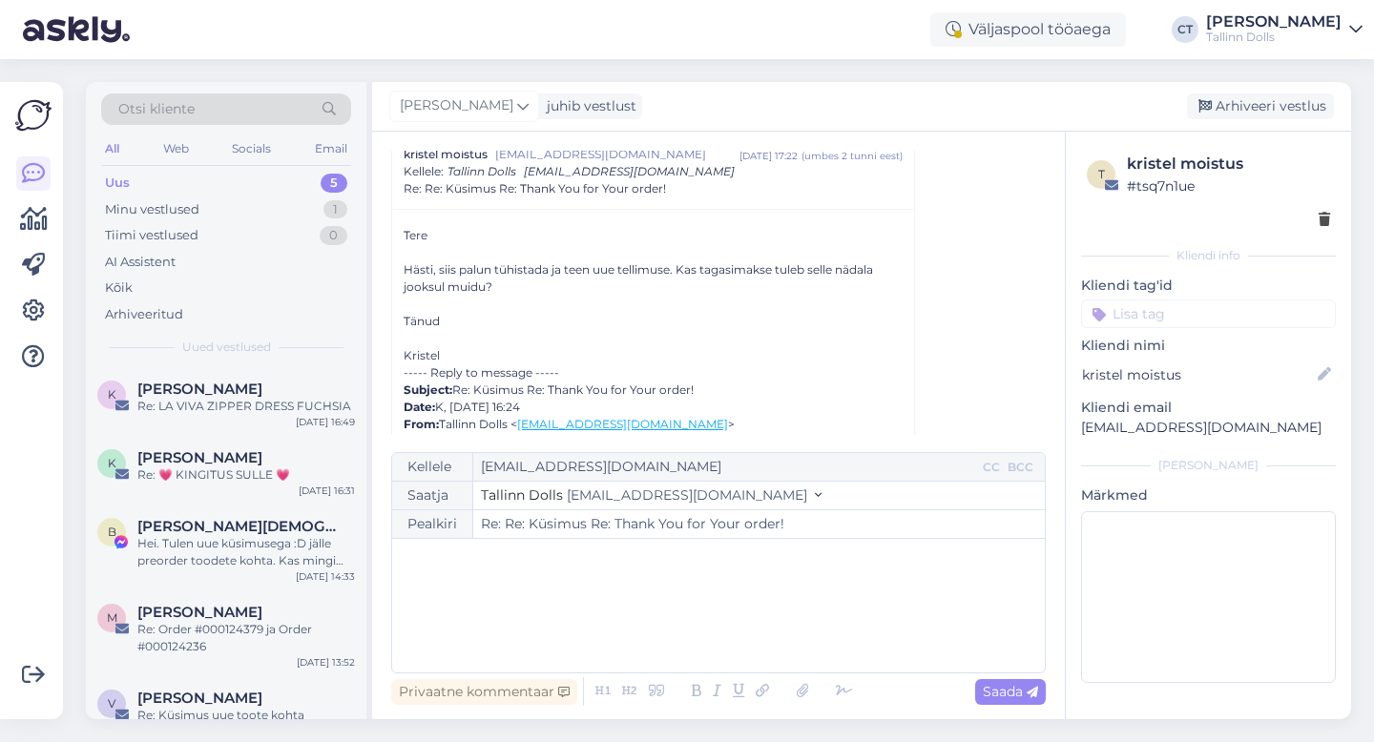
click at [733, 646] on div "﻿" at bounding box center [718, 605] width 633 height 114
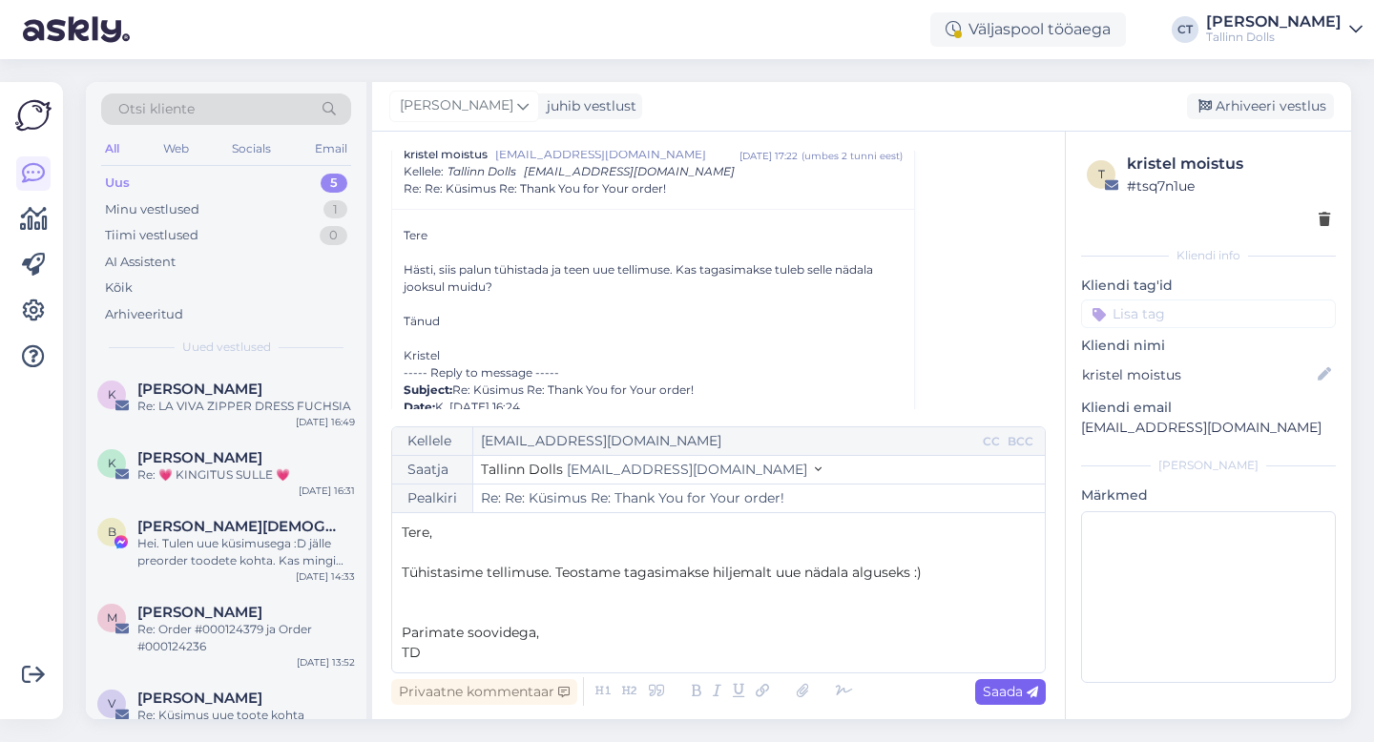
click at [1016, 685] on span "Saada" at bounding box center [1009, 691] width 55 height 17
type input "Re: Re: Re: Küsimus Re: Thank You for Your order!"
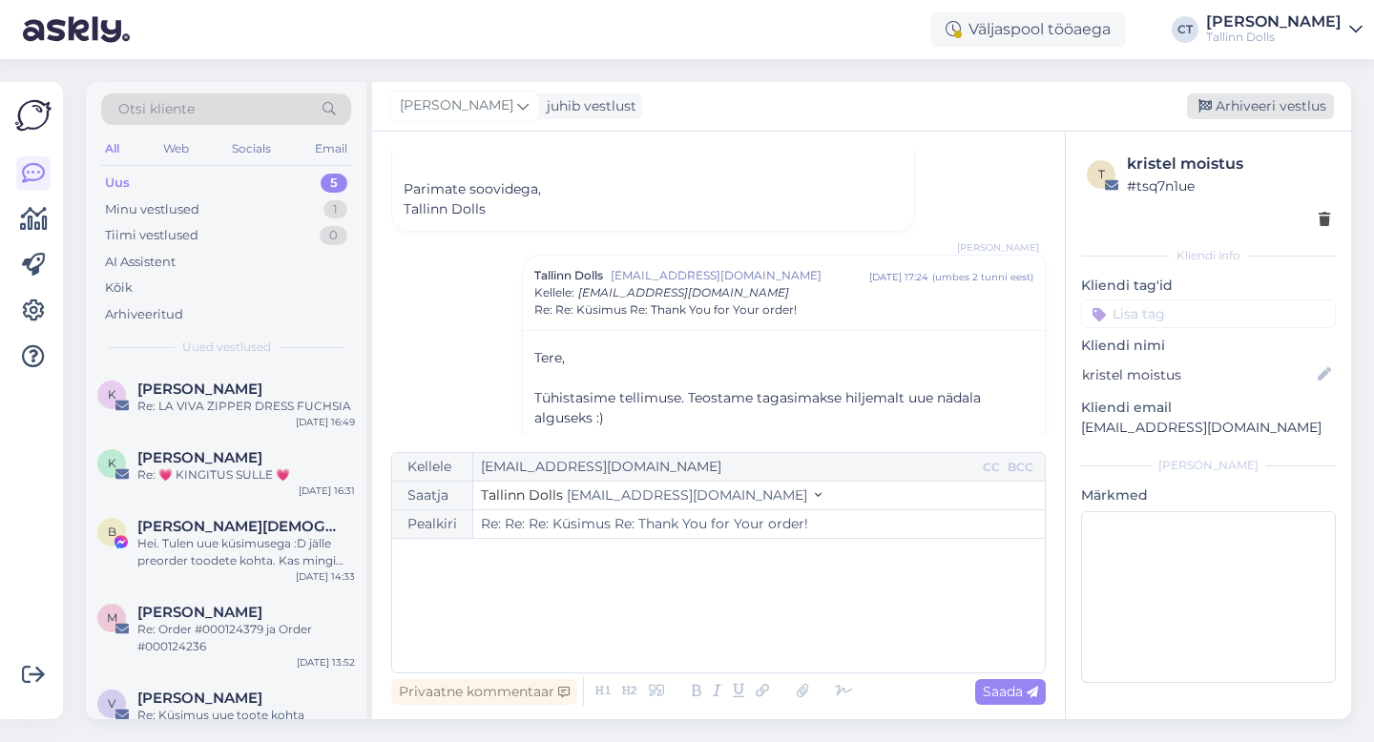
click at [1290, 111] on div "Arhiveeri vestlus" at bounding box center [1260, 106] width 147 height 26
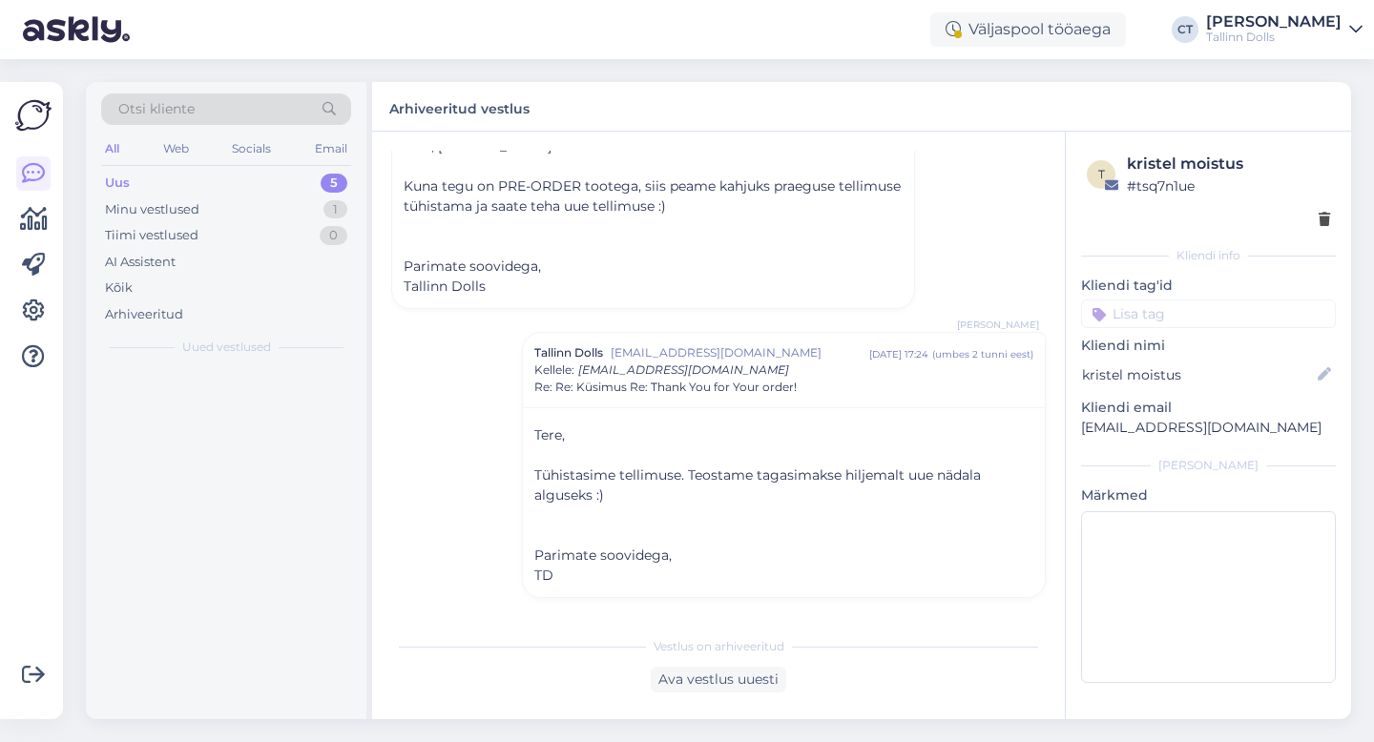
scroll to position [6198, 0]
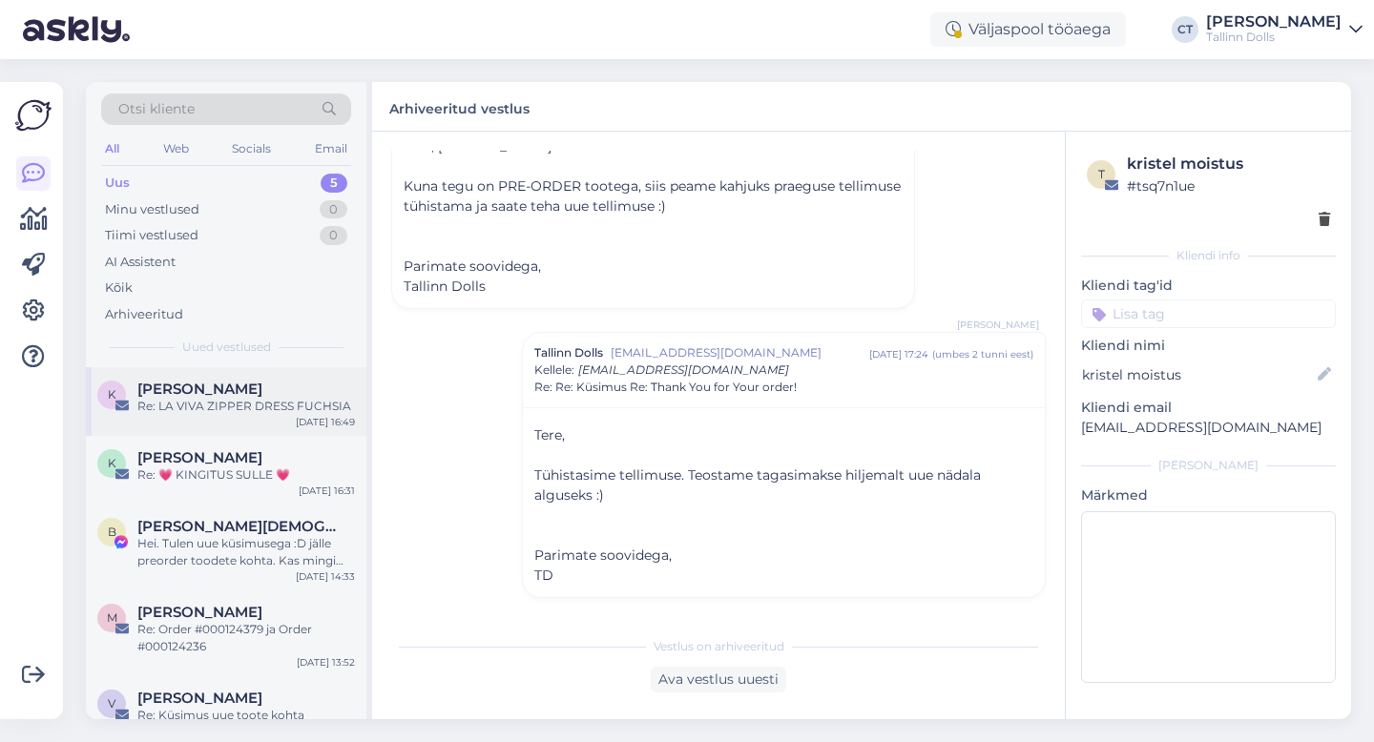
click at [269, 408] on div "Re: LA VIVA ZIPPER DRESS FUCHSIA" at bounding box center [245, 406] width 217 height 17
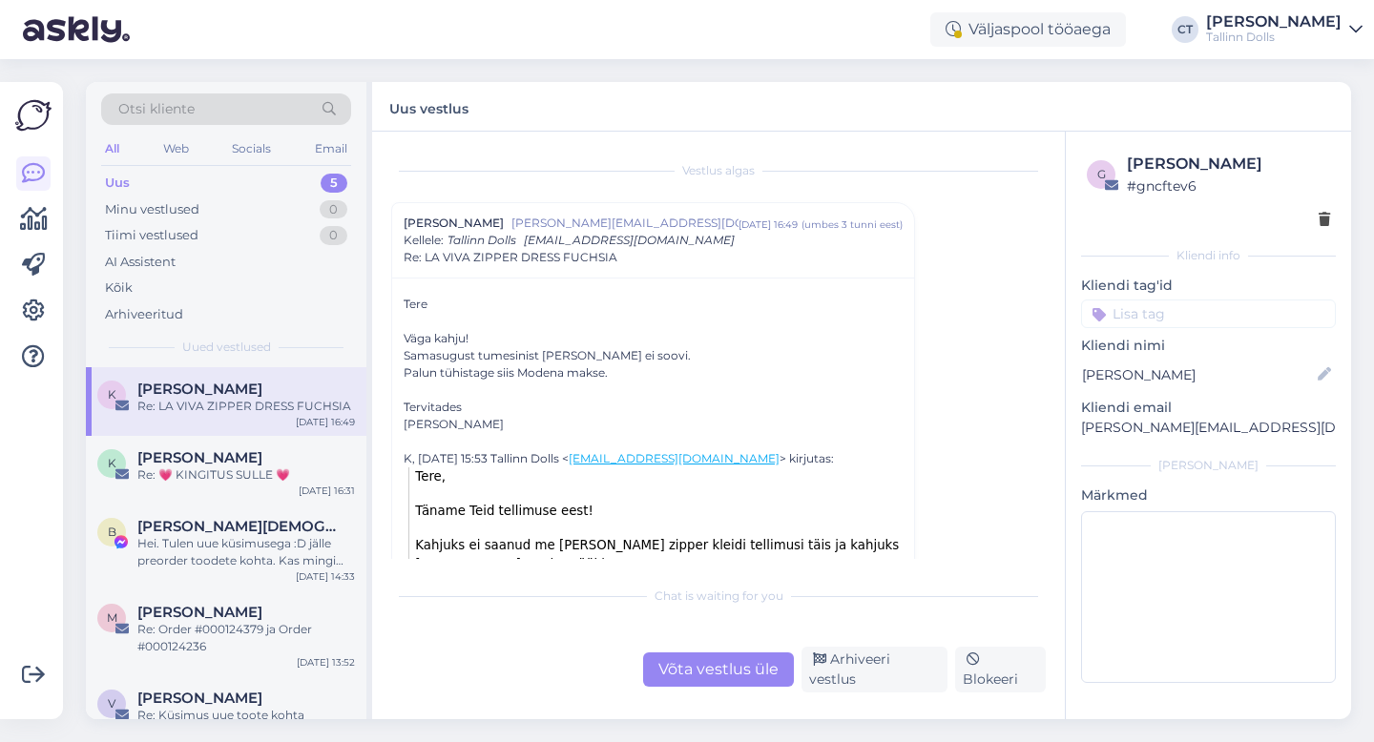
scroll to position [43, 0]
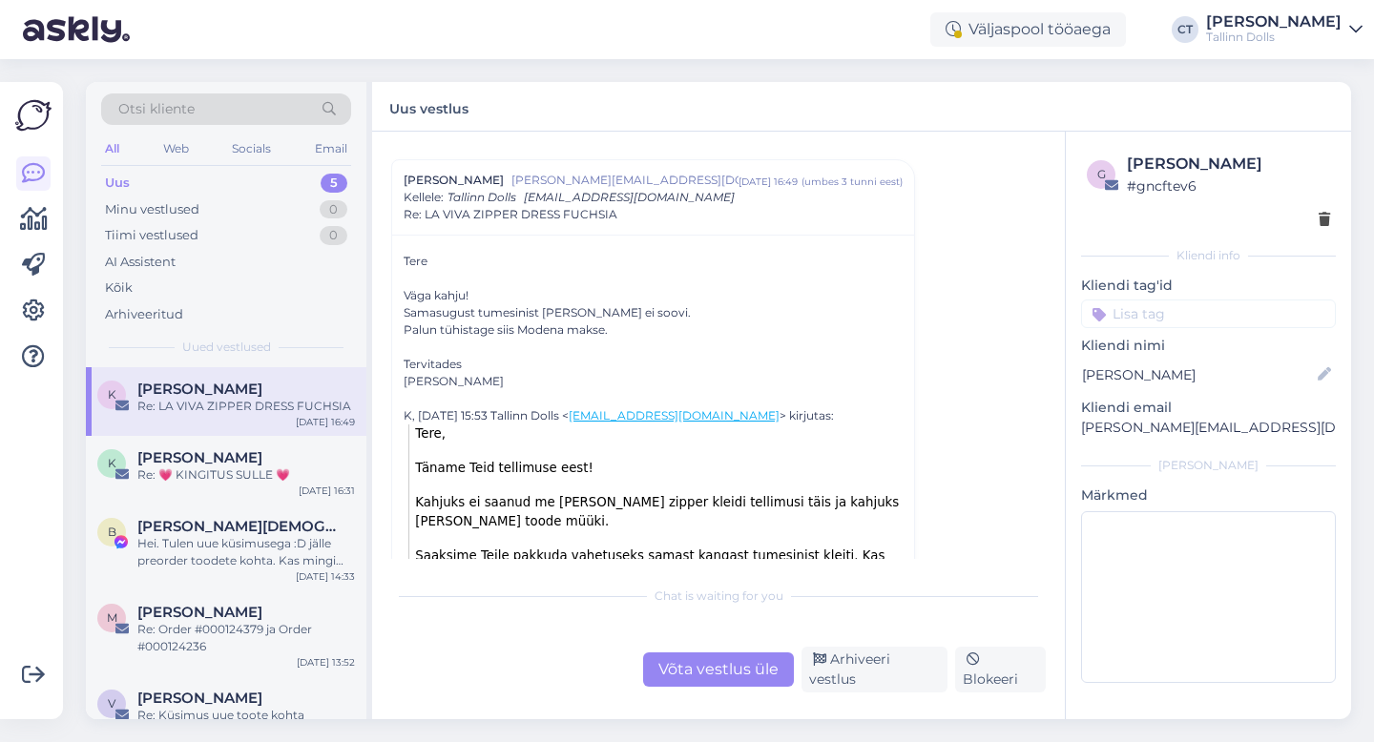
click at [750, 675] on div "Võta vestlus üle" at bounding box center [718, 669] width 151 height 34
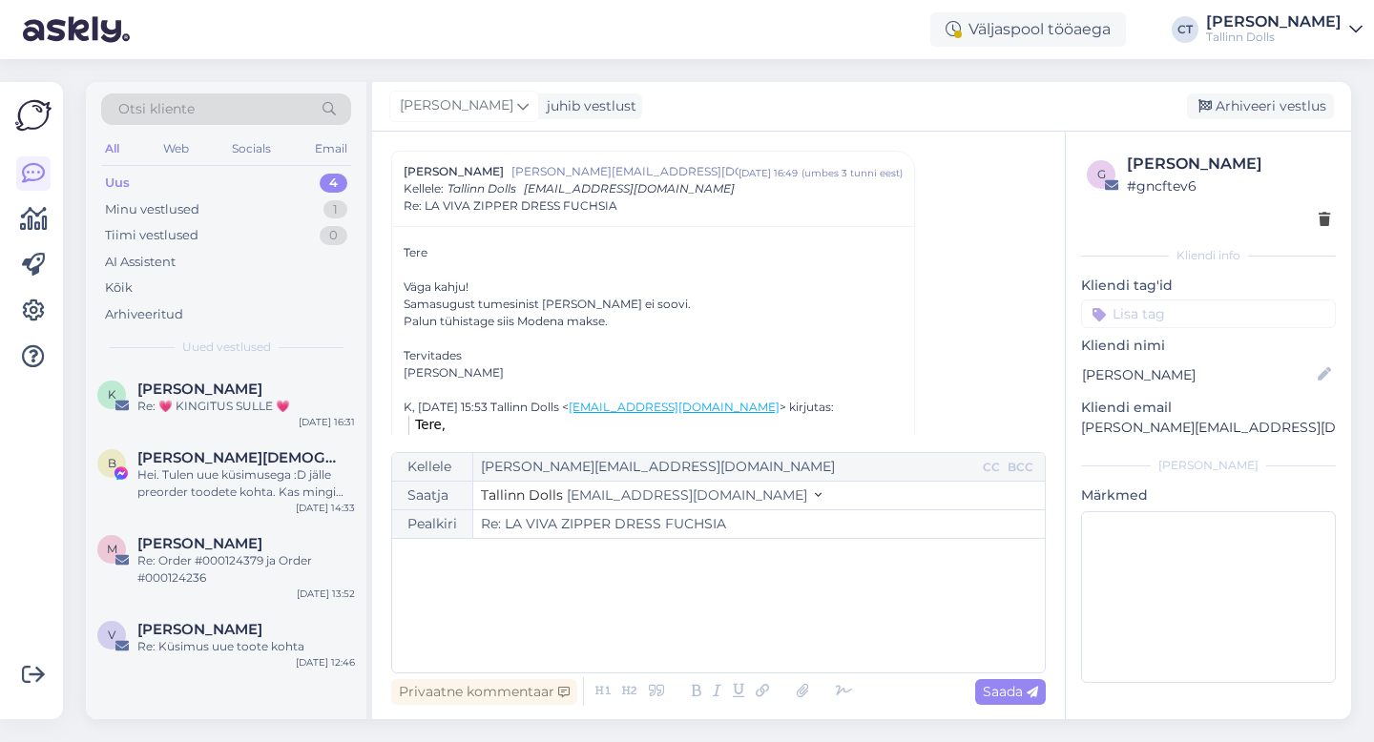
click at [770, 631] on div "﻿" at bounding box center [718, 605] width 633 height 114
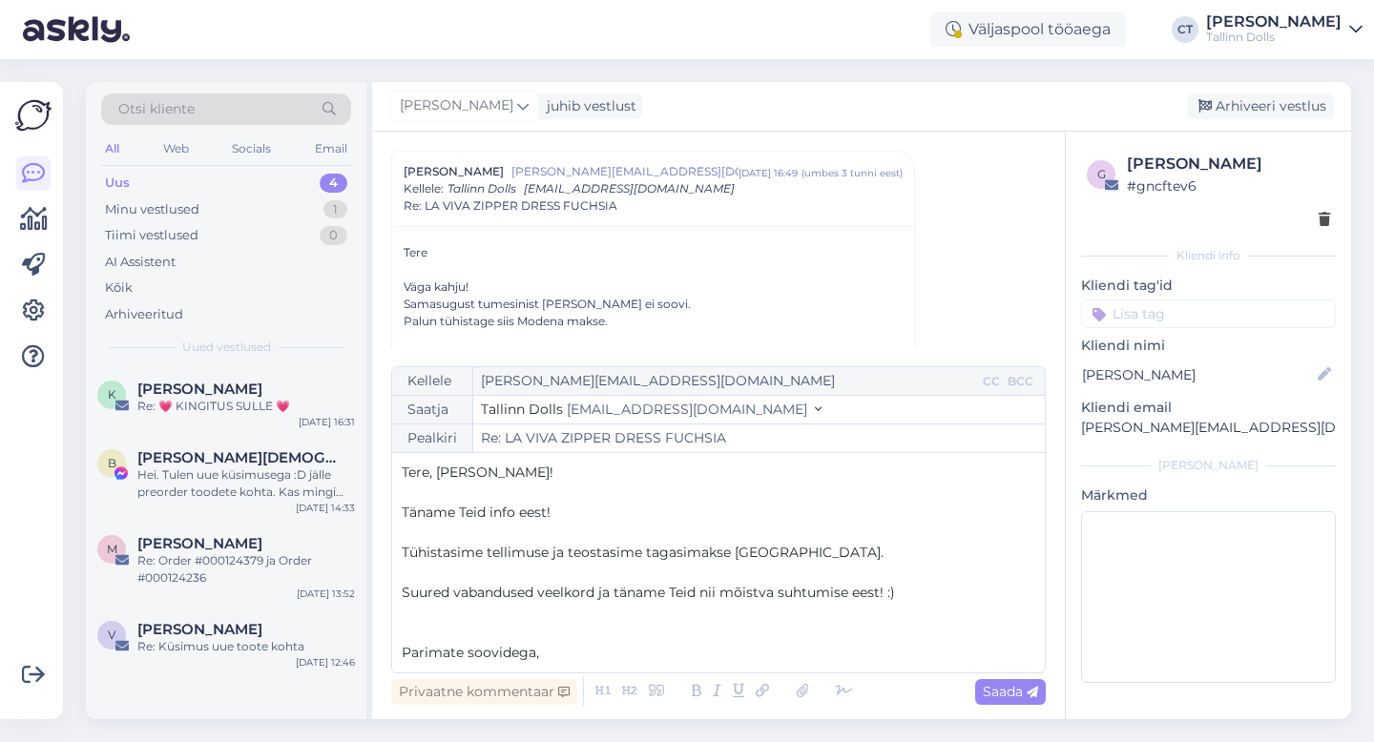
scroll to position [10, 0]
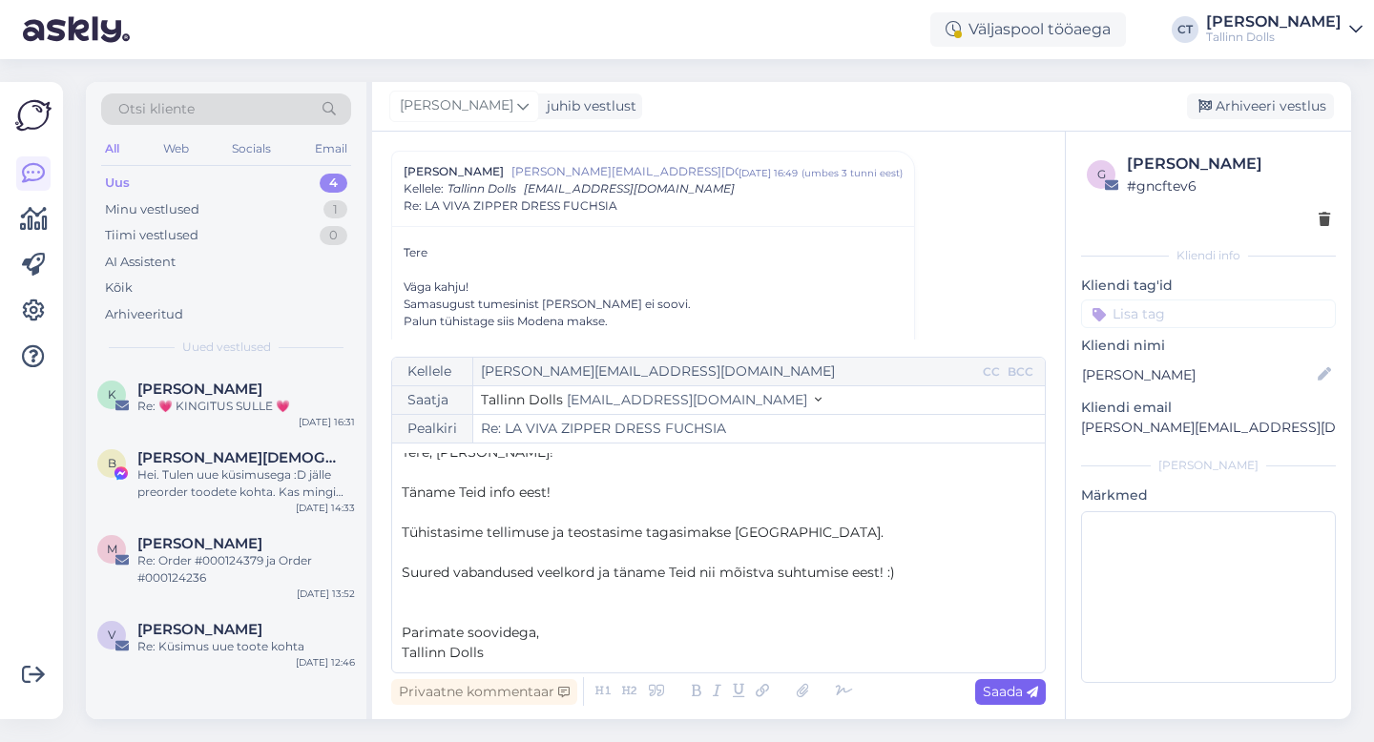
click at [1019, 686] on span "Saada" at bounding box center [1009, 691] width 55 height 17
type input "Re: LA VIVA ZIPPER DRESS FUCHSIA"
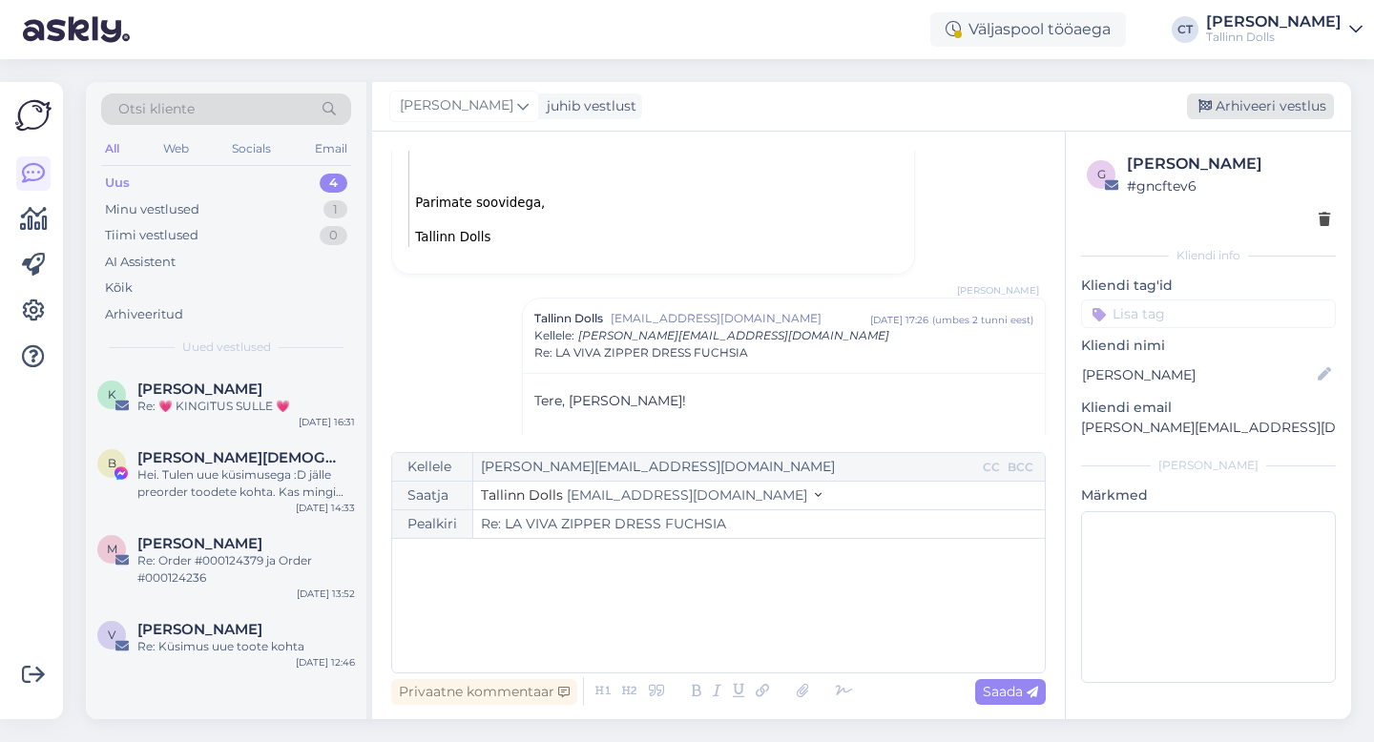
click at [1278, 99] on div "Arhiveeri vestlus" at bounding box center [1260, 106] width 147 height 26
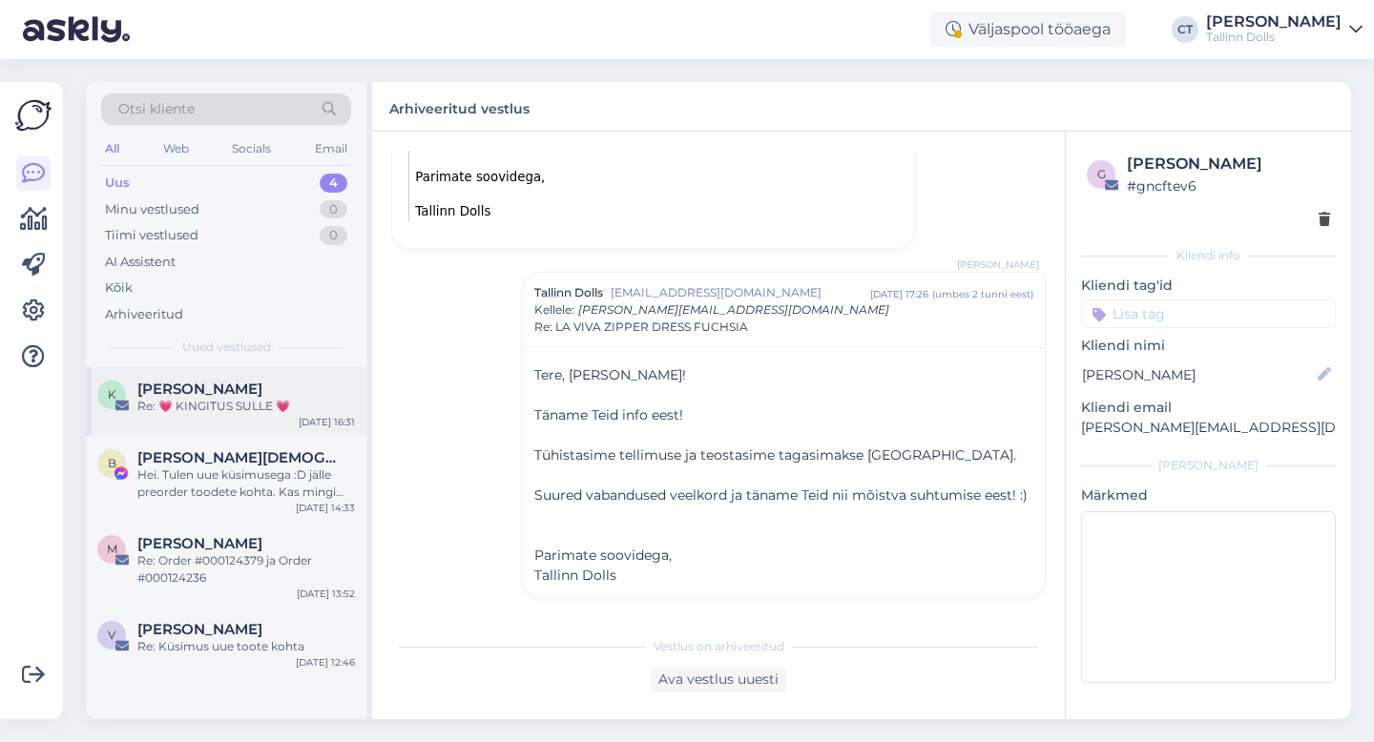
click at [249, 402] on div "Re: 💗 KINGITUS SULLE 💗" at bounding box center [245, 406] width 217 height 17
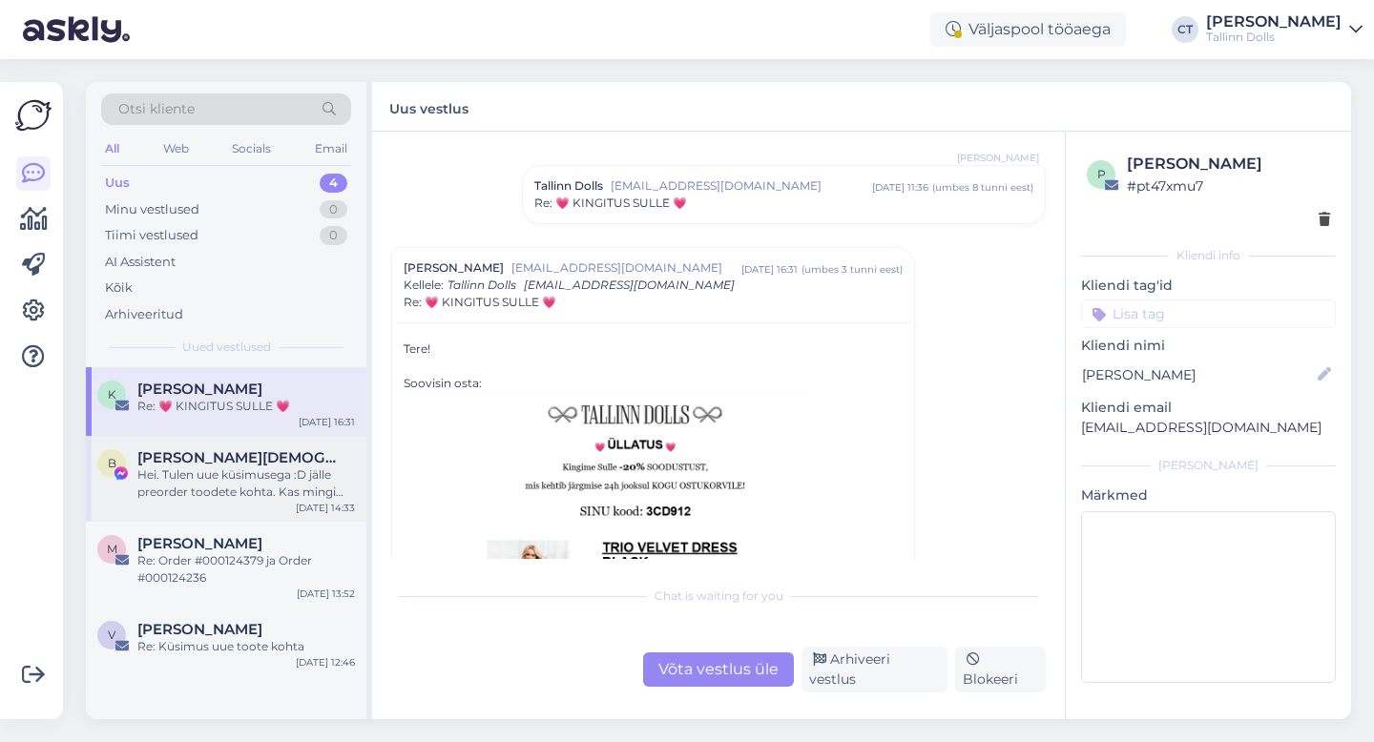
click at [263, 465] on div "[PERSON_NAME][DEMOGRAPHIC_DATA]" at bounding box center [245, 457] width 217 height 17
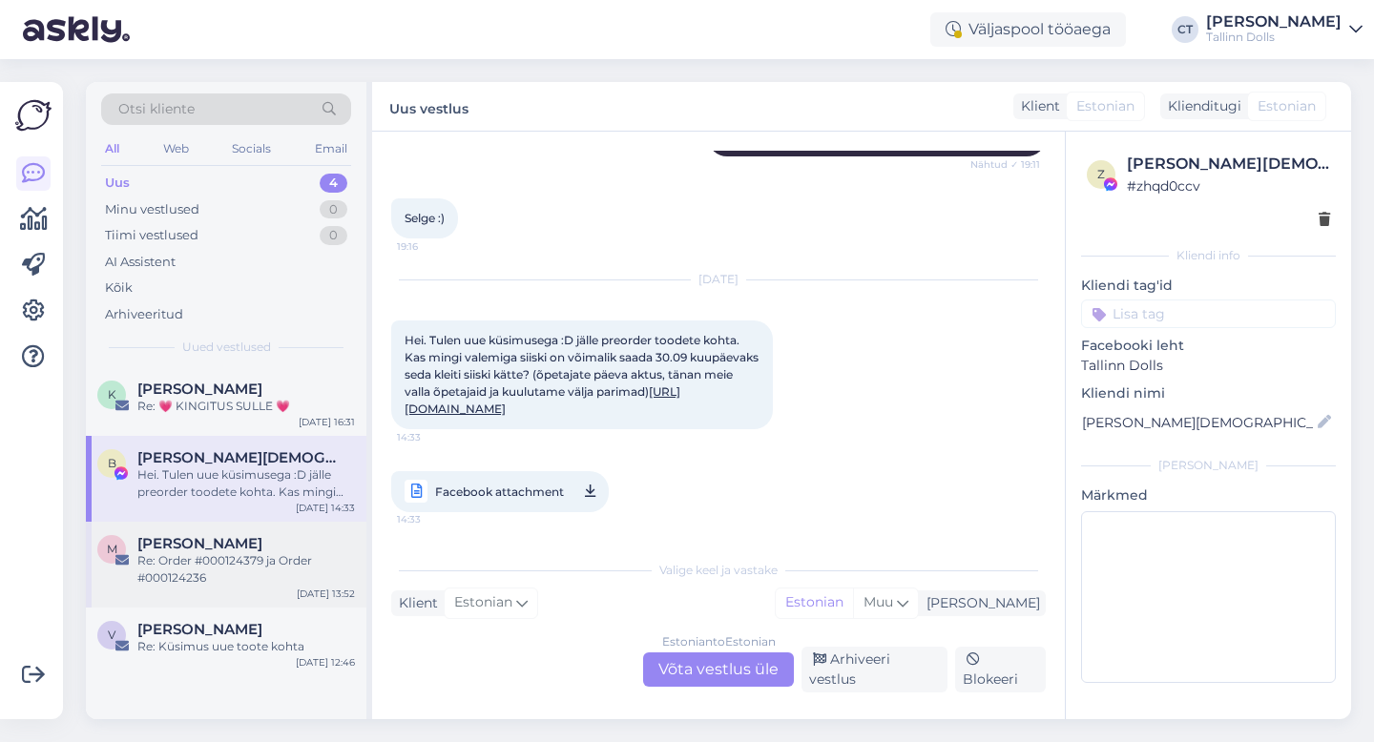
click at [236, 560] on div "Re: Order #000124379 ja Order #000124236" at bounding box center [245, 569] width 217 height 34
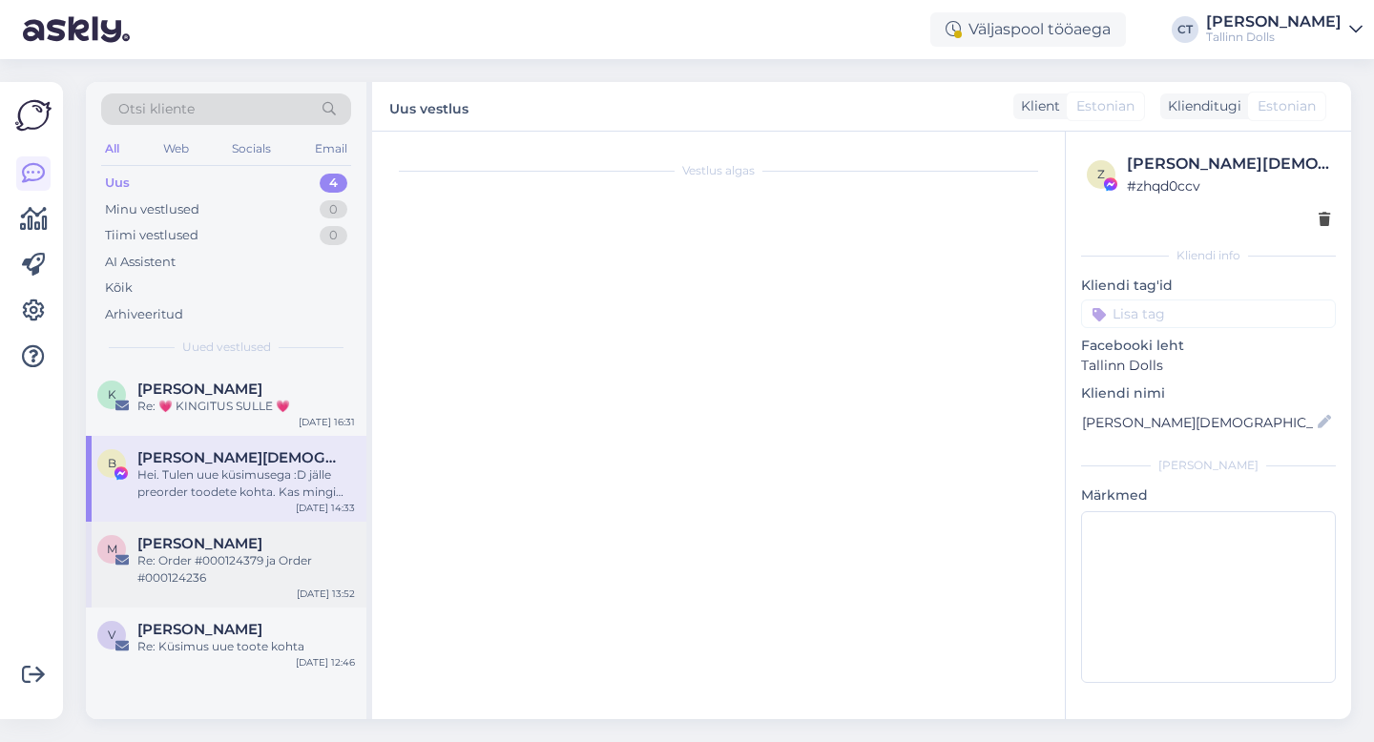
scroll to position [144, 0]
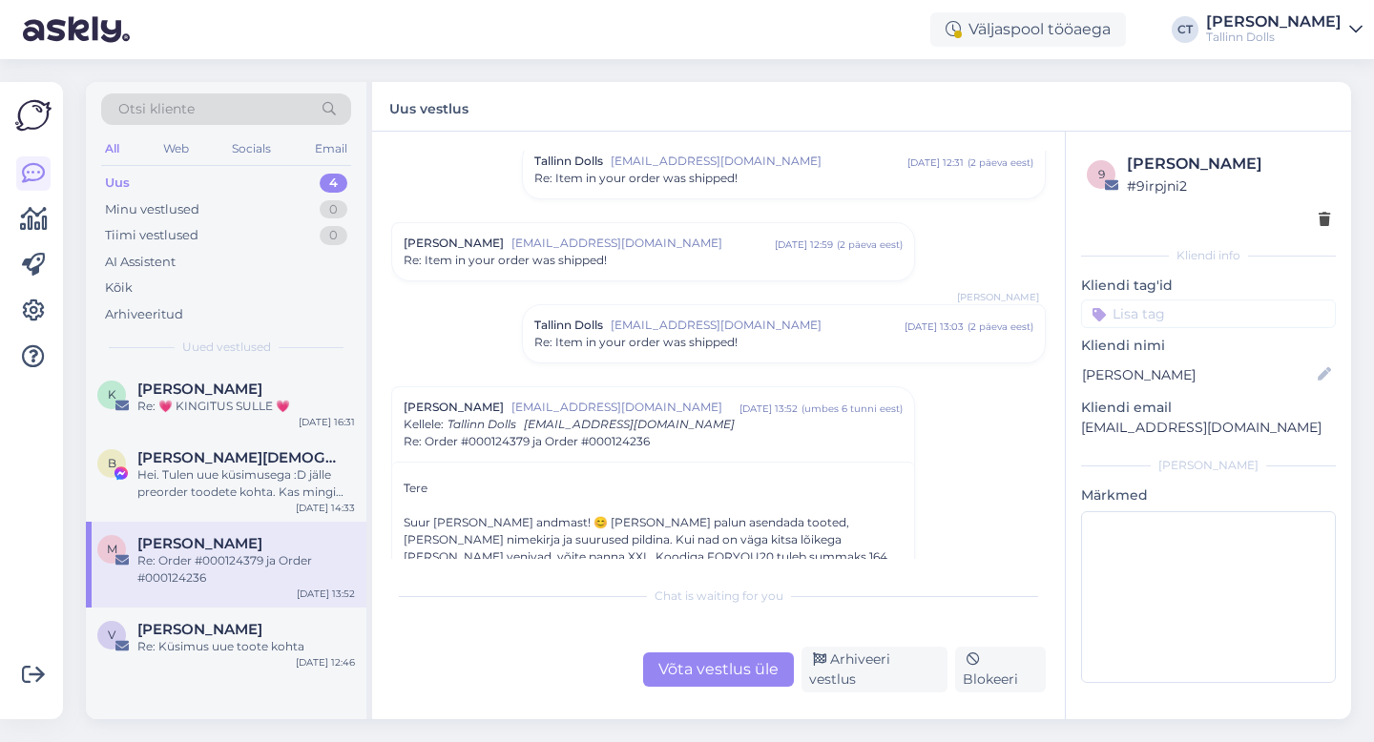
click at [690, 669] on div "Võta vestlus üle" at bounding box center [718, 669] width 151 height 34
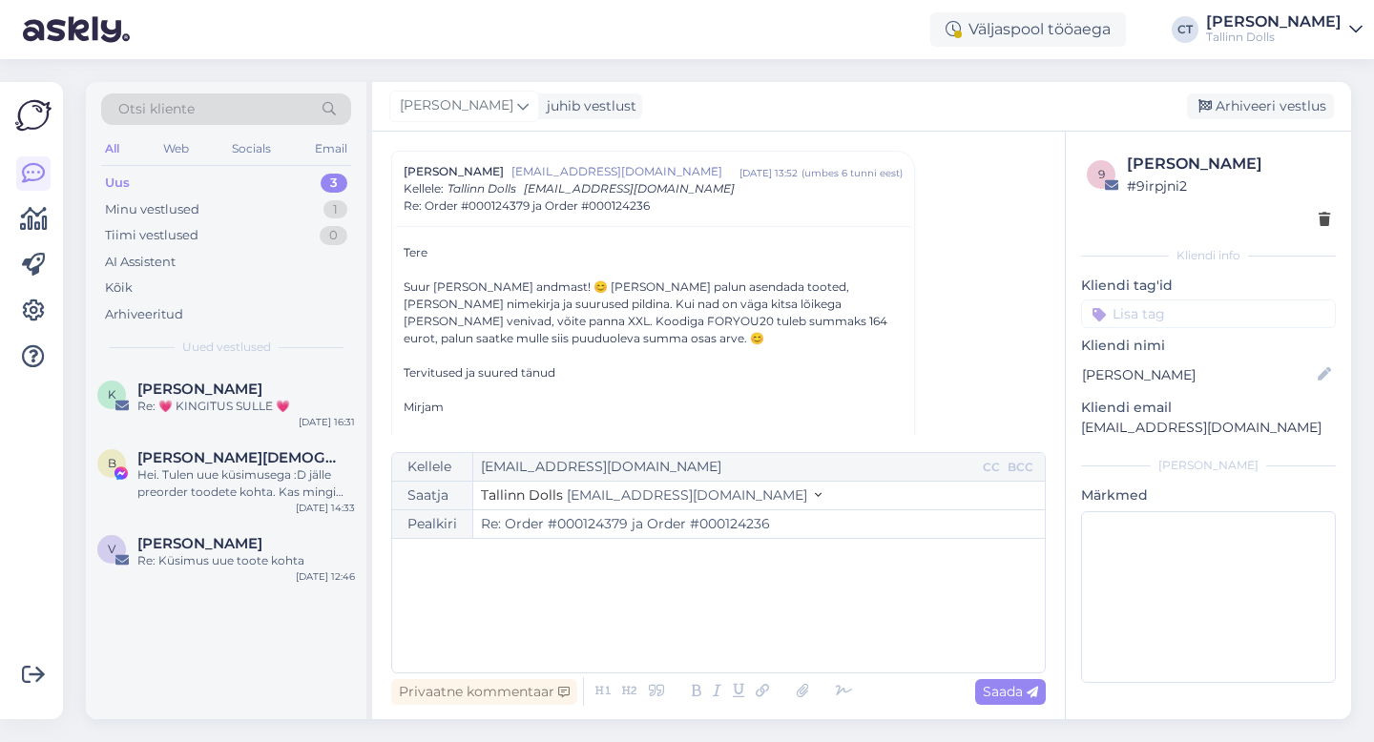
click at [682, 641] on div "﻿" at bounding box center [718, 605] width 633 height 114
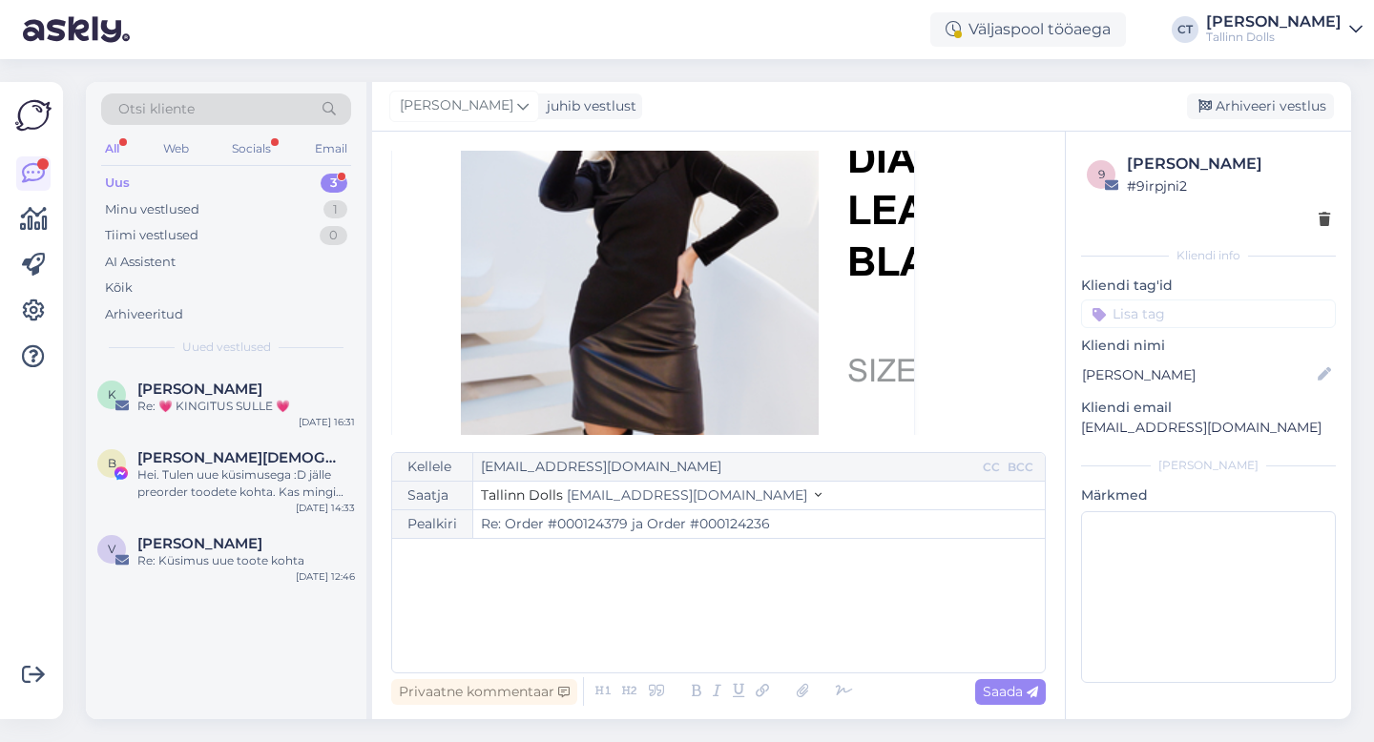
scroll to position [1608, 0]
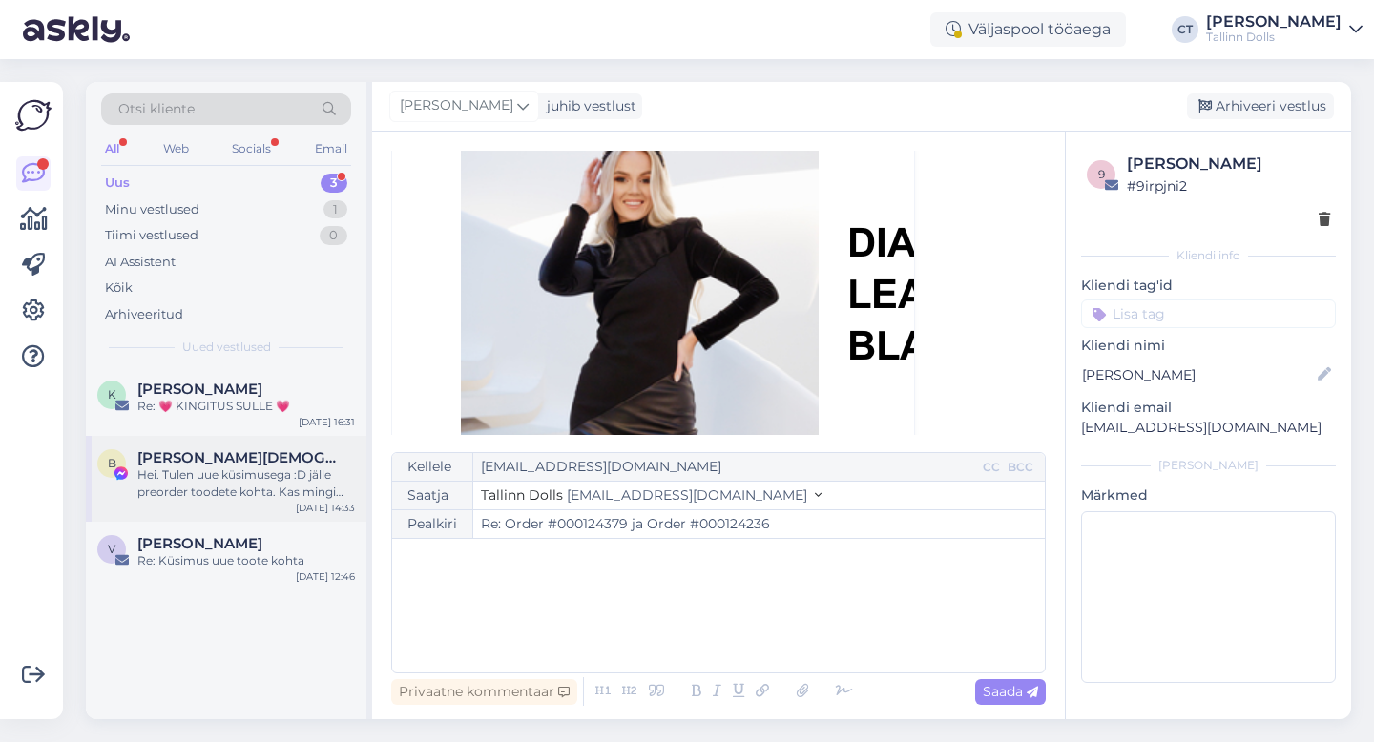
click at [235, 455] on span "[PERSON_NAME][DEMOGRAPHIC_DATA]" at bounding box center [236, 457] width 198 height 17
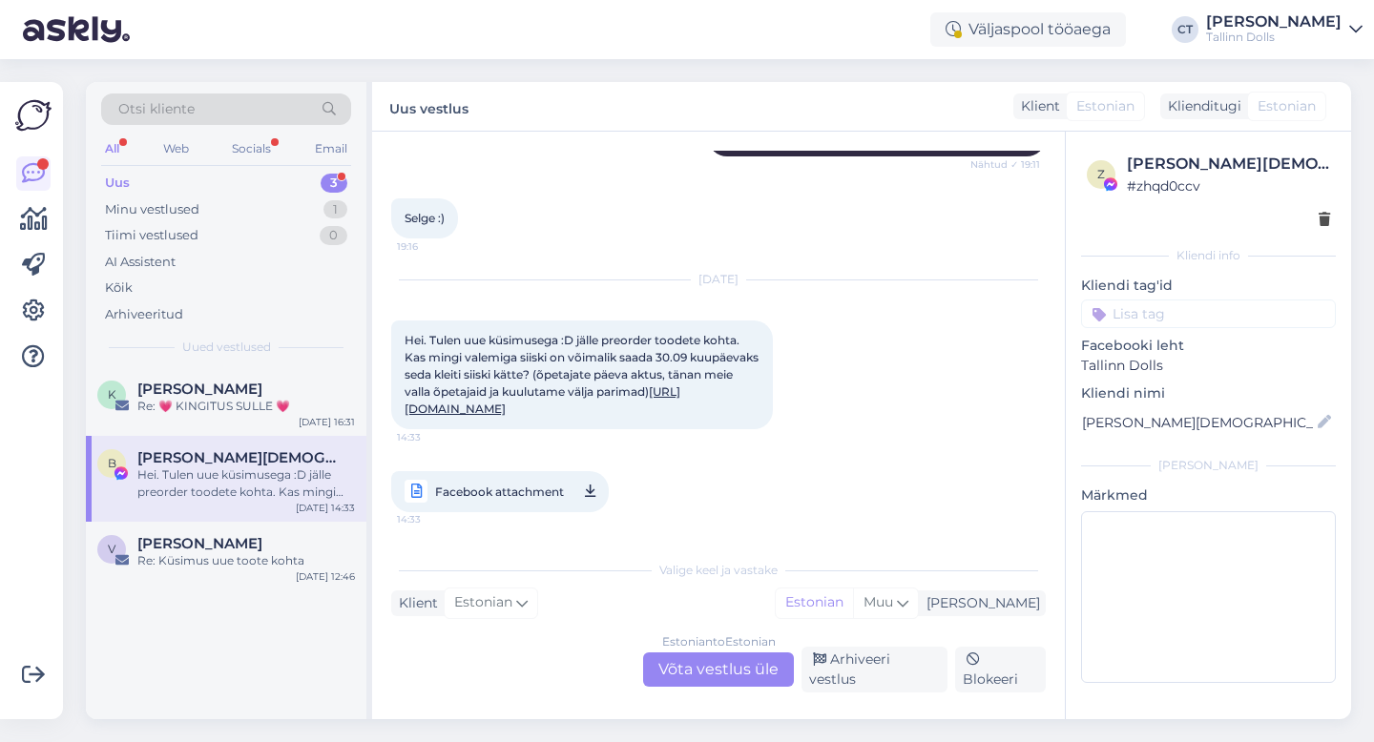
scroll to position [1043, 0]
click at [138, 180] on div "Uus 3" at bounding box center [226, 183] width 250 height 27
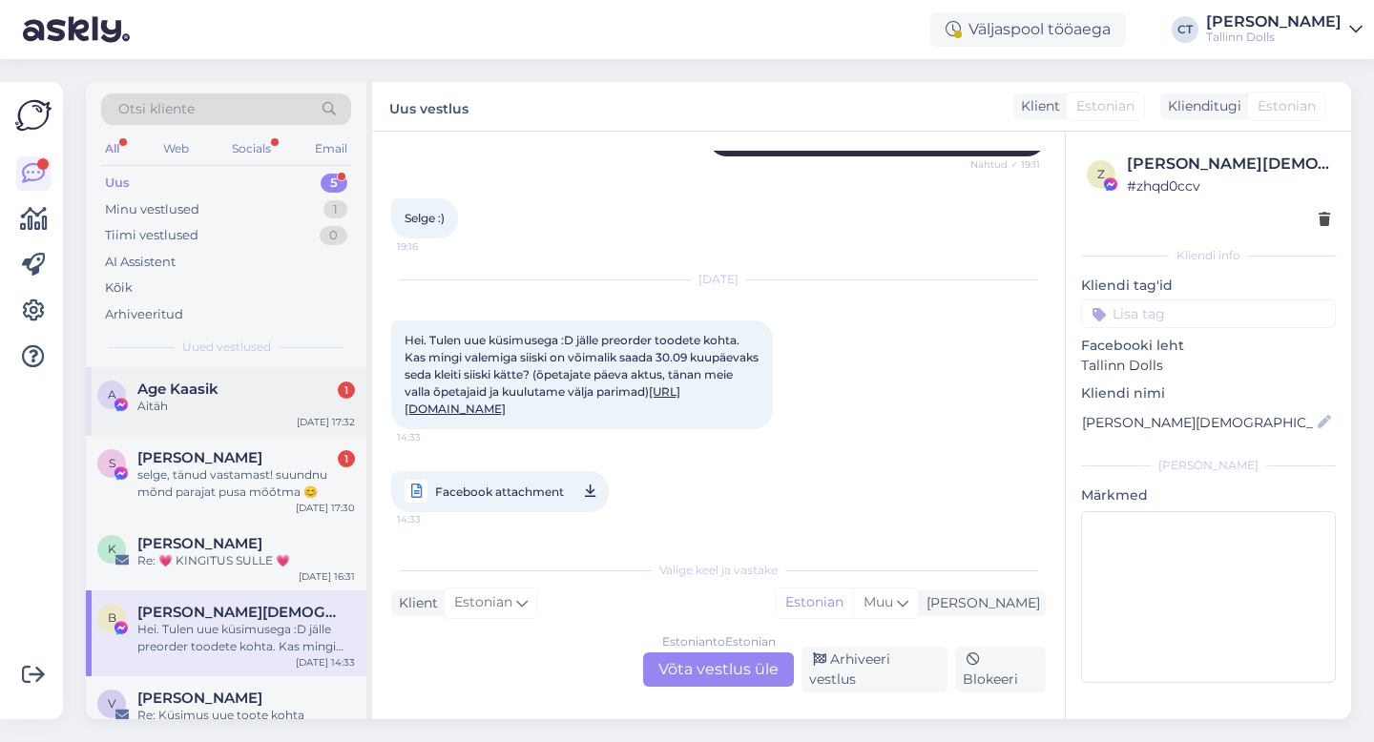
click at [237, 404] on div "Aitäh" at bounding box center [245, 406] width 217 height 17
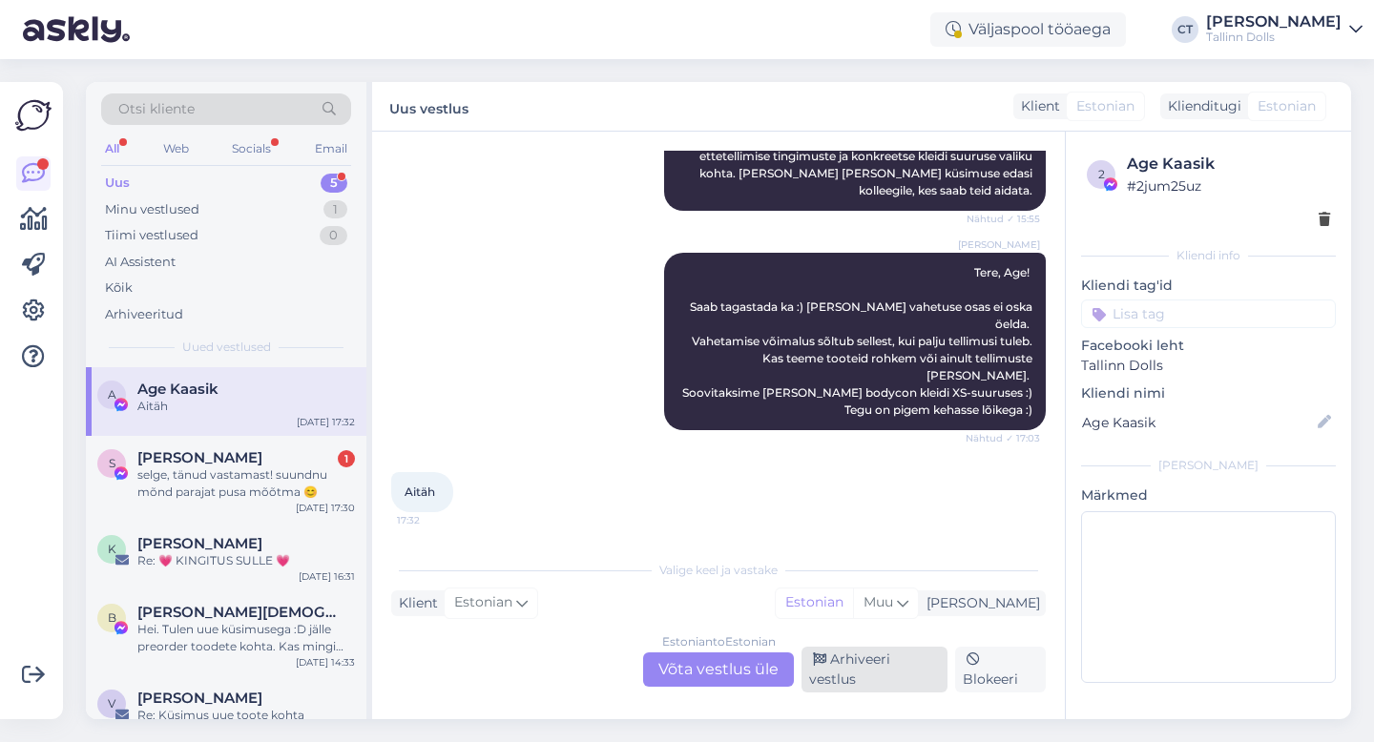
click at [858, 675] on div "Arhiveeri vestlus" at bounding box center [874, 670] width 146 height 46
